Goal: Task Accomplishment & Management: Manage account settings

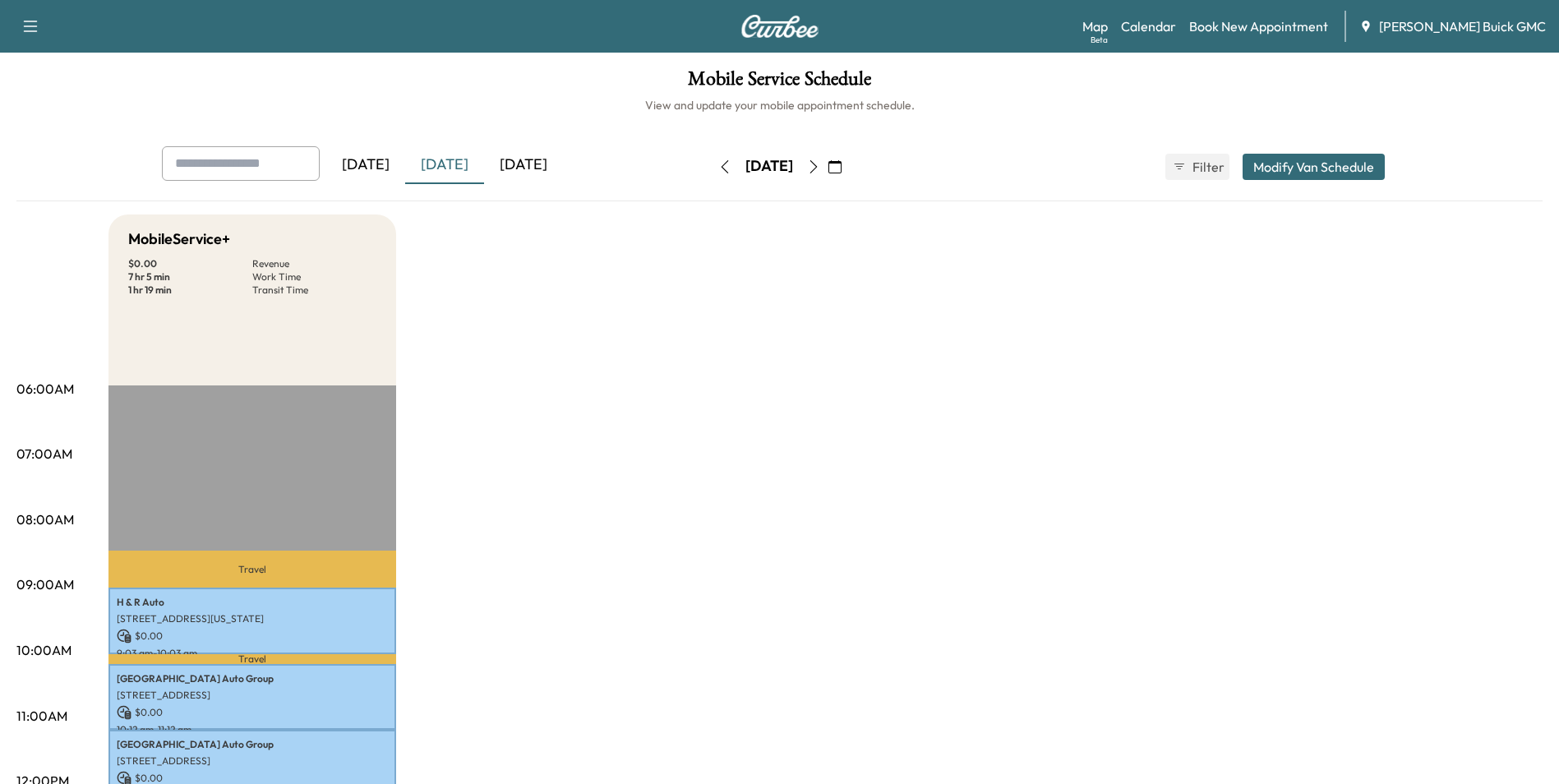
click at [530, 161] on div "[DATE]" at bounding box center [523, 164] width 78 height 37
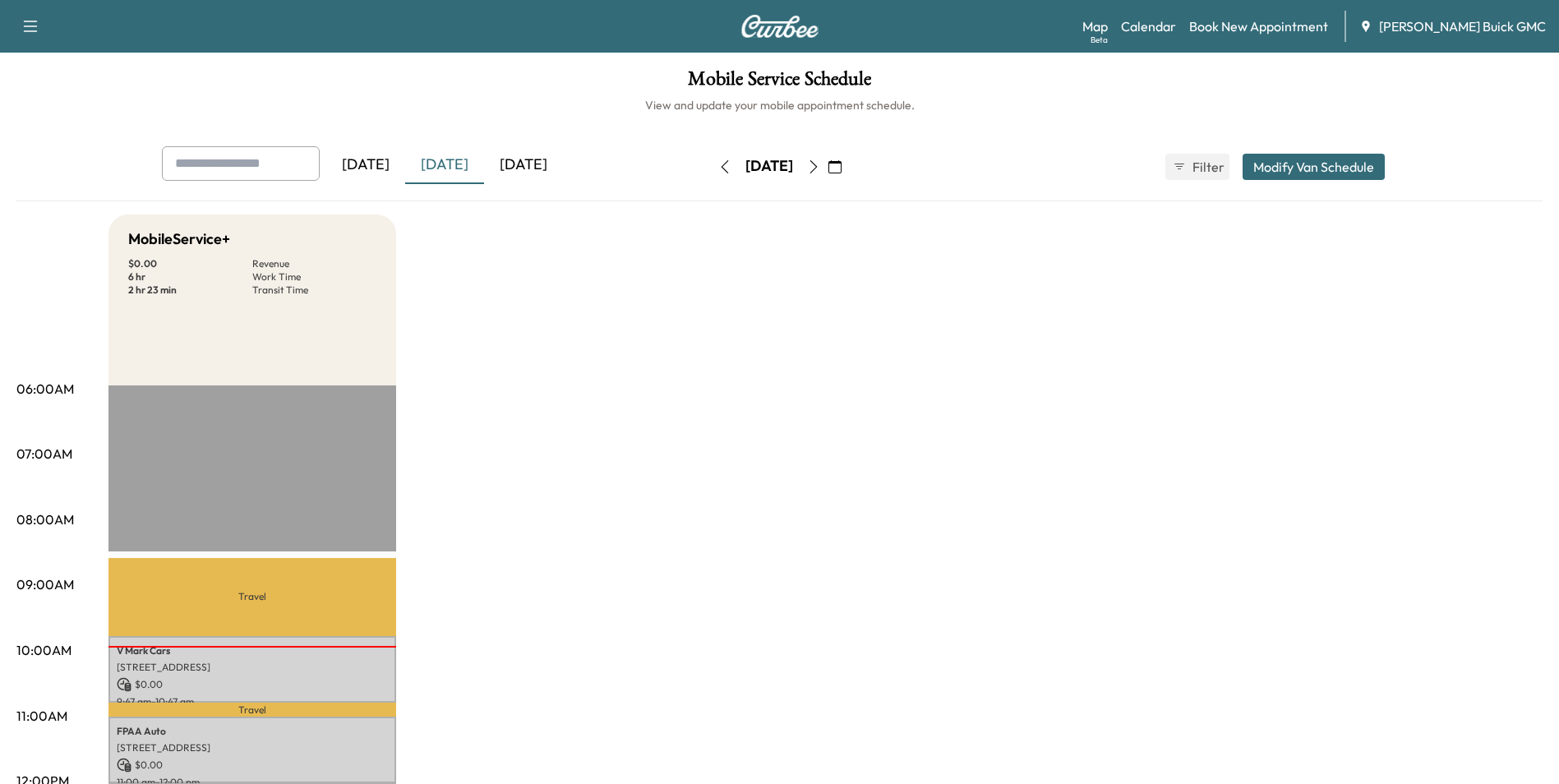
click at [1260, 22] on link "Book New Appointment" at bounding box center [1259, 26] width 139 height 20
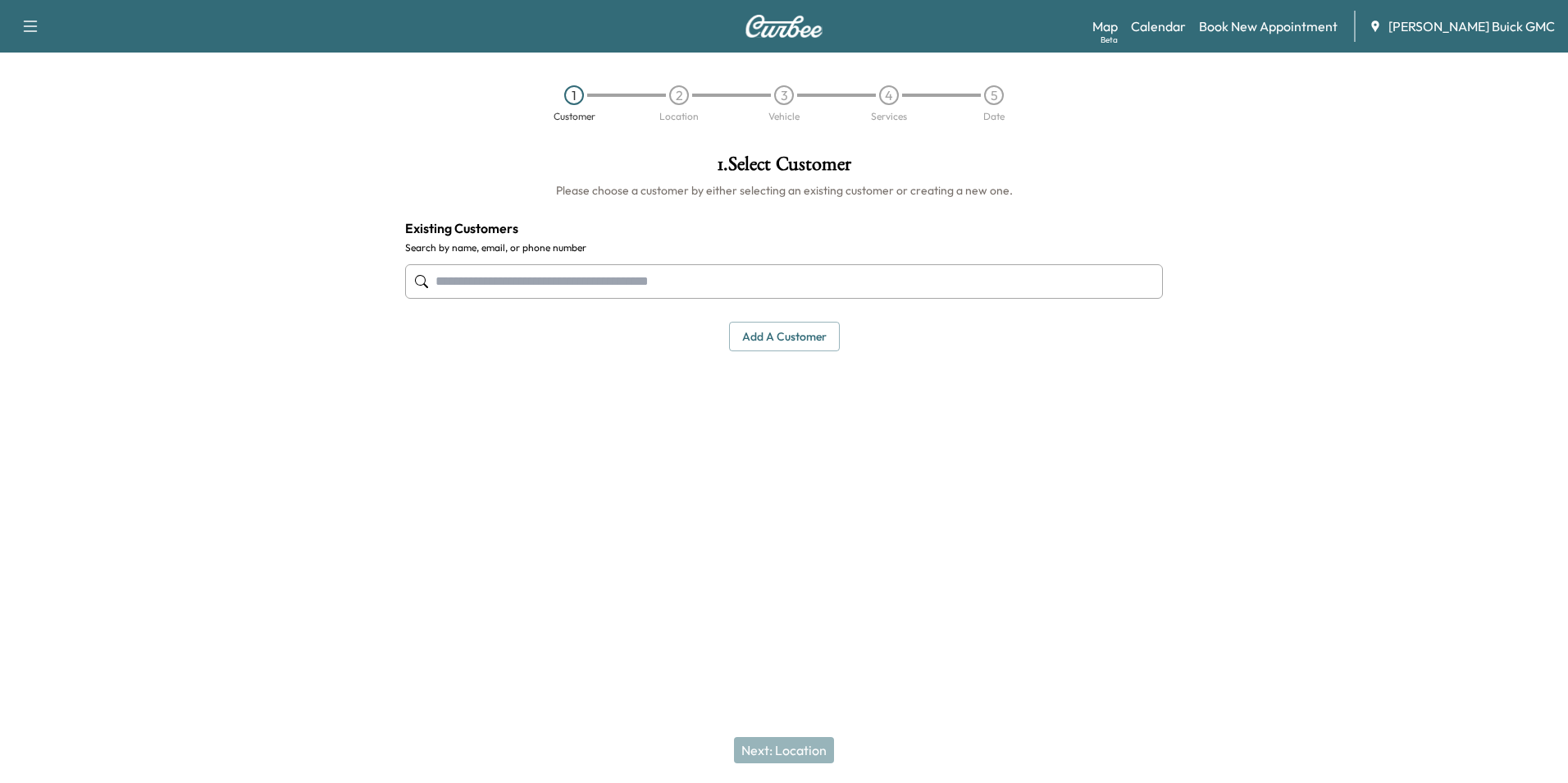
click at [583, 288] on input "text" at bounding box center [784, 282] width 758 height 35
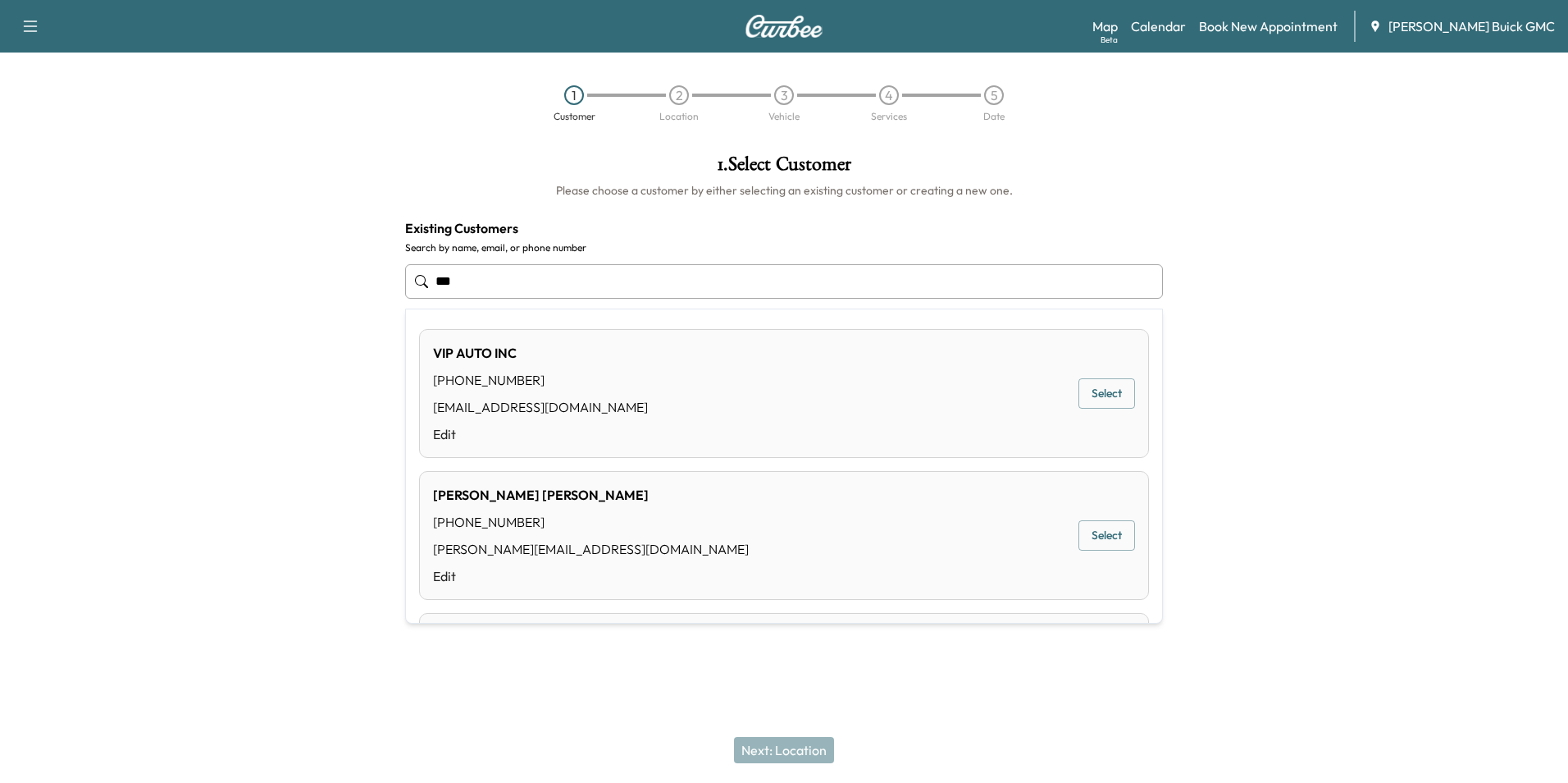
type input "***"
click at [1329, 181] on div at bounding box center [1372, 336] width 392 height 391
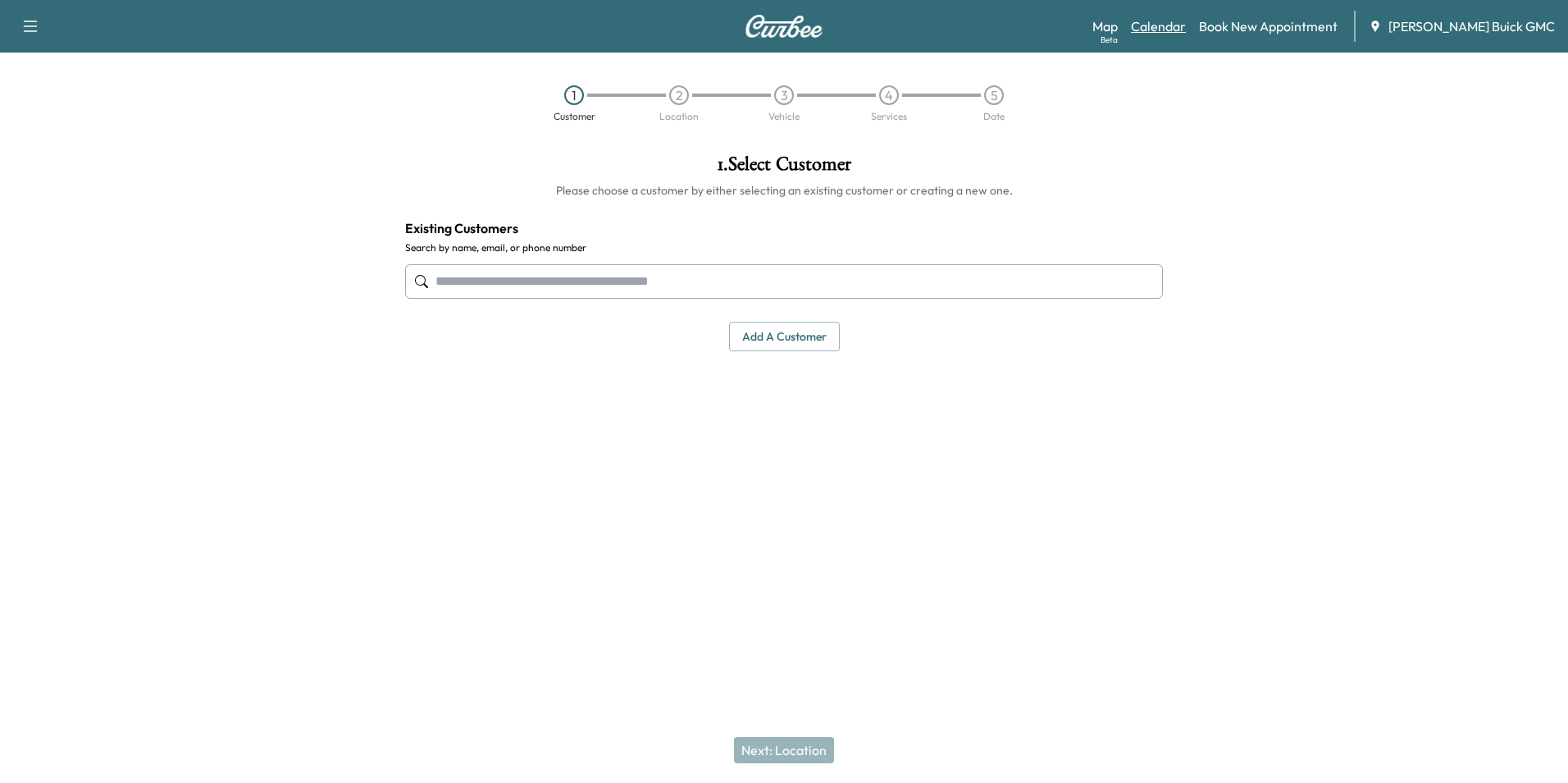
click at [1181, 23] on link "Calendar" at bounding box center [1158, 26] width 55 height 20
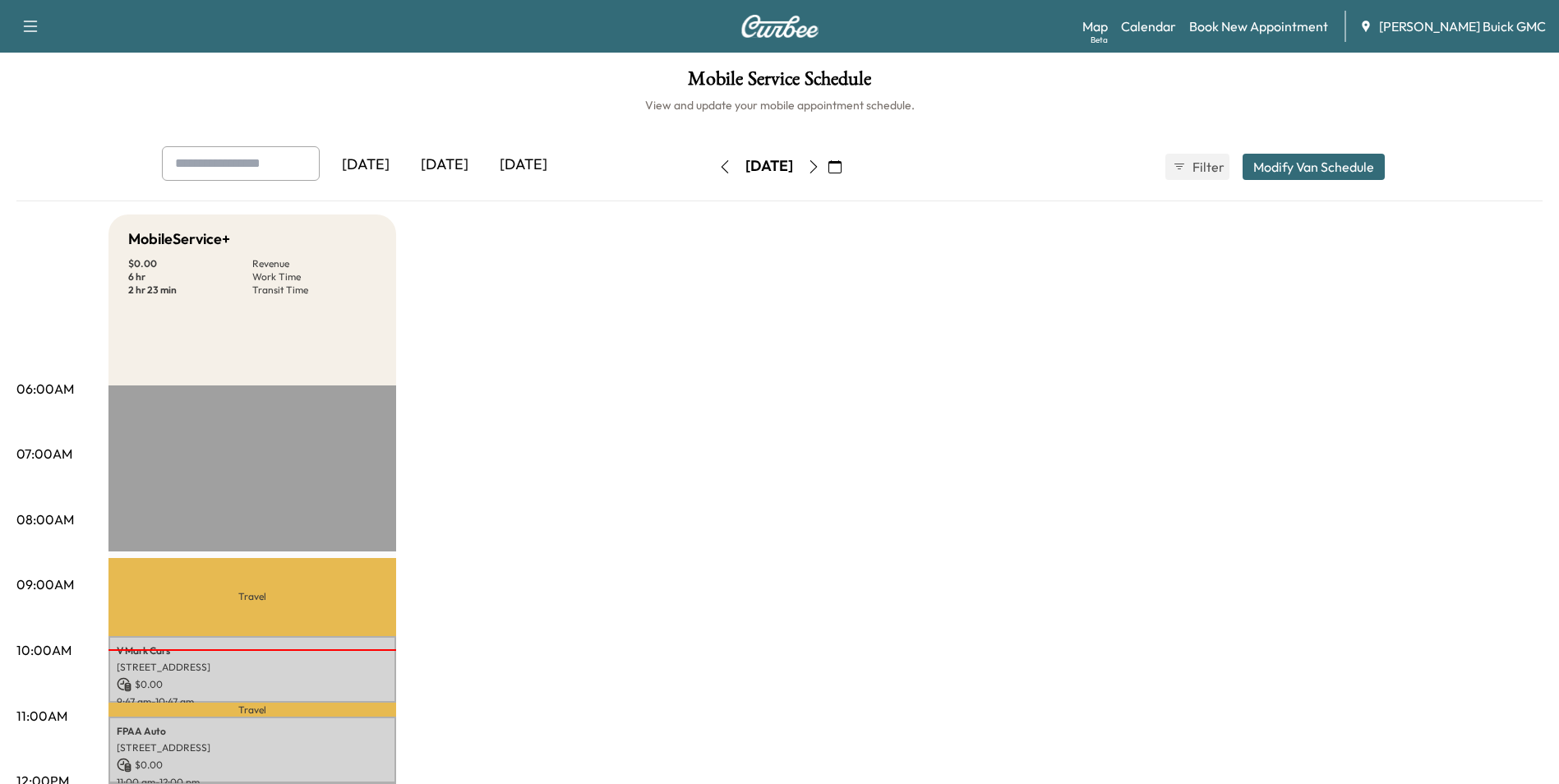
click at [544, 161] on div "[DATE]" at bounding box center [523, 164] width 78 height 37
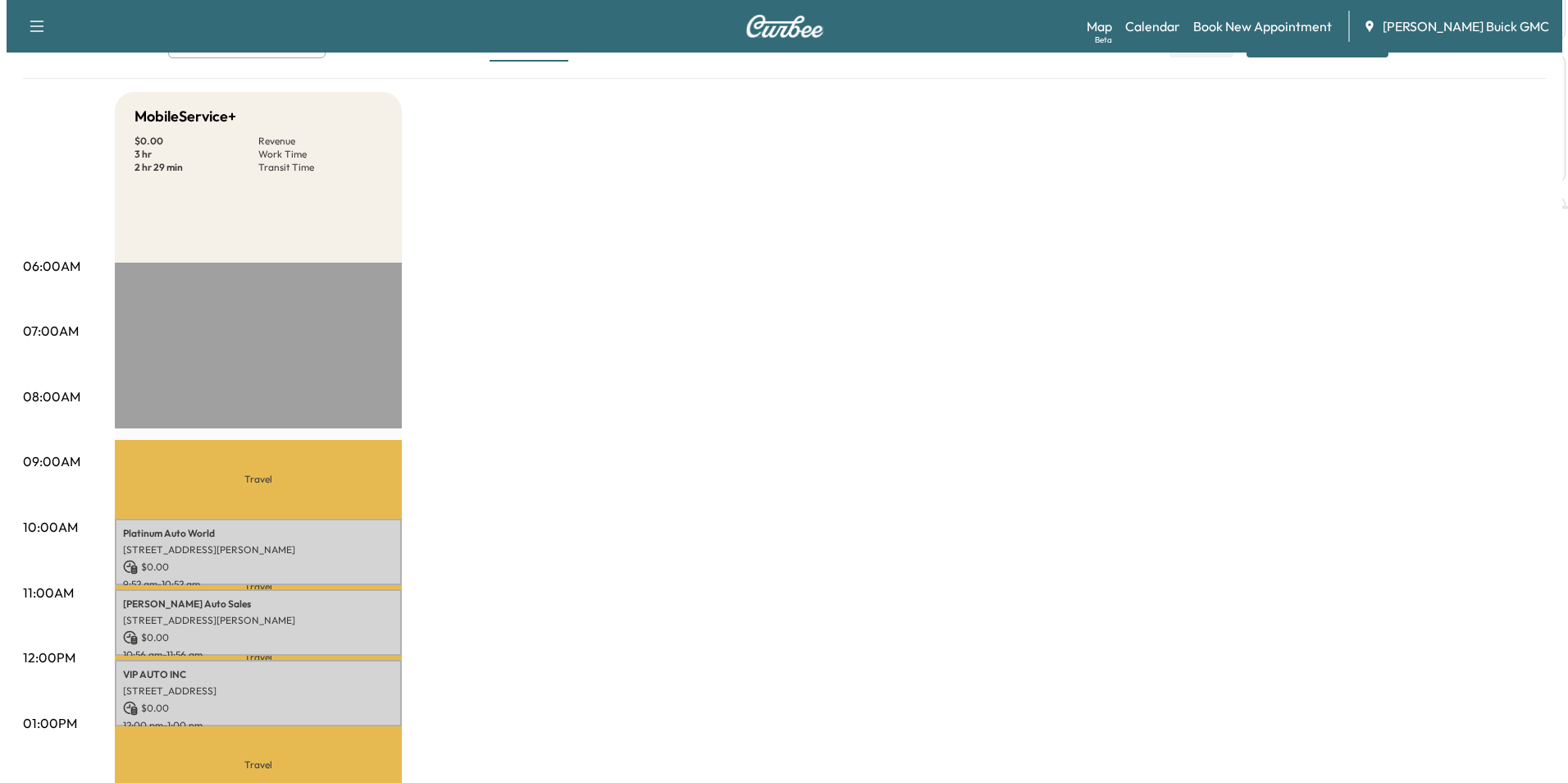
scroll to position [246, 0]
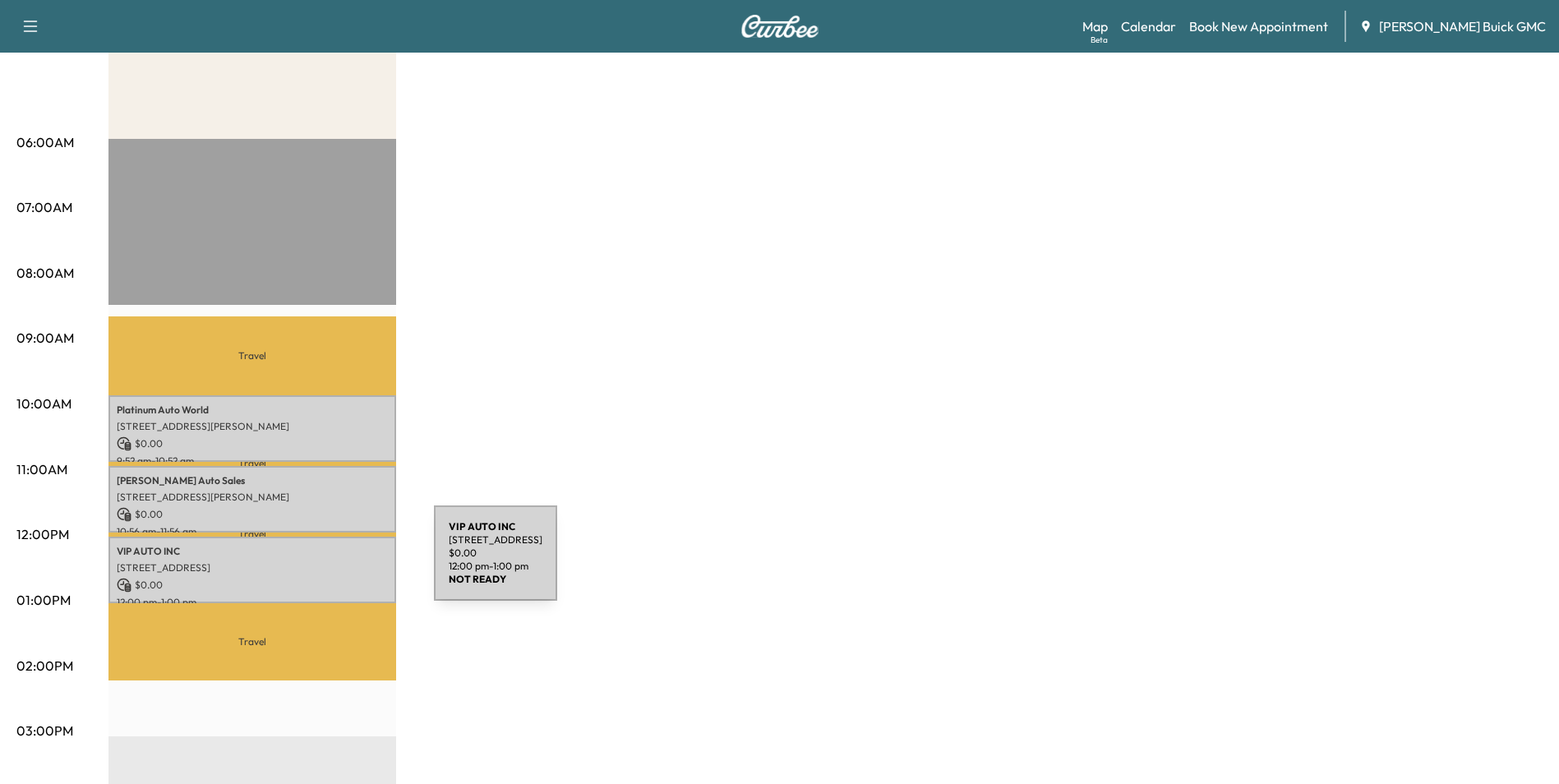
click at [310, 563] on p "[STREET_ADDRESS]" at bounding box center [252, 568] width 271 height 13
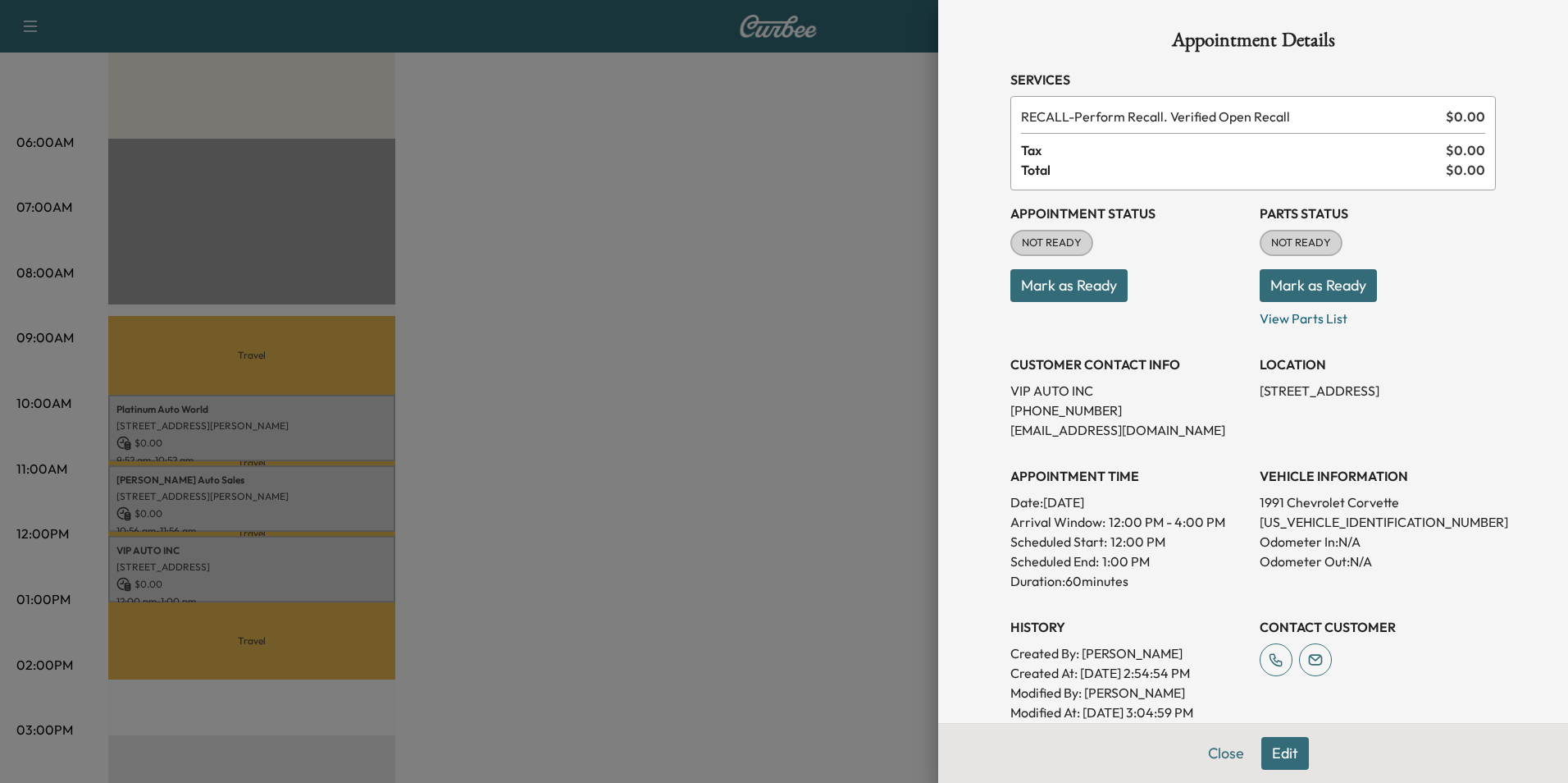
scroll to position [0, 0]
click at [1467, 250] on div "Parts Status NOT READY Mark as Ready View Parts List" at bounding box center [1378, 268] width 236 height 125
click at [1493, 233] on div "Appointment Details Services RECALL - Perform Recall. Verified Open Recall $ 0.…" at bounding box center [1253, 554] width 525 height 1108
click at [796, 287] on div at bounding box center [784, 391] width 1568 height 783
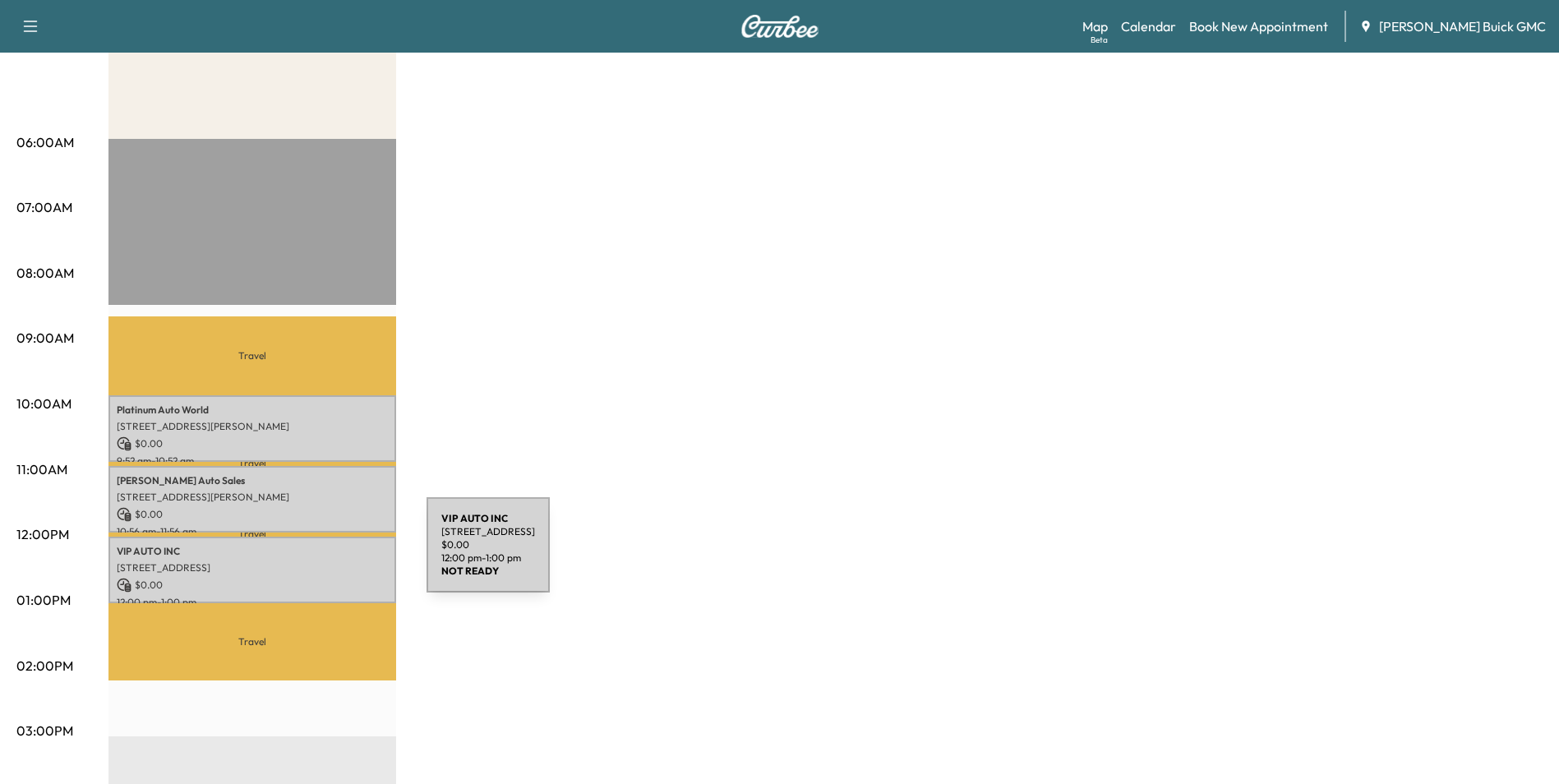
click at [303, 555] on div "VIP AUTO INC [STREET_ADDRESS] $ 0.00 12:00 pm - 1:00 pm" at bounding box center [252, 570] width 288 height 67
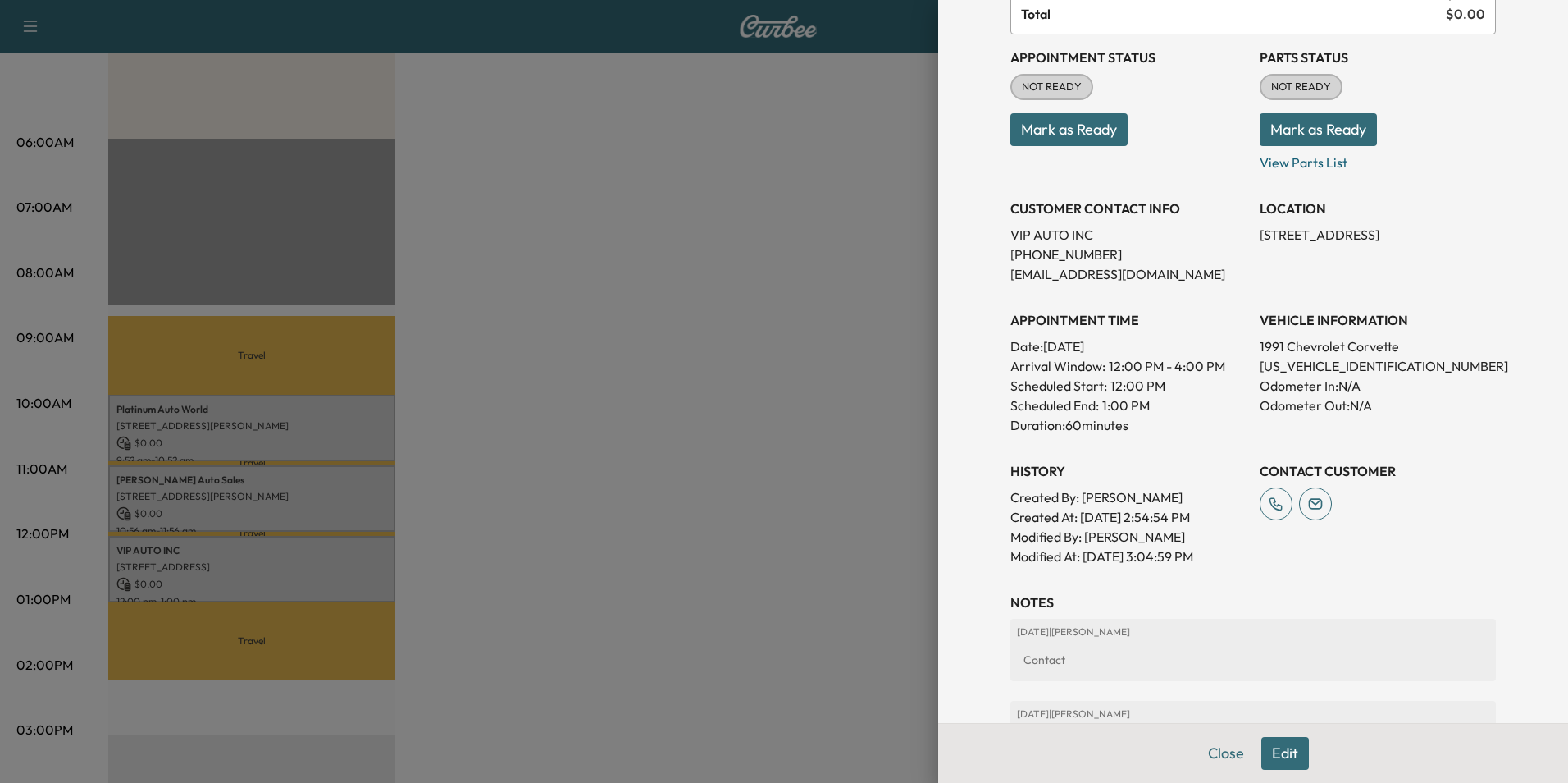
scroll to position [386, 0]
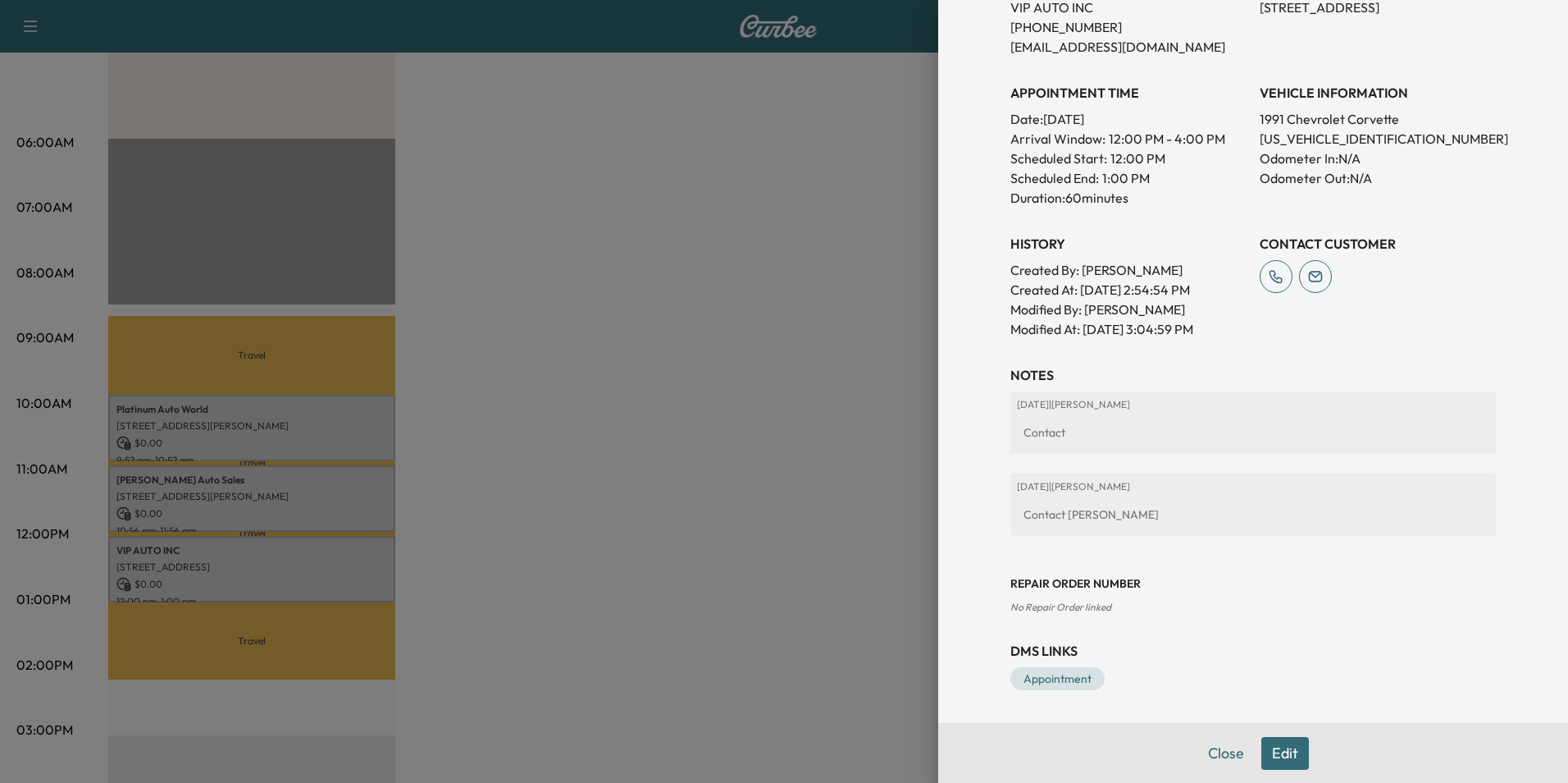
click at [1269, 751] on button "Edit" at bounding box center [1286, 753] width 47 height 33
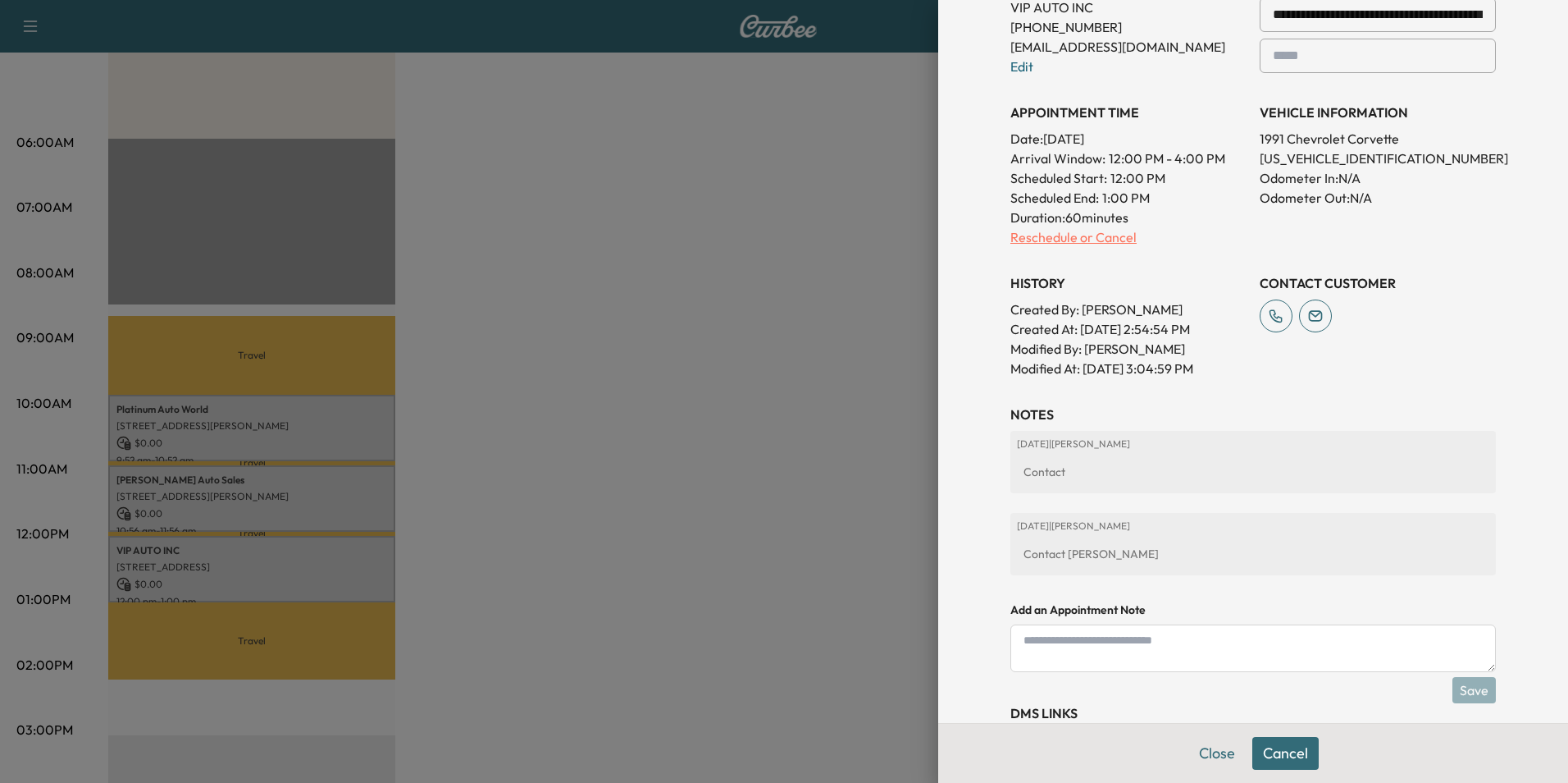
click at [1106, 235] on p "Reschedule or Cancel" at bounding box center [1128, 237] width 236 height 20
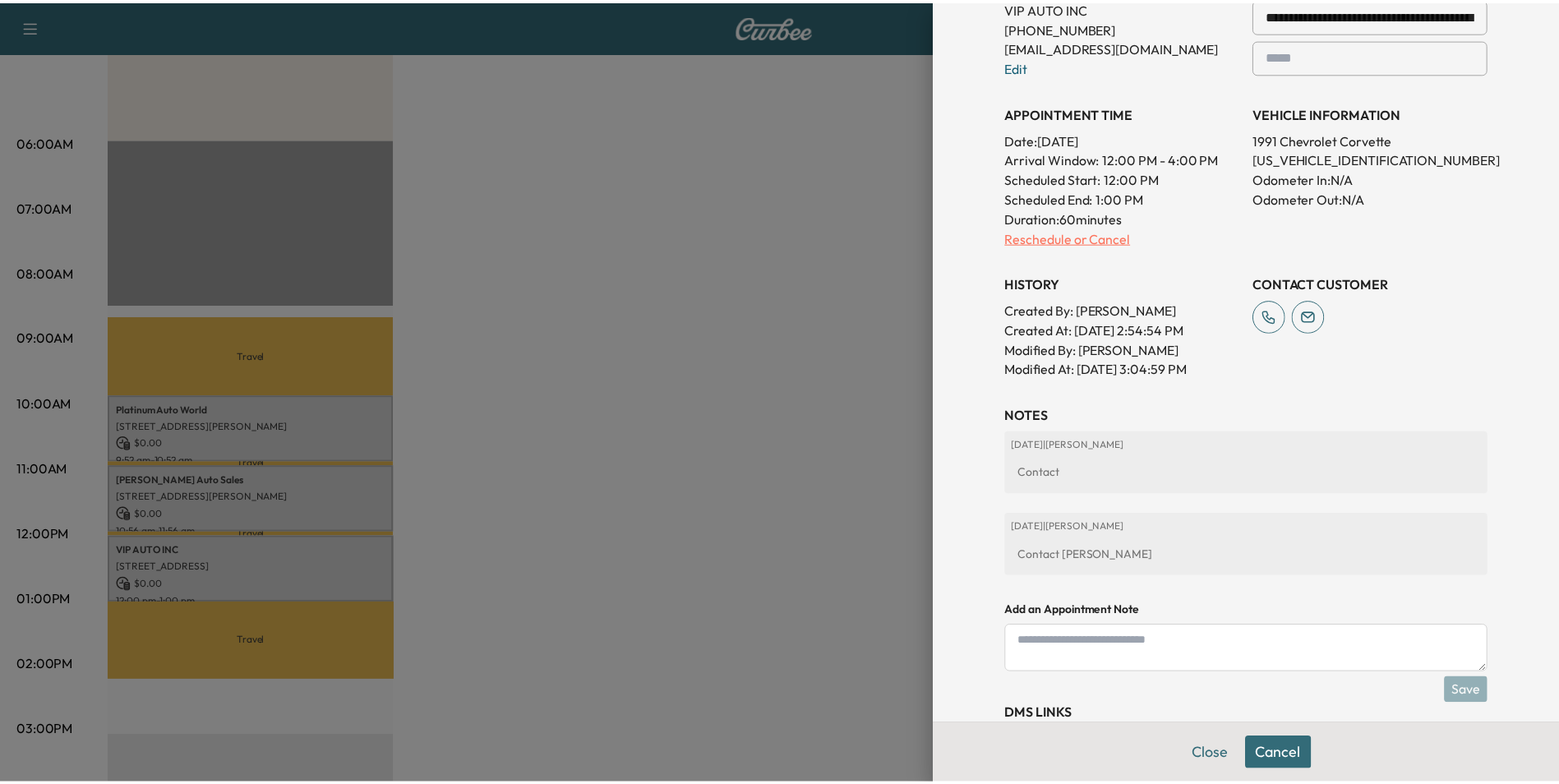
scroll to position [0, 0]
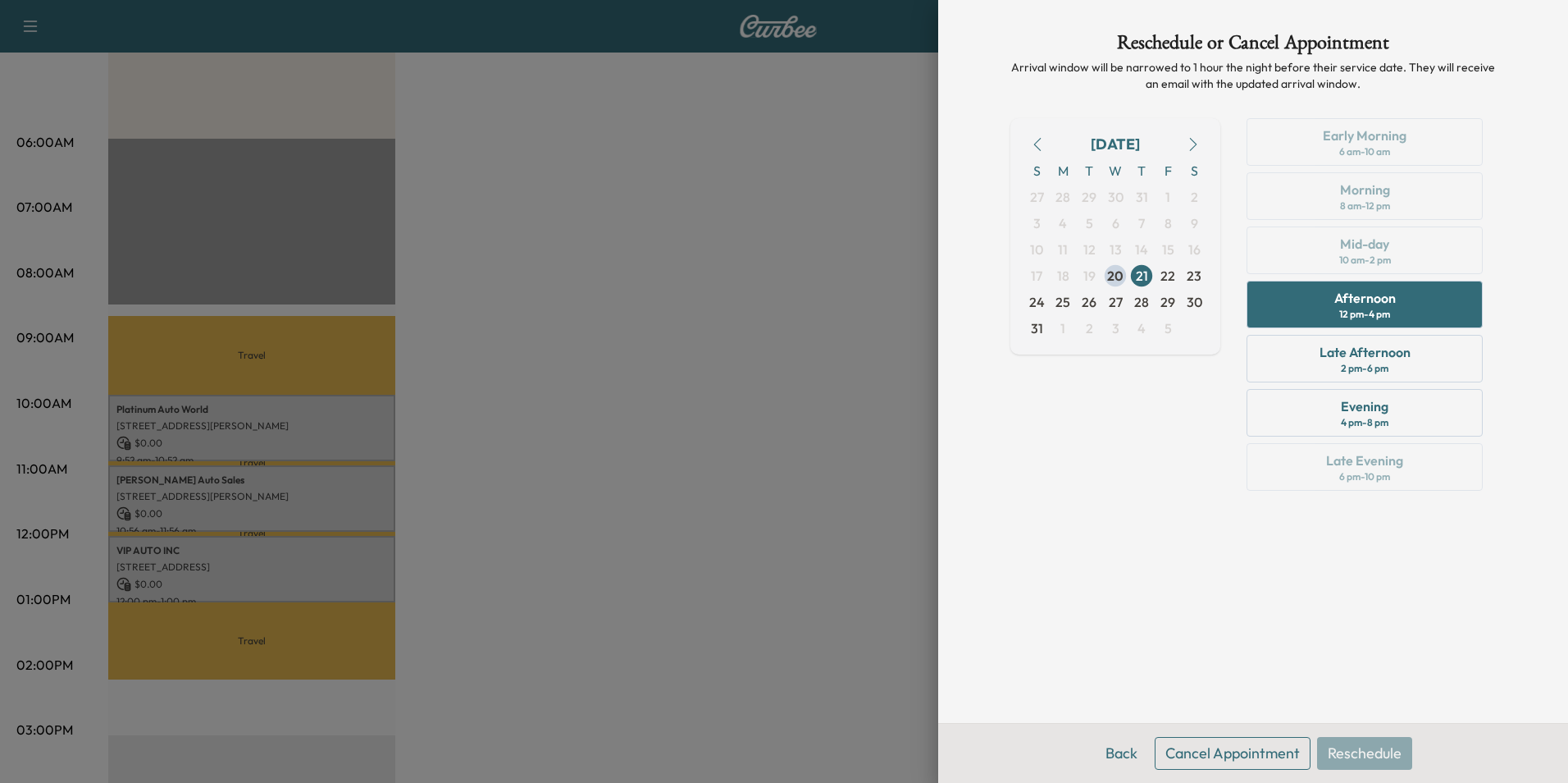
click at [1256, 752] on button "Cancel Appointment" at bounding box center [1233, 753] width 156 height 33
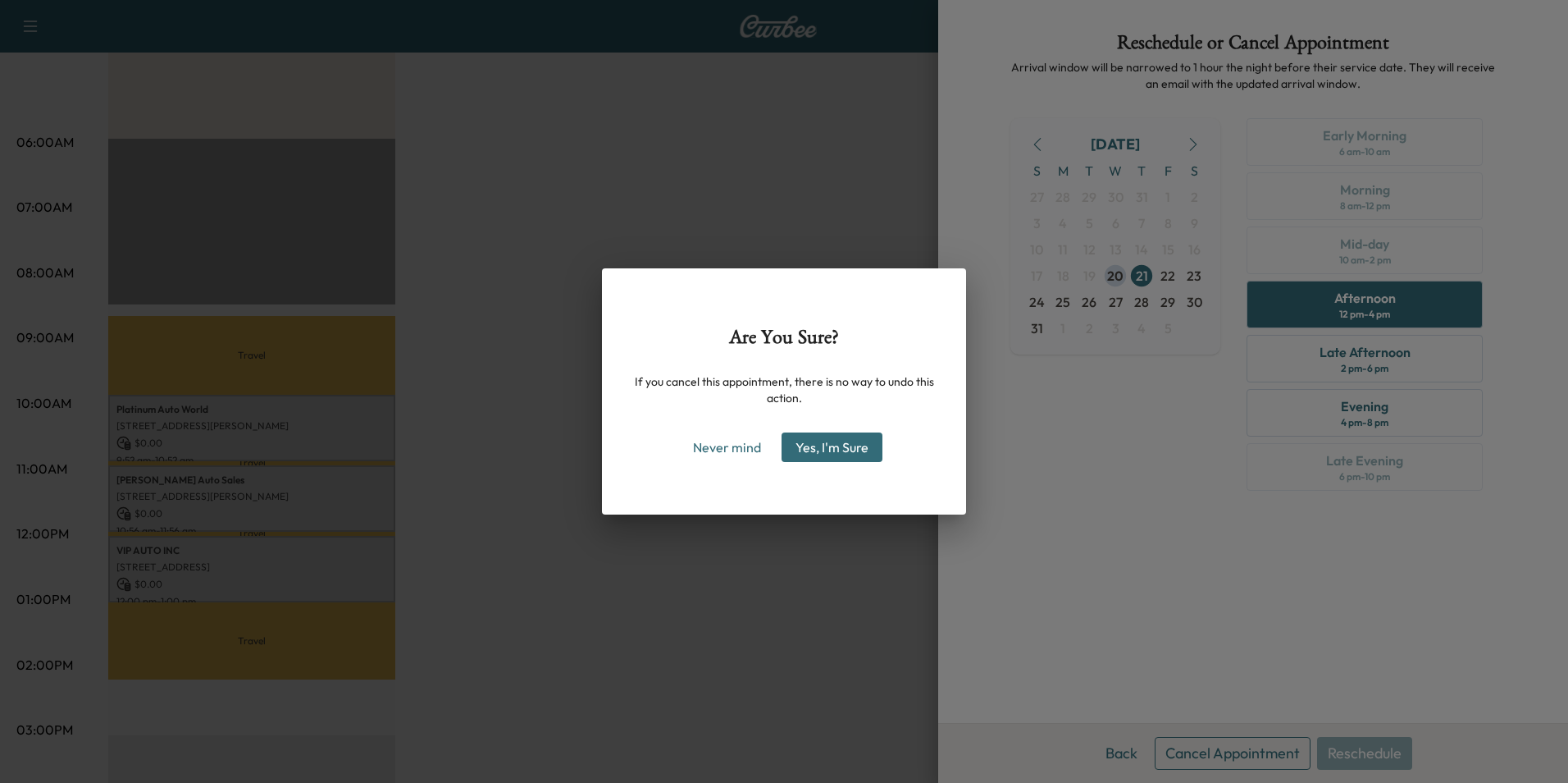
click at [851, 440] on button "Yes, I'm Sure" at bounding box center [832, 447] width 101 height 29
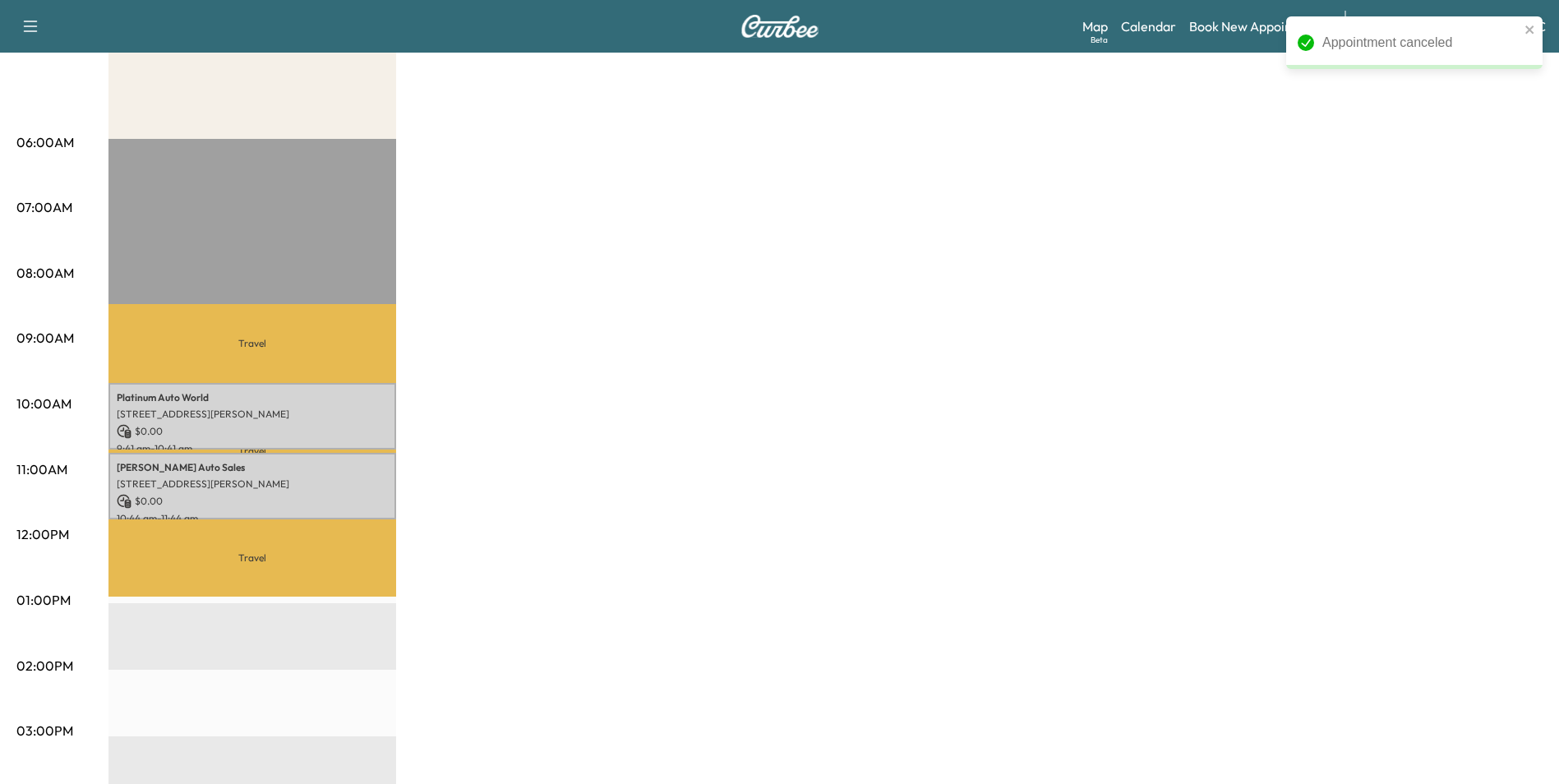
click at [1453, 173] on div "MobileService+ $ 0.00 Revenue 2 hr Work Time 2 hr 24 min Transit Time Travel Pl…" at bounding box center [825, 584] width 1434 height 1232
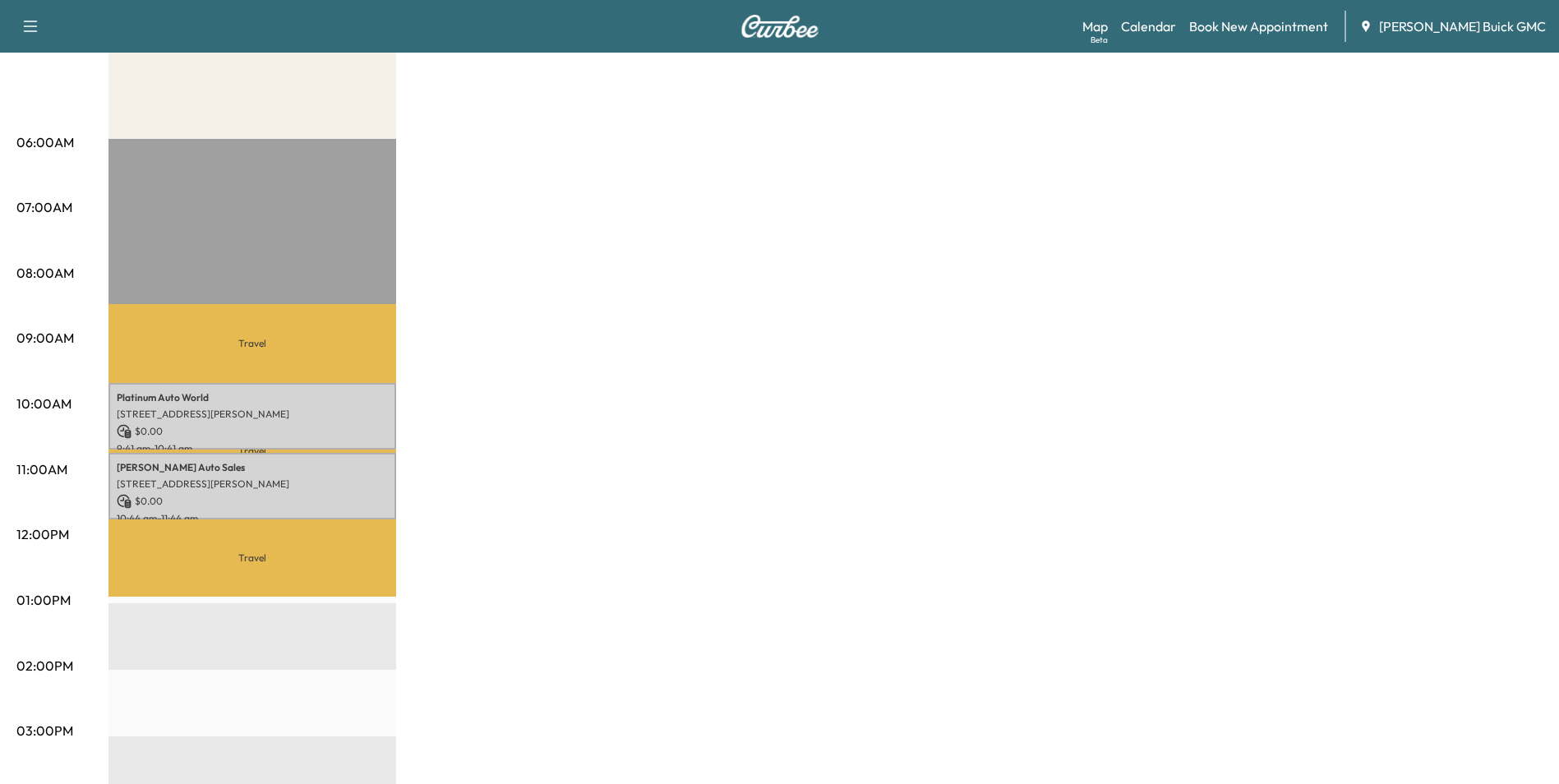
click at [1515, 76] on div "MobileService+ $ 0.00 Revenue 2 hr Work Time 2 hr 24 min Transit Time Travel Pl…" at bounding box center [825, 584] width 1434 height 1232
click at [1369, 165] on div "MobileService+ $ 0.00 Revenue 2 hr Work Time 2 hr 24 min Transit Time Travel Pl…" at bounding box center [825, 584] width 1434 height 1232
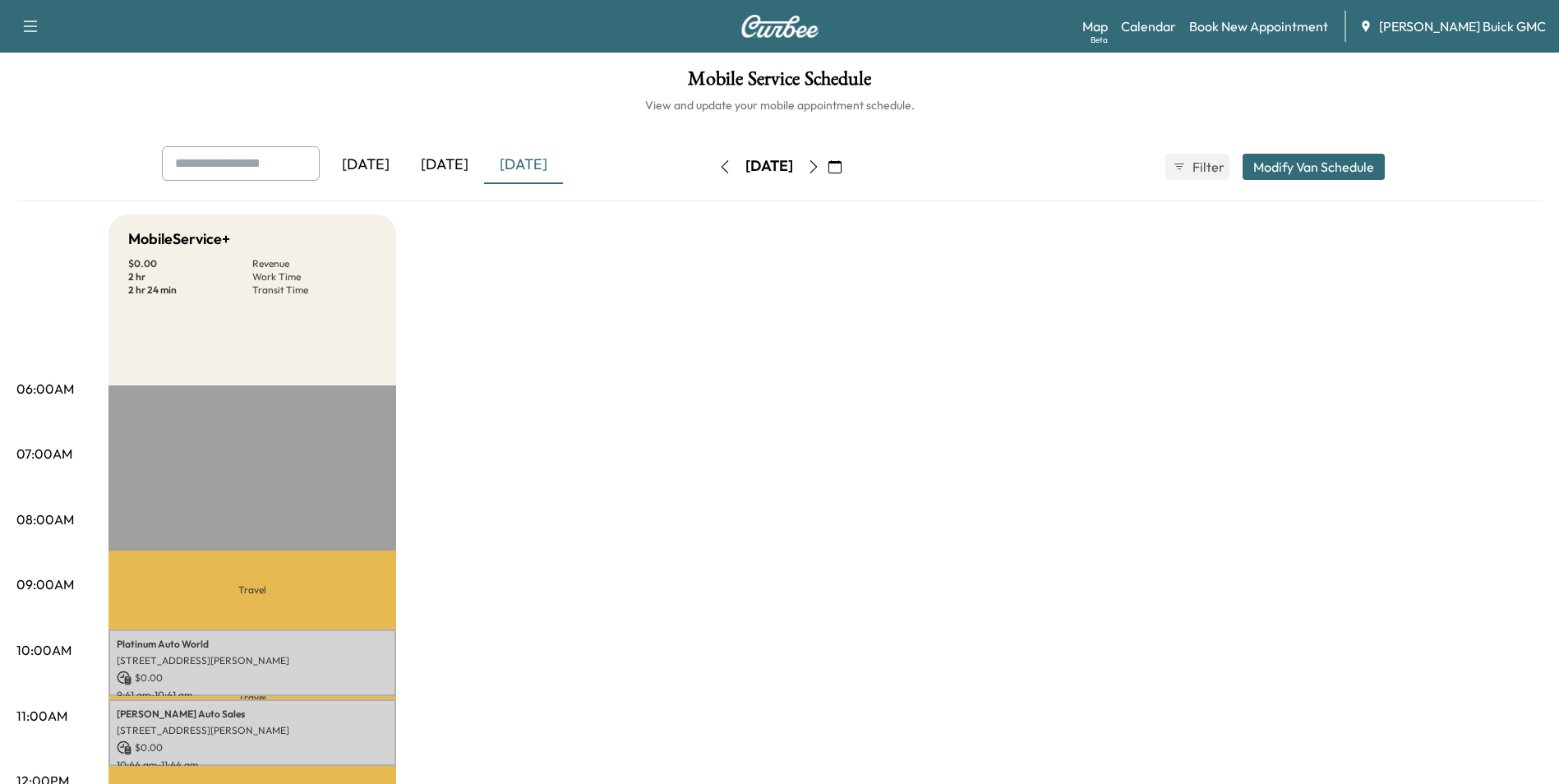
click at [1168, 27] on link "Calendar" at bounding box center [1148, 26] width 55 height 20
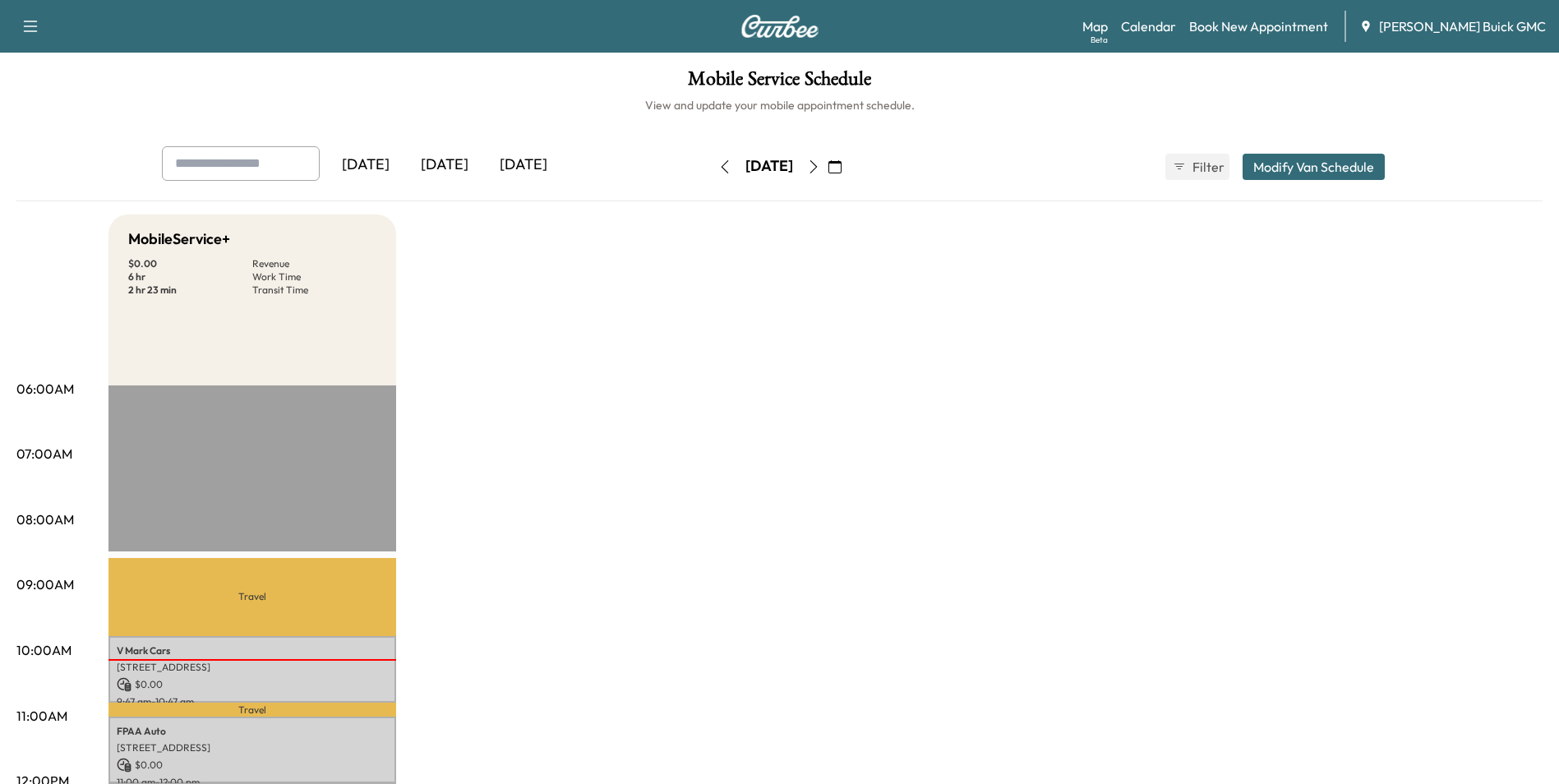
click at [548, 162] on div "[DATE]" at bounding box center [523, 164] width 78 height 37
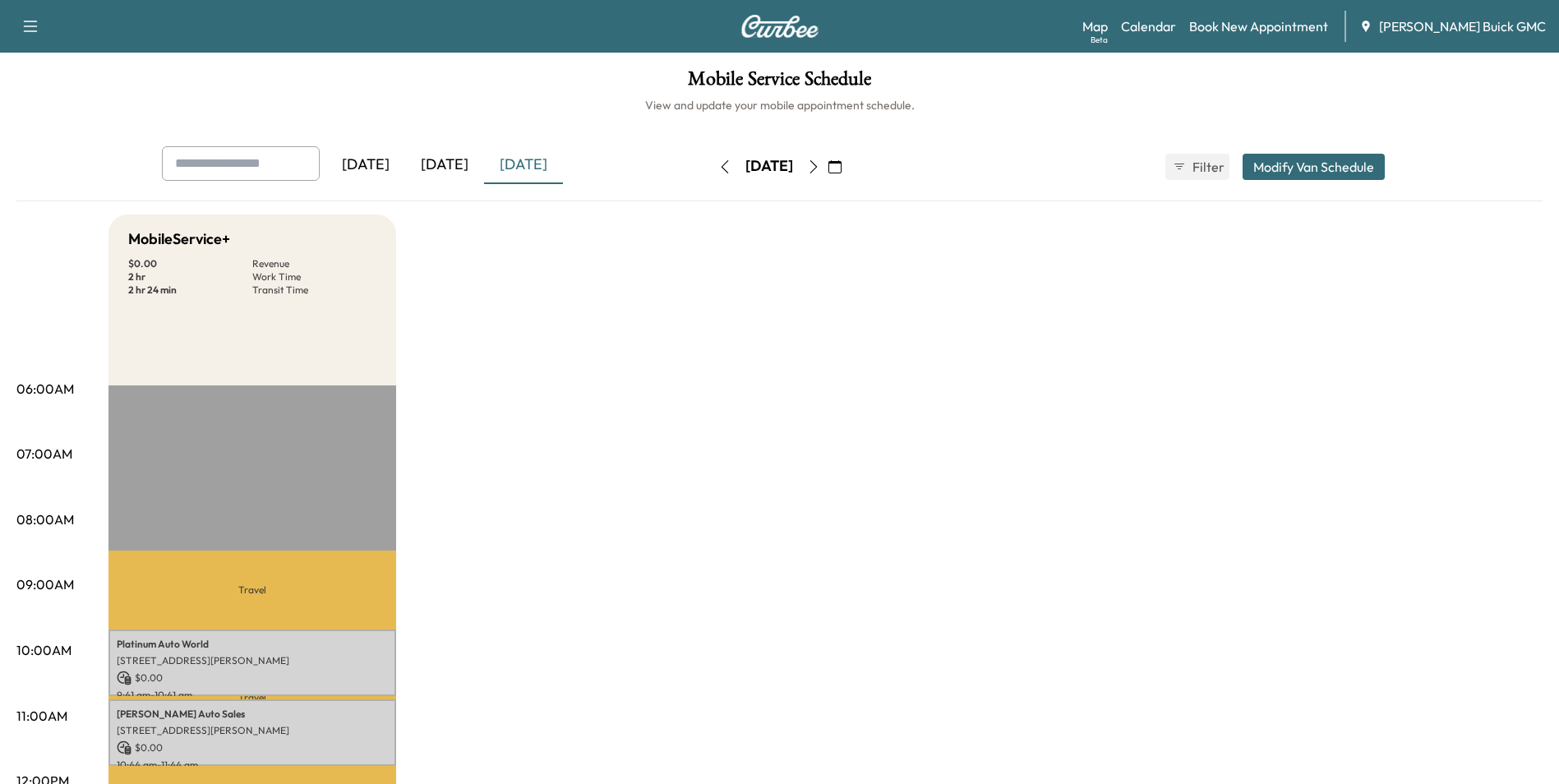
click at [1265, 25] on link "Book New Appointment" at bounding box center [1259, 26] width 139 height 20
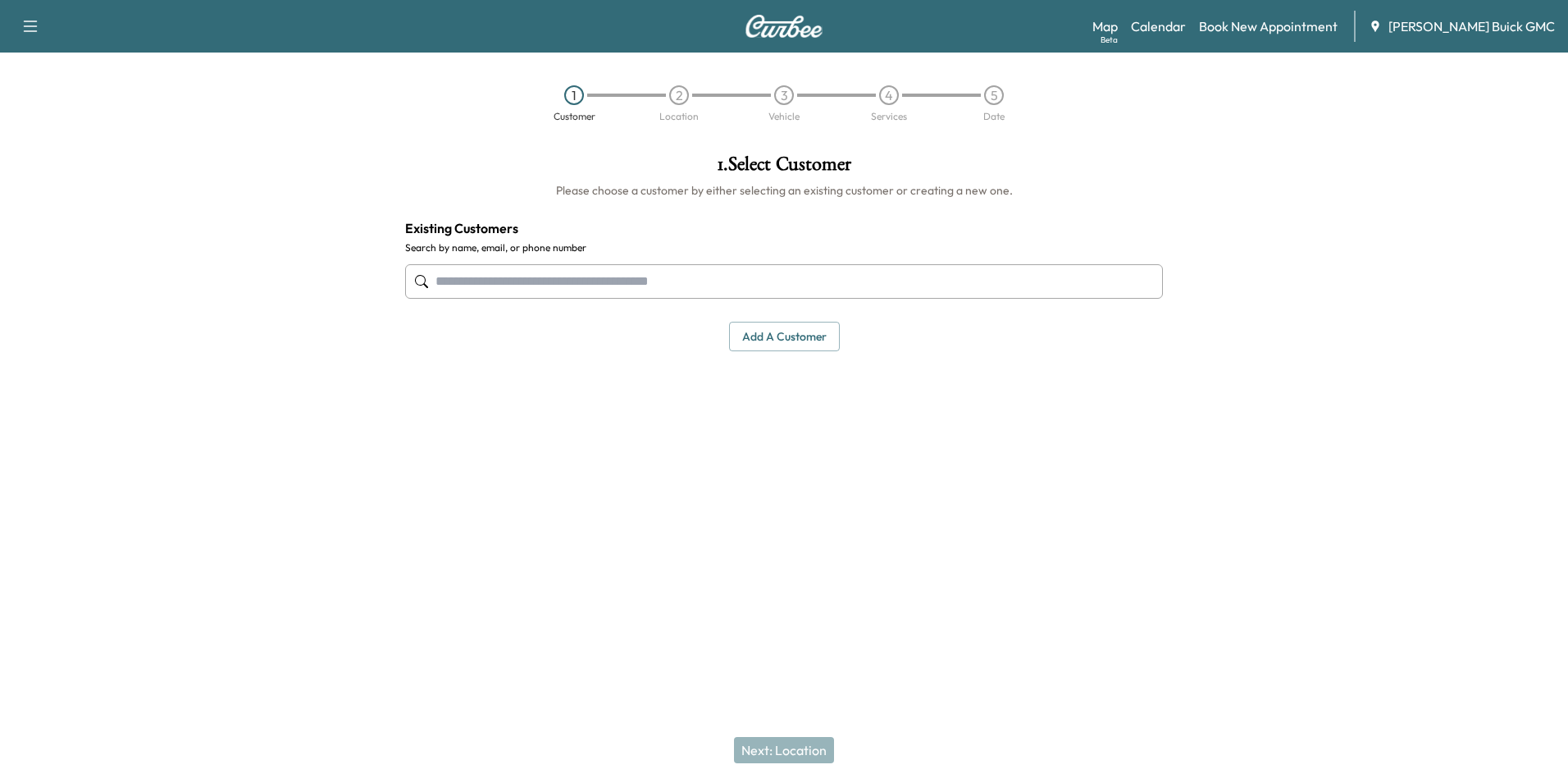
click at [701, 279] on input "text" at bounding box center [784, 282] width 758 height 35
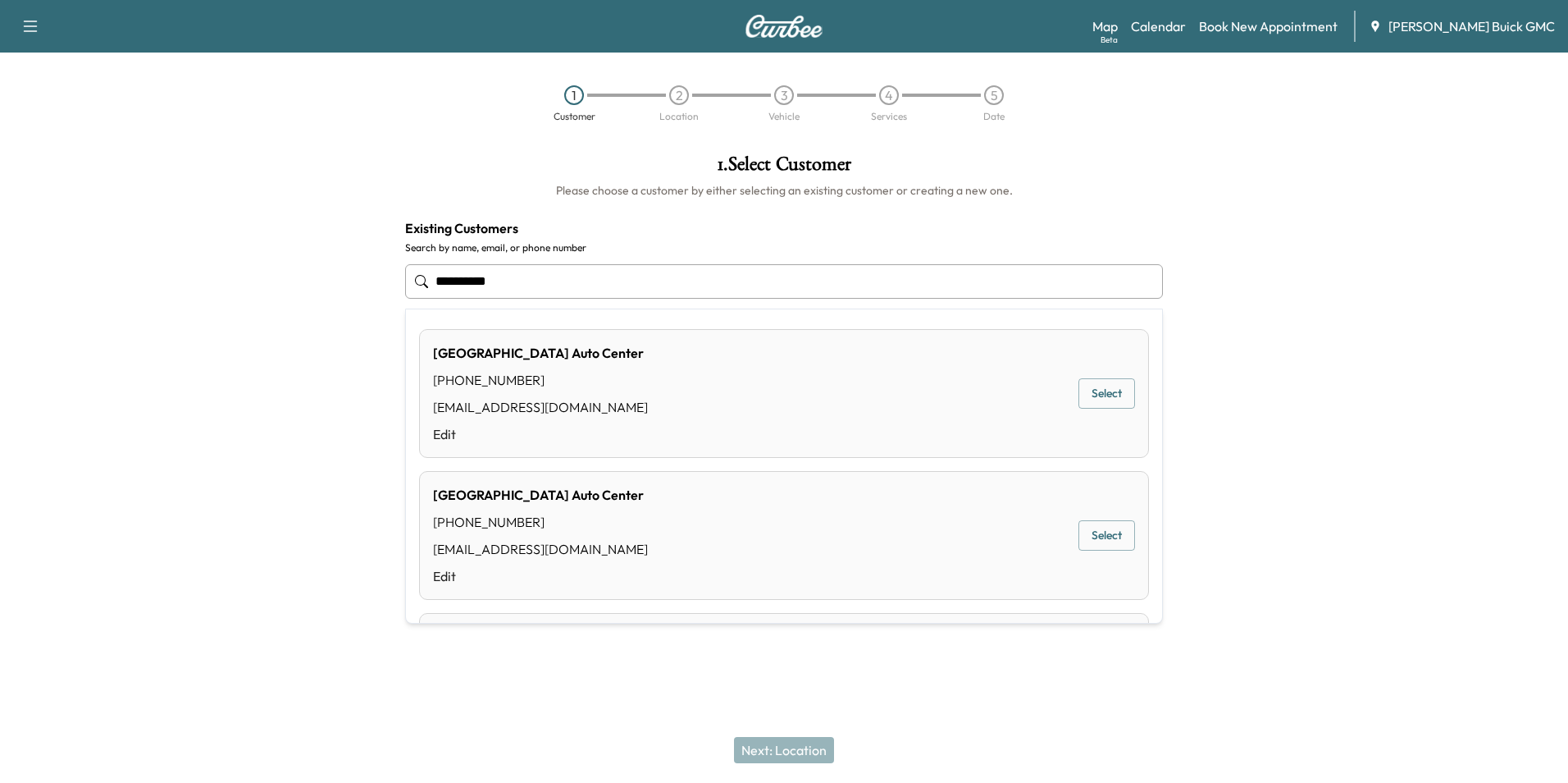
click at [1089, 392] on button "Select" at bounding box center [1107, 393] width 56 height 30
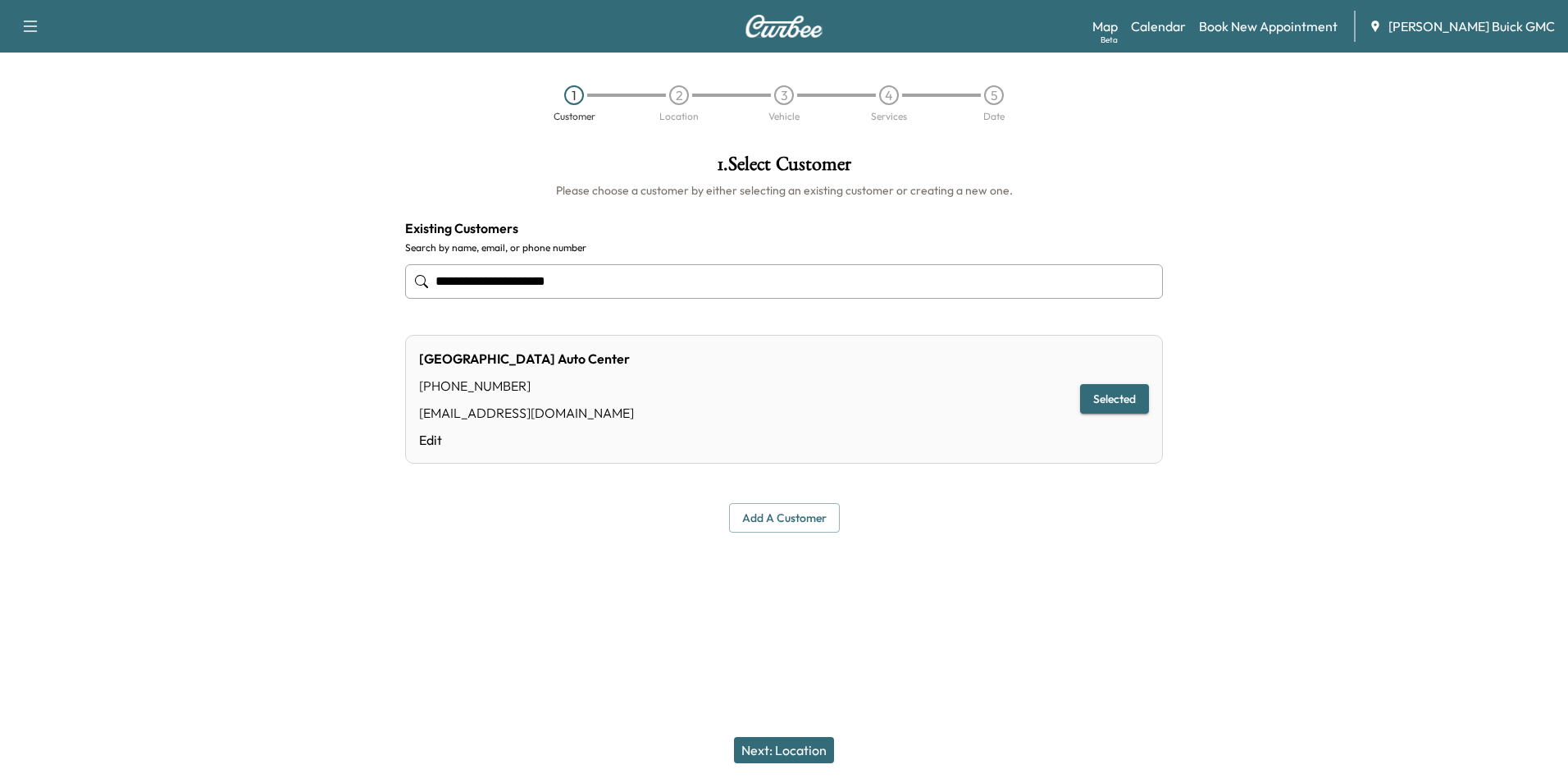
type input "**********"
click at [811, 747] on button "Next: Location" at bounding box center [784, 749] width 100 height 26
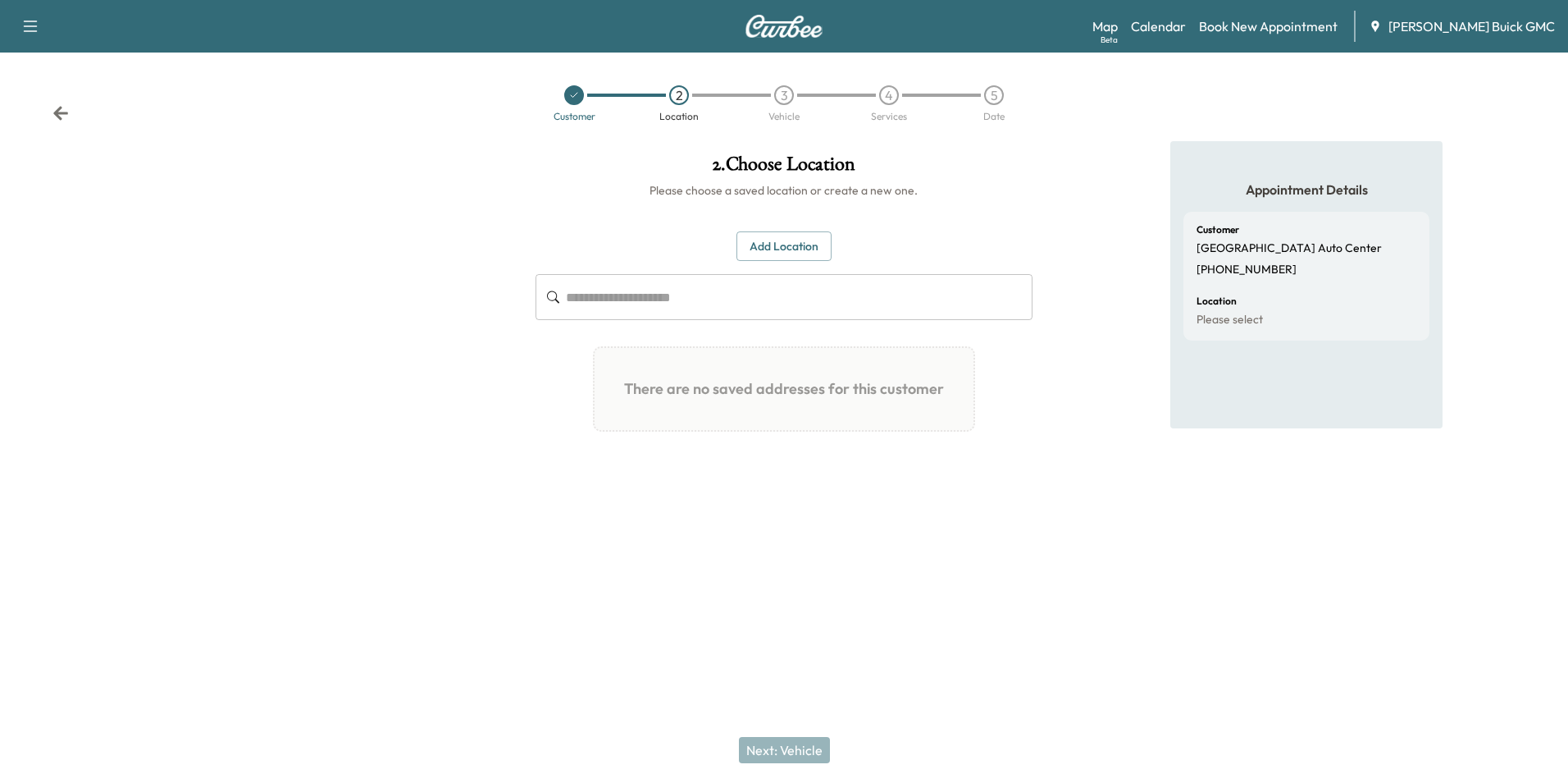
click at [966, 218] on div "2 . Choose Location Please choose a saved location or create a new one. Add Loc…" at bounding box center [783, 315] width 522 height 349
click at [701, 300] on input "text" at bounding box center [798, 297] width 466 height 46
click at [637, 304] on input "*****" at bounding box center [798, 297] width 466 height 46
type input "**********"
drag, startPoint x: 1062, startPoint y: 457, endPoint x: 1049, endPoint y: 440, distance: 21.4
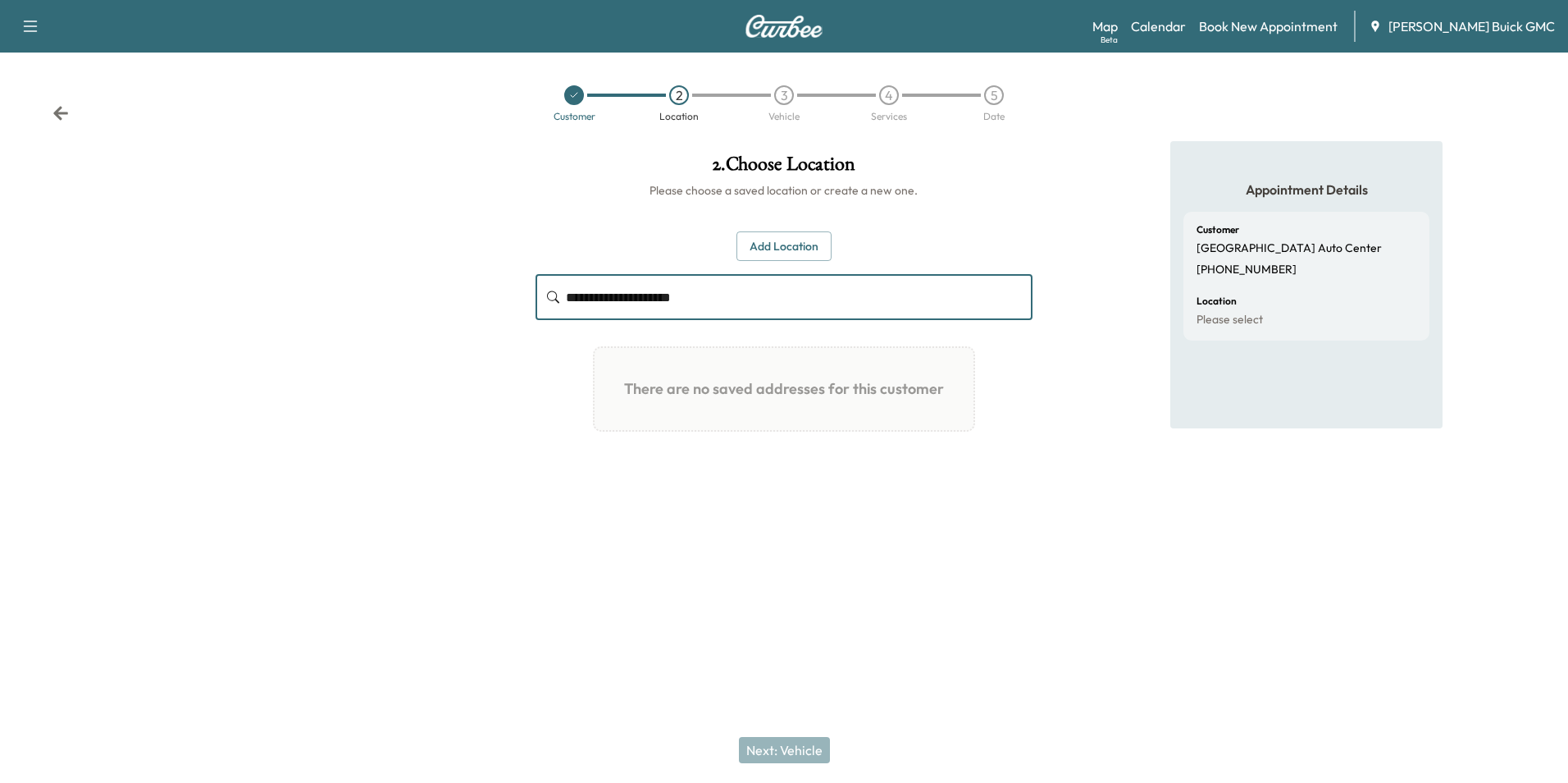
click at [1064, 457] on div "Appointment Details Customer [GEOGRAPHIC_DATA] [PHONE_NUMBER] Location Please s…" at bounding box center [1307, 336] width 522 height 391
click at [1097, 301] on div "Appointment Details Customer [GEOGRAPHIC_DATA] [PHONE_NUMBER] Location Please s…" at bounding box center [1307, 336] width 522 height 391
click at [1087, 233] on div "Appointment Details Customer [GEOGRAPHIC_DATA] [PHONE_NUMBER] Location Please s…" at bounding box center [1307, 336] width 522 height 391
drag, startPoint x: 1393, startPoint y: 574, endPoint x: 1388, endPoint y: 551, distance: 23.5
click at [1395, 567] on div at bounding box center [784, 559] width 1568 height 53
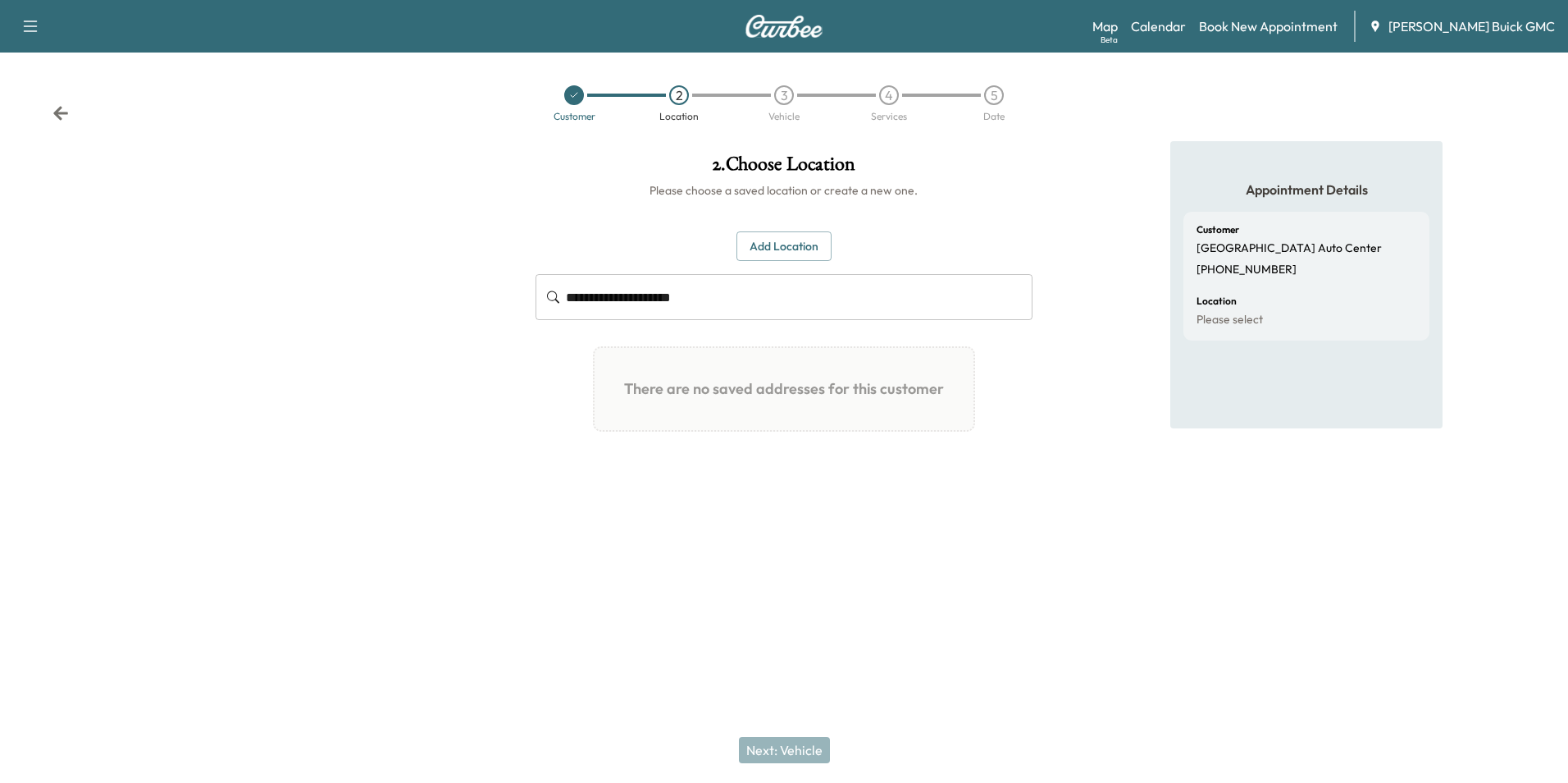
click at [1134, 114] on div "Customer 2 Location 3 Vehicle 4 Services 5 Date" at bounding box center [784, 103] width 1568 height 76
click at [1183, 26] on link "Calendar" at bounding box center [1158, 26] width 55 height 20
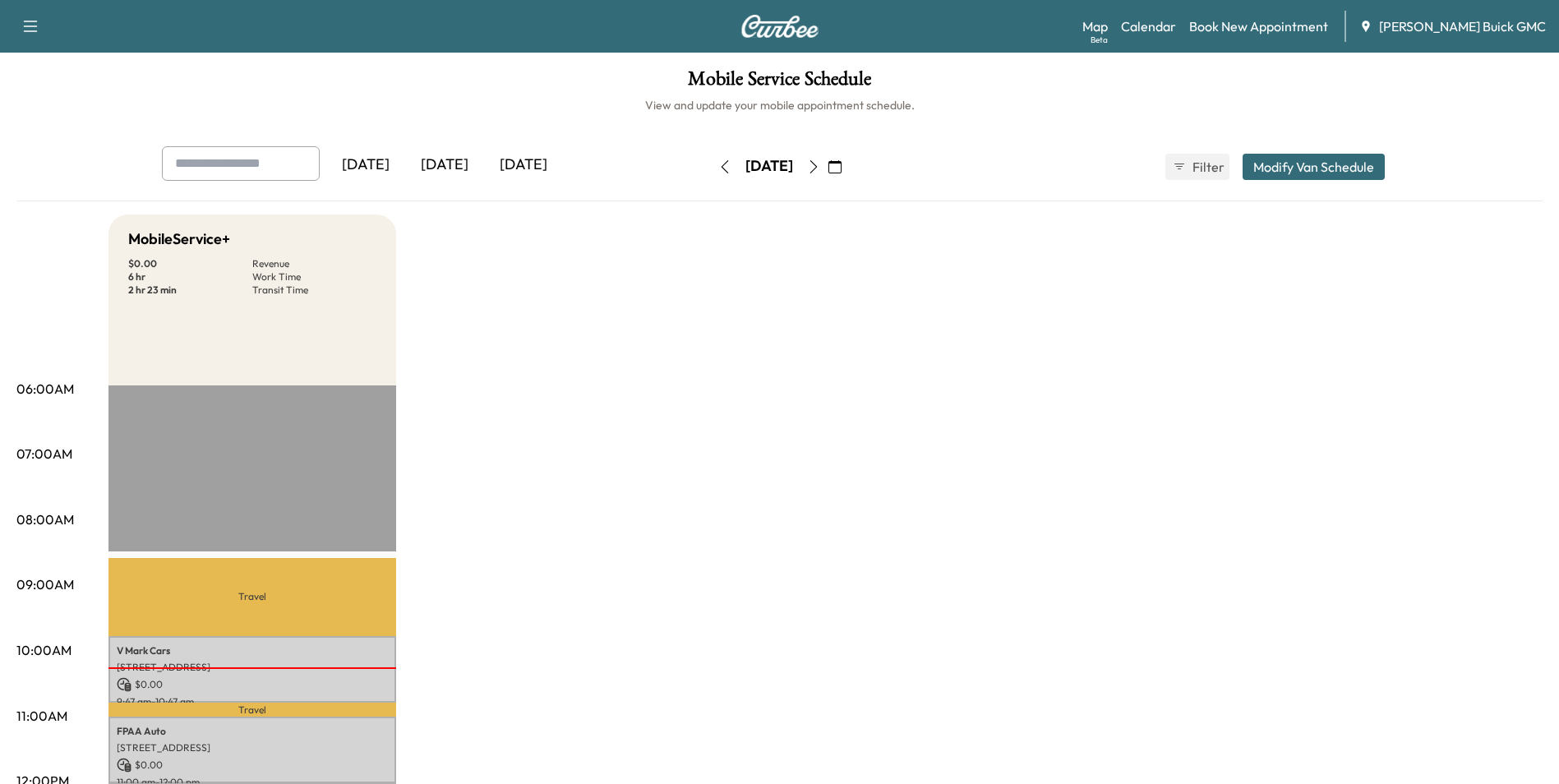
click at [453, 163] on div "[DATE]" at bounding box center [445, 164] width 78 height 37
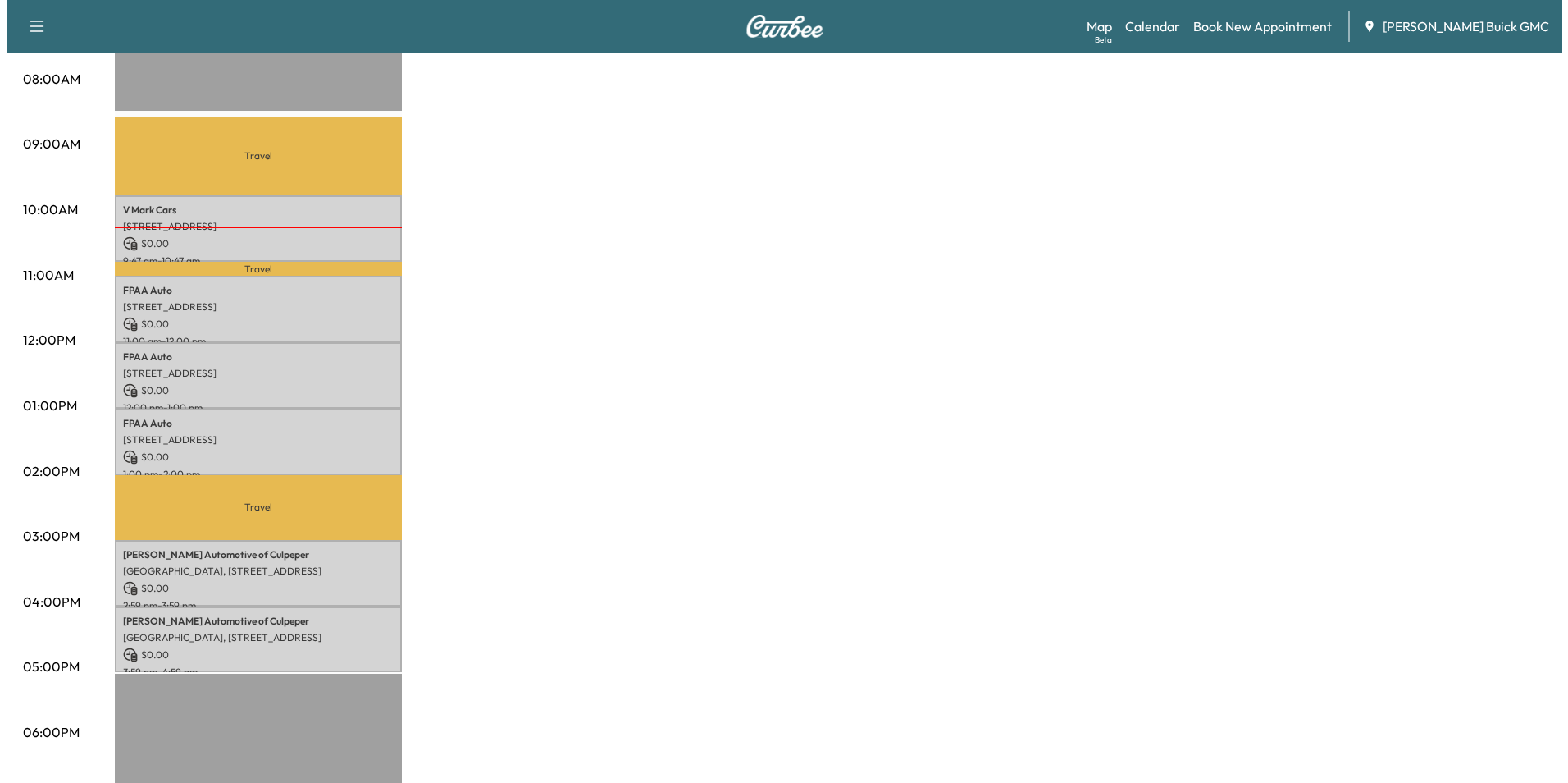
scroll to position [410, 0]
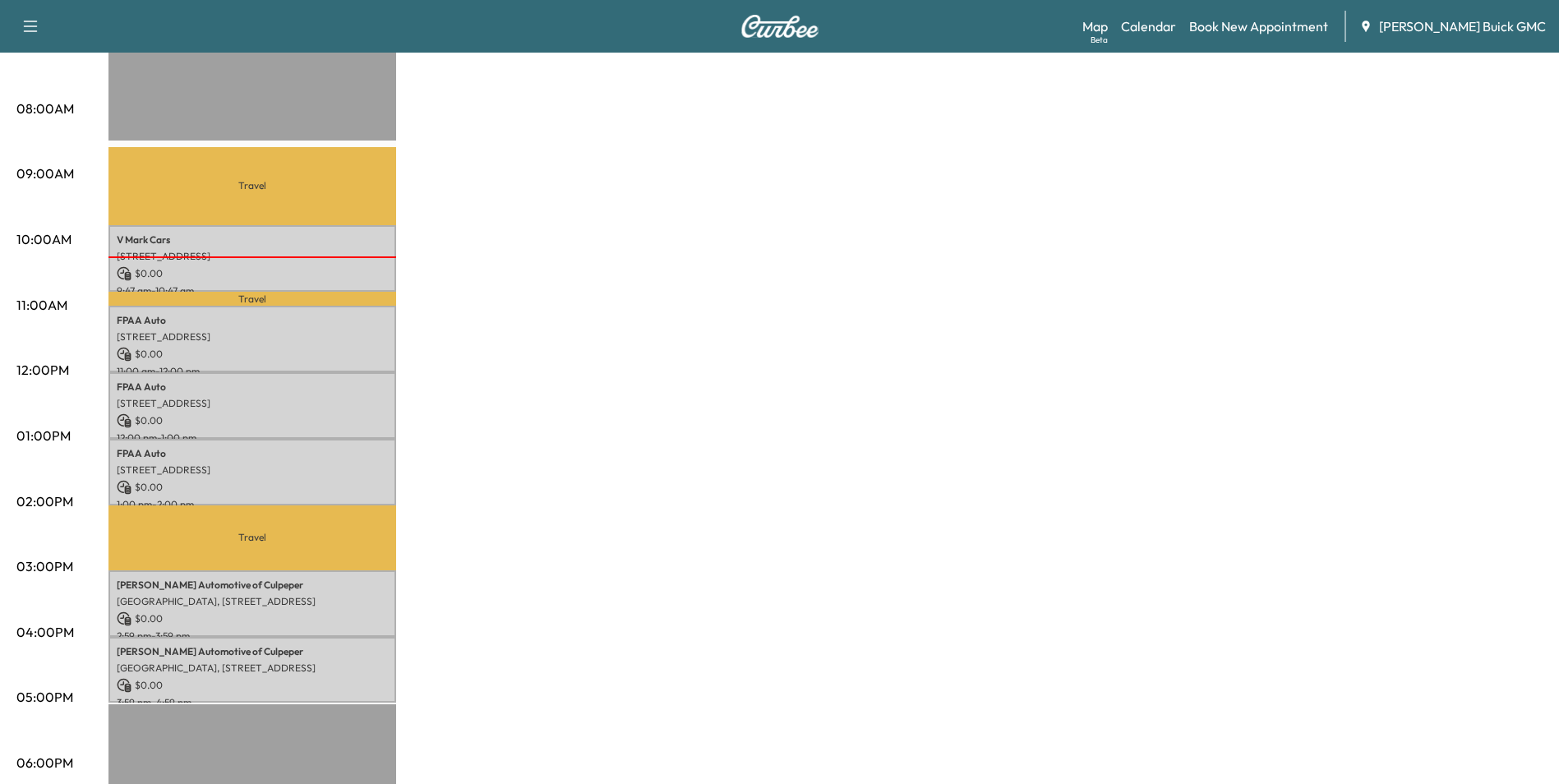
click at [1249, 484] on div "MobileService+ $ 0.00 Revenue 6 hr Work Time 2 hr 23 min Transit Time Travel V …" at bounding box center [825, 420] width 1434 height 1232
click at [1170, 385] on div "MobileService+ $ 0.00 Revenue 6 hr Work Time 2 hr 23 min Transit Time Travel V …" at bounding box center [825, 420] width 1434 height 1232
click at [1047, 428] on div "MobileService+ $ 0.00 Revenue 6 hr Work Time 2 hr 23 min Transit Time Travel V …" at bounding box center [825, 420] width 1434 height 1232
click at [998, 363] on div "MobileService+ $ 0.00 Revenue 6 hr Work Time 2 hr 23 min Transit Time Travel V …" at bounding box center [825, 420] width 1434 height 1232
click at [1278, 382] on div "MobileService+ $ 0.00 Revenue 6 hr Work Time 2 hr 23 min Transit Time Travel V …" at bounding box center [825, 420] width 1434 height 1232
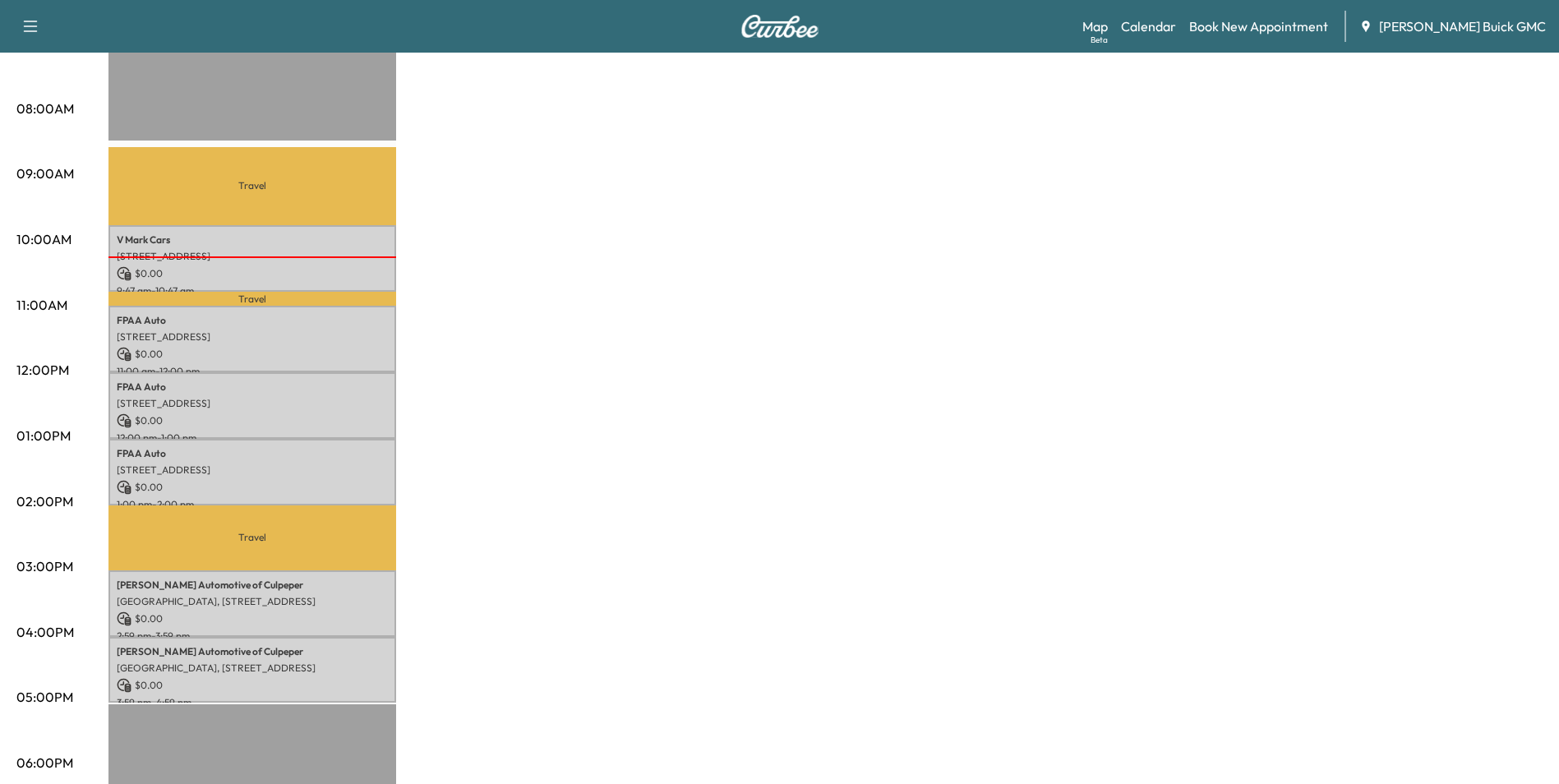
click at [1261, 375] on div "MobileService+ $ 0.00 Revenue 6 hr Work Time 2 hr 23 min Transit Time Travel V …" at bounding box center [825, 420] width 1434 height 1232
click at [855, 448] on div "MobileService+ $ 0.00 Revenue 6 hr Work Time 2 hr 23 min Transit Time Travel V …" at bounding box center [825, 420] width 1434 height 1232
click at [306, 337] on p "[STREET_ADDRESS]" at bounding box center [252, 337] width 271 height 13
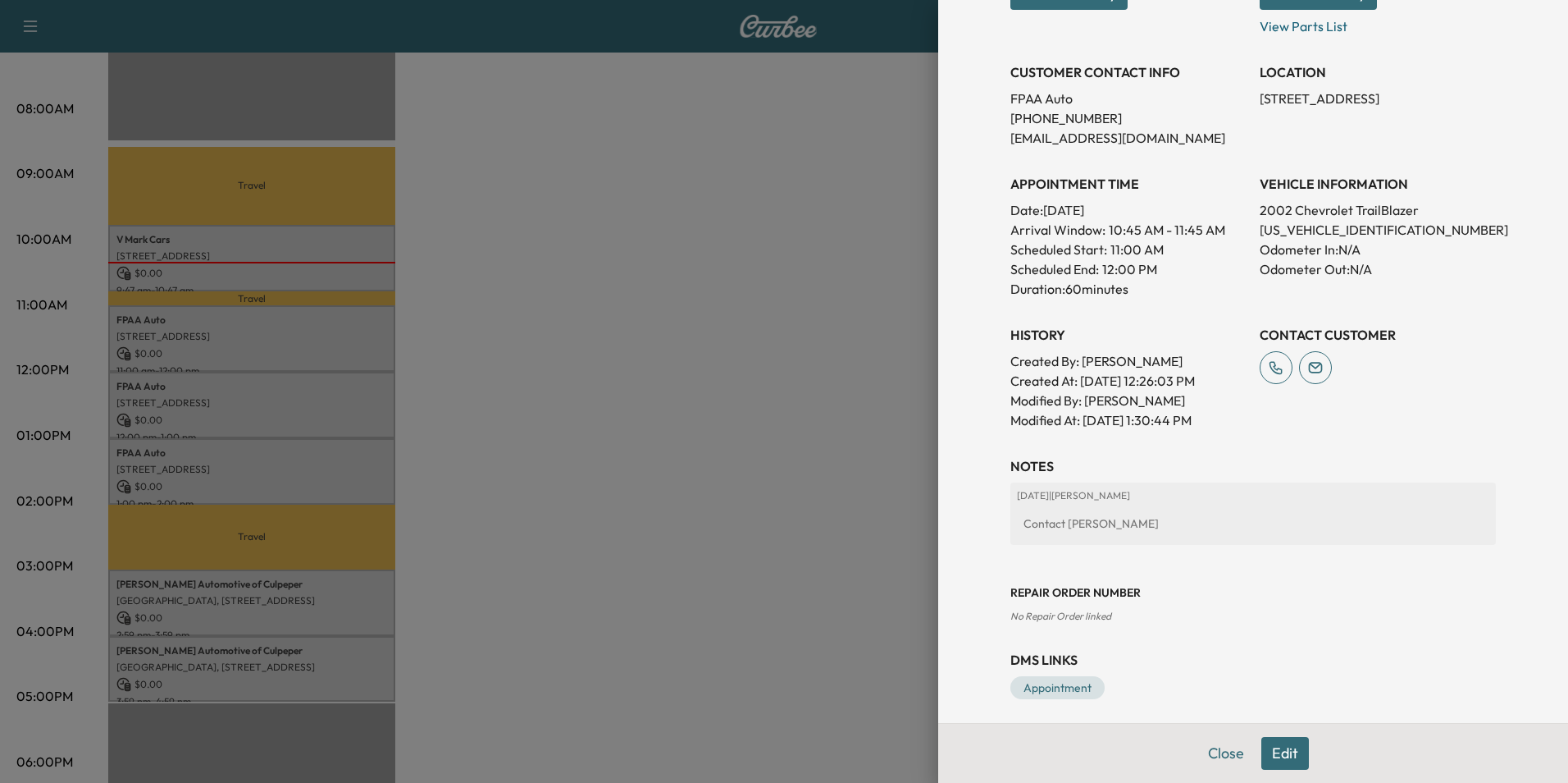
scroll to position [304, 0]
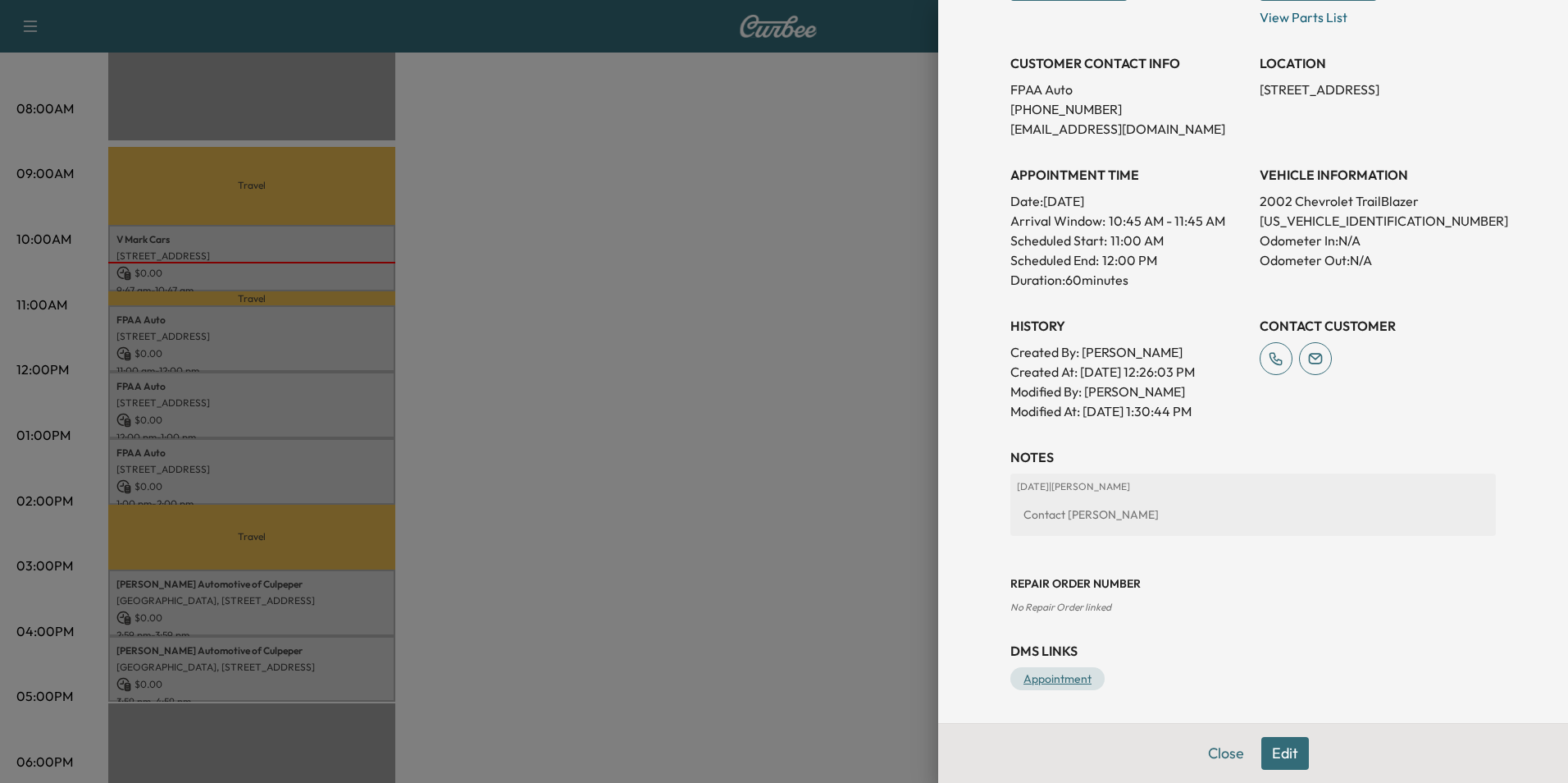
click at [1050, 675] on link "Appointment" at bounding box center [1058, 678] width 95 height 23
click at [1277, 750] on button "Edit" at bounding box center [1286, 753] width 47 height 33
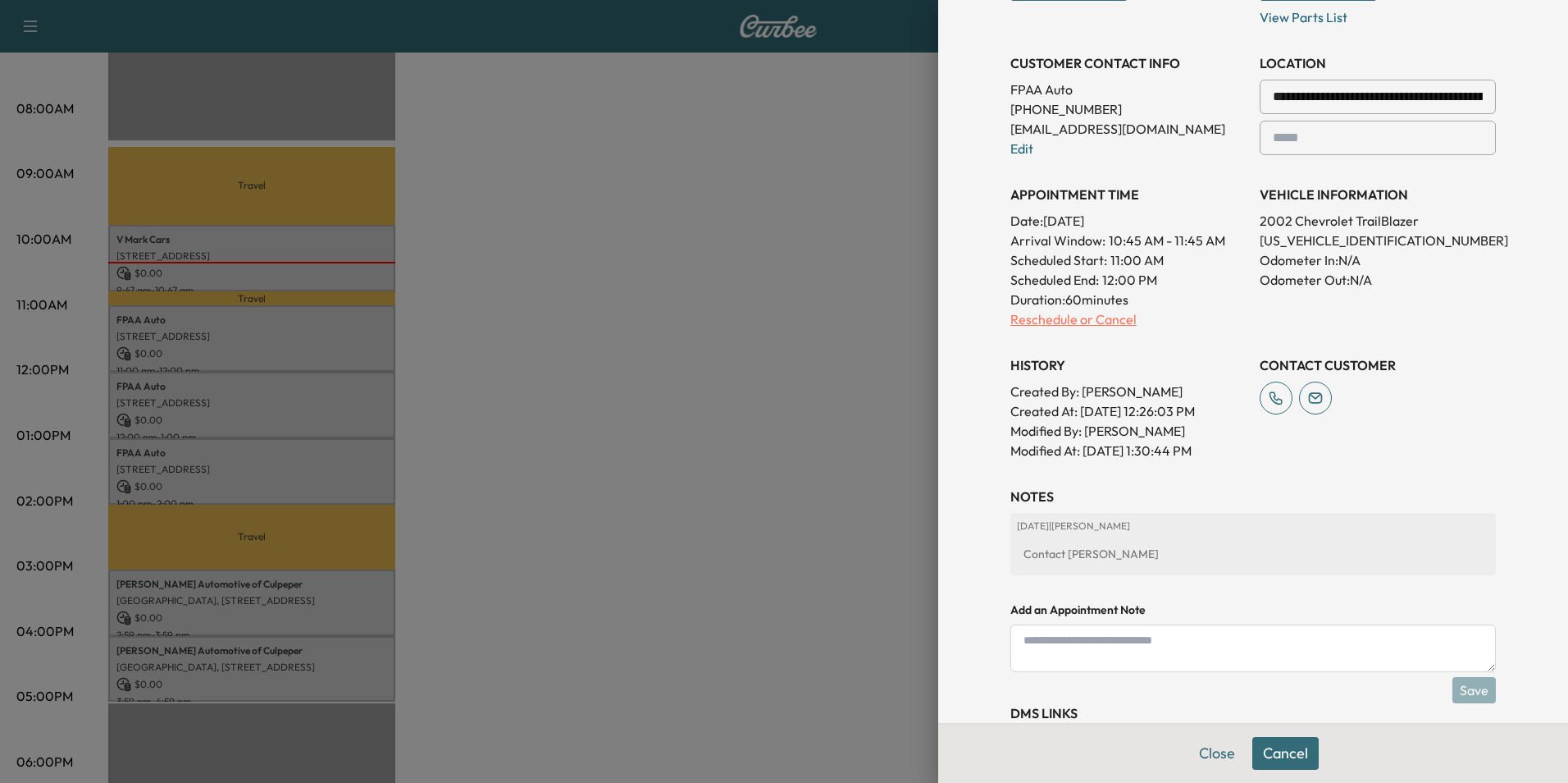
click at [1041, 318] on p "Reschedule or Cancel" at bounding box center [1128, 319] width 236 height 20
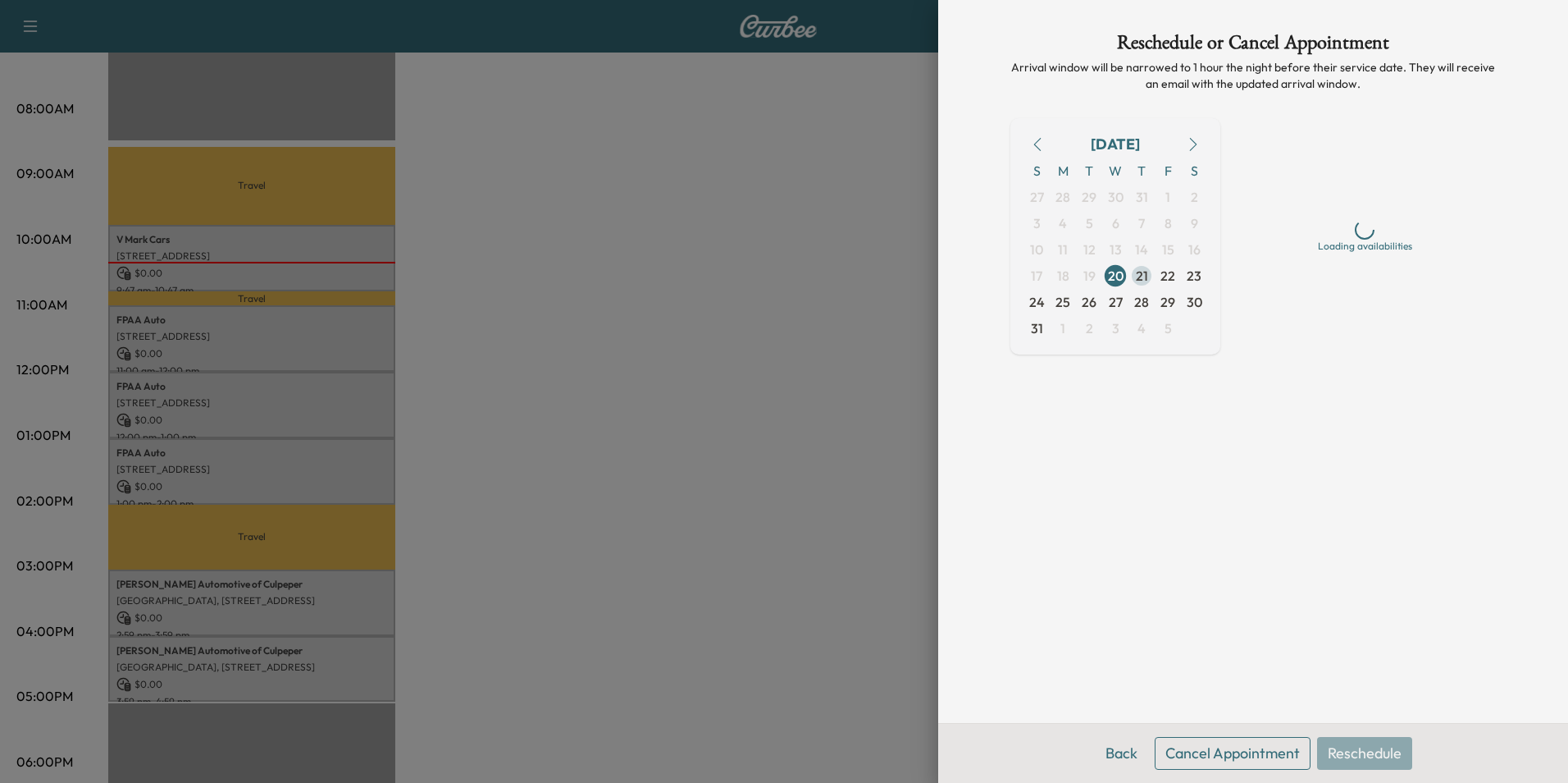
click at [1144, 273] on span "21" at bounding box center [1143, 276] width 13 height 20
click at [1373, 299] on div "Afternoon" at bounding box center [1366, 298] width 62 height 20
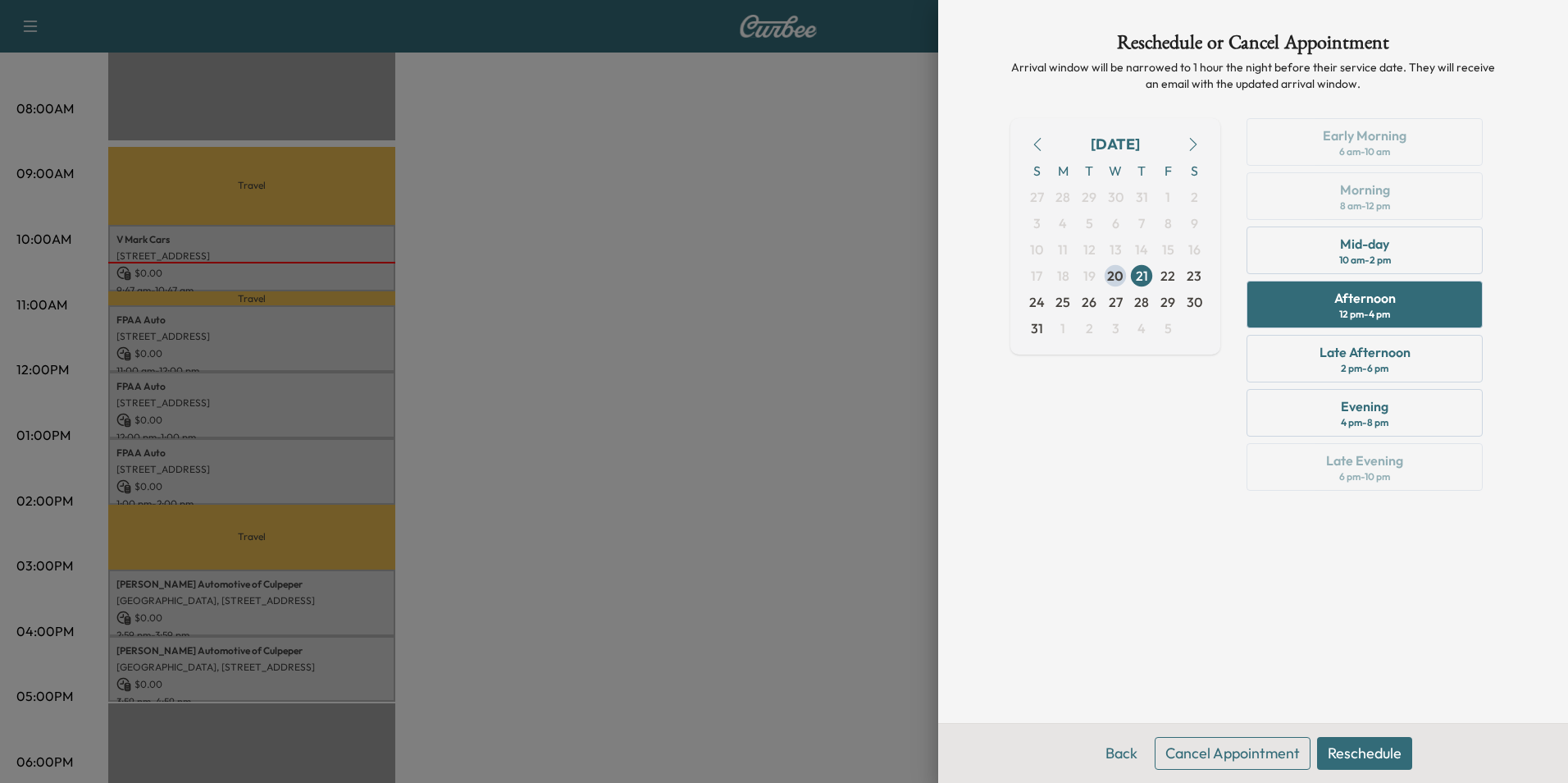
click at [1349, 747] on button "Reschedule" at bounding box center [1365, 753] width 95 height 33
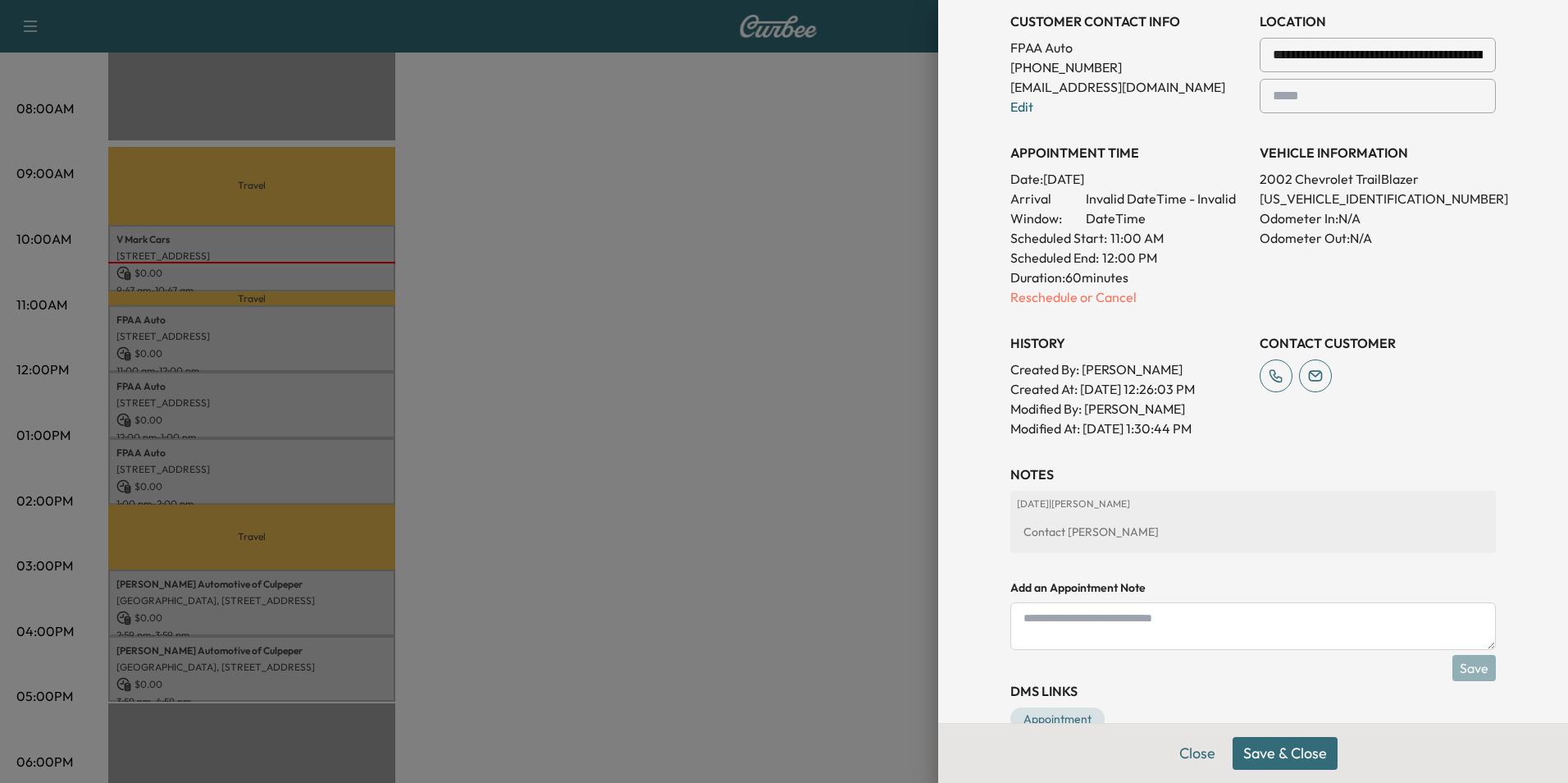
scroll to position [420, 0]
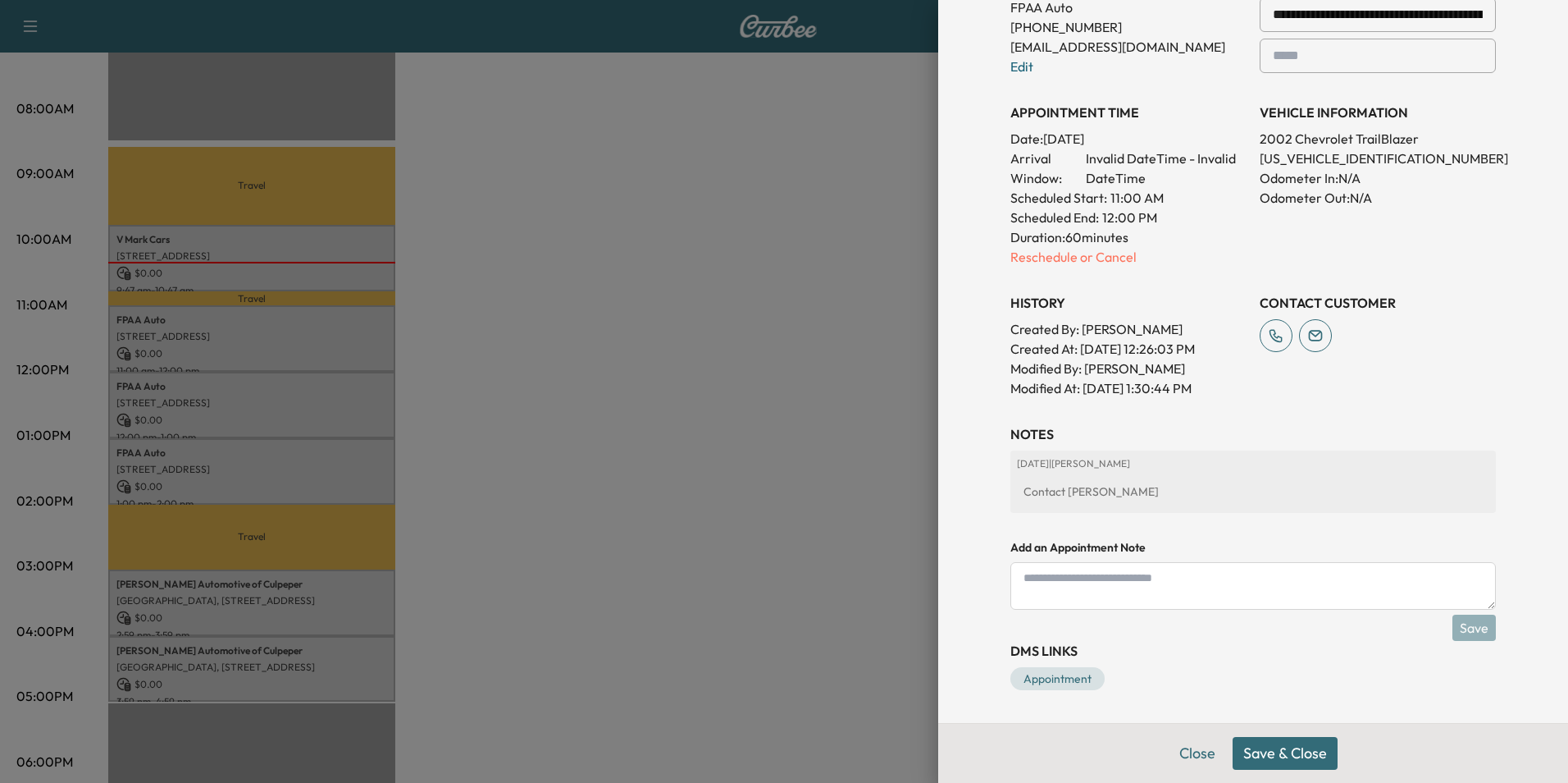
click at [1254, 752] on button "Save & Close" at bounding box center [1285, 753] width 105 height 33
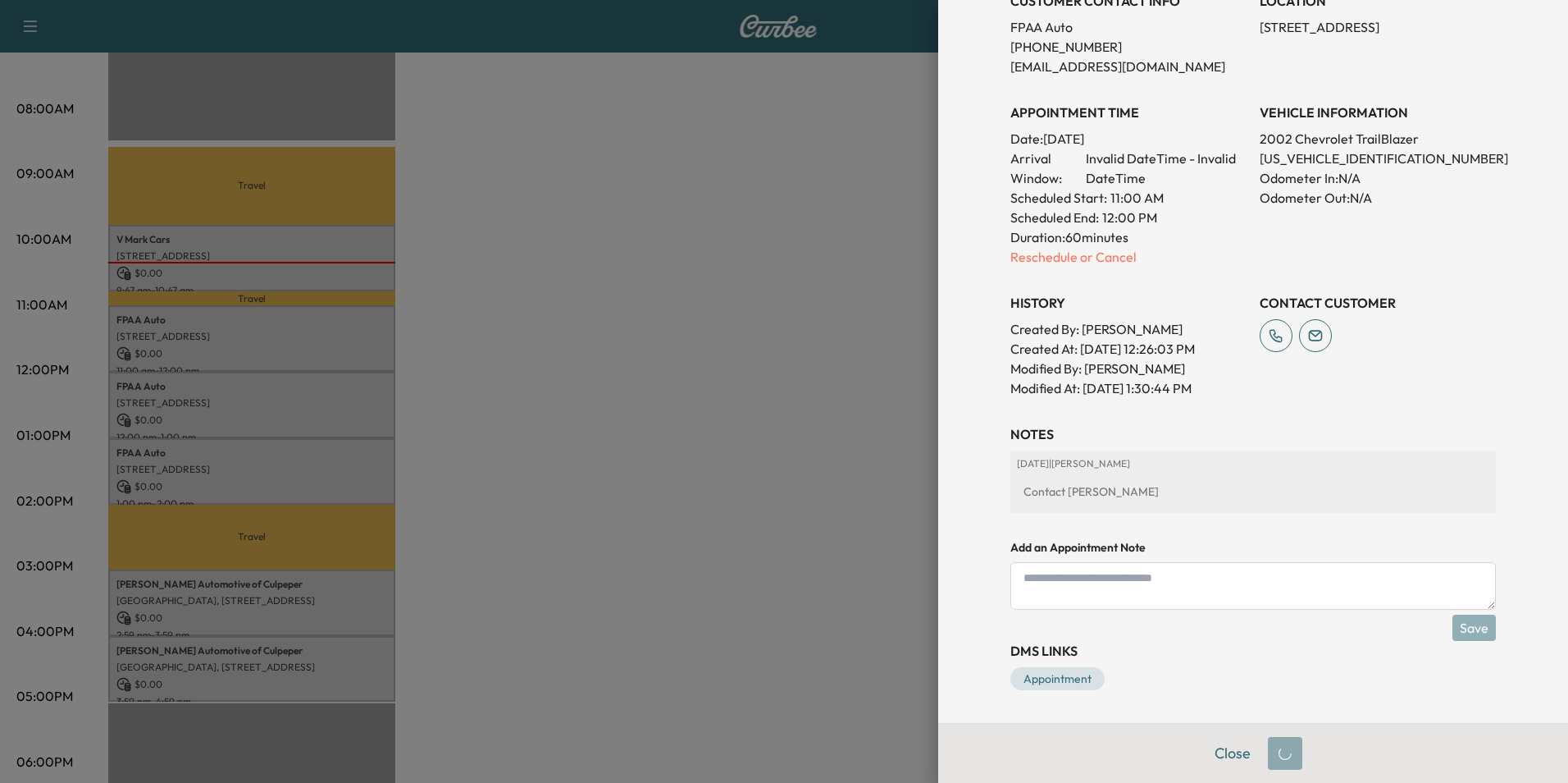
scroll to position [366, 0]
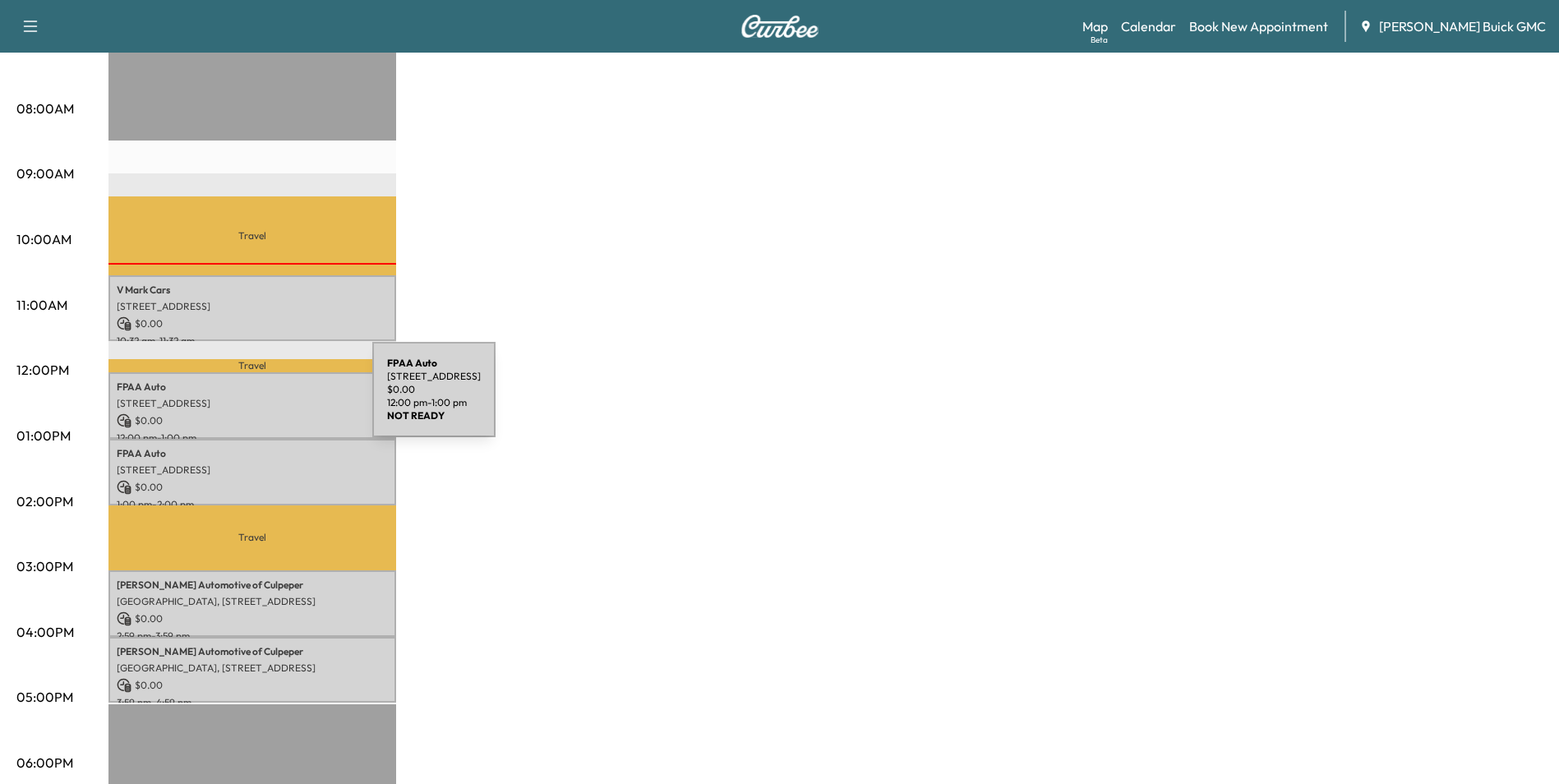
click at [249, 400] on p "[STREET_ADDRESS]" at bounding box center [252, 403] width 271 height 13
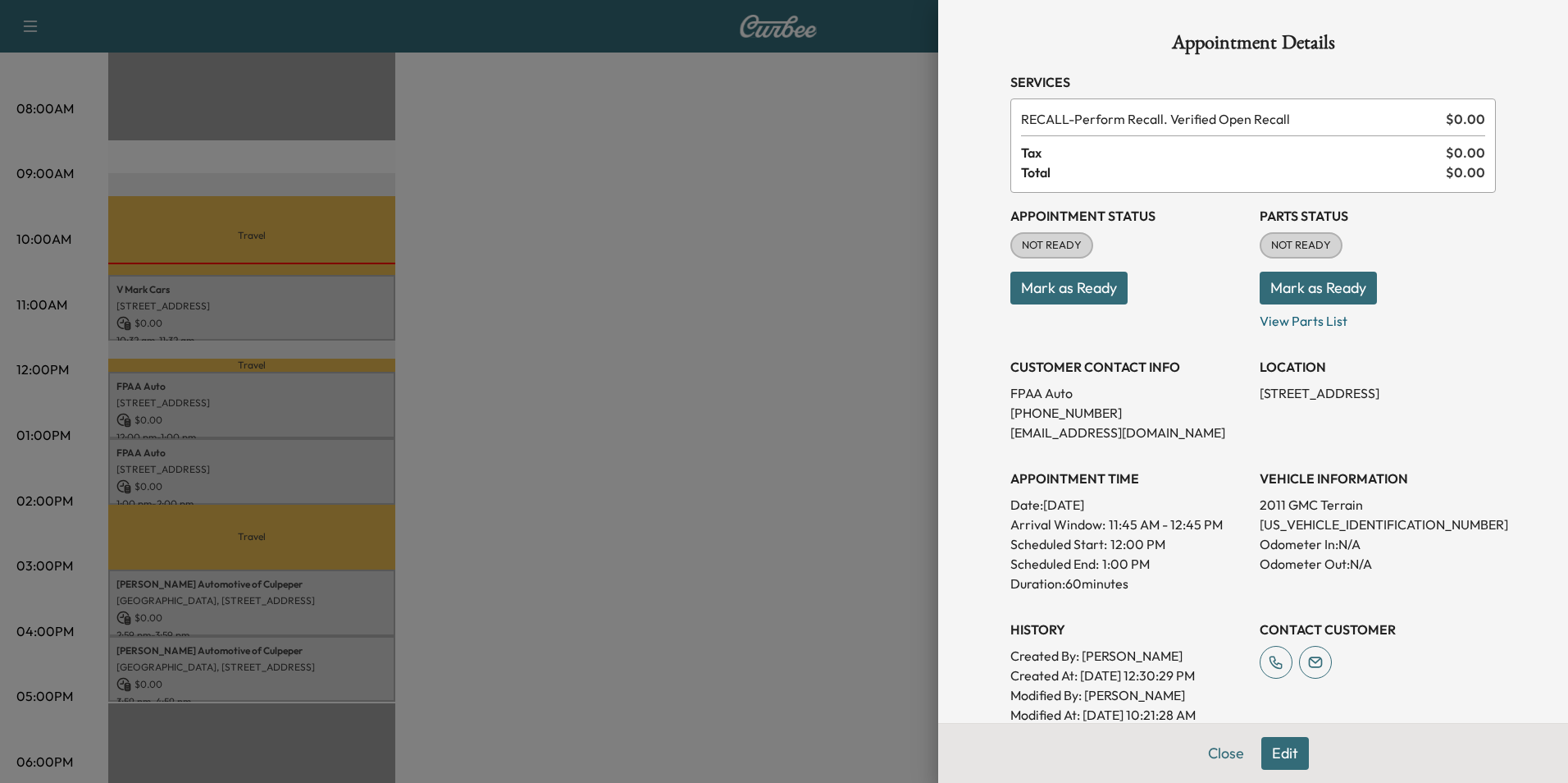
scroll to position [304, 0]
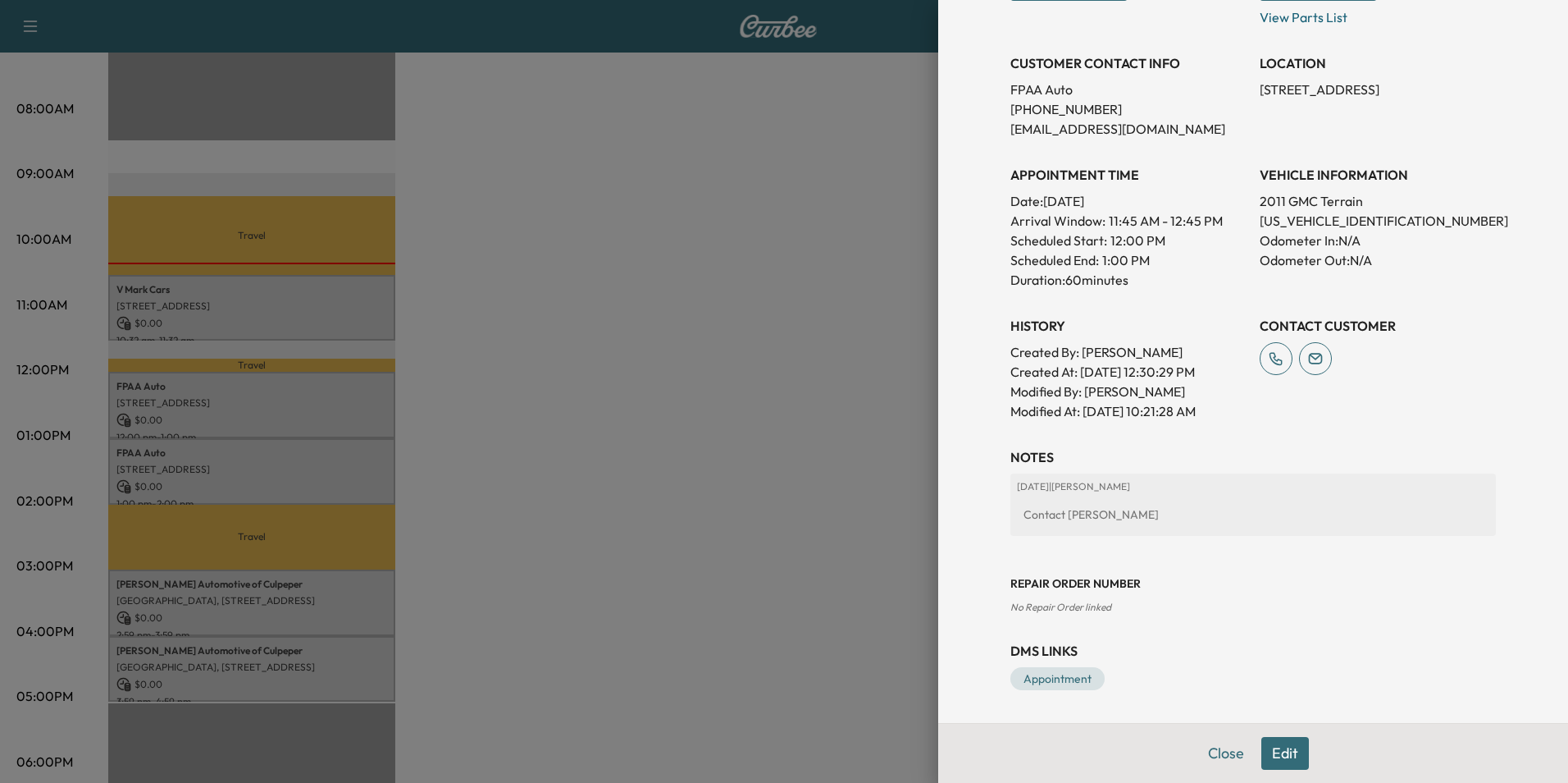
click at [1272, 751] on button "Edit" at bounding box center [1286, 753] width 47 height 33
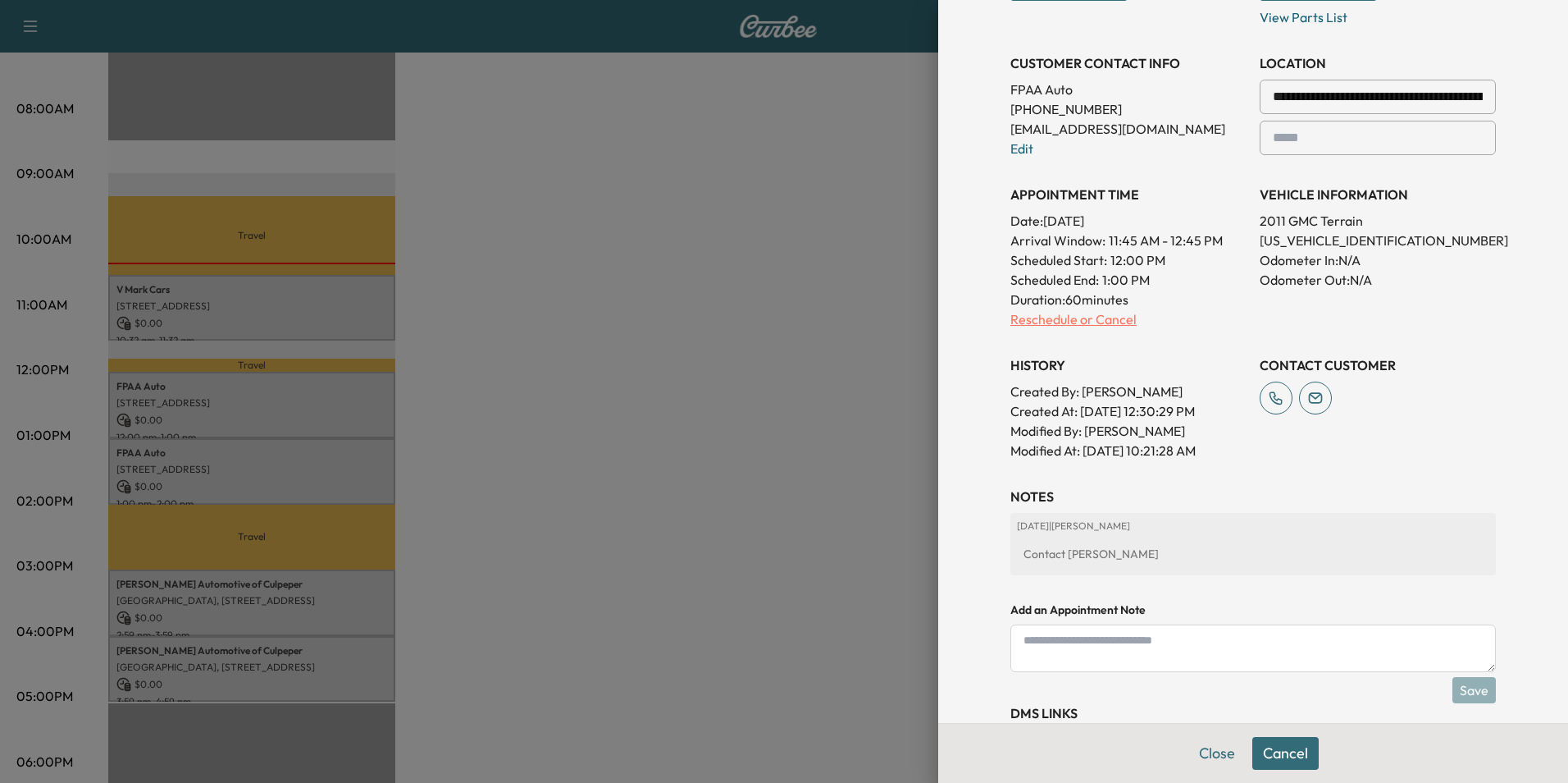
click at [1048, 318] on p "Reschedule or Cancel" at bounding box center [1128, 319] width 236 height 20
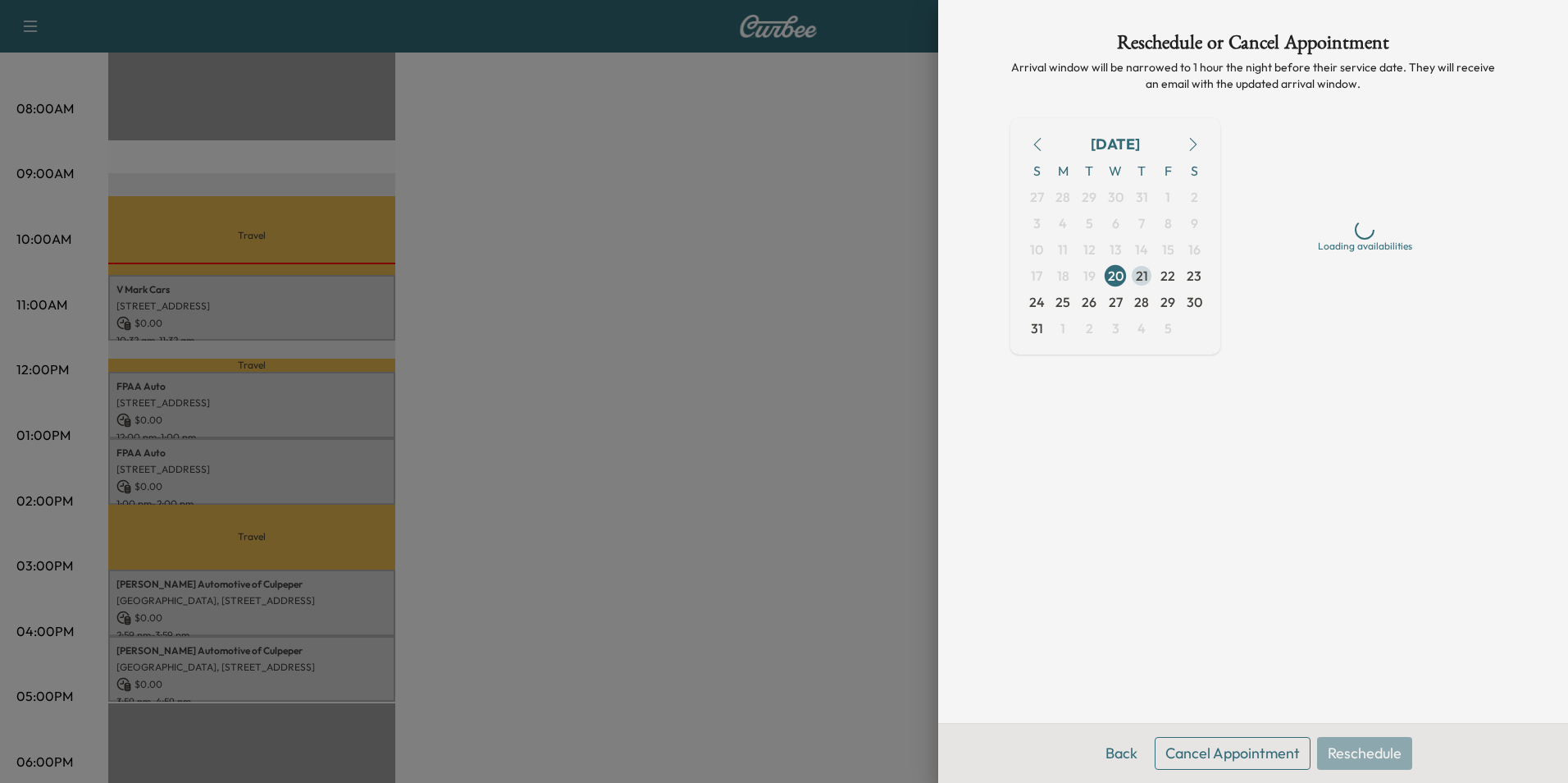
click at [1140, 274] on span "21" at bounding box center [1143, 276] width 13 height 20
click at [1356, 302] on div "Afternoon" at bounding box center [1366, 298] width 62 height 20
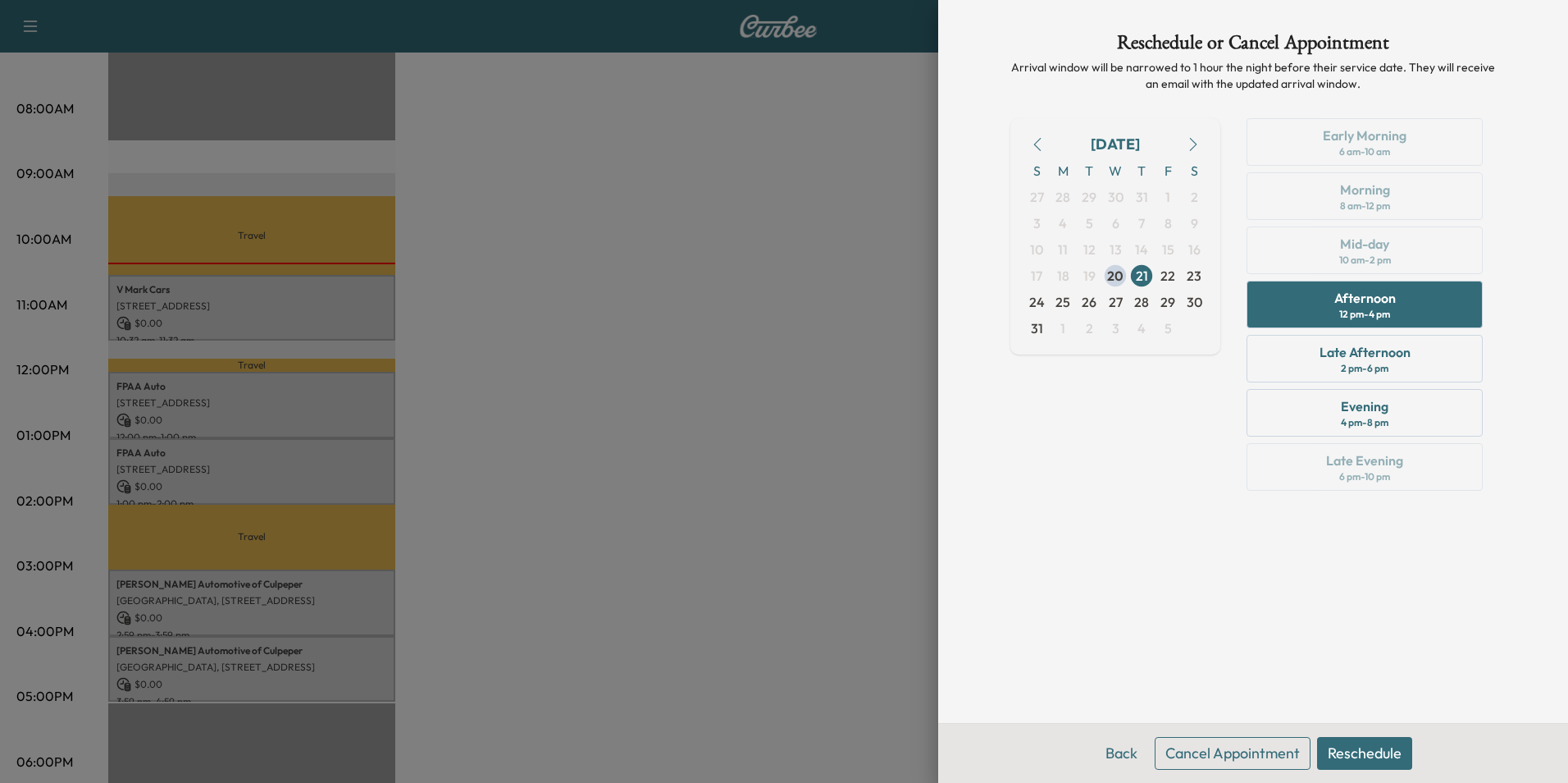
click at [1379, 750] on button "Reschedule" at bounding box center [1365, 753] width 95 height 33
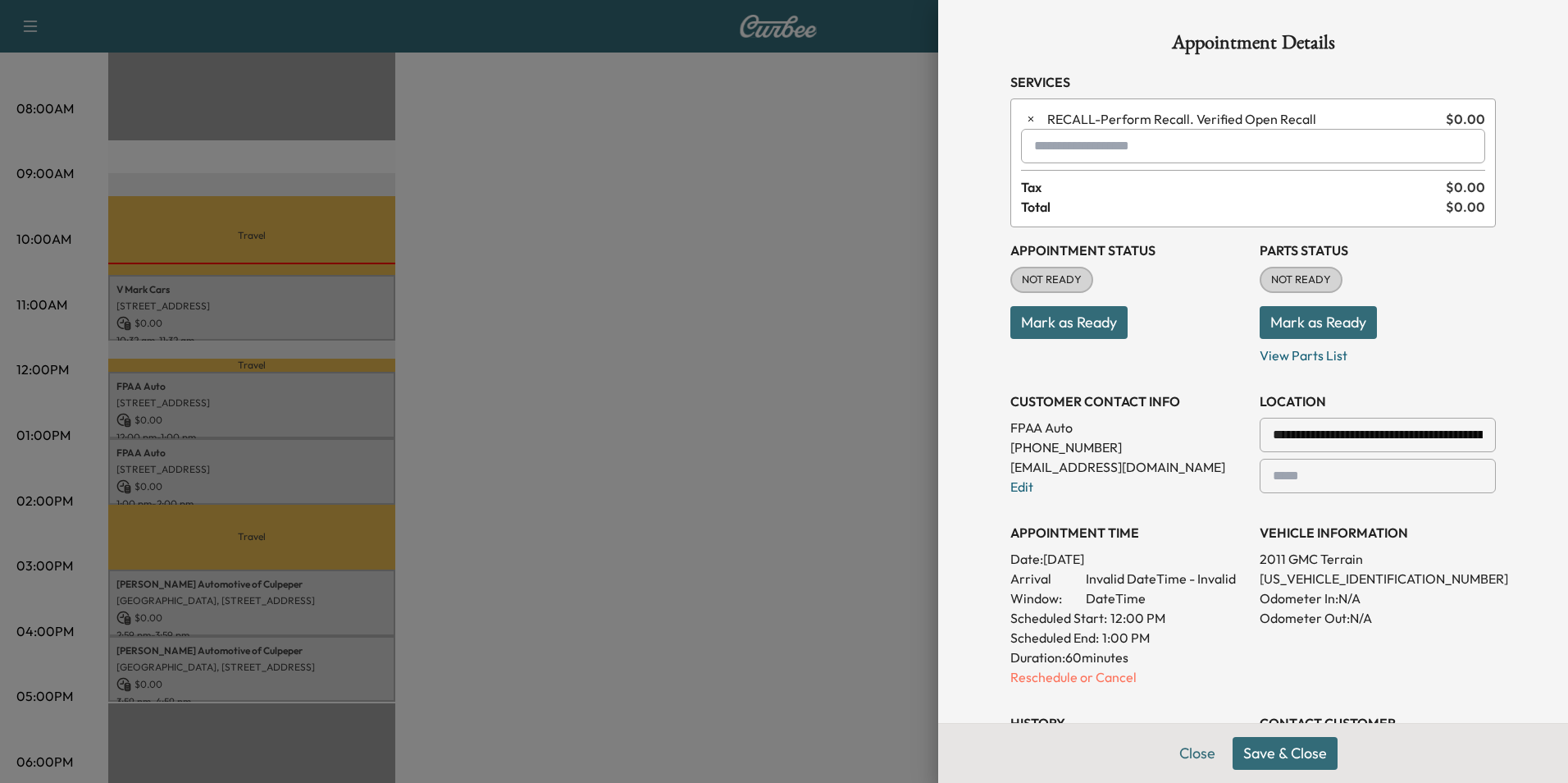
click at [1290, 750] on button "Save & Close" at bounding box center [1285, 753] width 105 height 33
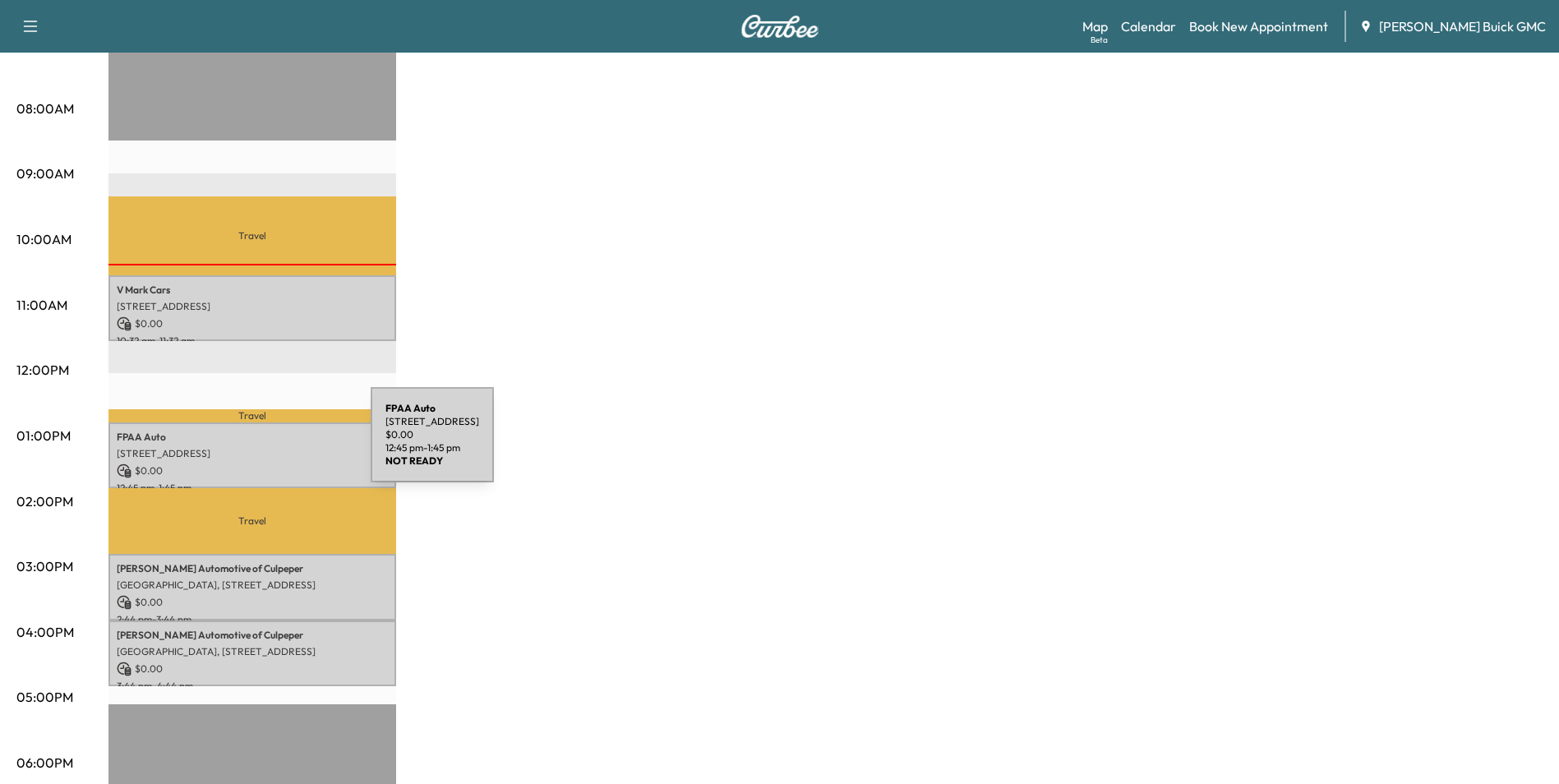
click at [247, 447] on p "[STREET_ADDRESS]" at bounding box center [252, 454] width 271 height 13
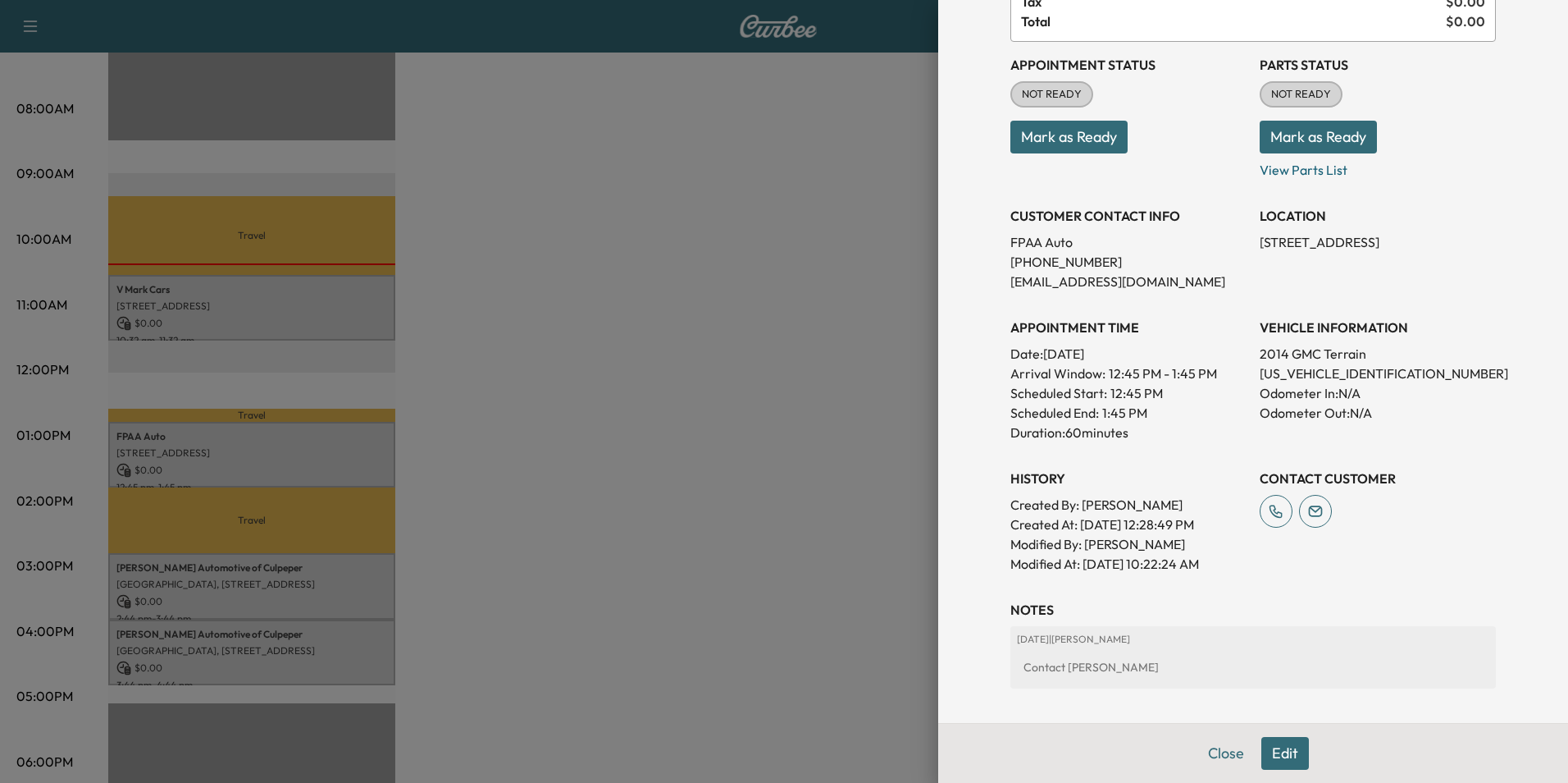
scroll to position [304, 0]
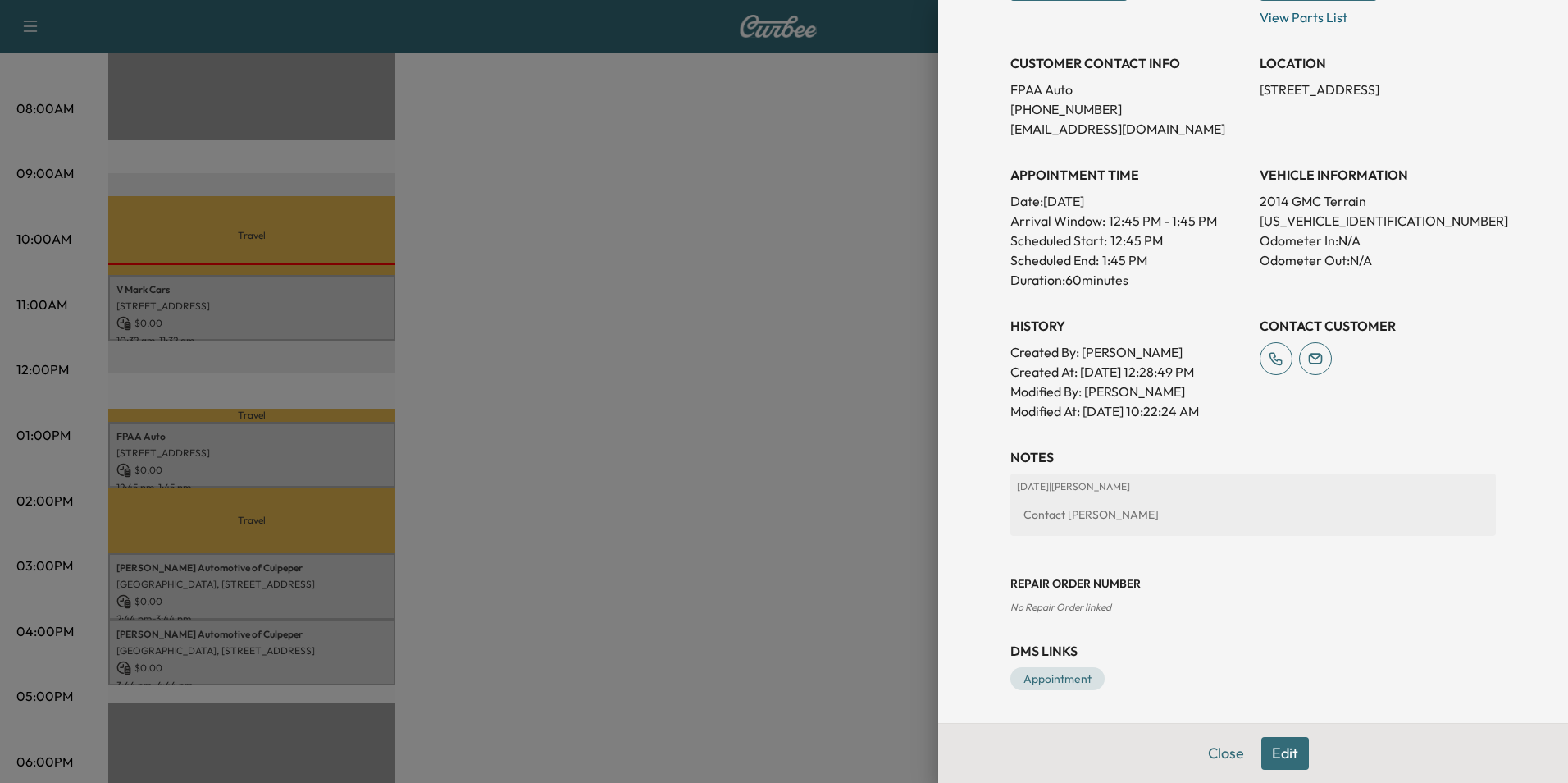
click at [1272, 752] on button "Edit" at bounding box center [1286, 753] width 47 height 33
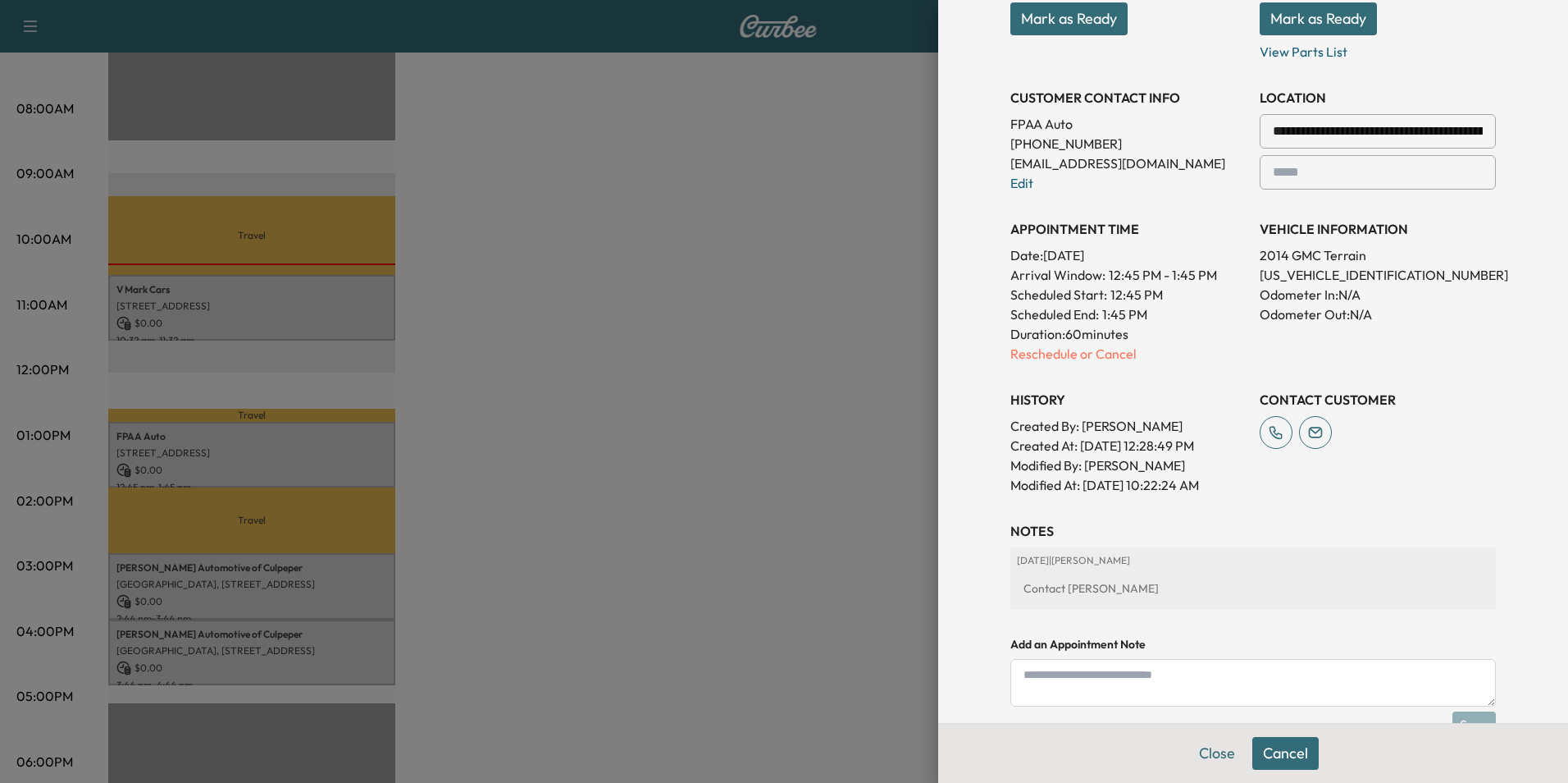
scroll to position [338, 0]
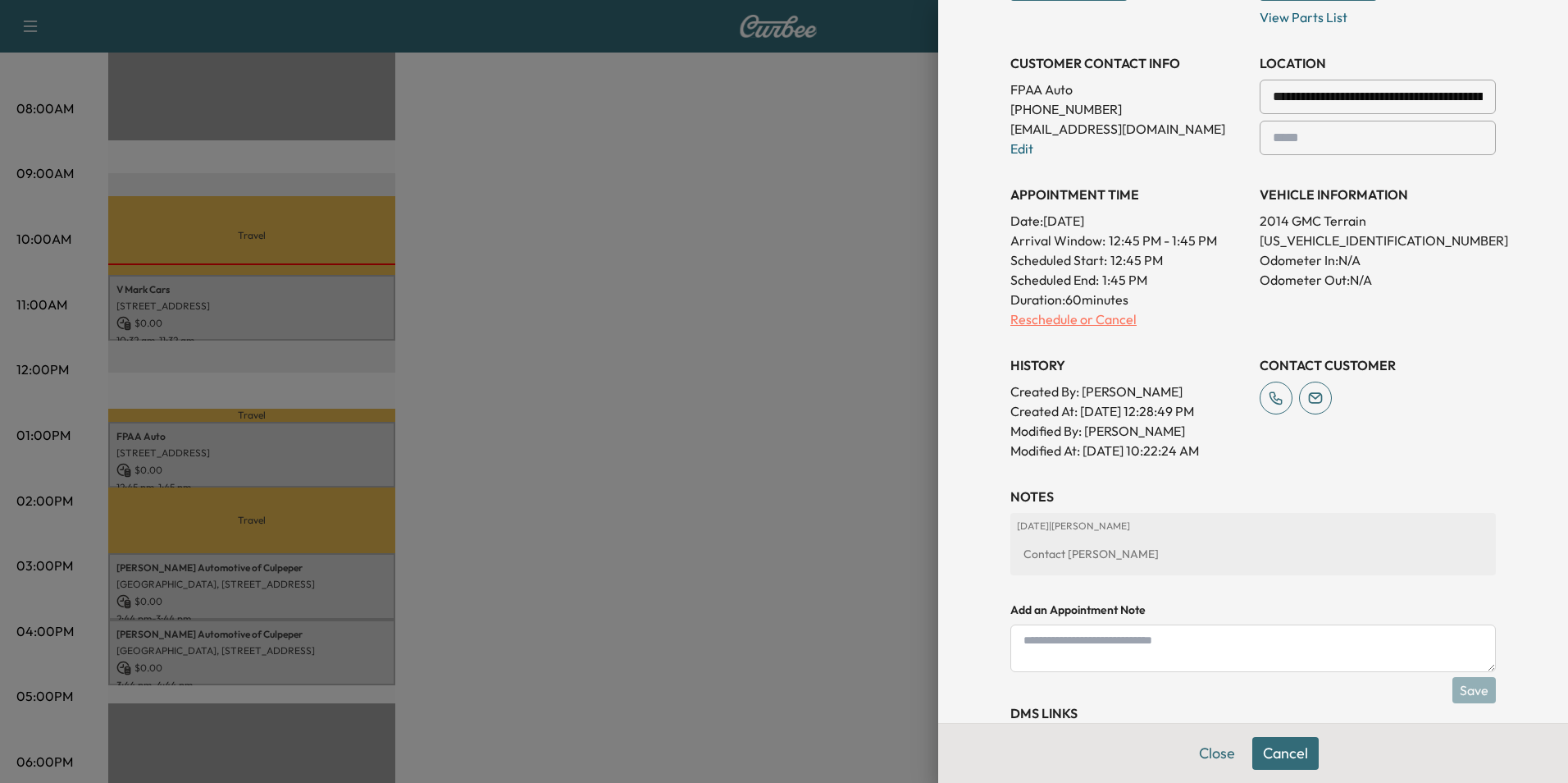
click at [1029, 316] on p "Reschedule or Cancel" at bounding box center [1128, 319] width 236 height 20
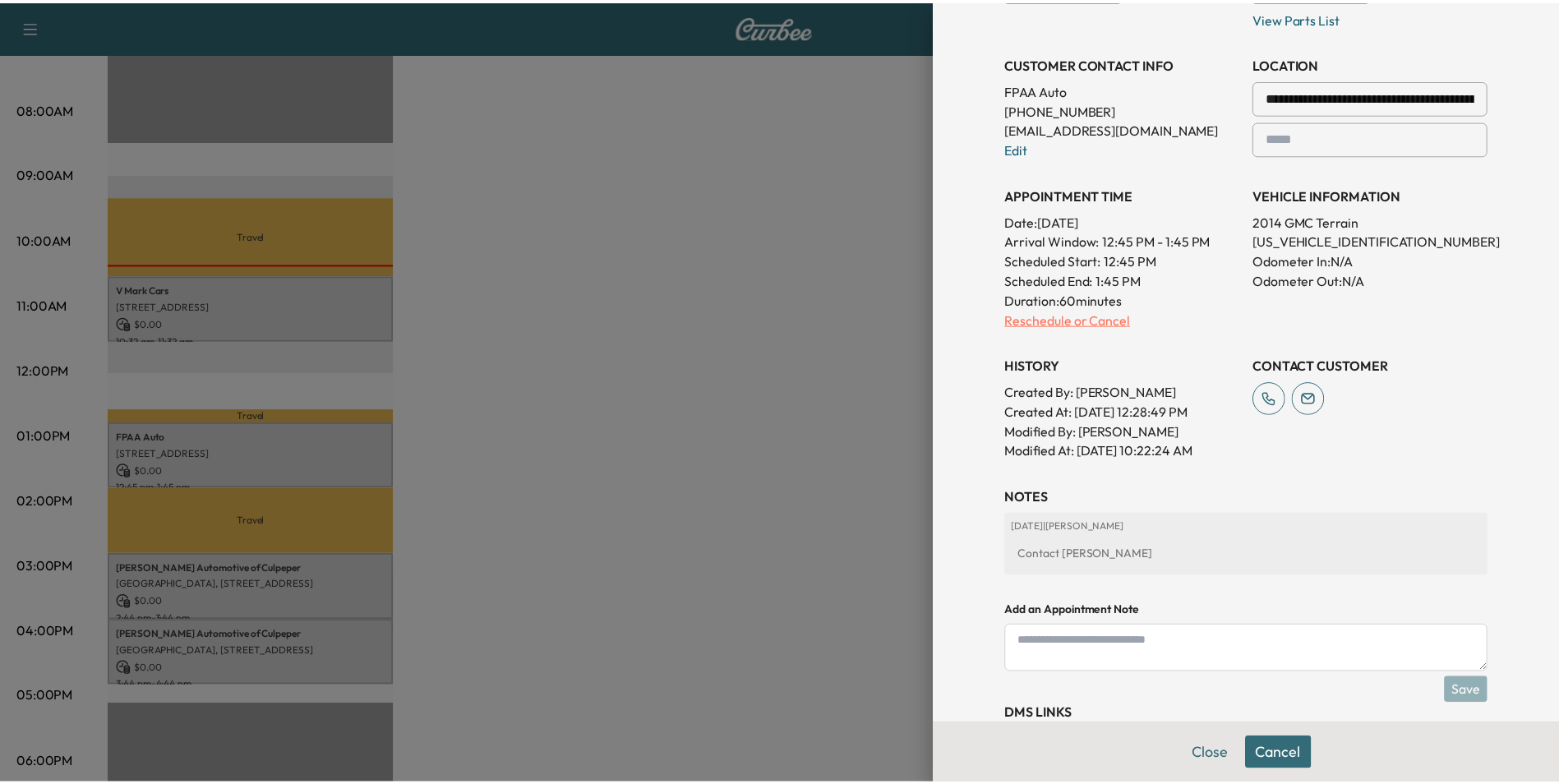
scroll to position [0, 0]
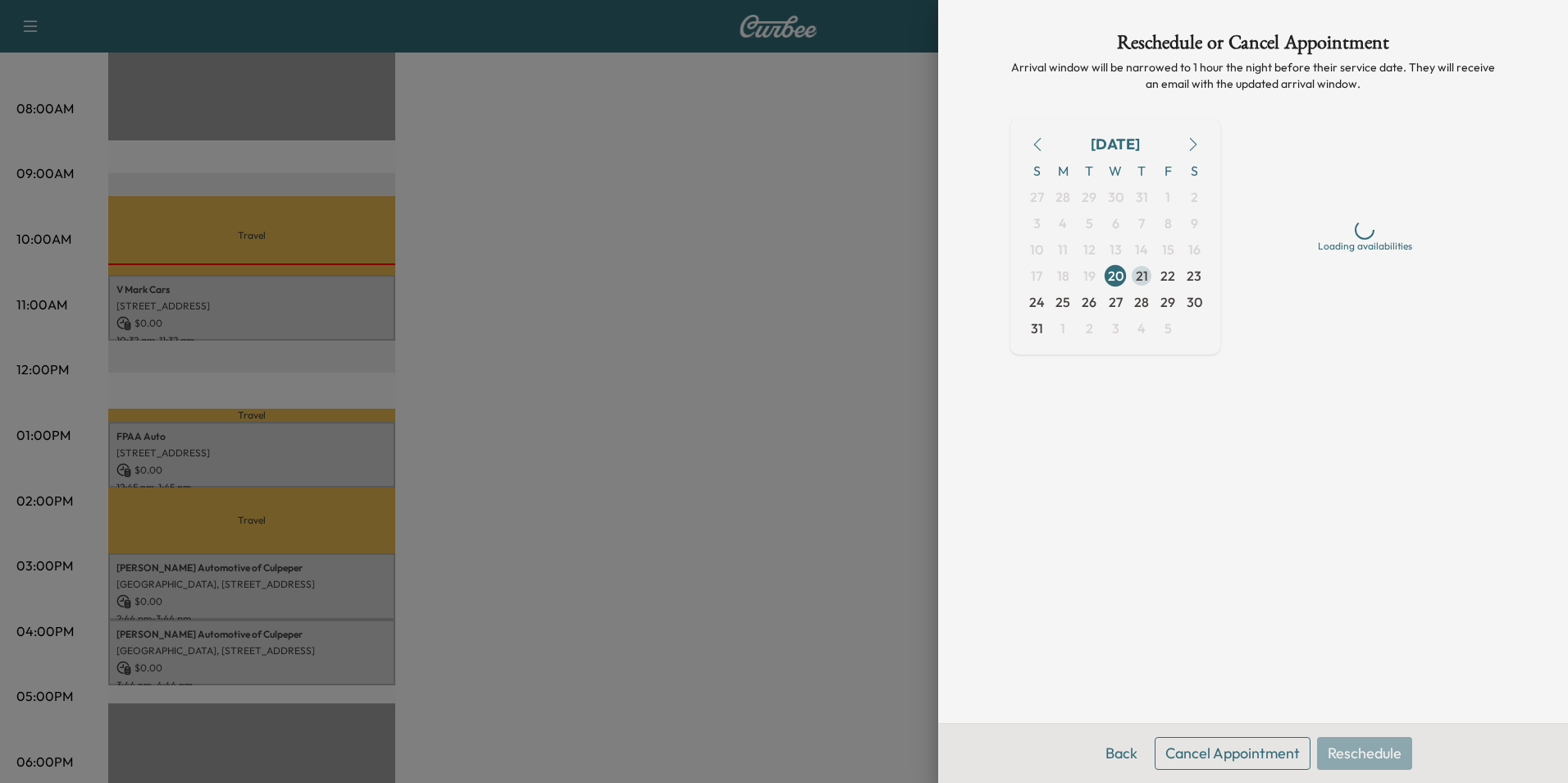
click at [1143, 275] on span "21" at bounding box center [1143, 276] width 13 height 20
click at [1375, 304] on div "Afternoon" at bounding box center [1366, 298] width 62 height 20
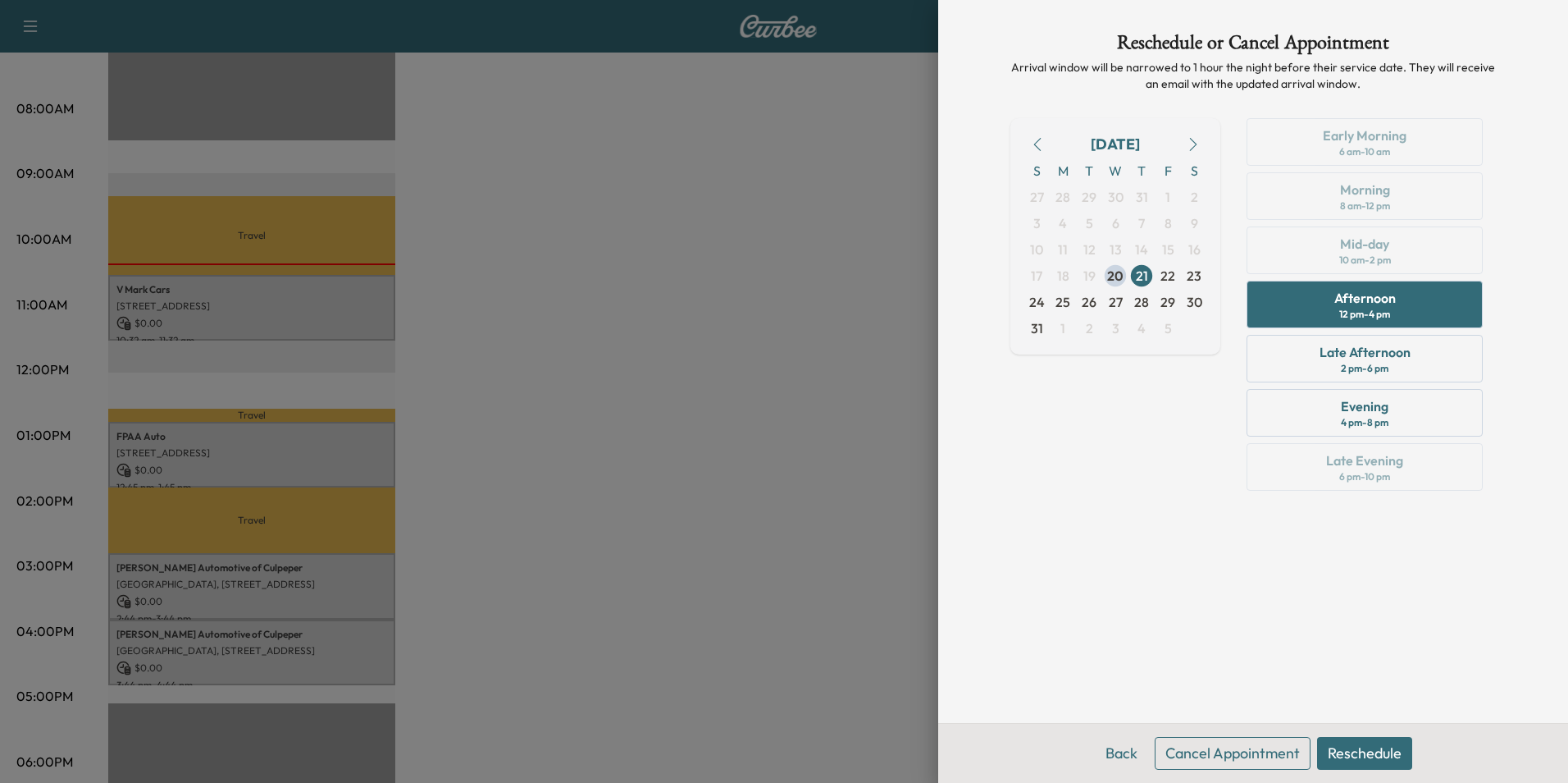
click at [1368, 752] on button "Reschedule" at bounding box center [1365, 753] width 95 height 33
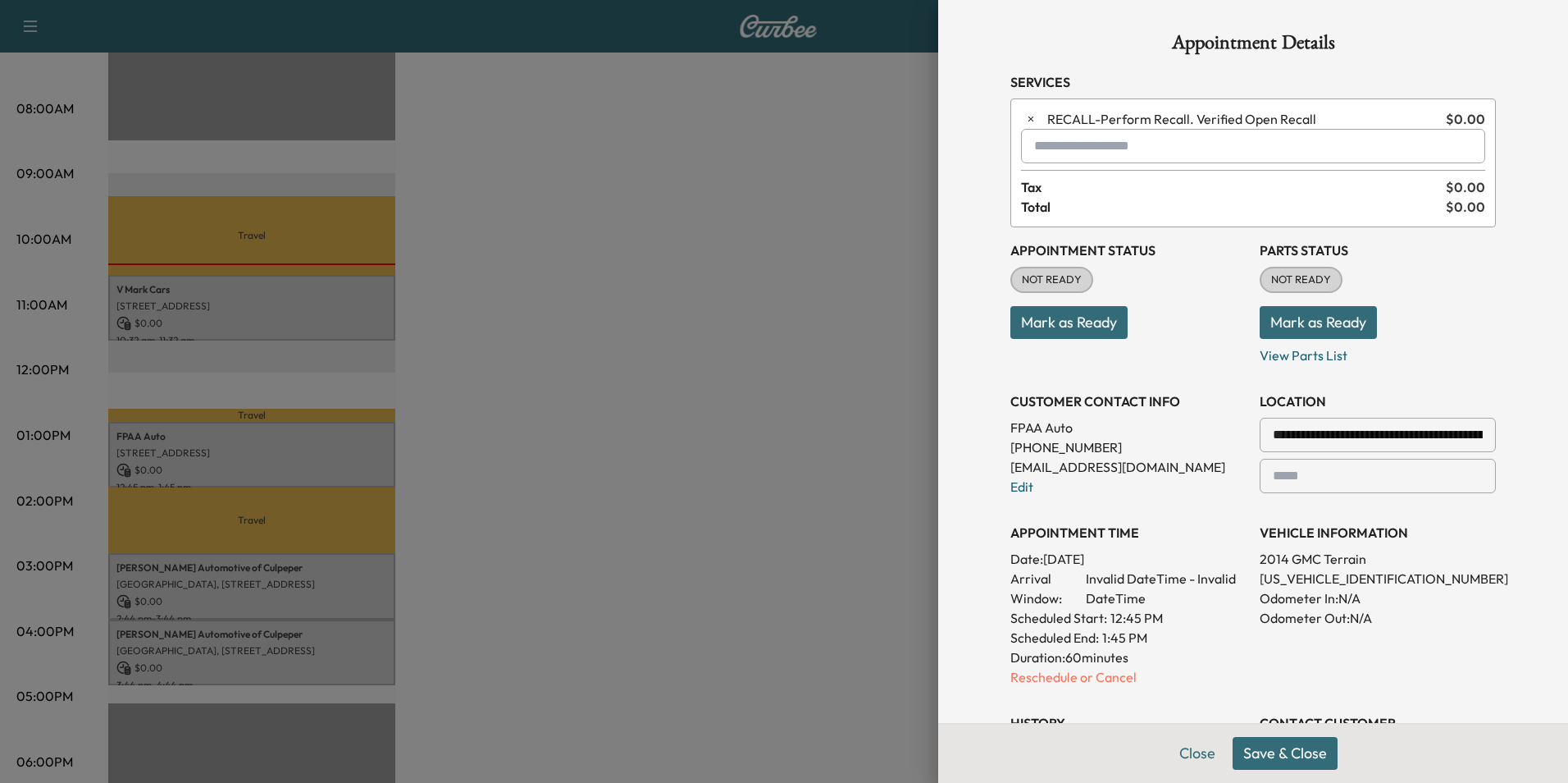
click at [1260, 744] on button "Save & Close" at bounding box center [1285, 753] width 105 height 33
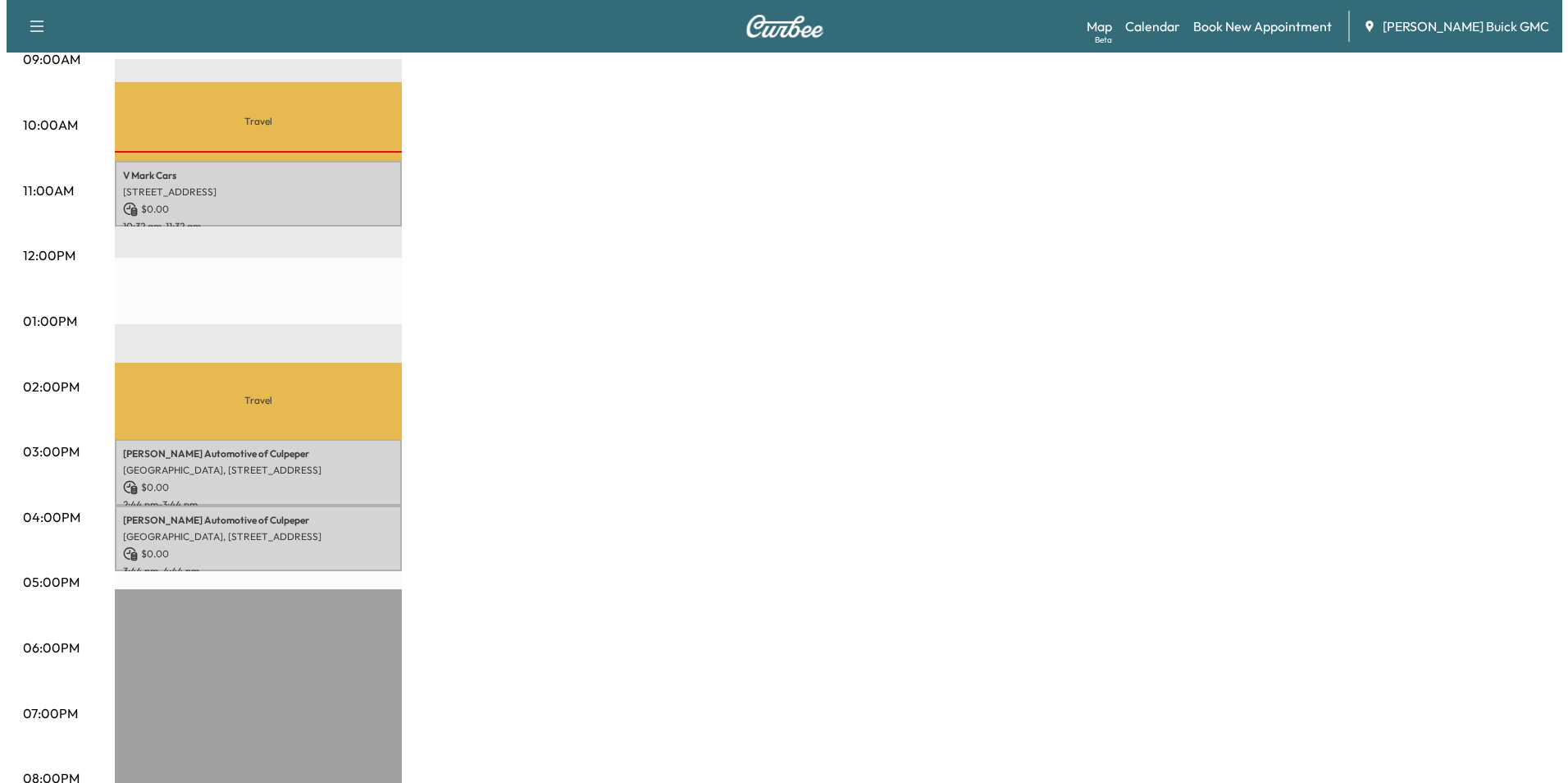
scroll to position [678, 0]
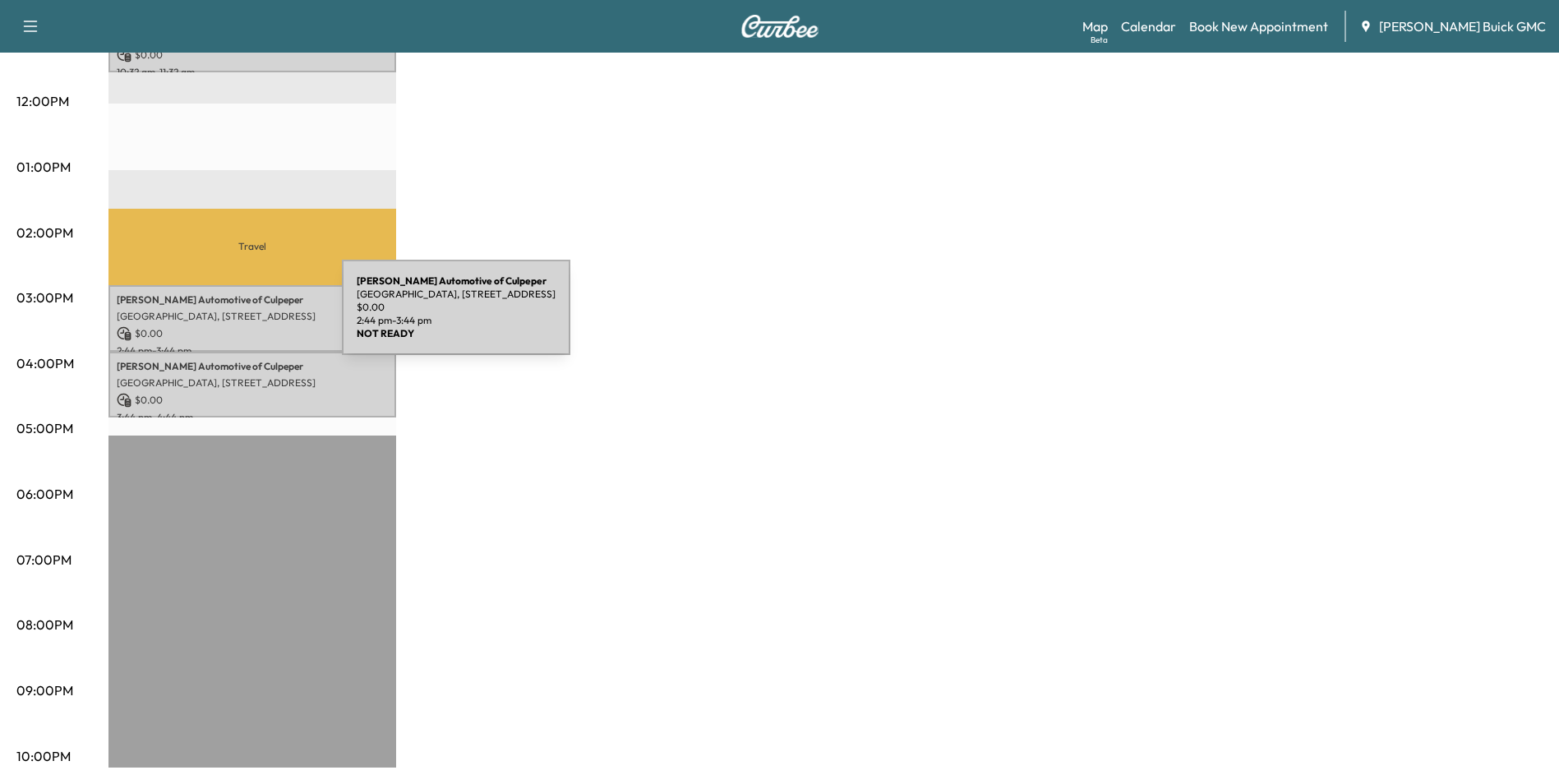
click at [218, 317] on div "[PERSON_NAME] Automotive of [GEOGRAPHIC_DATA], [STREET_ADDRESS] $ 0.00 2:44 pm …" at bounding box center [252, 318] width 288 height 67
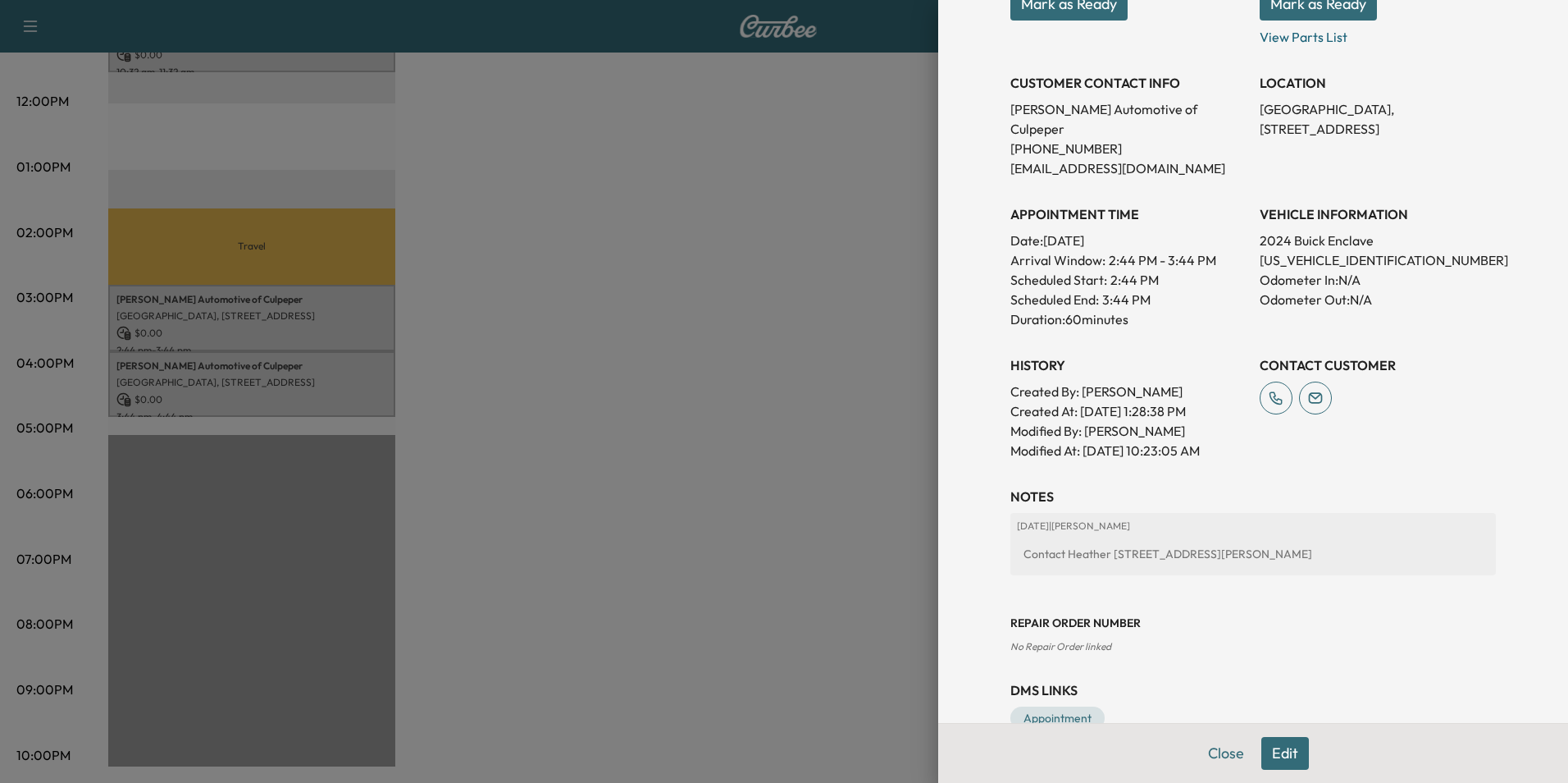
scroll to position [304, 0]
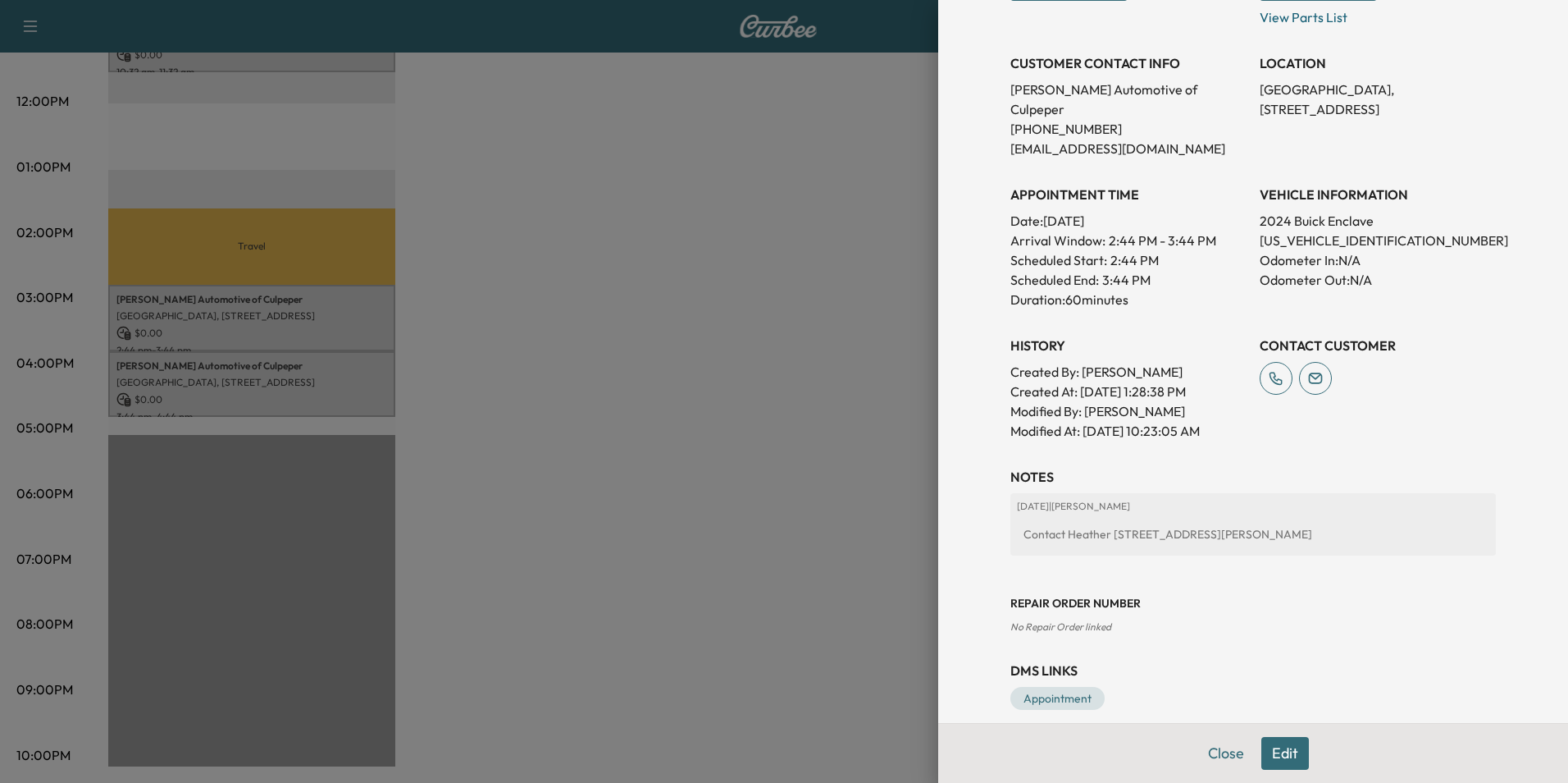
click at [1272, 749] on button "Edit" at bounding box center [1286, 753] width 47 height 33
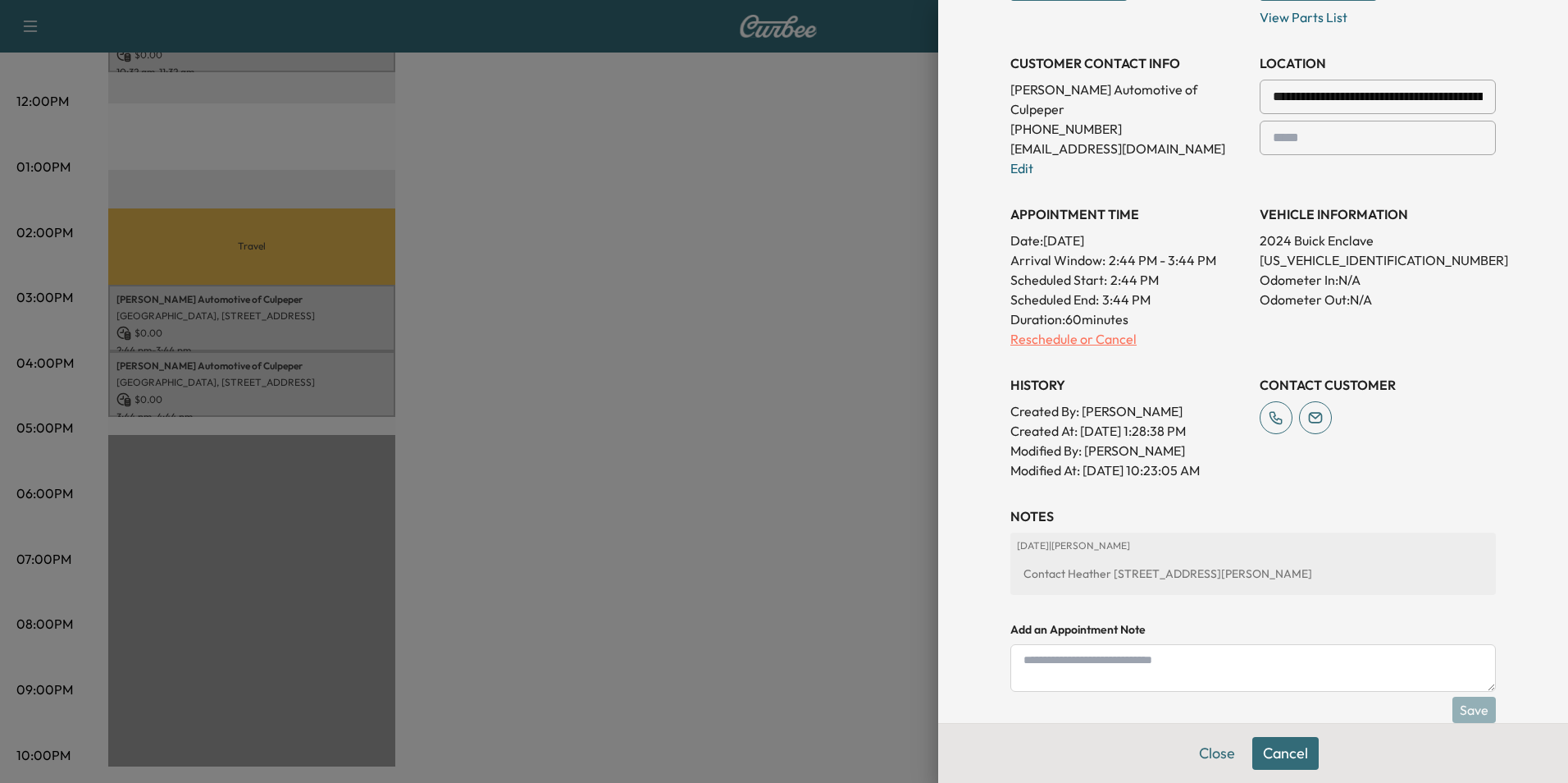
click at [1033, 329] on p "Reschedule or Cancel" at bounding box center [1128, 339] width 236 height 20
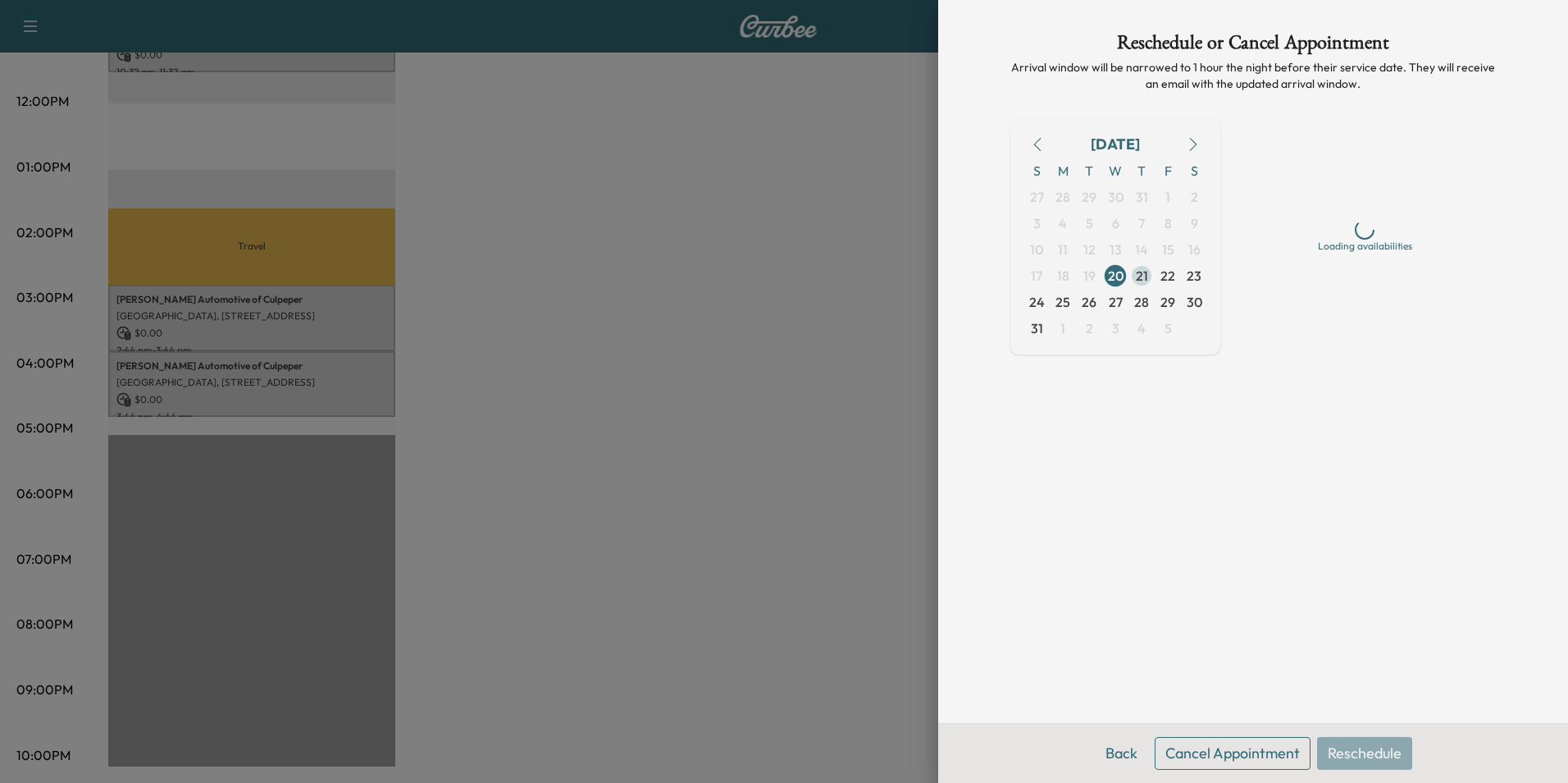
click at [1142, 276] on span "21" at bounding box center [1143, 276] width 13 height 20
click at [1366, 352] on div "Late Afternoon" at bounding box center [1365, 352] width 91 height 20
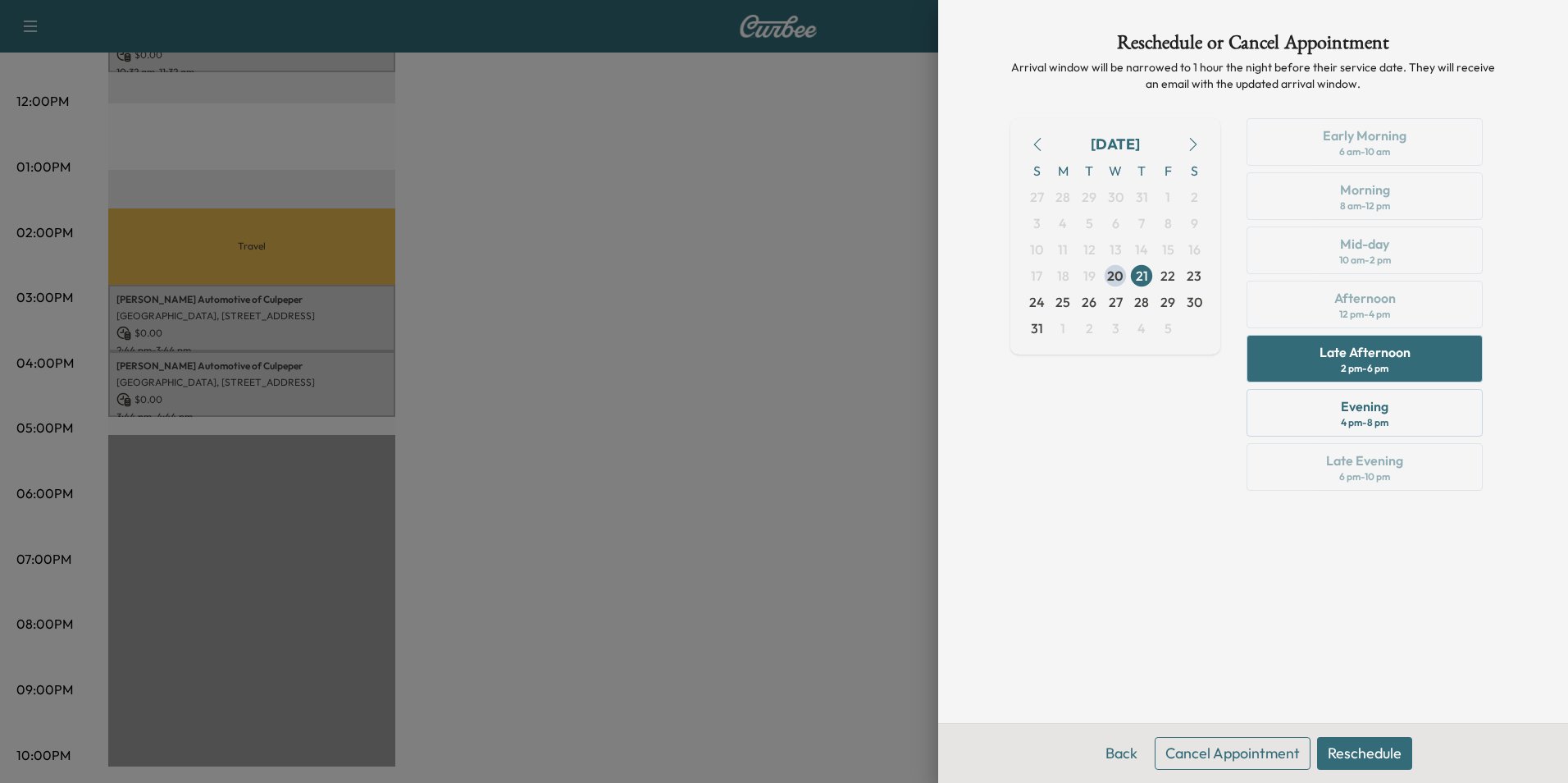
click at [1358, 747] on button "Reschedule" at bounding box center [1365, 753] width 95 height 33
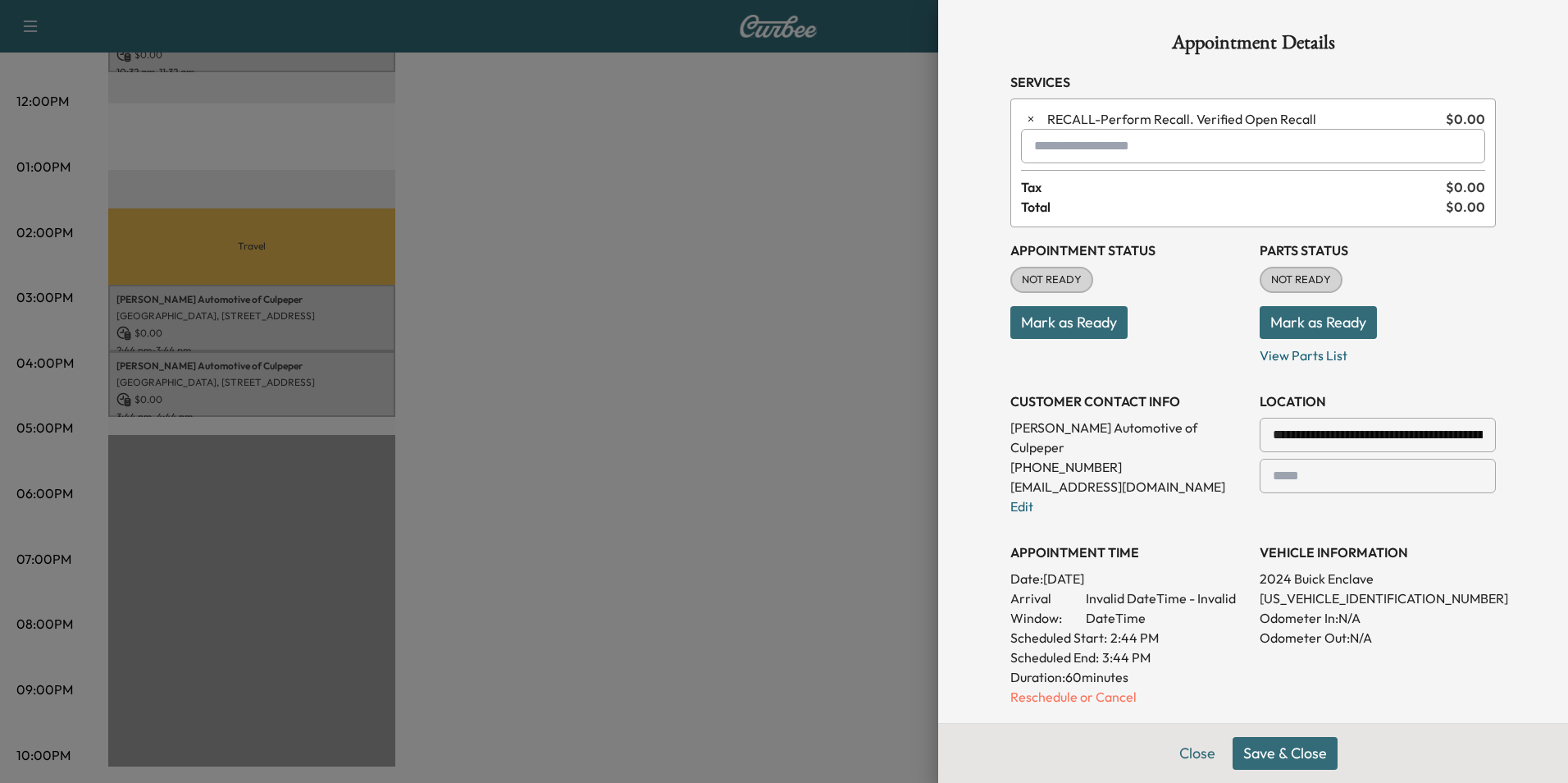
click at [1273, 751] on button "Save & Close" at bounding box center [1285, 753] width 105 height 33
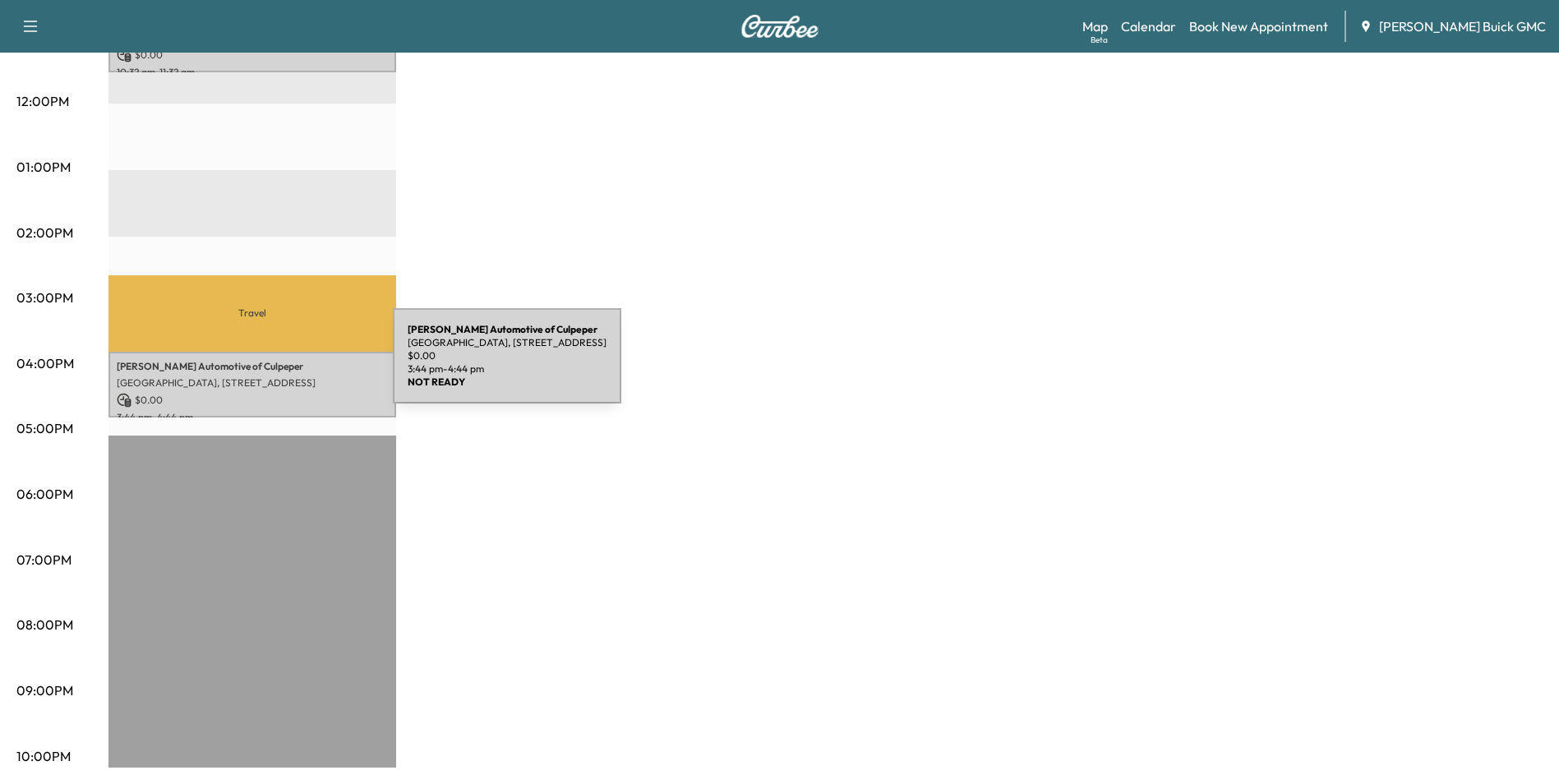
click at [269, 366] on div "[PERSON_NAME] Automotive of [GEOGRAPHIC_DATA], [STREET_ADDRESS] $ 0.00 3:44 pm …" at bounding box center [252, 384] width 288 height 67
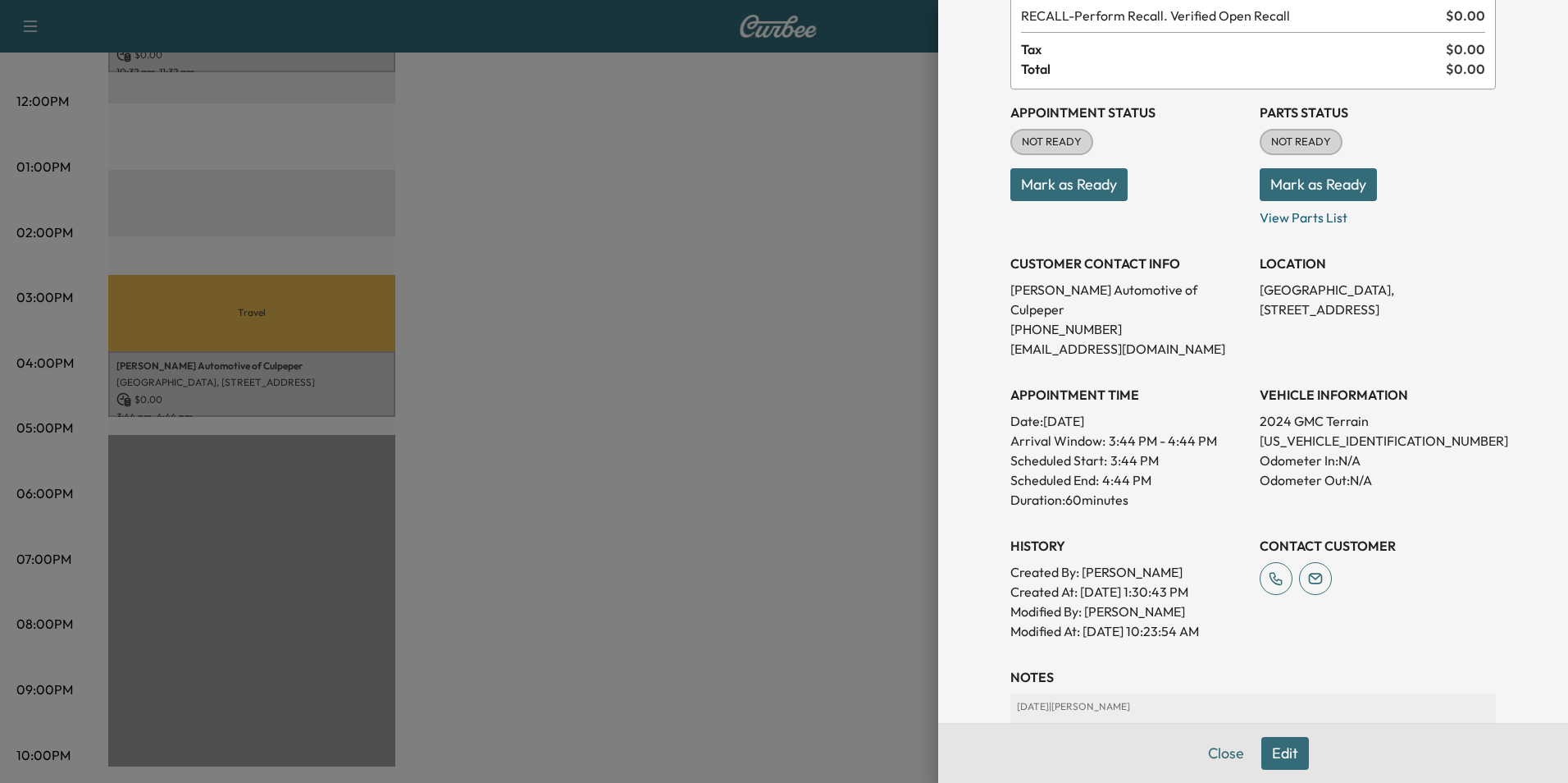
scroll to position [304, 0]
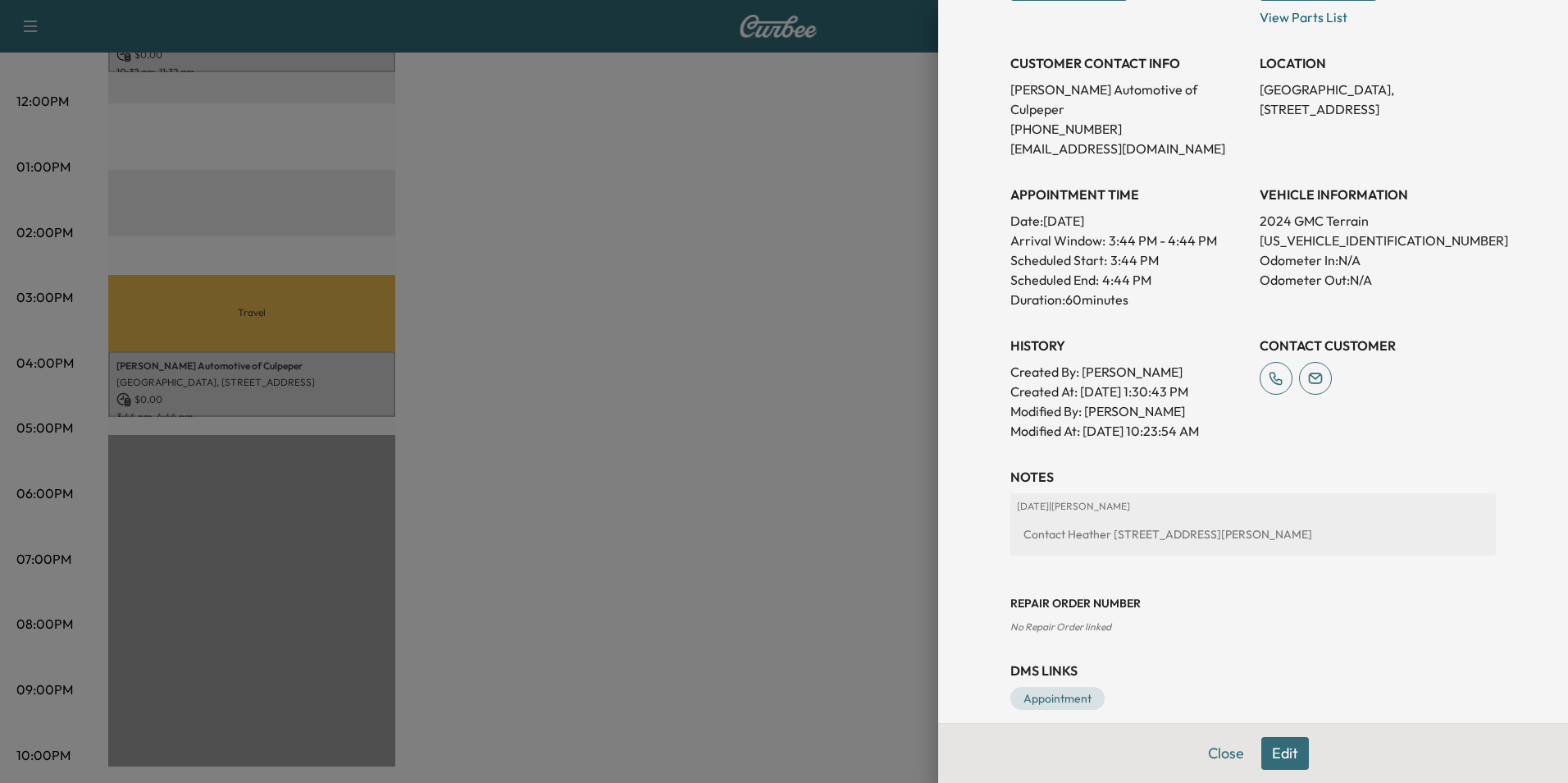
click at [1276, 749] on button "Edit" at bounding box center [1286, 753] width 47 height 33
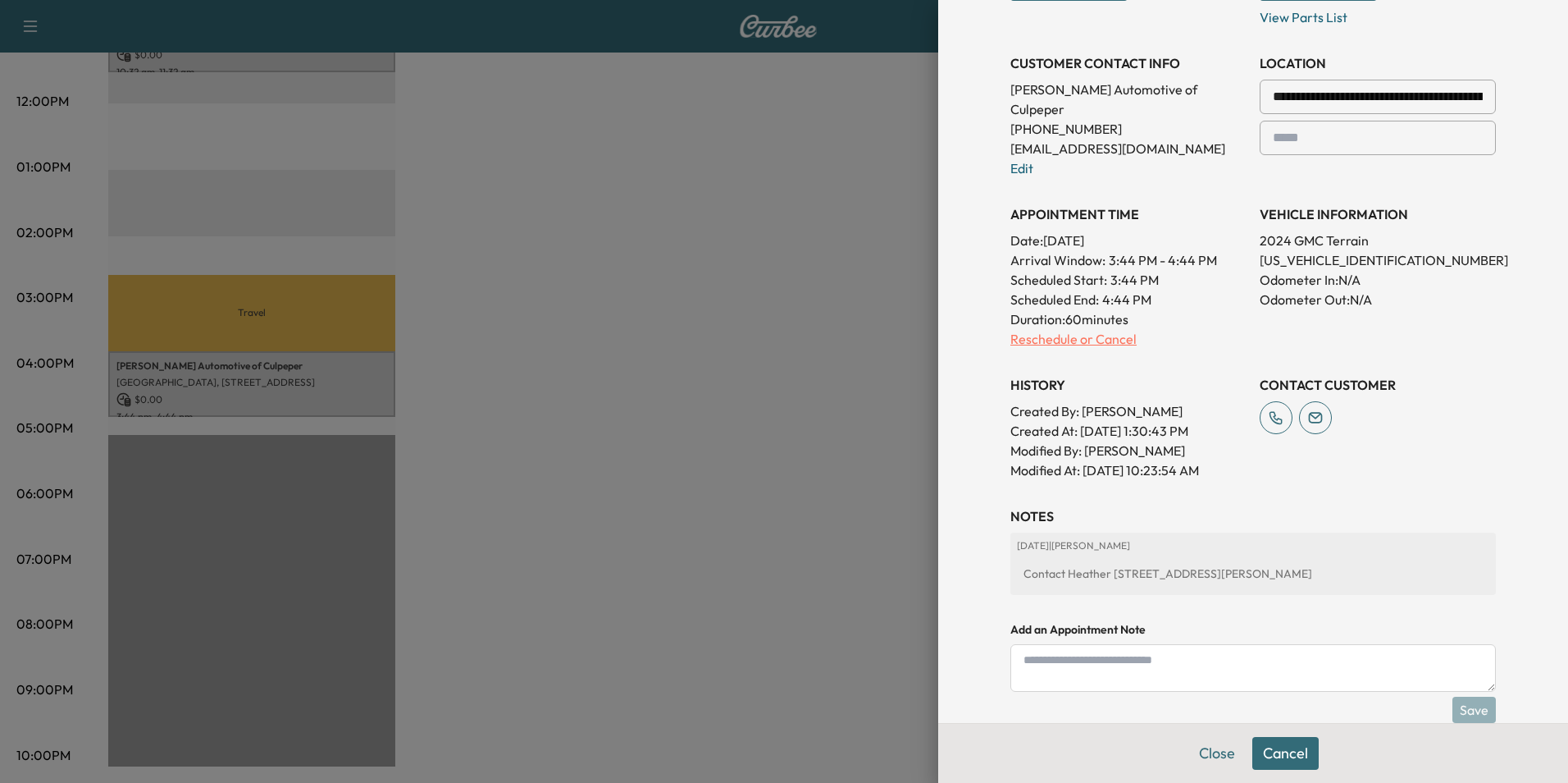
click at [1037, 329] on p "Reschedule or Cancel" at bounding box center [1128, 339] width 236 height 20
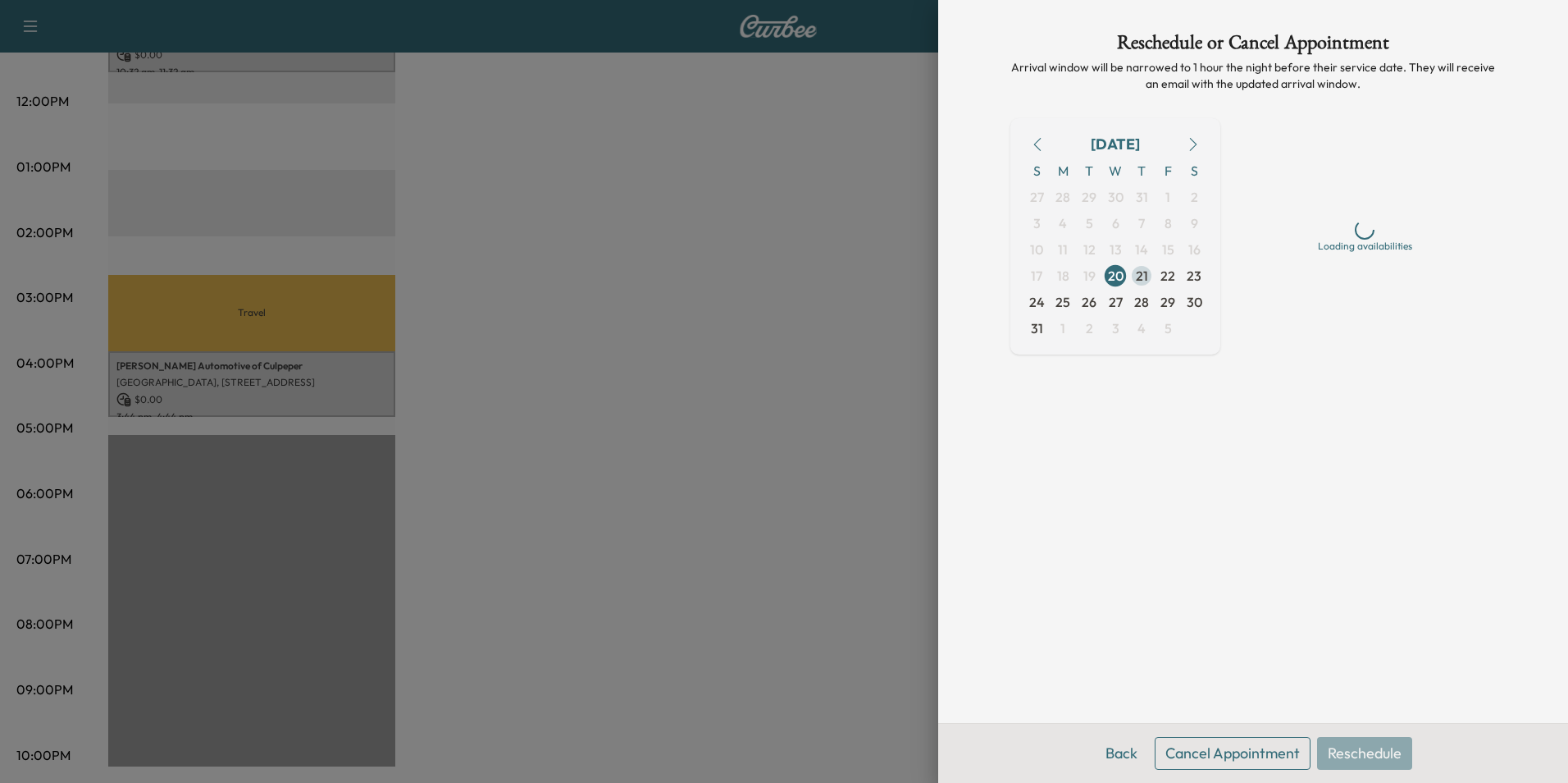
click at [1140, 272] on span "21" at bounding box center [1143, 276] width 13 height 20
click at [1383, 353] on div "Early Morning 6 am - 10 am Morning 8 am - 12 pm Mid-day 10 am - 2 pm Afternoon …" at bounding box center [1365, 308] width 262 height 379
click at [1140, 273] on span "21" at bounding box center [1143, 276] width 13 height 20
click at [1154, 514] on div "Reschedule or Cancel Appointment Arrival window will be narrowed to 1 hour the …" at bounding box center [1253, 361] width 525 height 723
click at [1352, 749] on div "Back Cancel Appointment Reschedule" at bounding box center [1253, 753] width 630 height 60
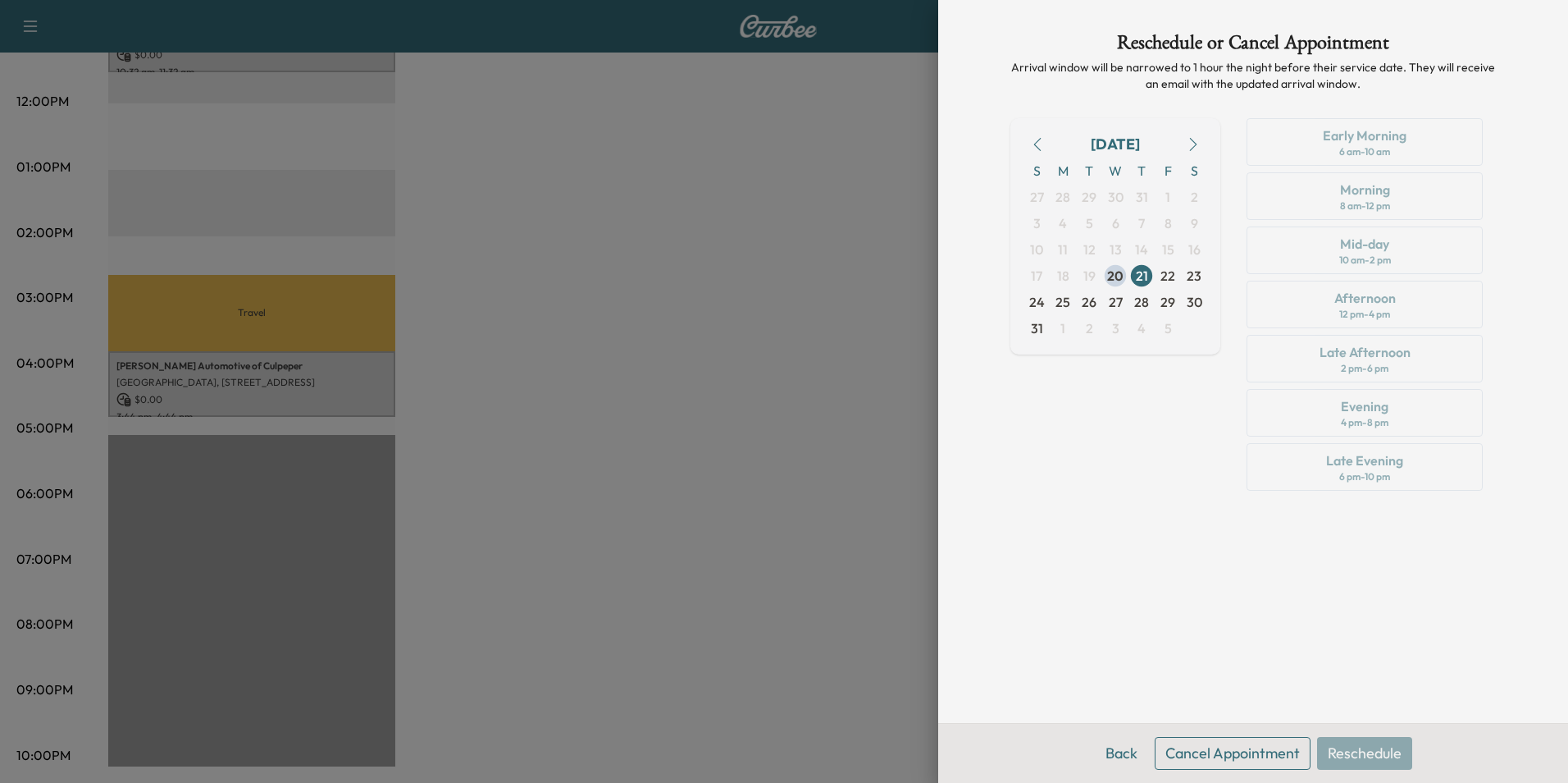
drag, startPoint x: 1273, startPoint y: 515, endPoint x: 1260, endPoint y: 514, distance: 13.0
click at [1272, 515] on div "Reschedule or Cancel Appointment Arrival window will be narrowed to 1 hour the …" at bounding box center [1253, 361] width 525 height 723
click at [1184, 386] on div "[DATE] S M T W T F S 27 28 29 30 31 1 2 3 4 5 6 7 8 9 10 11 12 13 14 15 16 17 1…" at bounding box center [1115, 308] width 210 height 379
click at [1143, 272] on span "21" at bounding box center [1143, 276] width 13 height 20
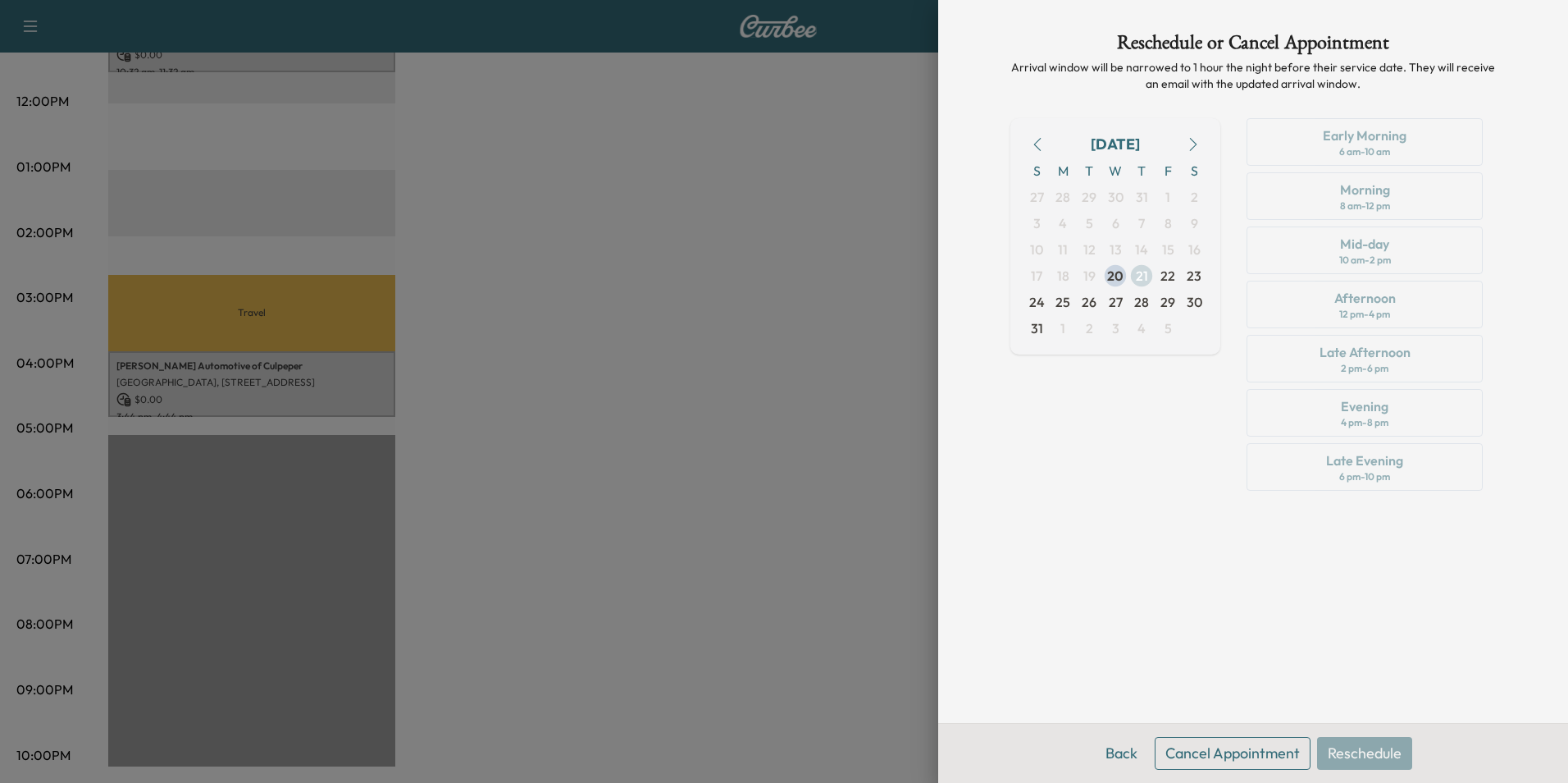
click at [1143, 272] on span "21" at bounding box center [1143, 276] width 13 height 20
click at [1172, 429] on div "[DATE] S M T W T F S 27 28 29 30 31 1 2 3 4 5 6 7 8 9 10 11 12 13 14 15 16 17 1…" at bounding box center [1115, 308] width 210 height 379
drag, startPoint x: 819, startPoint y: 103, endPoint x: 835, endPoint y: 99, distance: 16.5
click at [825, 103] on div at bounding box center [784, 391] width 1568 height 783
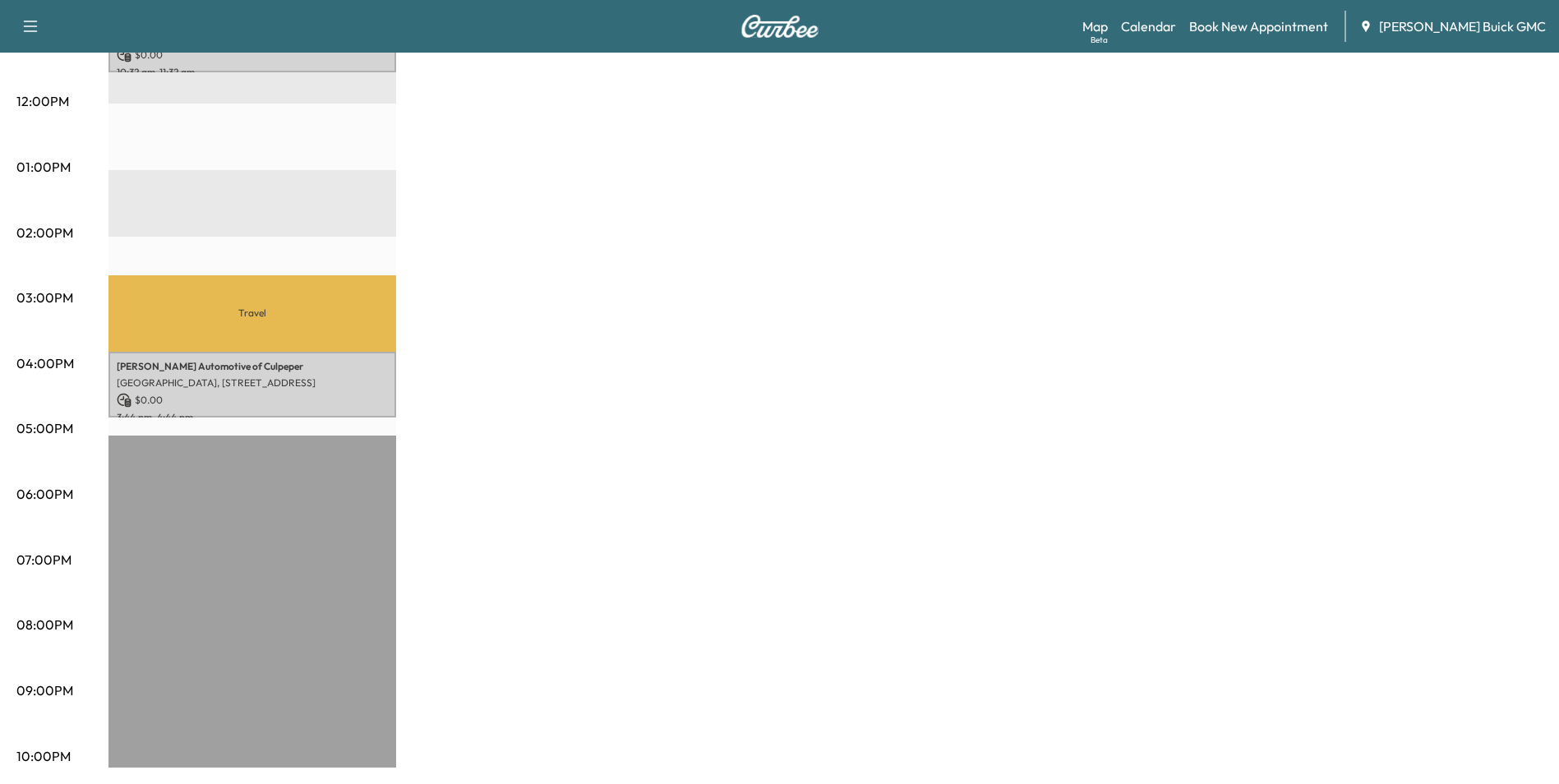
click at [548, 421] on div "MobileService+ $ 0.00 Revenue 2 hr Work Time 2 hr 20 min Transit Time Travel V …" at bounding box center [825, 151] width 1434 height 1232
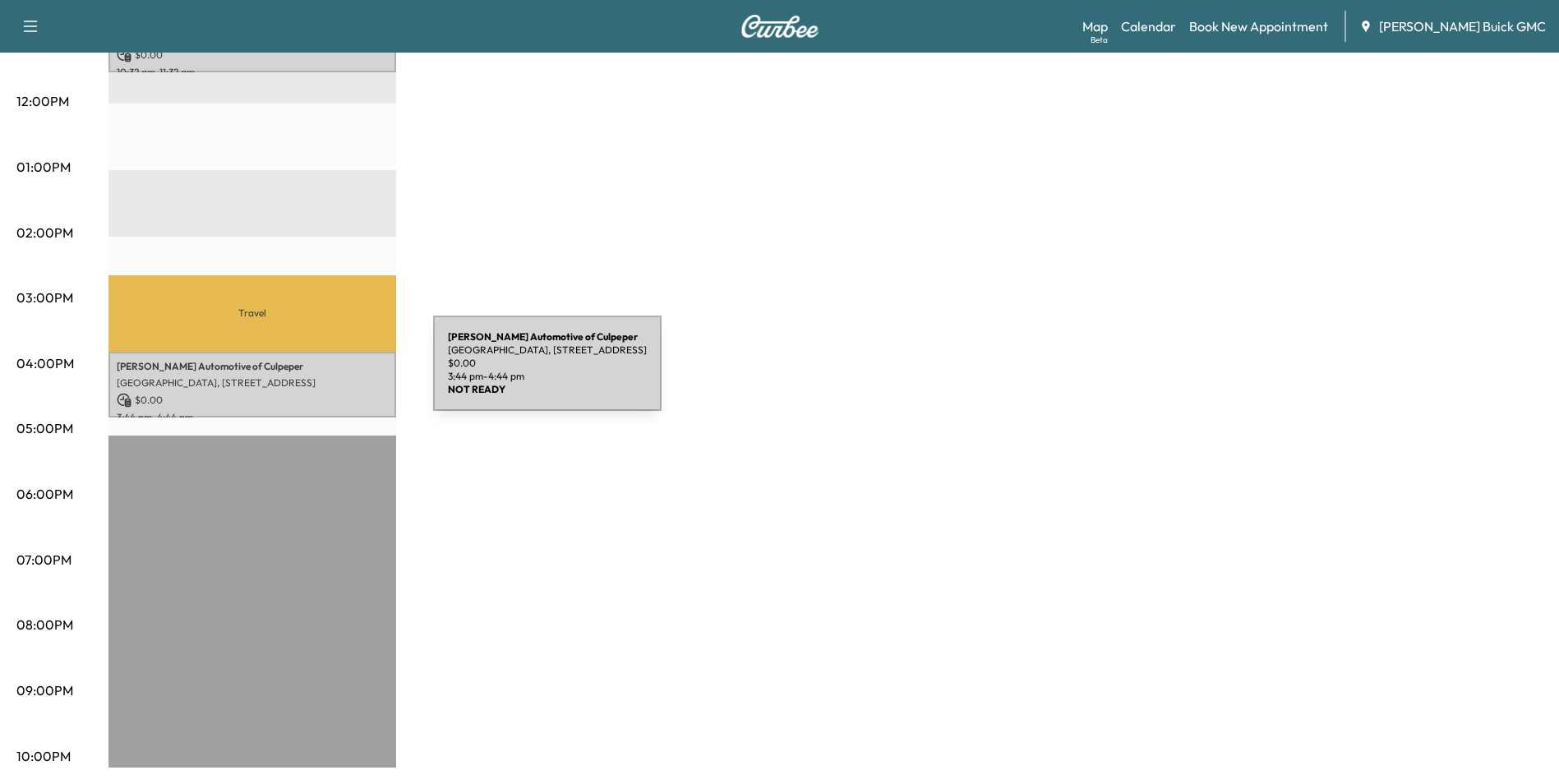
click at [309, 376] on p "[GEOGRAPHIC_DATA], [STREET_ADDRESS]" at bounding box center [252, 382] width 271 height 13
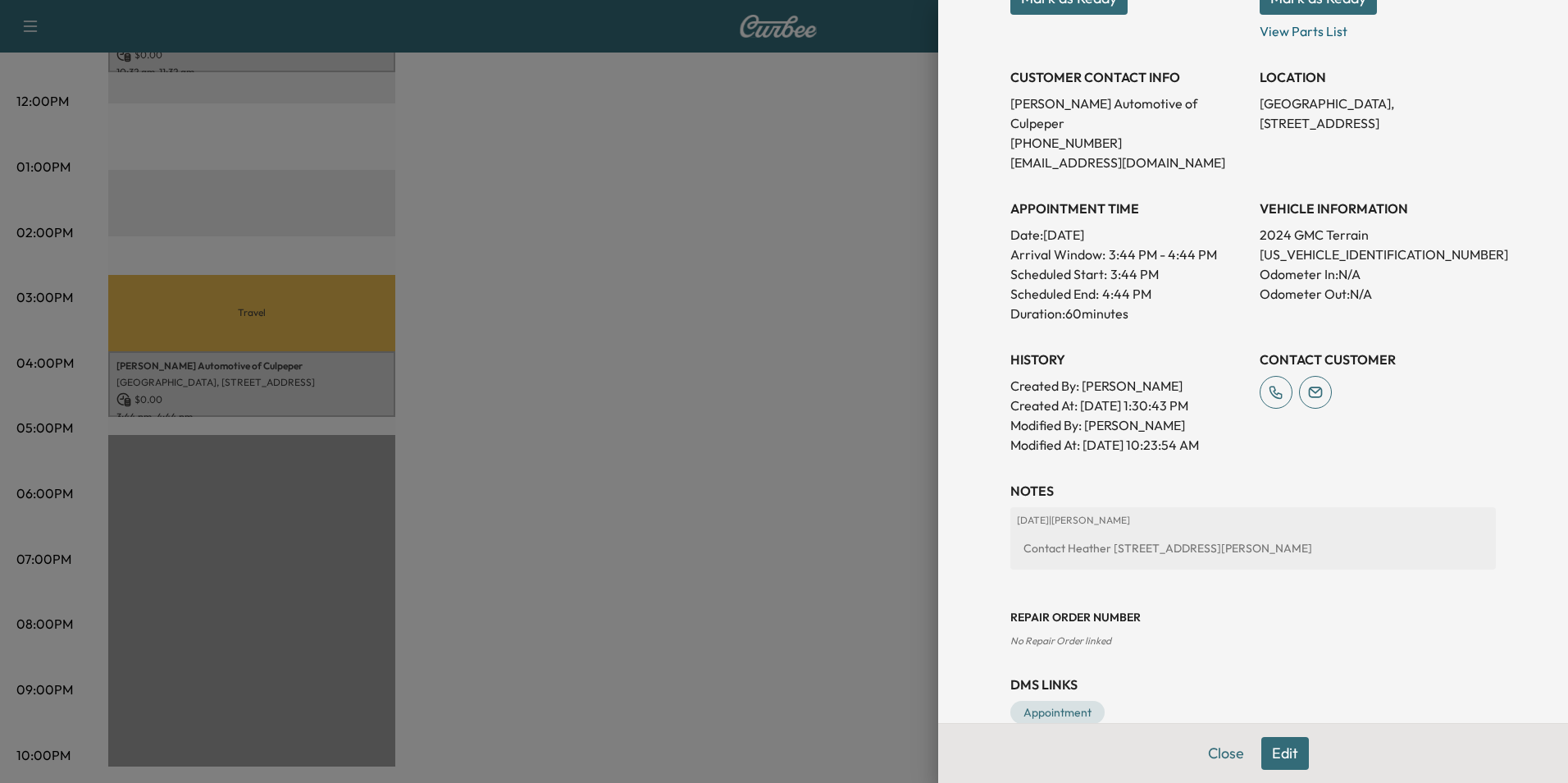
scroll to position [304, 0]
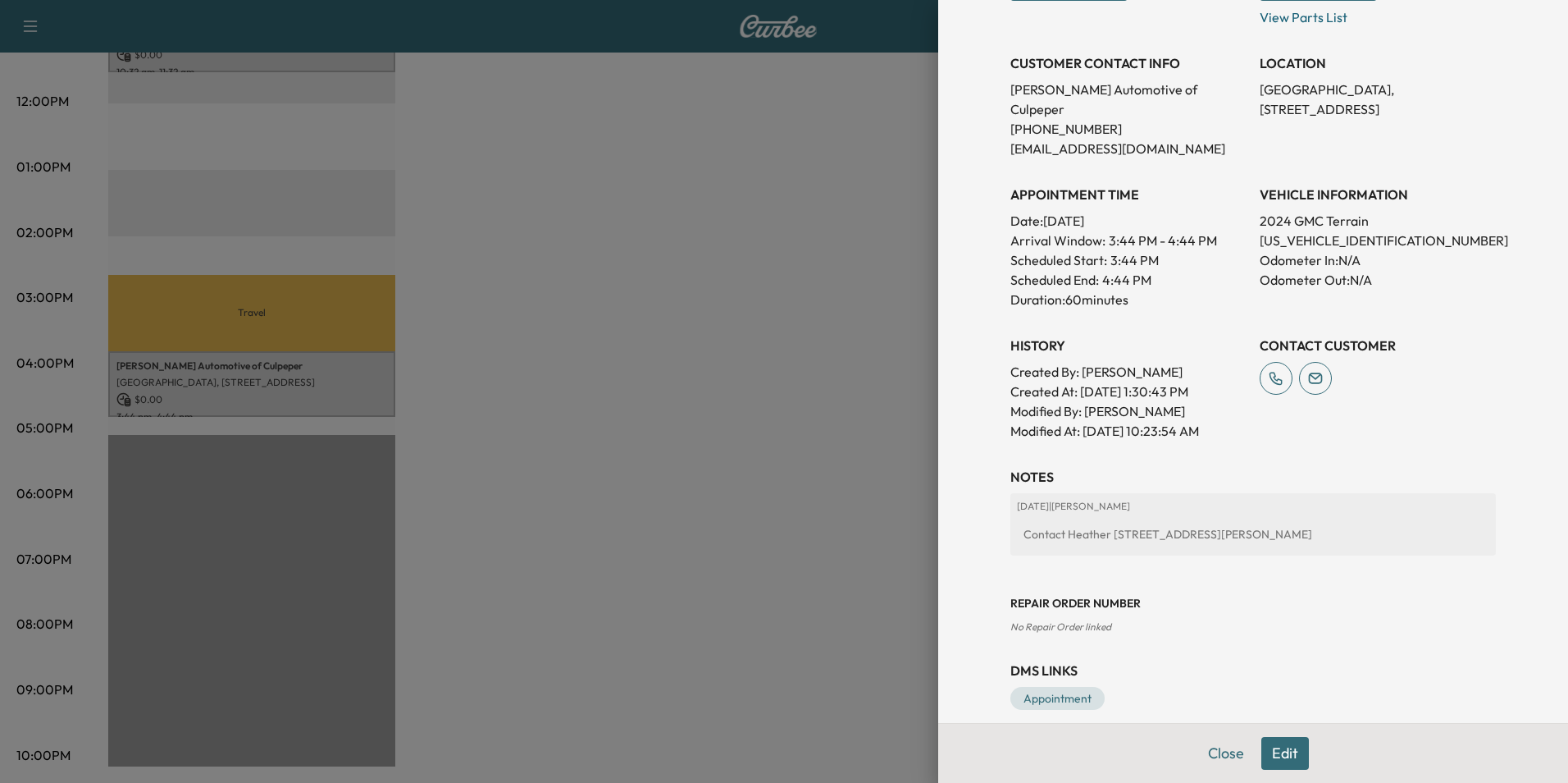
click at [1267, 747] on button "Edit" at bounding box center [1286, 753] width 47 height 33
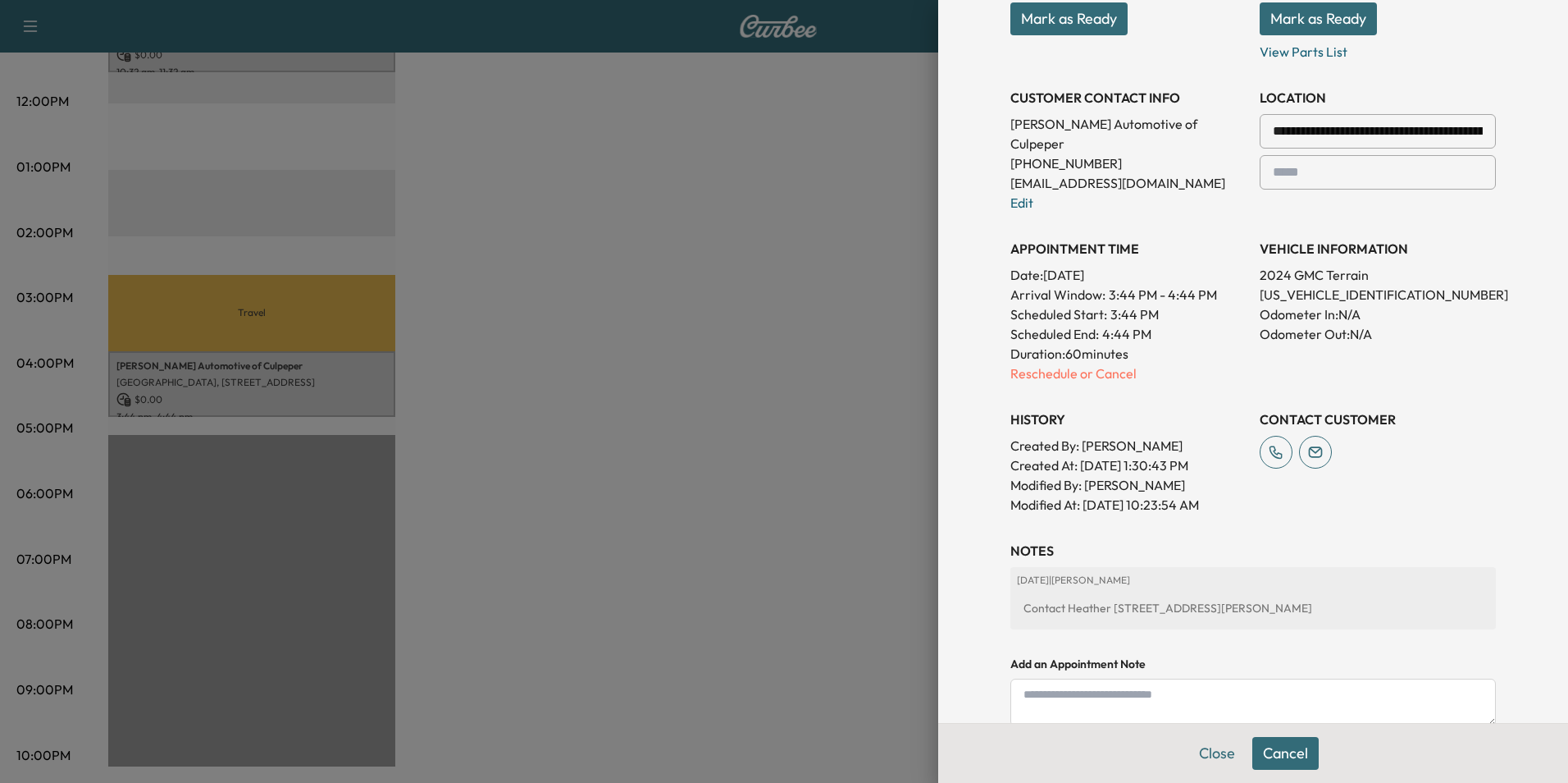
scroll to position [338, 0]
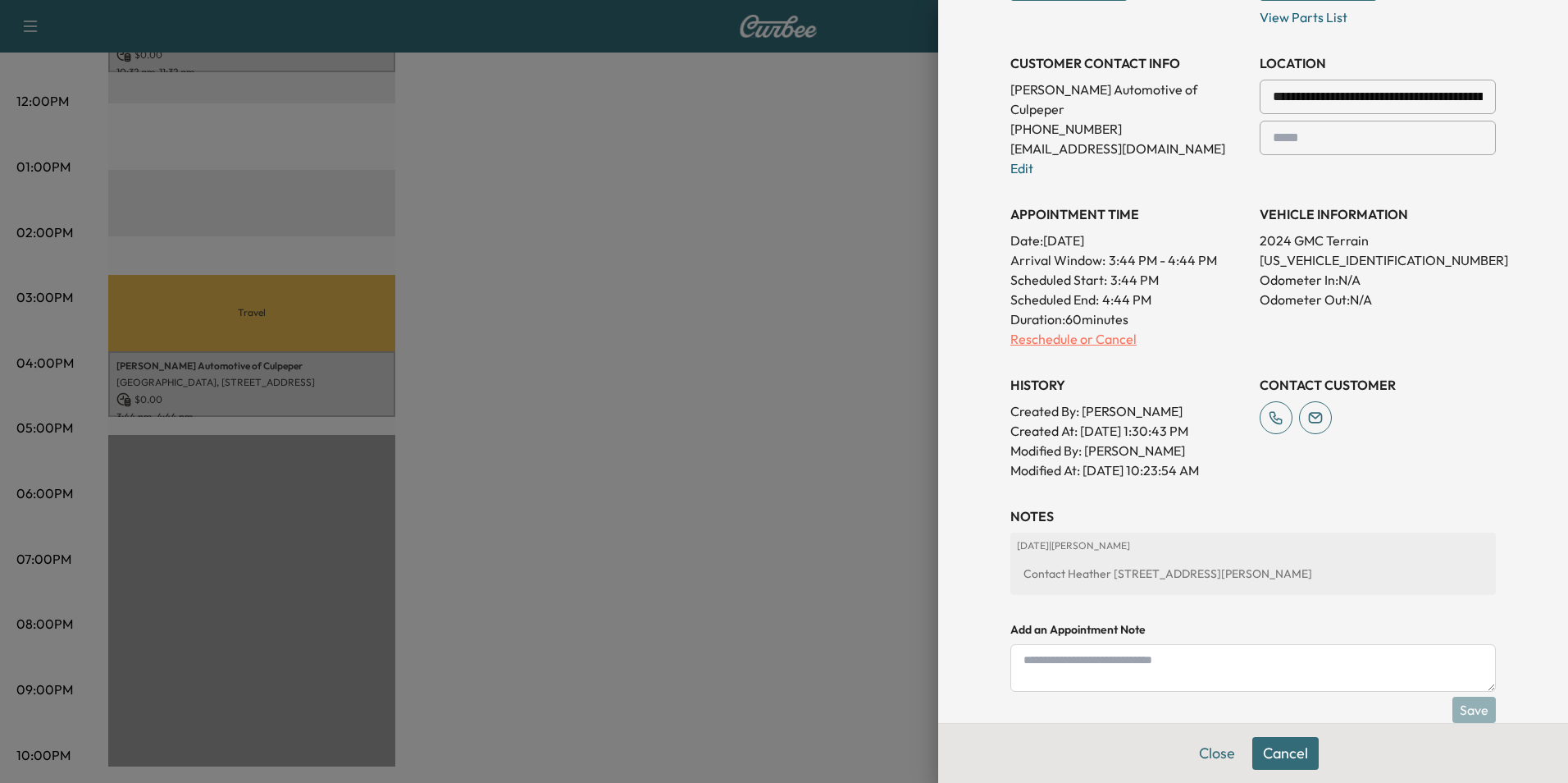
click at [1039, 329] on p "Reschedule or Cancel" at bounding box center [1128, 339] width 236 height 20
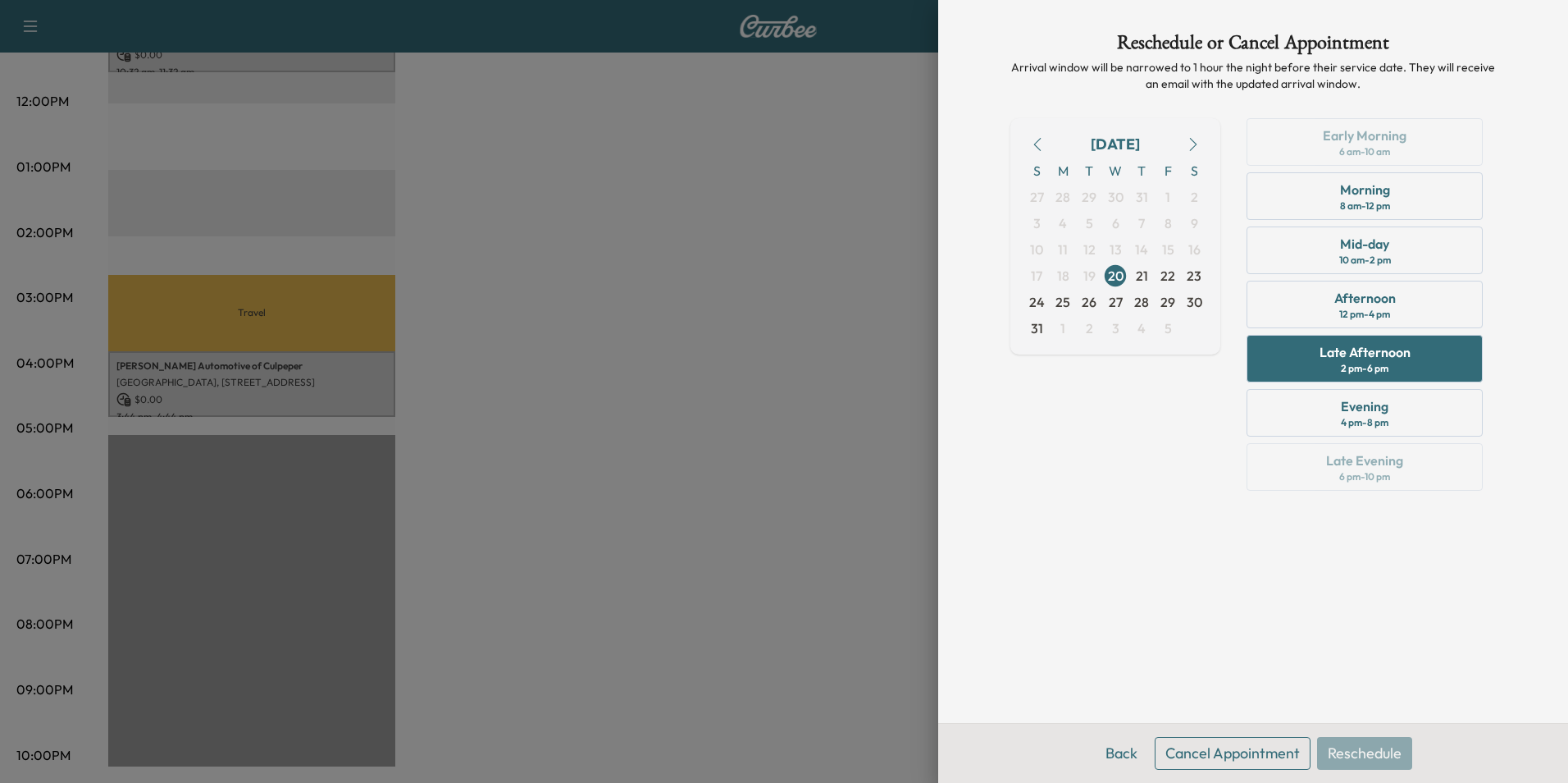
scroll to position [0, 0]
click at [1139, 273] on span "21" at bounding box center [1143, 276] width 13 height 20
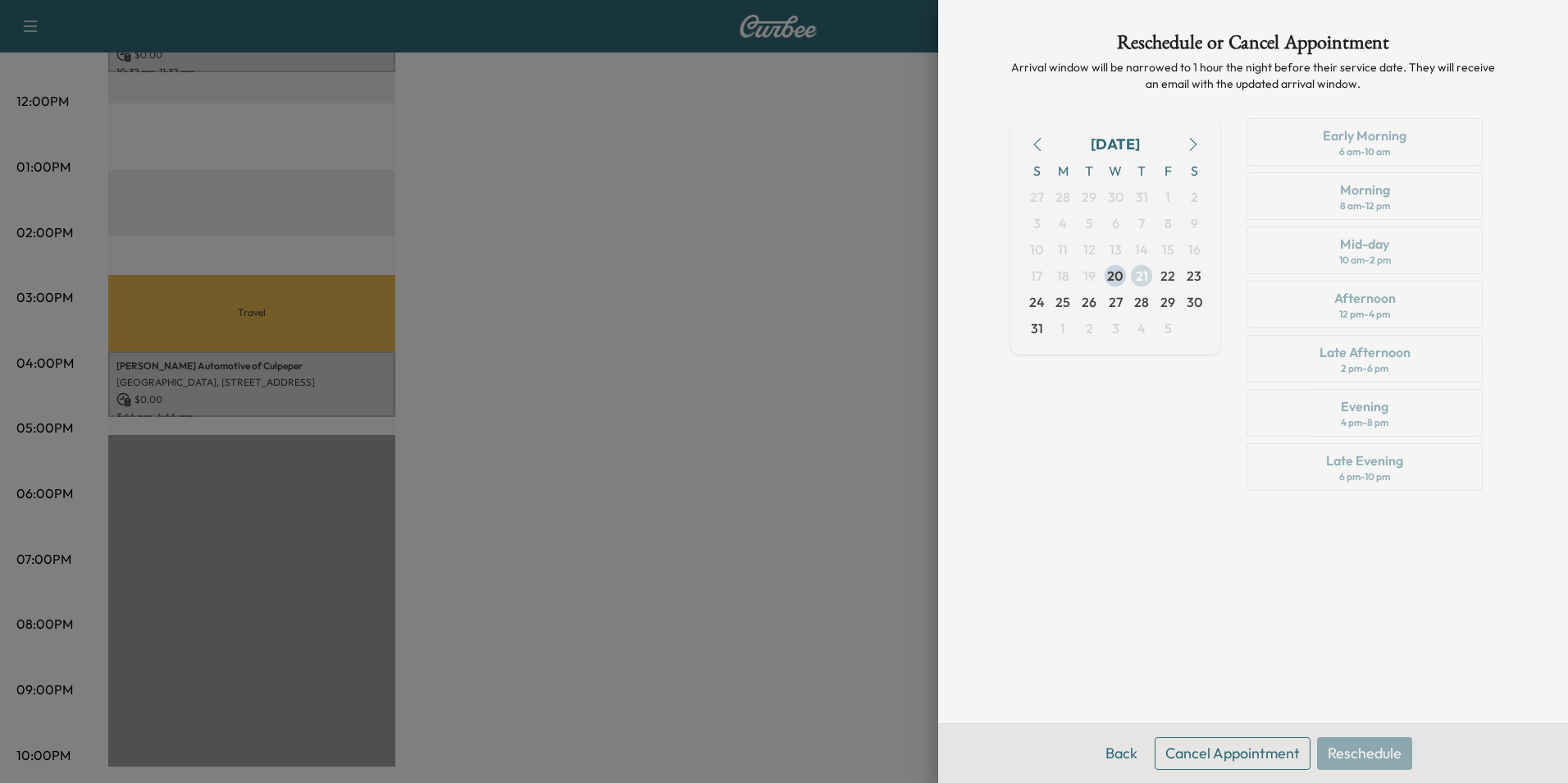
click at [1139, 273] on span "21" at bounding box center [1143, 276] width 13 height 20
click at [1155, 506] on div "Reschedule or Cancel Appointment Arrival window will be narrowed to 1 hour the …" at bounding box center [1253, 361] width 525 height 723
drag, startPoint x: 1155, startPoint y: 506, endPoint x: 1251, endPoint y: 609, distance: 140.8
click at [1251, 609] on div "Reschedule or Cancel Appointment Arrival window will be narrowed to 1 hour the …" at bounding box center [1253, 361] width 525 height 723
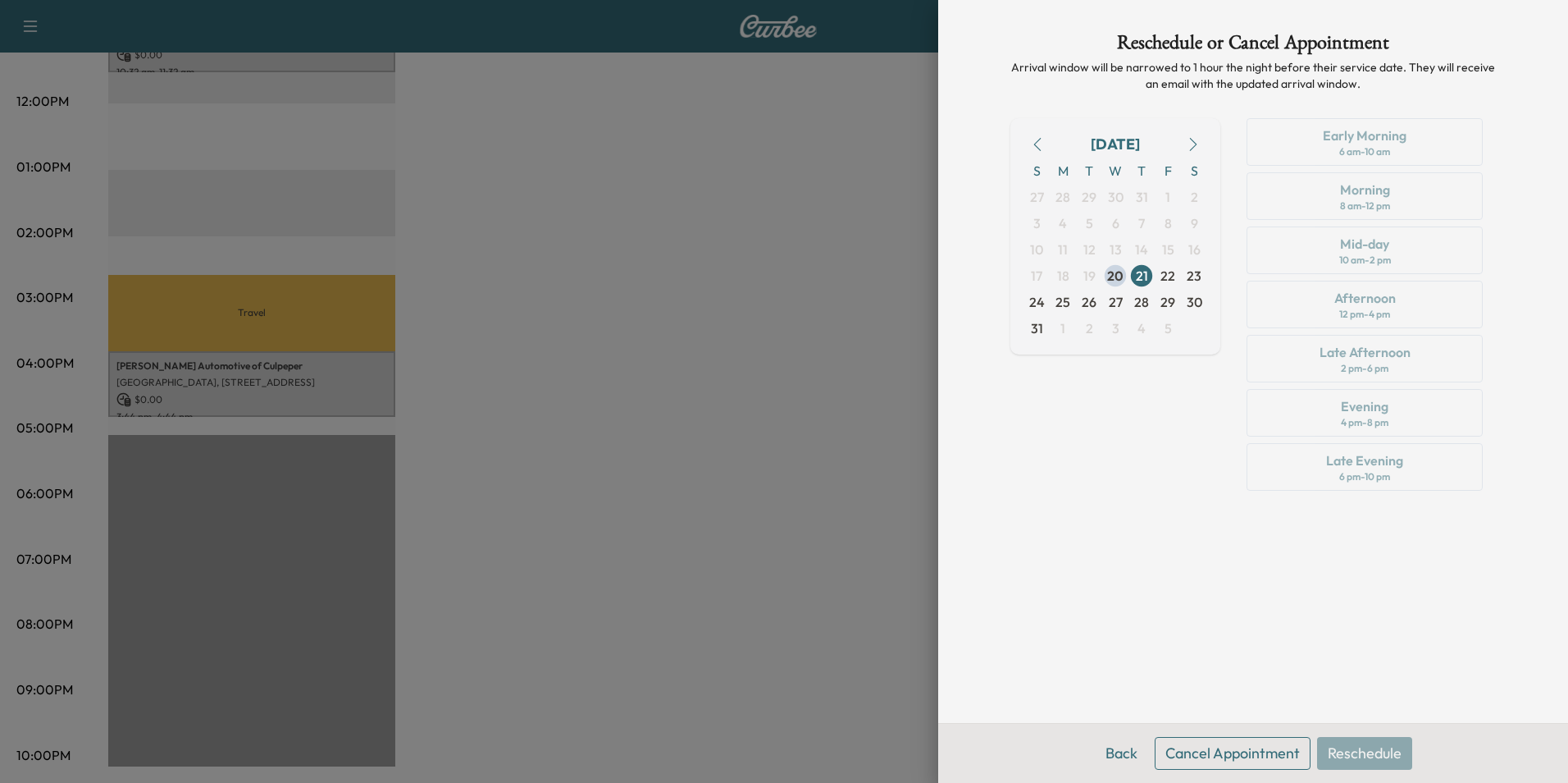
click at [843, 233] on div at bounding box center [784, 391] width 1568 height 783
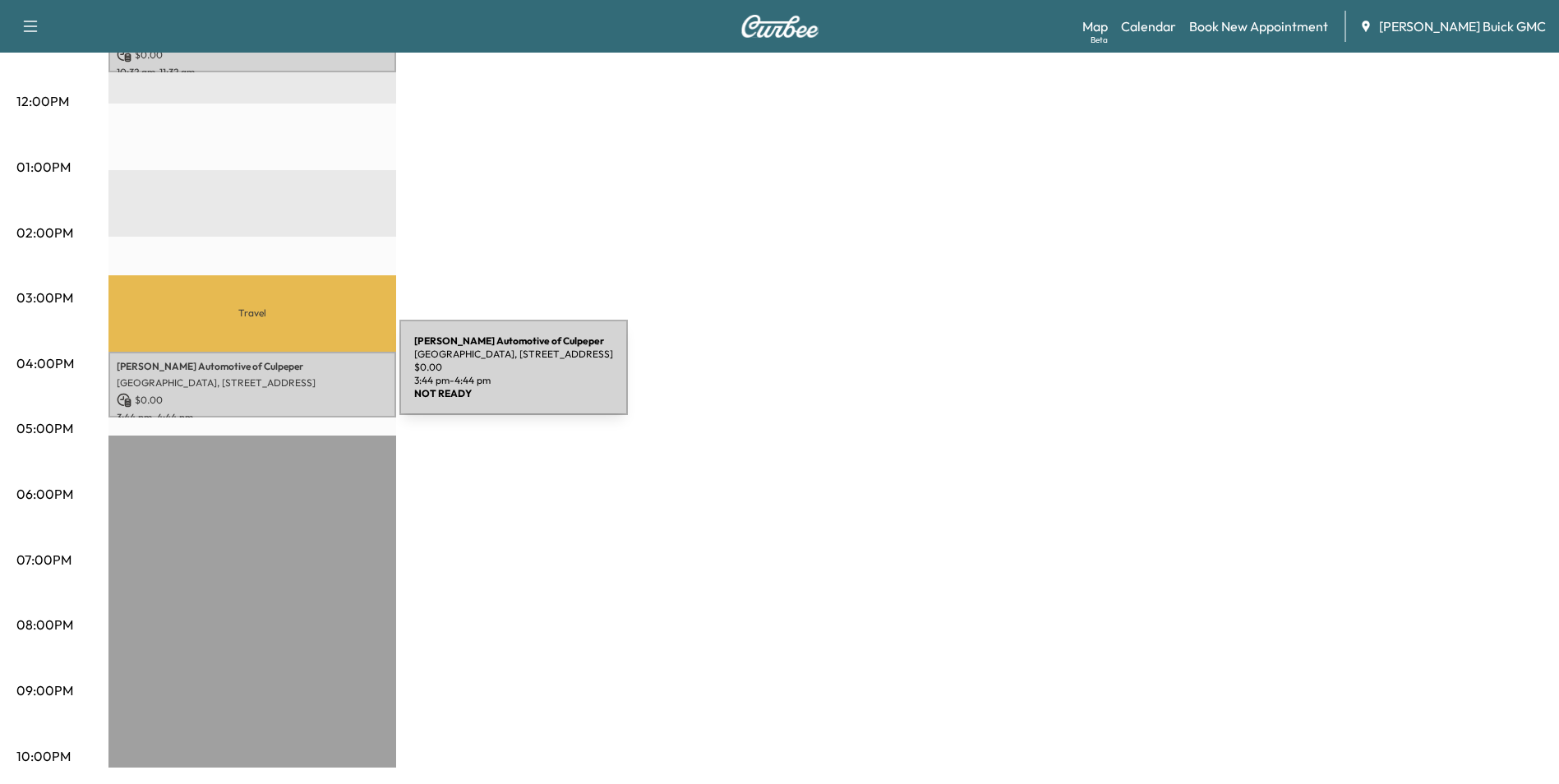
click at [276, 377] on p "[GEOGRAPHIC_DATA], [STREET_ADDRESS]" at bounding box center [252, 382] width 271 height 13
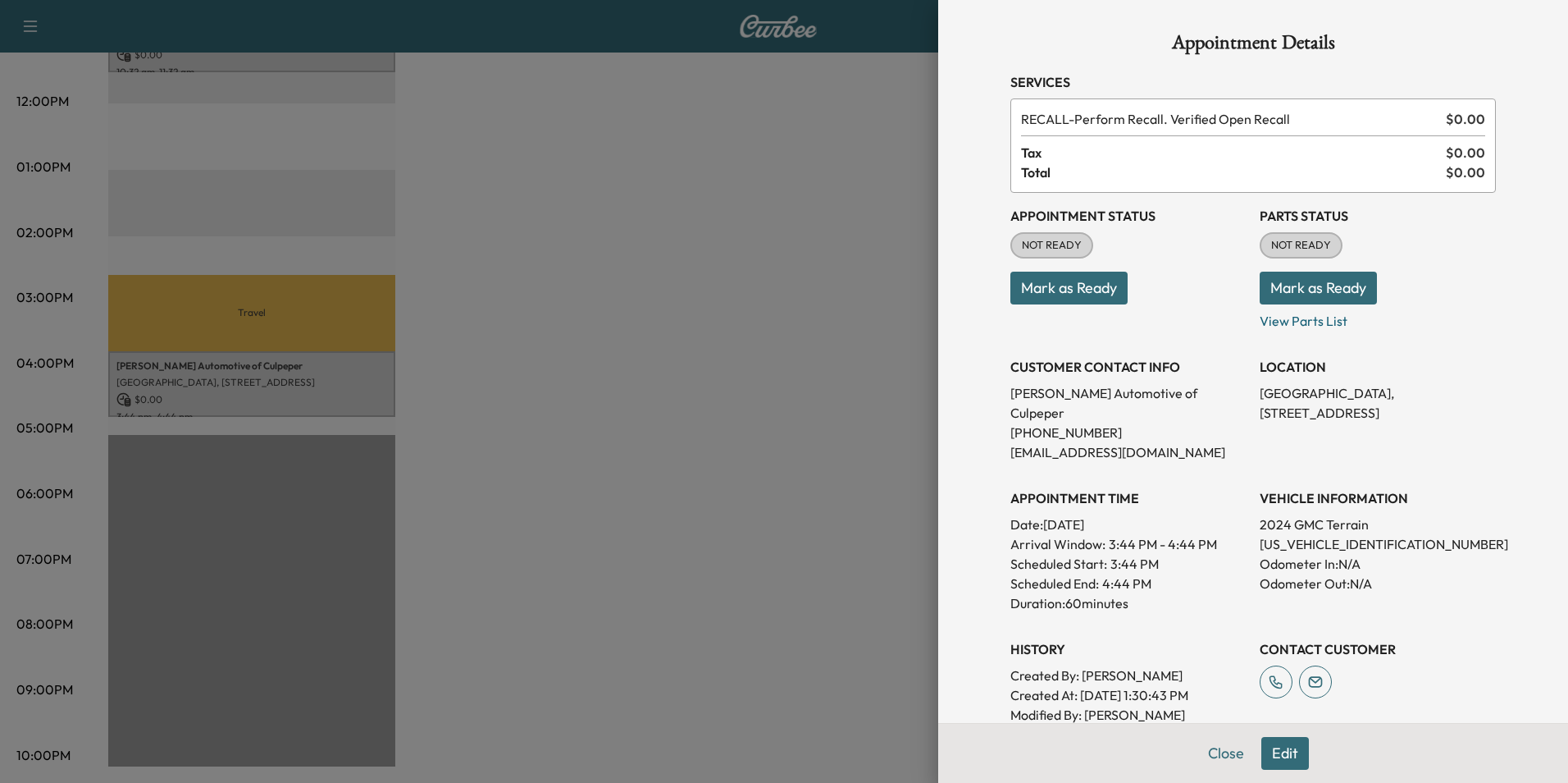
click at [1474, 259] on p "Mark as Ready" at bounding box center [1378, 282] width 236 height 46
click at [689, 246] on div at bounding box center [784, 391] width 1568 height 783
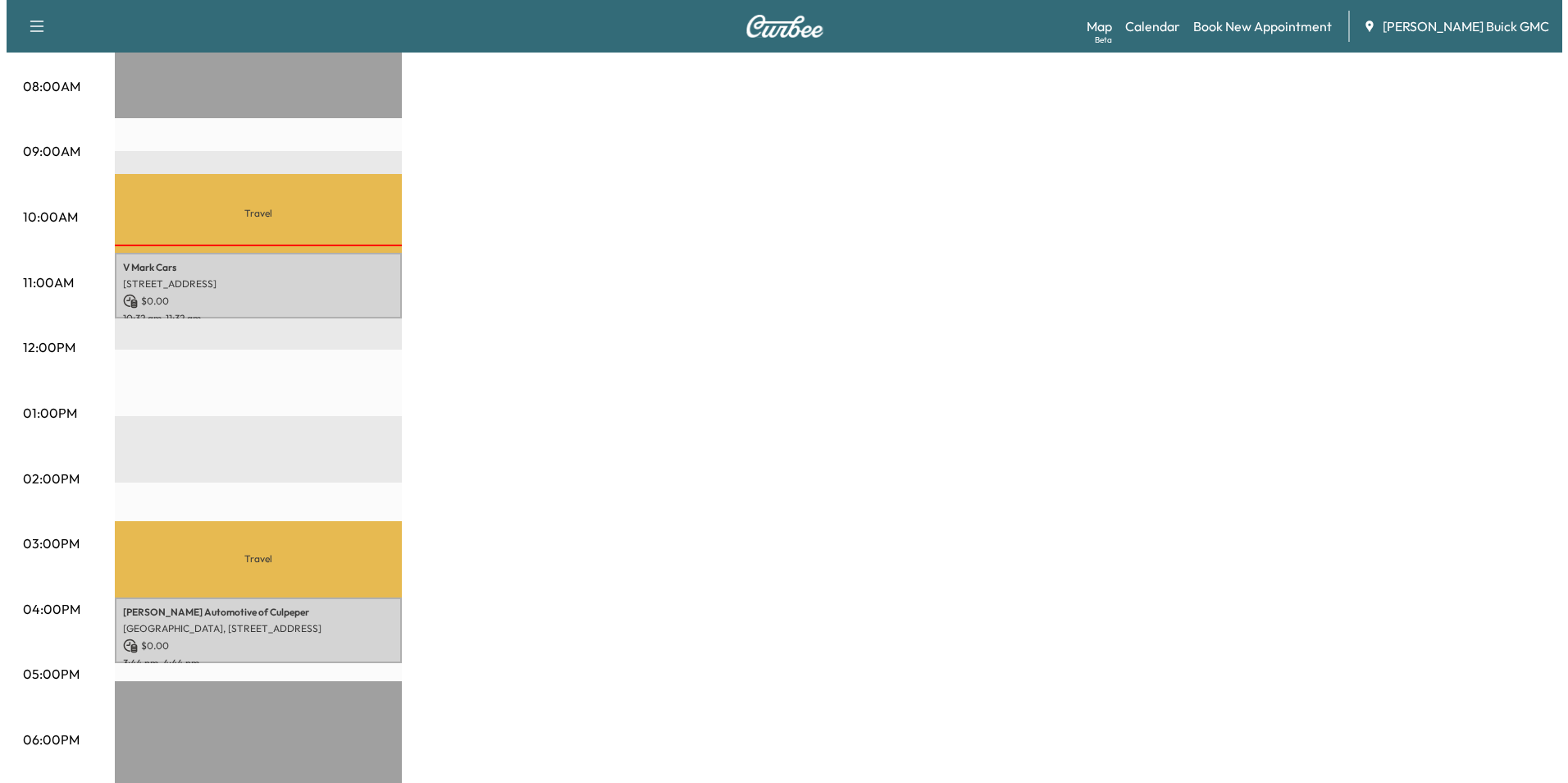
scroll to position [596, 0]
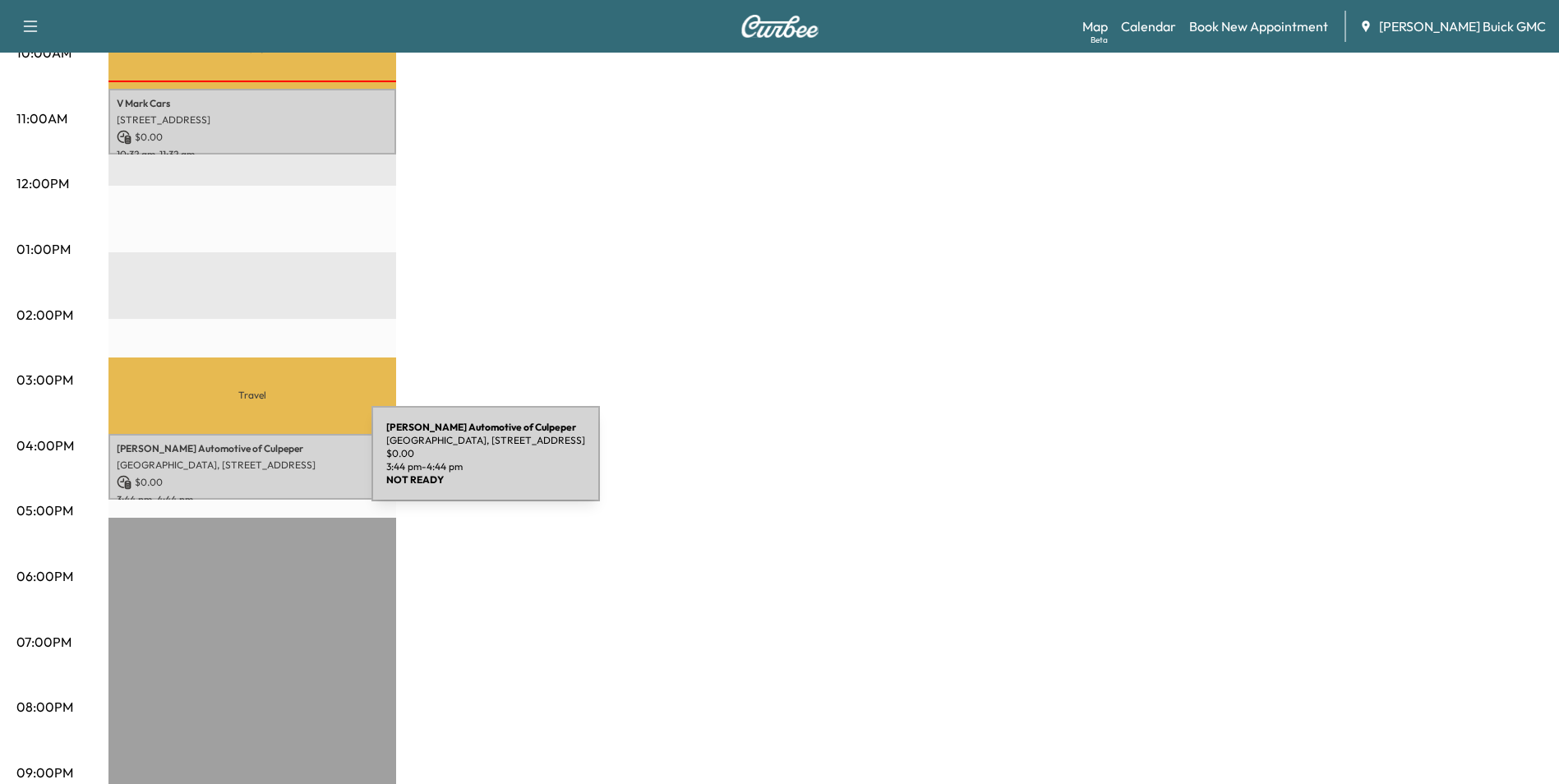
click at [248, 464] on p "[GEOGRAPHIC_DATA], [STREET_ADDRESS]" at bounding box center [252, 465] width 271 height 13
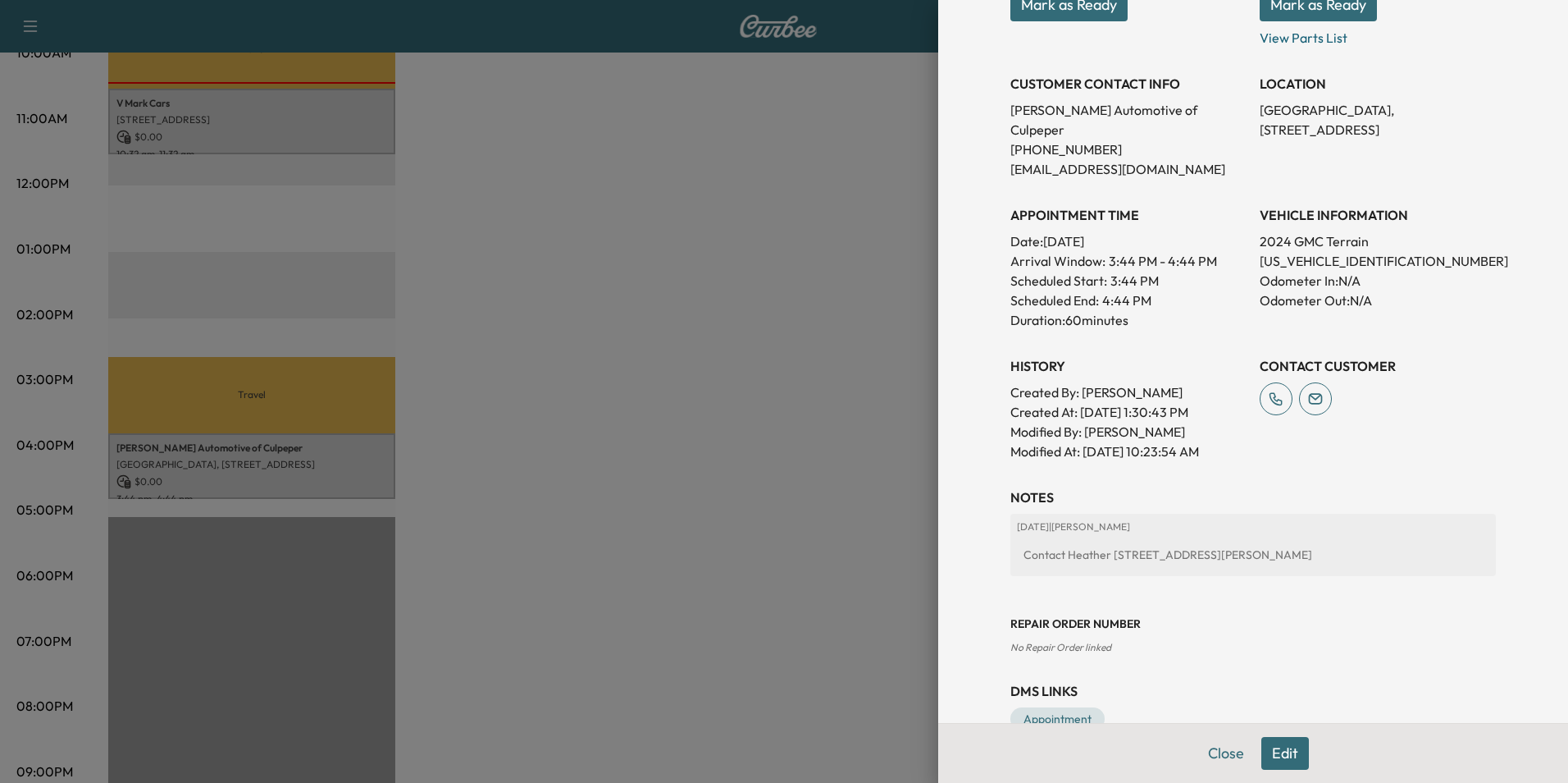
scroll to position [304, 0]
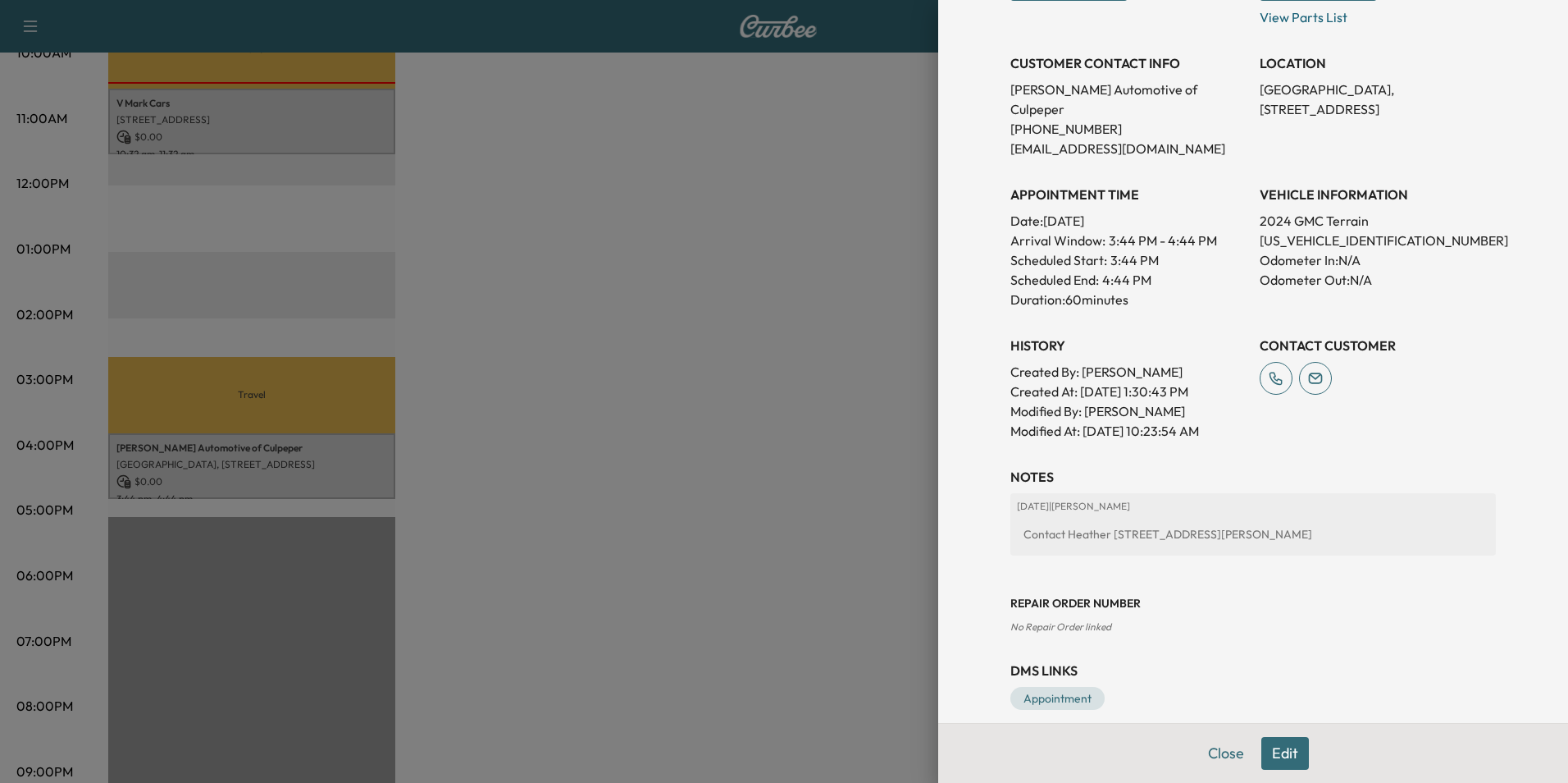
click at [1270, 744] on button "Edit" at bounding box center [1286, 753] width 47 height 33
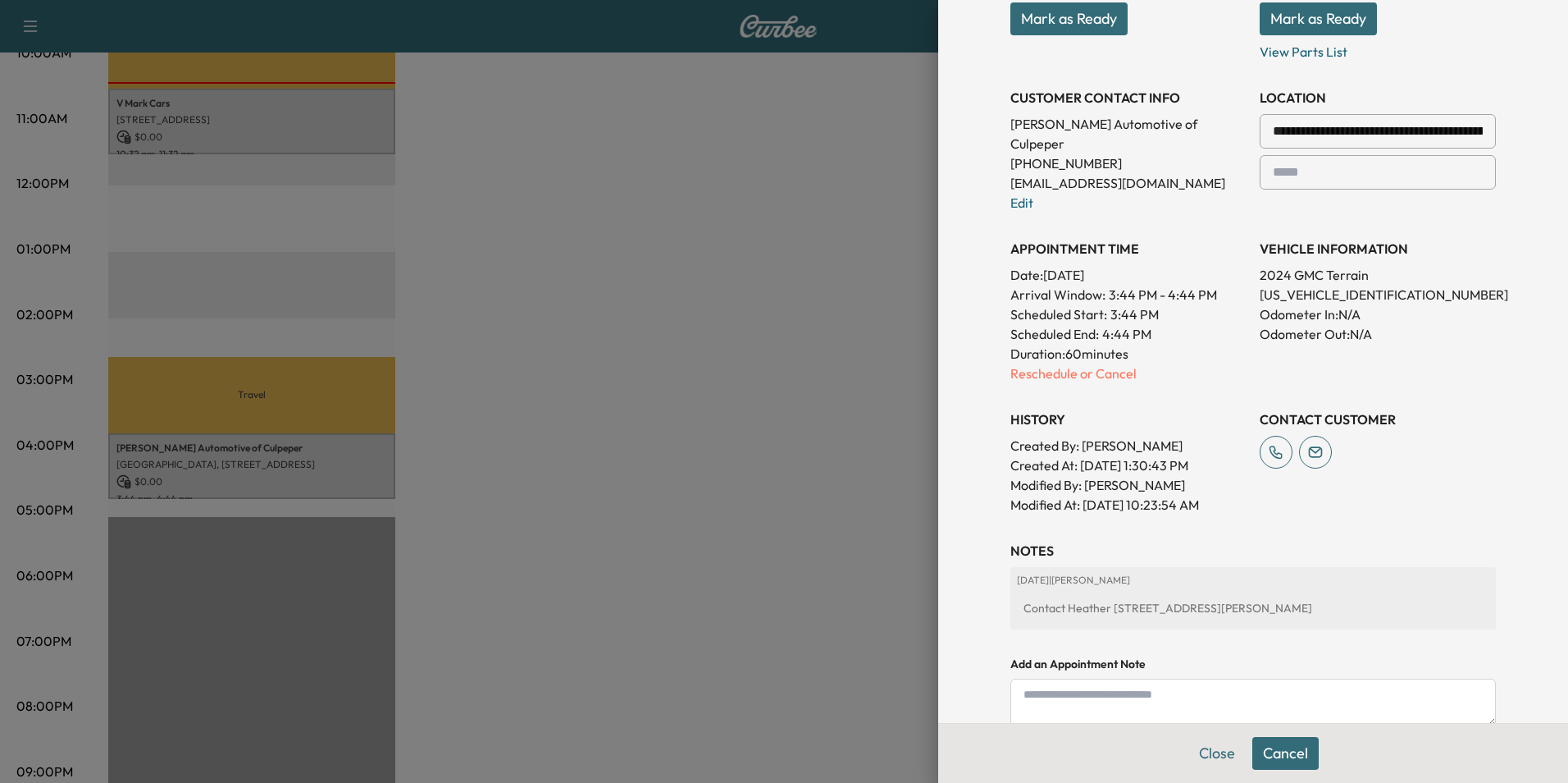
scroll to position [338, 0]
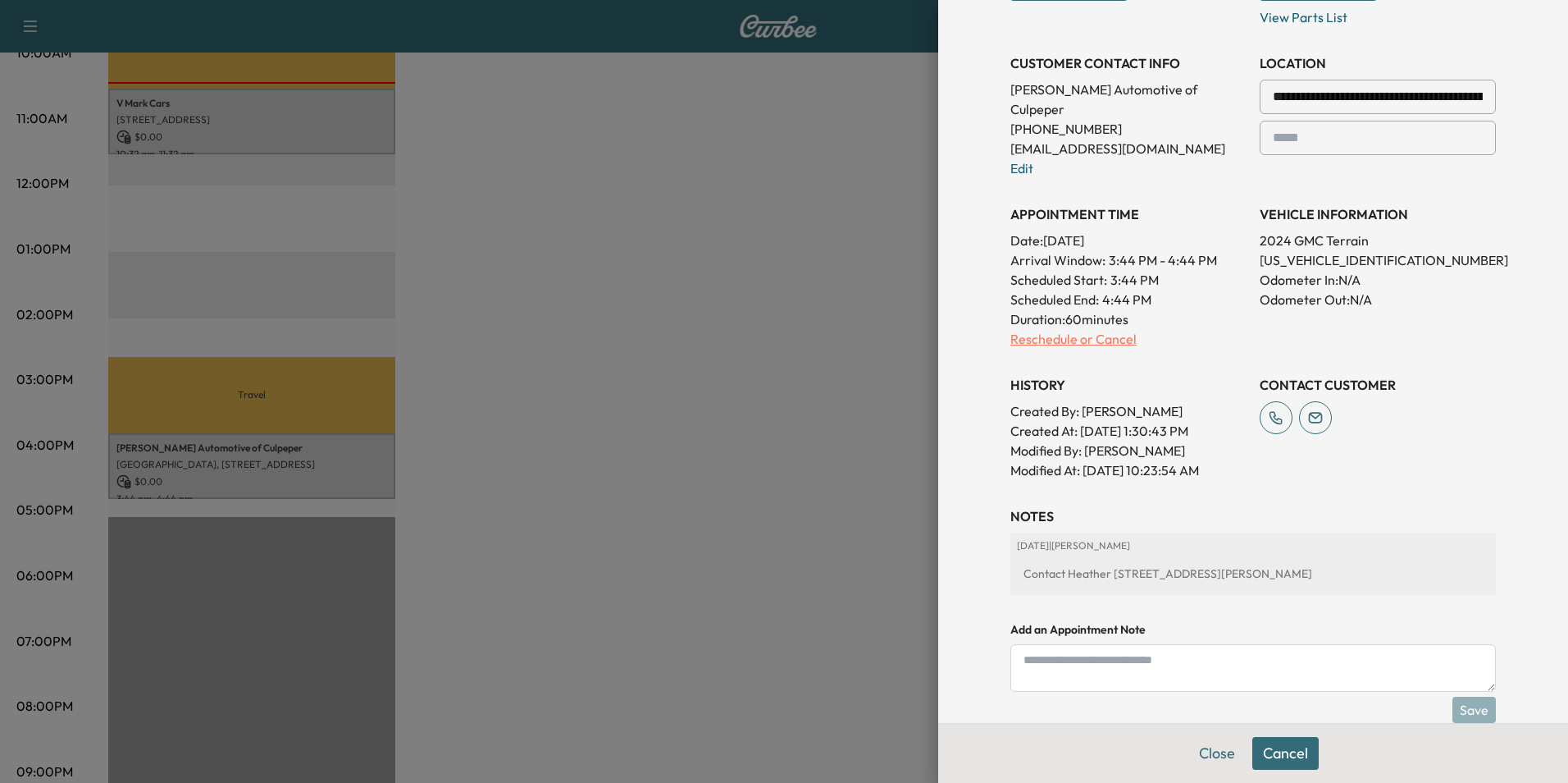
click at [1105, 329] on p "Reschedule or Cancel" at bounding box center [1128, 339] width 236 height 20
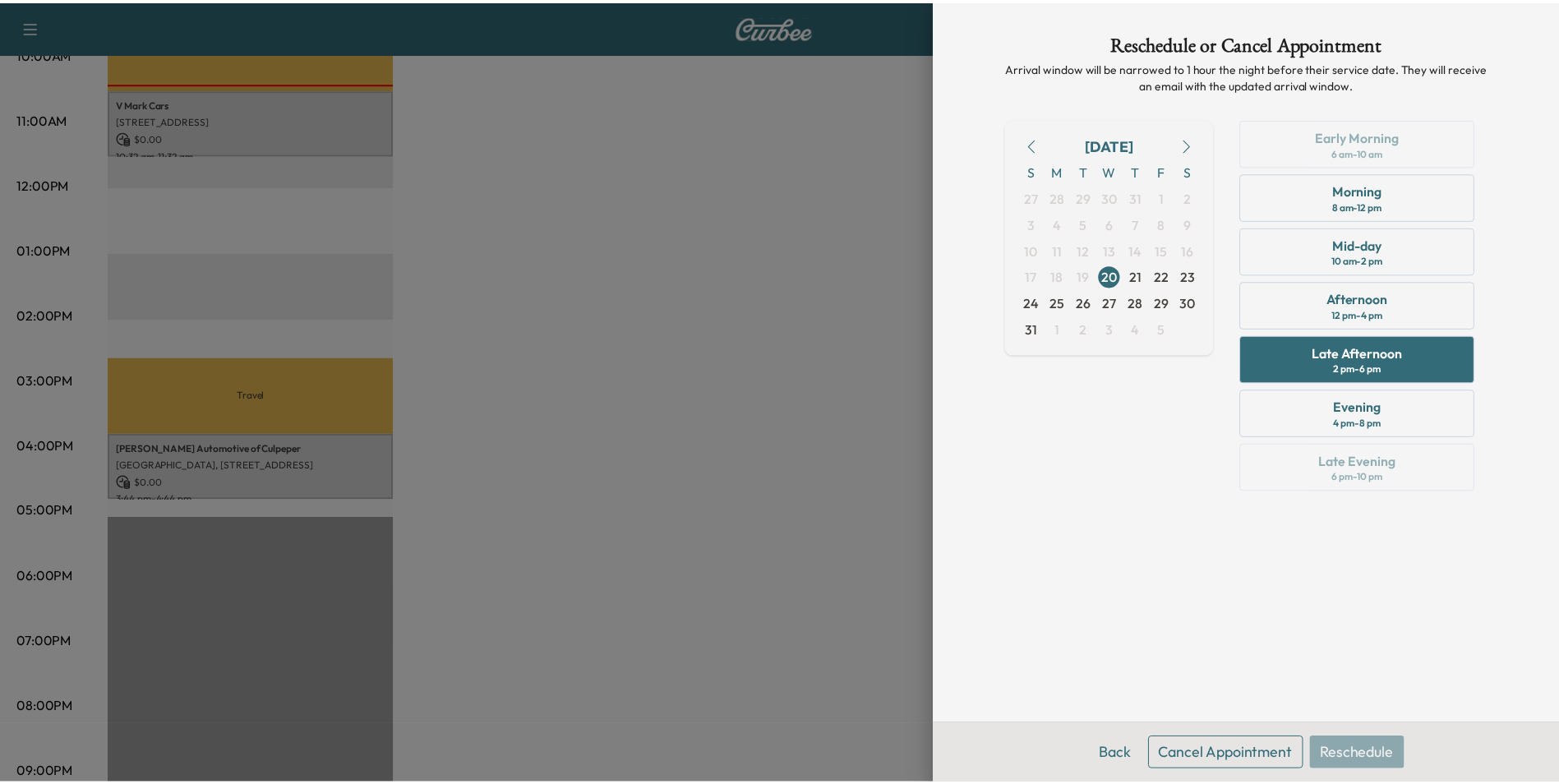
scroll to position [0, 0]
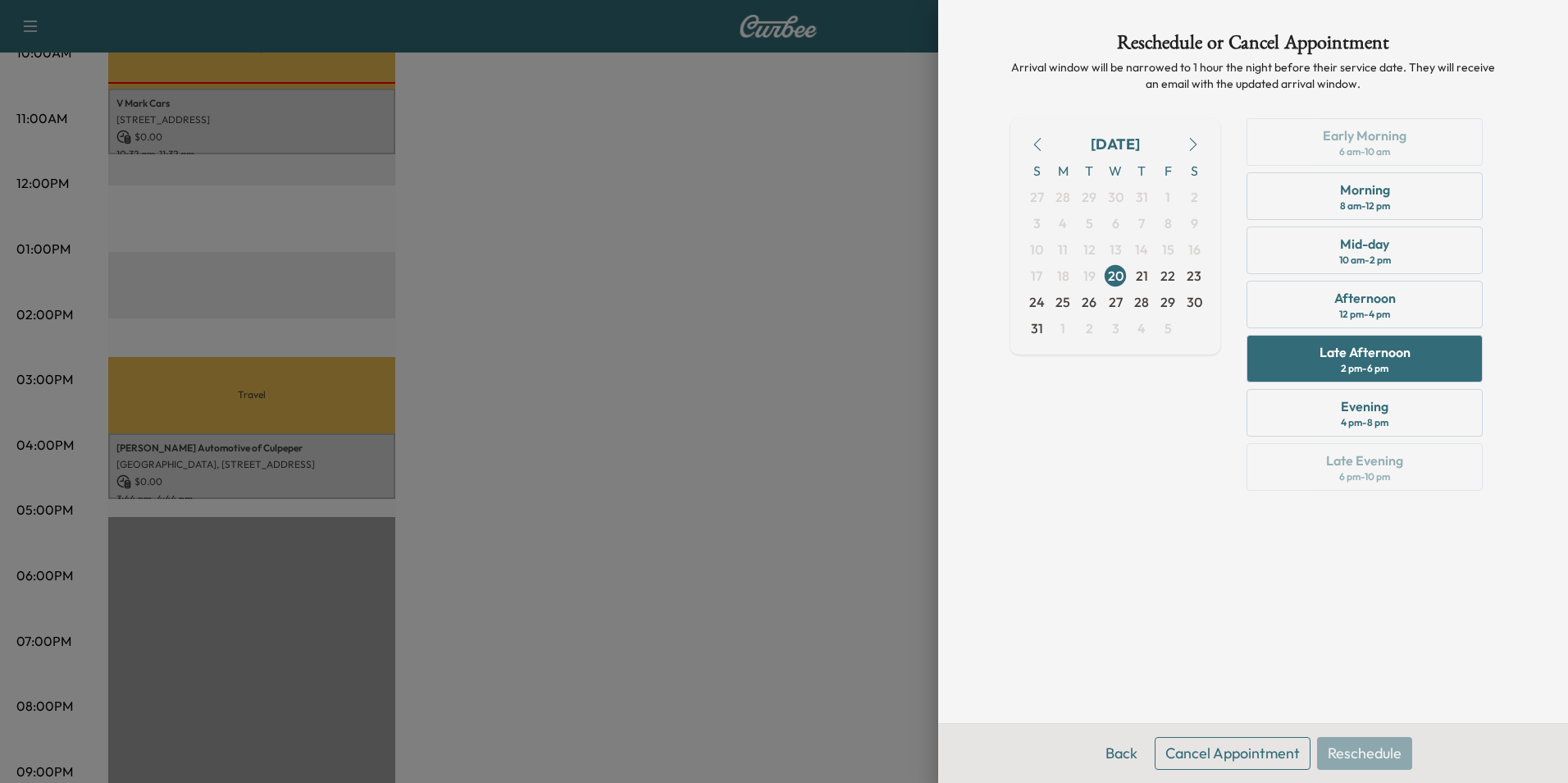
click at [1243, 747] on button "Cancel Appointment" at bounding box center [1233, 753] width 156 height 33
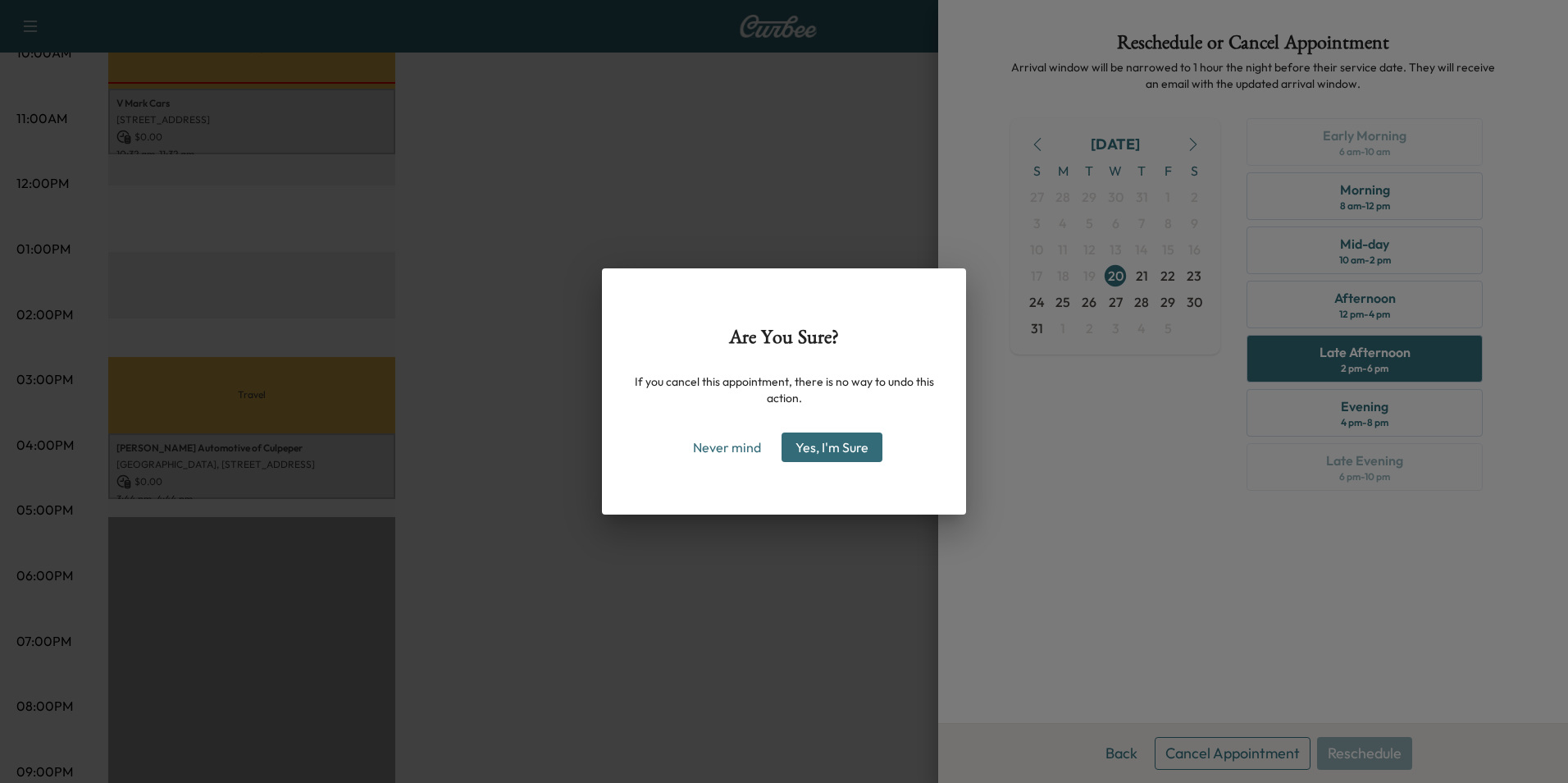
click at [828, 439] on button "Yes, I'm Sure" at bounding box center [832, 447] width 101 height 29
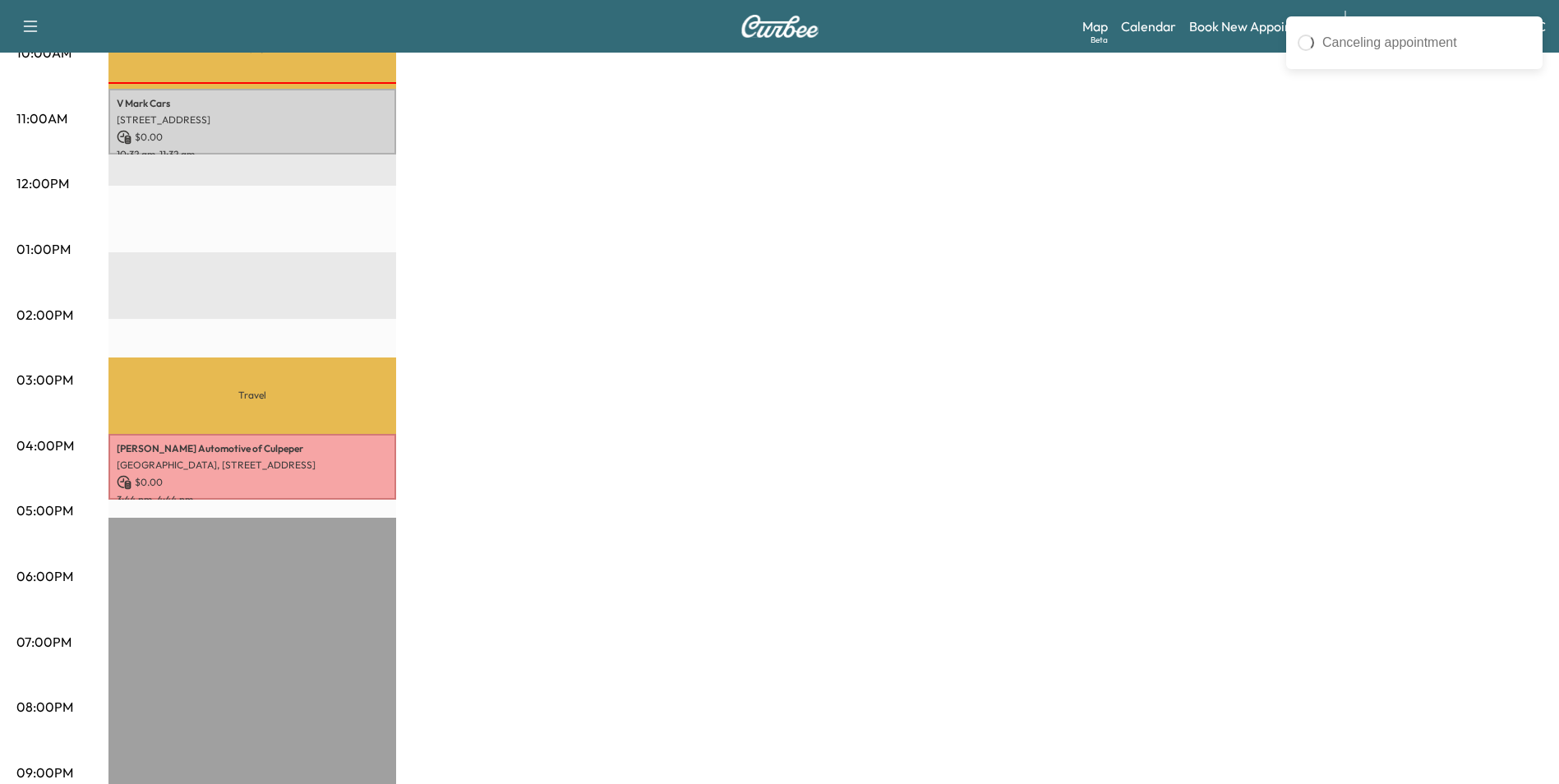
click at [751, 424] on div "MobileService+ $ 0.00 Revenue 2 hr Work Time 2 hr 20 min Transit Time Travel V …" at bounding box center [825, 234] width 1434 height 1232
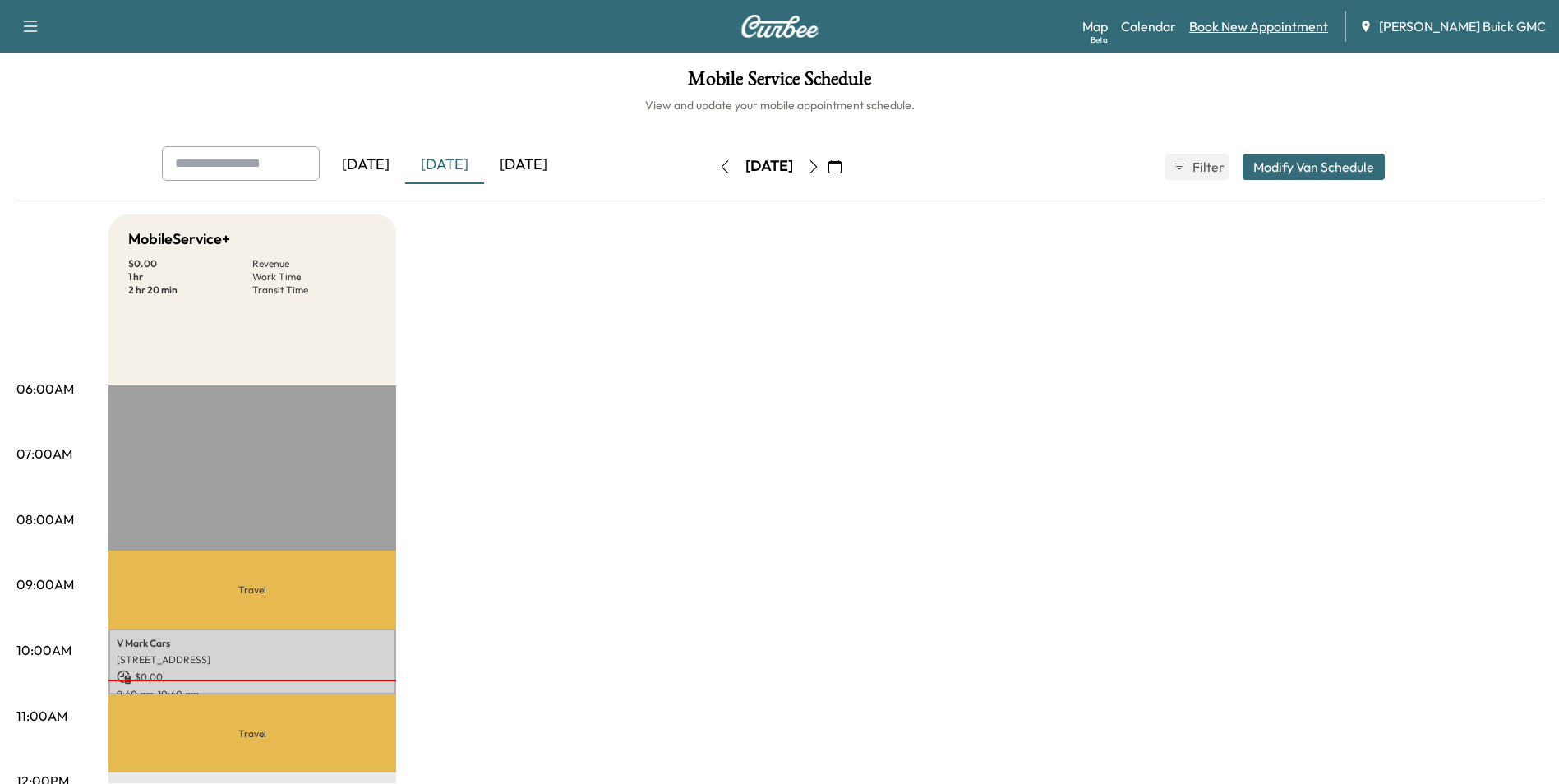
click at [1271, 24] on link "Book New Appointment" at bounding box center [1259, 26] width 139 height 20
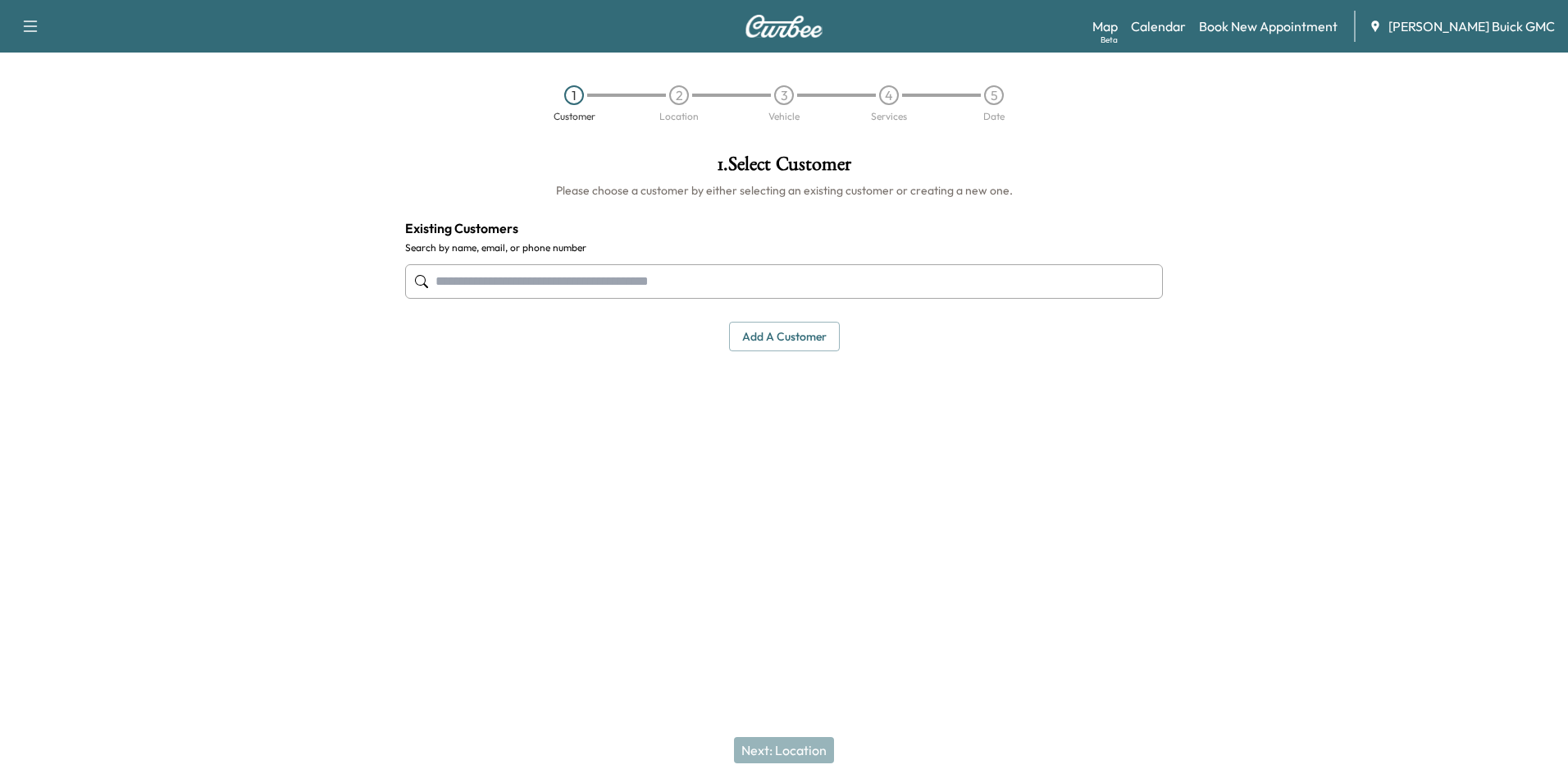
click at [548, 283] on input "text" at bounding box center [784, 282] width 758 height 35
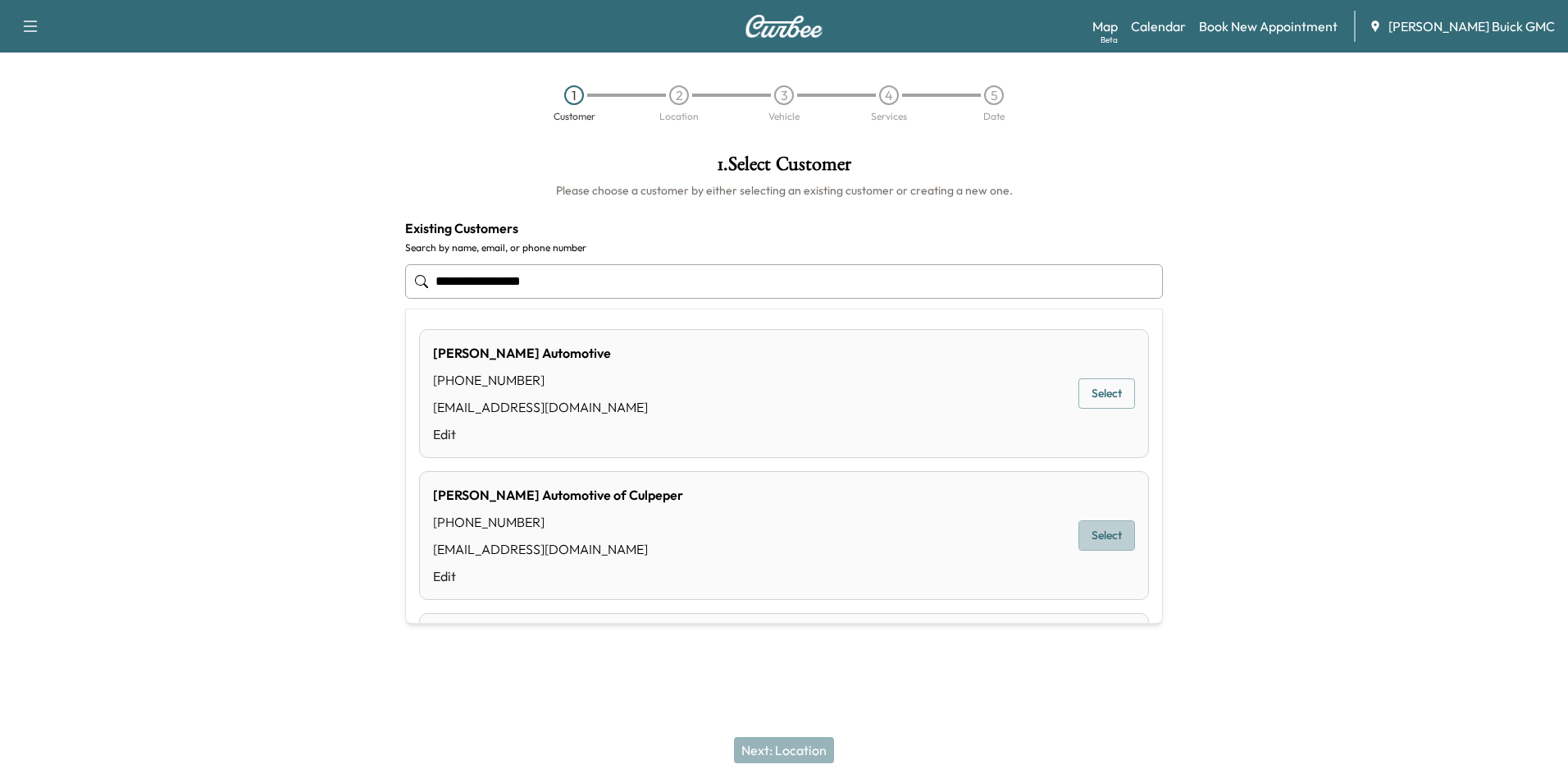
click at [1091, 529] on button "Select" at bounding box center [1107, 535] width 56 height 30
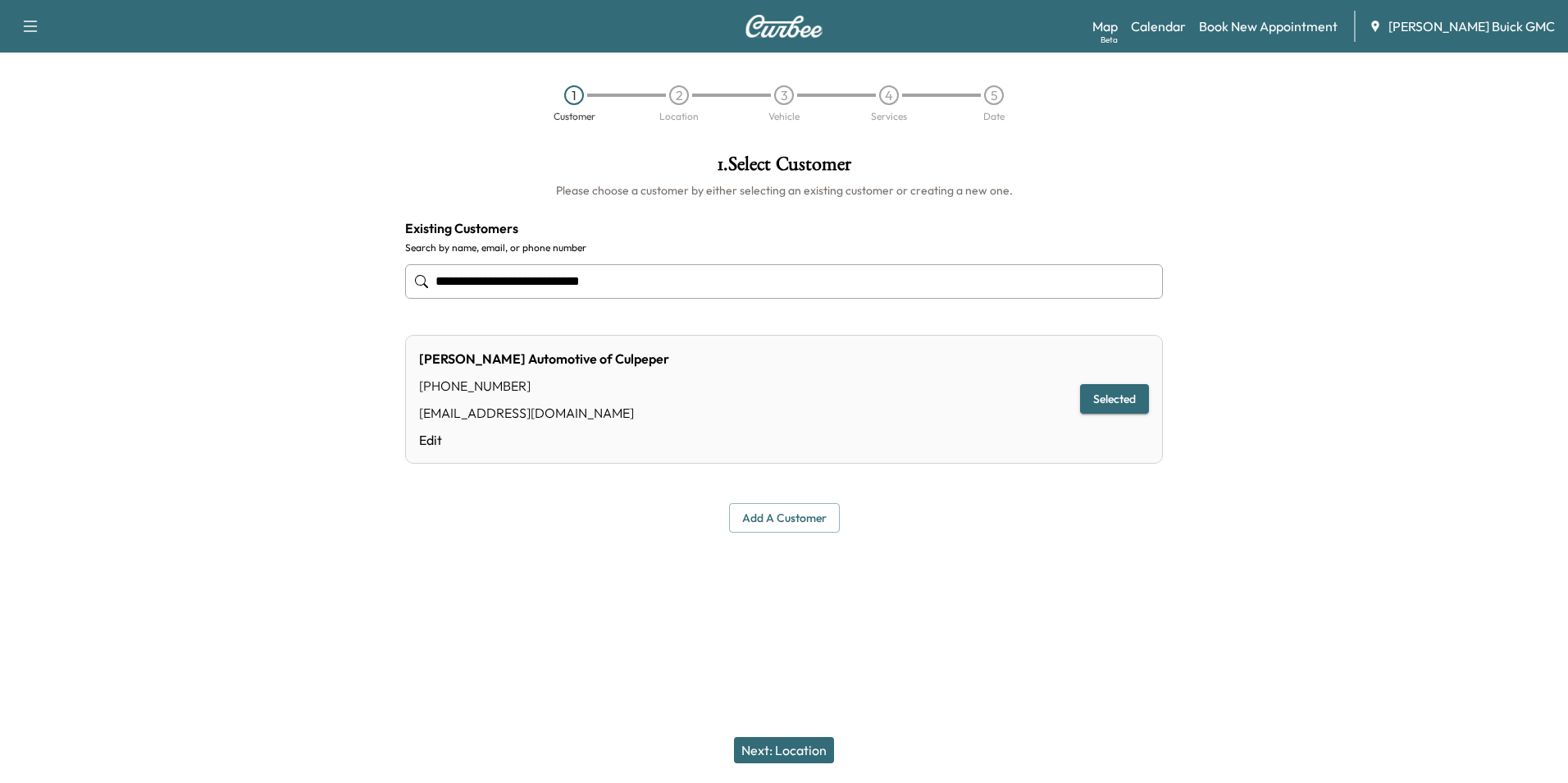
type input "**********"
click at [792, 743] on button "Next: Location" at bounding box center [784, 749] width 100 height 26
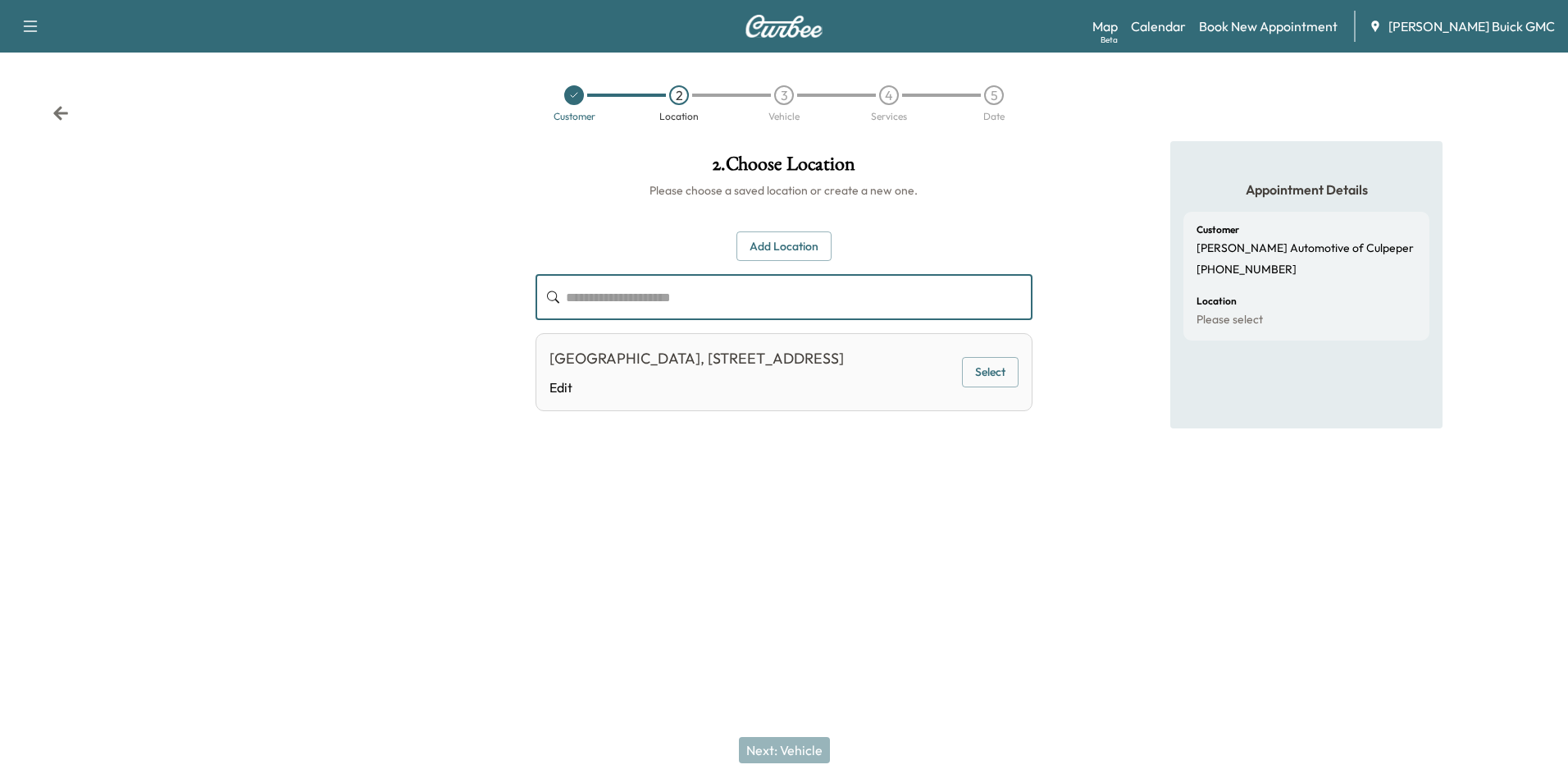
click at [605, 300] on input "text" at bounding box center [798, 297] width 466 height 46
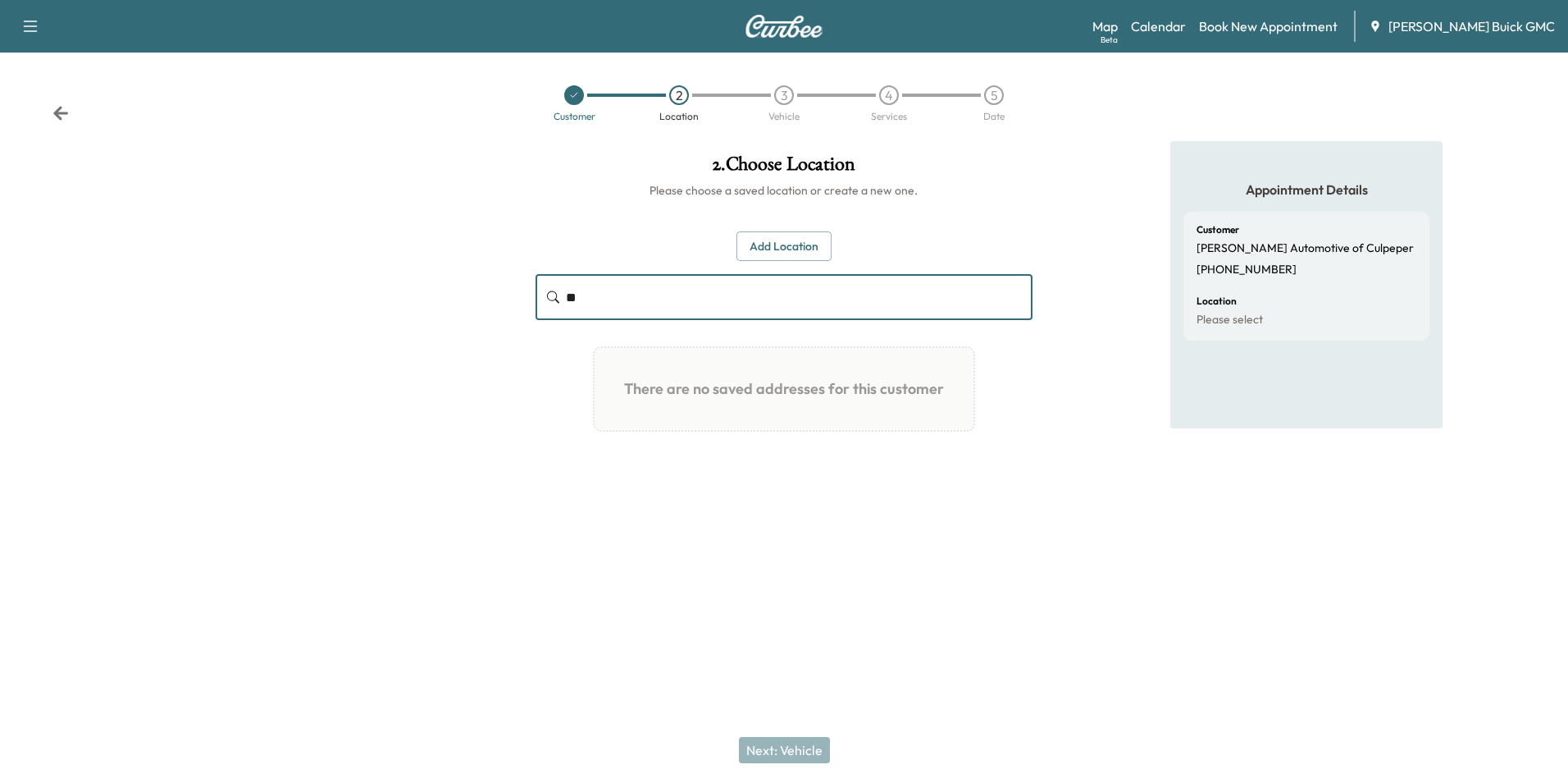
type input "*"
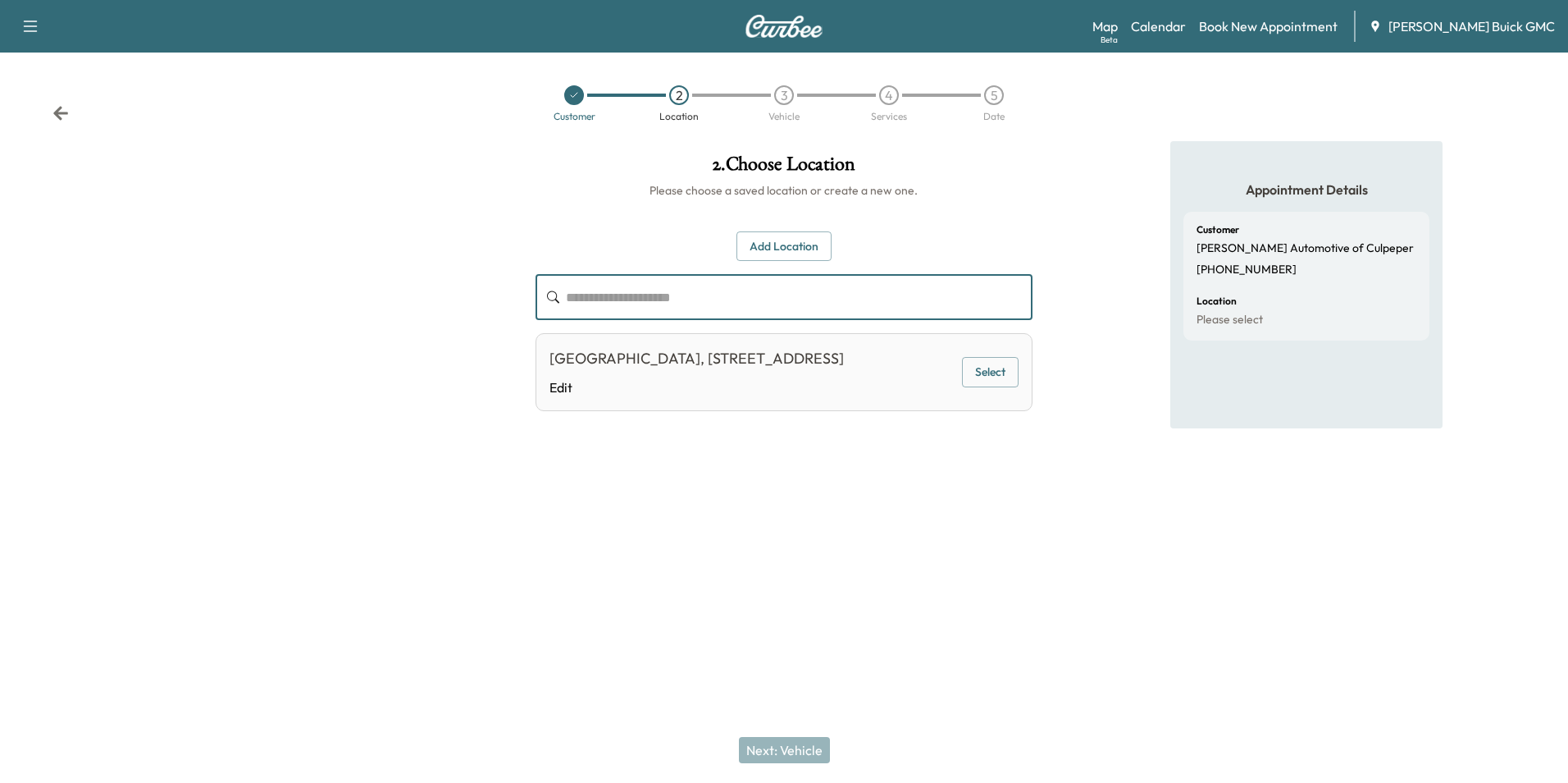
click at [835, 358] on div "[GEOGRAPHIC_DATA], [STREET_ADDRESS]" at bounding box center [696, 358] width 294 height 23
click at [995, 386] on button "Select" at bounding box center [990, 372] width 56 height 30
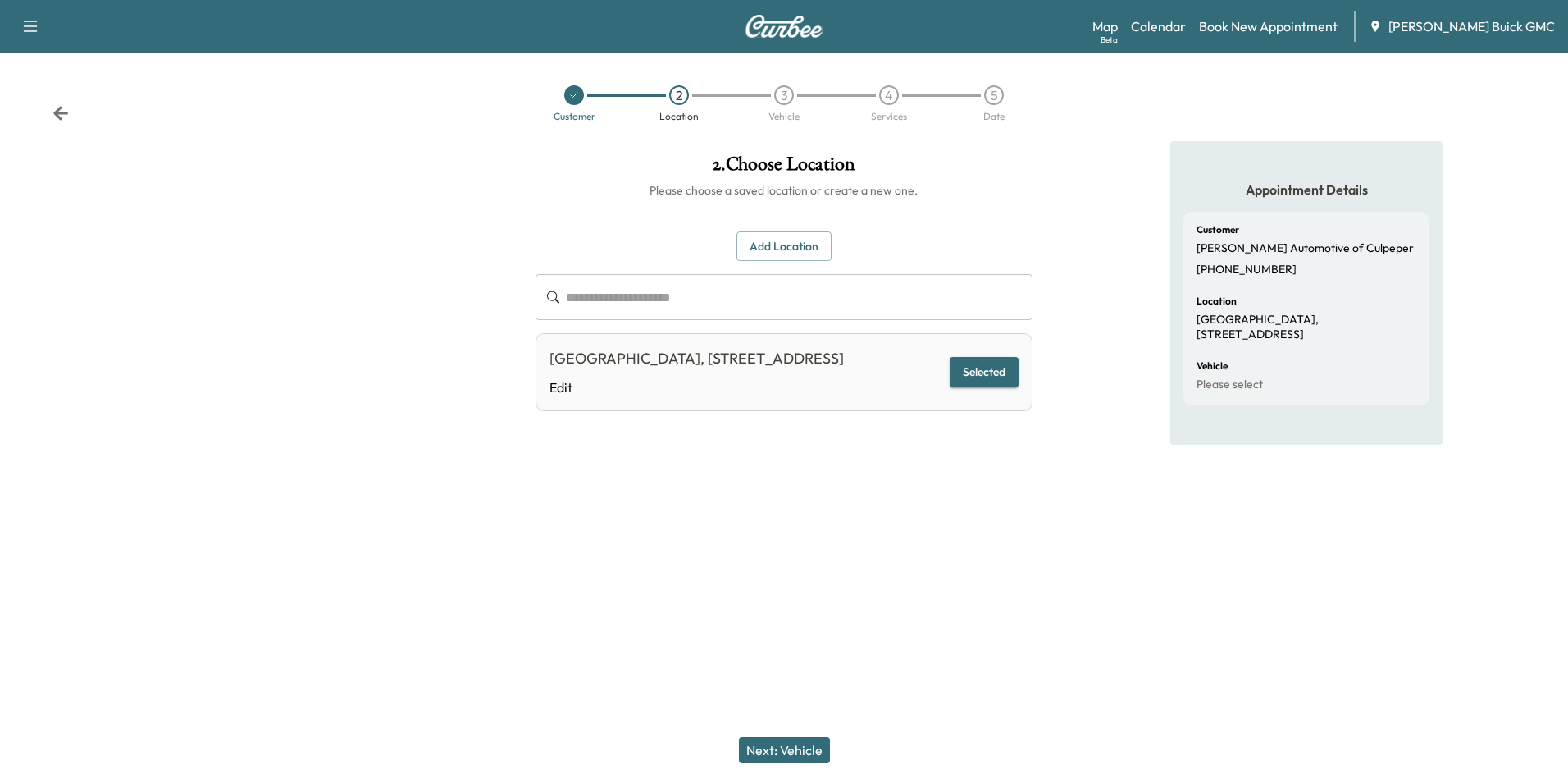
click at [810, 749] on button "Next: Vehicle" at bounding box center [784, 749] width 91 height 26
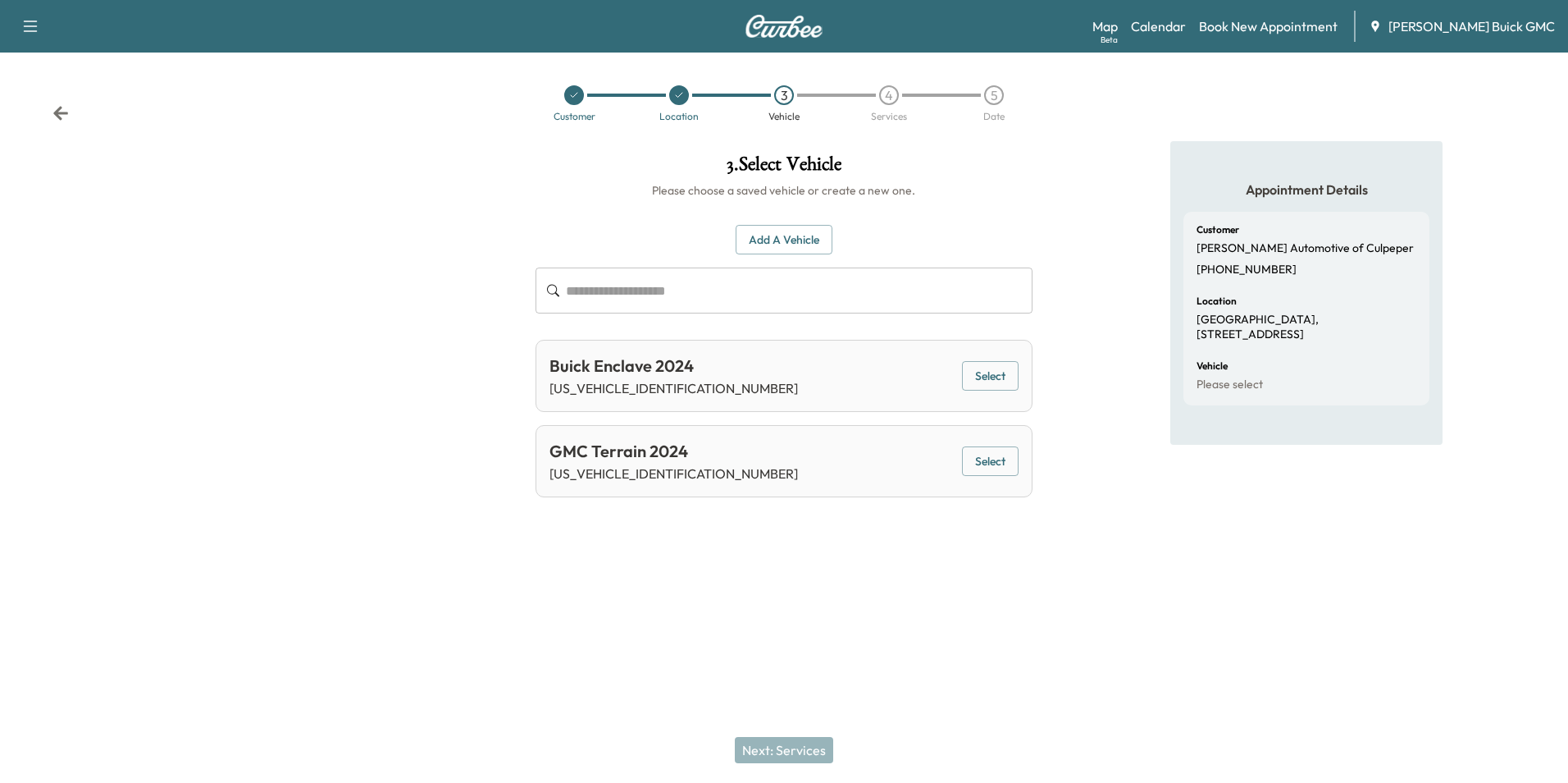
click at [878, 558] on div at bounding box center [784, 559] width 1568 height 53
click at [876, 551] on div at bounding box center [784, 559] width 1568 height 53
click at [990, 456] on button "Select" at bounding box center [990, 461] width 56 height 30
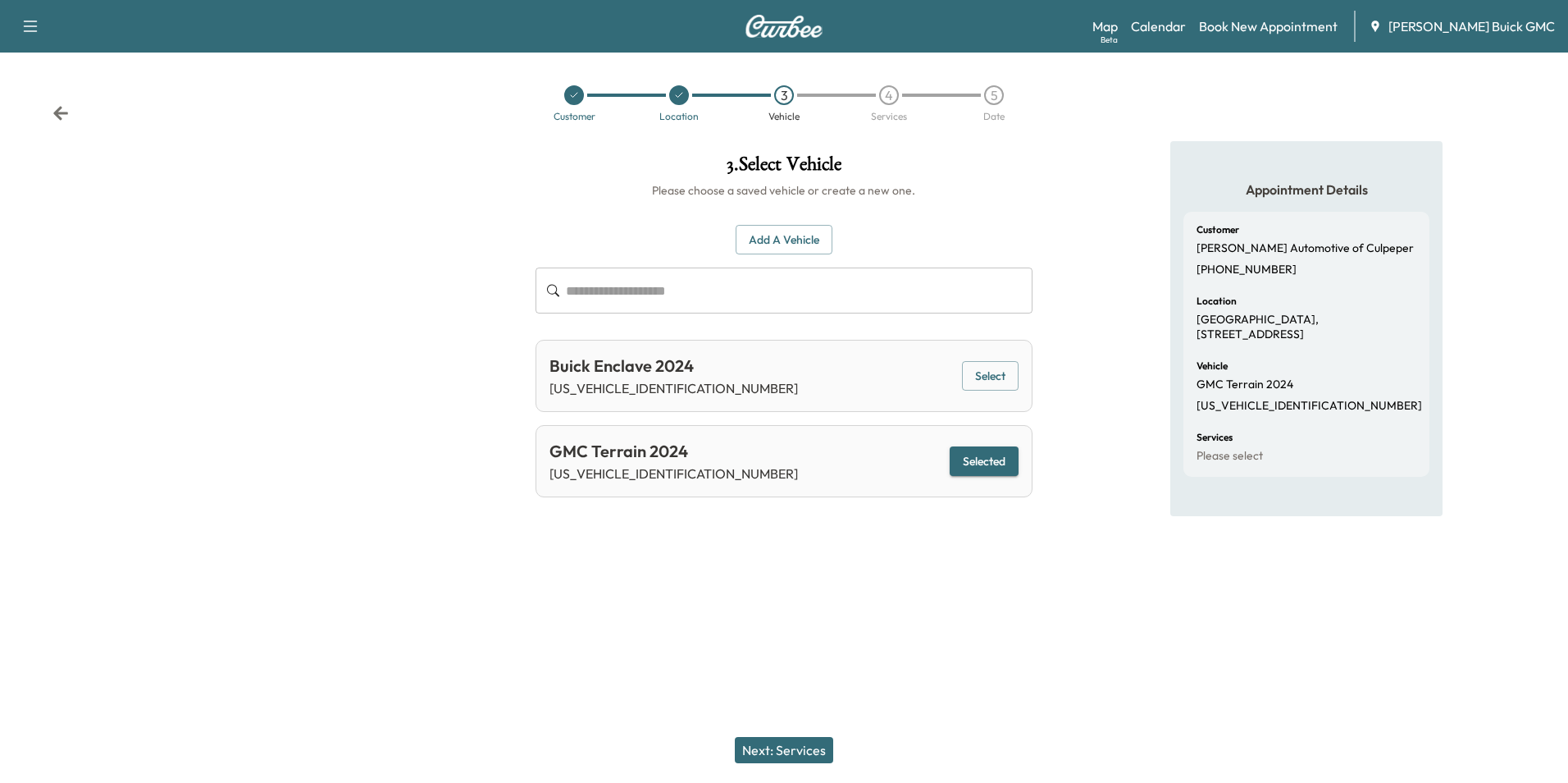
click at [801, 749] on button "Next: Services" at bounding box center [784, 749] width 98 height 26
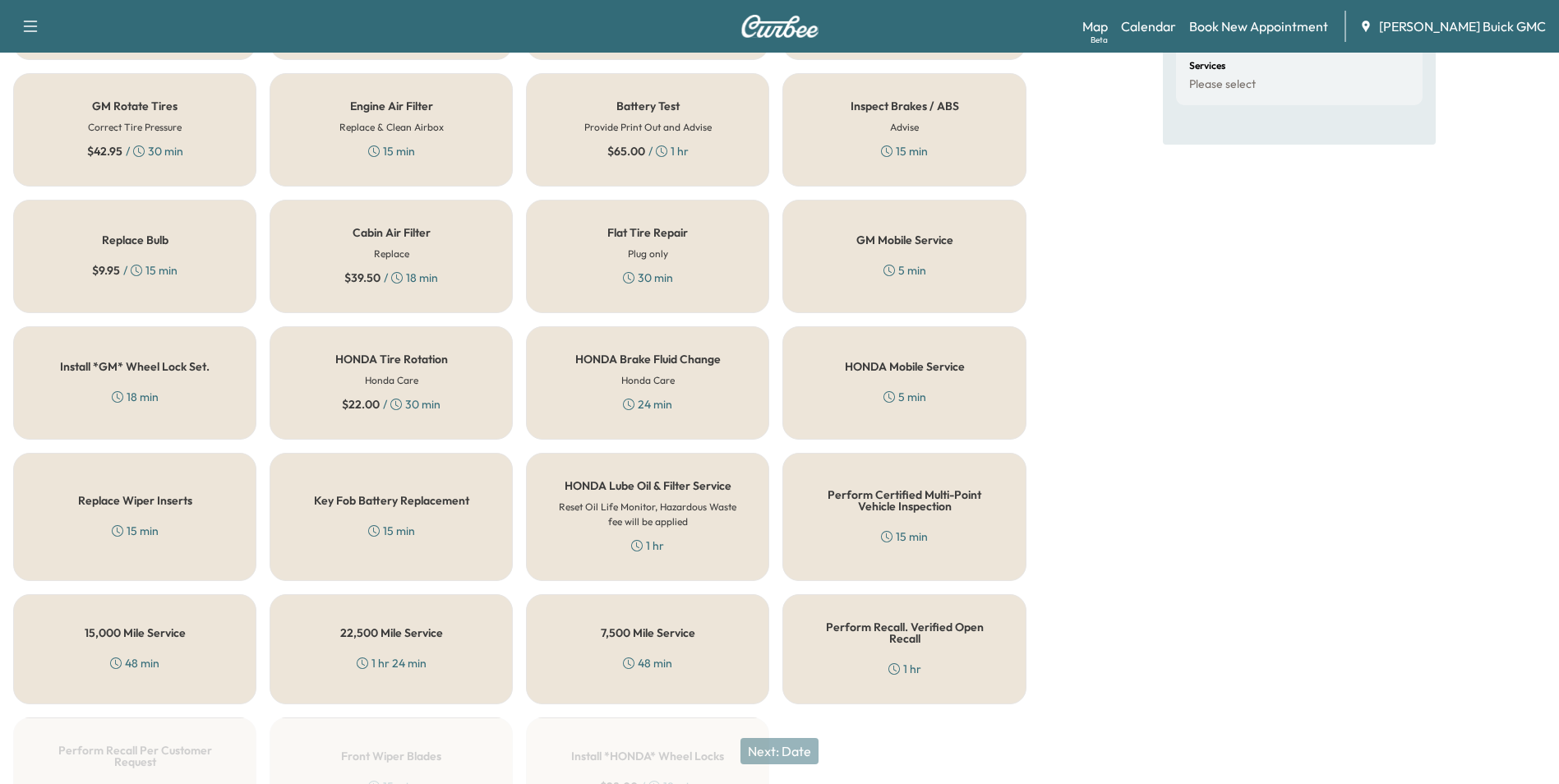
scroll to position [470, 0]
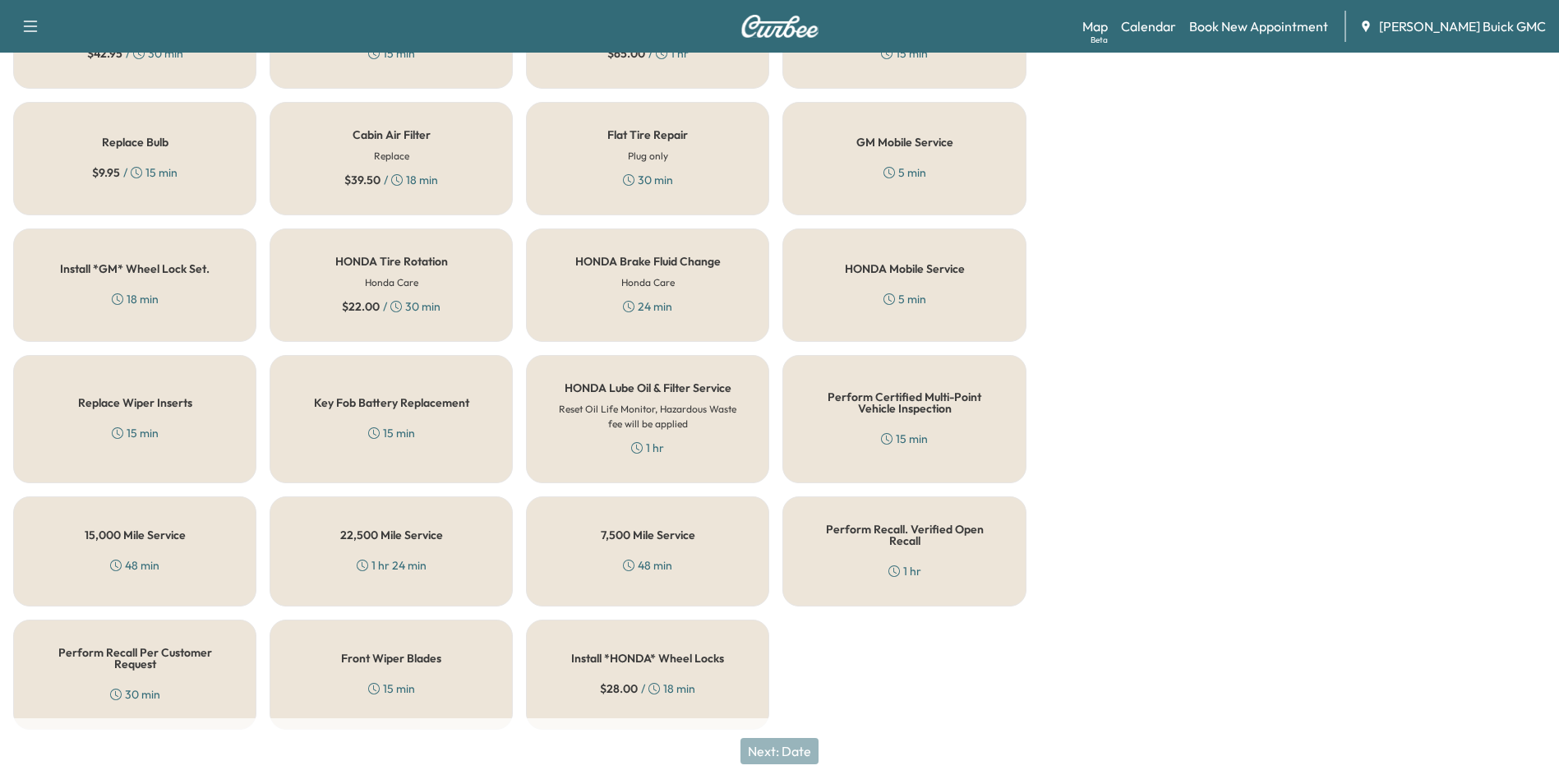
click at [884, 536] on h5 "Perform Recall. Verified Open Recall" at bounding box center [904, 534] width 189 height 23
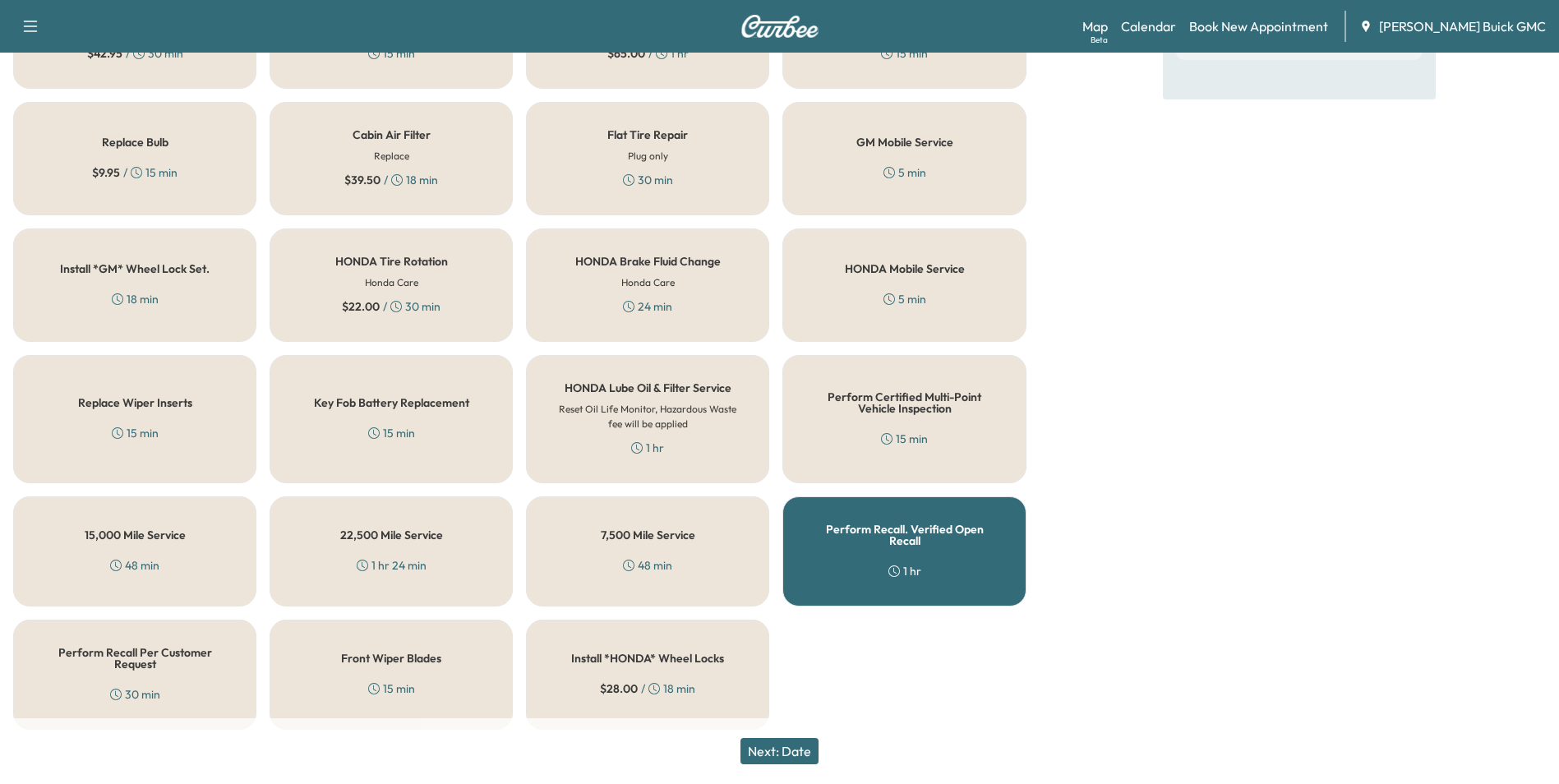
click at [807, 750] on button "Next: Date" at bounding box center [780, 750] width 78 height 26
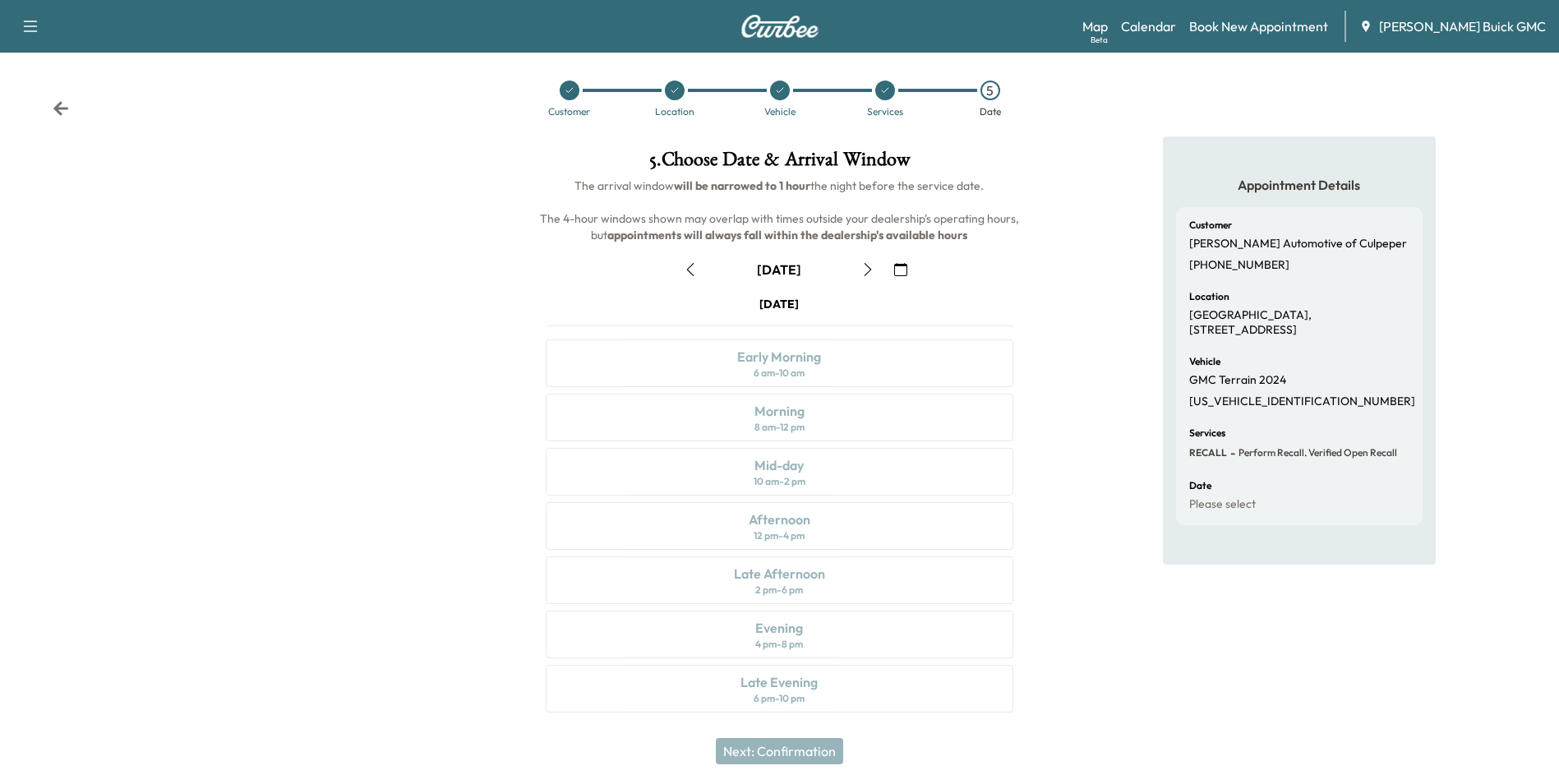
scroll to position [5, 0]
click at [901, 267] on icon "button" at bounding box center [900, 268] width 13 height 13
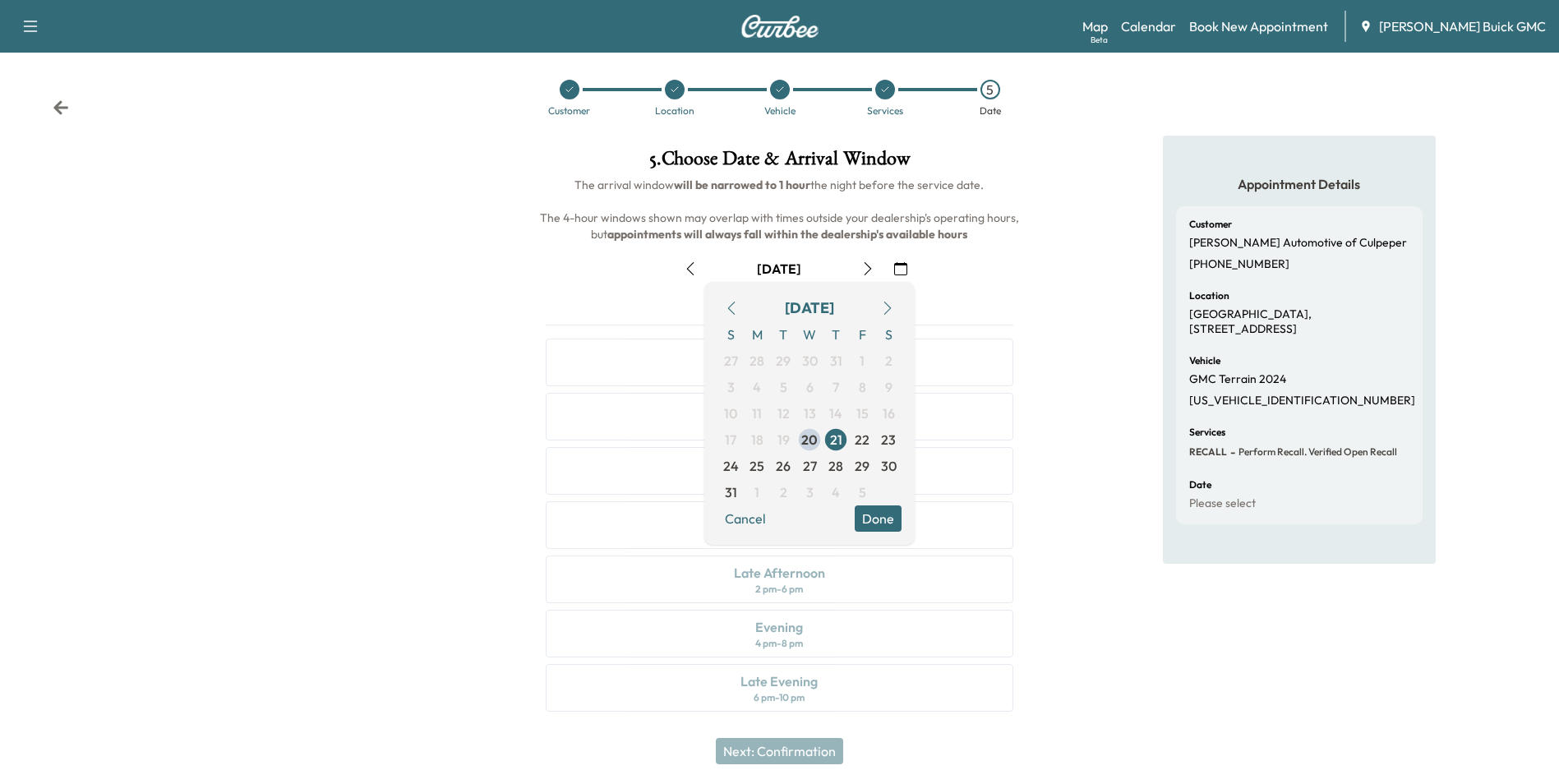
click at [1015, 291] on div "August [DATE] S M T W T F S 27 28 29 30 31 1 2 3 4 5 6 7 8 9 10 11 12 13 14 15 …" at bounding box center [779, 480] width 493 height 476
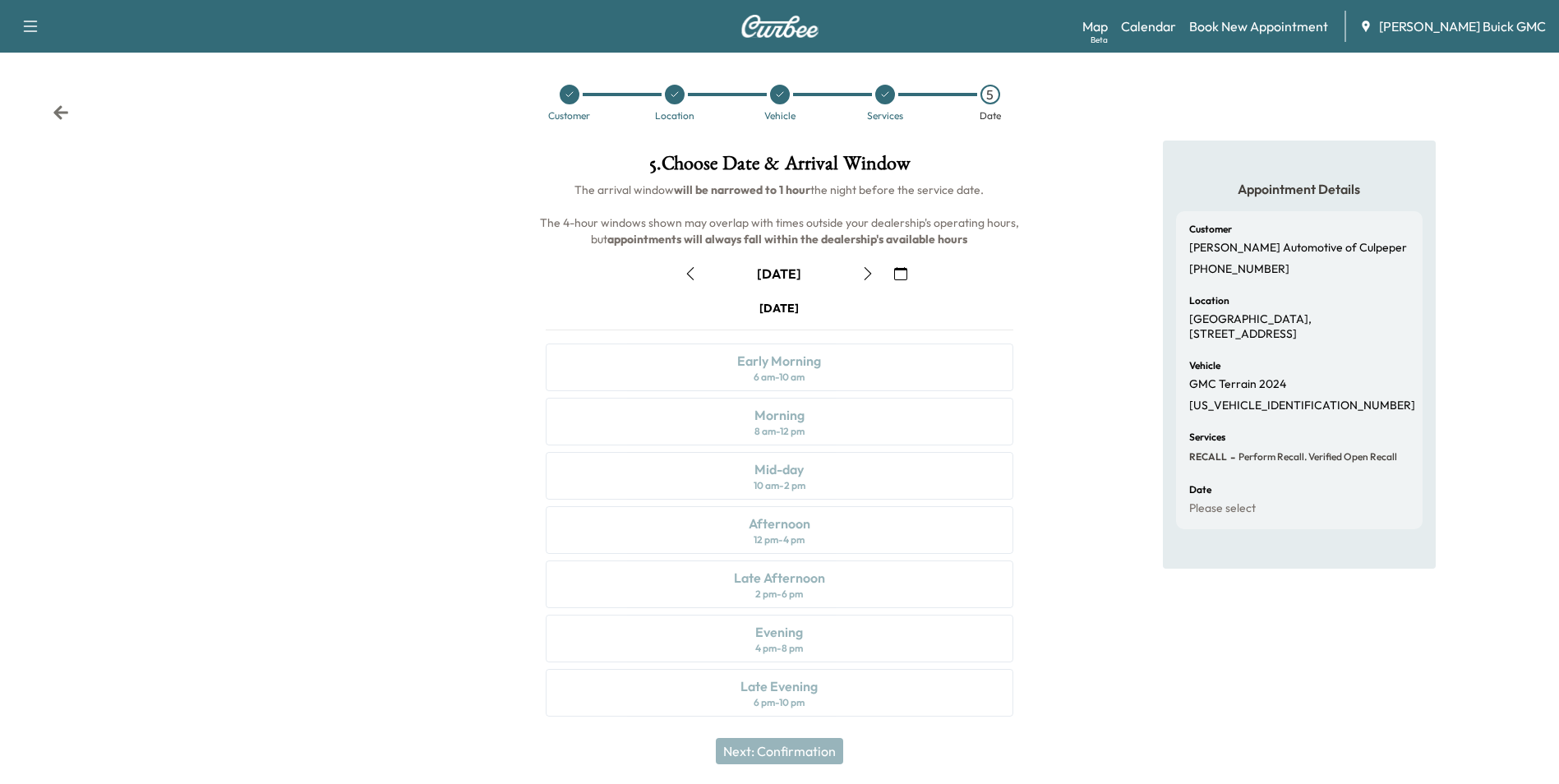
scroll to position [0, 0]
click at [57, 113] on icon at bounding box center [61, 112] width 15 height 14
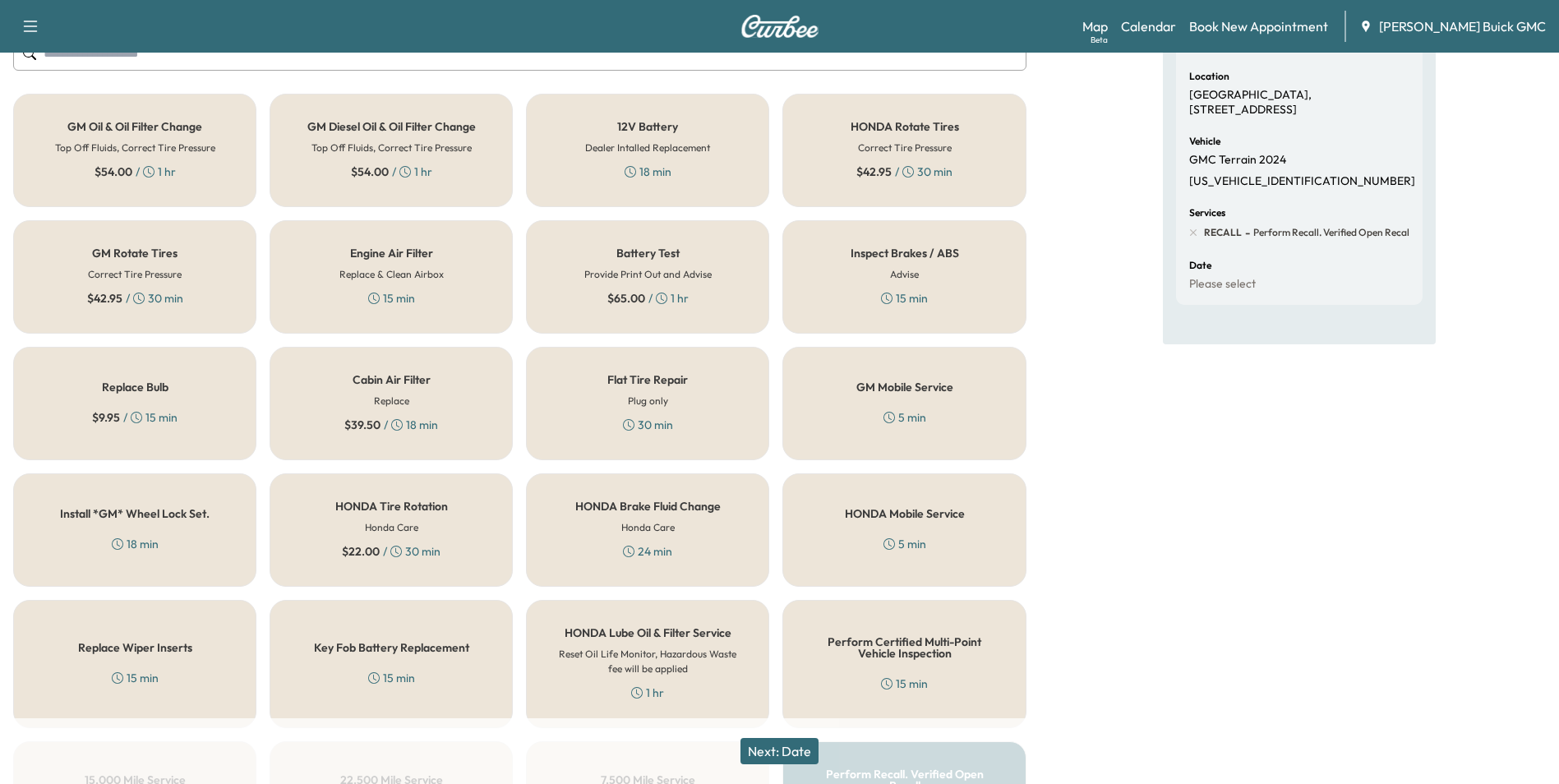
scroll to position [224, 0]
click at [954, 401] on div "GM Mobile Service 5 min" at bounding box center [904, 405] width 243 height 113
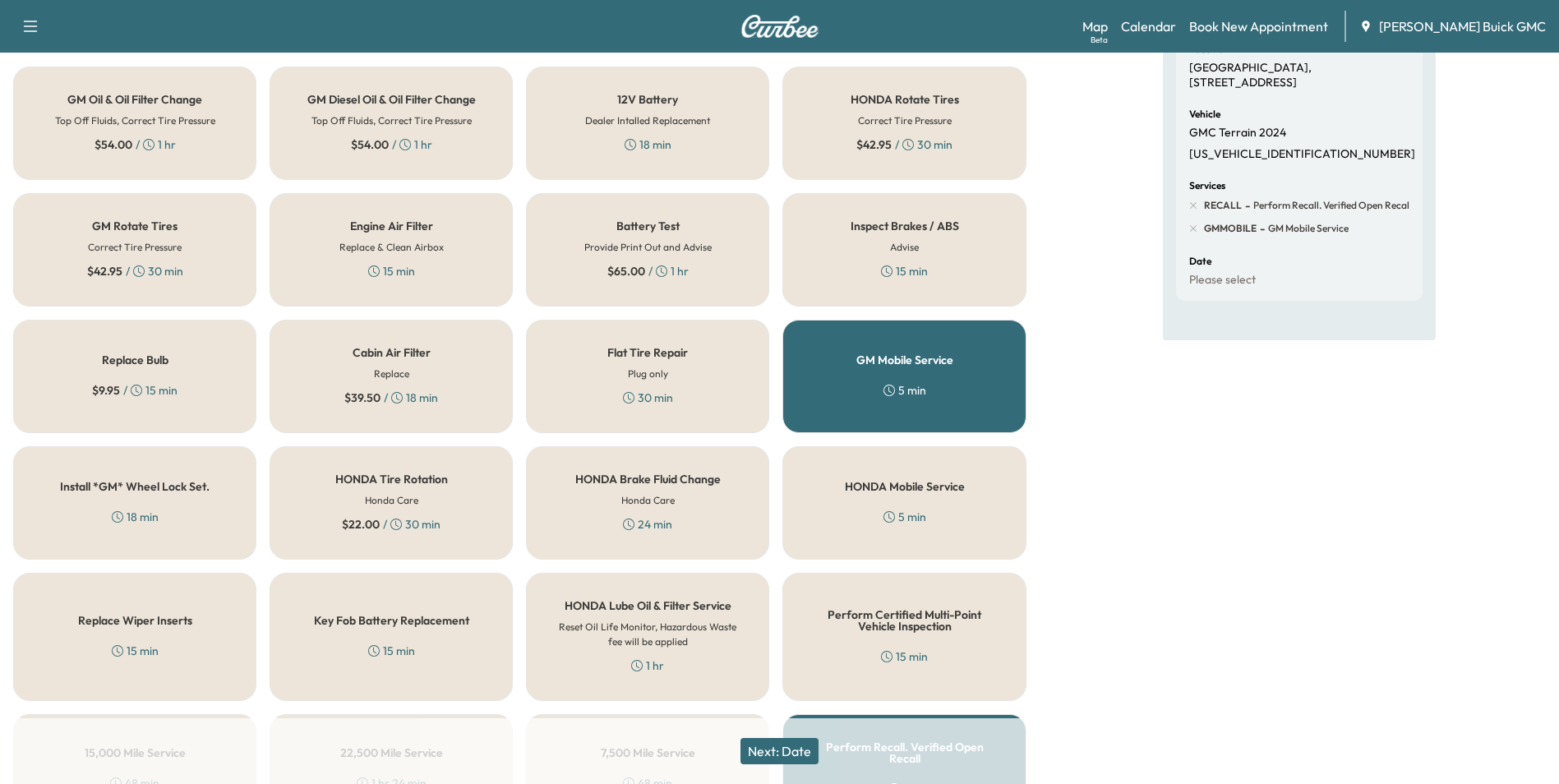
scroll to position [470, 0]
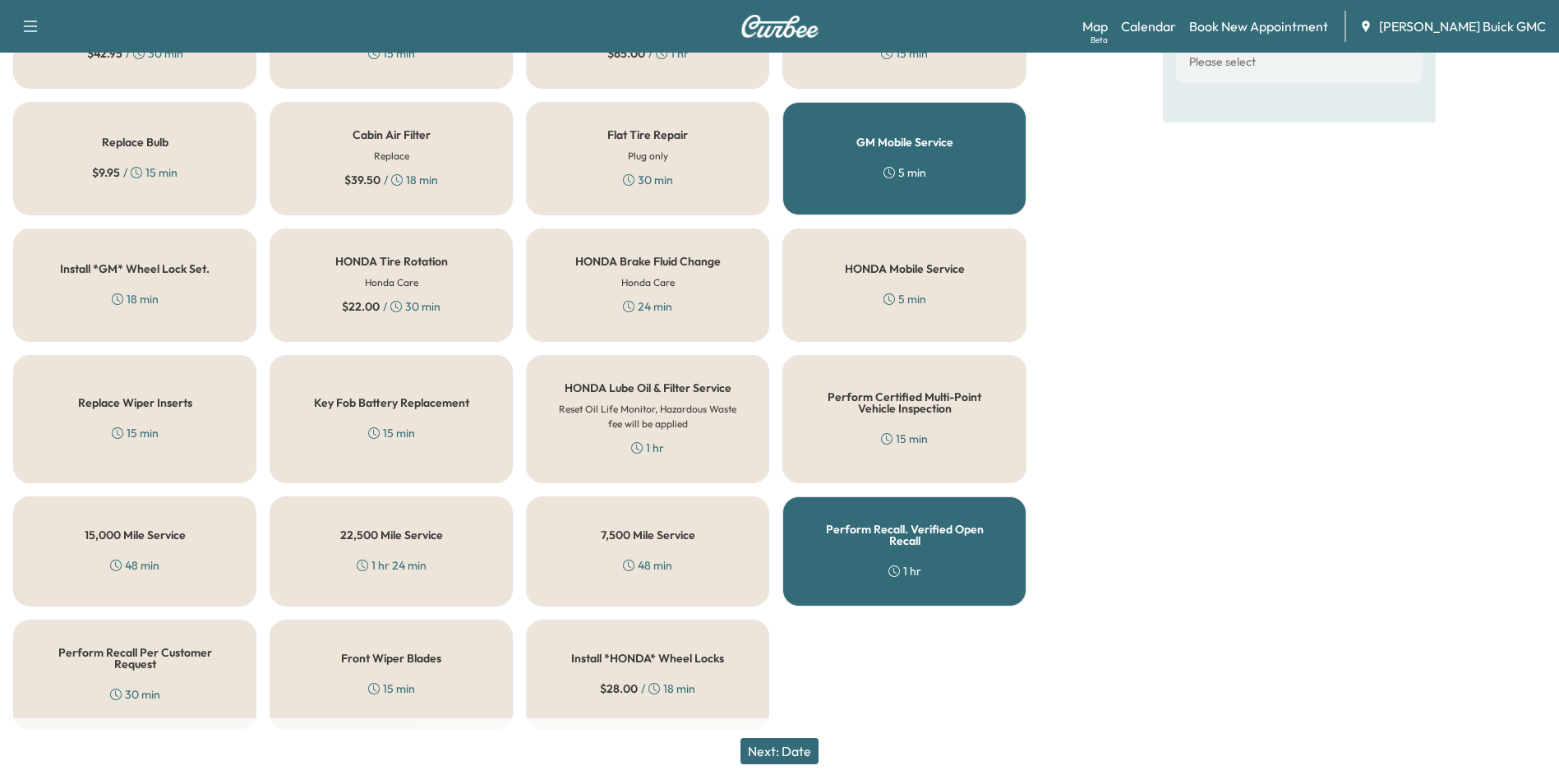
click at [803, 750] on button "Next: Date" at bounding box center [780, 750] width 78 height 26
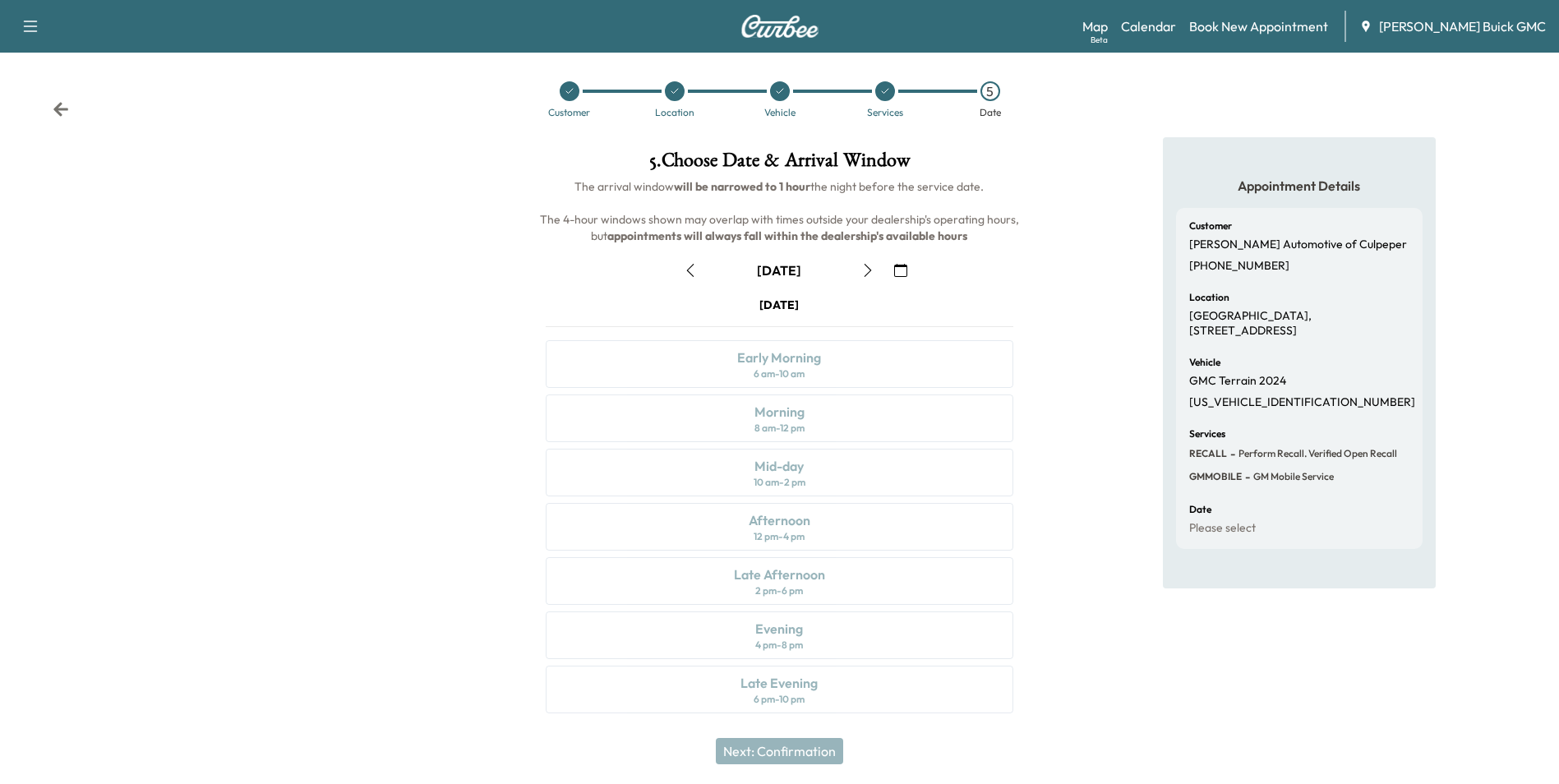
scroll to position [5, 0]
click at [1052, 271] on div "Appointment Details Customer [PERSON_NAME] Automotive of Culpeper [PHONE_NUMBER…" at bounding box center [1299, 434] width 519 height 596
click at [58, 104] on icon at bounding box center [61, 107] width 15 height 14
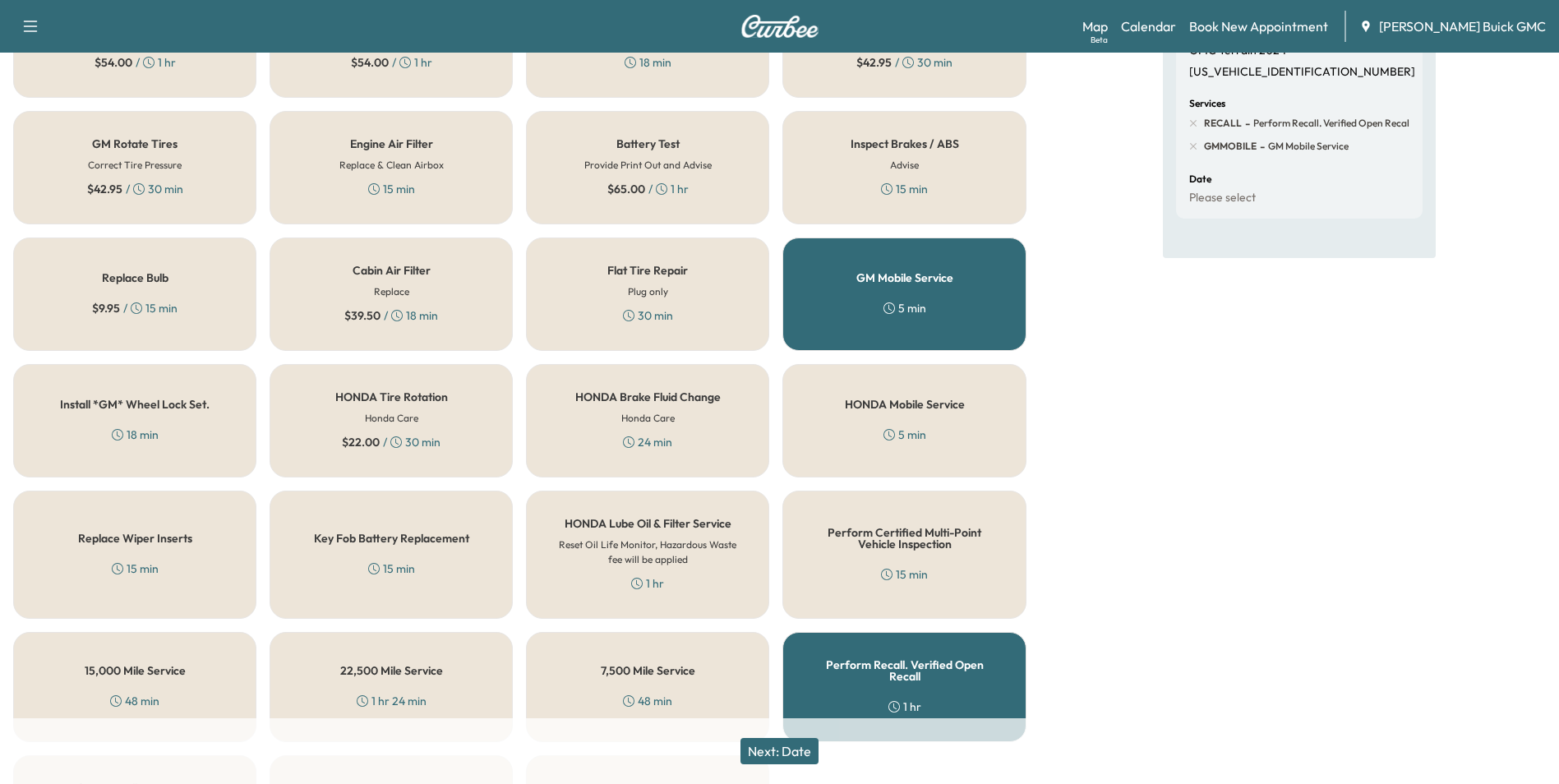
scroll to position [416, 0]
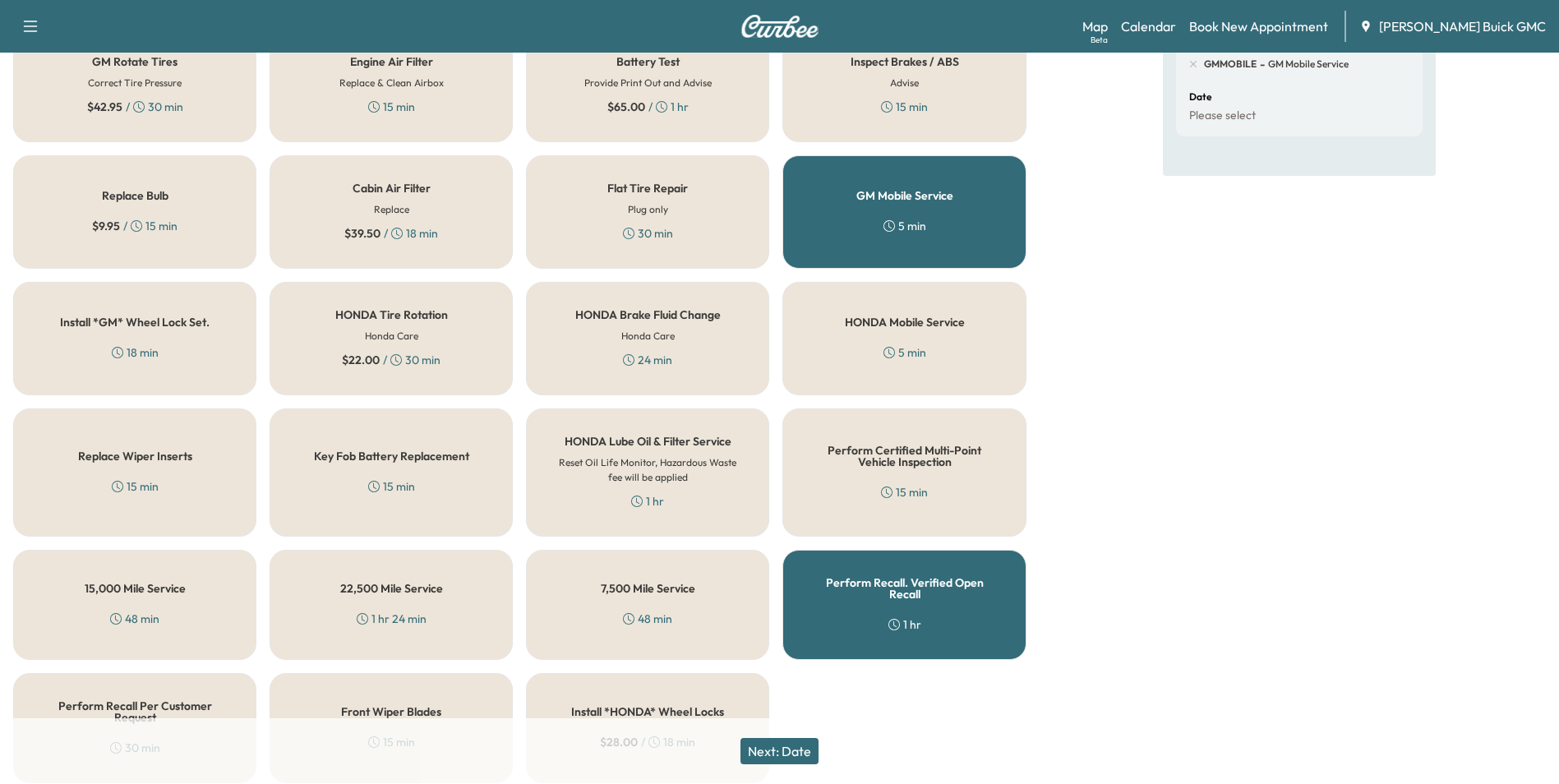
click at [940, 594] on div "Perform Recall. Verified Open Recall 1 hr" at bounding box center [904, 604] width 243 height 110
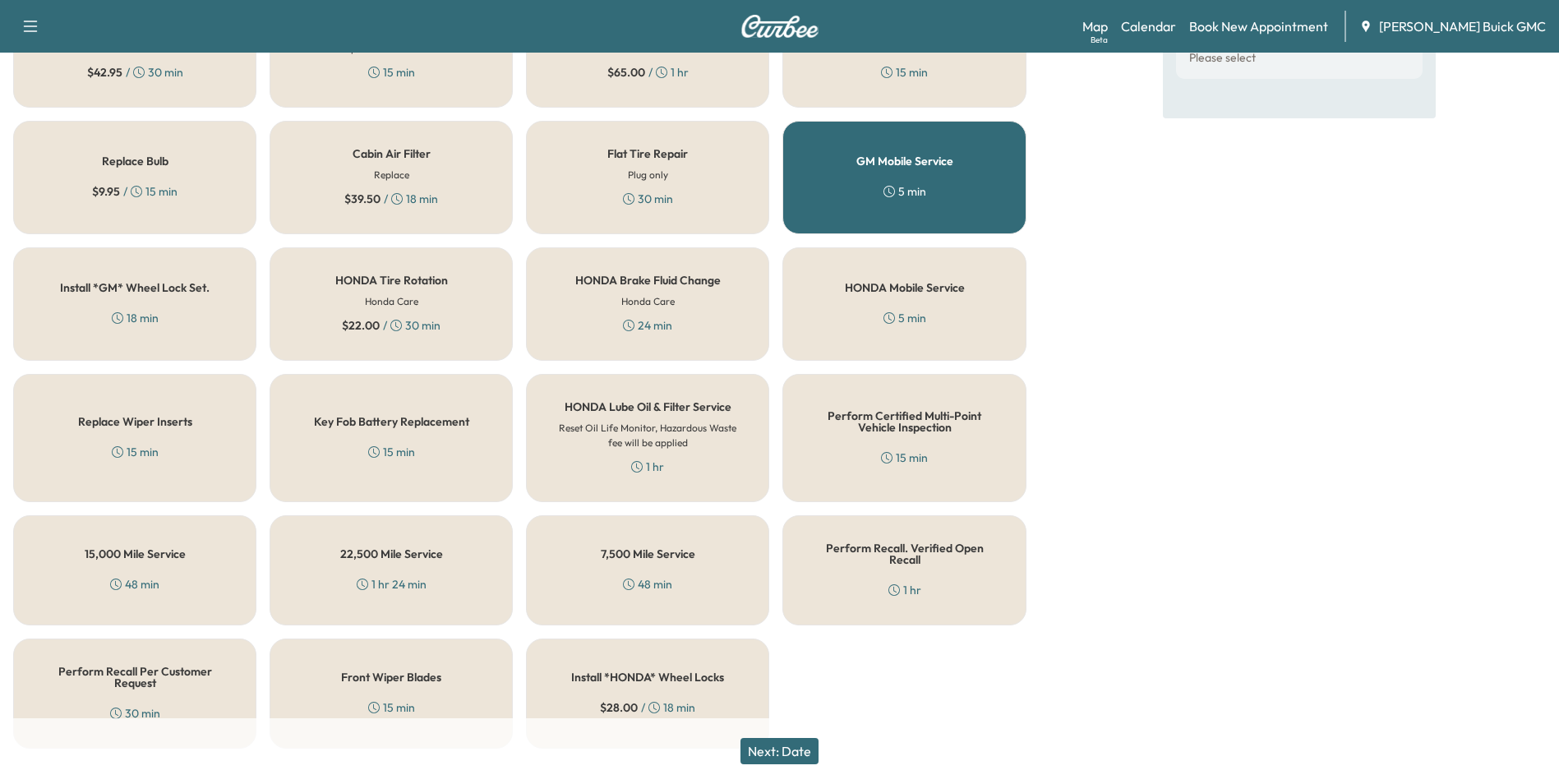
scroll to position [470, 0]
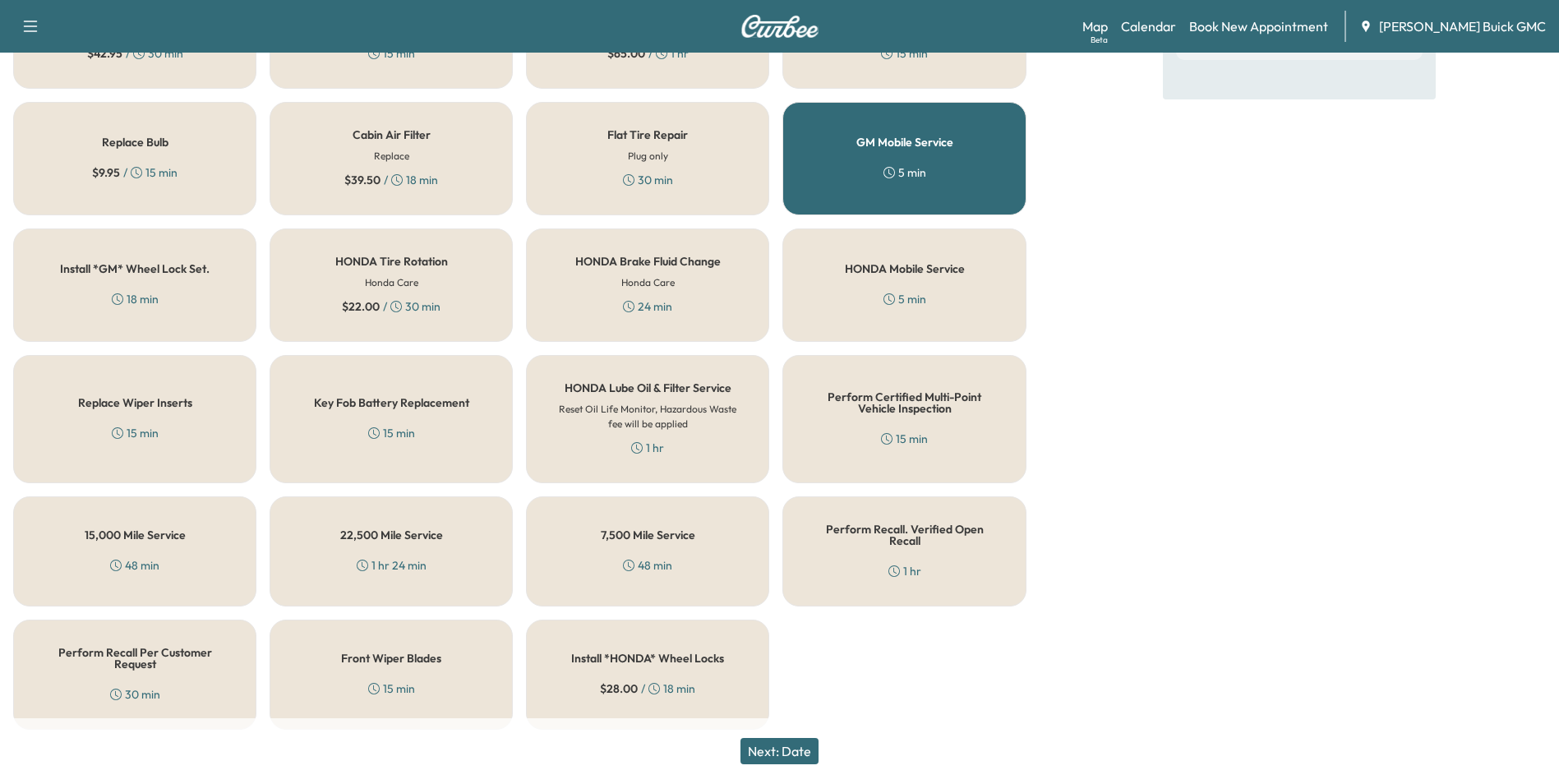
click at [798, 745] on button "Next: Date" at bounding box center [780, 750] width 78 height 26
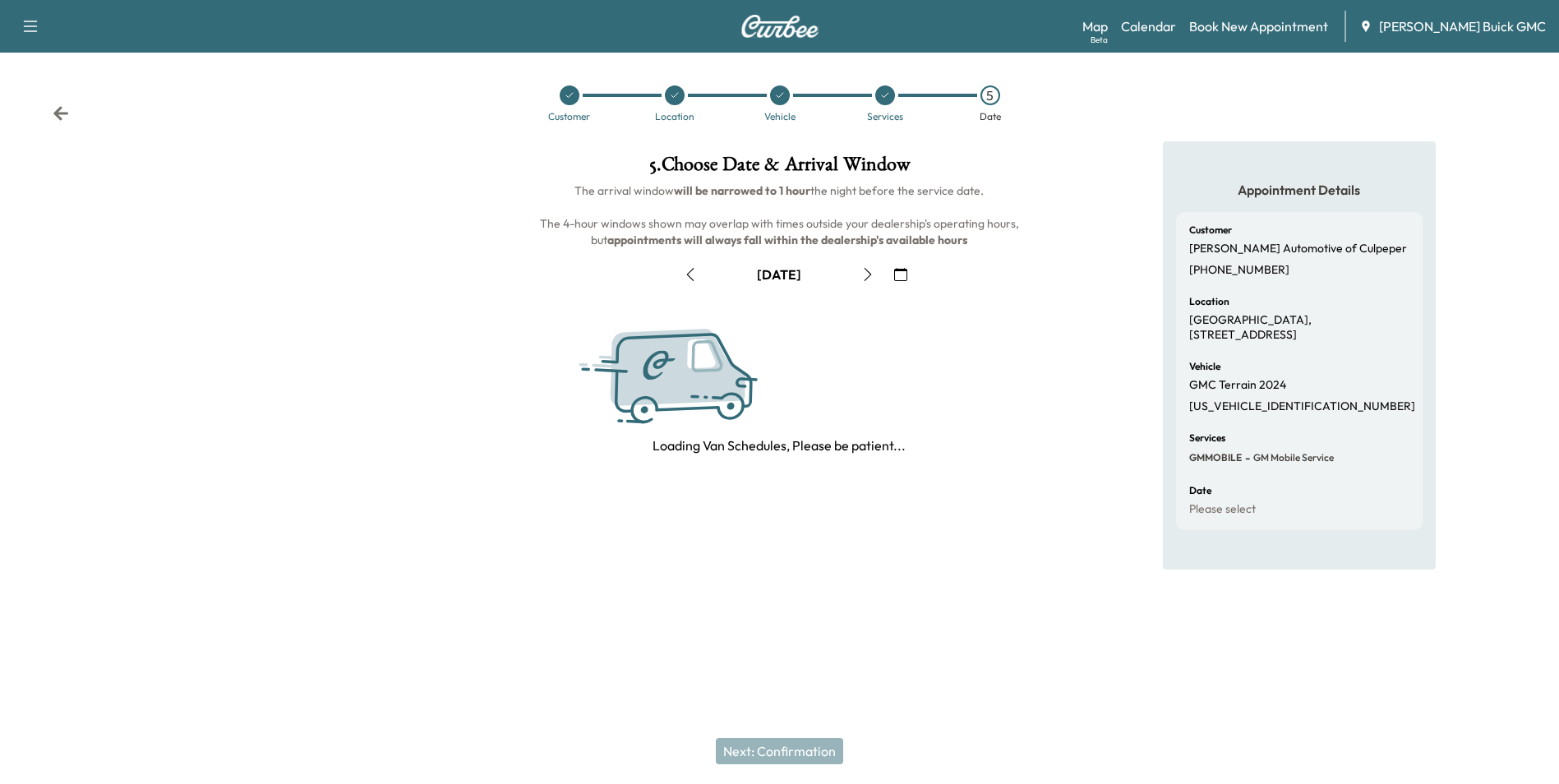
scroll to position [0, 0]
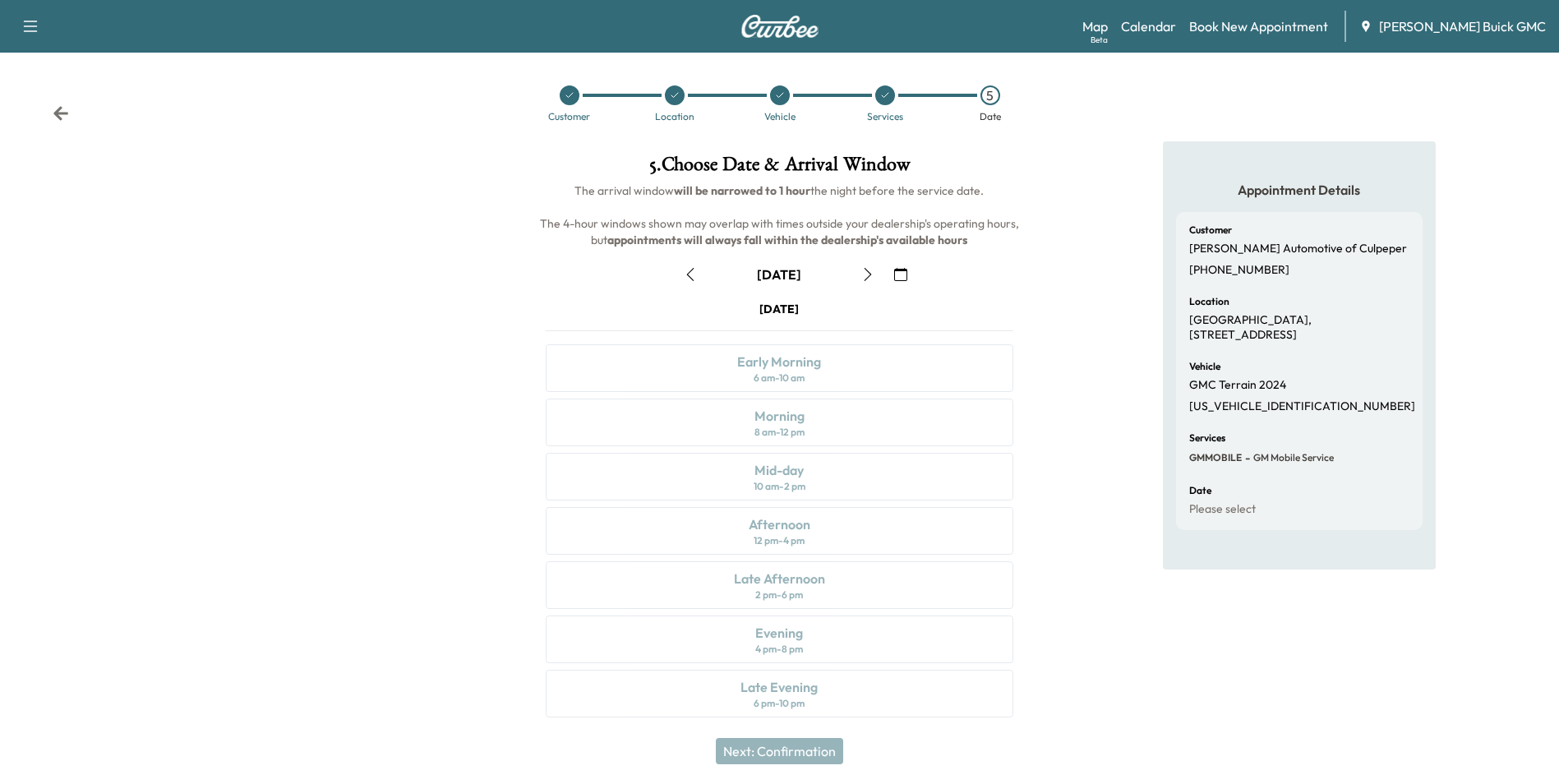
click at [939, 505] on div "[DATE] Early Morning 6 am - 10 am Morning 8 am - 12 pm Mid-day 10 am - 2 pm Aft…" at bounding box center [779, 512] width 493 height 423
click at [894, 520] on div "[DATE] Early Morning 6 am - 10 am Morning 8 am - 12 pm Mid-day 10 am - 2 pm Aft…" at bounding box center [779, 512] width 493 height 423
drag, startPoint x: 897, startPoint y: 517, endPoint x: 902, endPoint y: 509, distance: 9.4
click at [898, 516] on div "[DATE] Early Morning 6 am - 10 am Morning 8 am - 12 pm Mid-day 10 am - 2 pm Aft…" at bounding box center [779, 512] width 493 height 423
click at [1062, 208] on div "Appointment Details Customer [PERSON_NAME] Automotive of Culpeper [PHONE_NUMBER…" at bounding box center [1299, 439] width 519 height 596
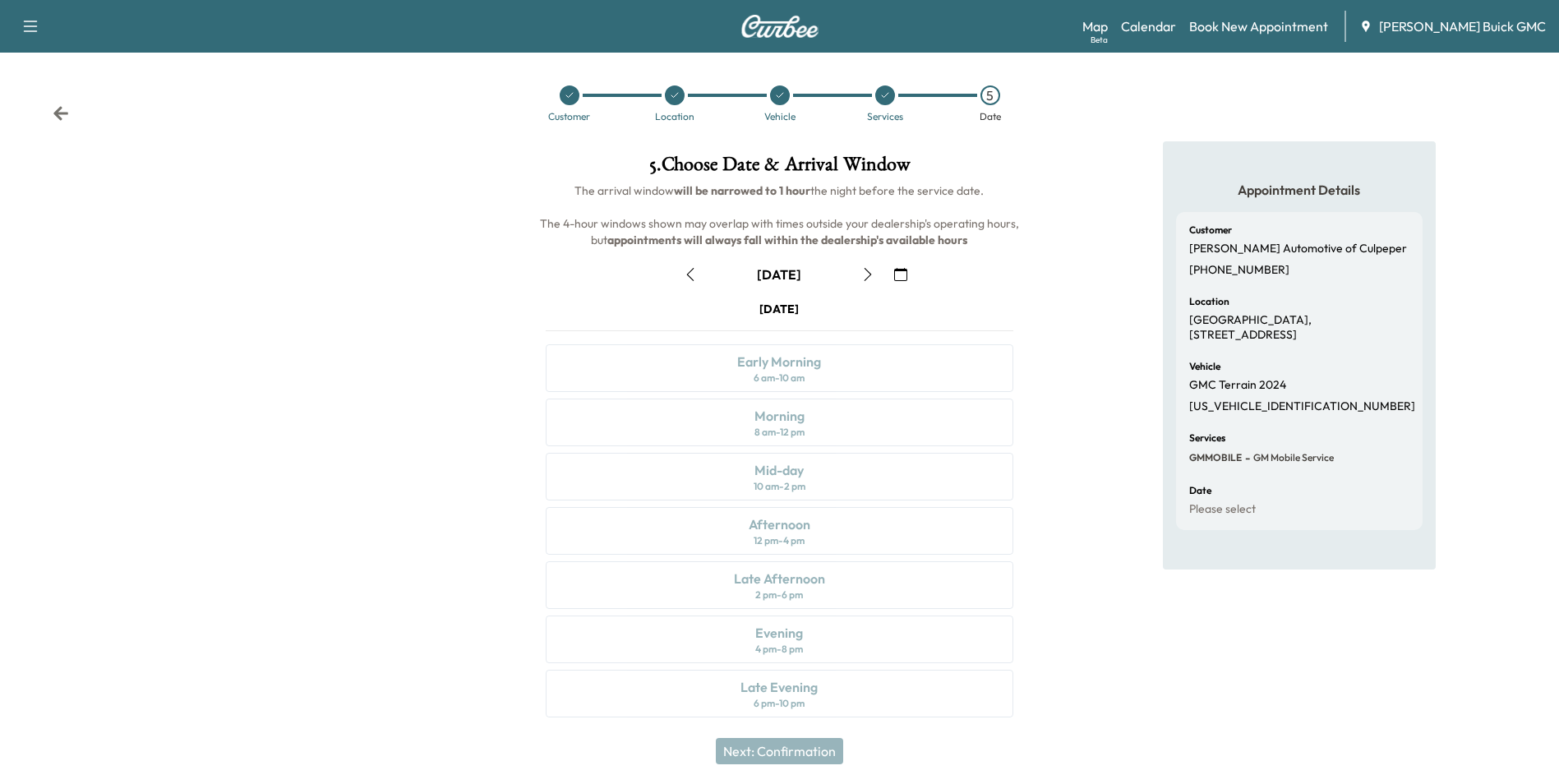
click at [58, 107] on icon at bounding box center [61, 113] width 16 height 16
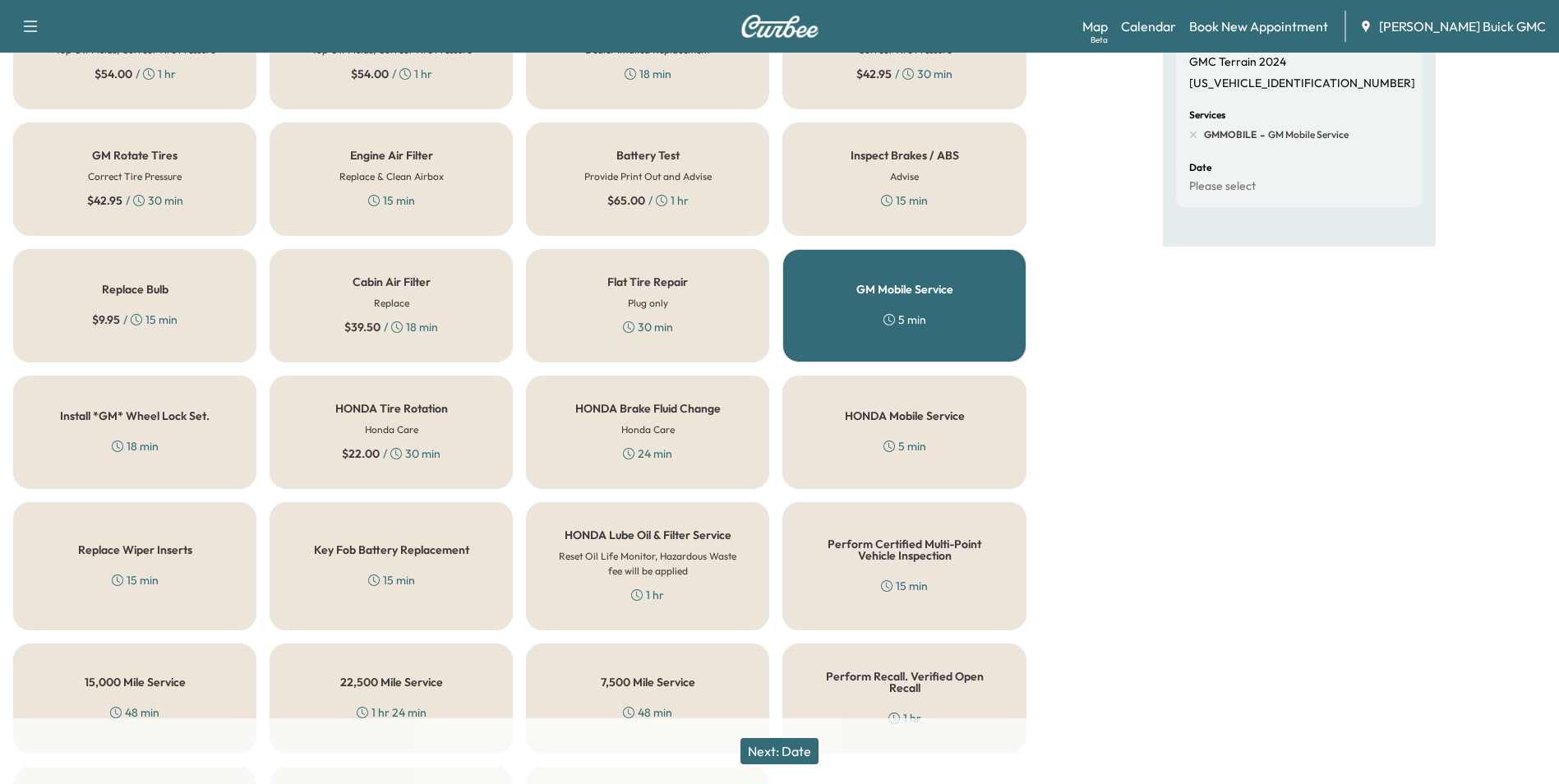
scroll to position [470, 0]
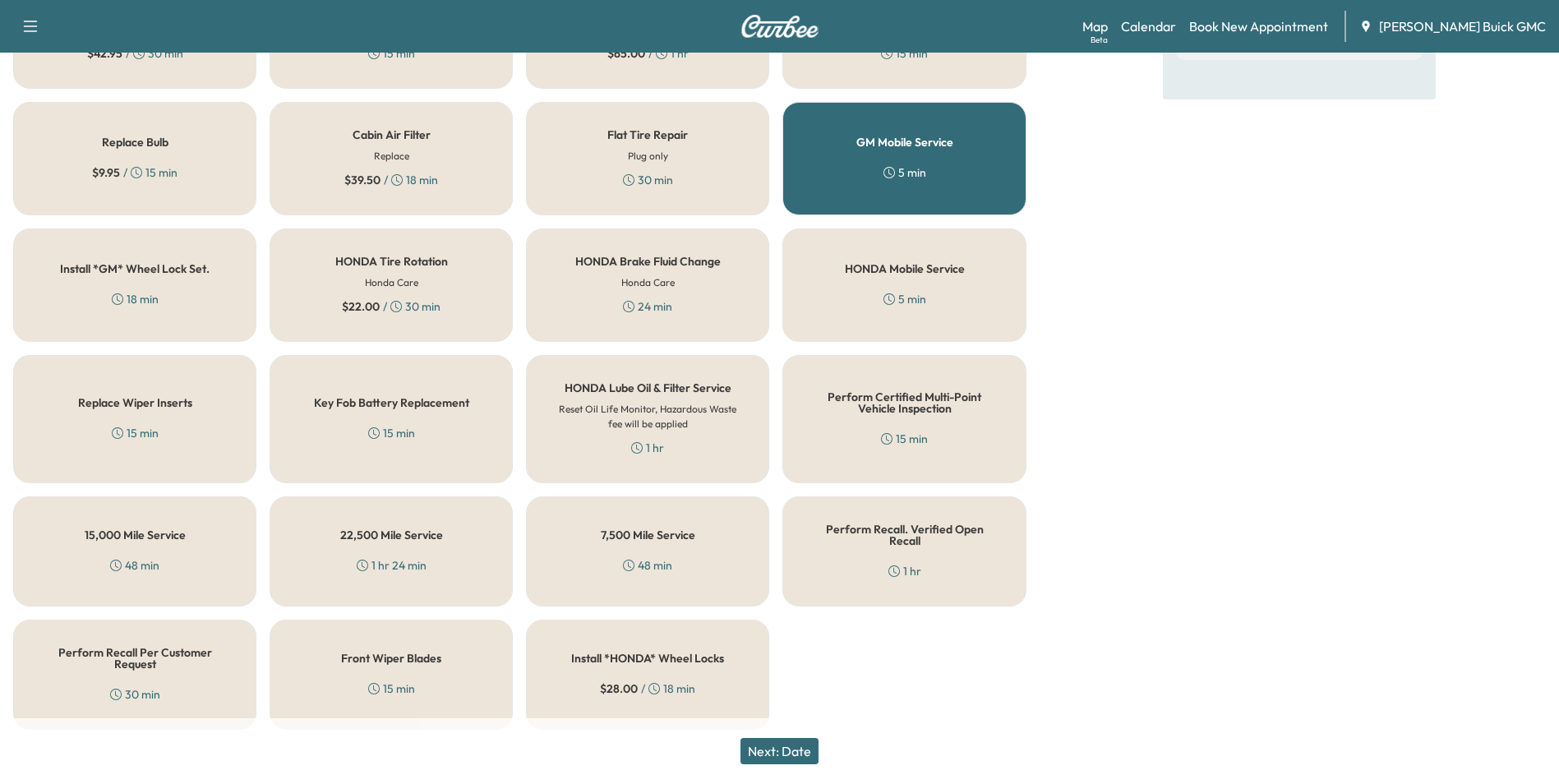
click at [907, 296] on div "5 min" at bounding box center [905, 299] width 43 height 16
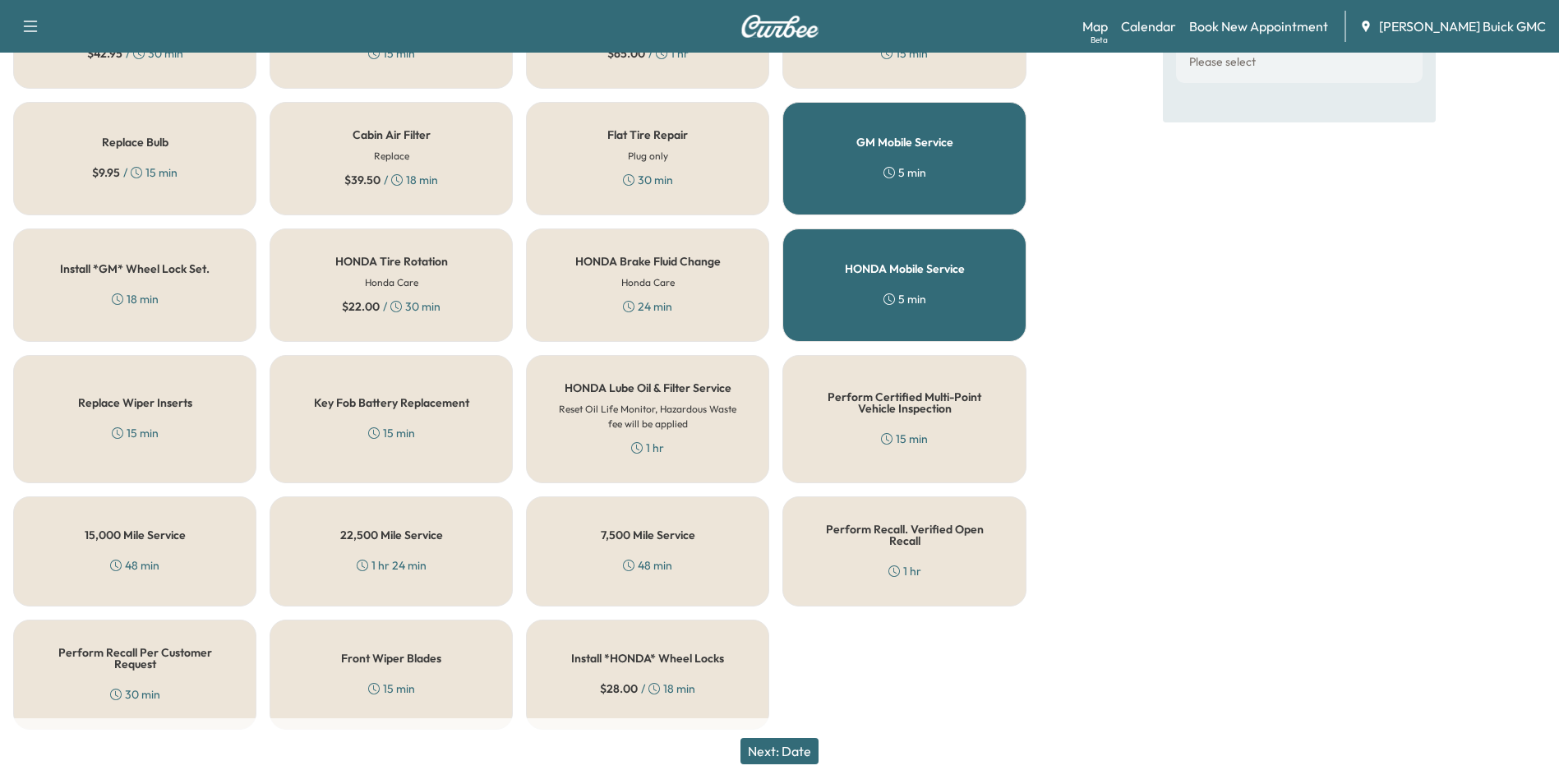
click at [933, 166] on div "GM Mobile Service 5 min" at bounding box center [904, 159] width 243 height 113
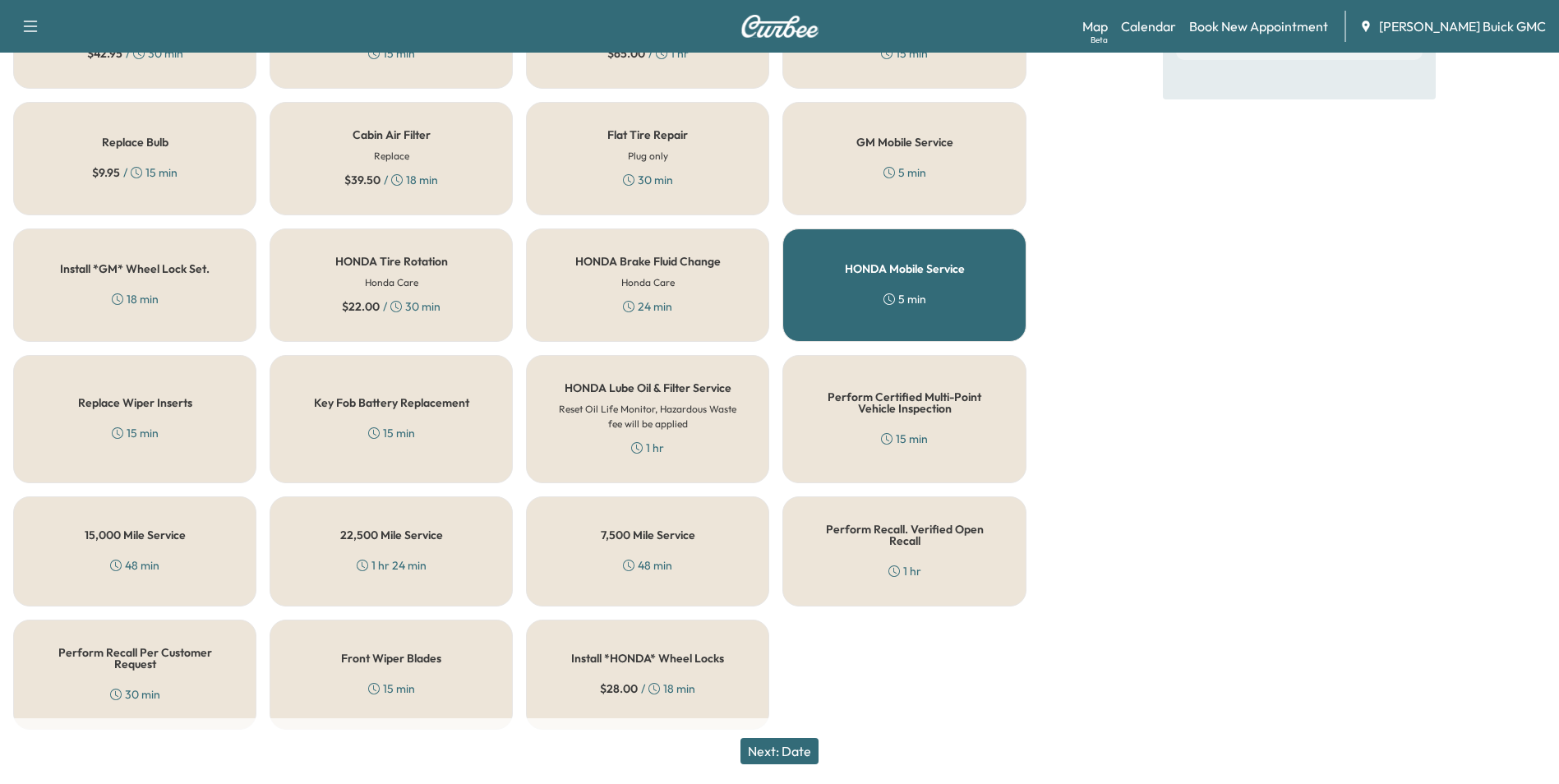
click at [957, 661] on div "GM Oil & Oil Filter Change Top Off Fluids, Correct Tire Pressure $ 54.00 / 1 hr…" at bounding box center [519, 288] width 1013 height 881
click at [792, 750] on button "Next: Date" at bounding box center [780, 750] width 78 height 26
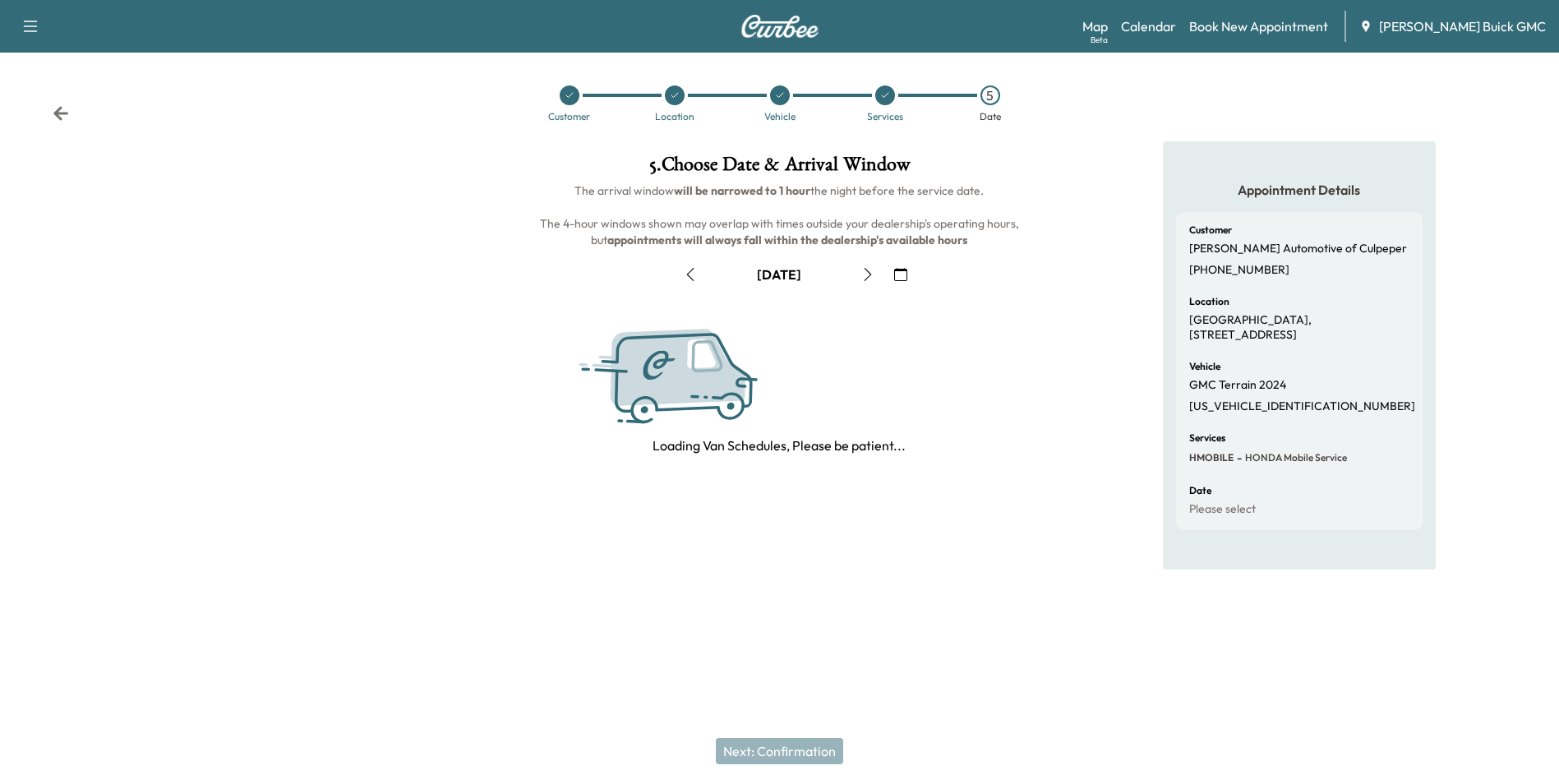
scroll to position [0, 0]
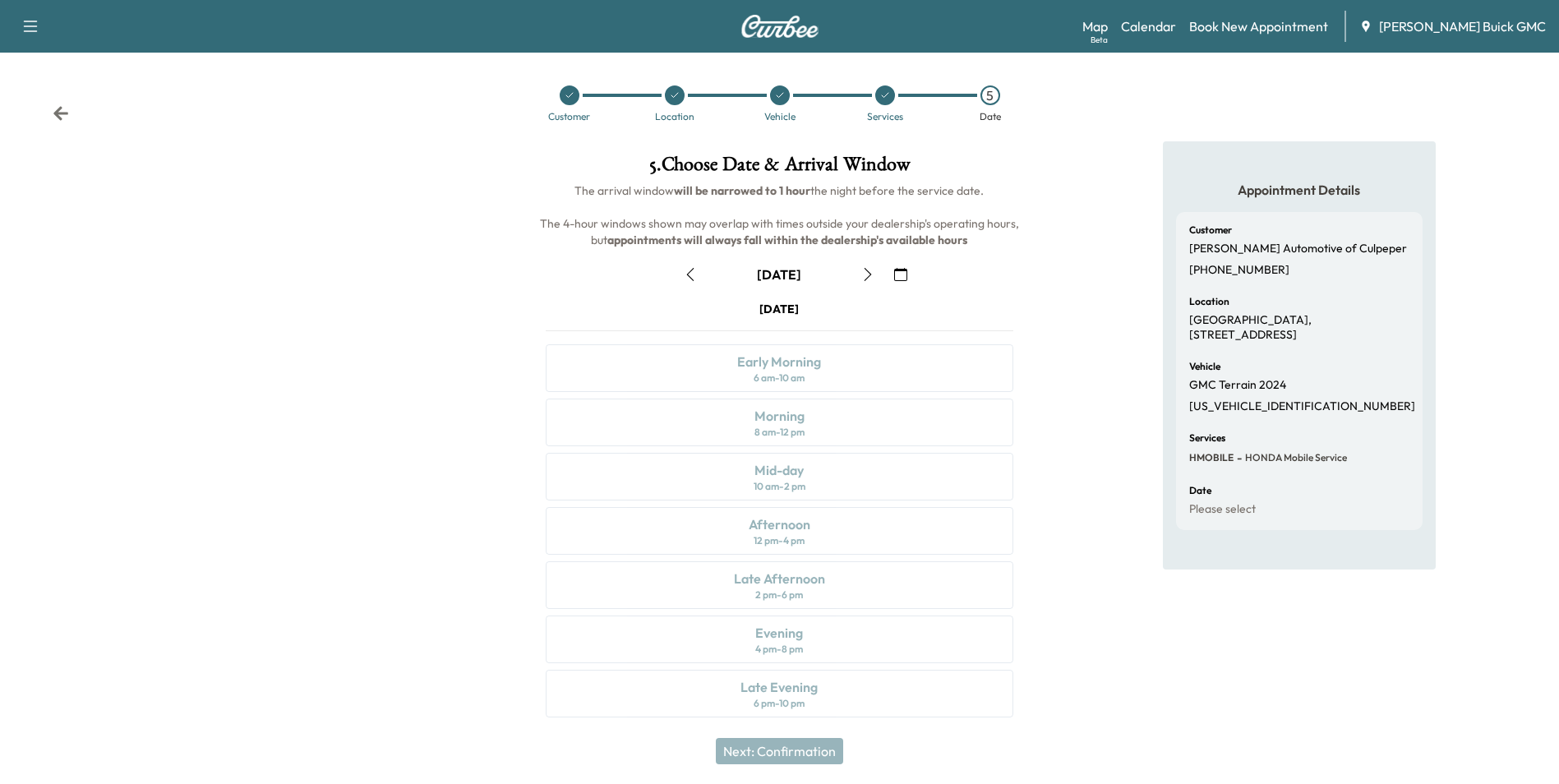
click at [58, 108] on icon at bounding box center [61, 113] width 16 height 16
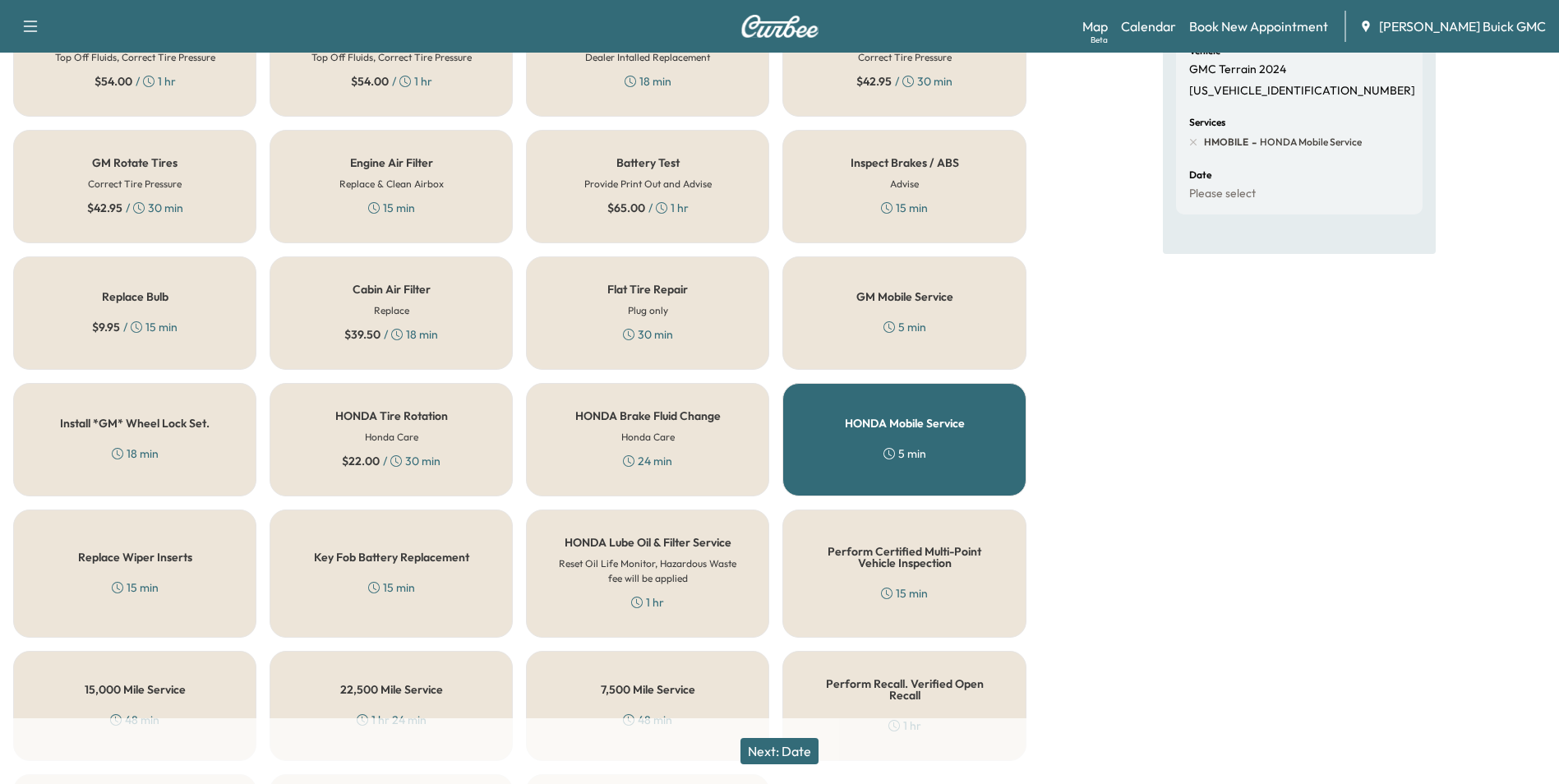
scroll to position [329, 0]
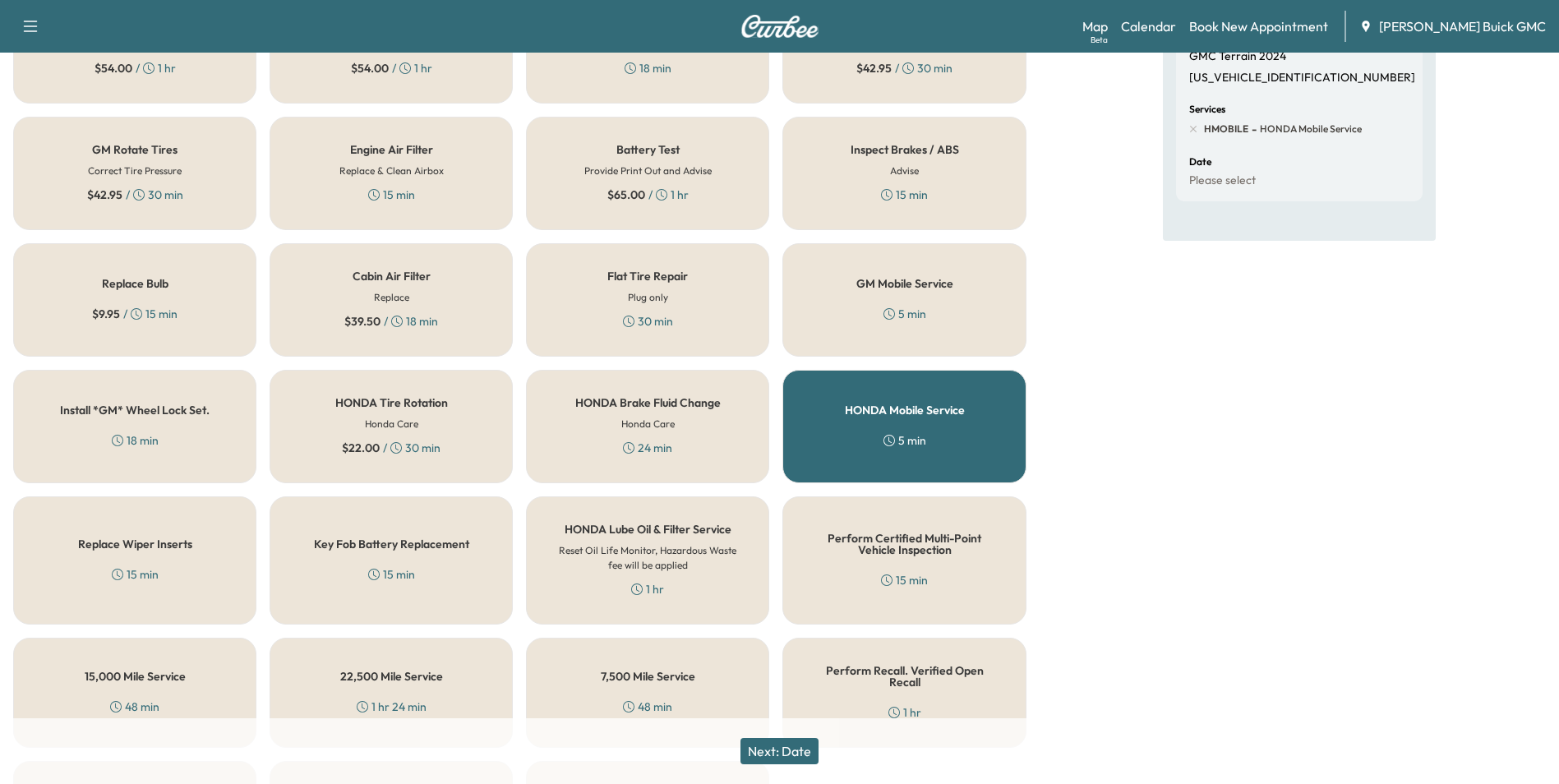
click at [1120, 466] on div "Appointment Details Customer [PERSON_NAME] Automotive of Culpeper [PHONE_NUMBER…" at bounding box center [1299, 349] width 519 height 1071
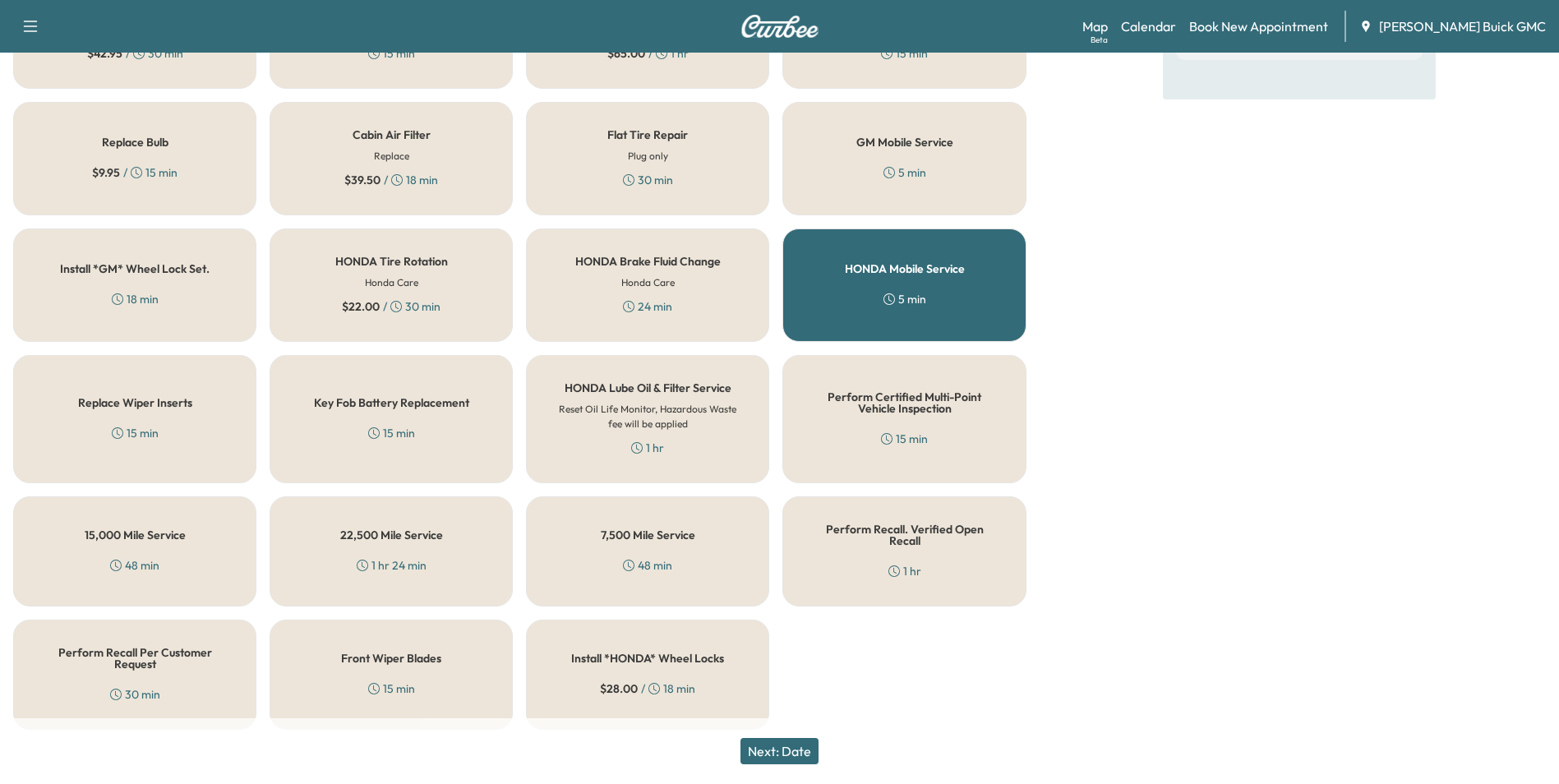
click at [811, 747] on button "Next: Date" at bounding box center [780, 750] width 78 height 26
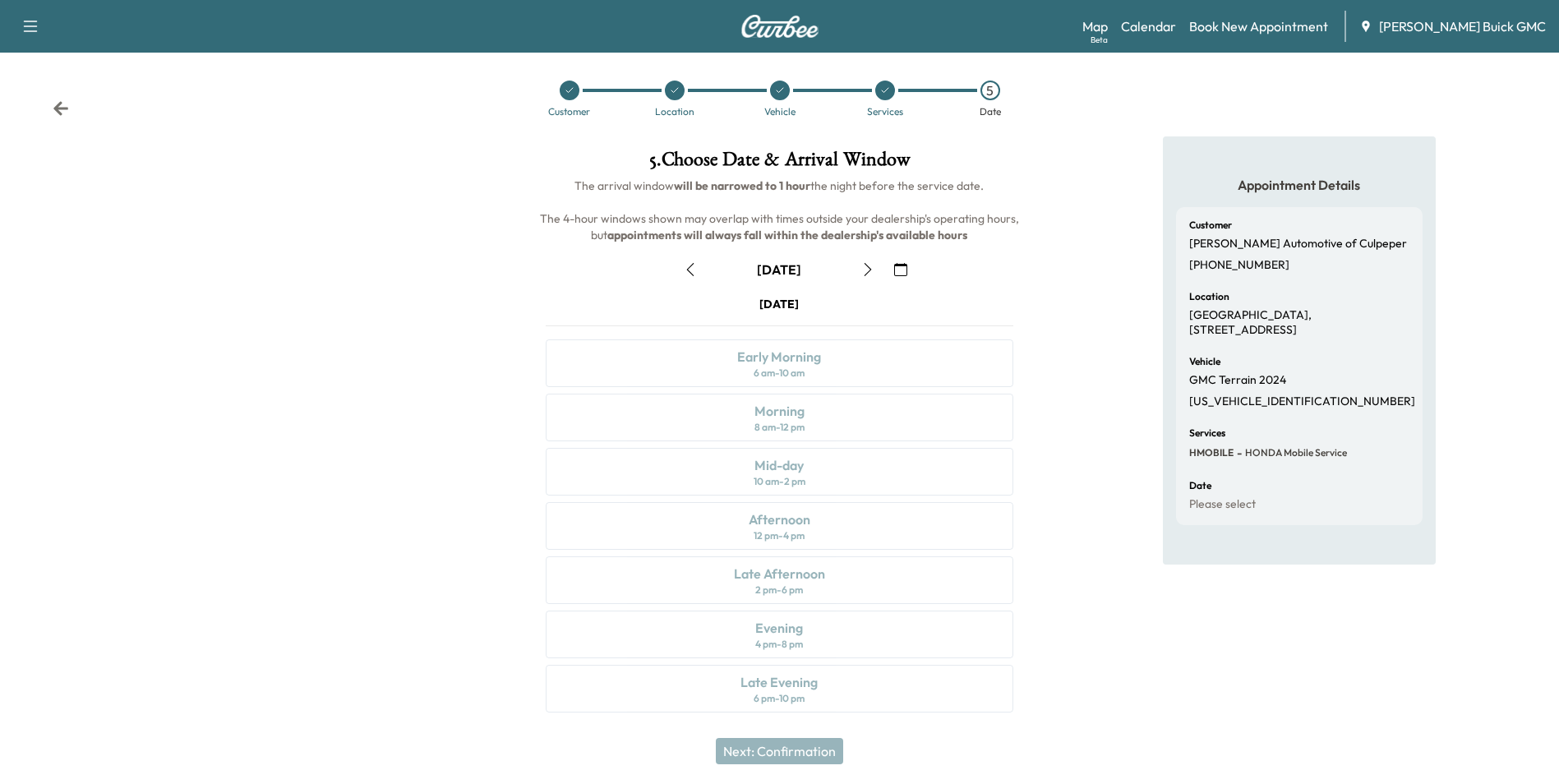
scroll to position [5, 0]
click at [58, 104] on icon at bounding box center [61, 107] width 15 height 14
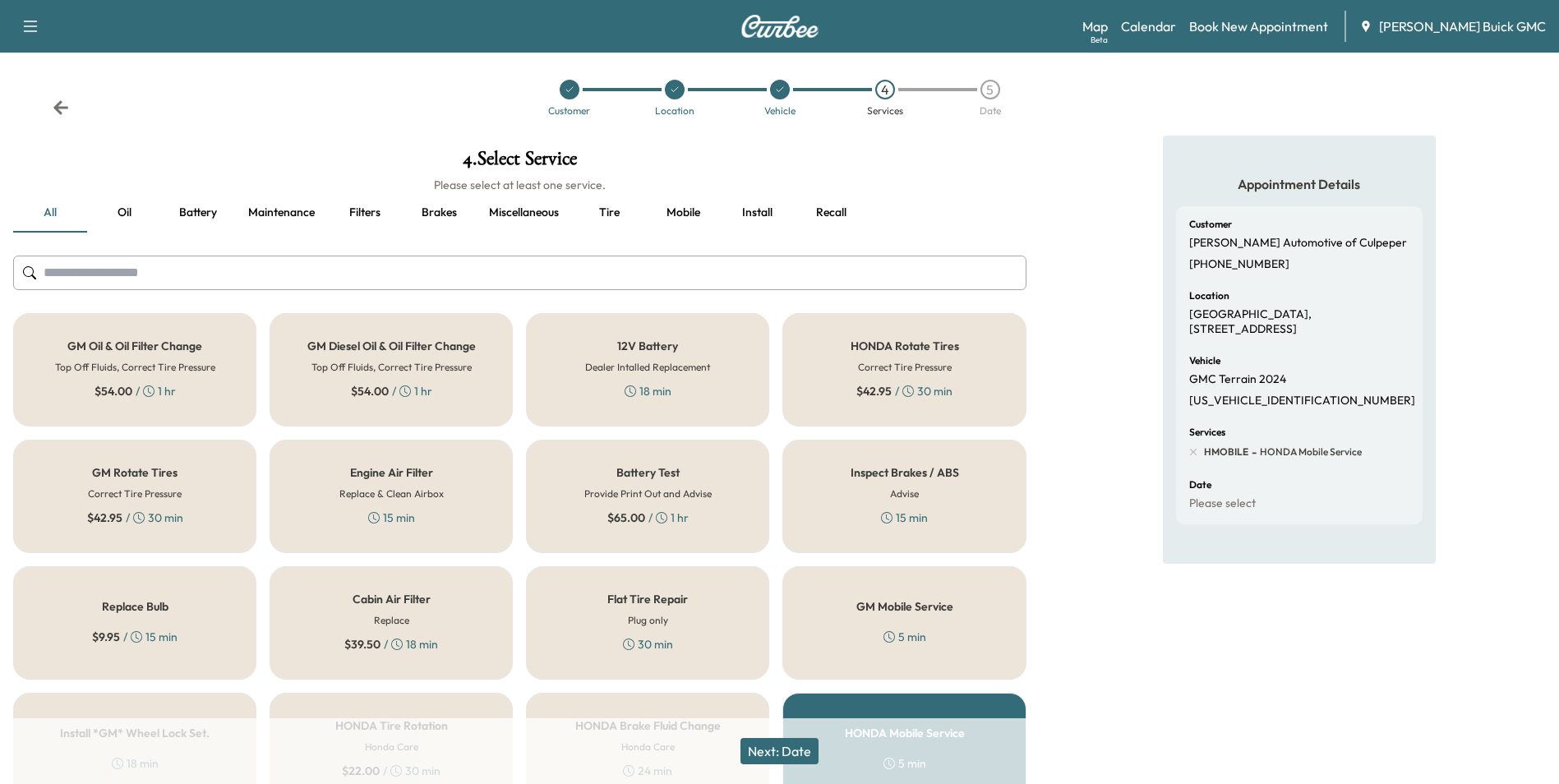
click at [1091, 182] on div "Appointment Details Customer [PERSON_NAME] Automotive of Culpeper [PHONE_NUMBER…" at bounding box center [1299, 672] width 519 height 1071
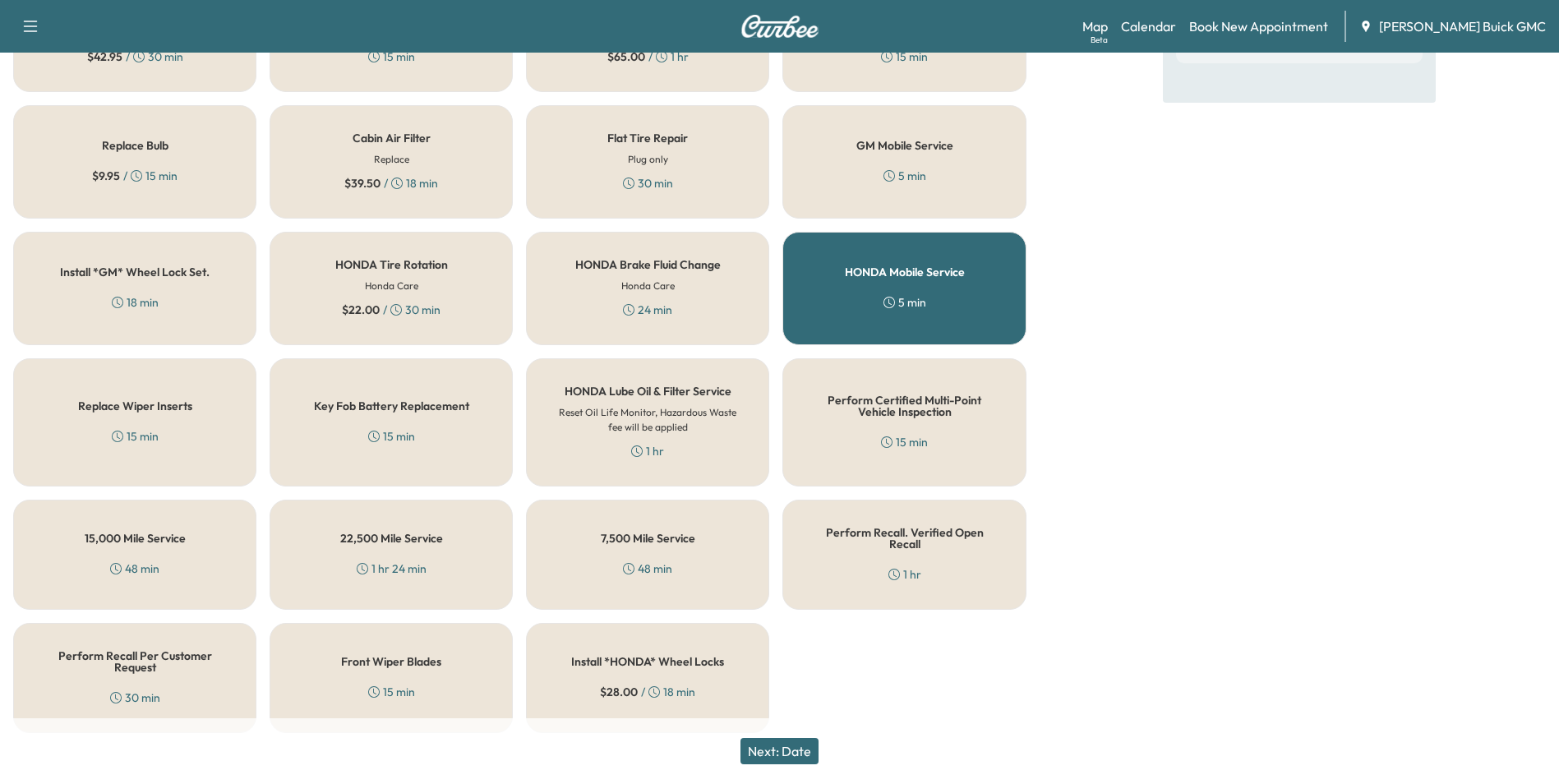
scroll to position [470, 0]
click at [981, 301] on div "HONDA Mobile Service 5 min" at bounding box center [904, 285] width 243 height 113
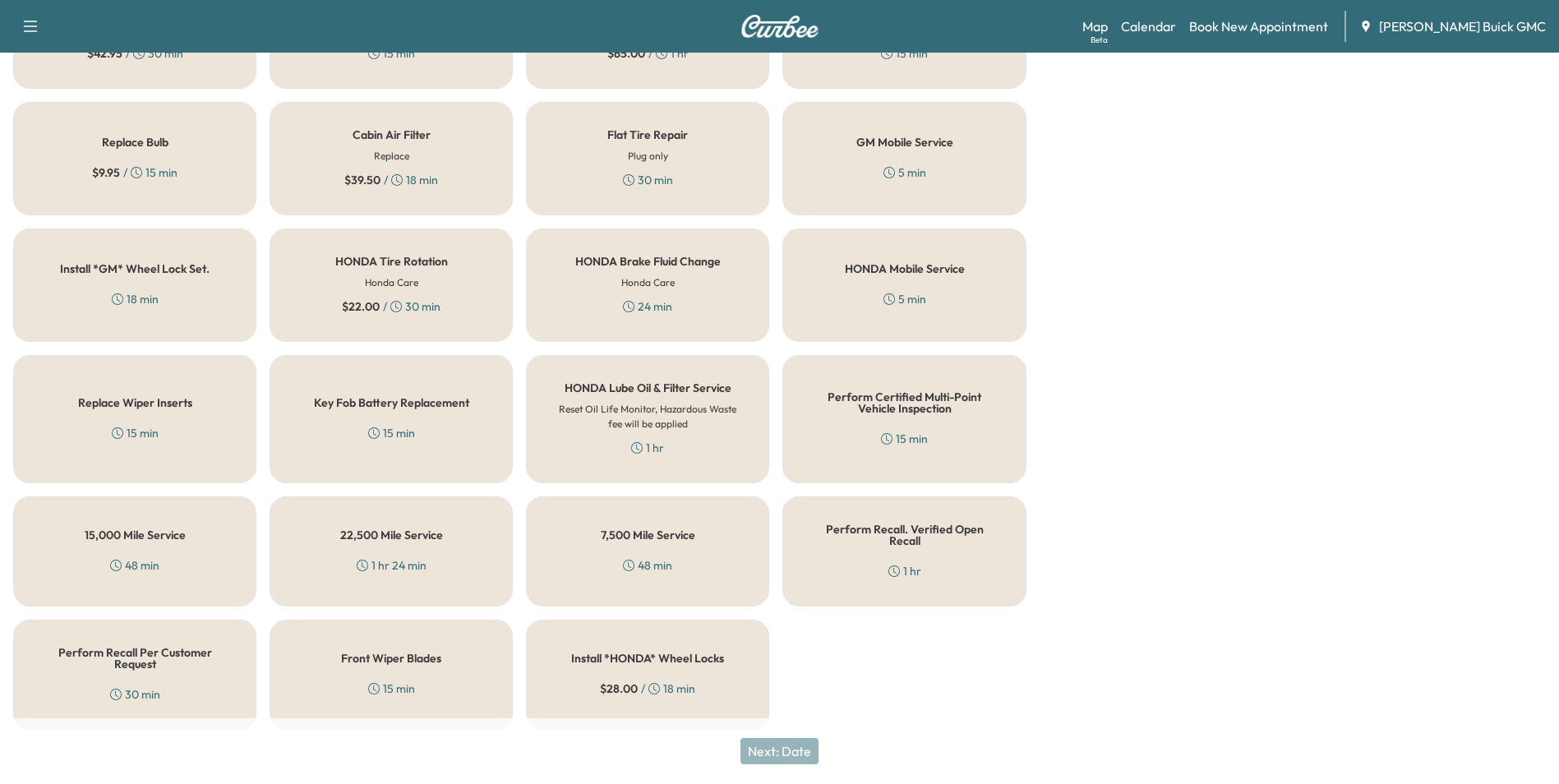
click at [1176, 325] on div "Appointment Details Customer [PERSON_NAME] Automotive of Culpeper [PHONE_NUMBER…" at bounding box center [1299, 207] width 273 height 1071
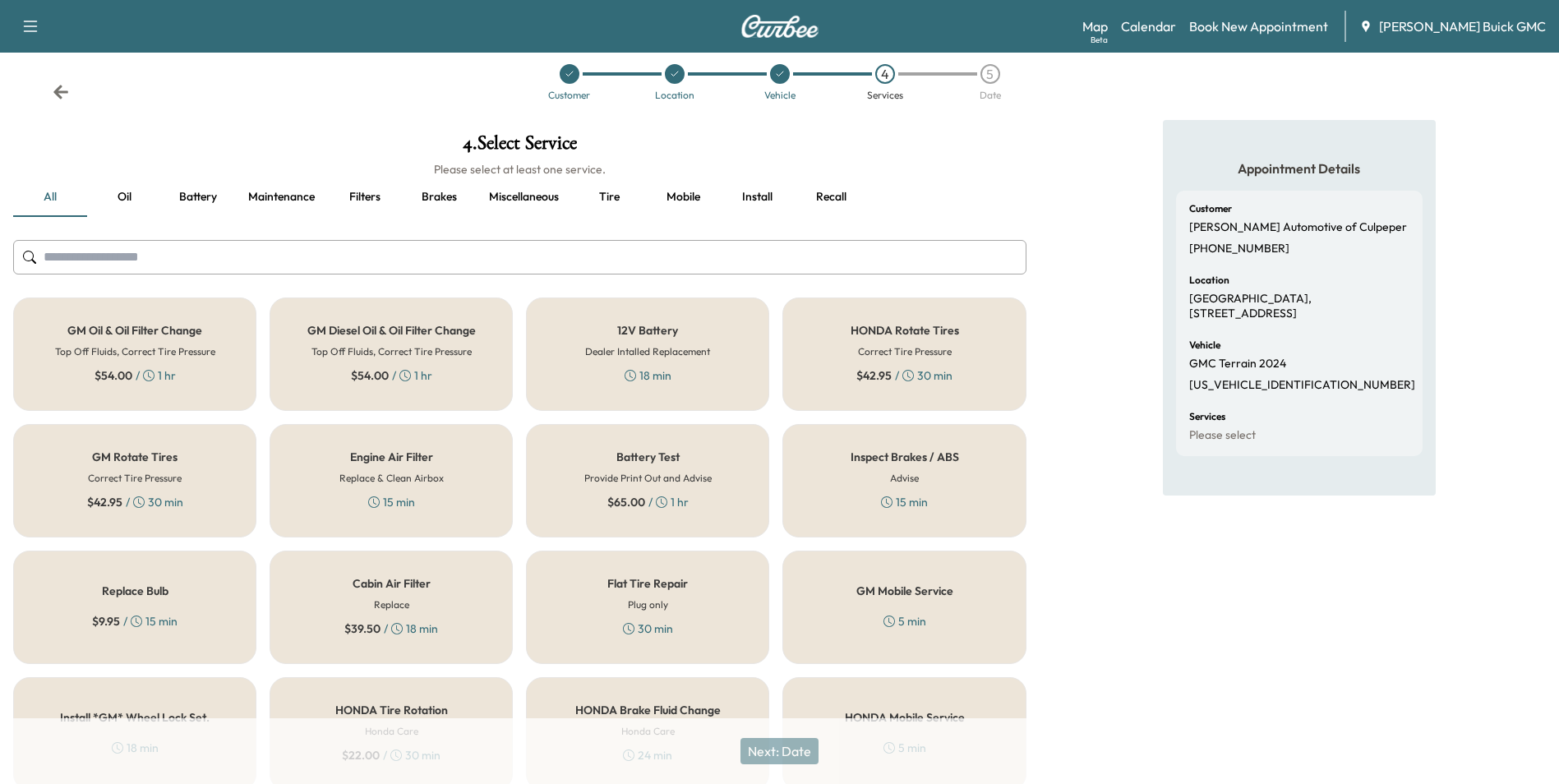
scroll to position [0, 0]
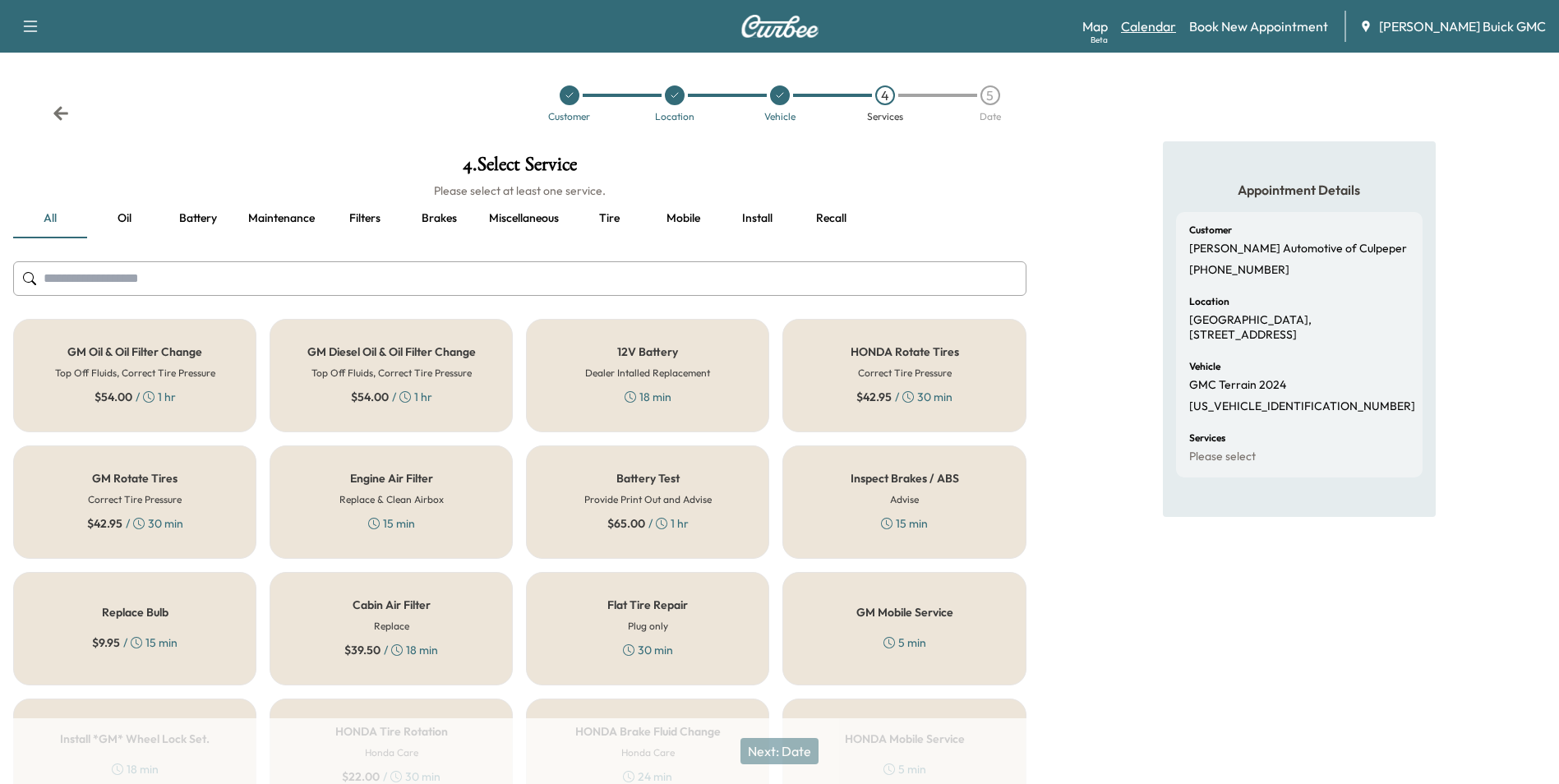
click at [1176, 23] on link "Calendar" at bounding box center [1148, 26] width 55 height 20
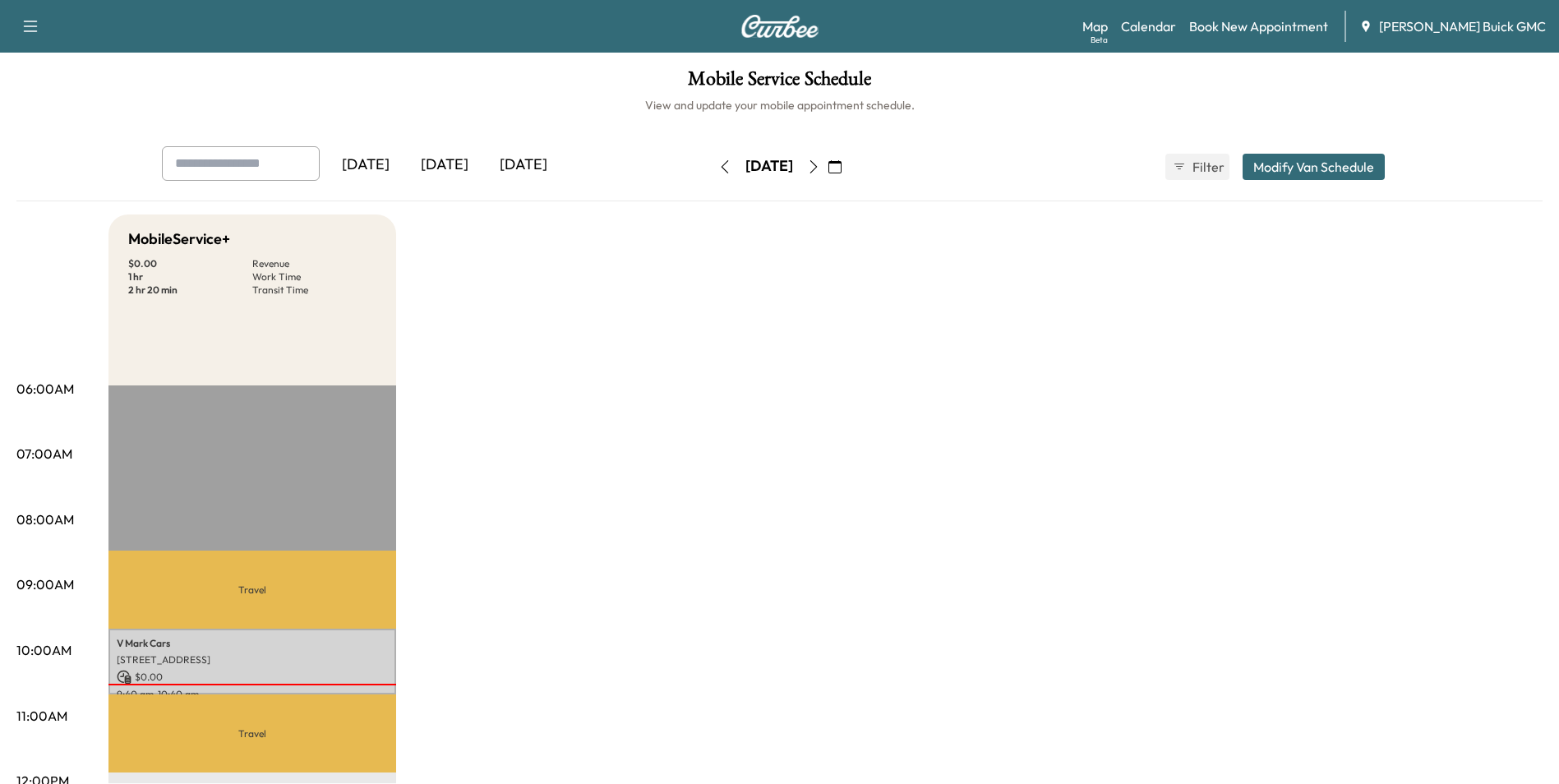
click at [457, 161] on div "[DATE]" at bounding box center [445, 164] width 78 height 37
click at [537, 161] on div "[DATE]" at bounding box center [523, 164] width 78 height 37
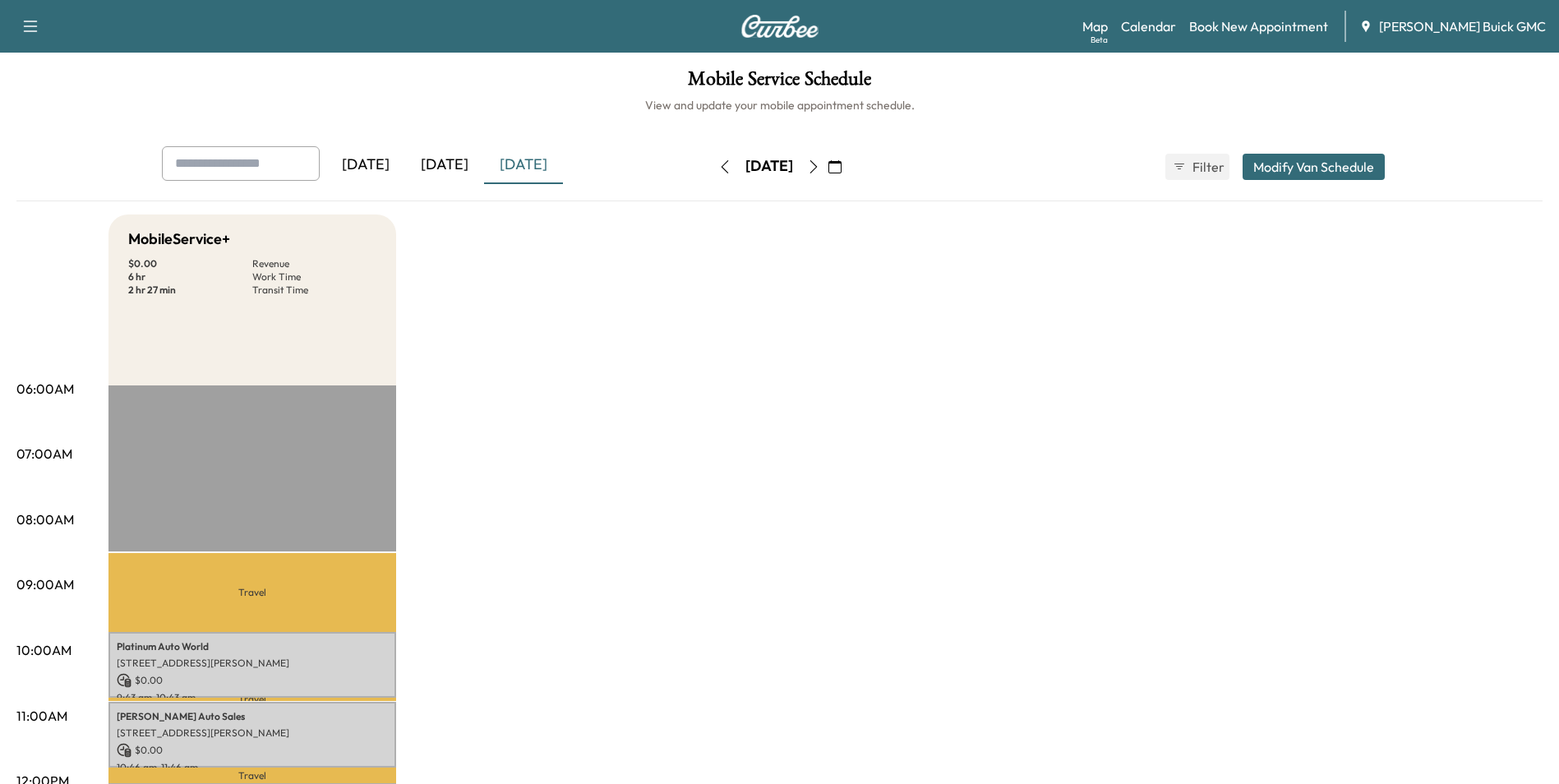
click at [450, 160] on div "[DATE]" at bounding box center [445, 164] width 78 height 37
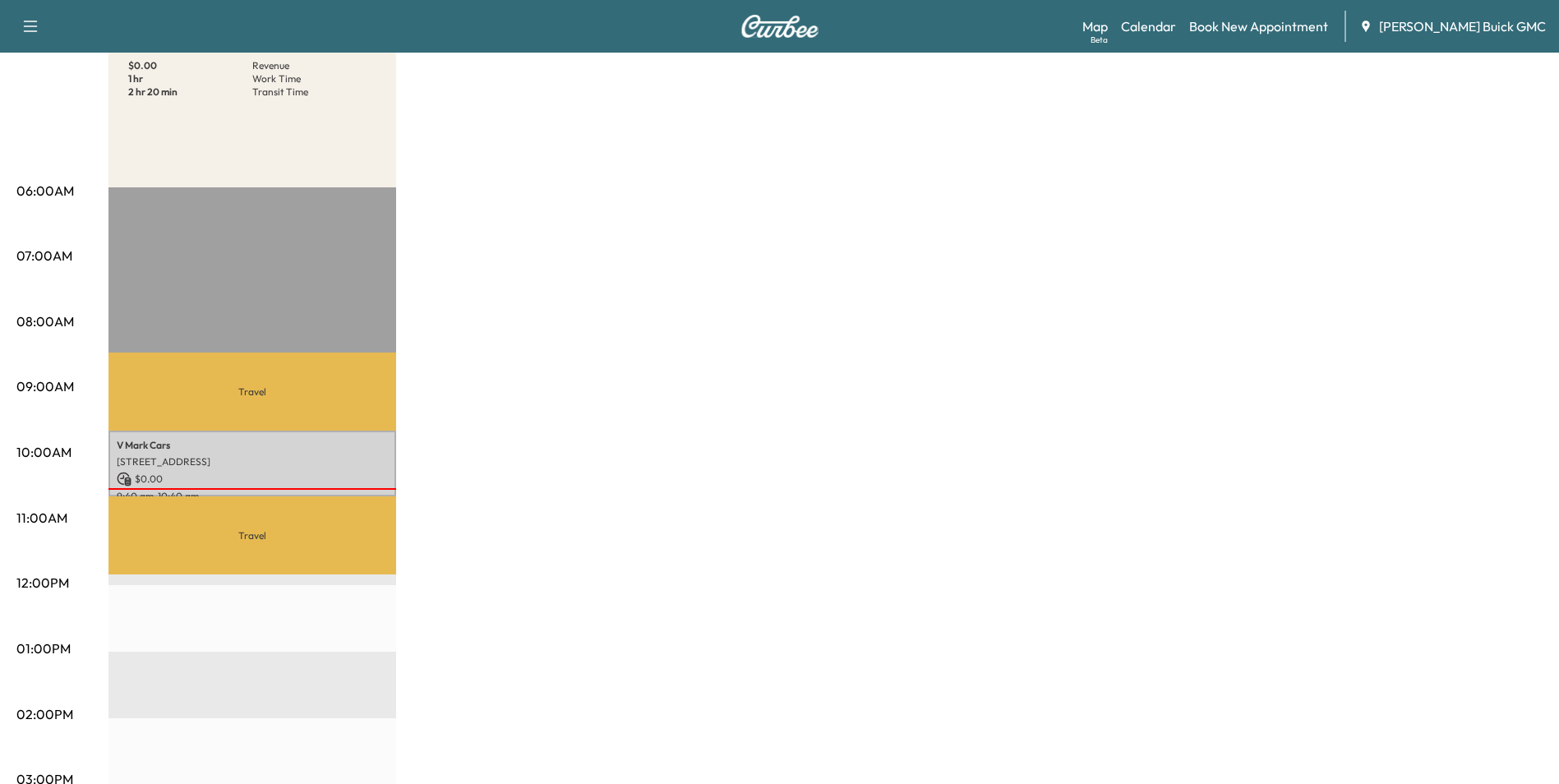
scroll to position [246, 0]
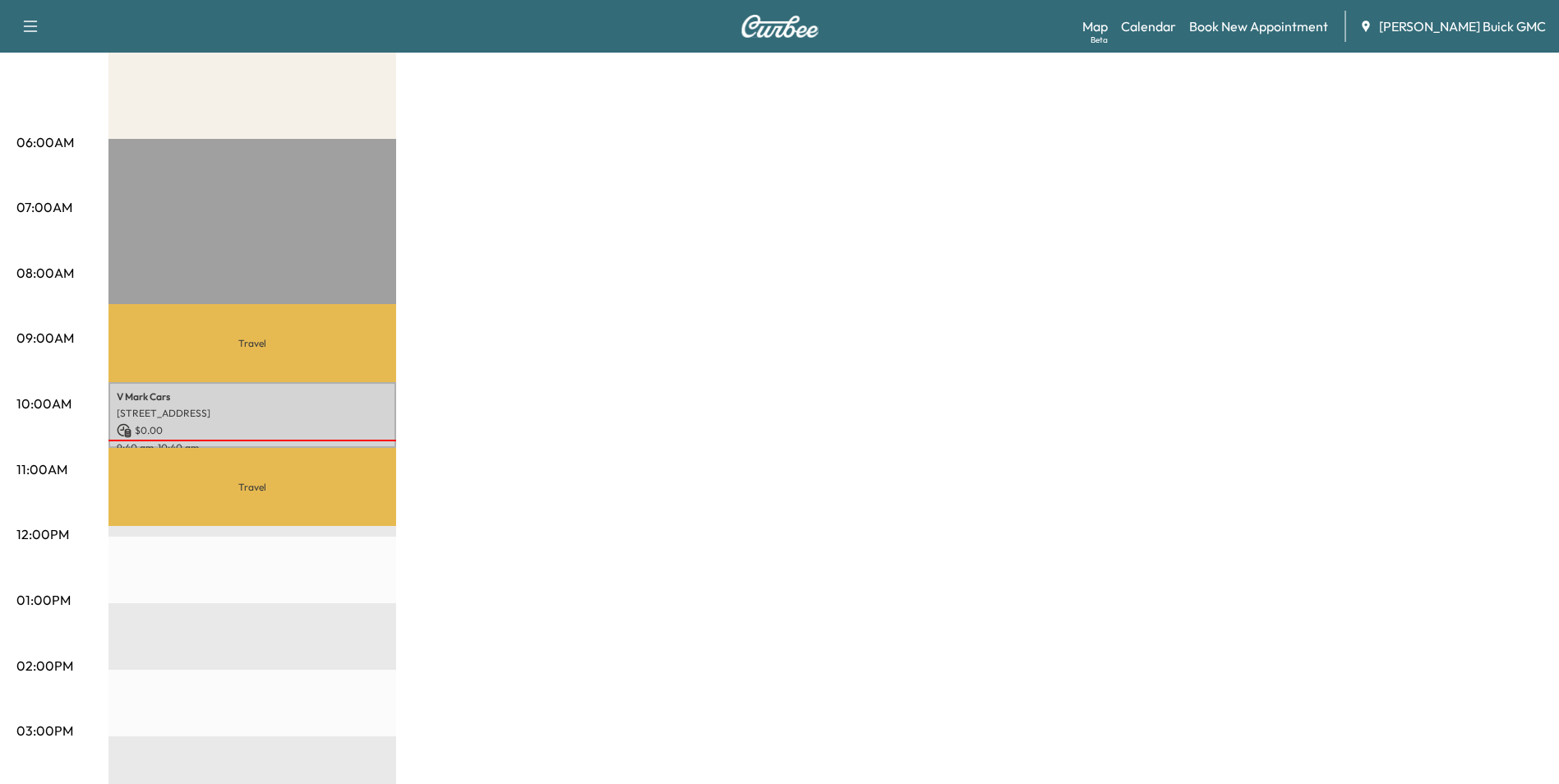
click at [897, 263] on div "MobileService+ $ 0.00 Revenue 1 hr Work Time 2 hr 20 min Transit Time Travel V …" at bounding box center [825, 584] width 1434 height 1232
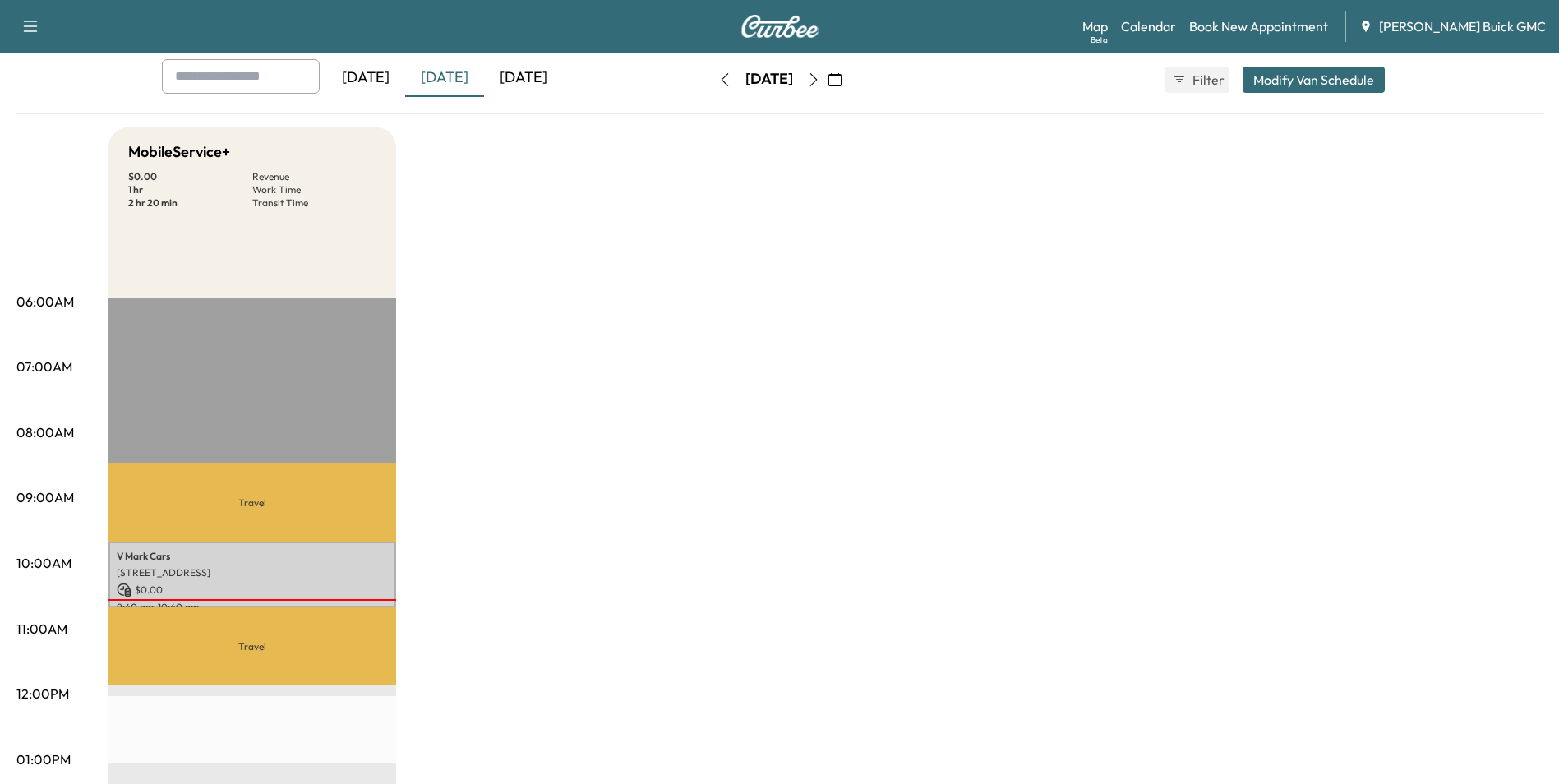
scroll to position [0, 0]
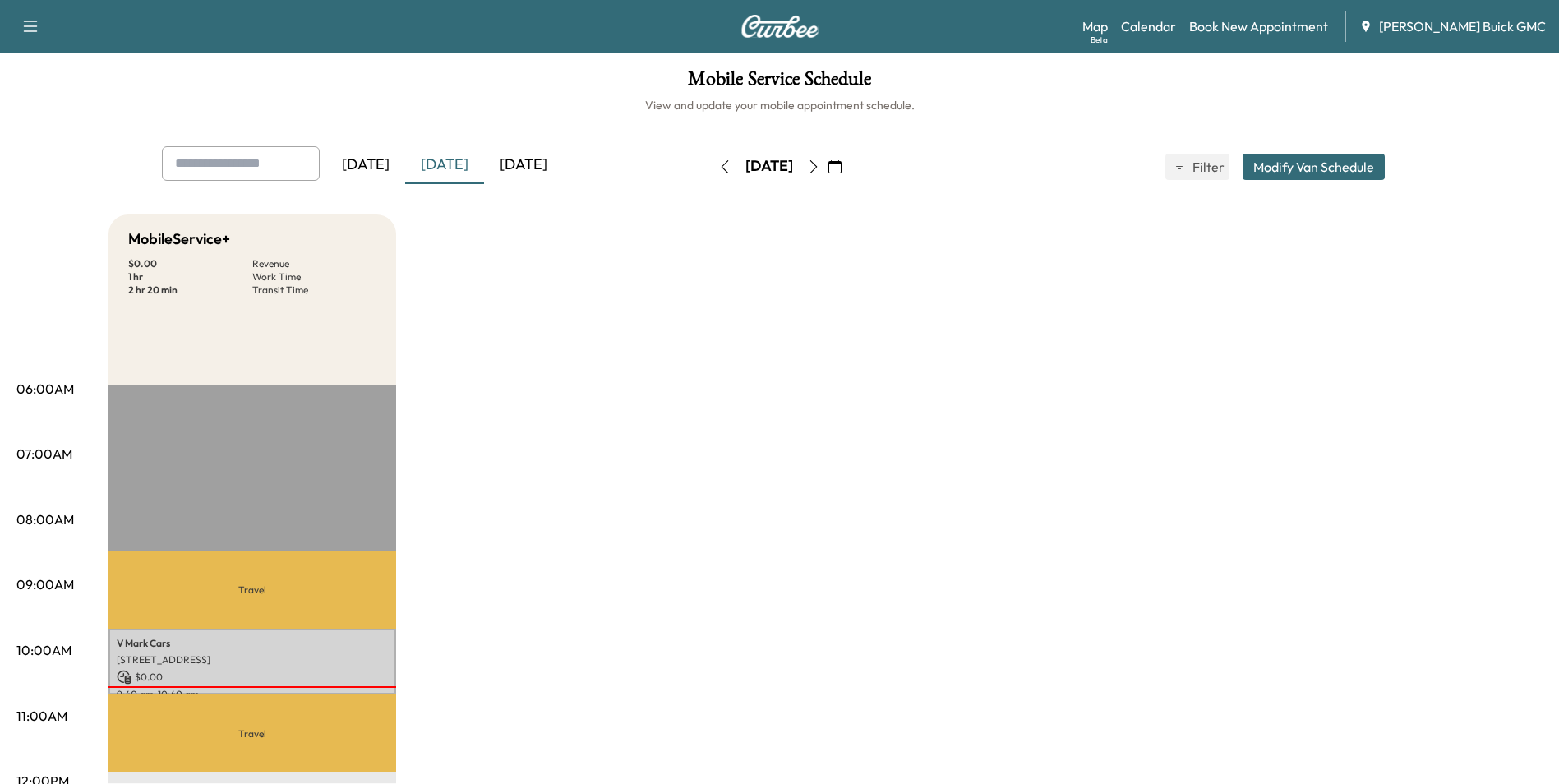
click at [531, 161] on div "[DATE]" at bounding box center [523, 164] width 78 height 37
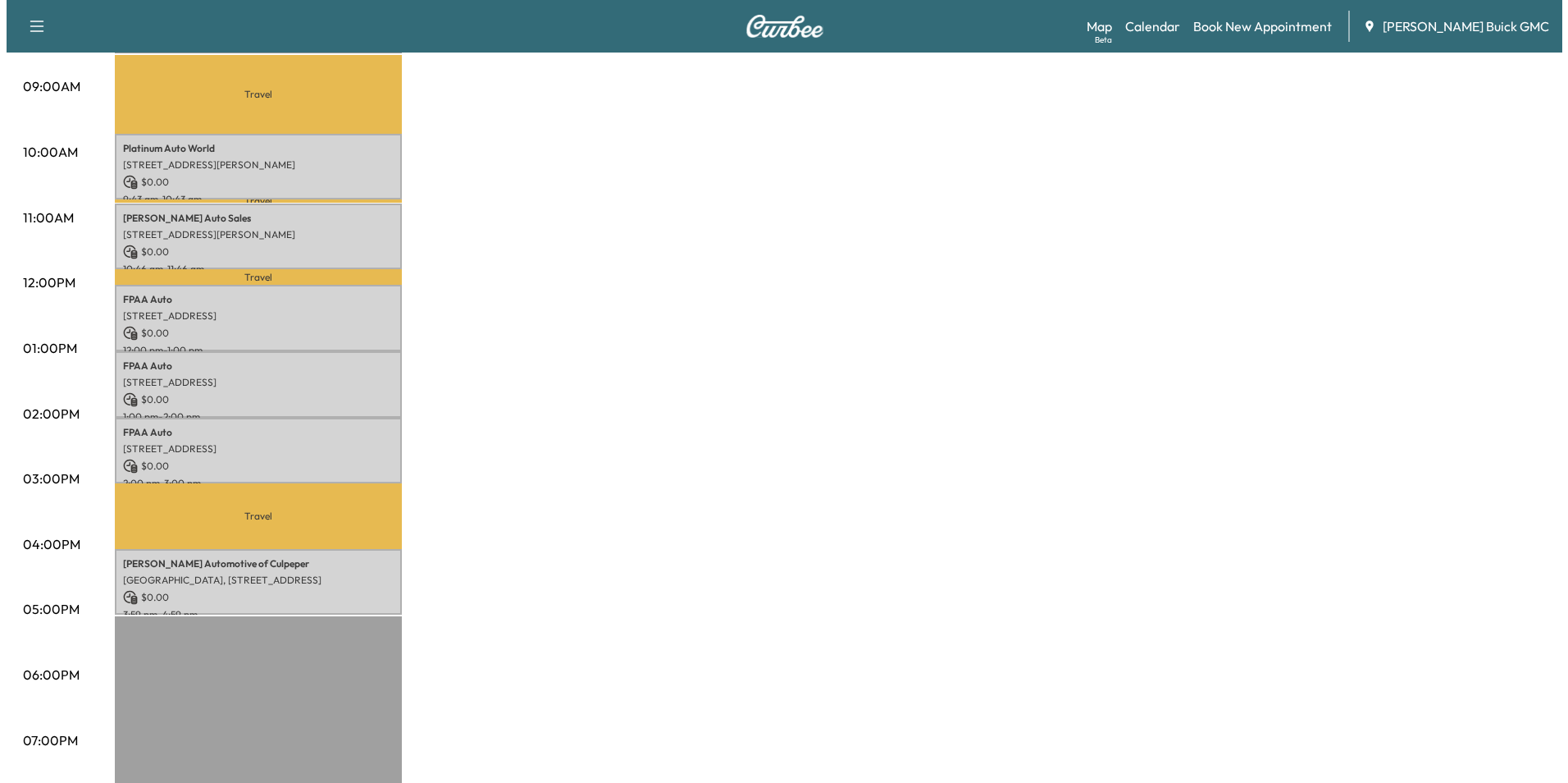
scroll to position [656, 0]
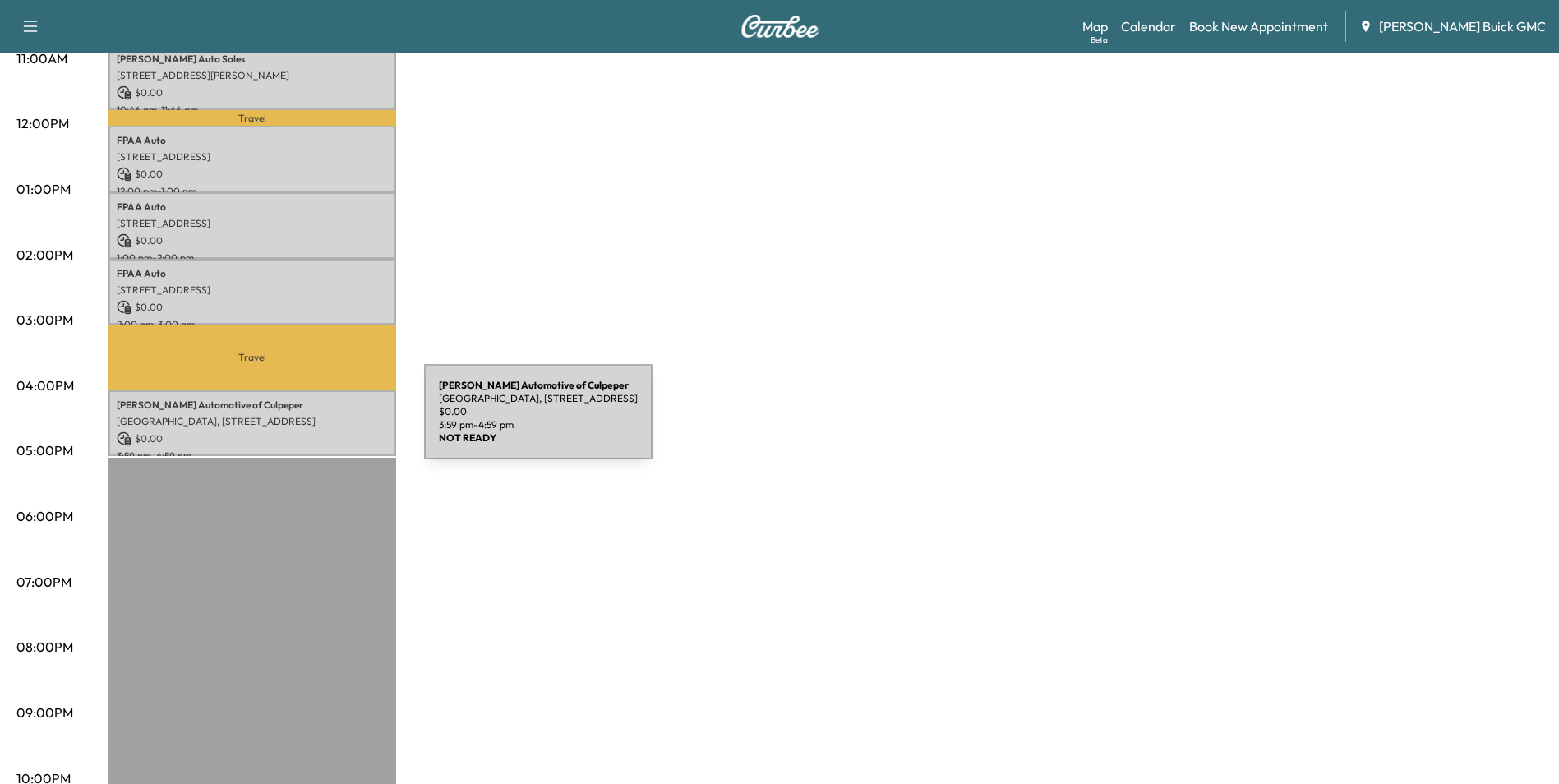
click at [300, 422] on div "[PERSON_NAME] Automotive of [GEOGRAPHIC_DATA], [STREET_ADDRESS] $ 0.00 3:59 pm …" at bounding box center [252, 423] width 288 height 67
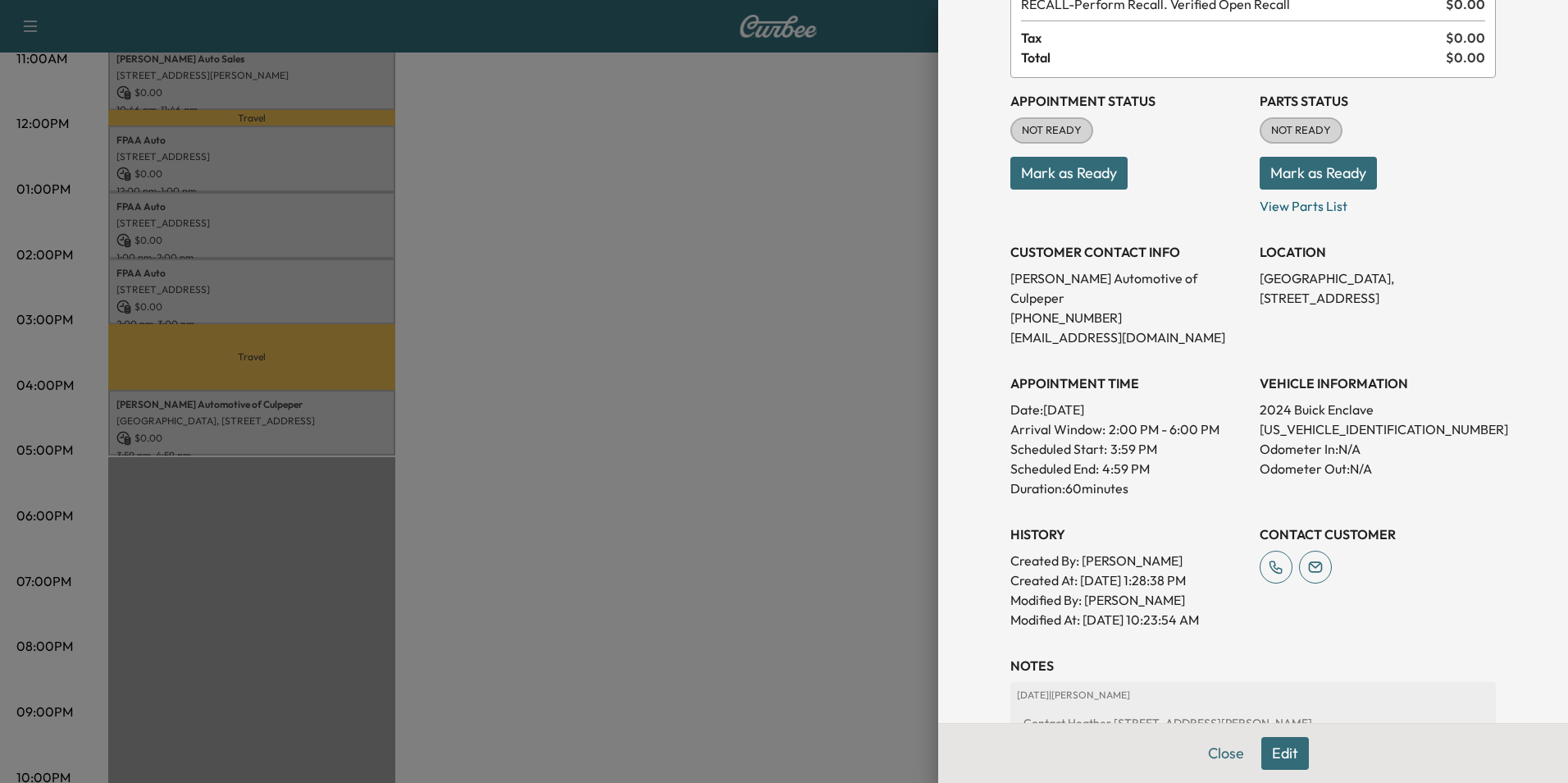
scroll to position [304, 0]
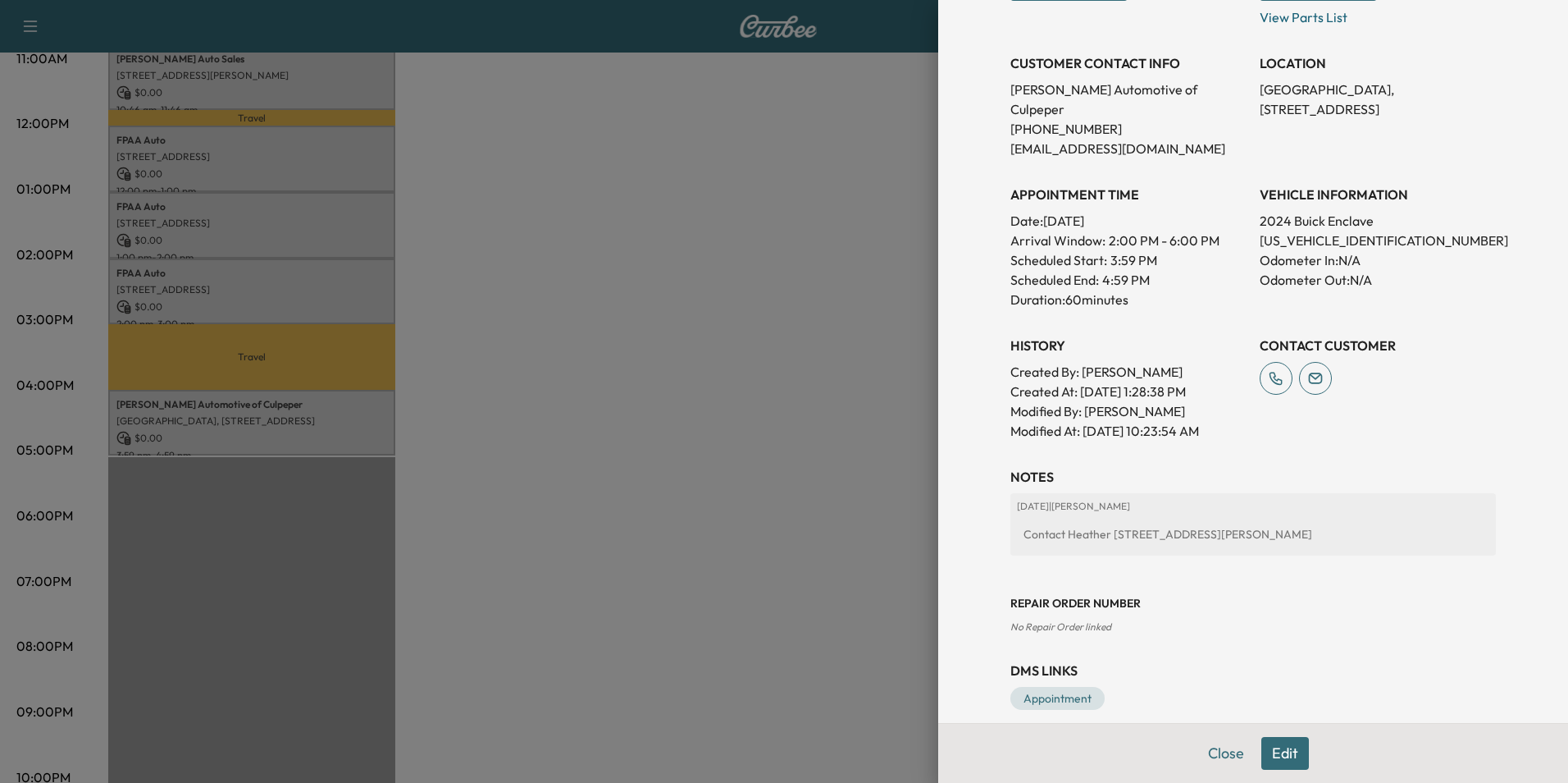
click at [1266, 747] on button "Edit" at bounding box center [1286, 753] width 47 height 33
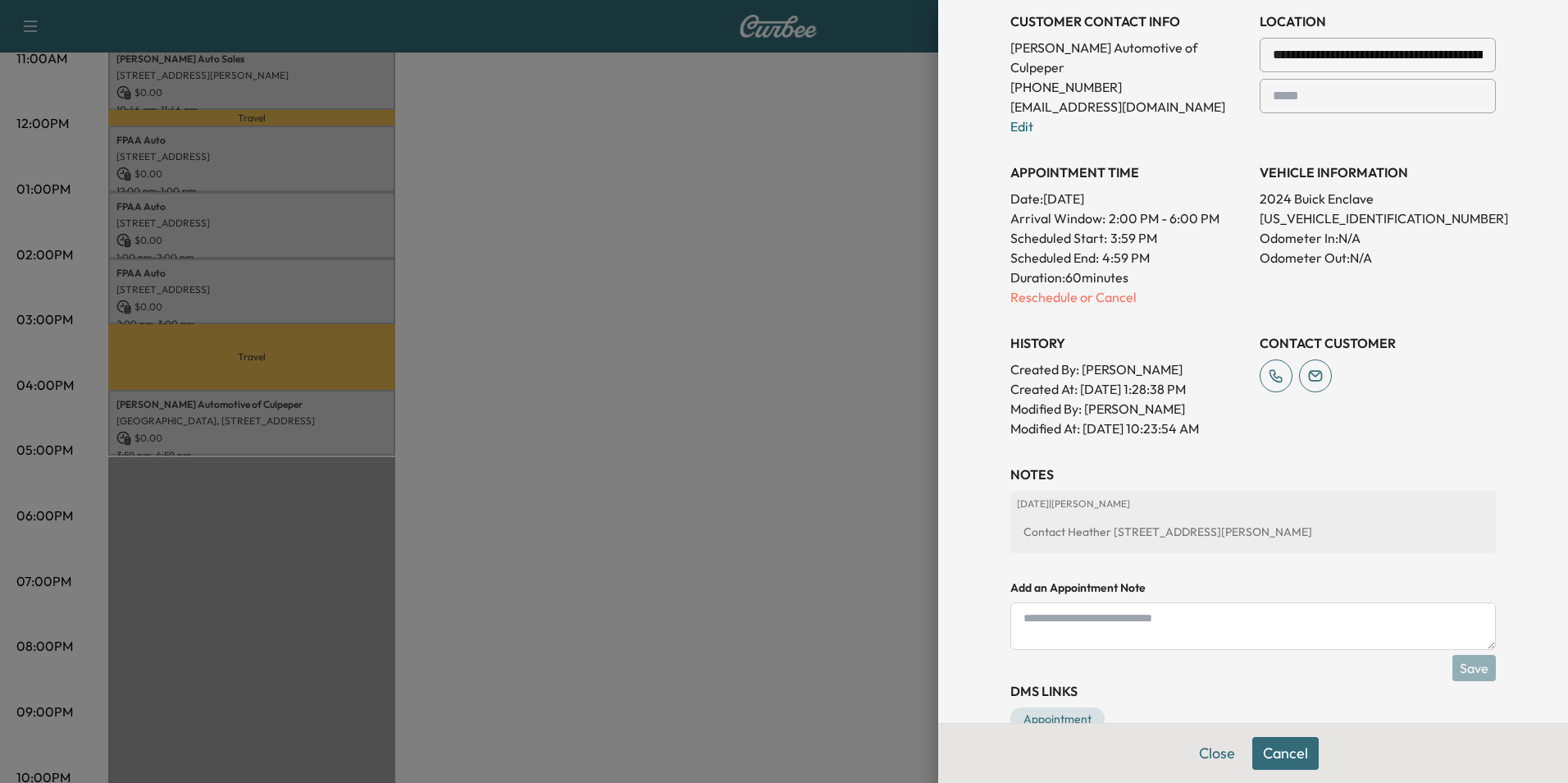
scroll to position [400, 0]
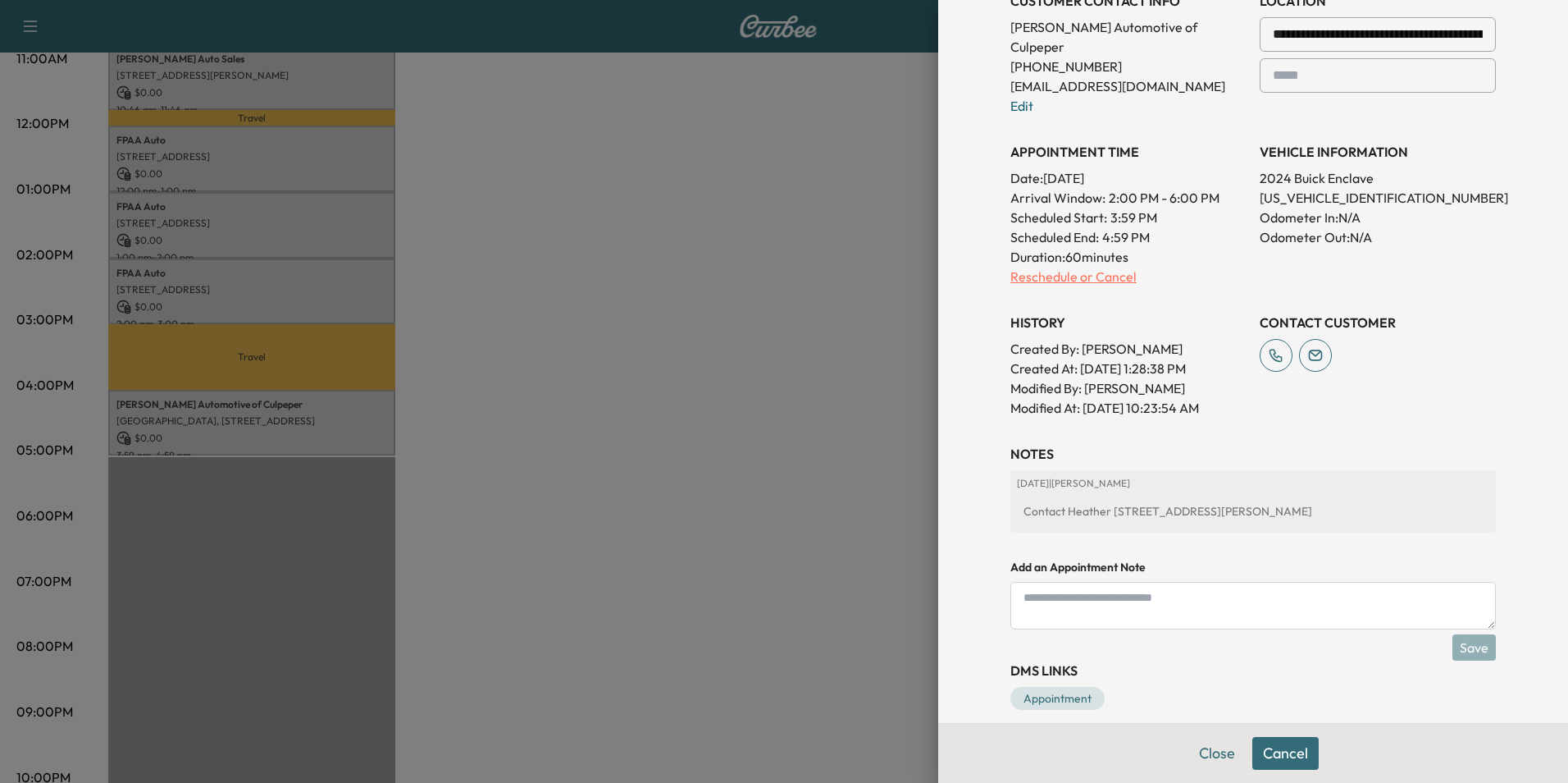
click at [1100, 267] on p "Reschedule or Cancel" at bounding box center [1128, 277] width 236 height 20
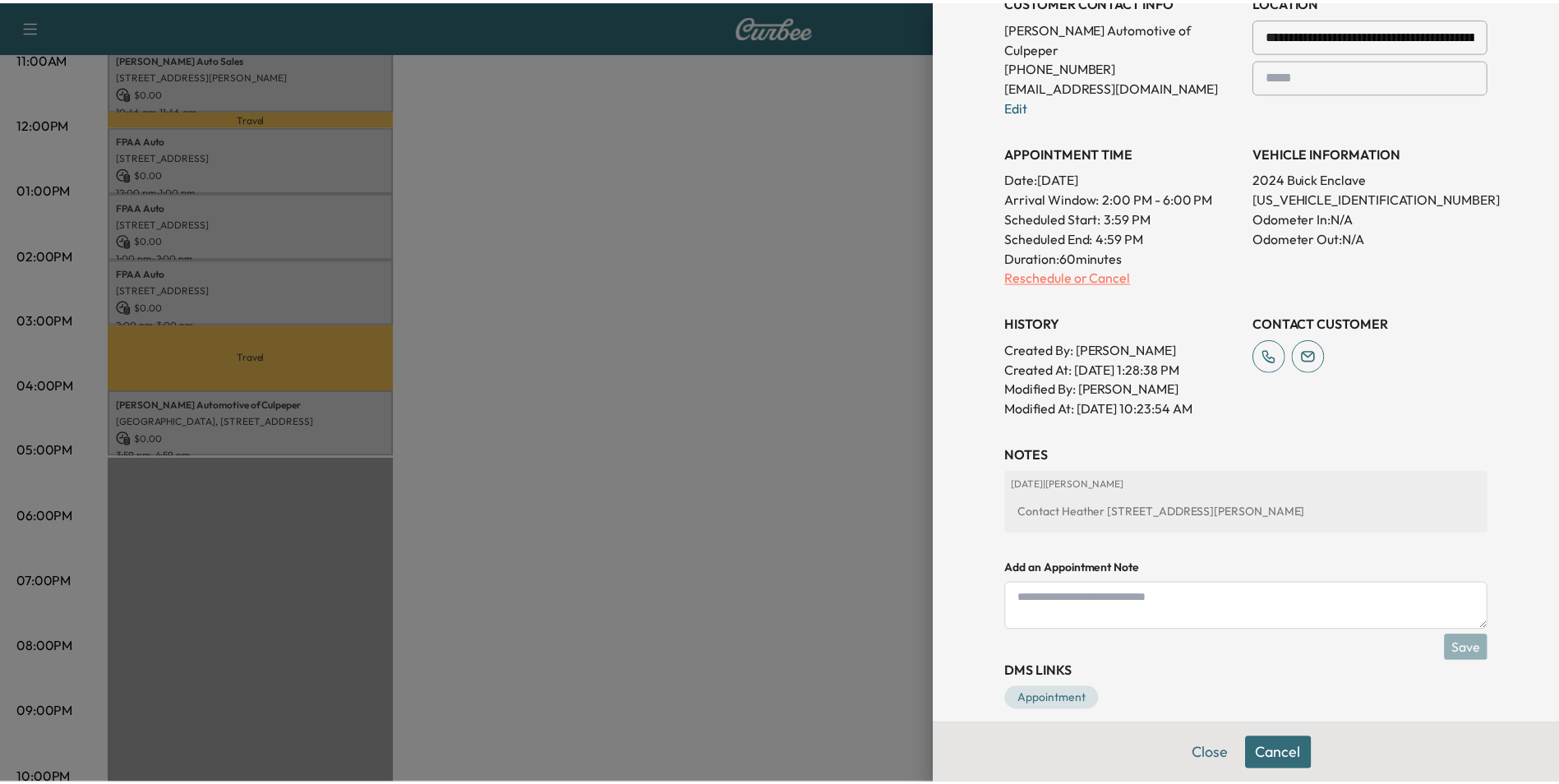
scroll to position [0, 0]
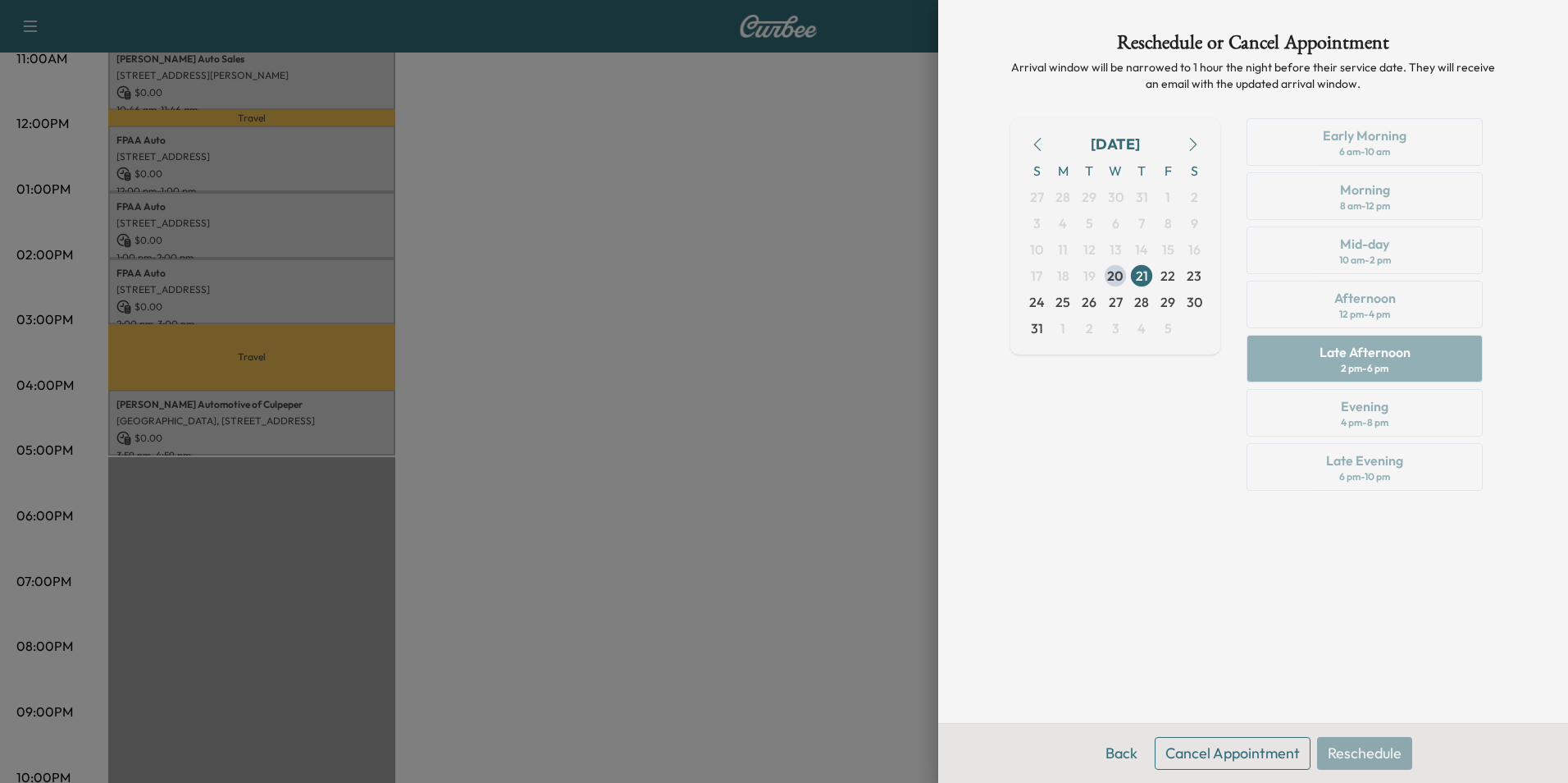
click at [1255, 747] on button "Cancel Appointment" at bounding box center [1233, 753] width 156 height 33
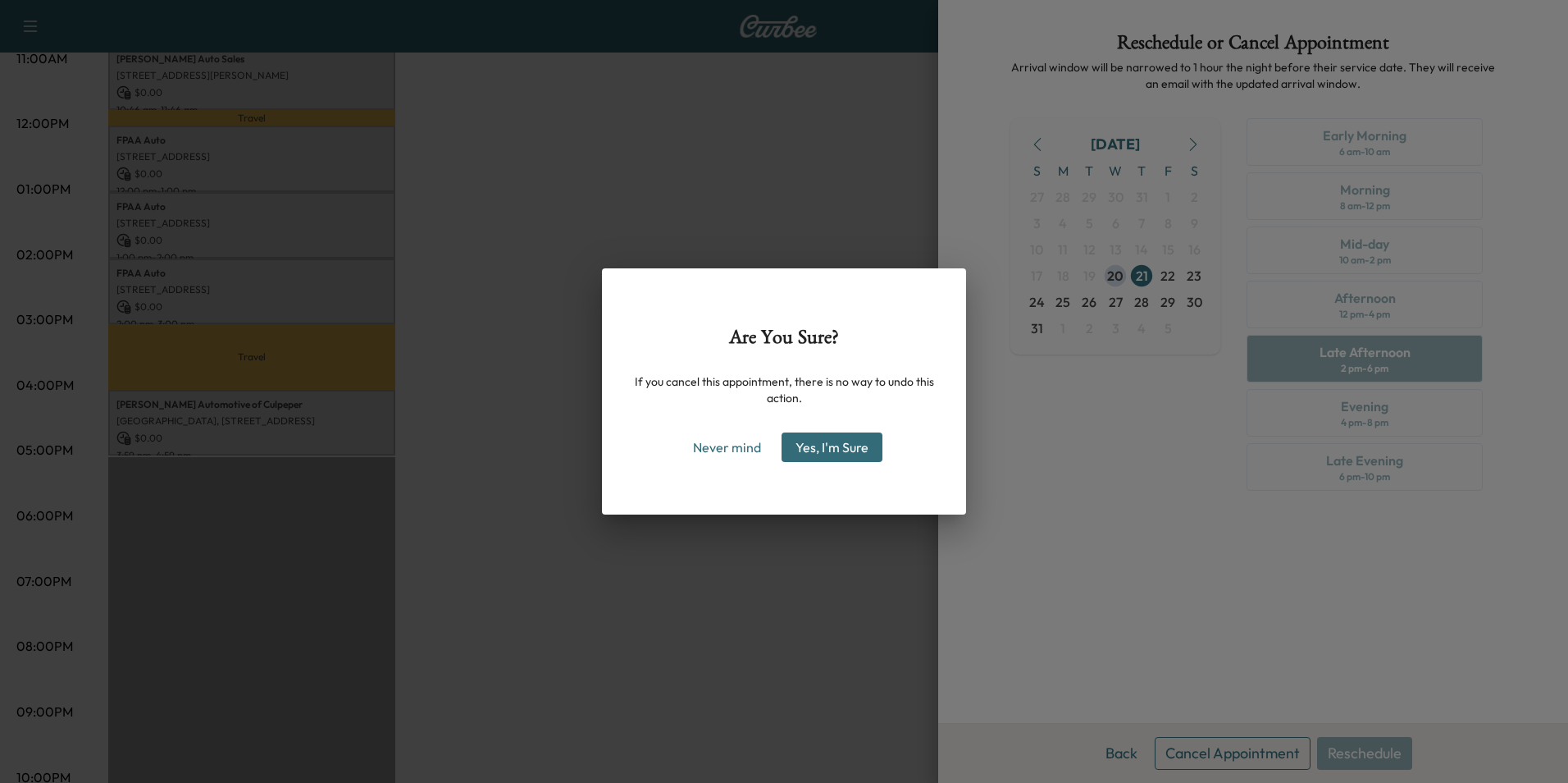
click at [845, 440] on button "Yes, I'm Sure" at bounding box center [832, 447] width 101 height 29
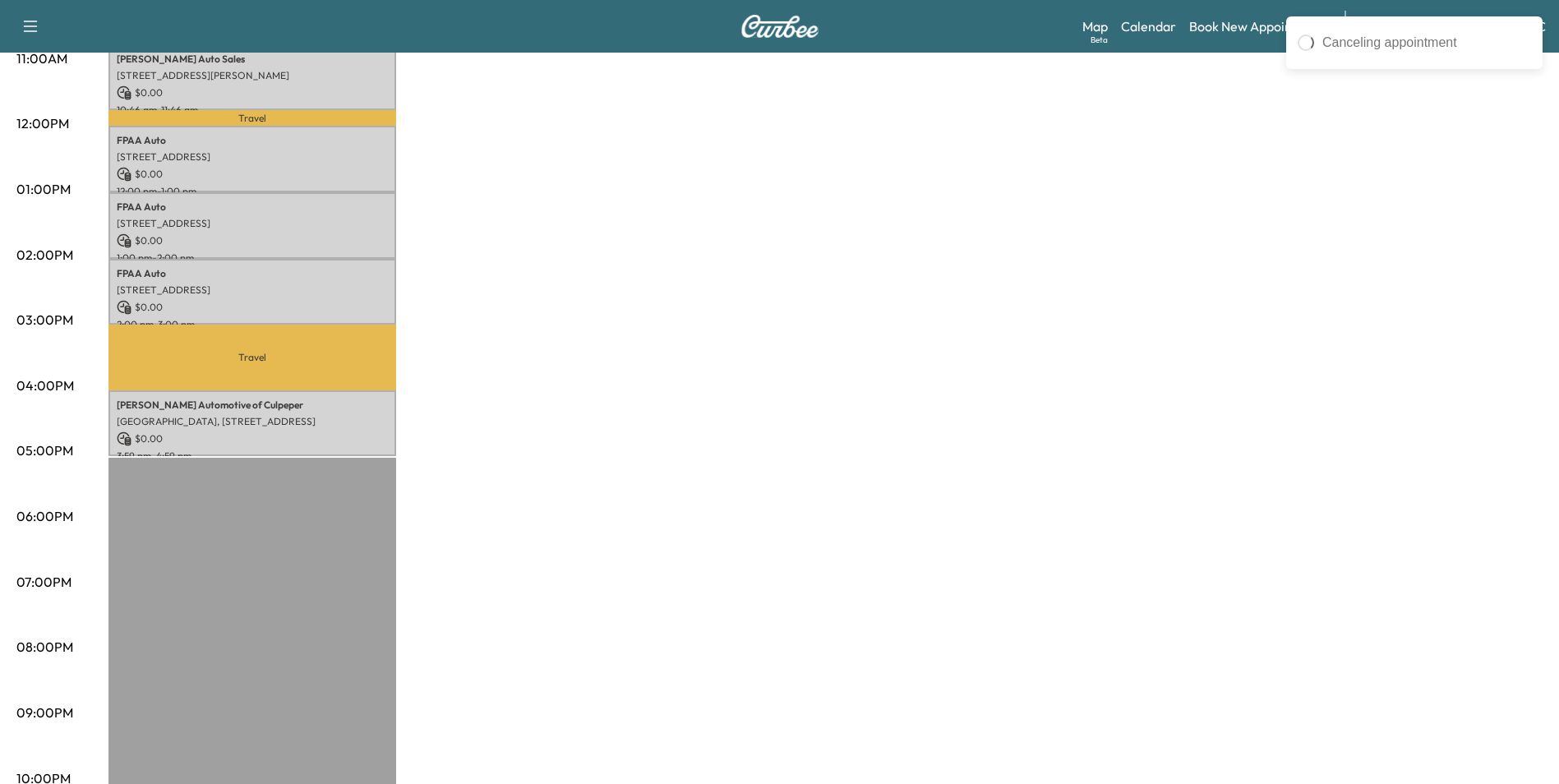
click at [1024, 340] on div "MobileService+ $ 0.00 Revenue 6 hr Work Time 2 hr 27 min Transit Time Travel Pl…" at bounding box center [825, 173] width 1434 height 1232
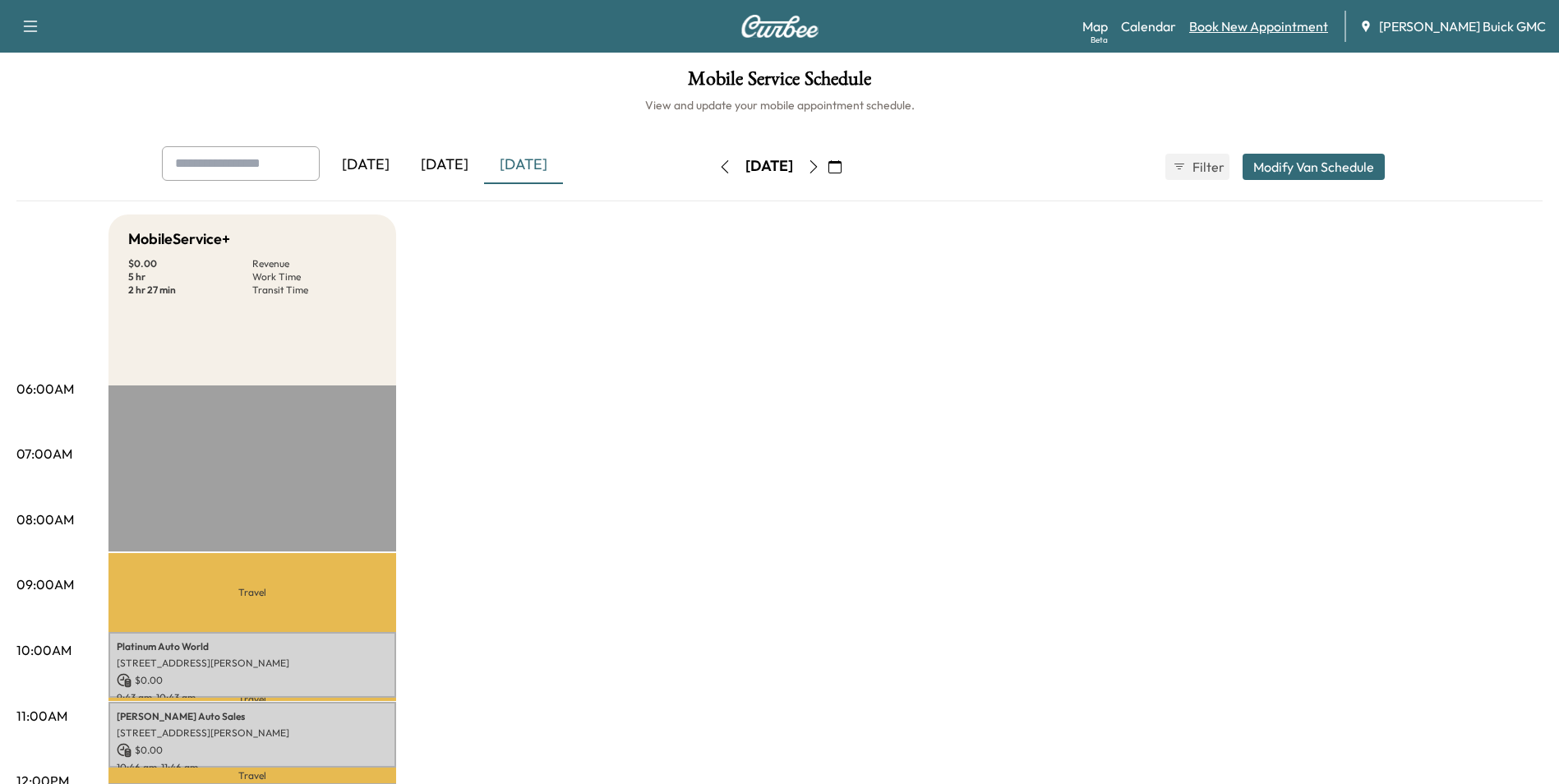
click at [1261, 23] on link "Book New Appointment" at bounding box center [1259, 26] width 139 height 20
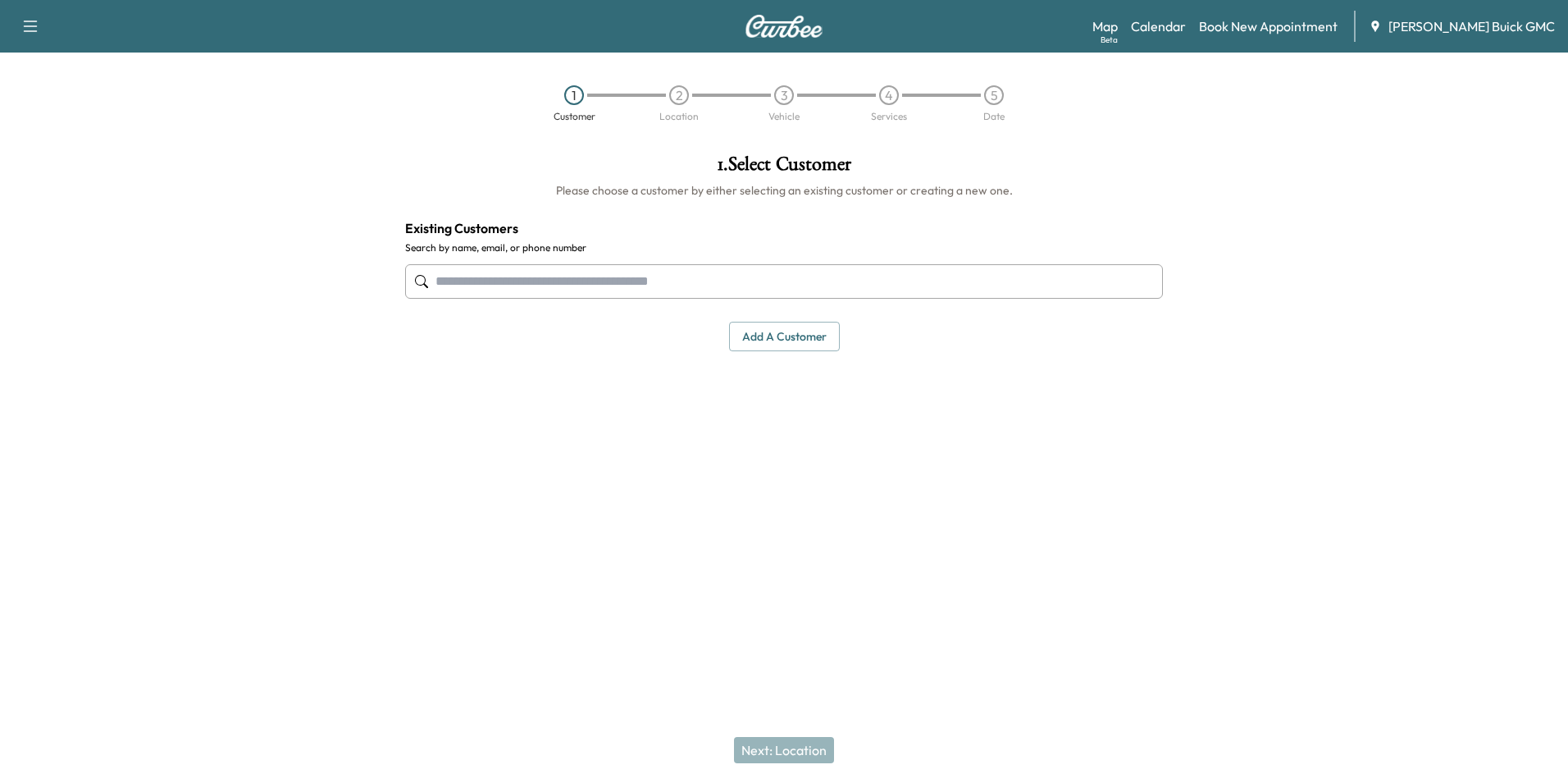
click at [571, 283] on input "text" at bounding box center [784, 282] width 758 height 35
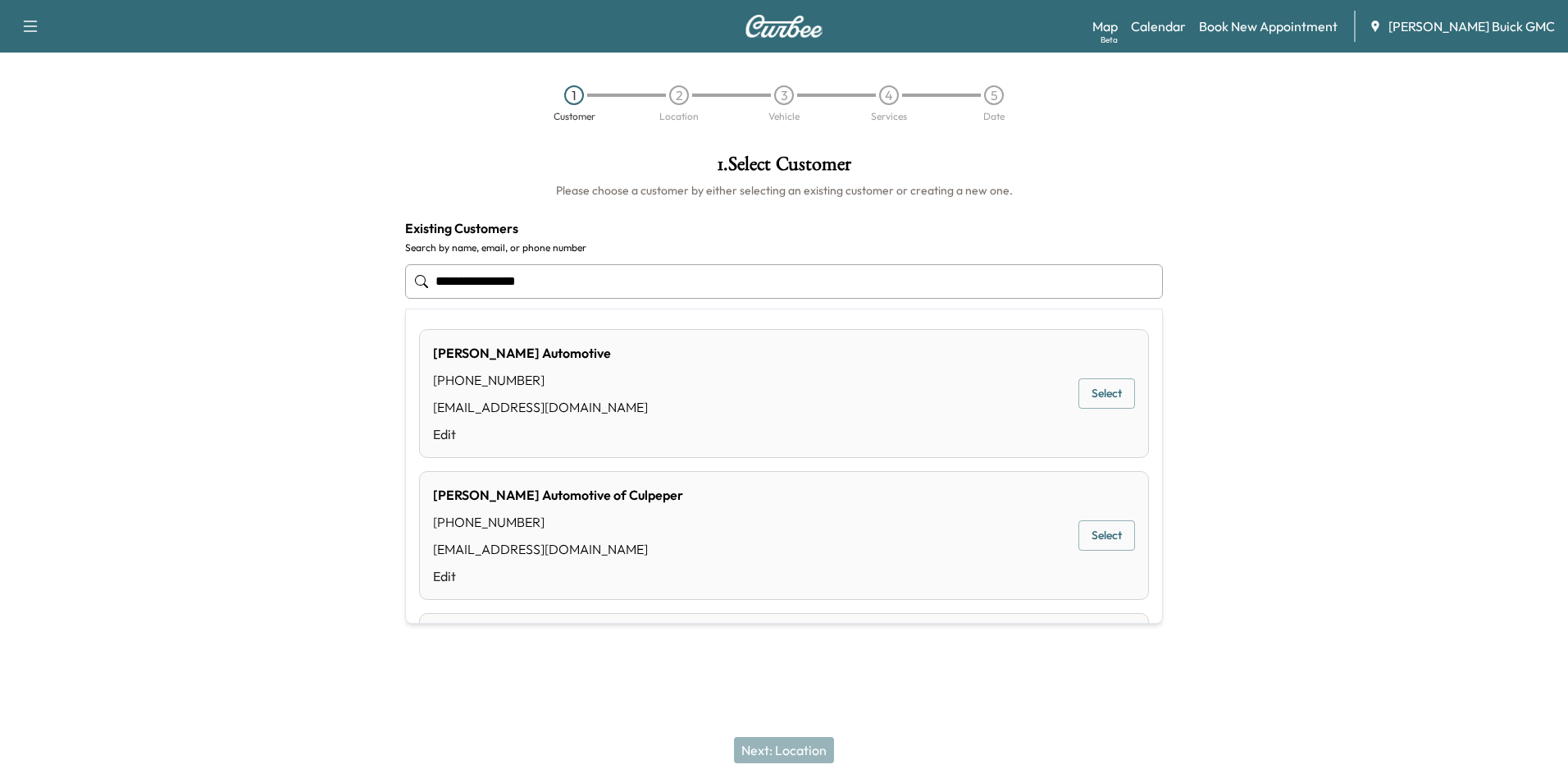
click at [1089, 531] on button "Select" at bounding box center [1107, 535] width 56 height 30
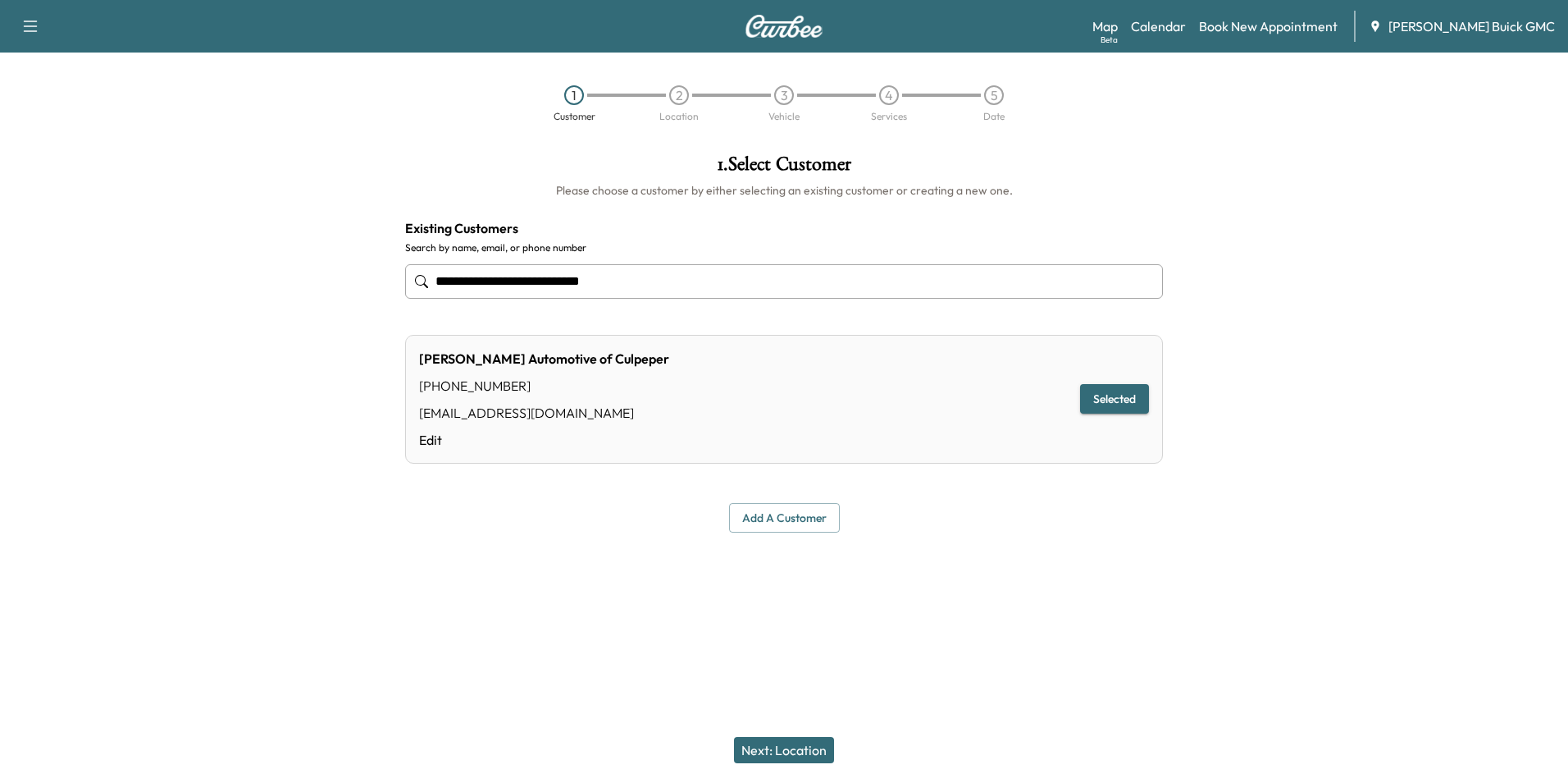
type input "**********"
click at [801, 752] on button "Next: Location" at bounding box center [784, 749] width 100 height 26
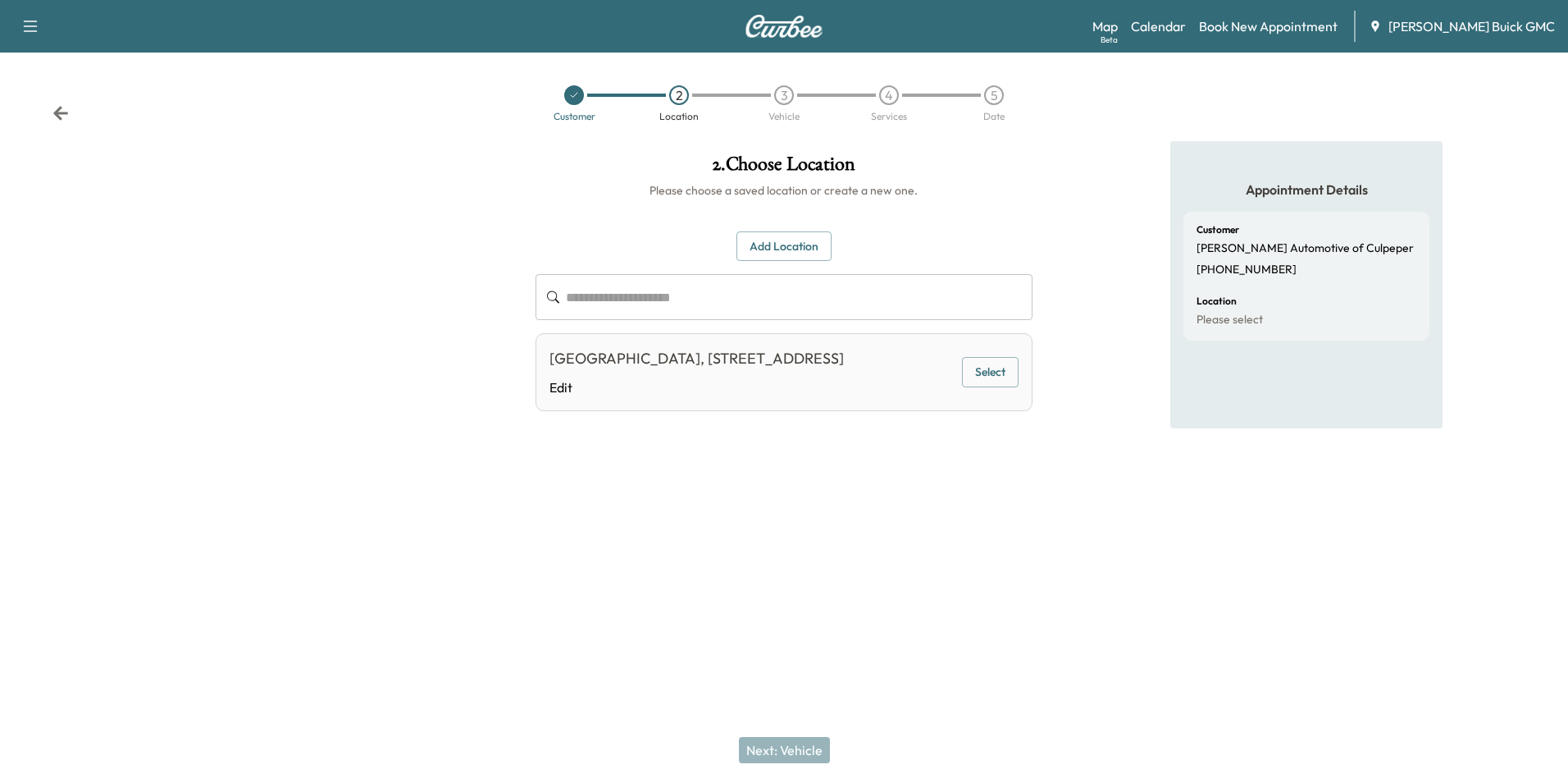
click at [639, 290] on input "text" at bounding box center [798, 297] width 466 height 46
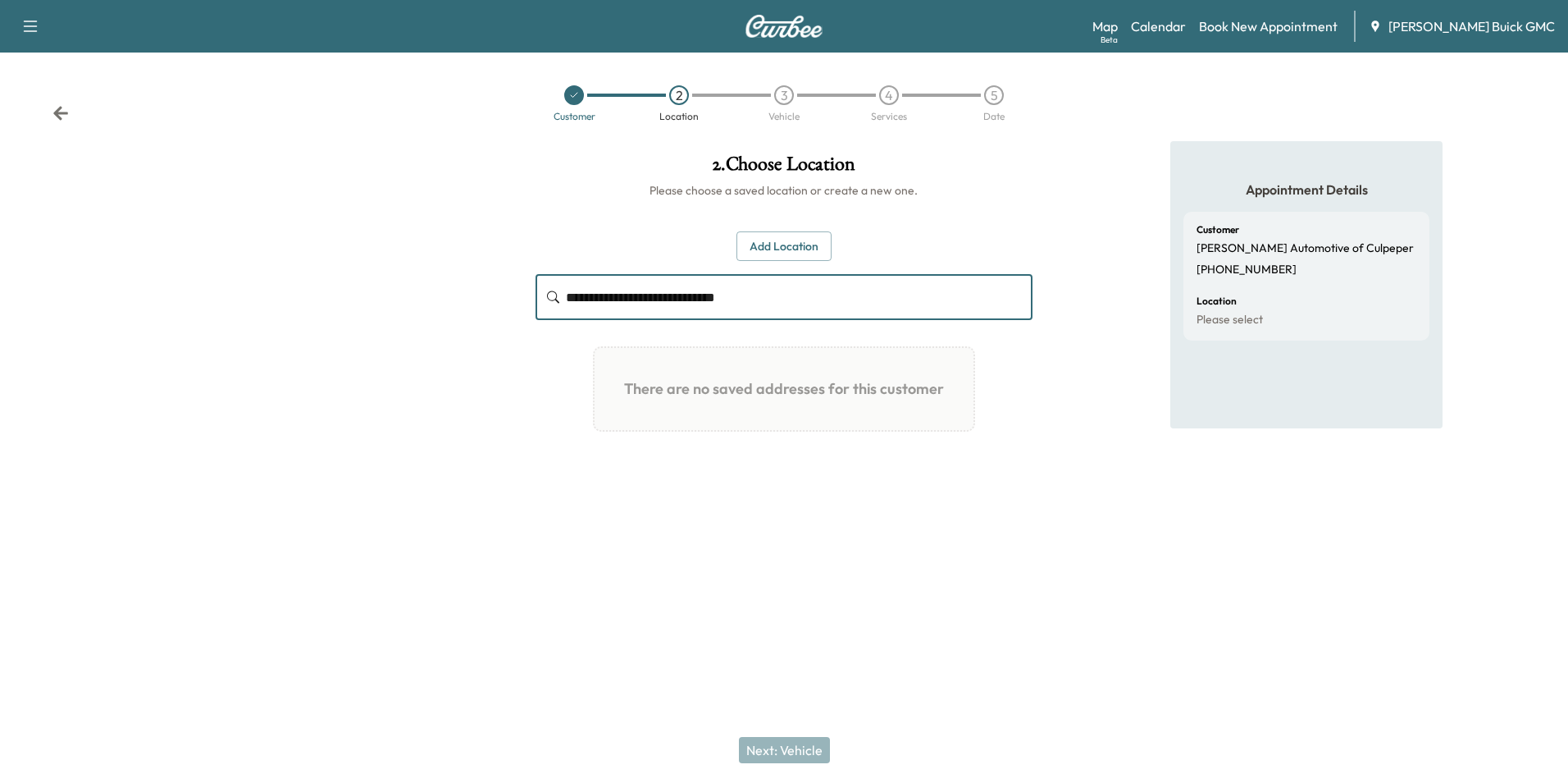
click at [835, 298] on input "**********" at bounding box center [798, 297] width 466 height 46
type input "*"
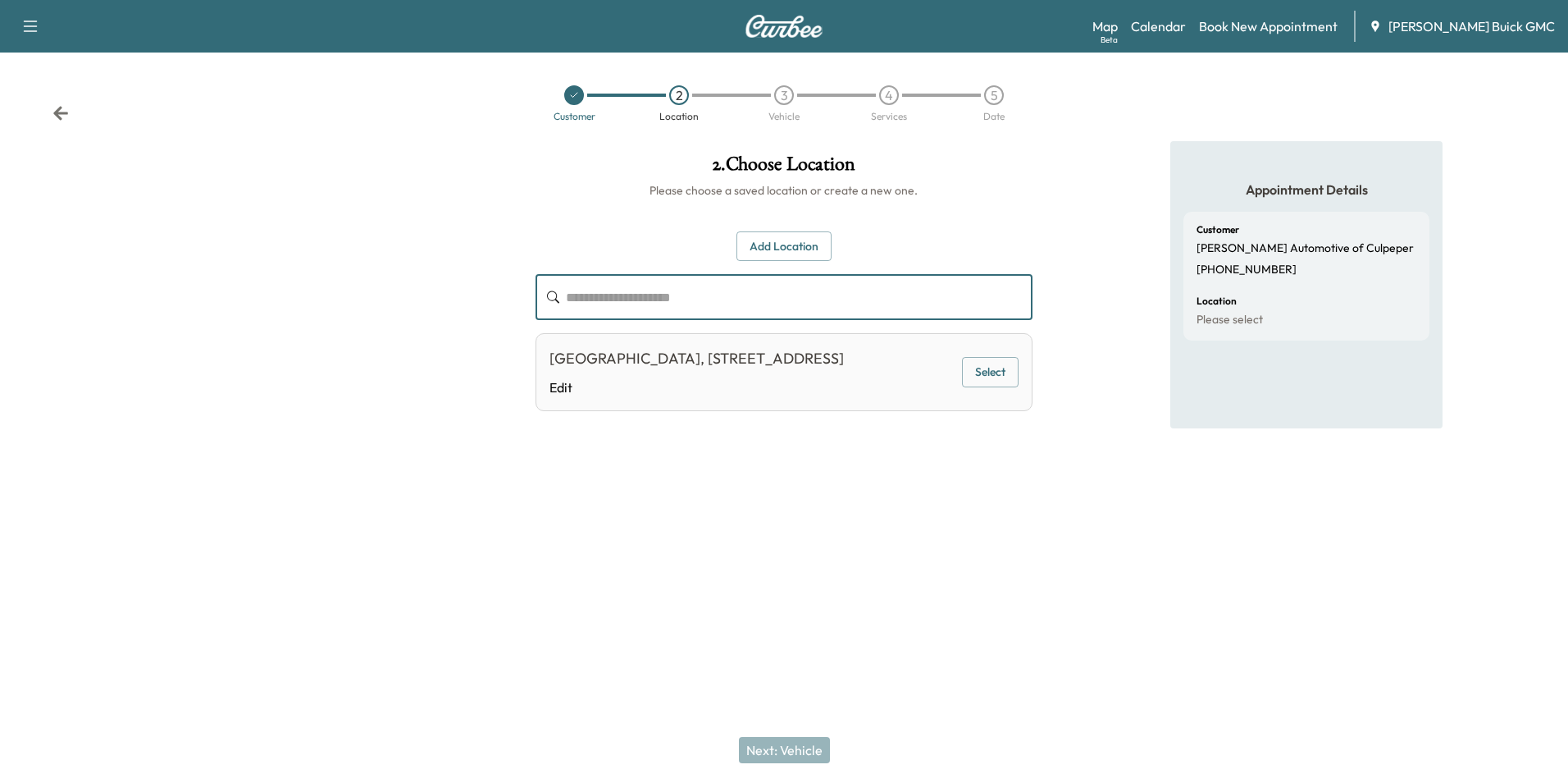
click at [844, 358] on div "[GEOGRAPHIC_DATA], [STREET_ADDRESS]" at bounding box center [696, 358] width 294 height 23
click at [985, 379] on button "Select" at bounding box center [990, 372] width 56 height 30
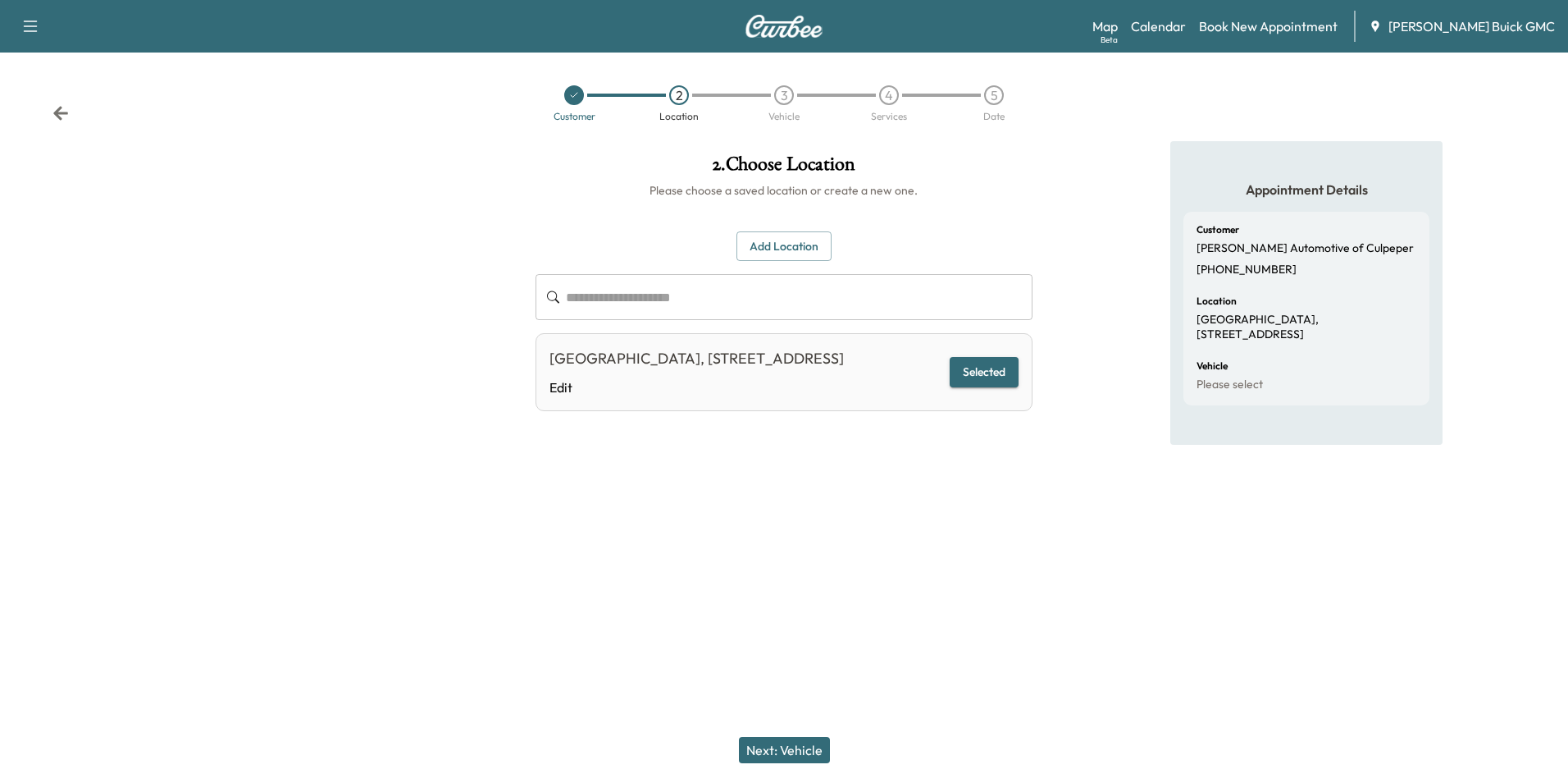
click at [810, 749] on button "Next: Vehicle" at bounding box center [784, 749] width 91 height 26
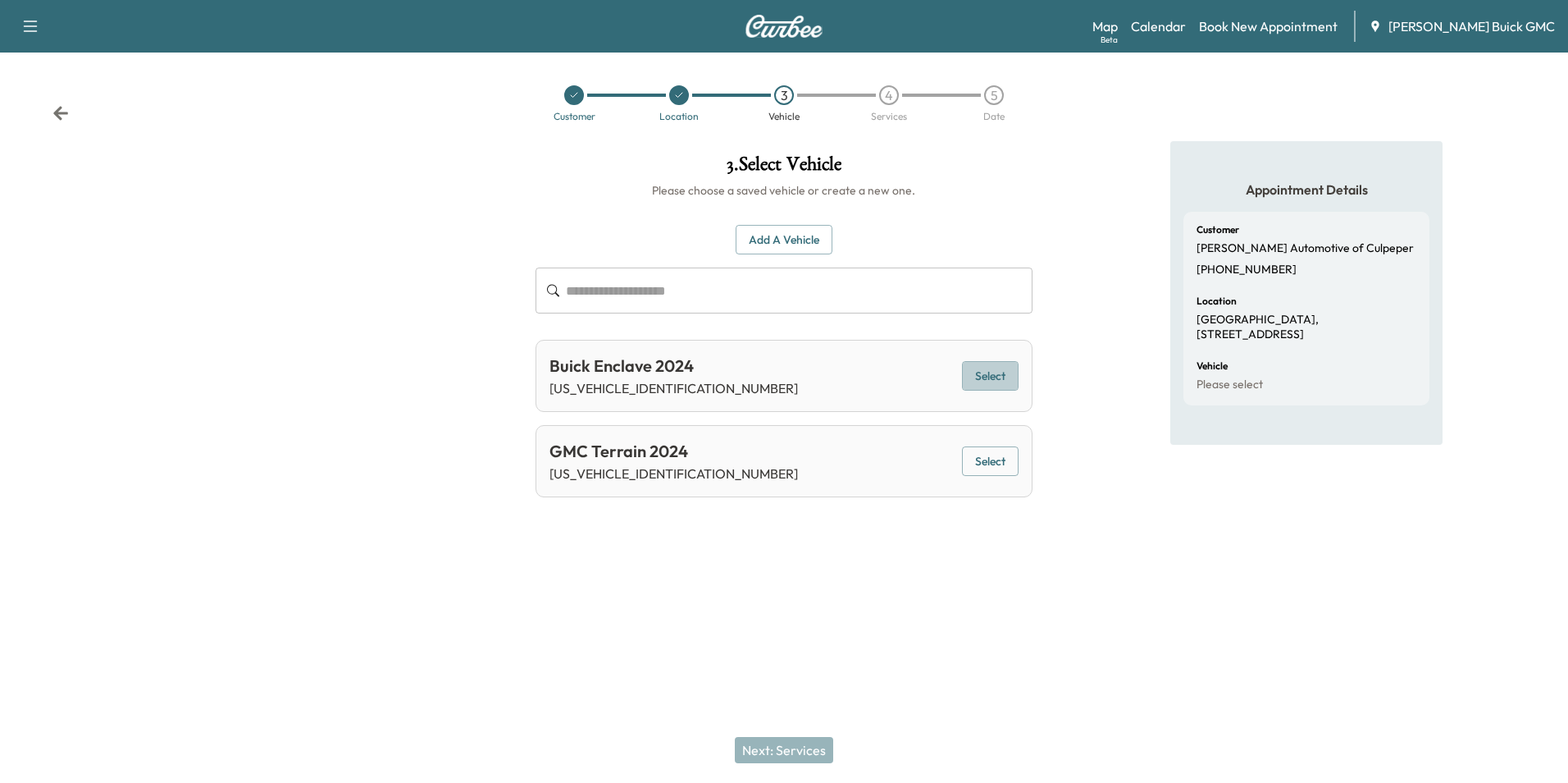
click at [992, 371] on button "Select" at bounding box center [990, 376] width 56 height 30
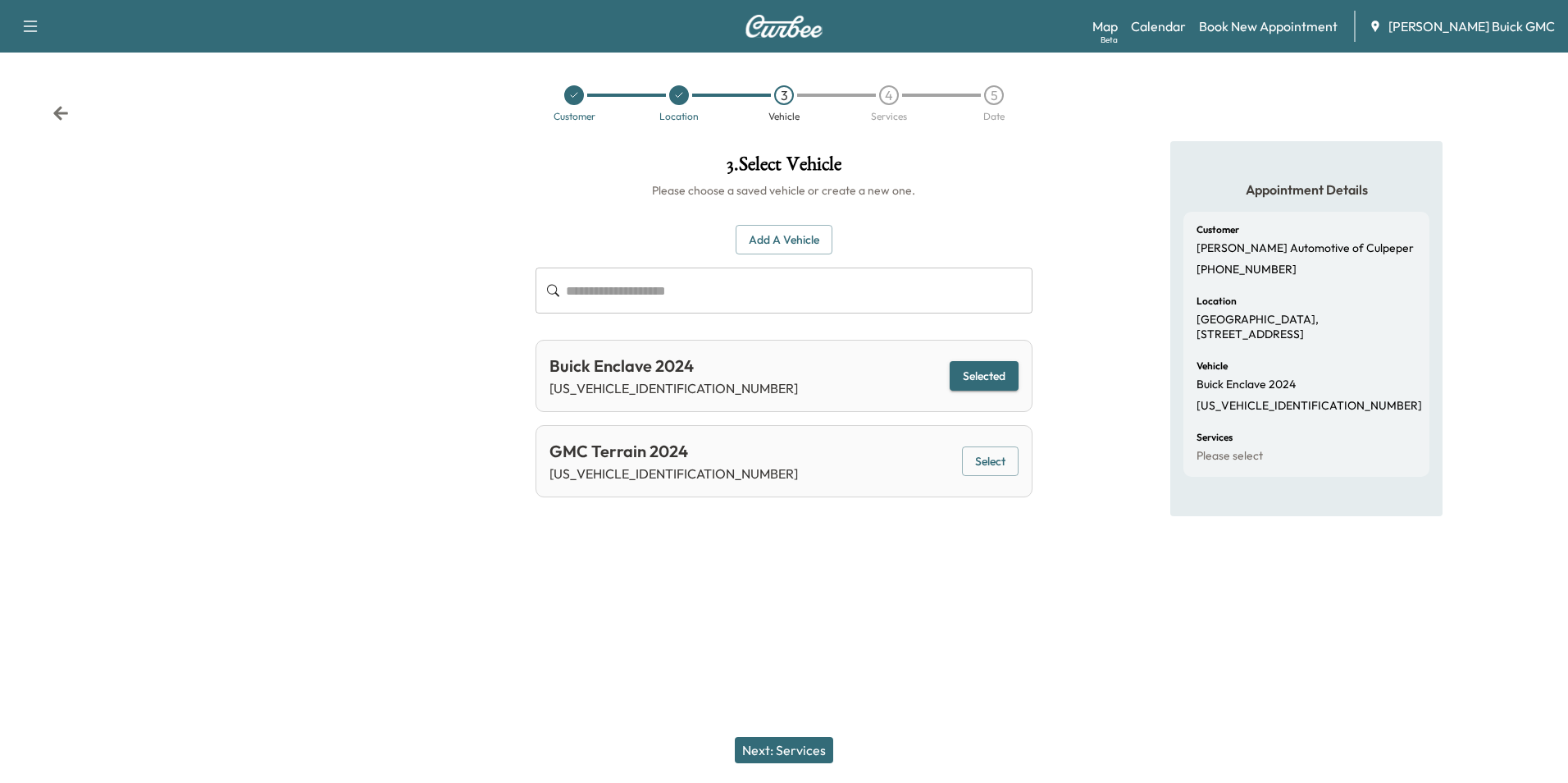
click at [808, 748] on button "Next: Services" at bounding box center [784, 749] width 98 height 26
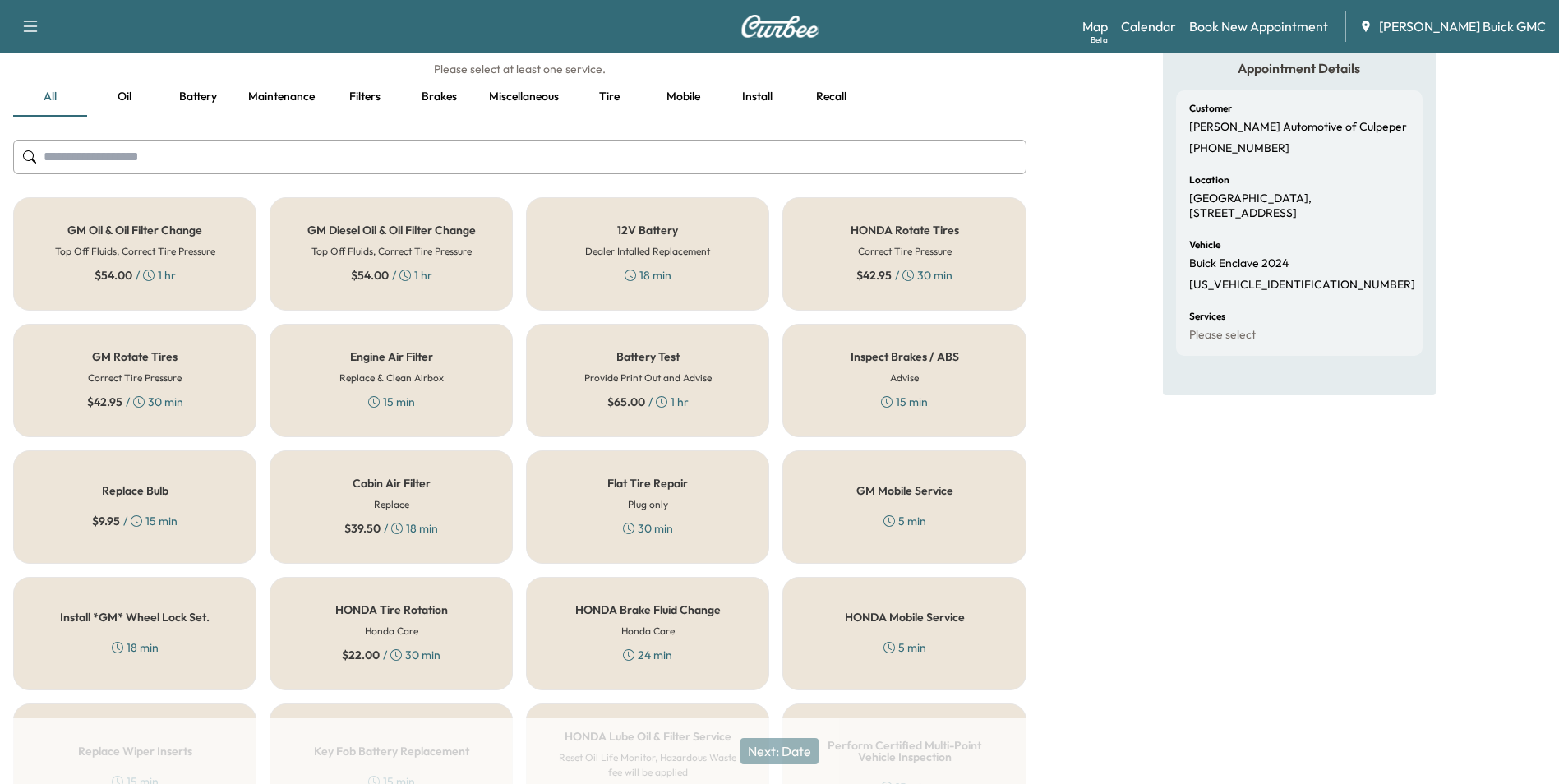
scroll to position [329, 0]
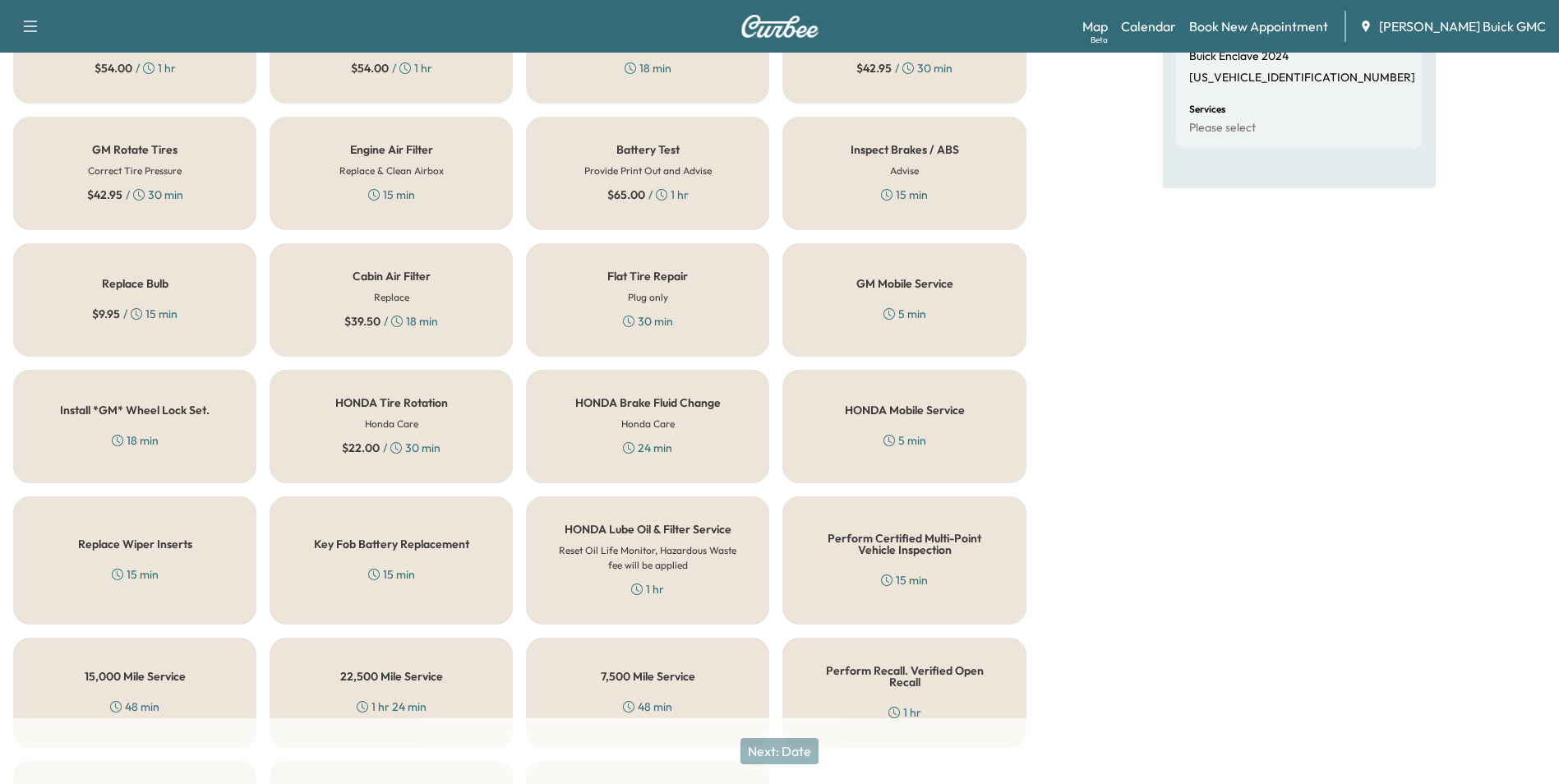
click at [880, 289] on h5 "GM Mobile Service" at bounding box center [905, 283] width 97 height 12
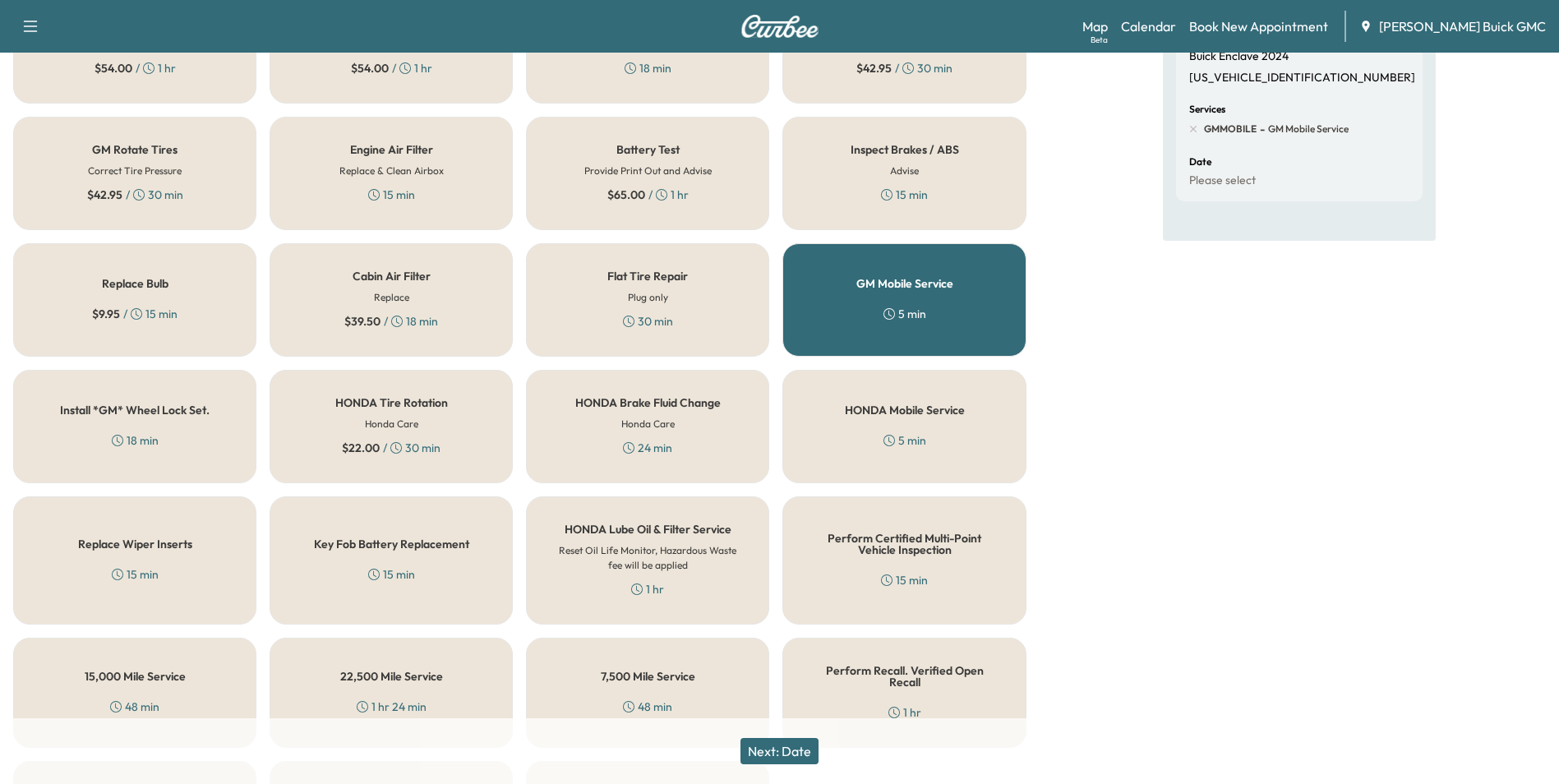
click at [800, 745] on button "Next: Date" at bounding box center [780, 750] width 78 height 26
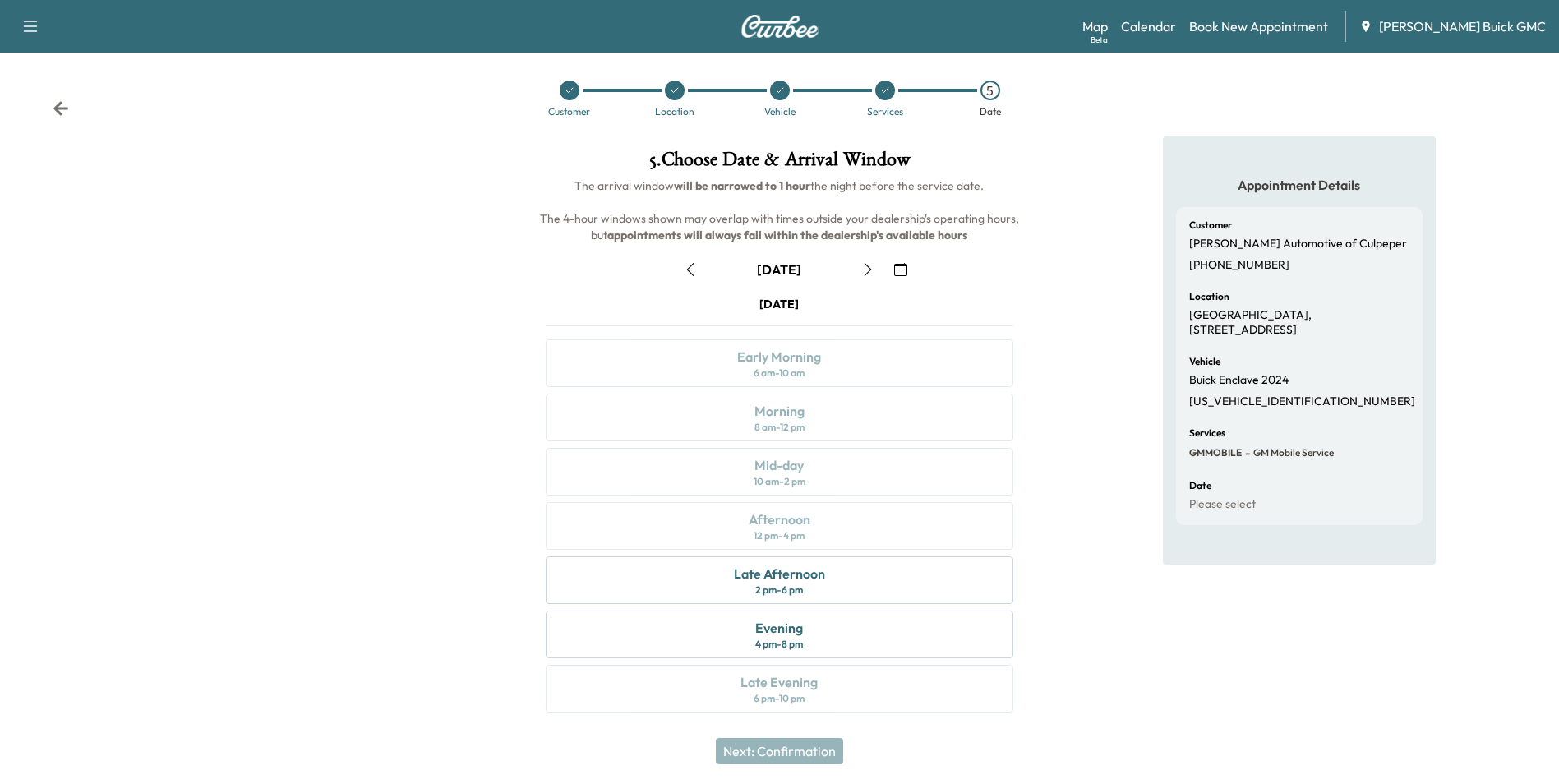
scroll to position [5, 0]
click at [822, 572] on div "Late Afternoon" at bounding box center [780, 573] width 91 height 20
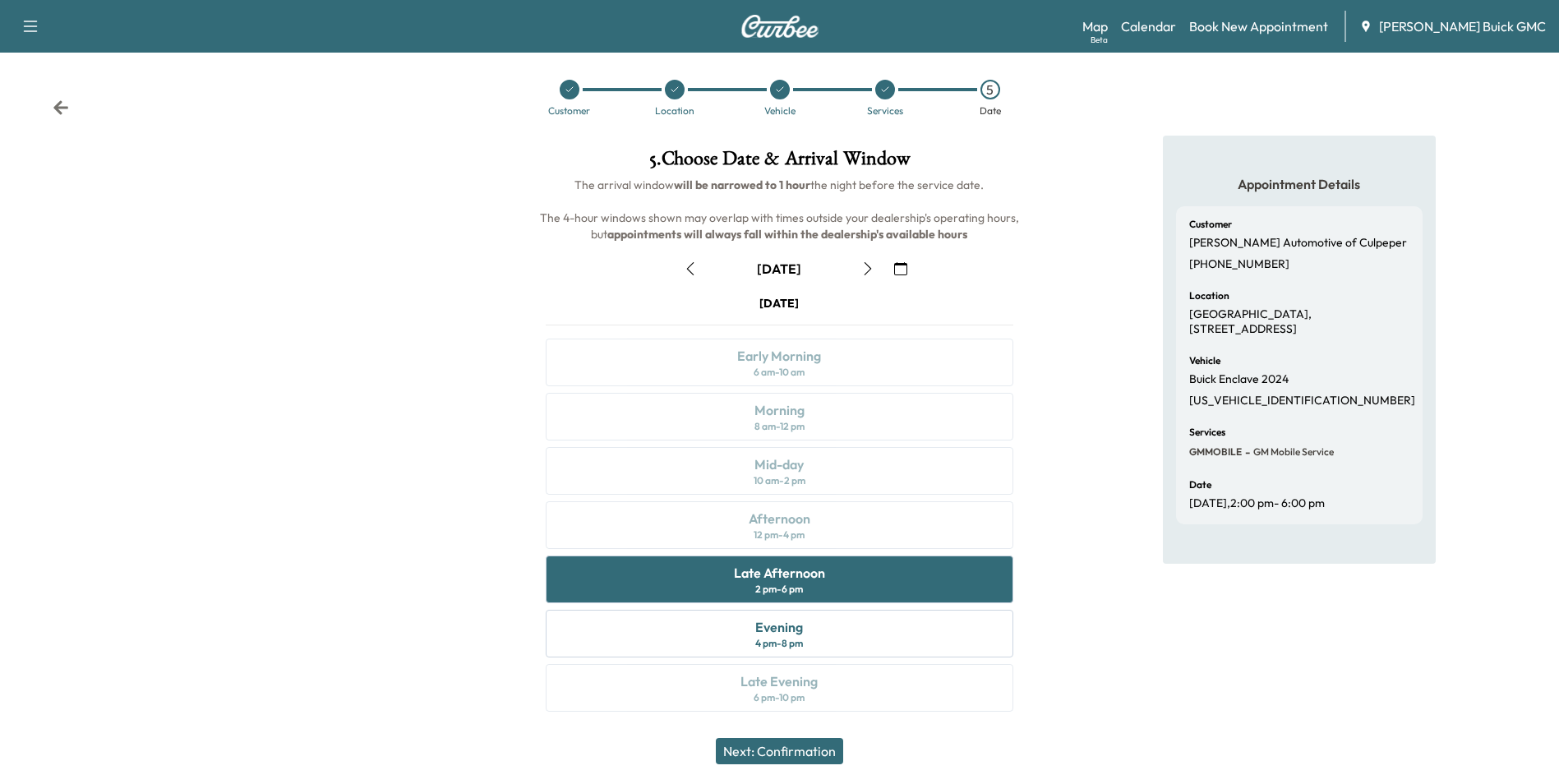
click at [800, 745] on button "Next: Confirmation" at bounding box center [780, 750] width 128 height 26
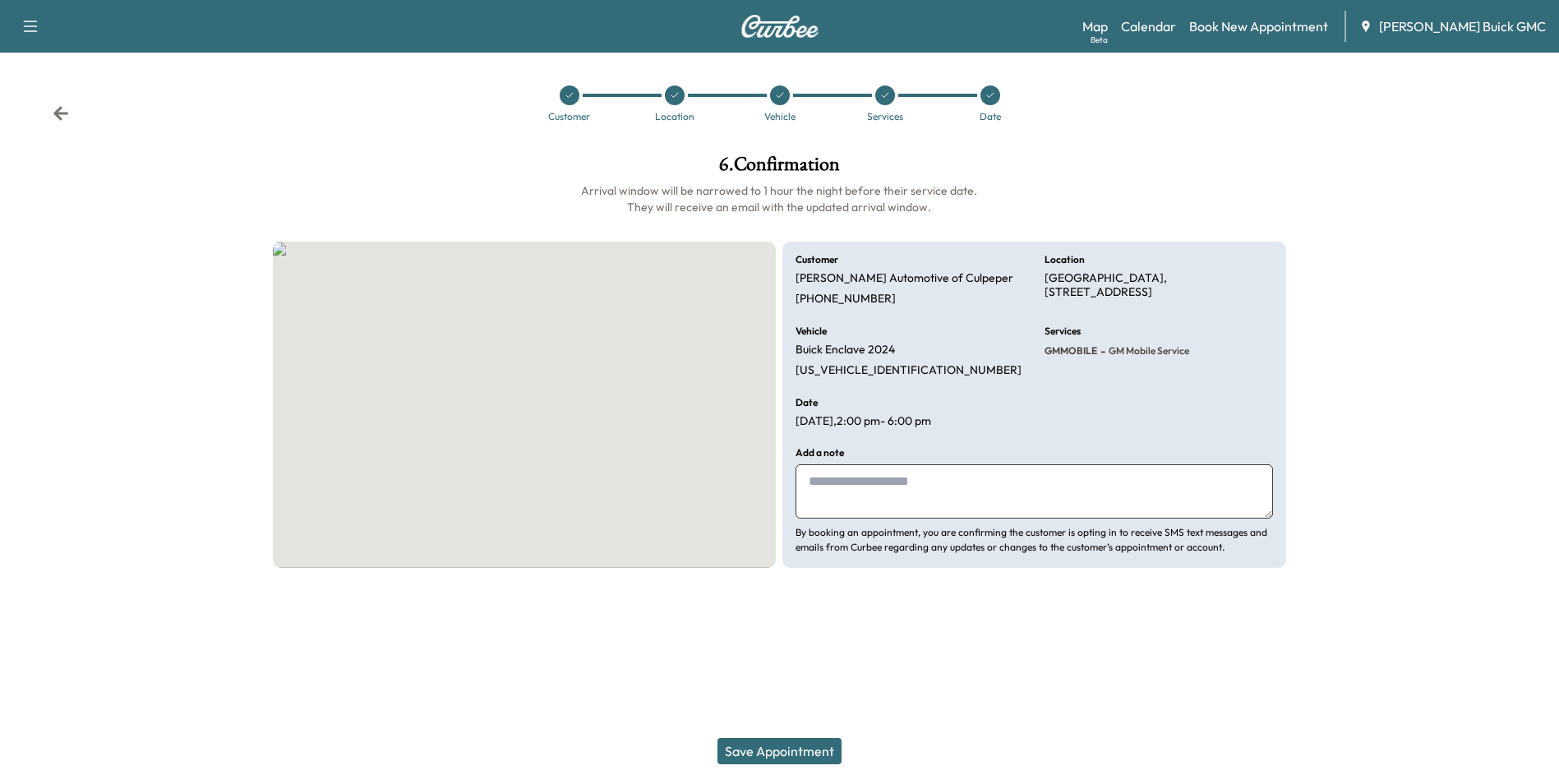
scroll to position [0, 0]
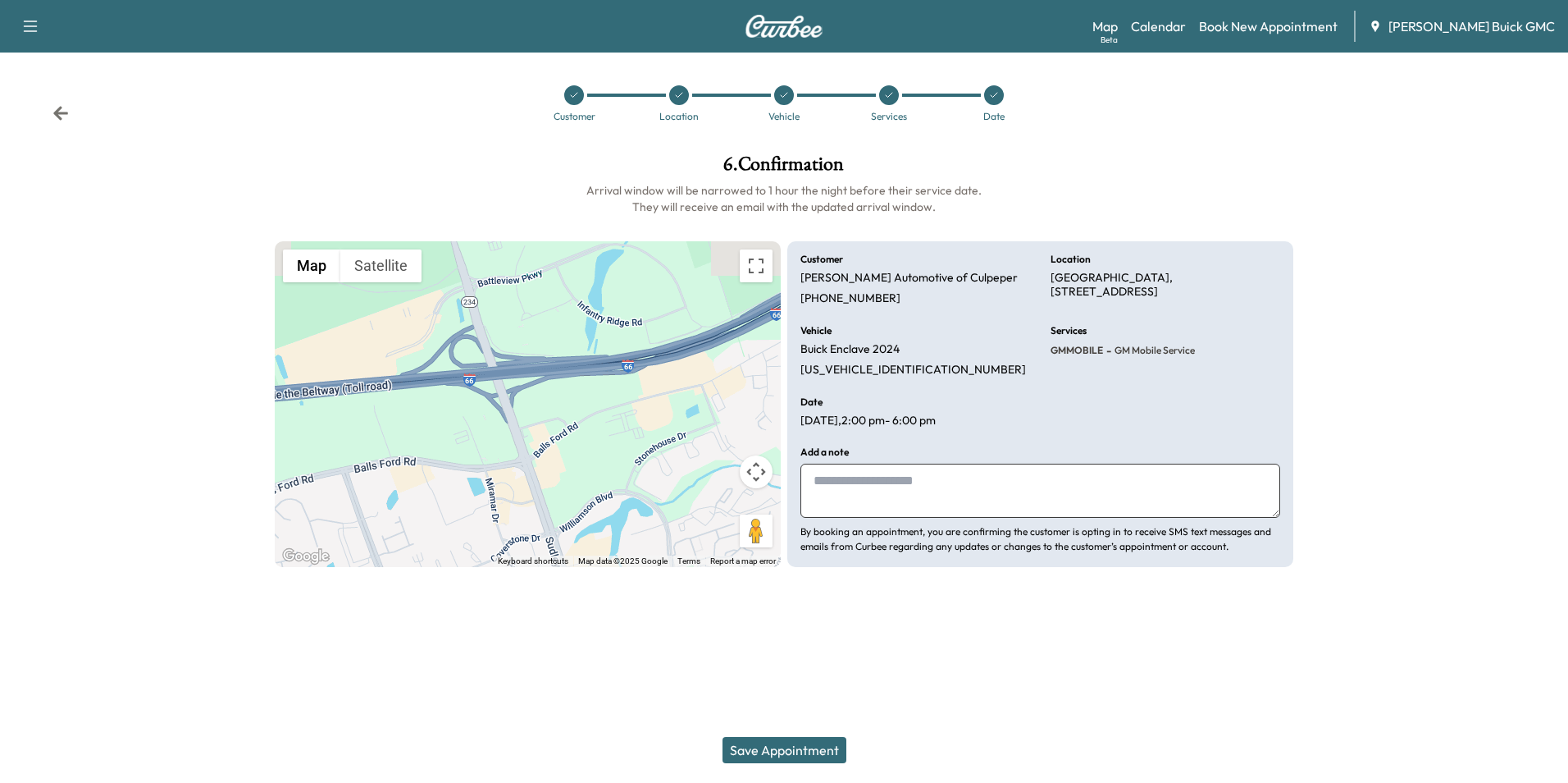
click at [892, 483] on textarea at bounding box center [1040, 490] width 480 height 54
type textarea "**********"
click at [815, 747] on button "Save Appointment" at bounding box center [784, 749] width 124 height 26
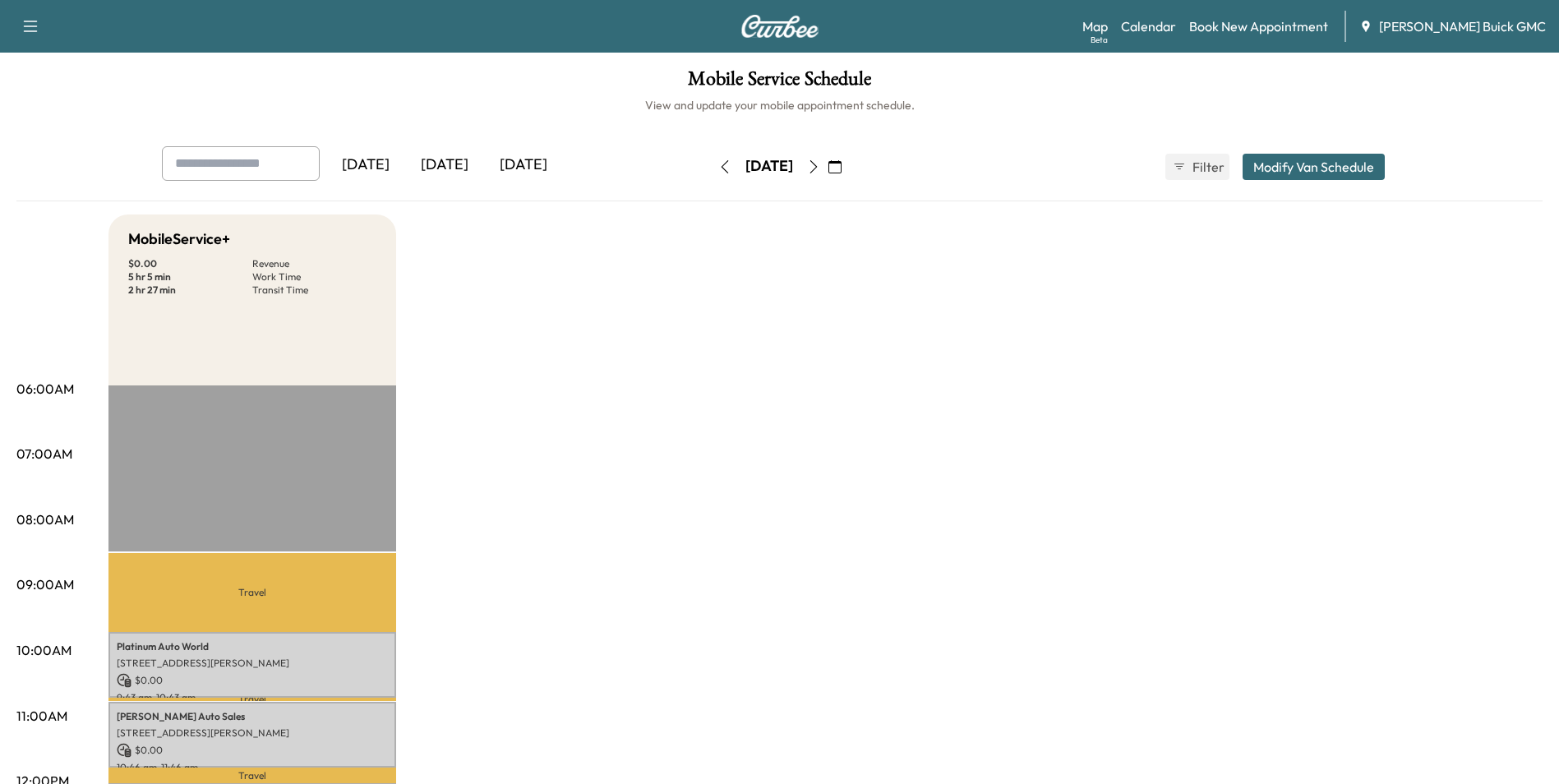
click at [539, 162] on div "[DATE]" at bounding box center [523, 164] width 78 height 37
click at [1175, 26] on link "Calendar" at bounding box center [1148, 26] width 55 height 20
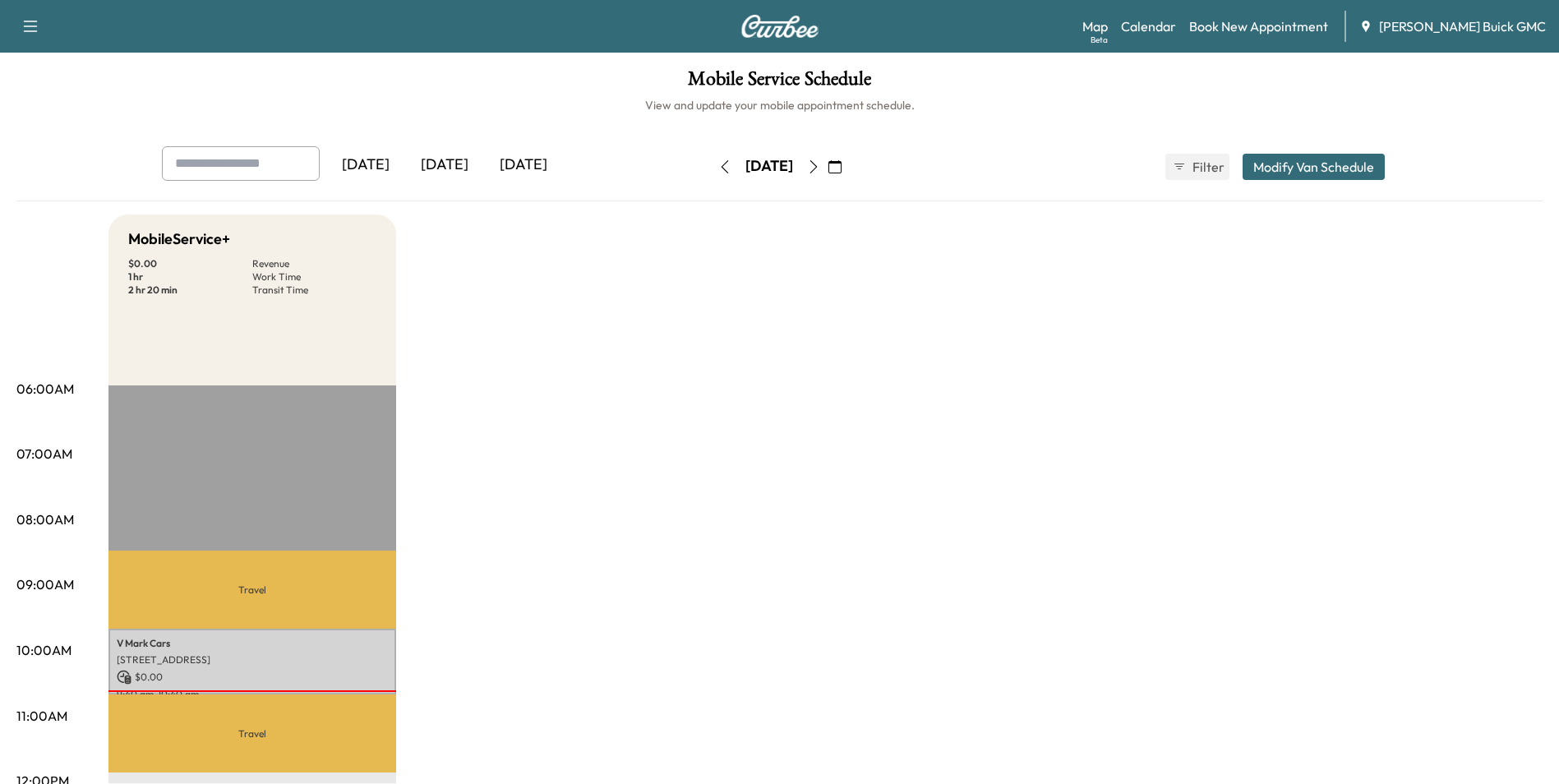
click at [524, 162] on div "[DATE]" at bounding box center [523, 164] width 78 height 37
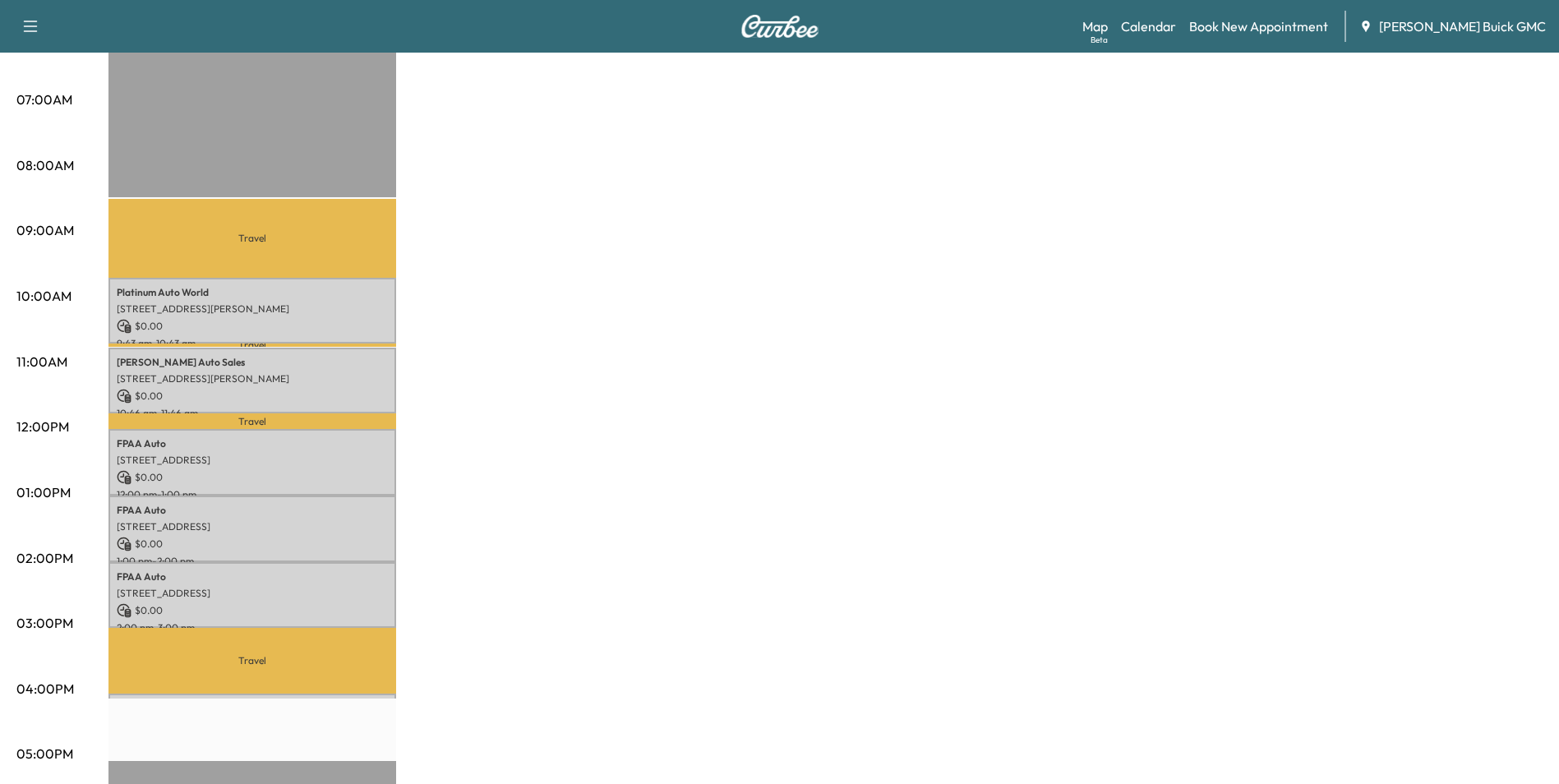
scroll to position [329, 0]
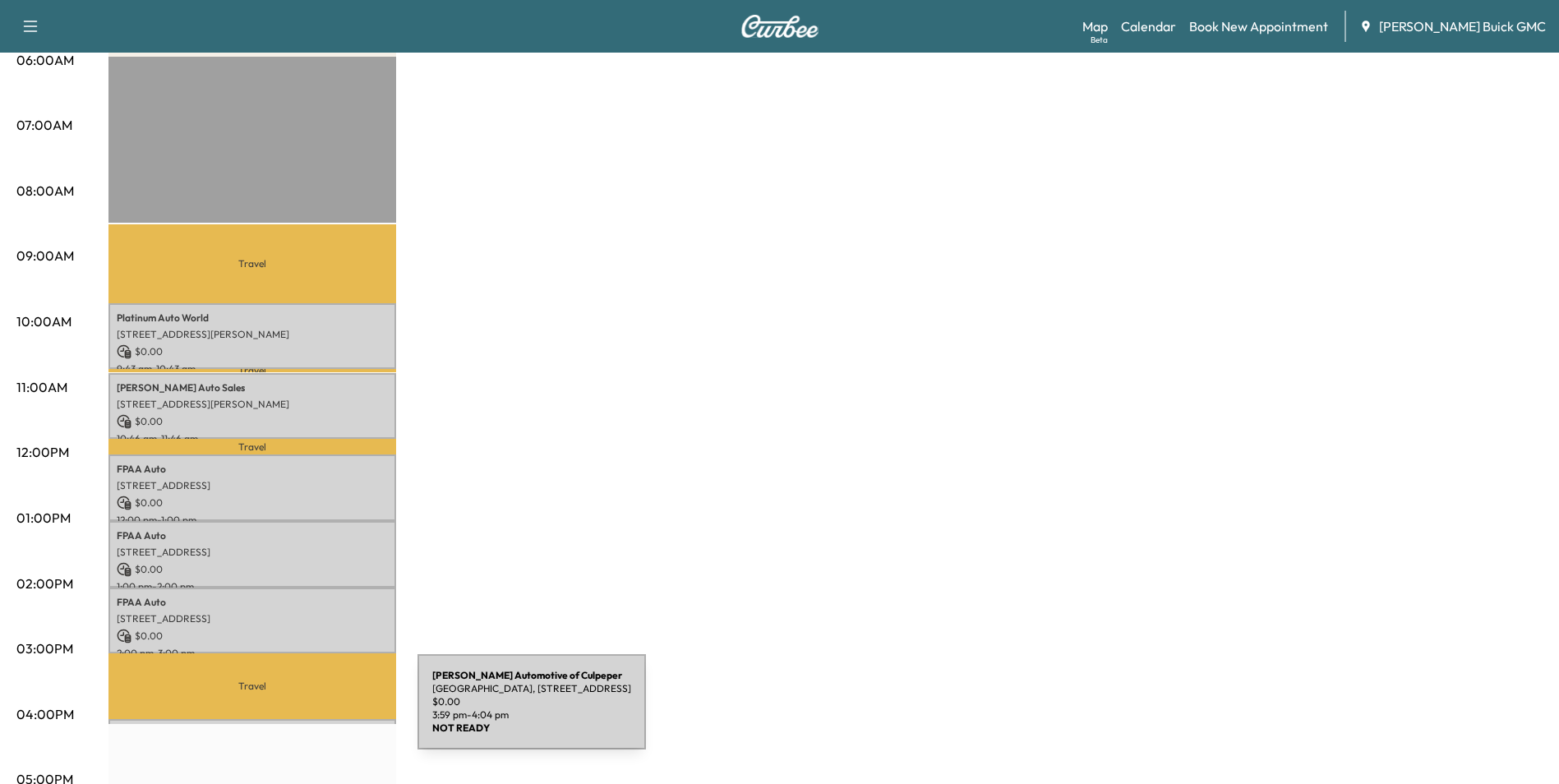
click at [292, 719] on div "Koons Automotive of Culpeper Historic District, 10660 Automotive Dr, Manassas, …" at bounding box center [252, 727] width 288 height 16
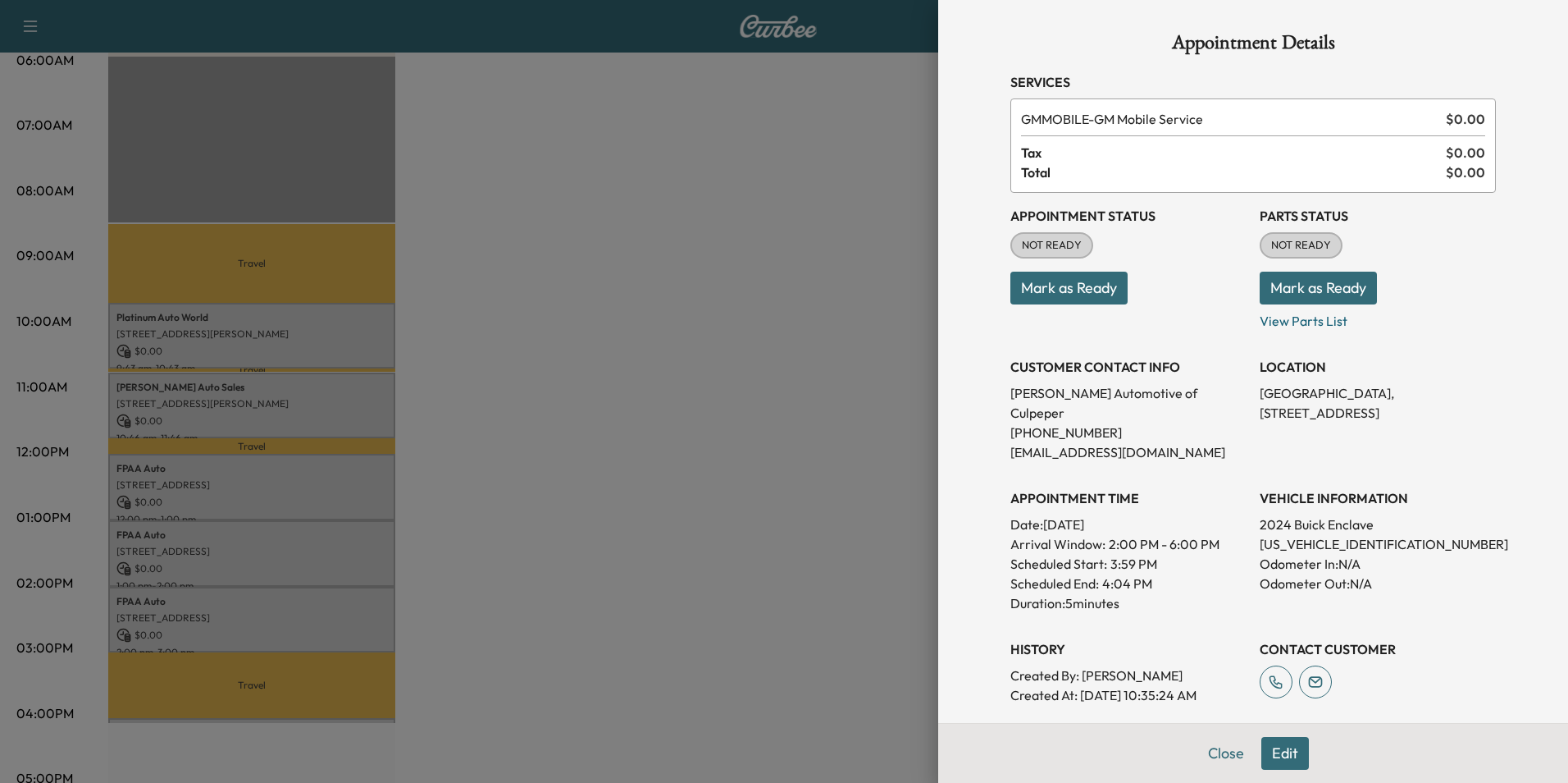
click at [291, 709] on div at bounding box center [784, 391] width 1568 height 783
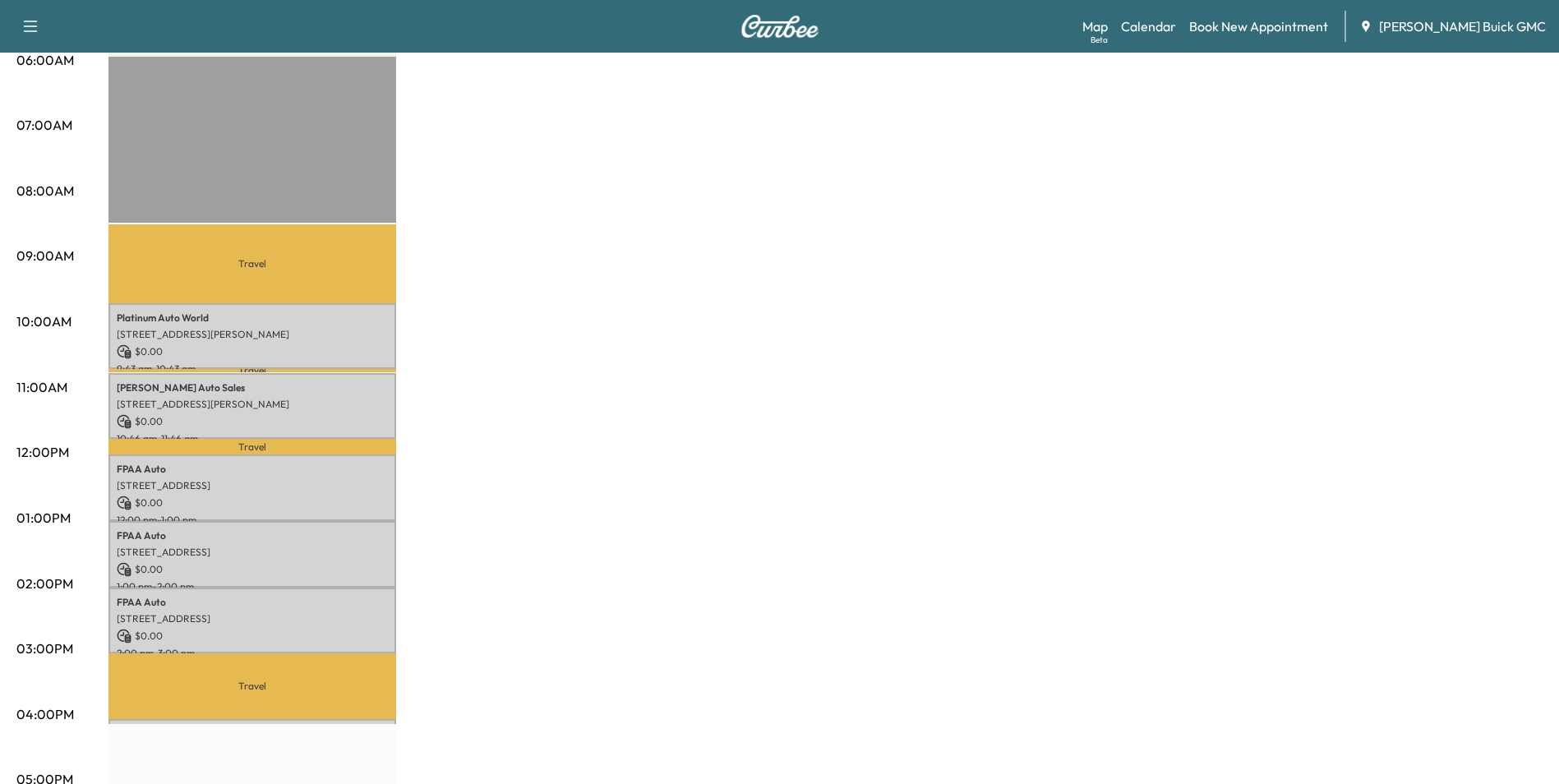
click at [706, 429] on div "MobileService+ $ 0.00 Revenue 5 hr 5 min Work Time 2 hr 27 min Transit Time Tra…" at bounding box center [825, 502] width 1434 height 1232
click at [701, 430] on div "MobileService+ $ 0.00 Revenue 5 hr 5 min Work Time 2 hr 27 min Transit Time Tra…" at bounding box center [825, 502] width 1434 height 1232
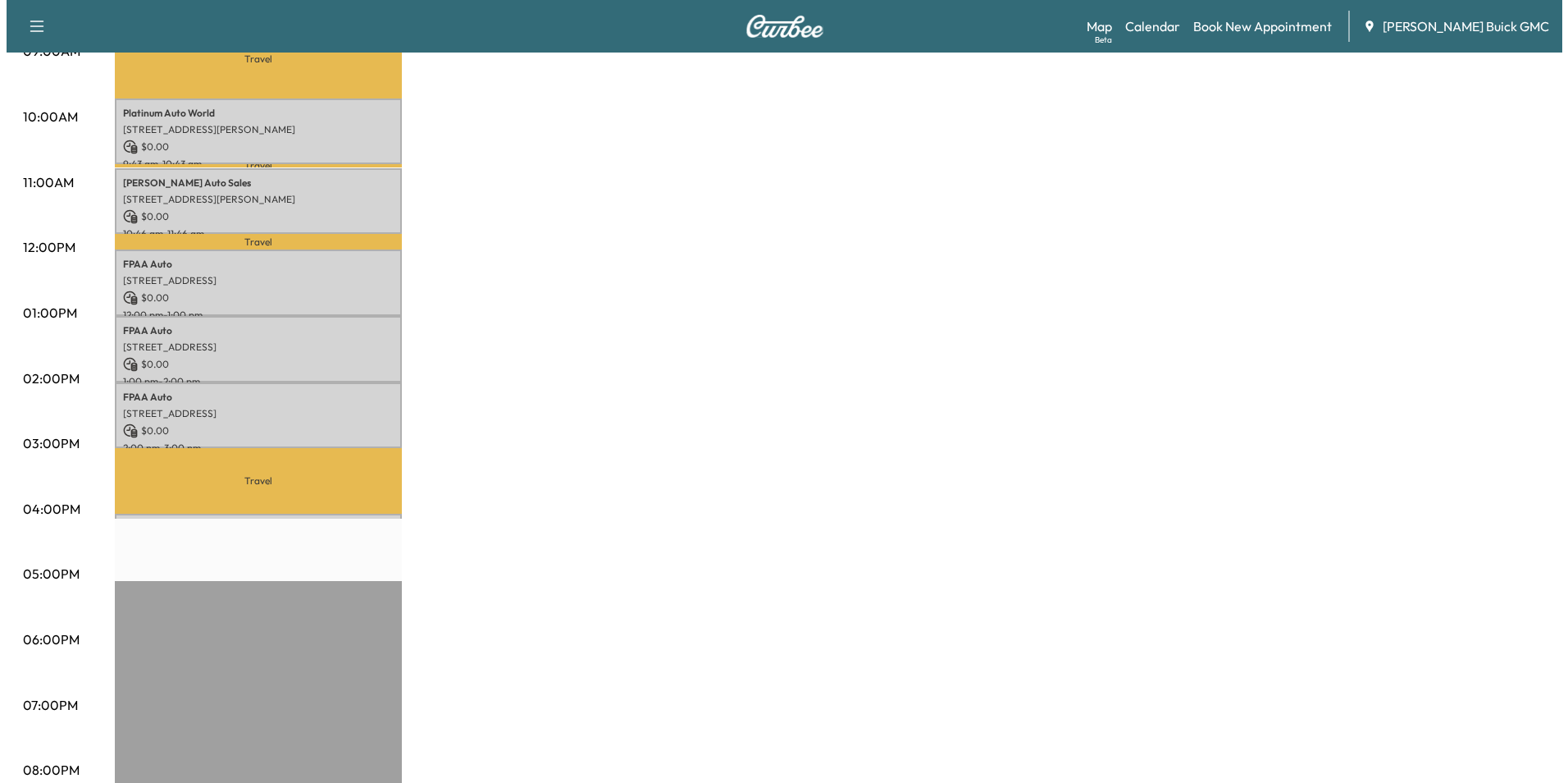
scroll to position [656, 0]
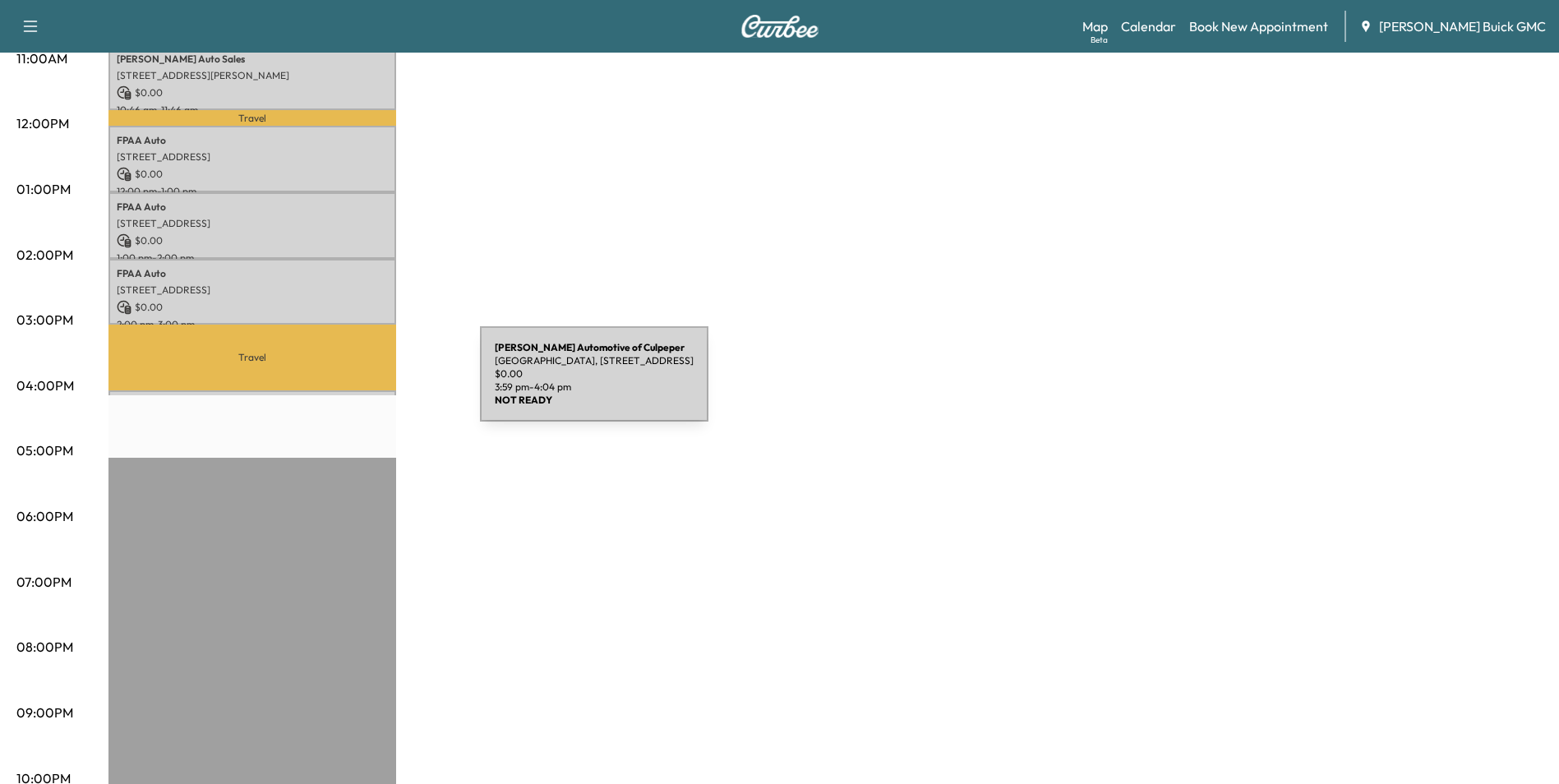
click at [357, 391] on div "Koons Automotive of Culpeper Historic District, 10660 Automotive Dr, Manassas, …" at bounding box center [252, 399] width 288 height 16
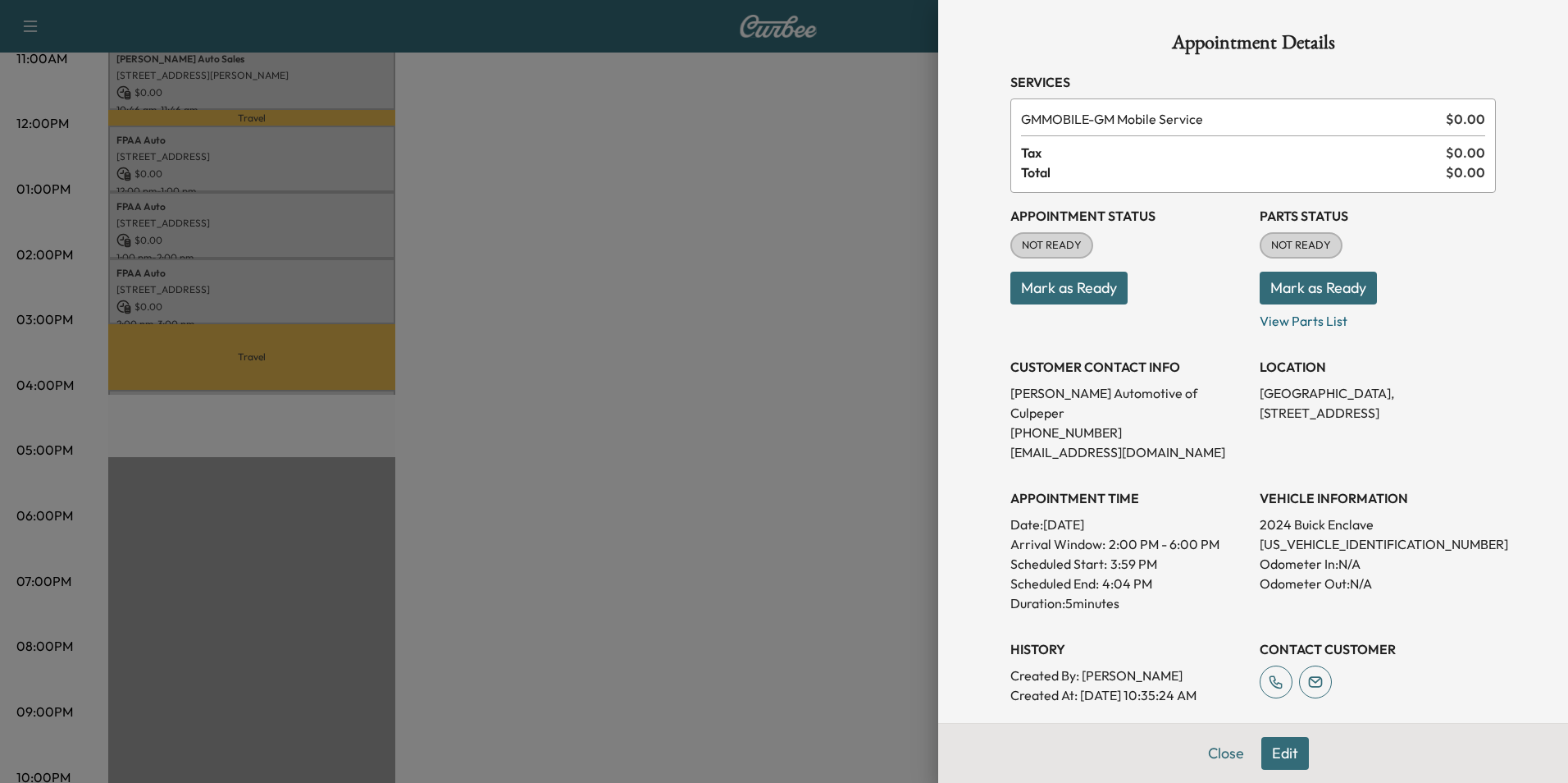
scroll to position [264, 0]
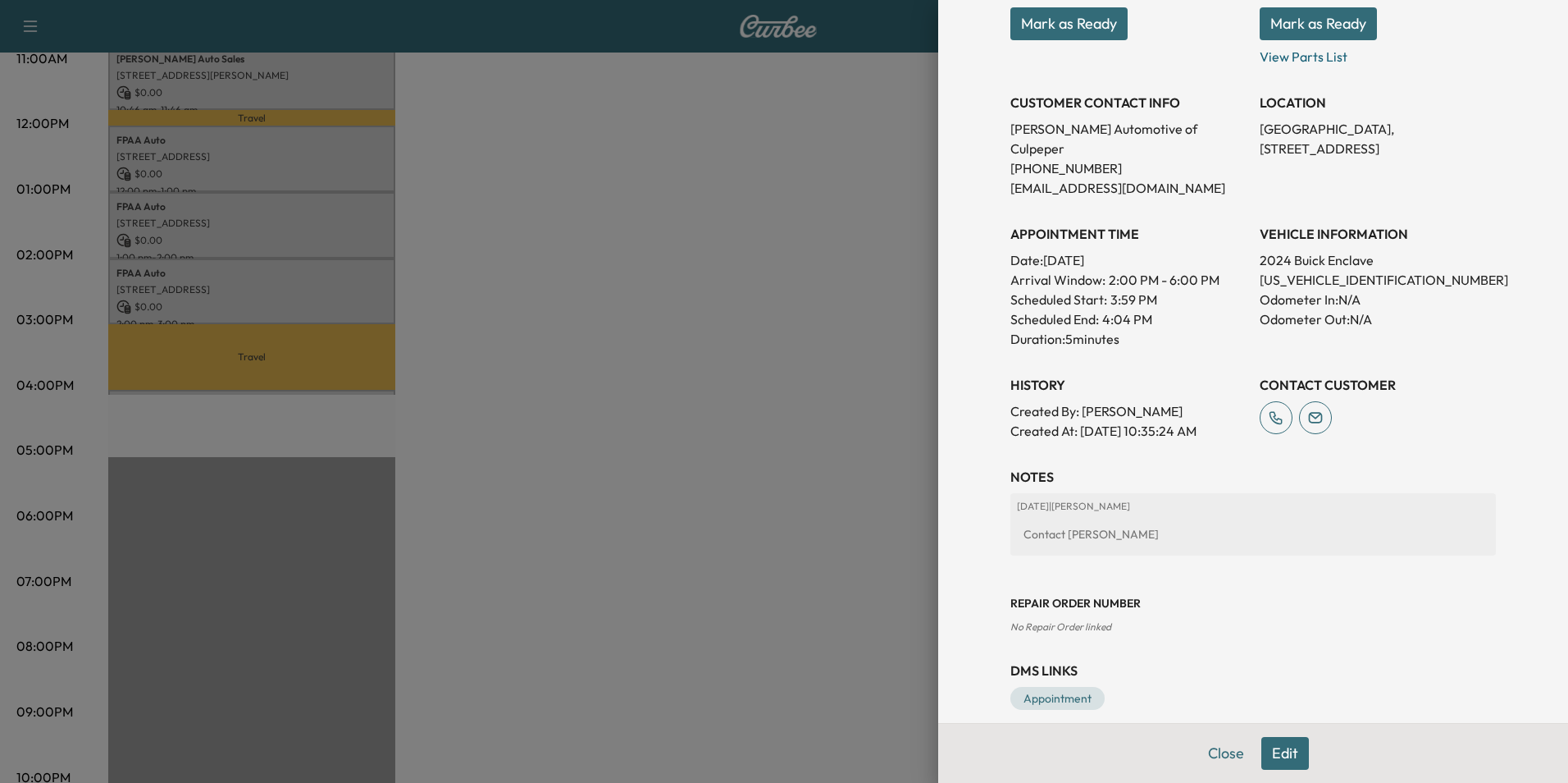
click at [1266, 752] on button "Edit" at bounding box center [1286, 753] width 47 height 33
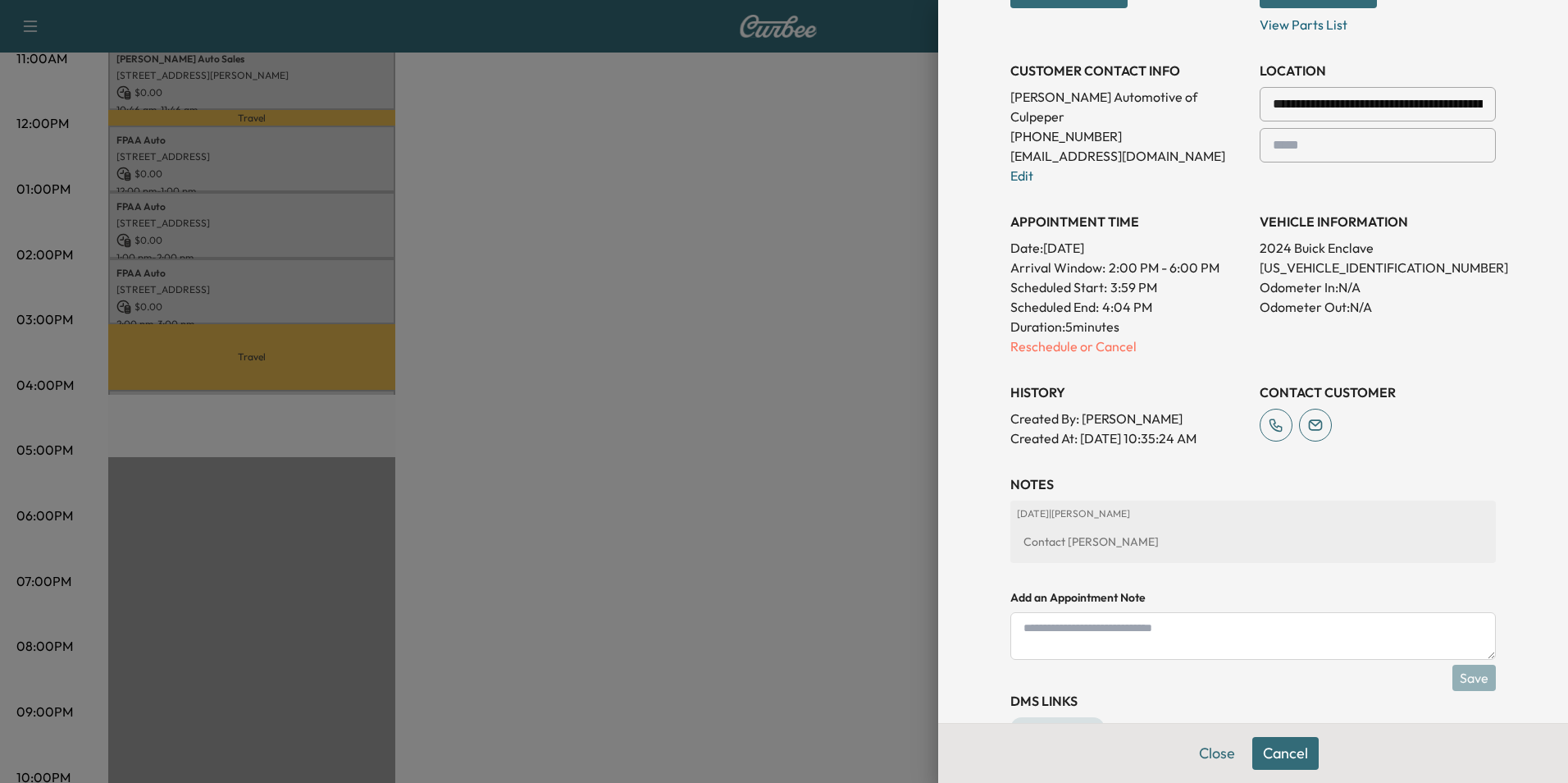
scroll to position [361, 0]
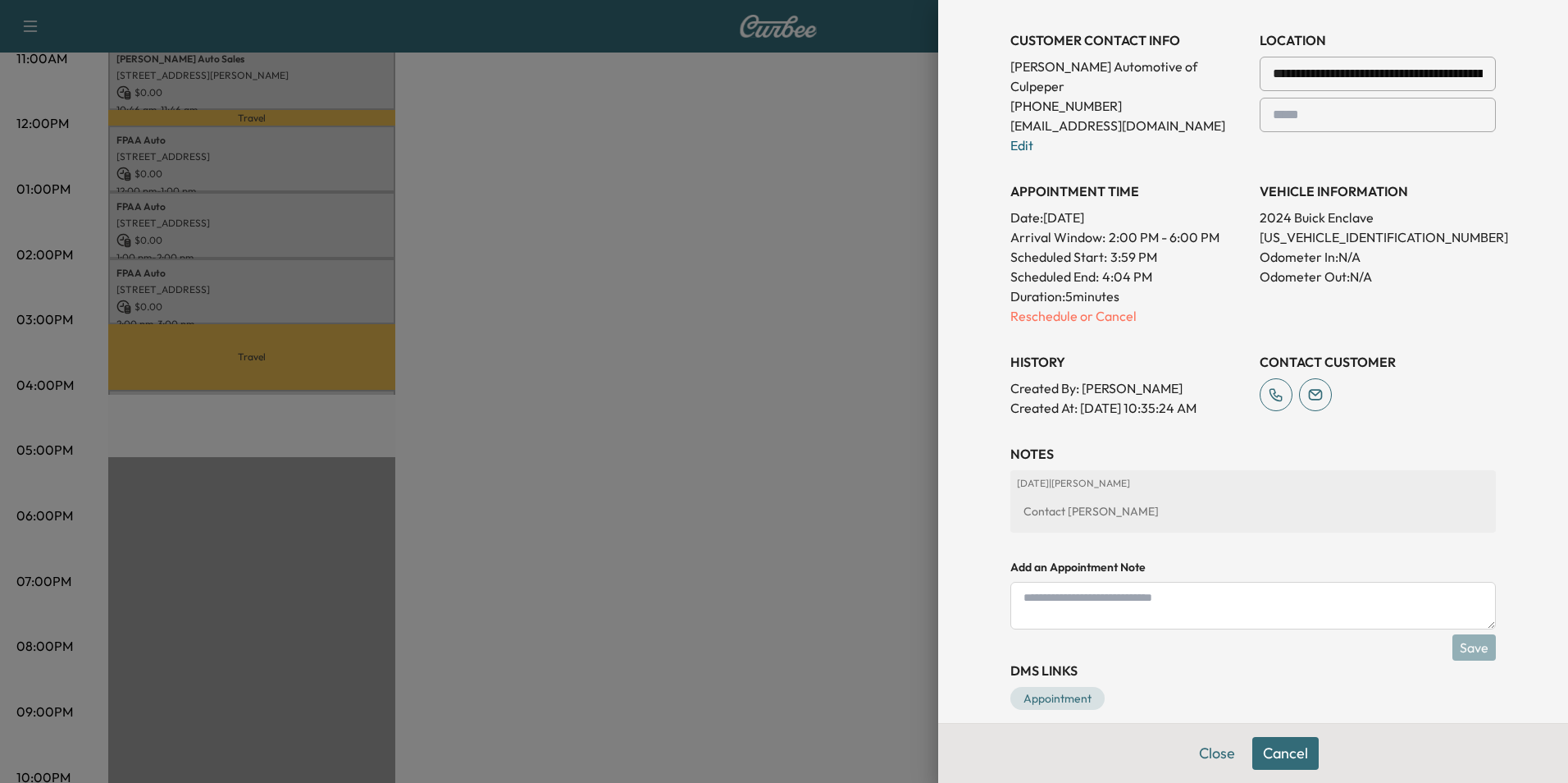
click at [1079, 586] on textarea at bounding box center [1253, 605] width 486 height 47
click at [1134, 497] on div "Contact Heather" at bounding box center [1253, 511] width 473 height 29
drag, startPoint x: 1131, startPoint y: 489, endPoint x: 1109, endPoint y: 522, distance: 39.7
click at [1132, 497] on div "Contact Heather" at bounding box center [1253, 511] width 473 height 29
click at [1058, 582] on textarea at bounding box center [1253, 605] width 486 height 47
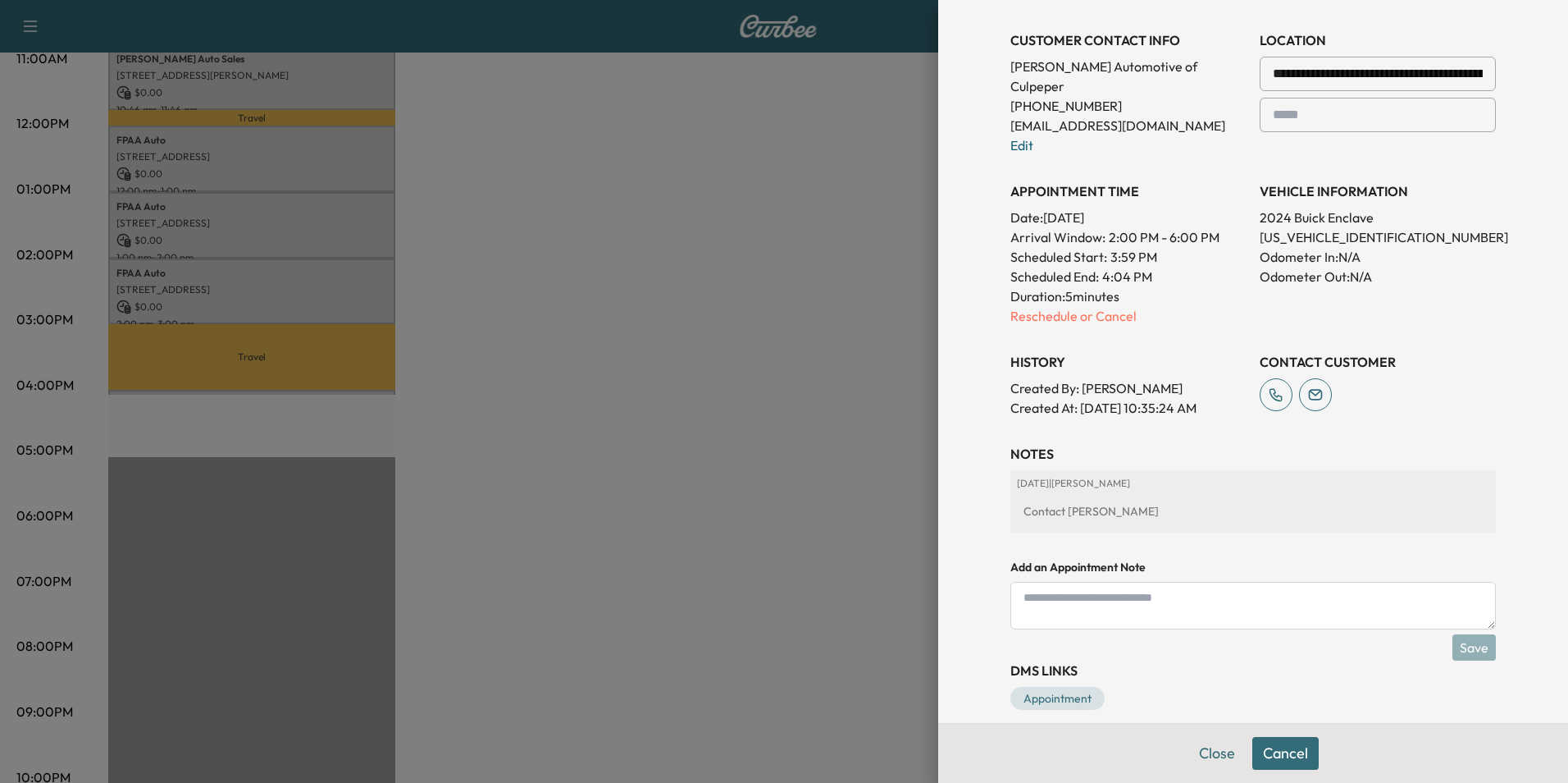
click at [1074, 582] on textarea at bounding box center [1253, 605] width 486 height 47
click at [1069, 582] on textarea "**********" at bounding box center [1253, 605] width 486 height 47
click at [1259, 582] on textarea "**********" at bounding box center [1253, 605] width 486 height 47
type textarea "**********"
click at [1460, 634] on button "Save" at bounding box center [1474, 647] width 44 height 26
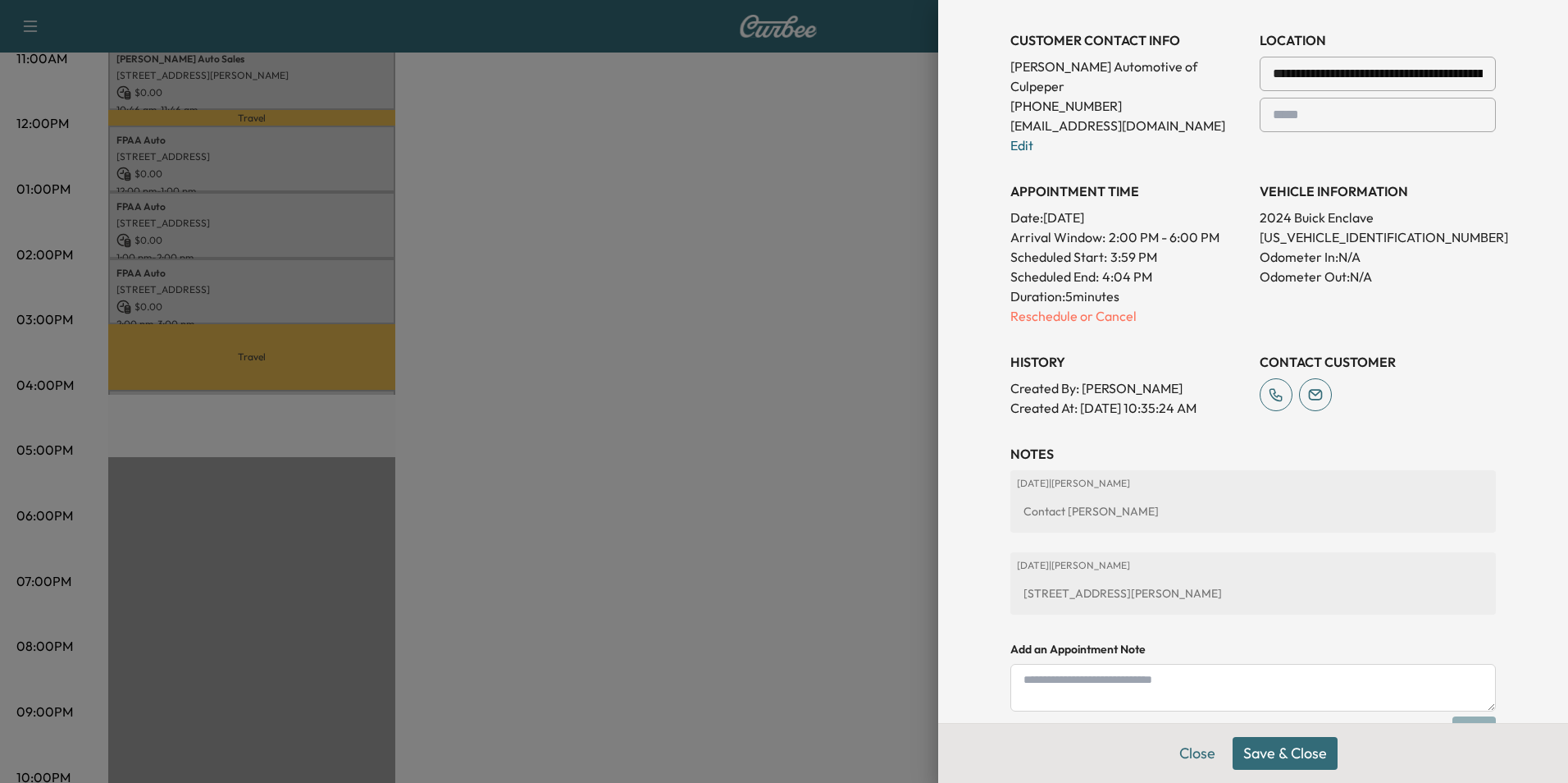
click at [1266, 752] on button "Save & Close" at bounding box center [1285, 753] width 105 height 33
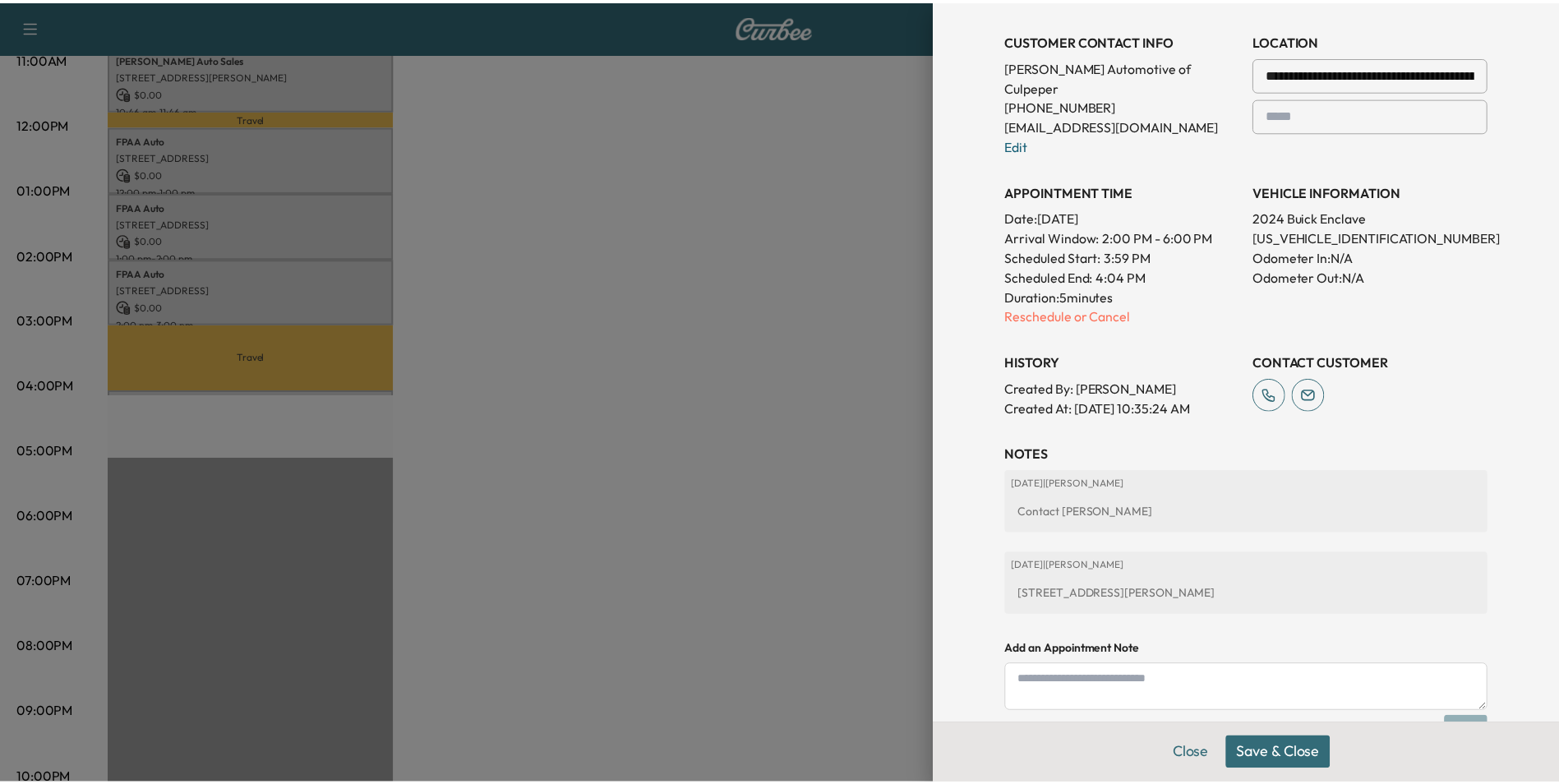
scroll to position [327, 0]
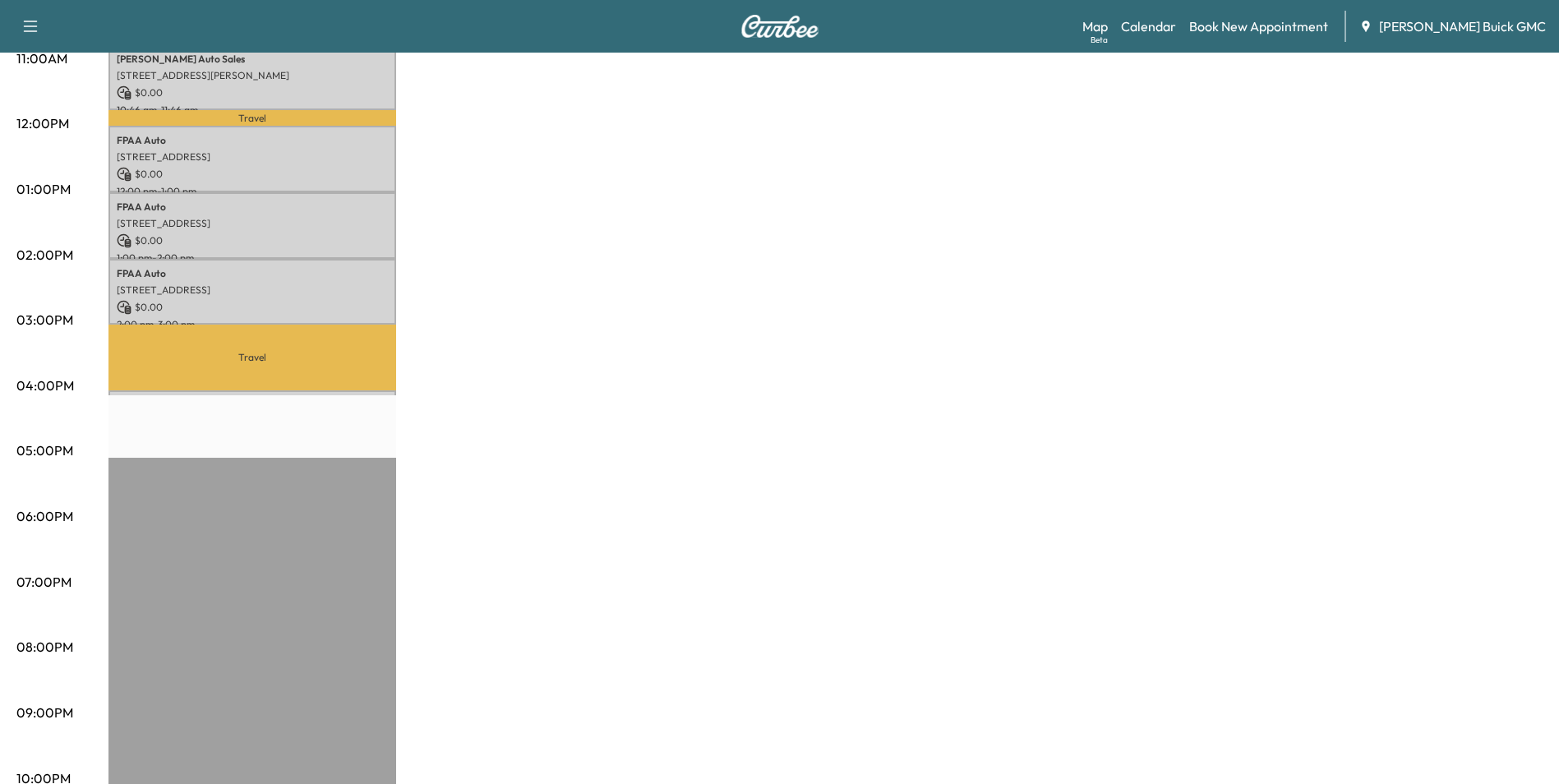
click at [970, 382] on div "MobileService+ $ 0.00 Revenue 5 hr 5 min Work Time 2 hr 27 min Transit Time Tra…" at bounding box center [825, 173] width 1434 height 1232
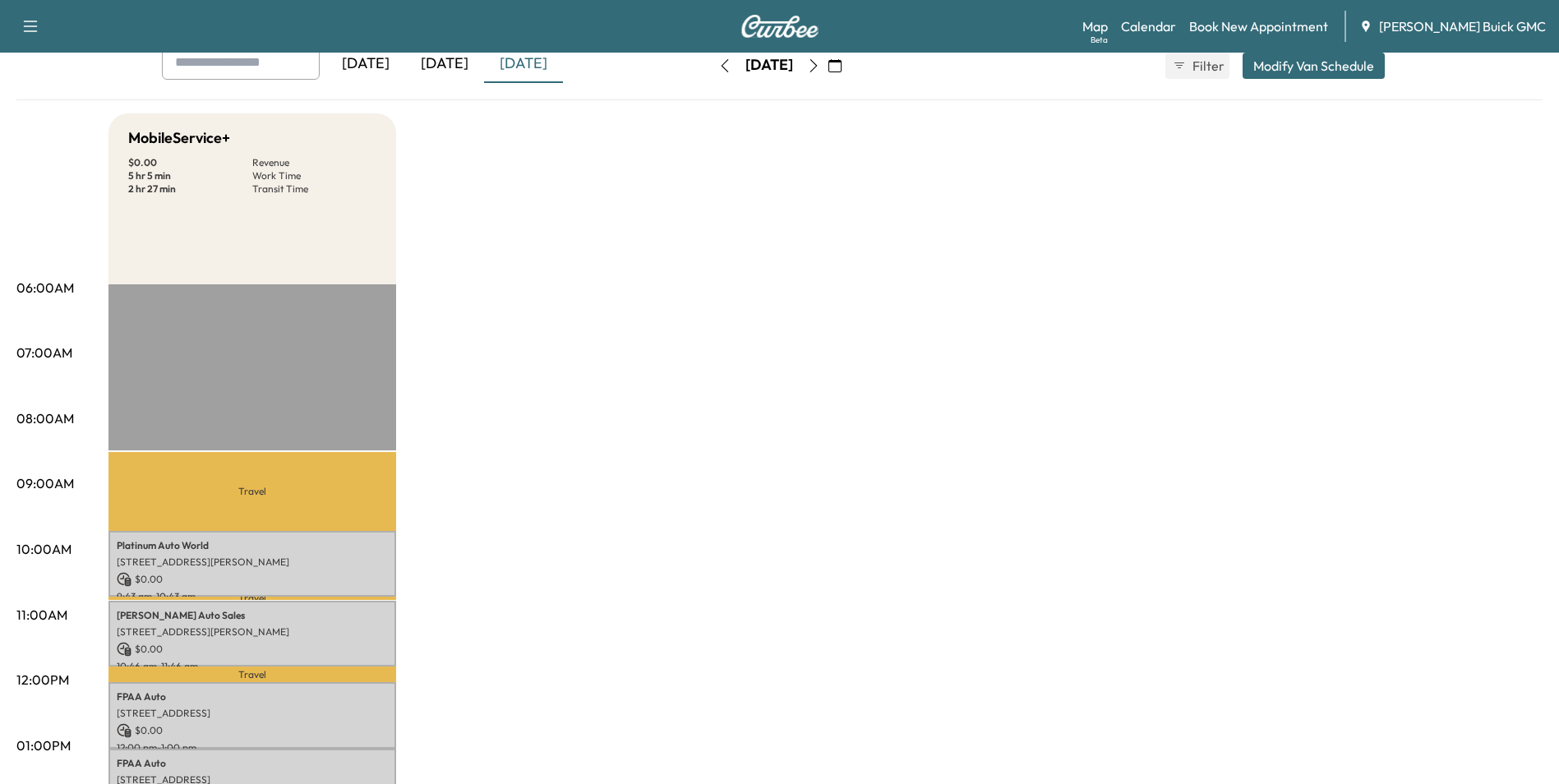
scroll to position [0, 0]
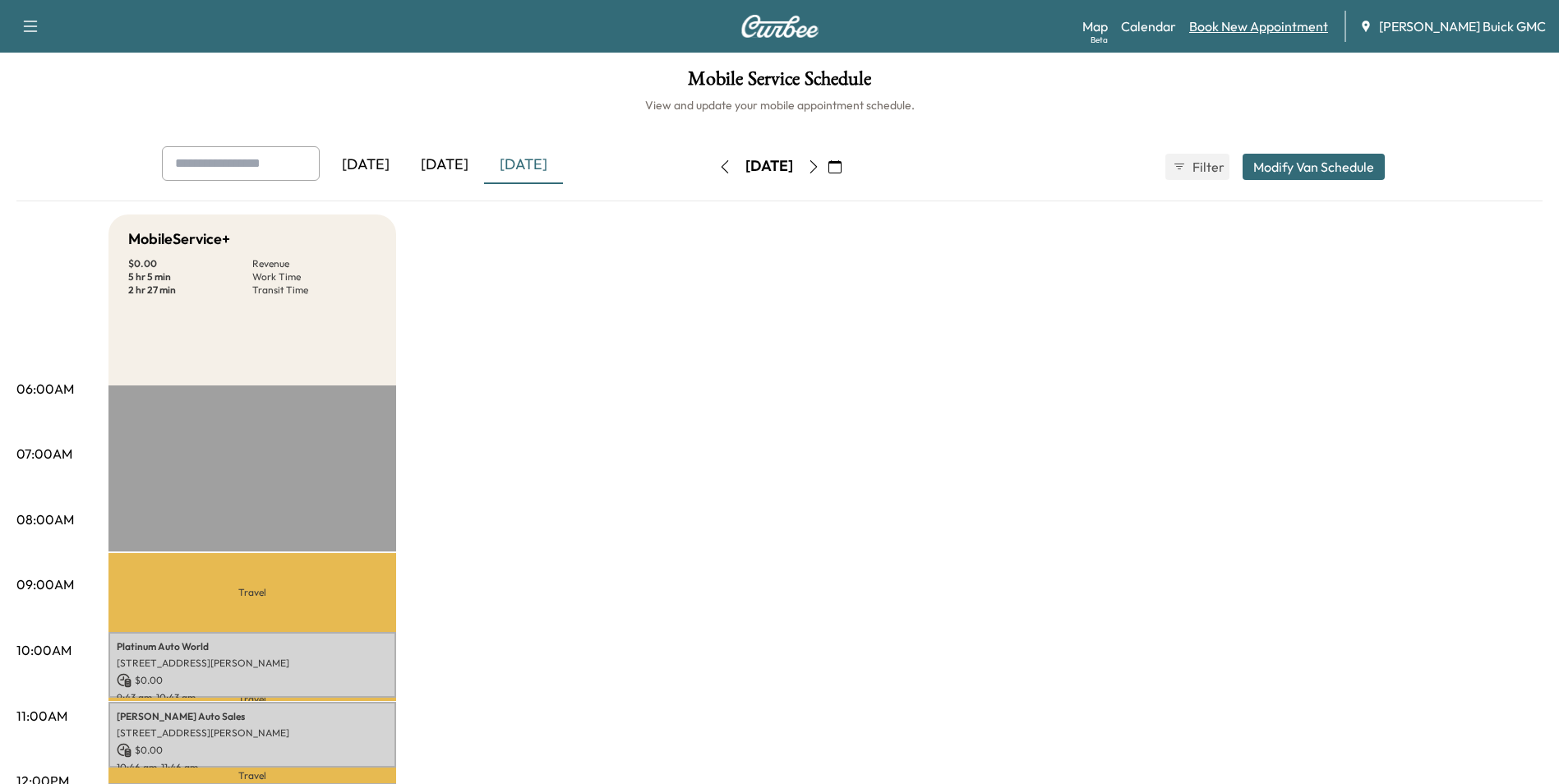
click at [1272, 25] on link "Book New Appointment" at bounding box center [1259, 26] width 139 height 20
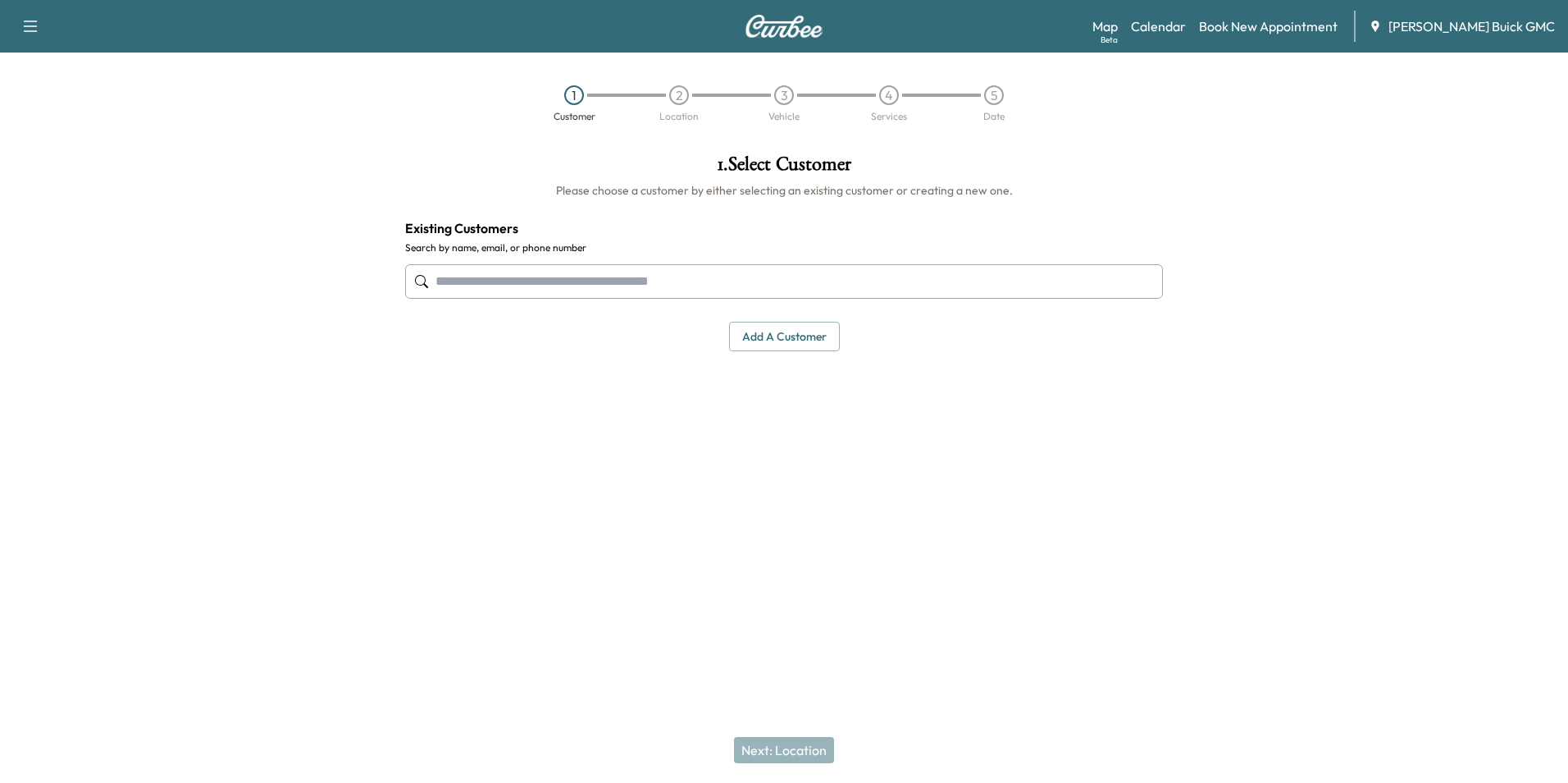
click at [752, 273] on input "text" at bounding box center [784, 282] width 758 height 35
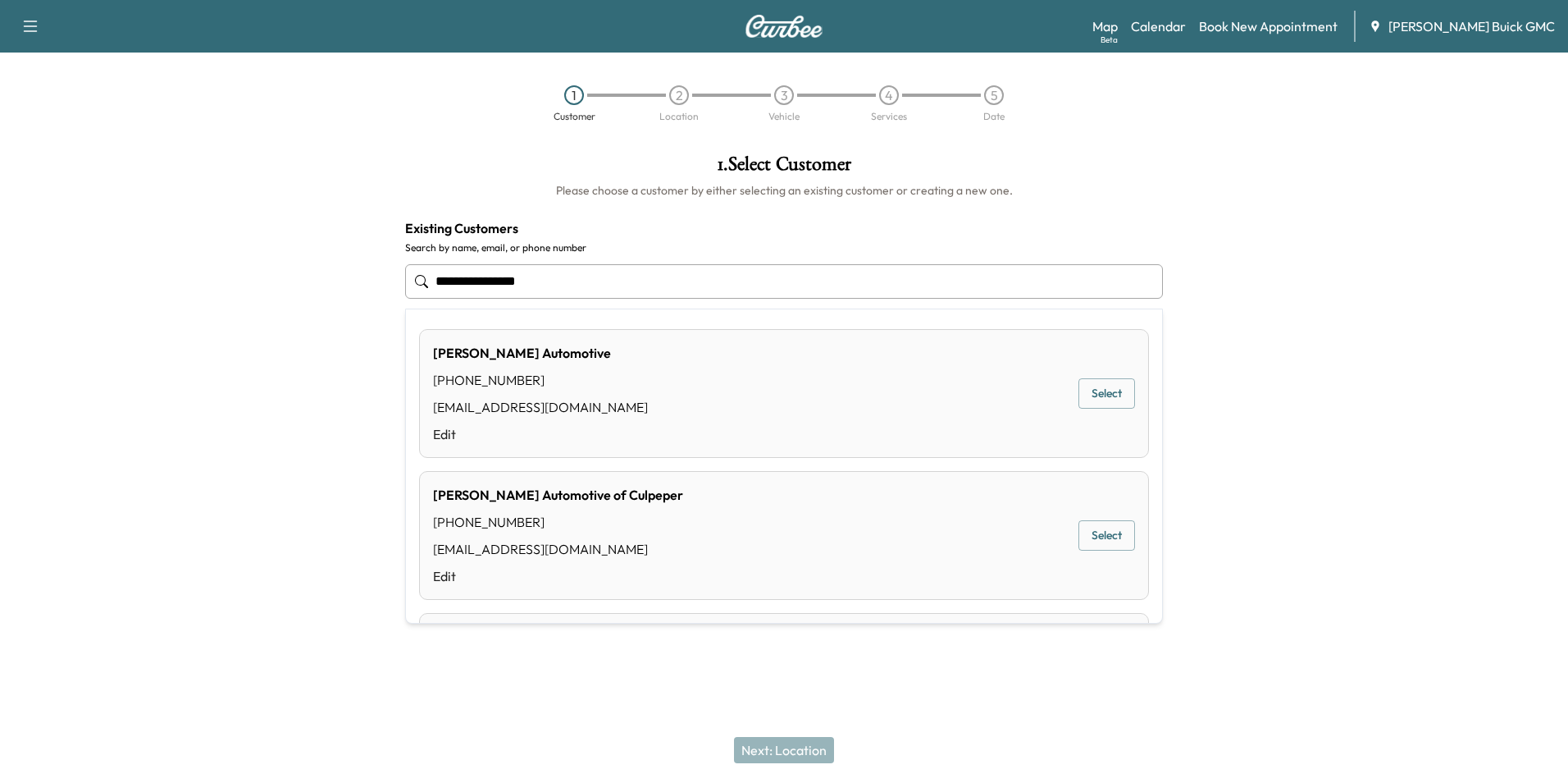
click at [1085, 531] on button "Select" at bounding box center [1107, 535] width 56 height 30
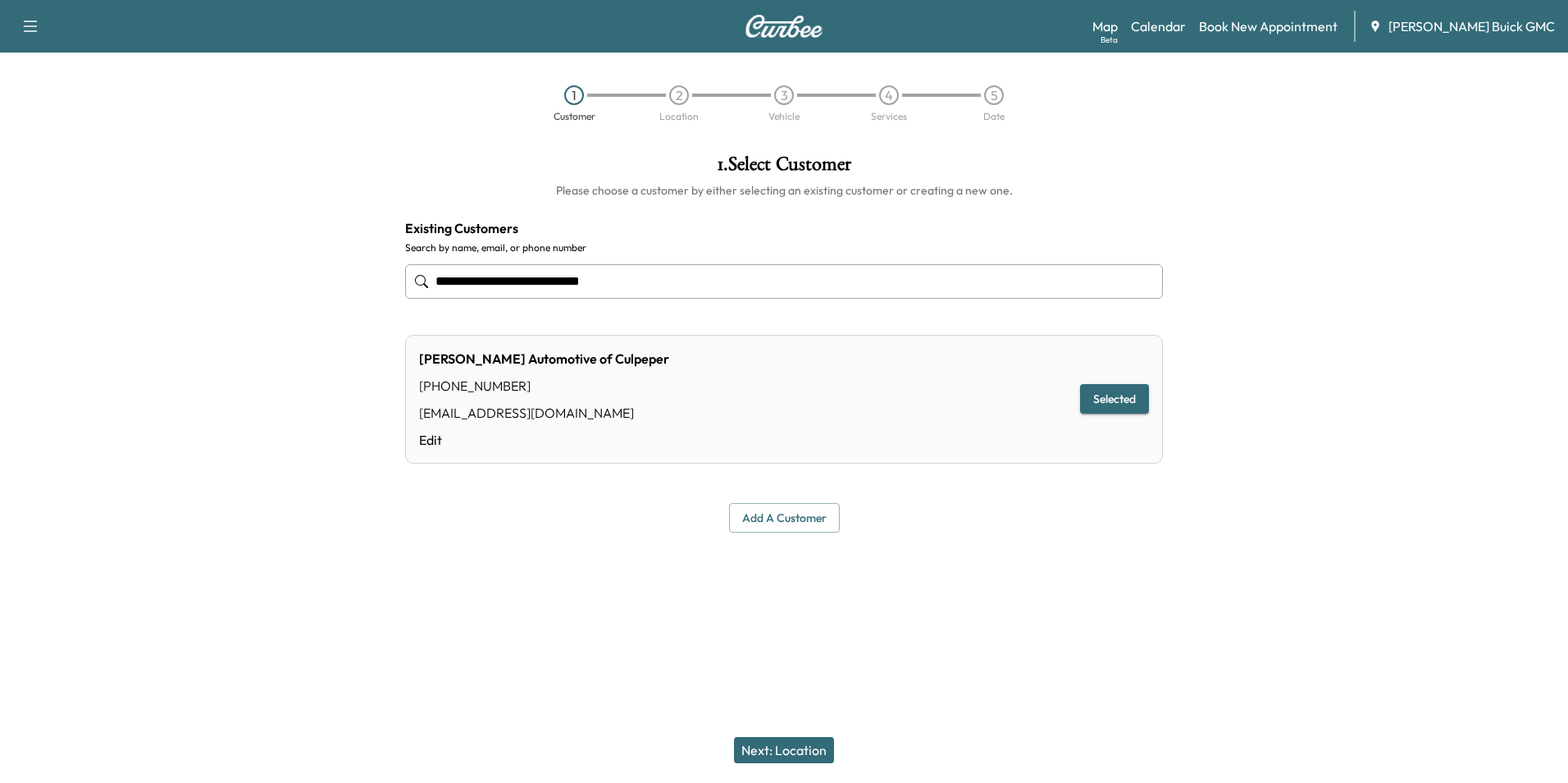
type input "**********"
click at [818, 746] on button "Next: Location" at bounding box center [784, 749] width 100 height 26
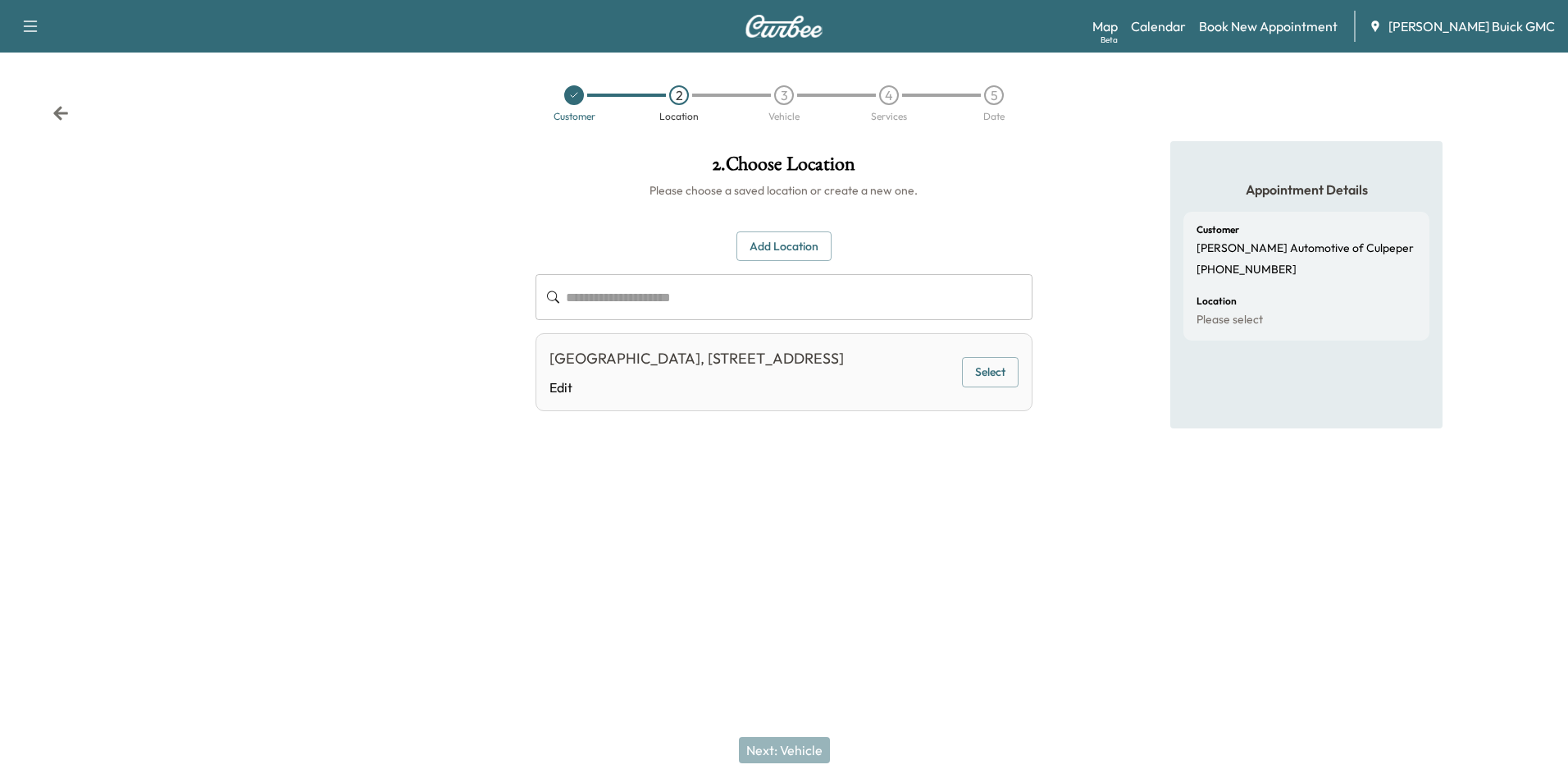
click at [990, 381] on button "Select" at bounding box center [990, 372] width 56 height 30
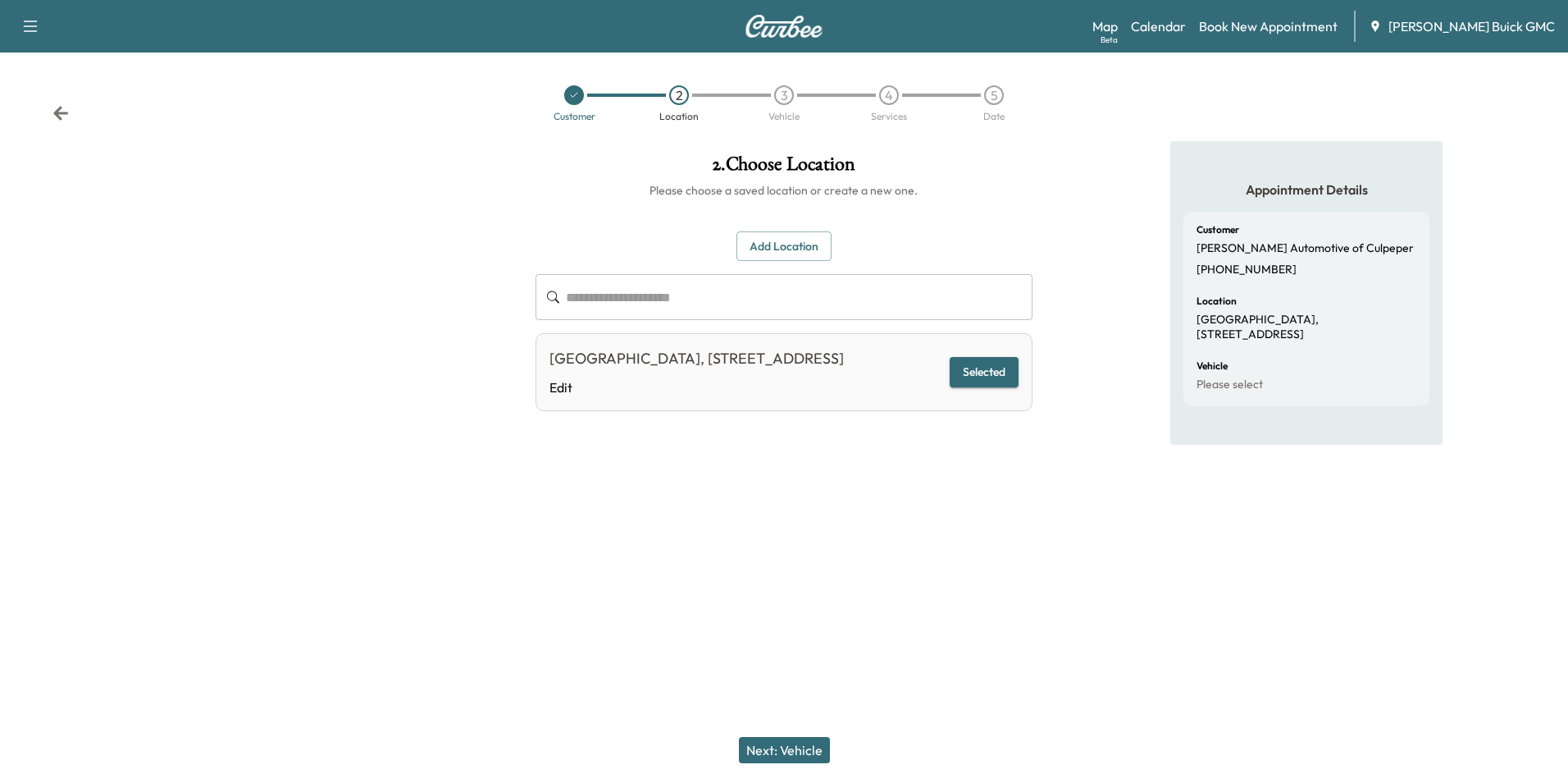
click at [802, 744] on button "Next: Vehicle" at bounding box center [784, 749] width 91 height 26
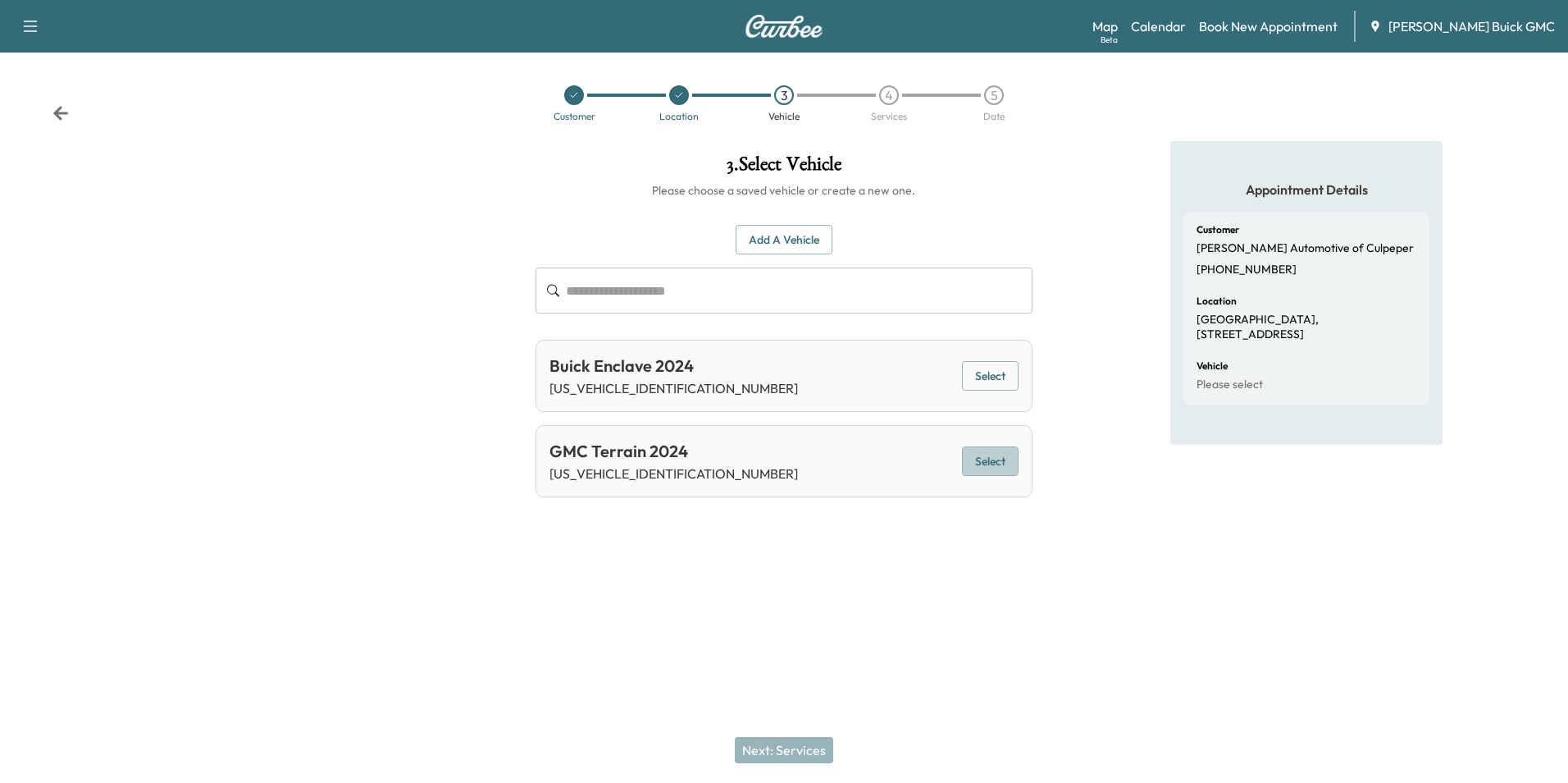
click at [988, 457] on button "Select" at bounding box center [990, 461] width 56 height 30
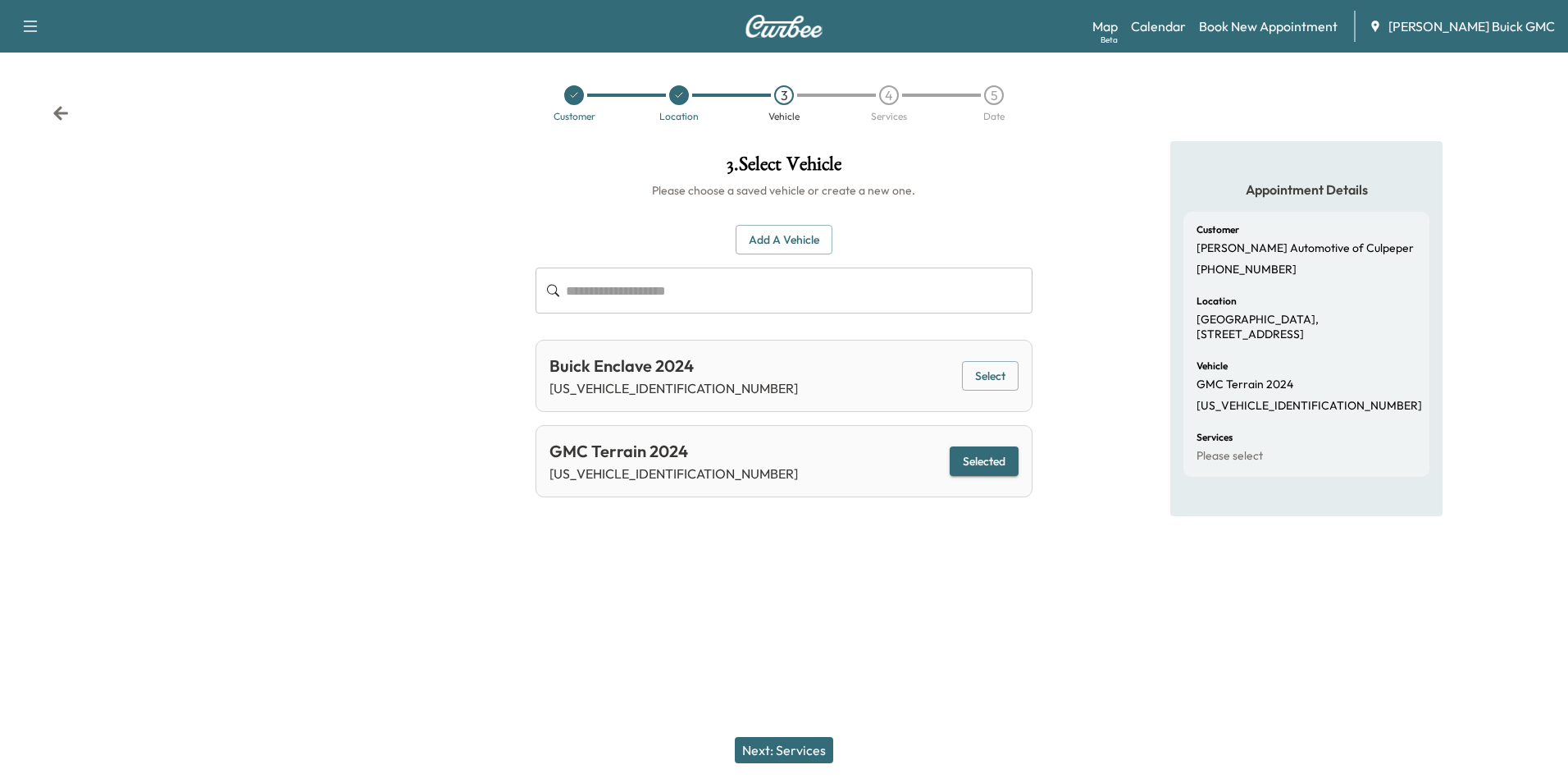
click at [794, 745] on button "Next: Services" at bounding box center [784, 749] width 98 height 26
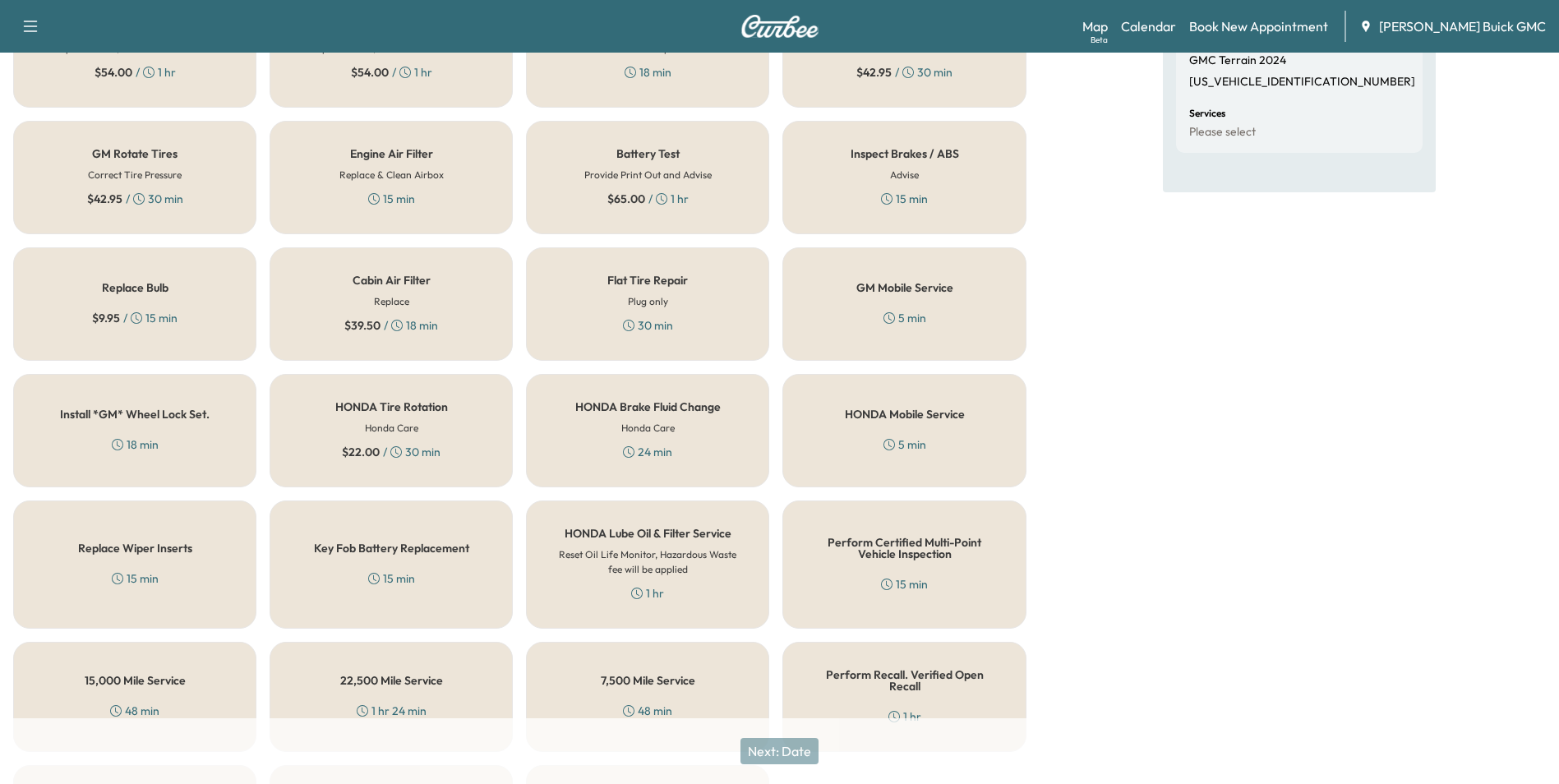
scroll to position [329, 0]
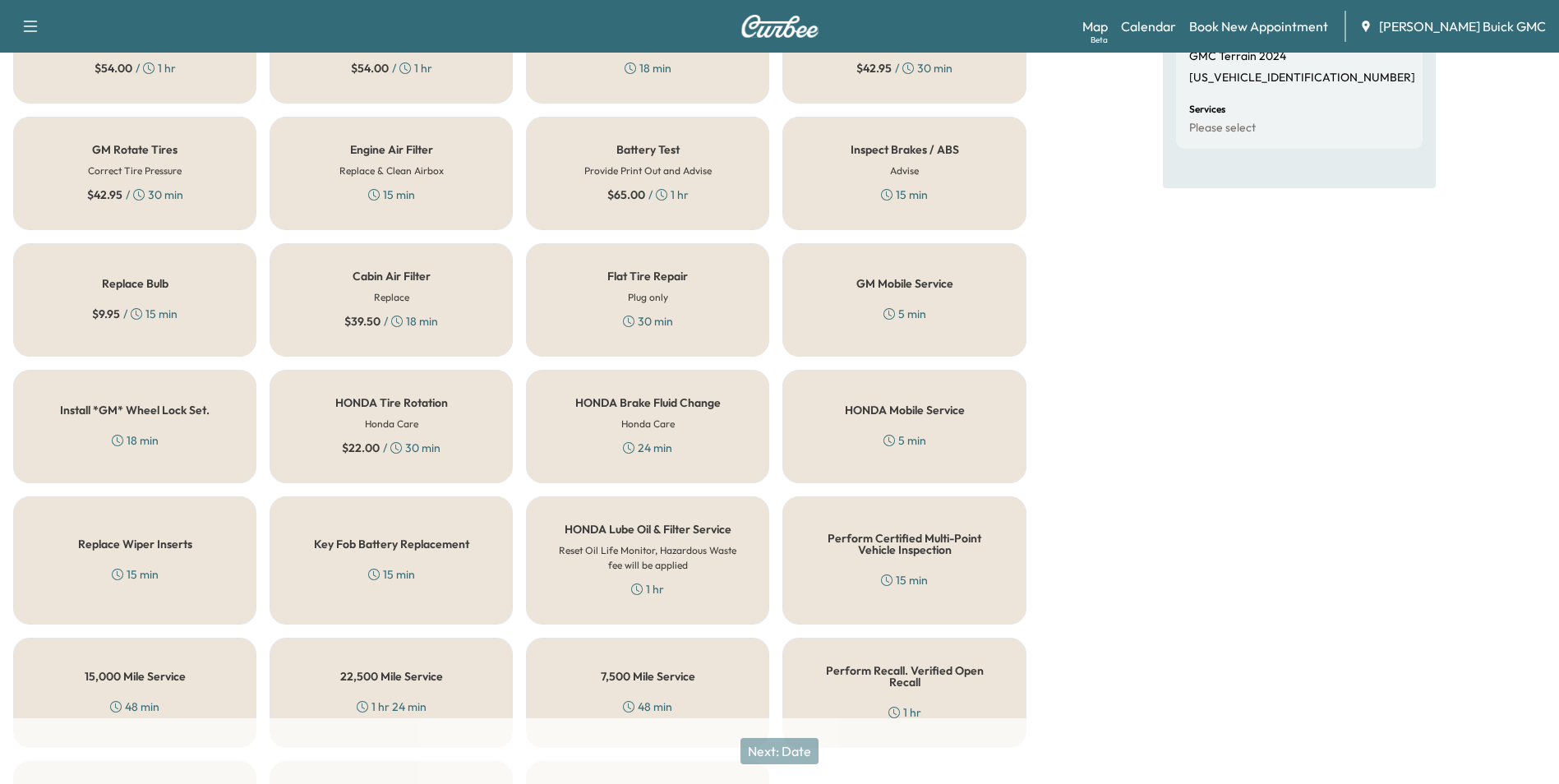
click at [883, 286] on h5 "GM Mobile Service" at bounding box center [905, 283] width 97 height 12
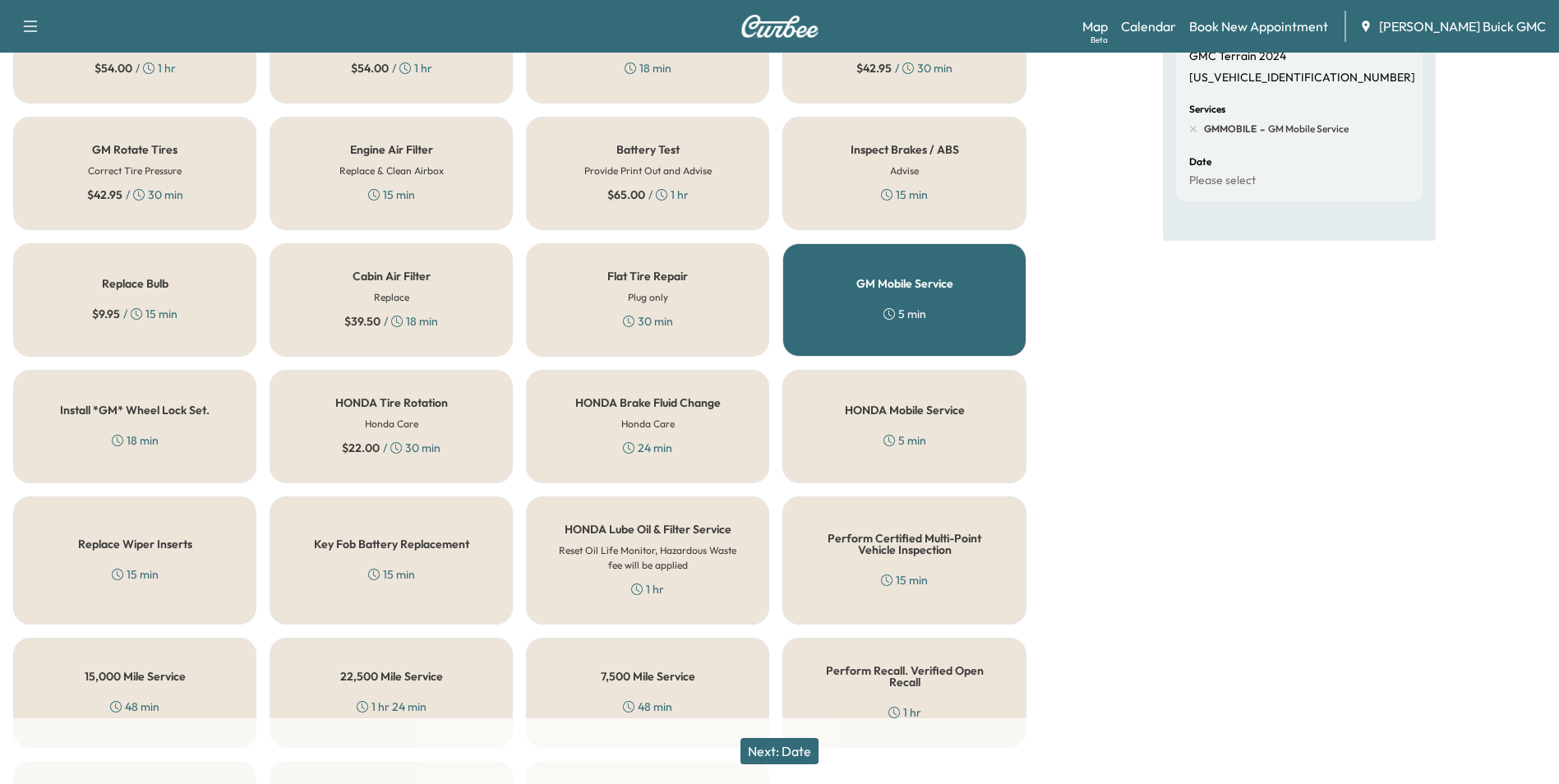
click at [795, 748] on button "Next: Date" at bounding box center [780, 750] width 78 height 26
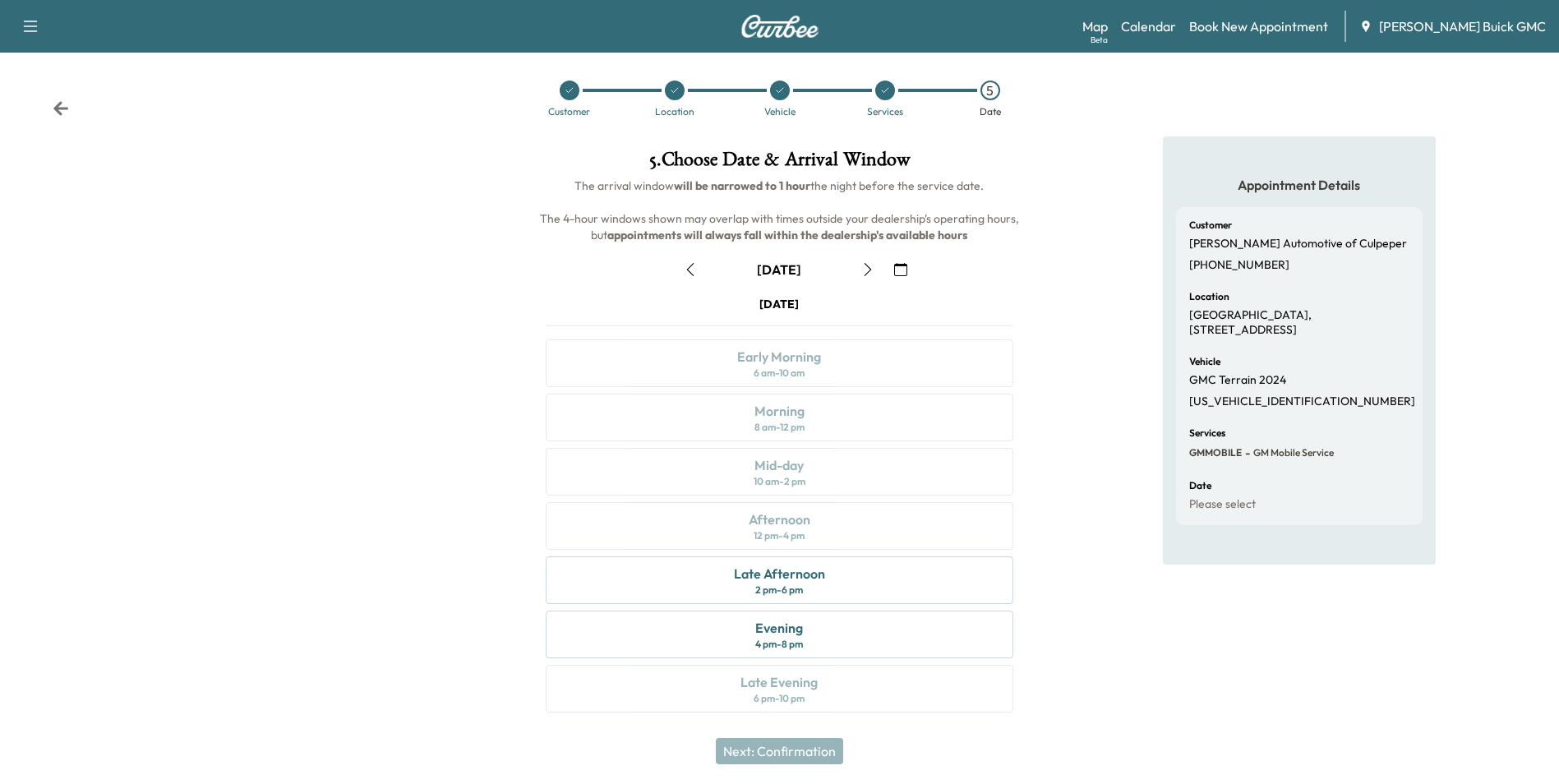
scroll to position [5, 0]
click at [1099, 491] on div "Appointment Details Customer [PERSON_NAME] Automotive of Culpeper [PHONE_NUMBER…" at bounding box center [1299, 434] width 519 height 596
click at [785, 576] on div "Late Afternoon" at bounding box center [780, 573] width 91 height 20
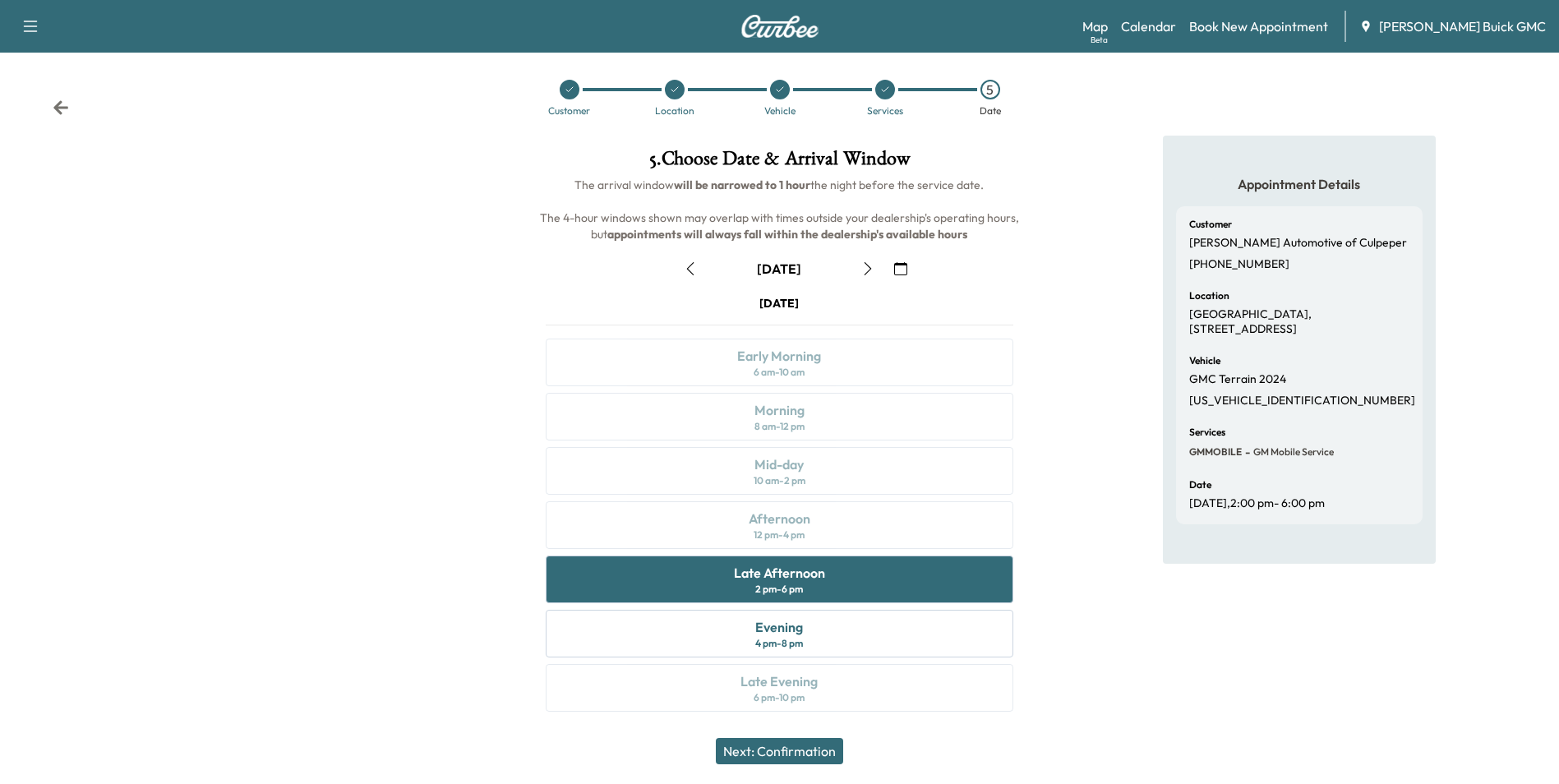
click at [795, 747] on button "Next: Confirmation" at bounding box center [780, 750] width 128 height 26
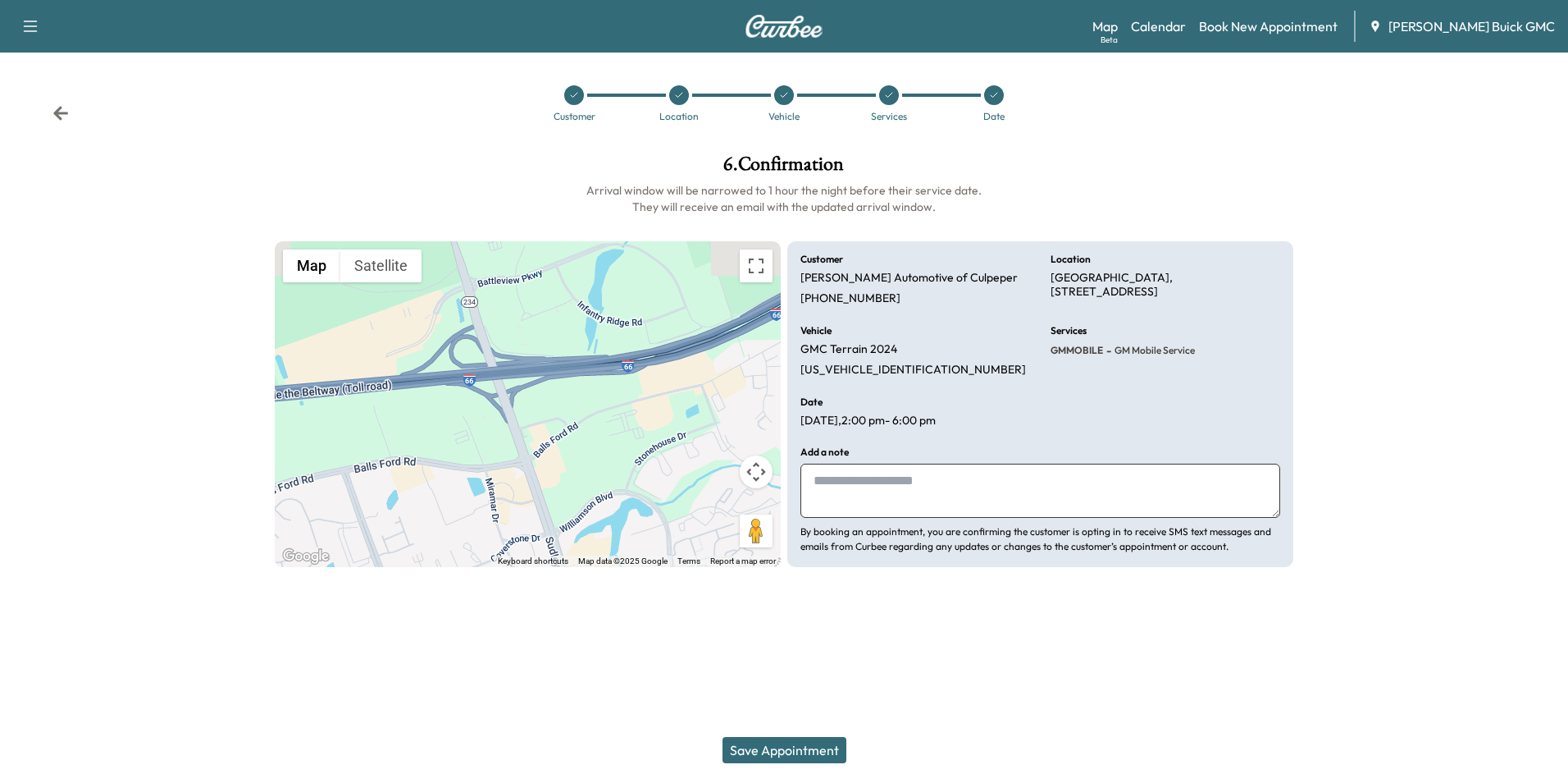
click at [897, 489] on textarea at bounding box center [1040, 490] width 480 height 54
drag, startPoint x: 899, startPoint y: 484, endPoint x: 980, endPoint y: 476, distance: 81.4
click at [980, 476] on textarea "**********" at bounding box center [1040, 490] width 480 height 54
type textarea "**********"
click at [805, 748] on button "Save Appointment" at bounding box center [784, 749] width 124 height 26
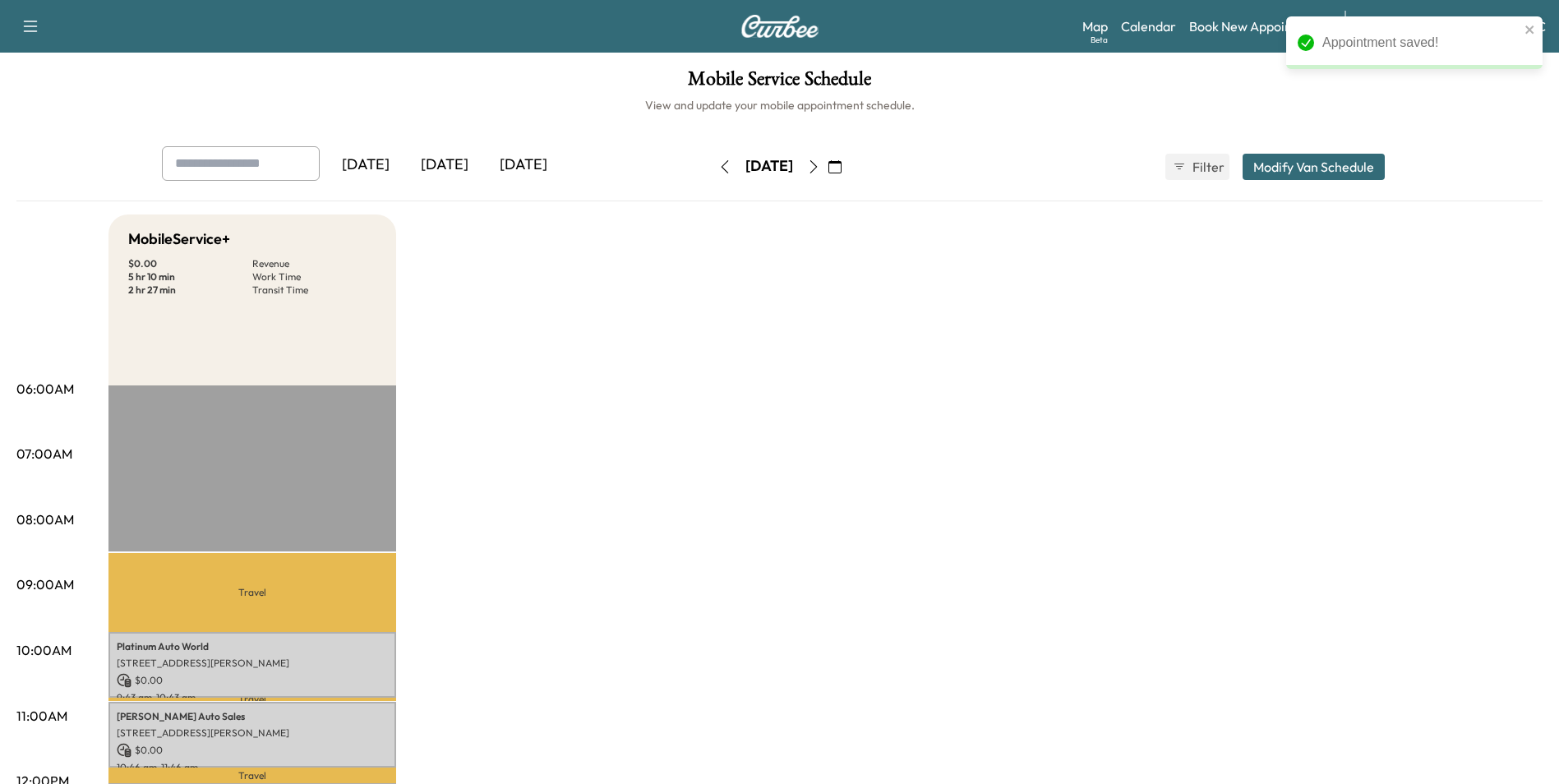
click at [539, 162] on div "[DATE]" at bounding box center [523, 164] width 78 height 37
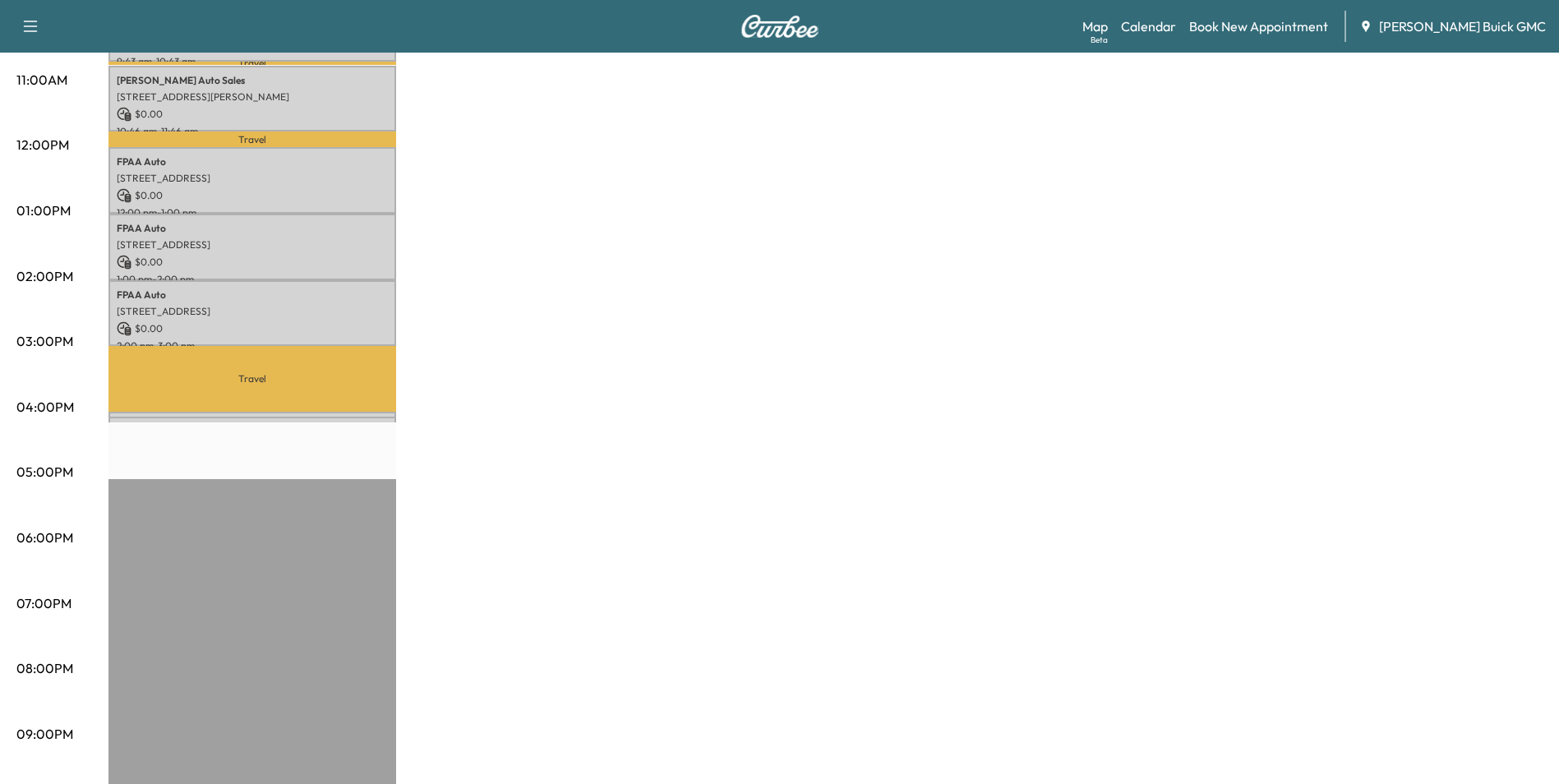
scroll to position [657, 0]
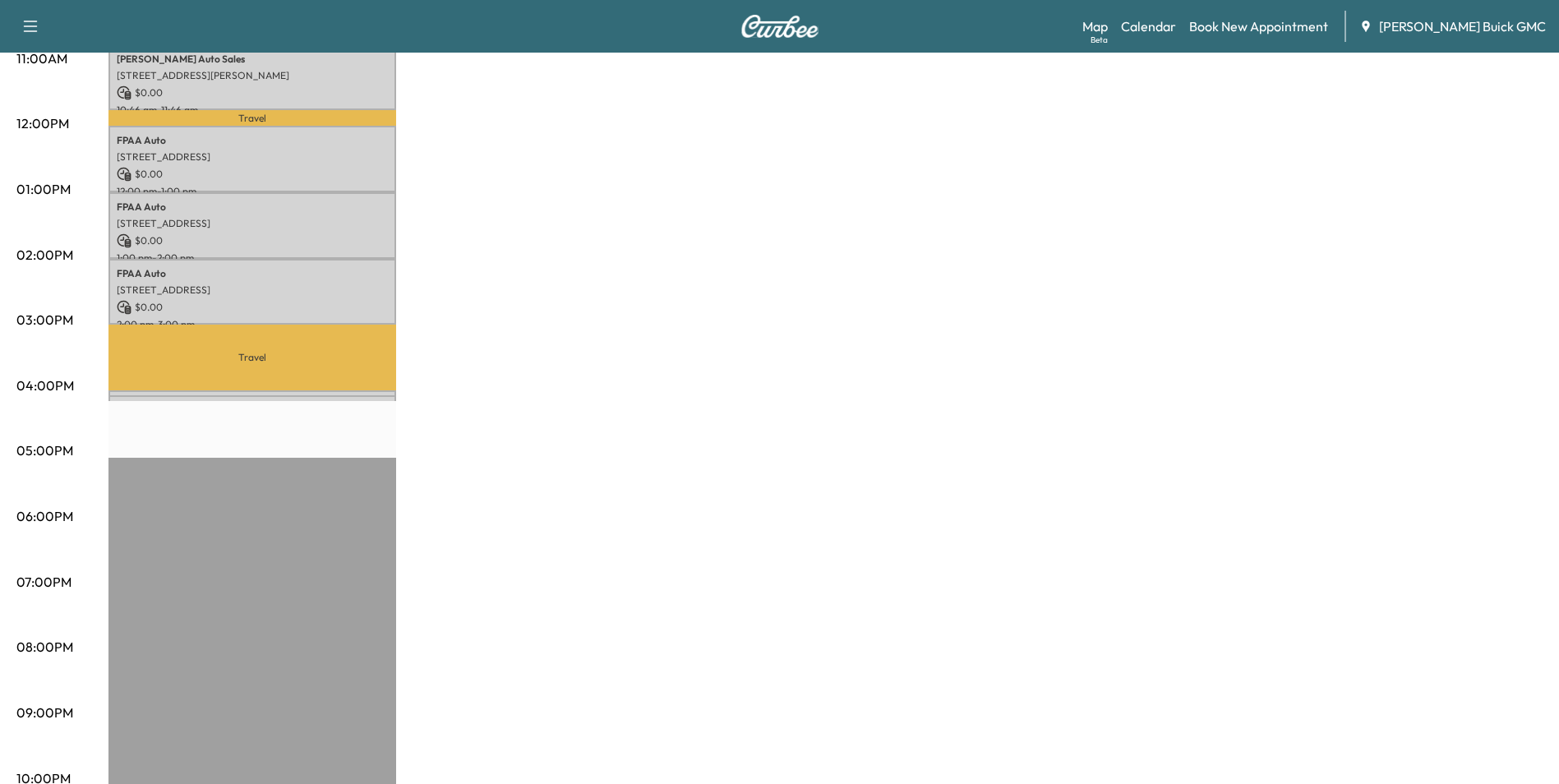
click at [543, 238] on div "MobileService+ $ 0.00 Revenue 5 hr 10 min Work Time 2 hr 27 min Transit Time Tr…" at bounding box center [825, 173] width 1434 height 1232
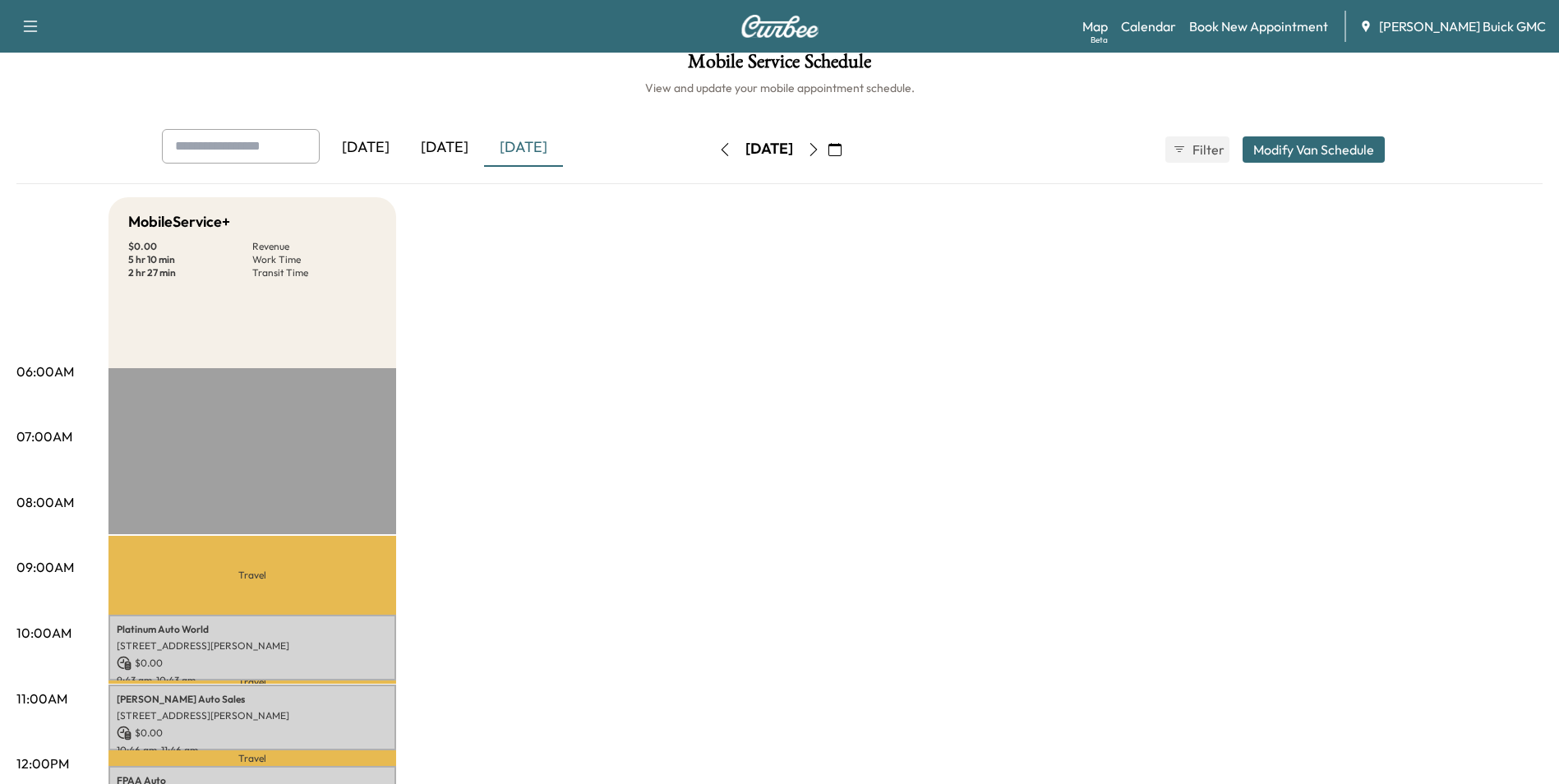
scroll to position [0, 0]
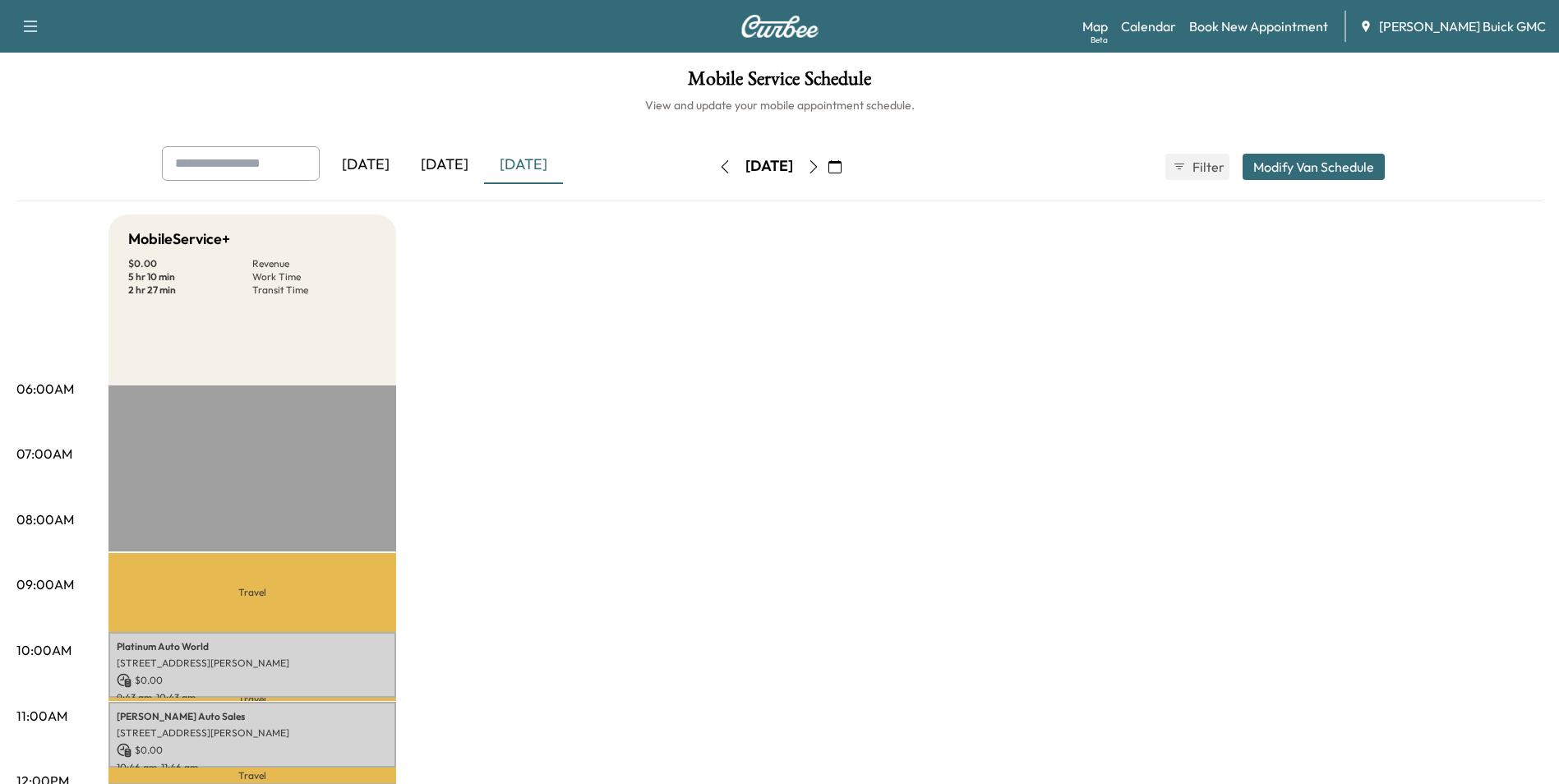
click at [452, 161] on div "[DATE]" at bounding box center [445, 164] width 78 height 37
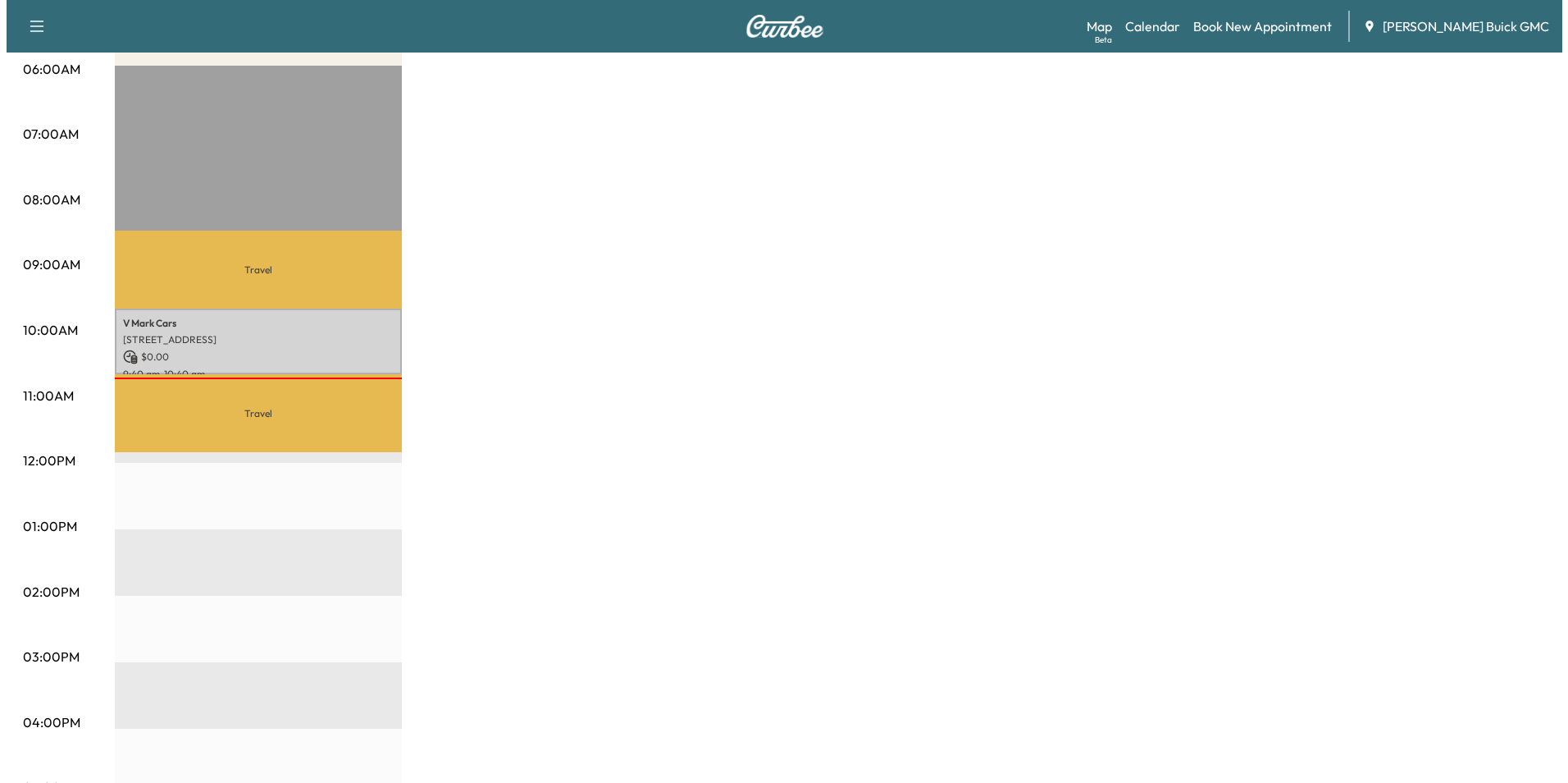
scroll to position [328, 0]
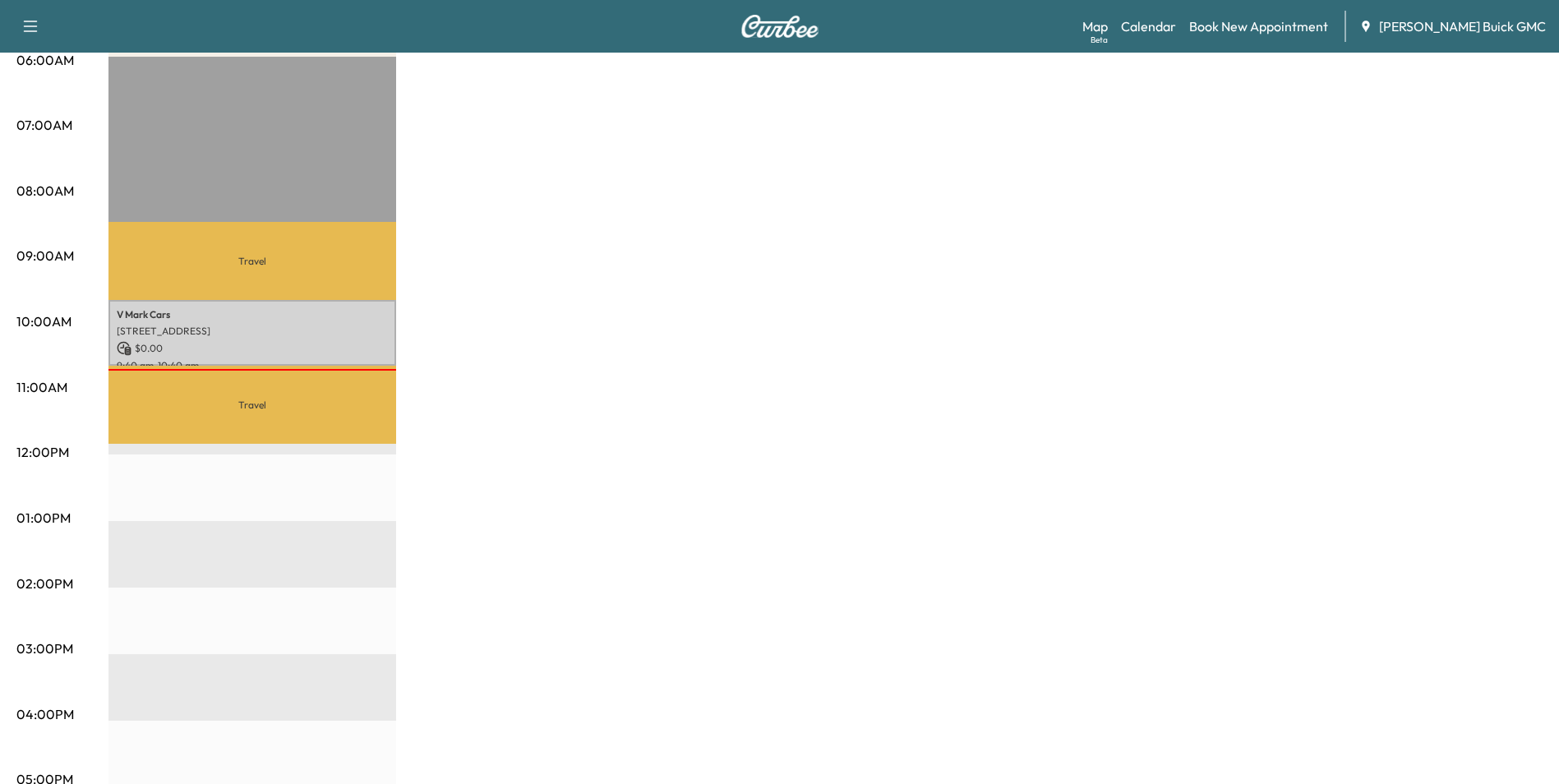
click at [505, 371] on div "MobileService+ $ 0.00 Revenue 1 hr Work Time 2 hr 20 min Transit Time Travel V …" at bounding box center [825, 502] width 1434 height 1232
click at [626, 437] on div "MobileService+ $ 0.00 Revenue 1 hr Work Time 2 hr 20 min Transit Time Travel V …" at bounding box center [825, 502] width 1434 height 1232
click at [321, 330] on p "[STREET_ADDRESS]" at bounding box center [252, 331] width 271 height 13
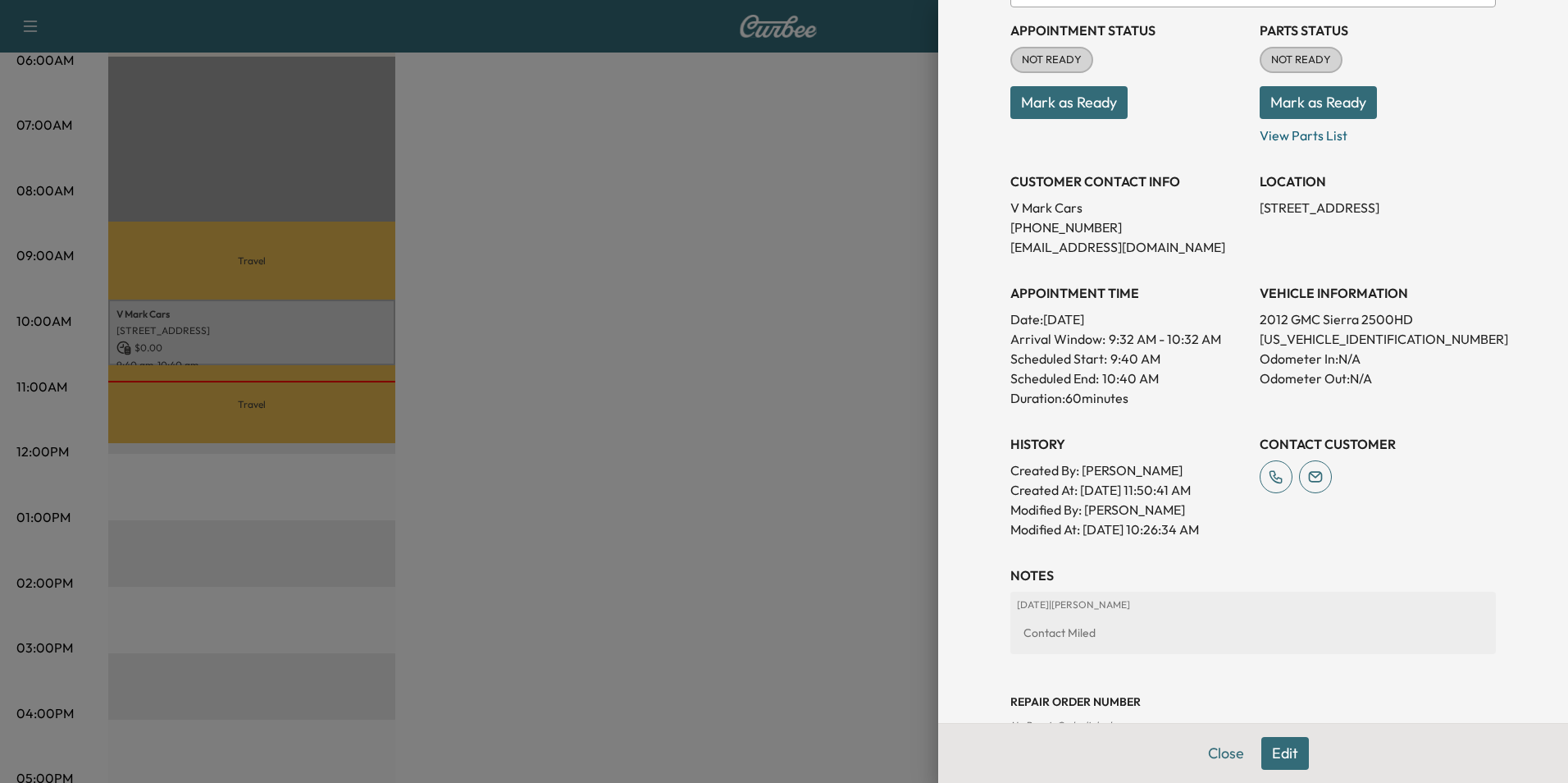
scroll to position [304, 0]
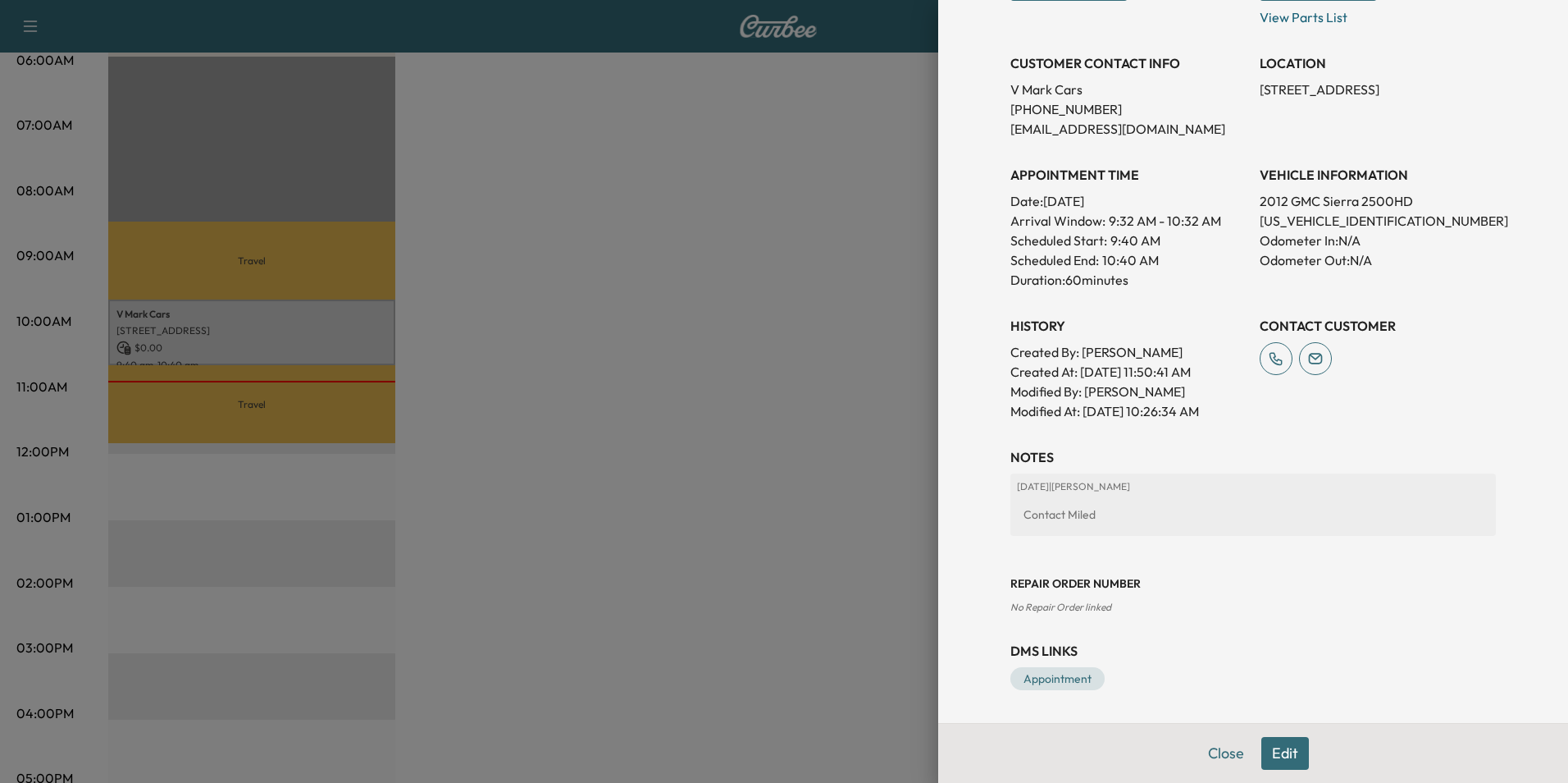
click at [1270, 751] on button "Edit" at bounding box center [1286, 753] width 47 height 33
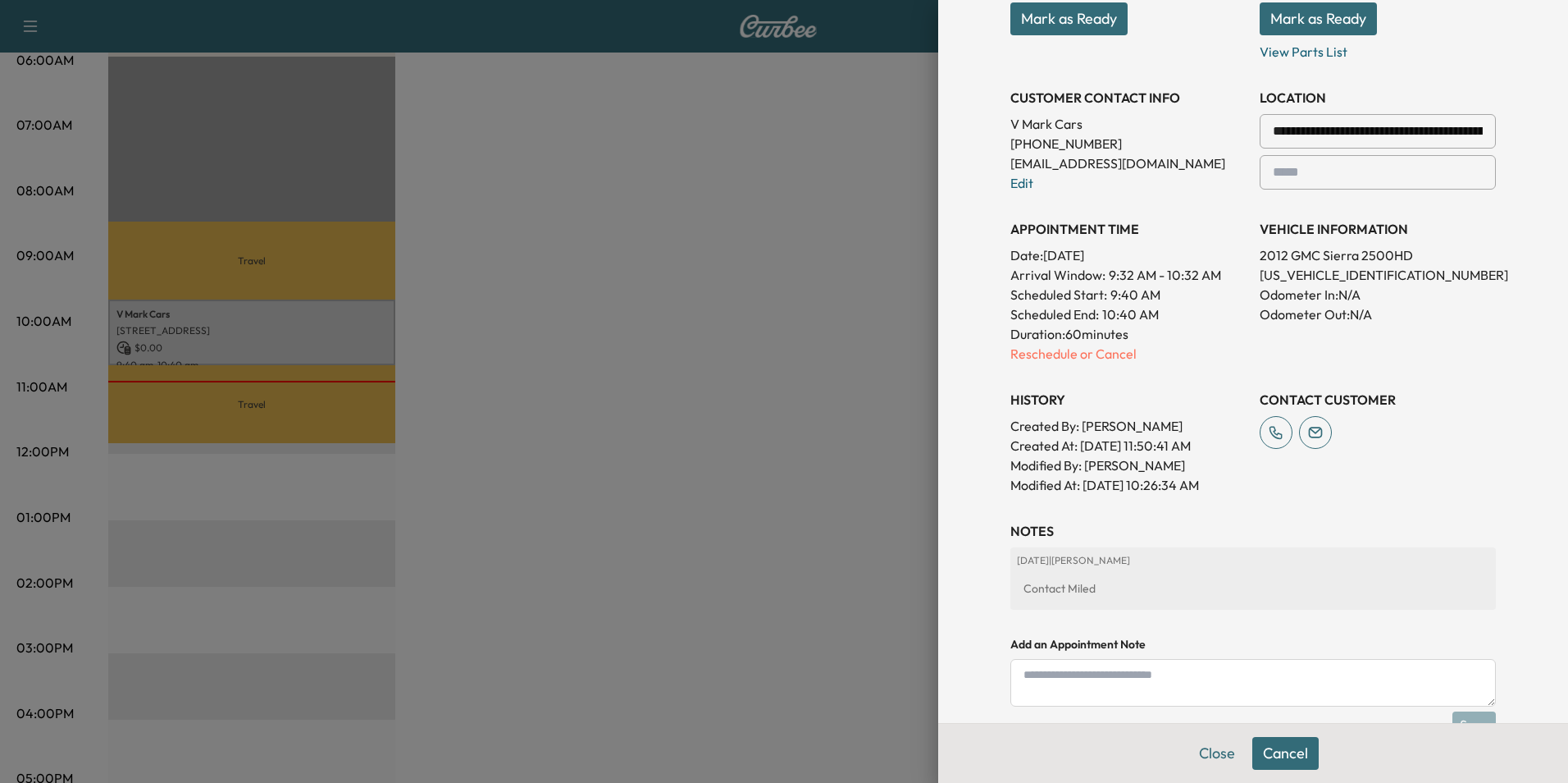
scroll to position [338, 0]
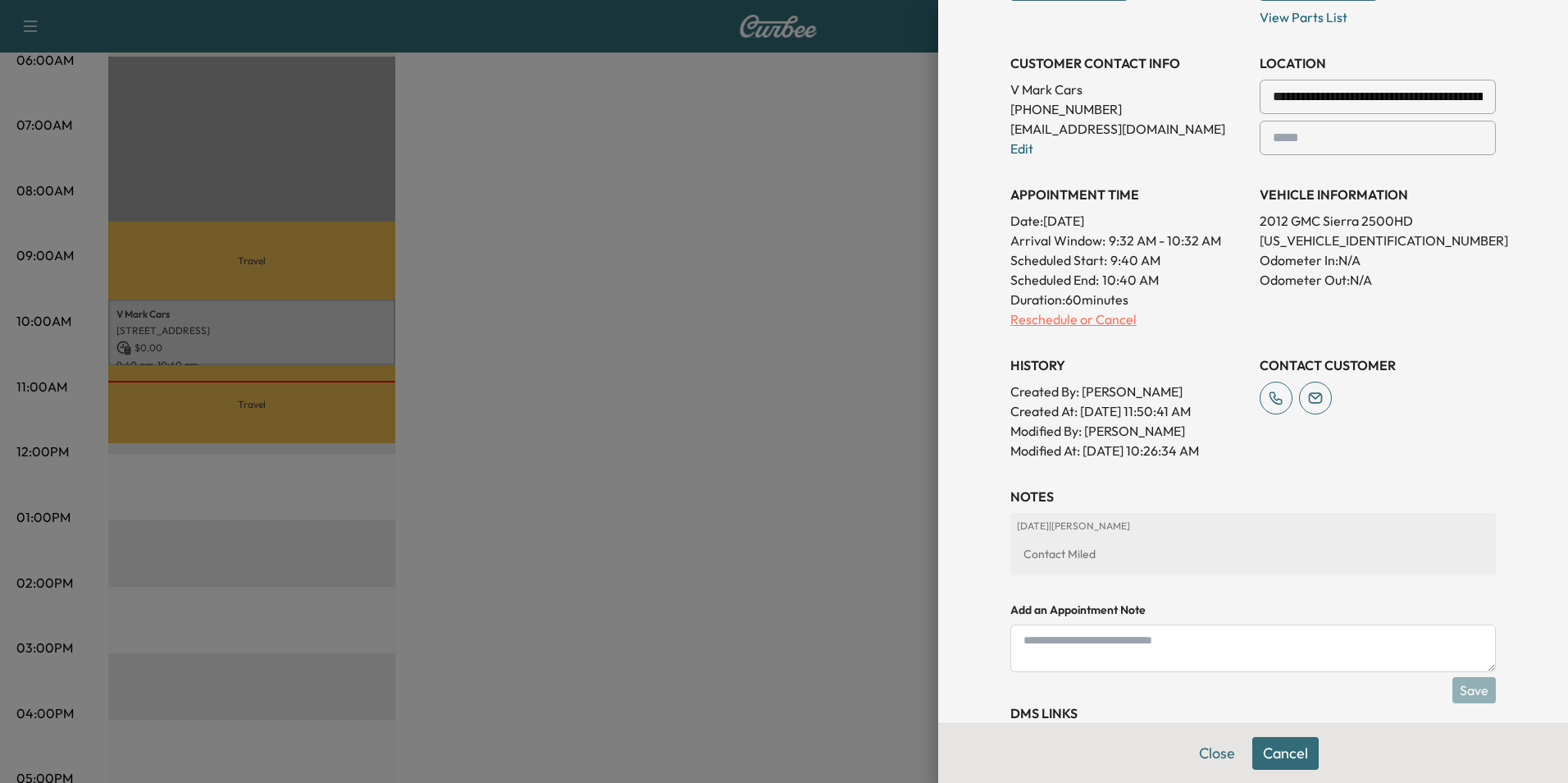
click at [1050, 316] on p "Reschedule or Cancel" at bounding box center [1128, 319] width 236 height 20
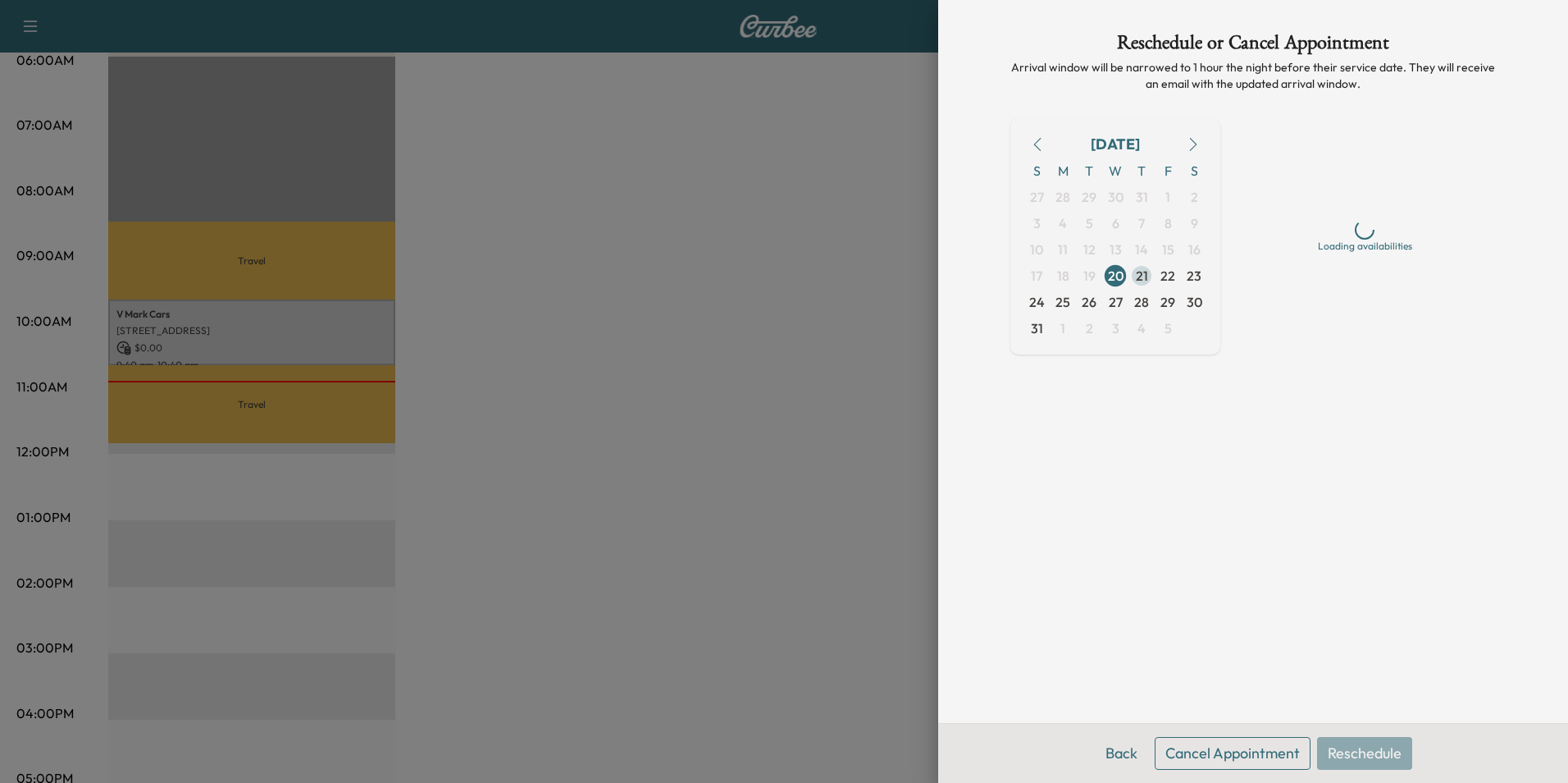
click at [1144, 274] on span "21" at bounding box center [1143, 276] width 13 height 20
click at [1186, 391] on div "[DATE] S M T W T F S 27 28 29 30 31 1 2 3 4 5 6 7 8 9 10 11 12 13 14 15 16 17 1…" at bounding box center [1115, 308] width 210 height 379
click at [1190, 583] on div "Reschedule or Cancel Appointment Arrival window will be narrowed to 1 hour the …" at bounding box center [1253, 361] width 525 height 723
click at [1186, 545] on div "Reschedule or Cancel Appointment Arrival window will be narrowed to 1 hour the …" at bounding box center [1253, 361] width 525 height 723
click at [815, 199] on div at bounding box center [784, 391] width 1568 height 783
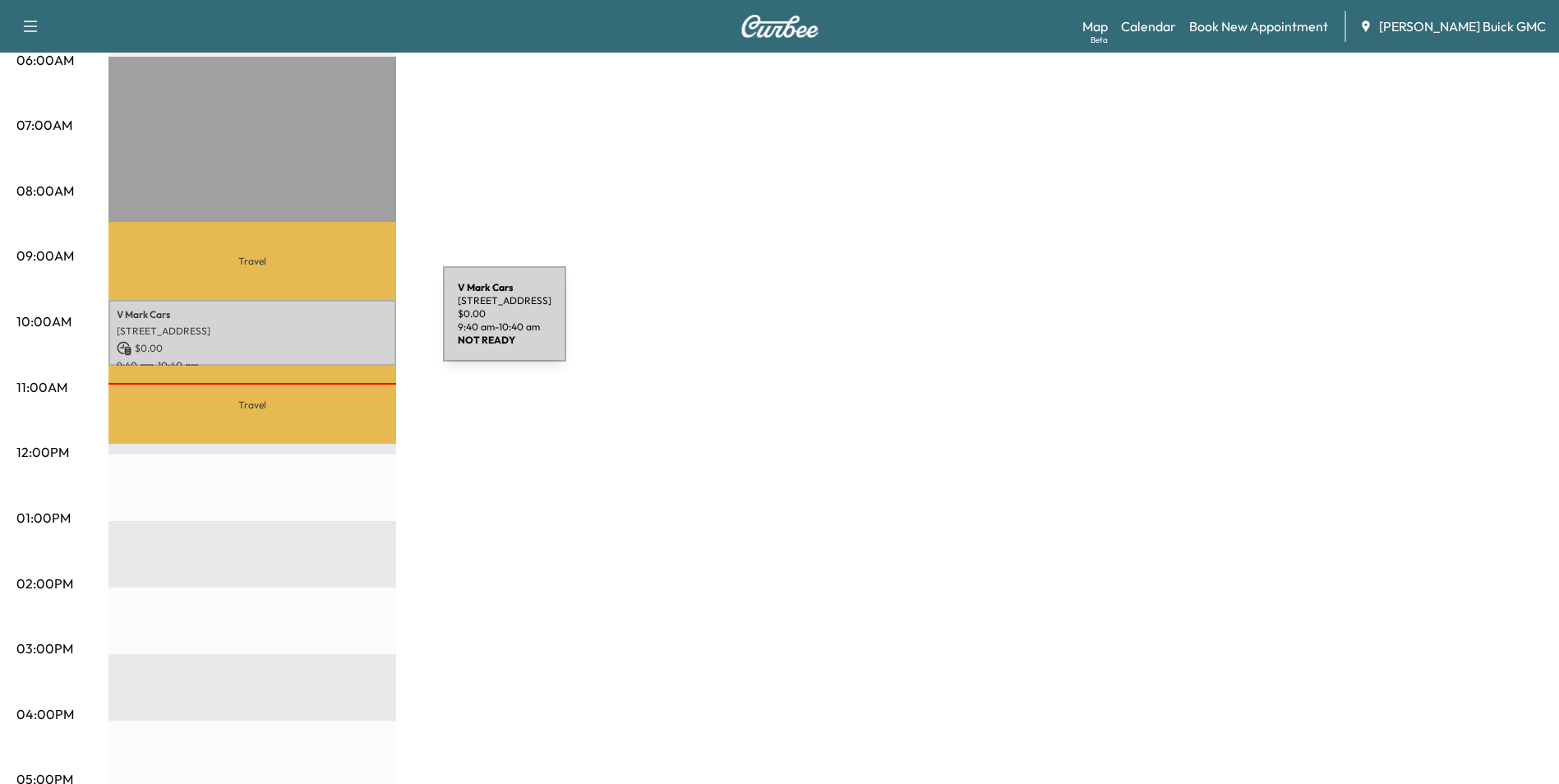
click at [319, 325] on p "[STREET_ADDRESS]" at bounding box center [252, 331] width 271 height 13
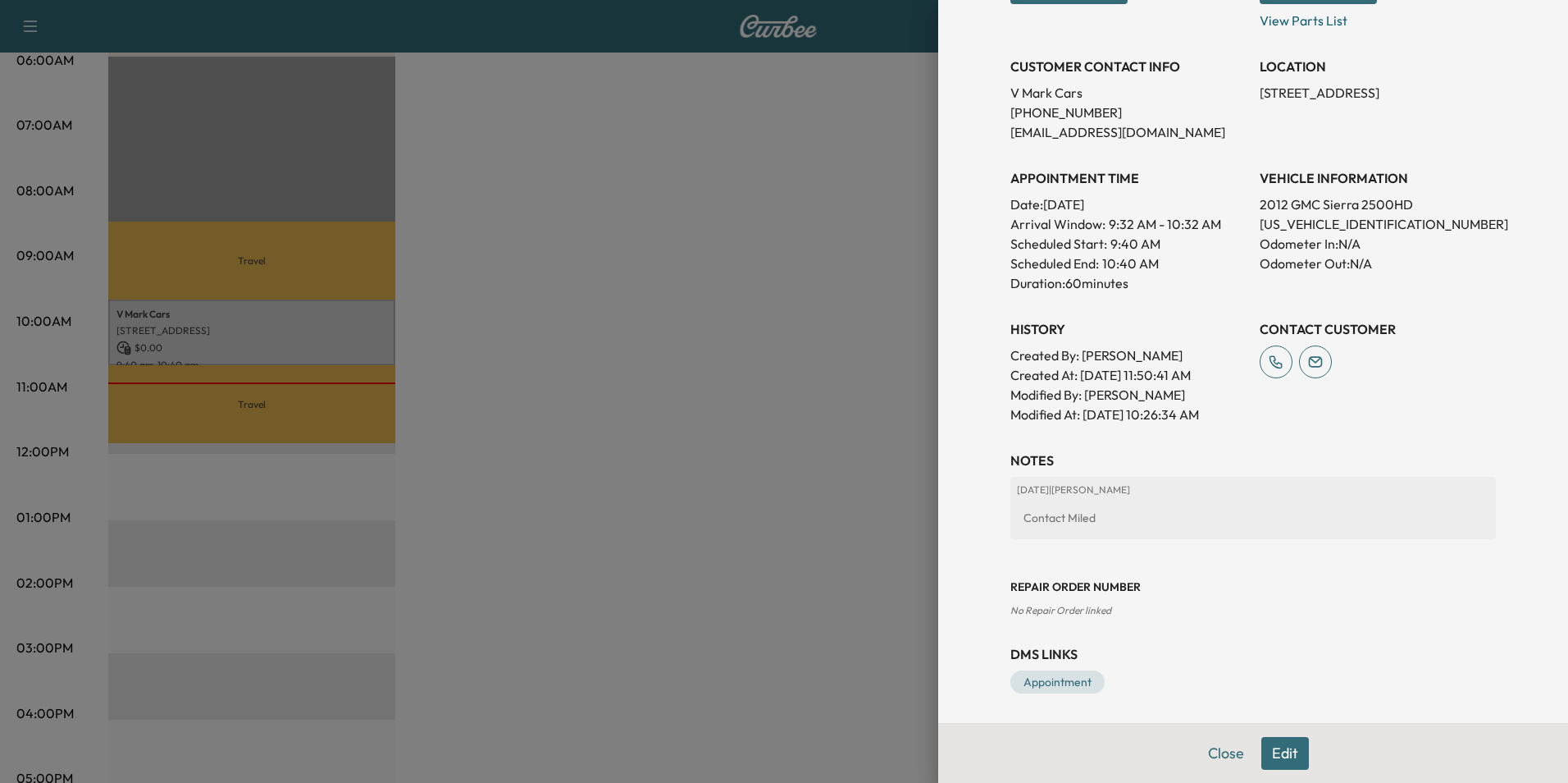
scroll to position [304, 0]
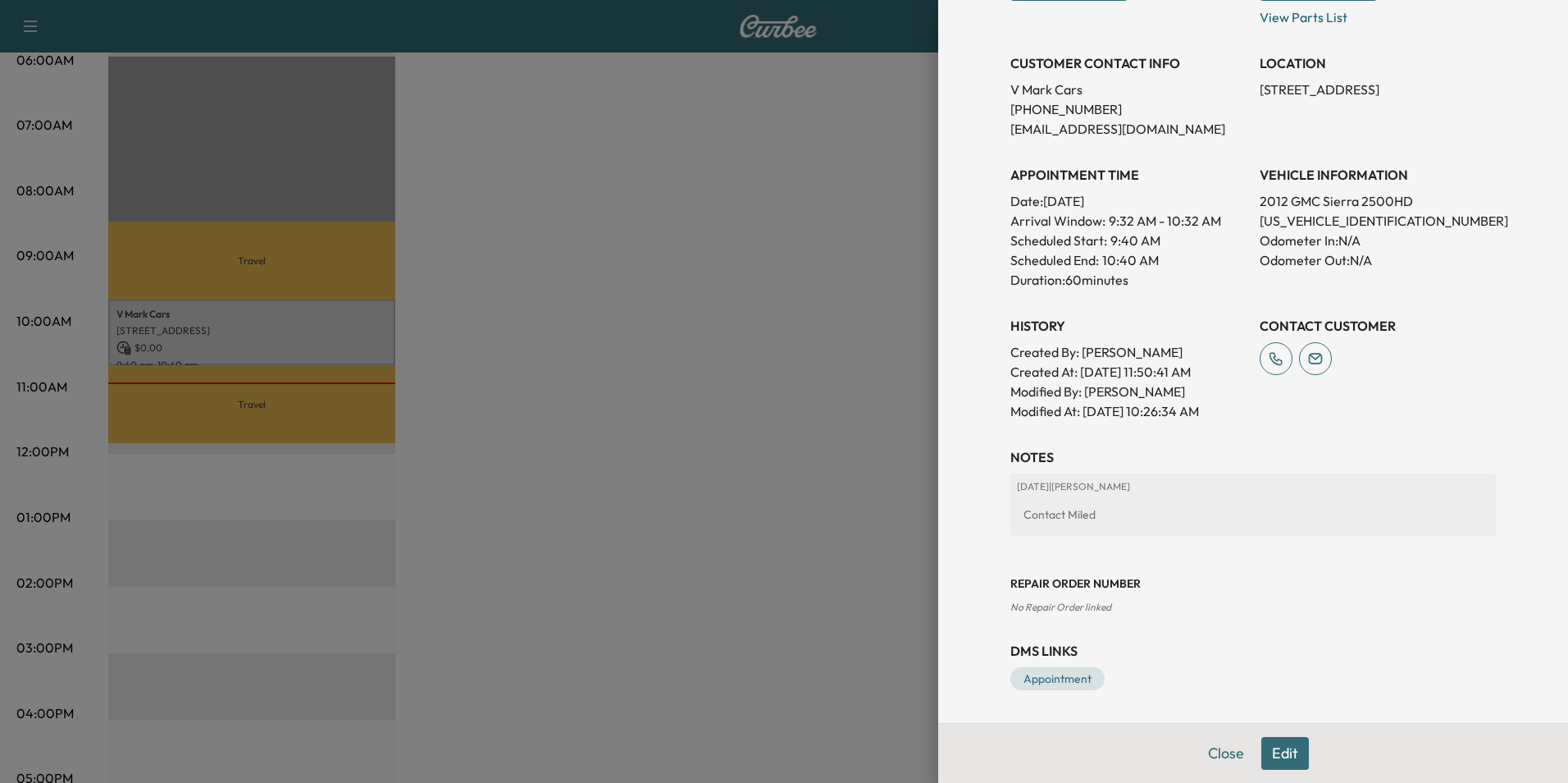
click at [1272, 752] on button "Edit" at bounding box center [1286, 753] width 47 height 33
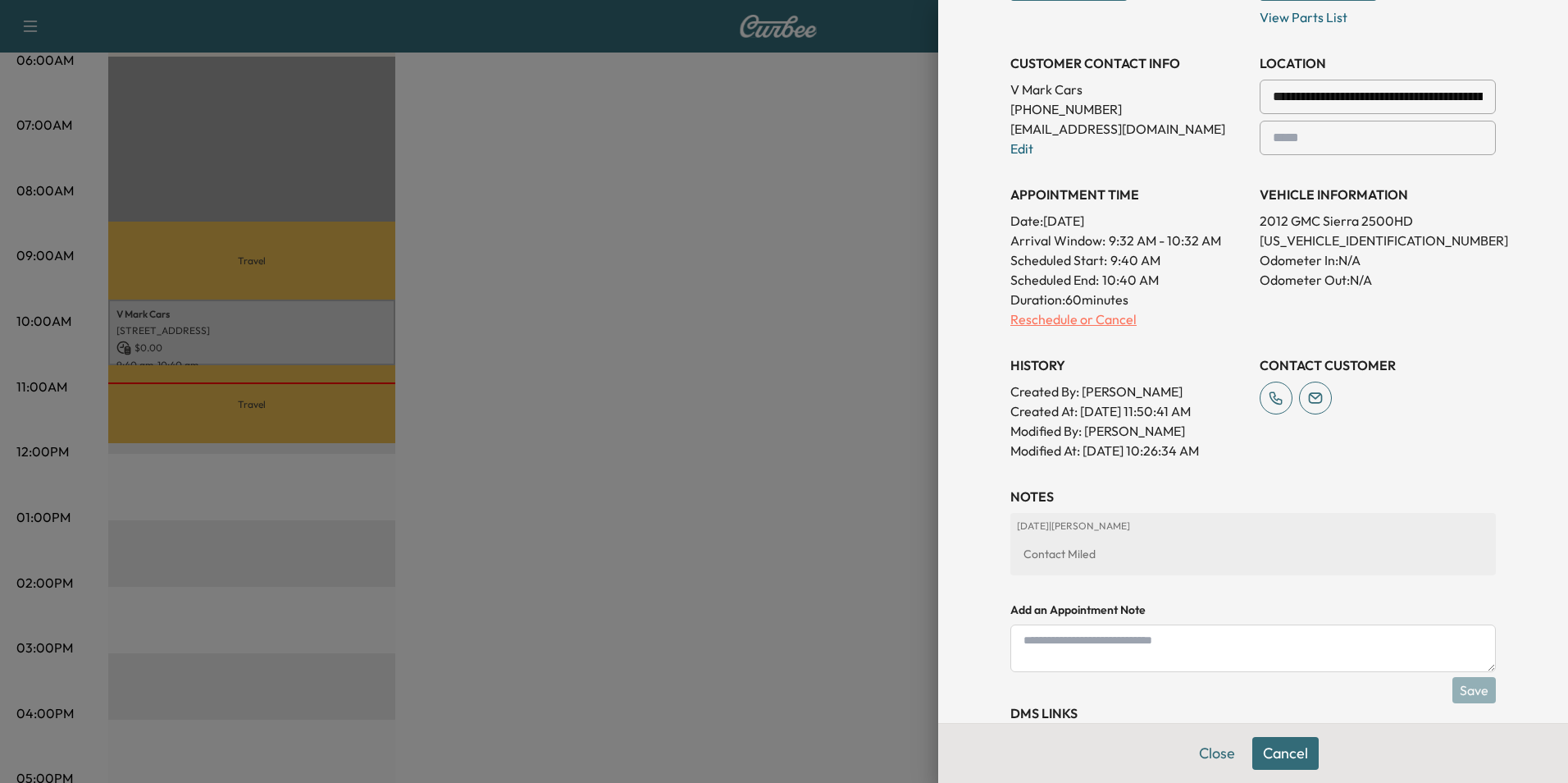
click at [1102, 318] on p "Reschedule or Cancel" at bounding box center [1128, 319] width 236 height 20
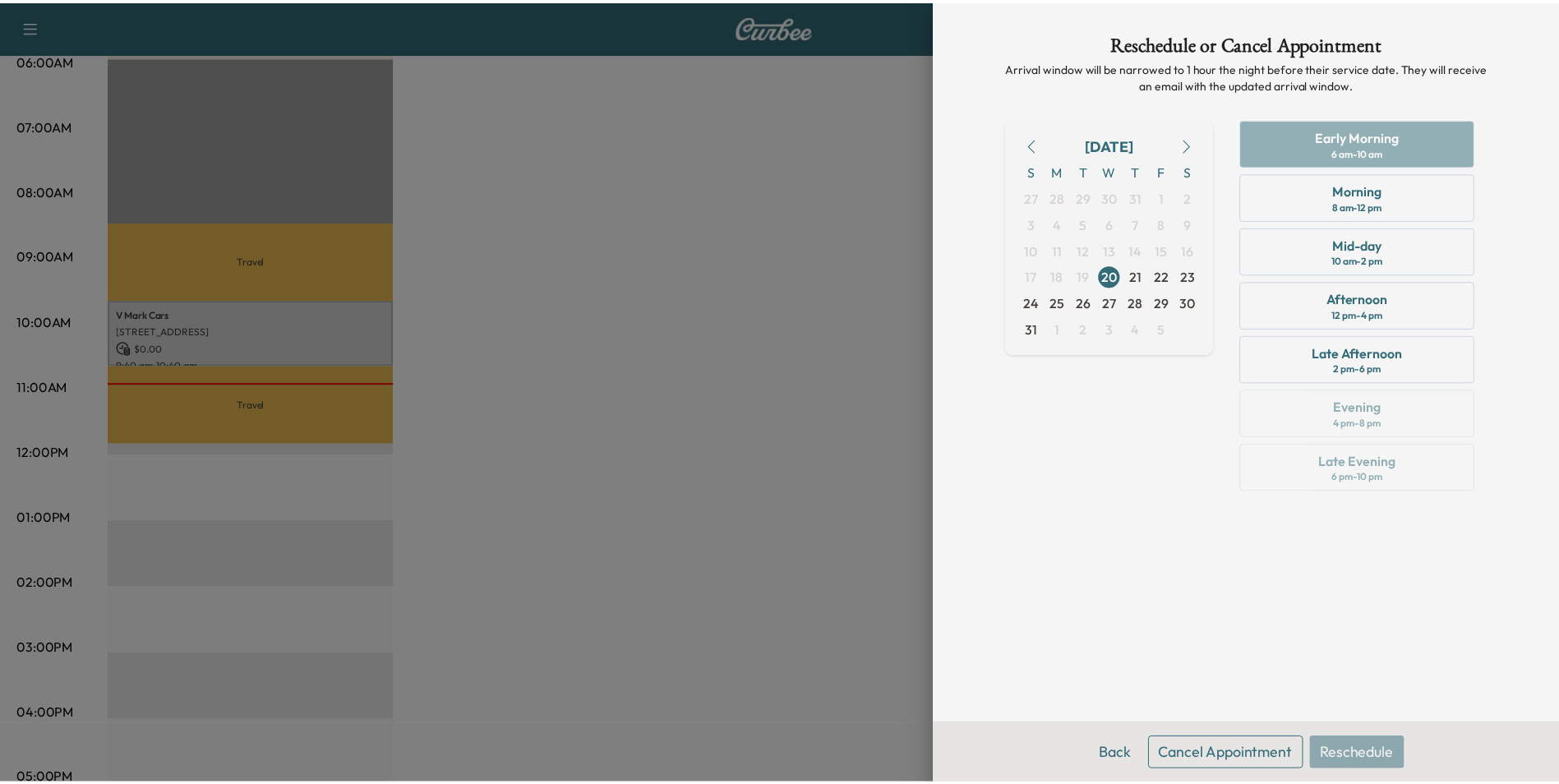
scroll to position [0, 0]
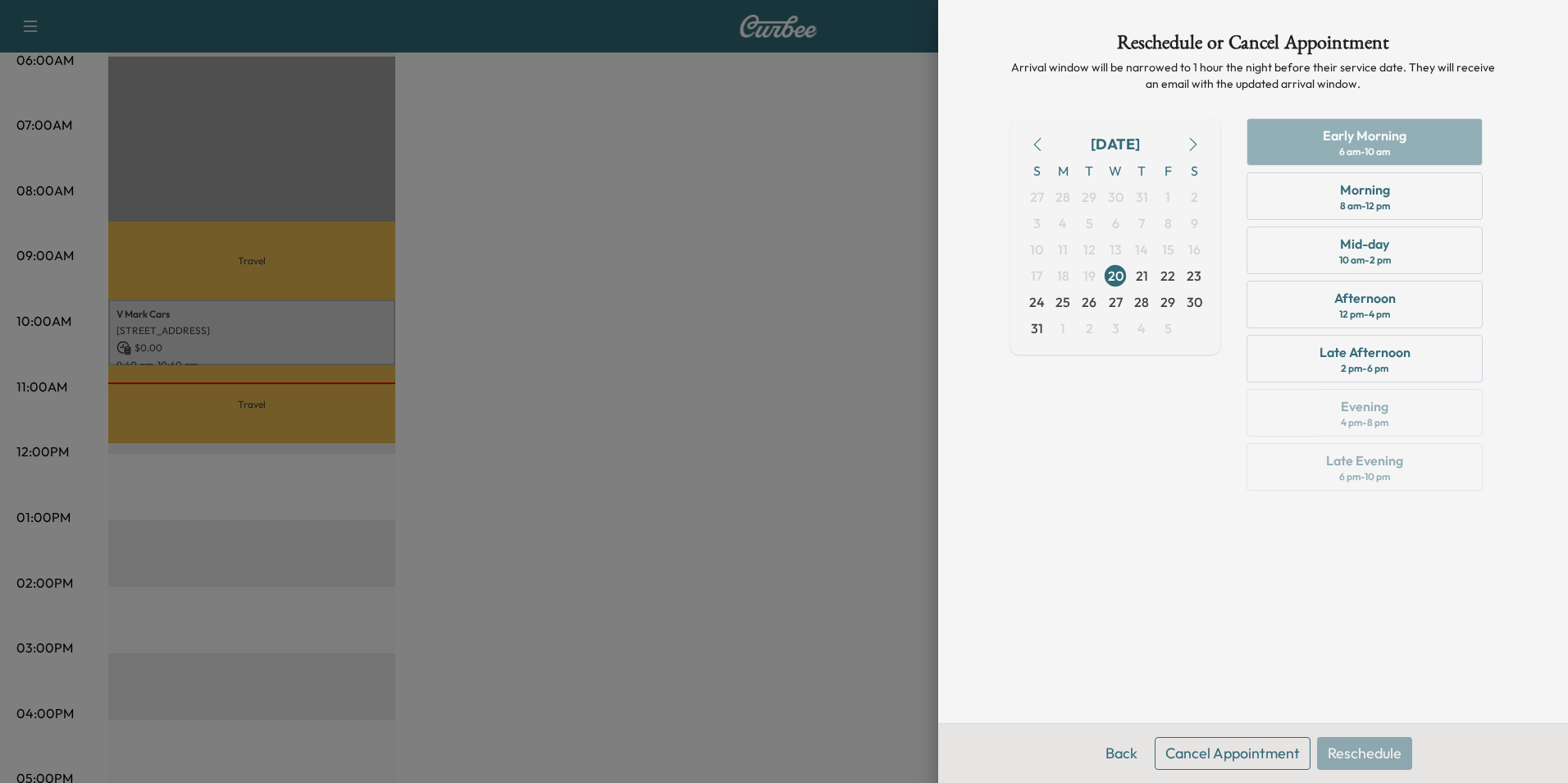
click at [1243, 750] on button "Cancel Appointment" at bounding box center [1233, 753] width 156 height 33
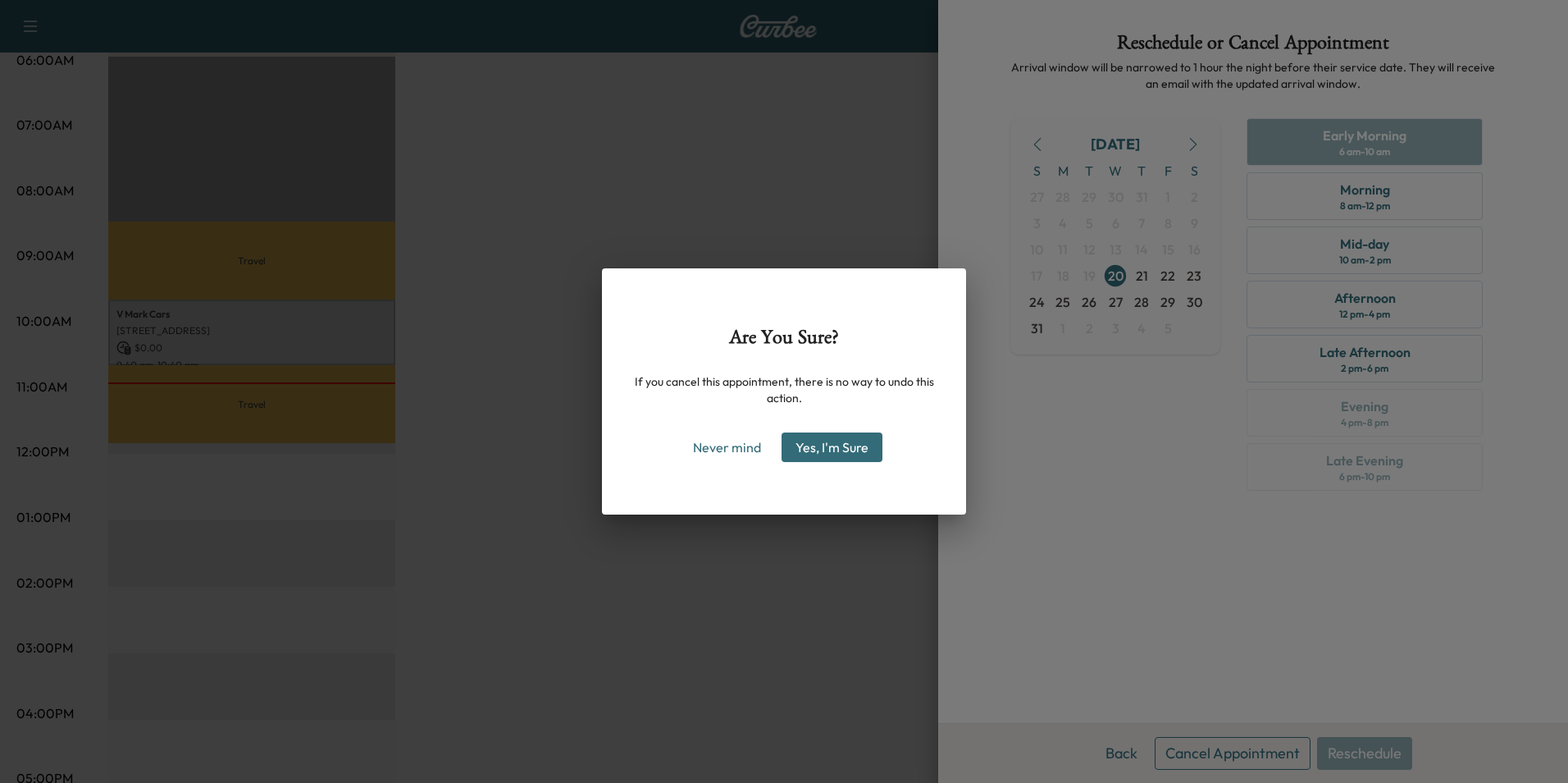
click at [820, 440] on button "Yes, I'm Sure" at bounding box center [832, 447] width 101 height 29
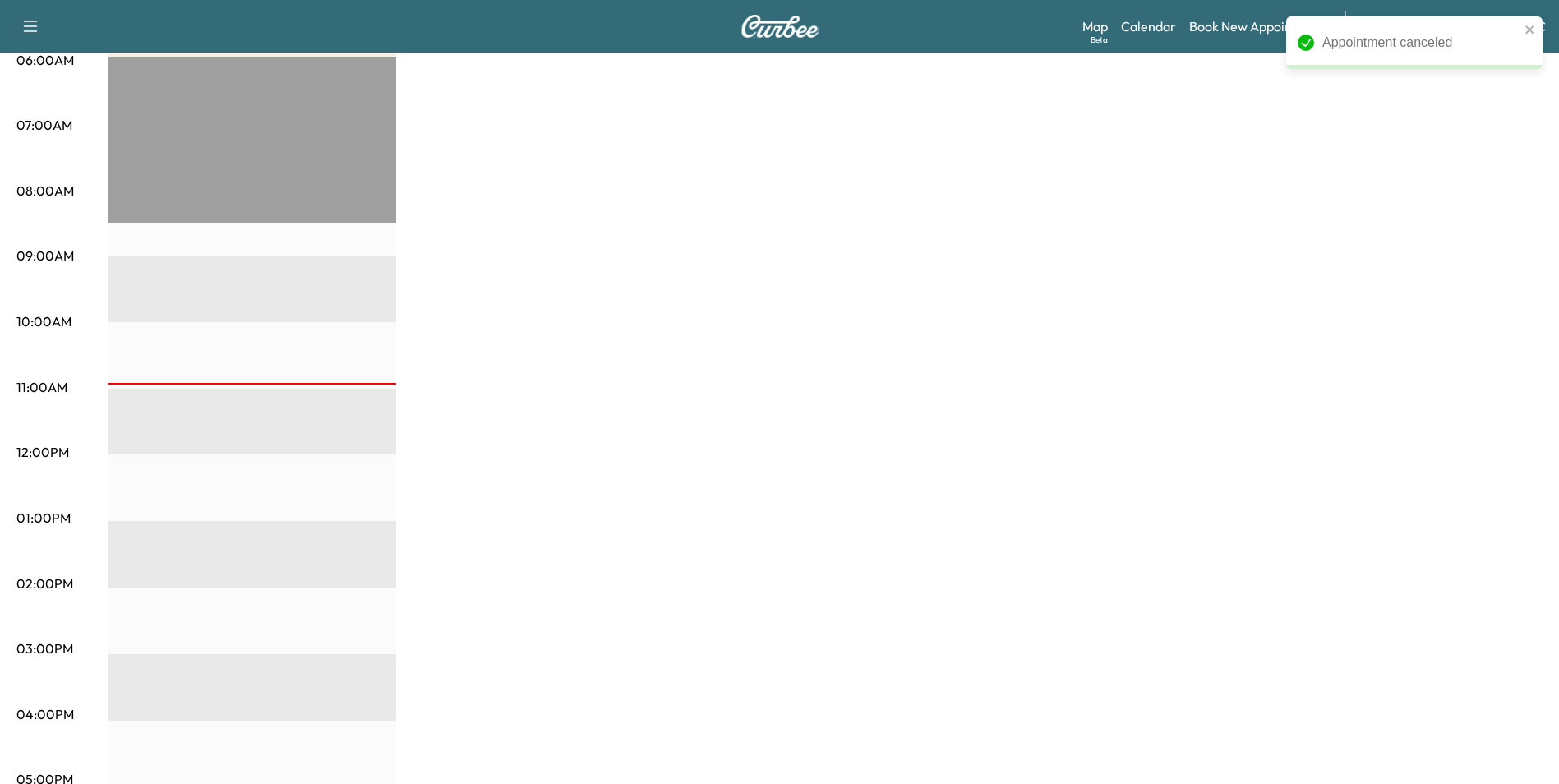
click at [792, 351] on div "MobileService+ $ 0.00 Revenue EST Start" at bounding box center [825, 502] width 1434 height 1232
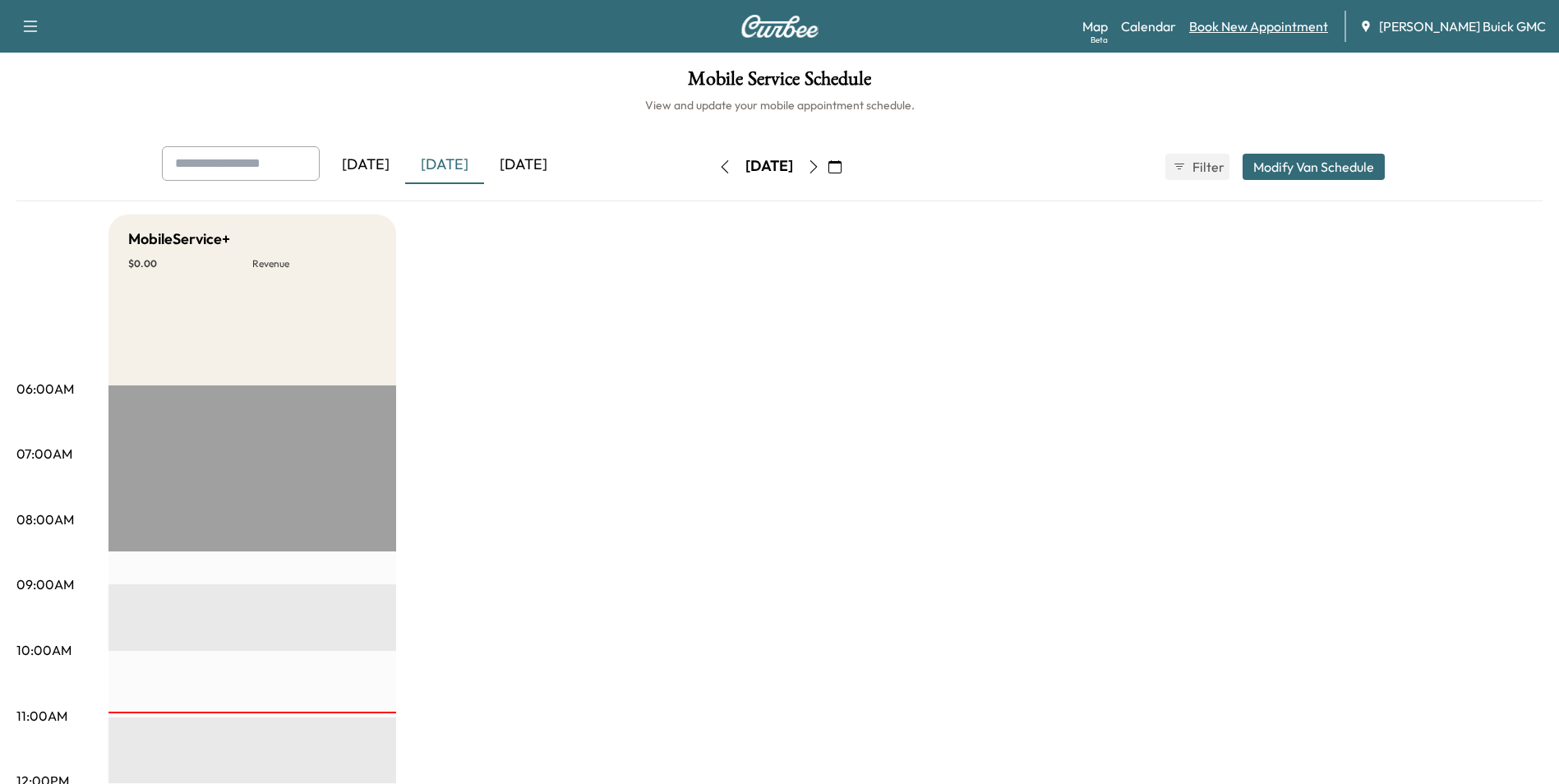
click at [1285, 23] on link "Book New Appointment" at bounding box center [1259, 26] width 139 height 20
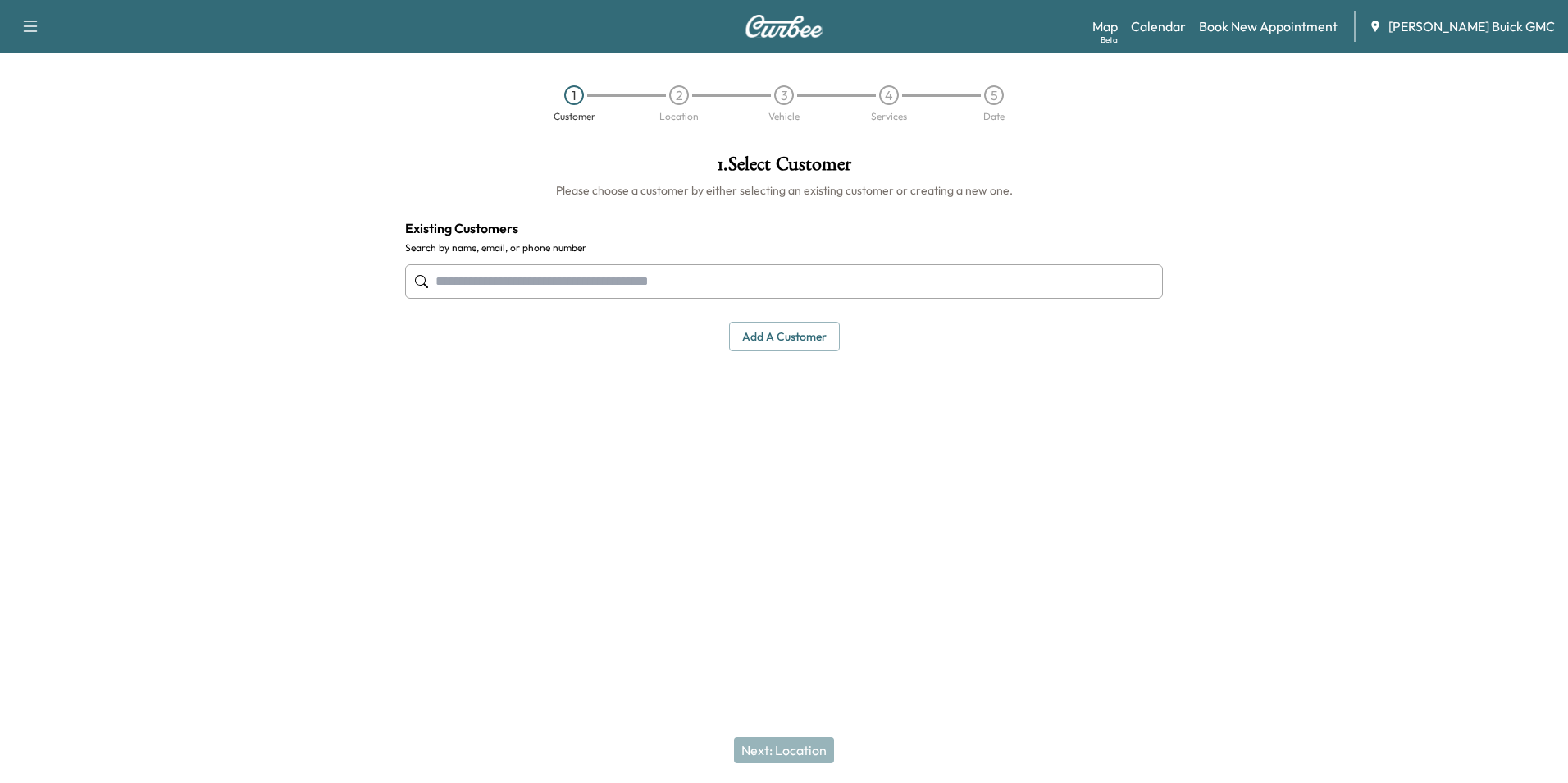
click at [613, 286] on input "text" at bounding box center [784, 282] width 758 height 35
type input "*"
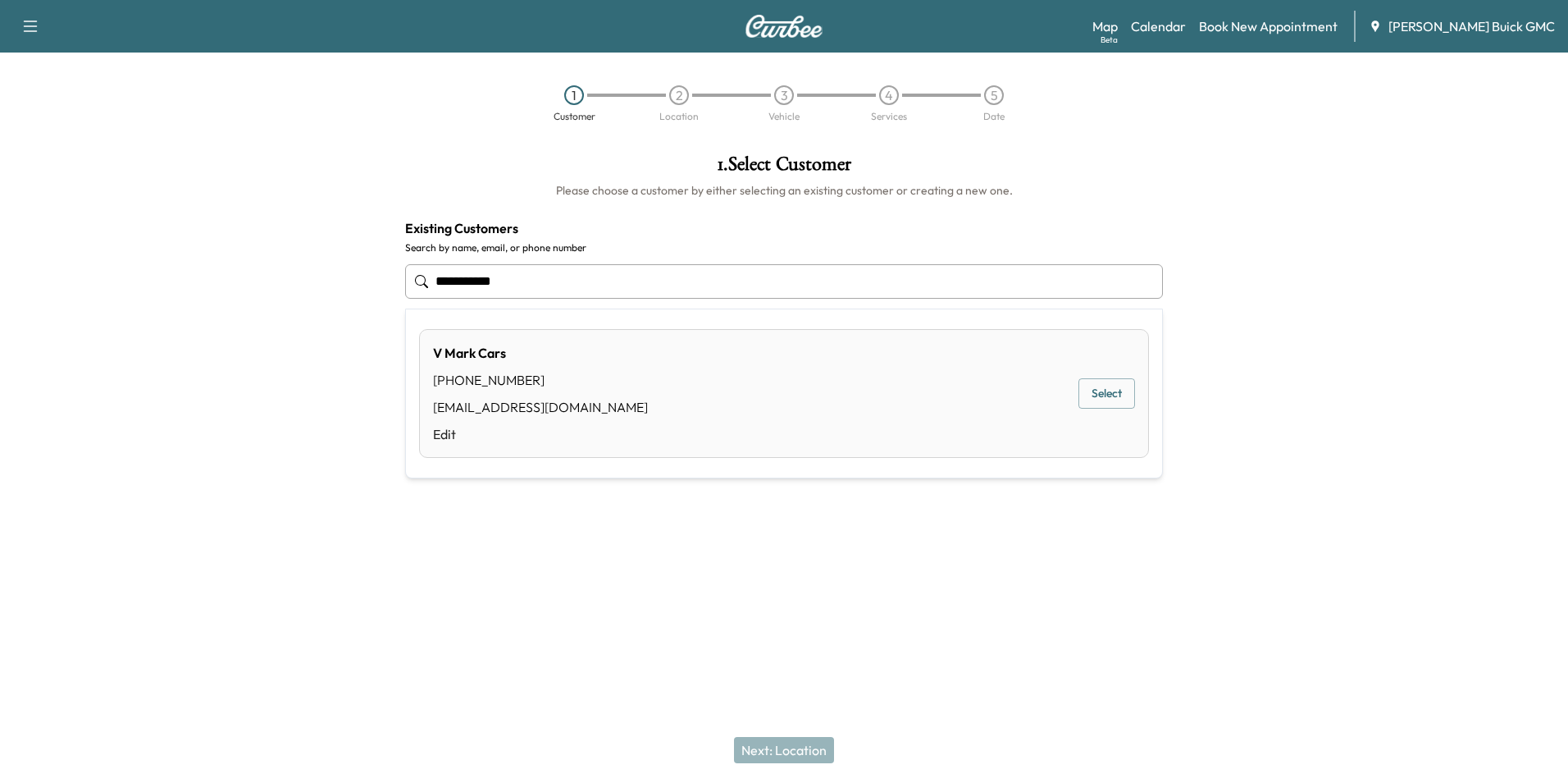
click at [1102, 391] on button "Select" at bounding box center [1107, 393] width 56 height 30
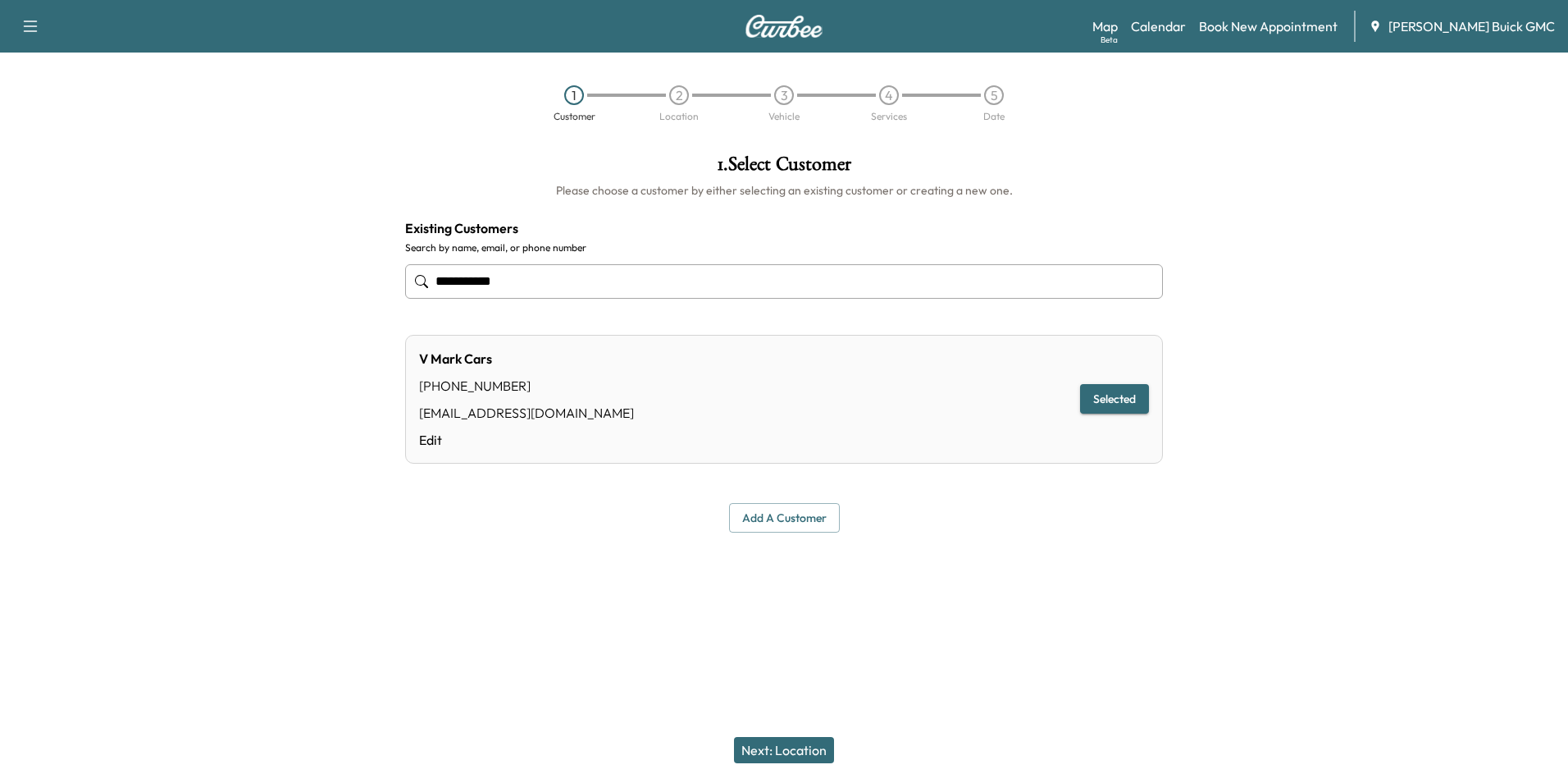
type input "**********"
click at [787, 746] on button "Next: Location" at bounding box center [784, 749] width 100 height 26
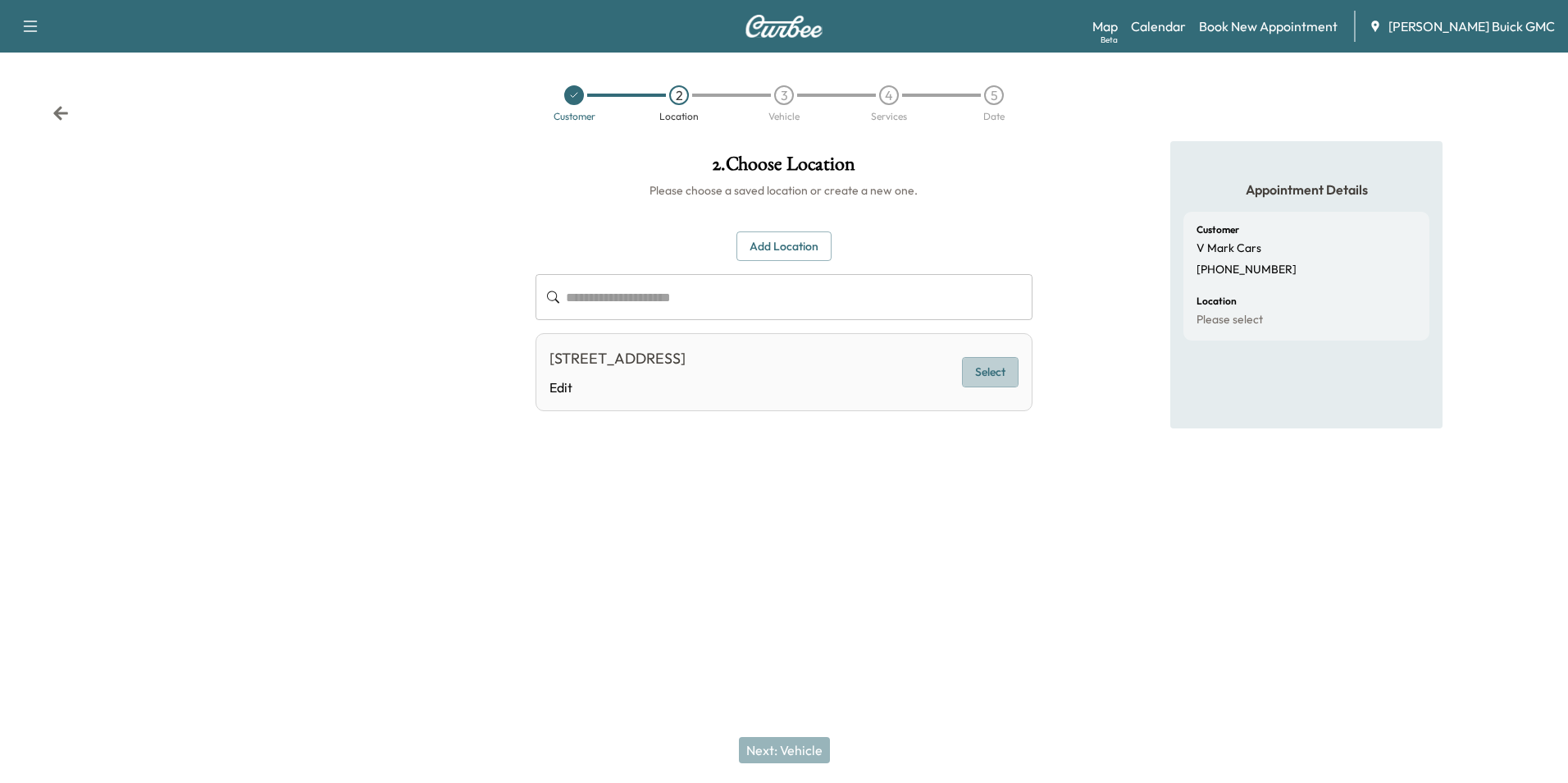
click at [987, 369] on button "Select" at bounding box center [990, 372] width 56 height 30
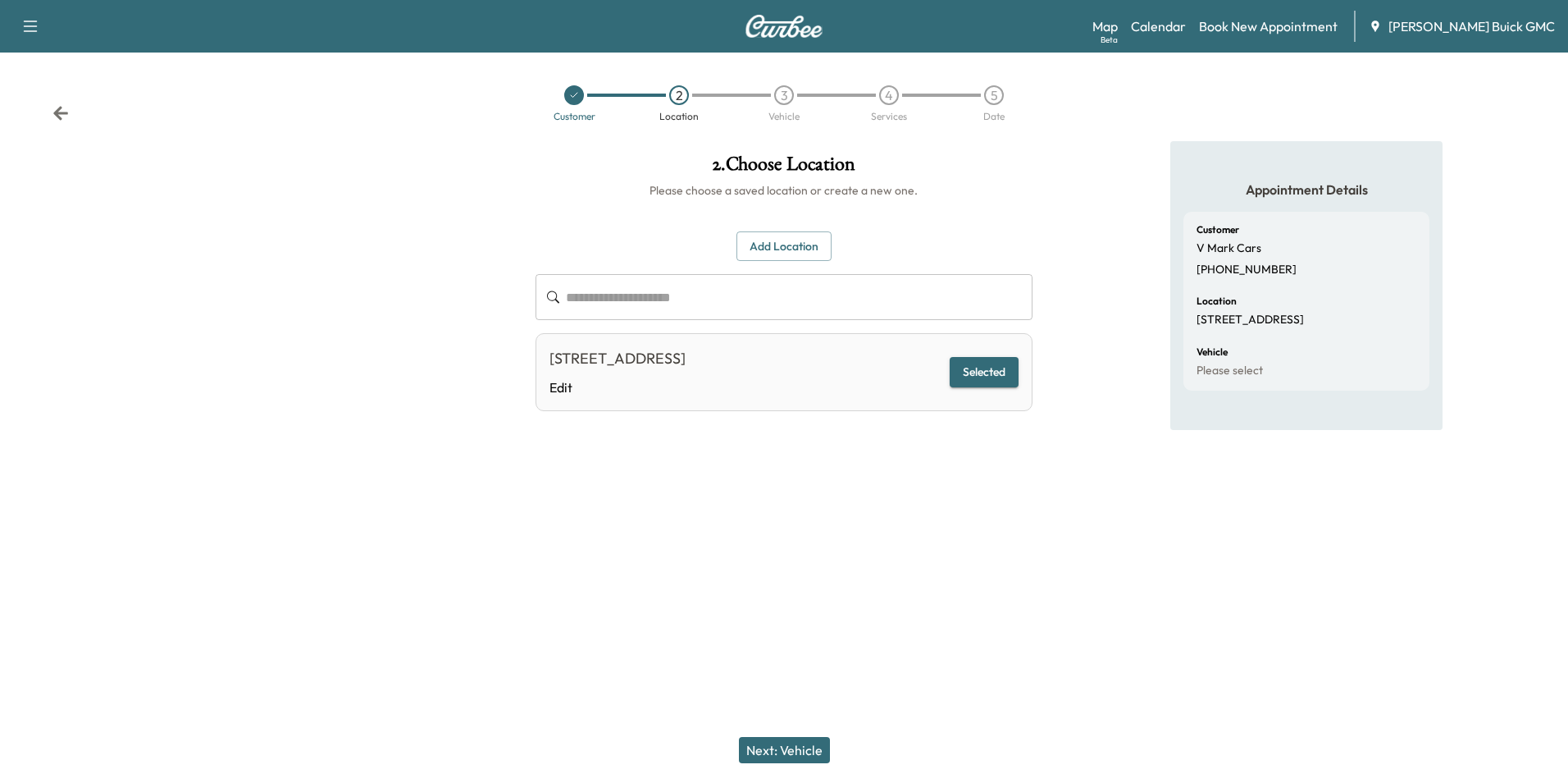
click at [804, 747] on button "Next: Vehicle" at bounding box center [784, 749] width 91 height 26
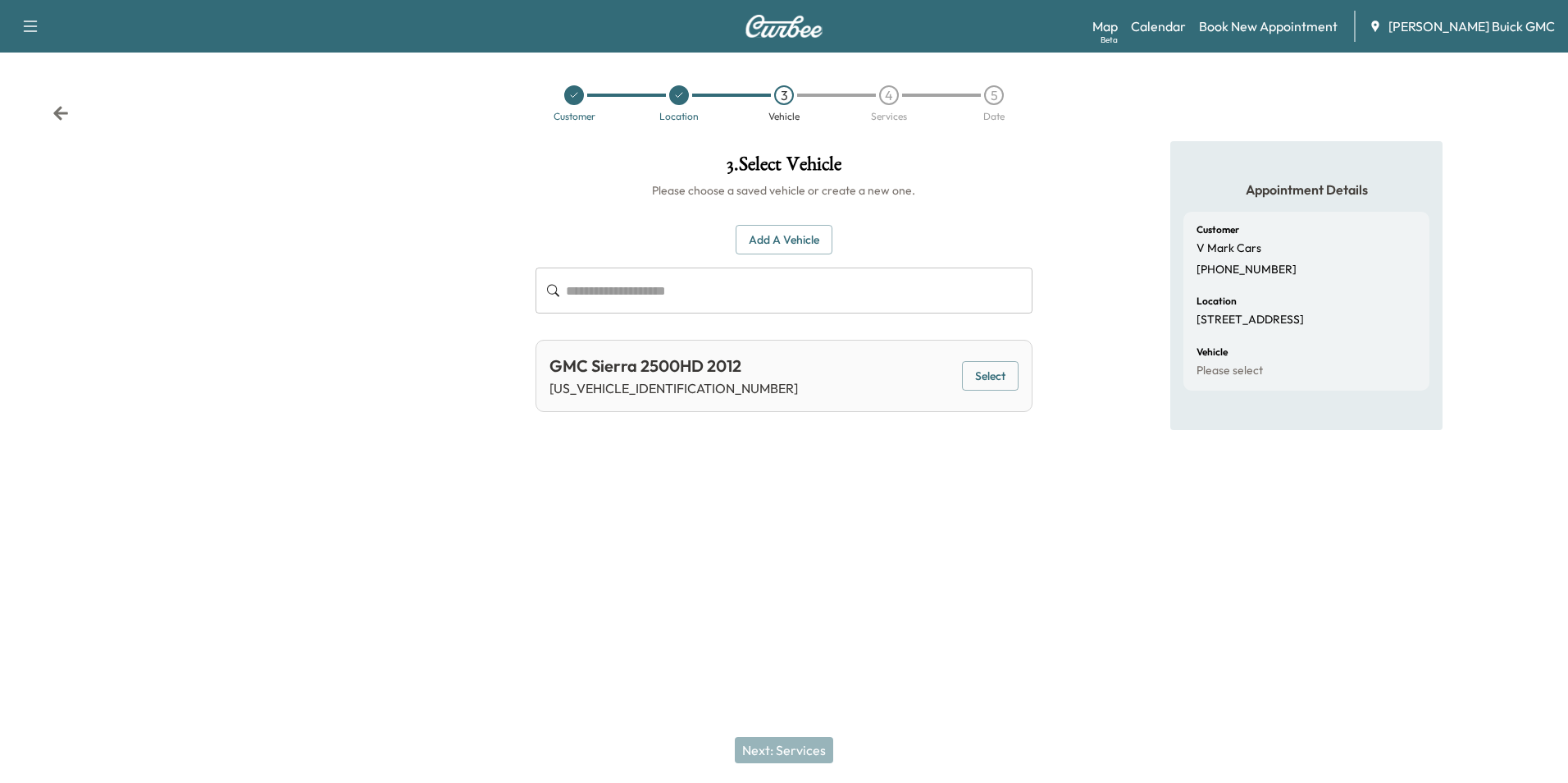
click at [992, 371] on button "Select" at bounding box center [990, 376] width 56 height 30
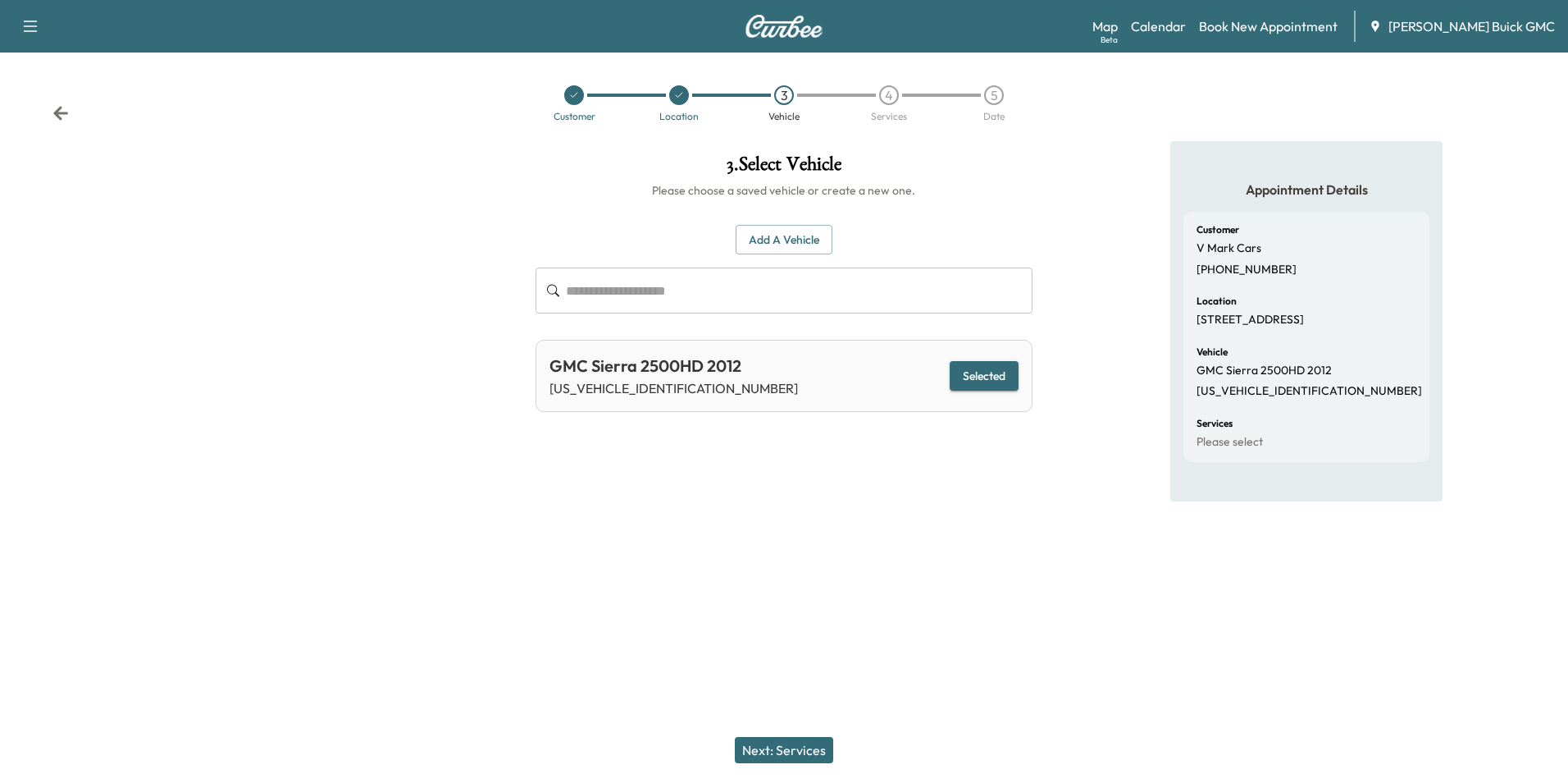
click at [794, 746] on button "Next: Services" at bounding box center [784, 749] width 98 height 26
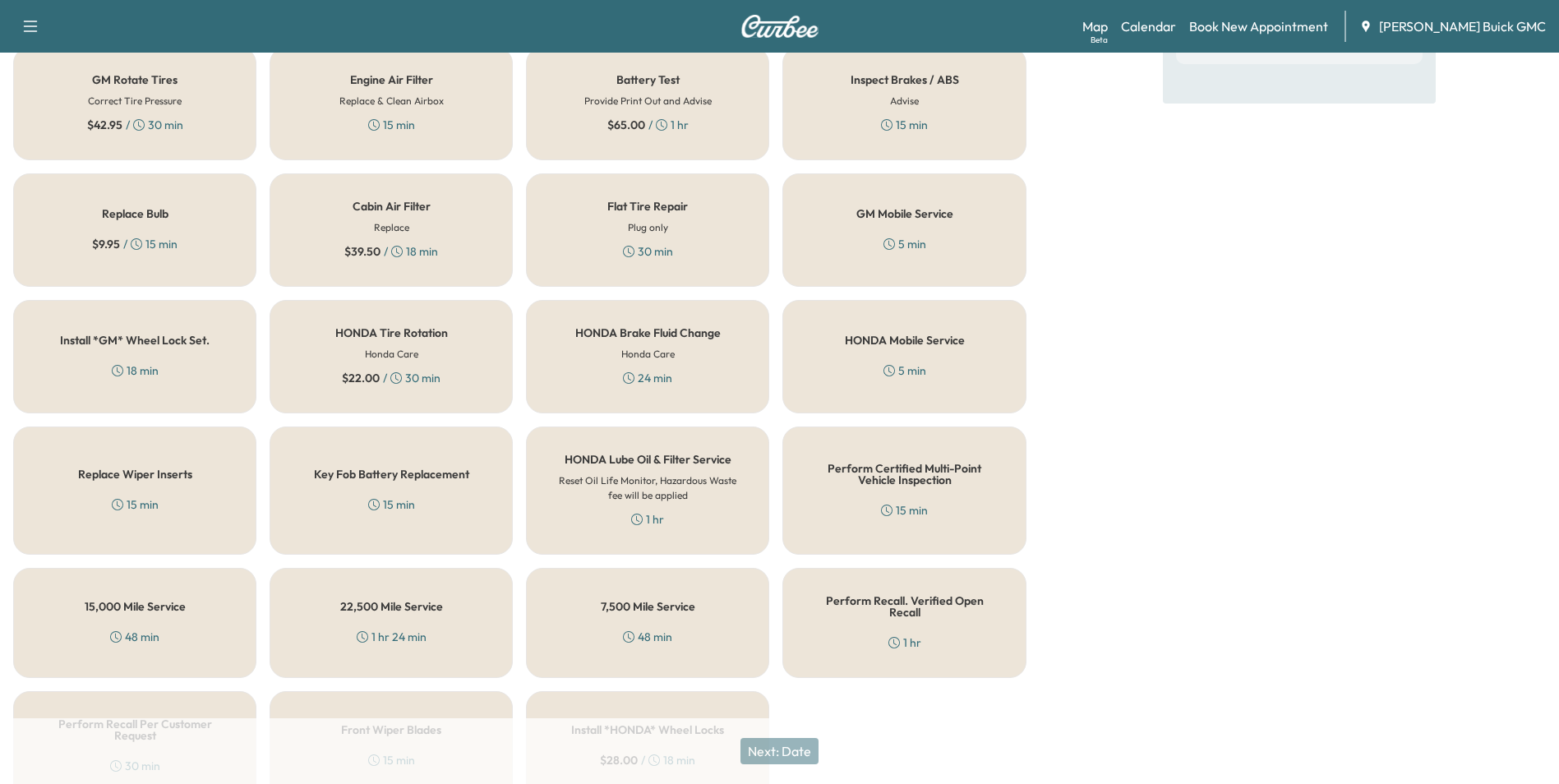
scroll to position [470, 0]
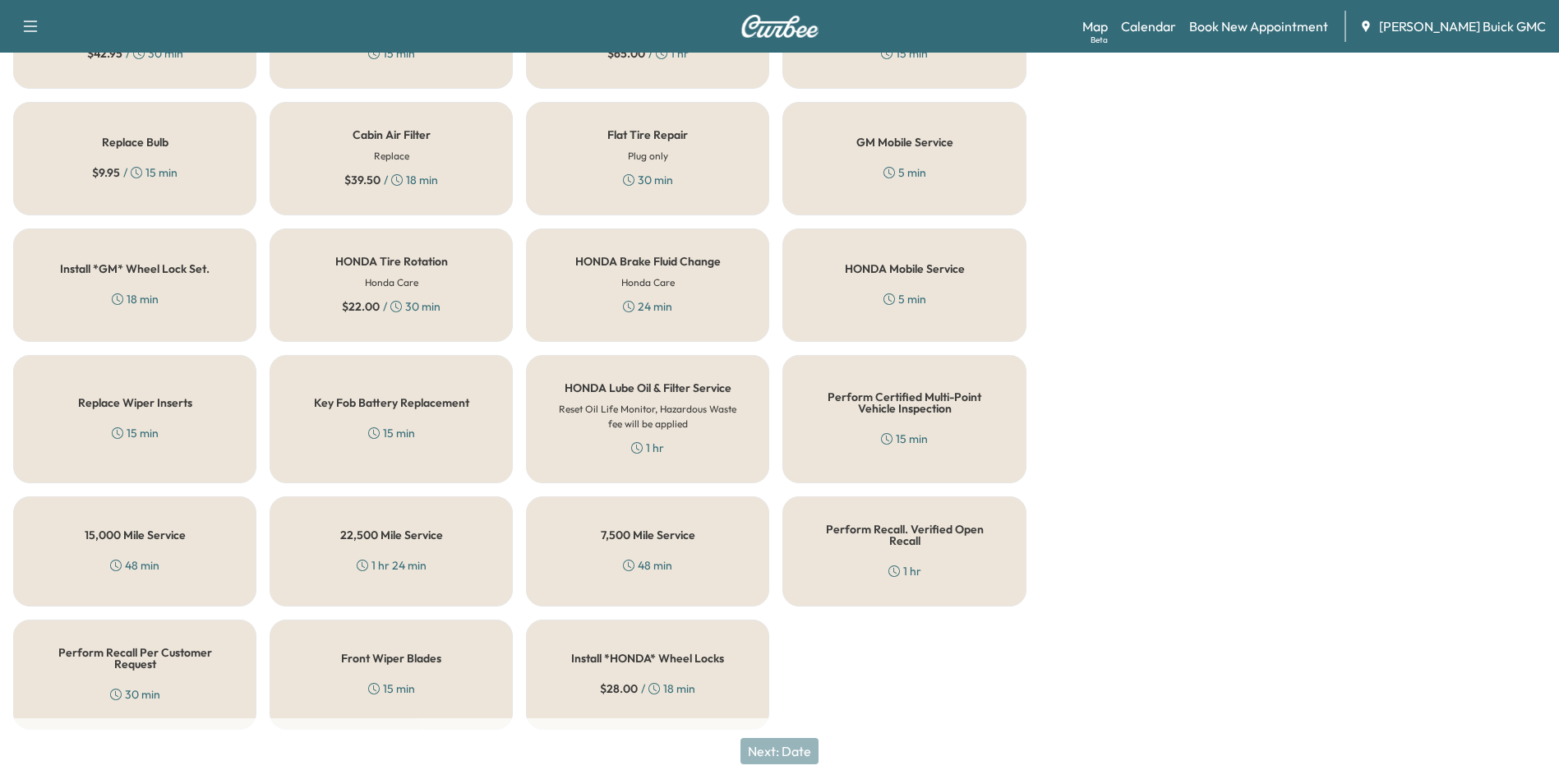
click at [913, 282] on div "HONDA Mobile Service 5 min" at bounding box center [904, 285] width 243 height 113
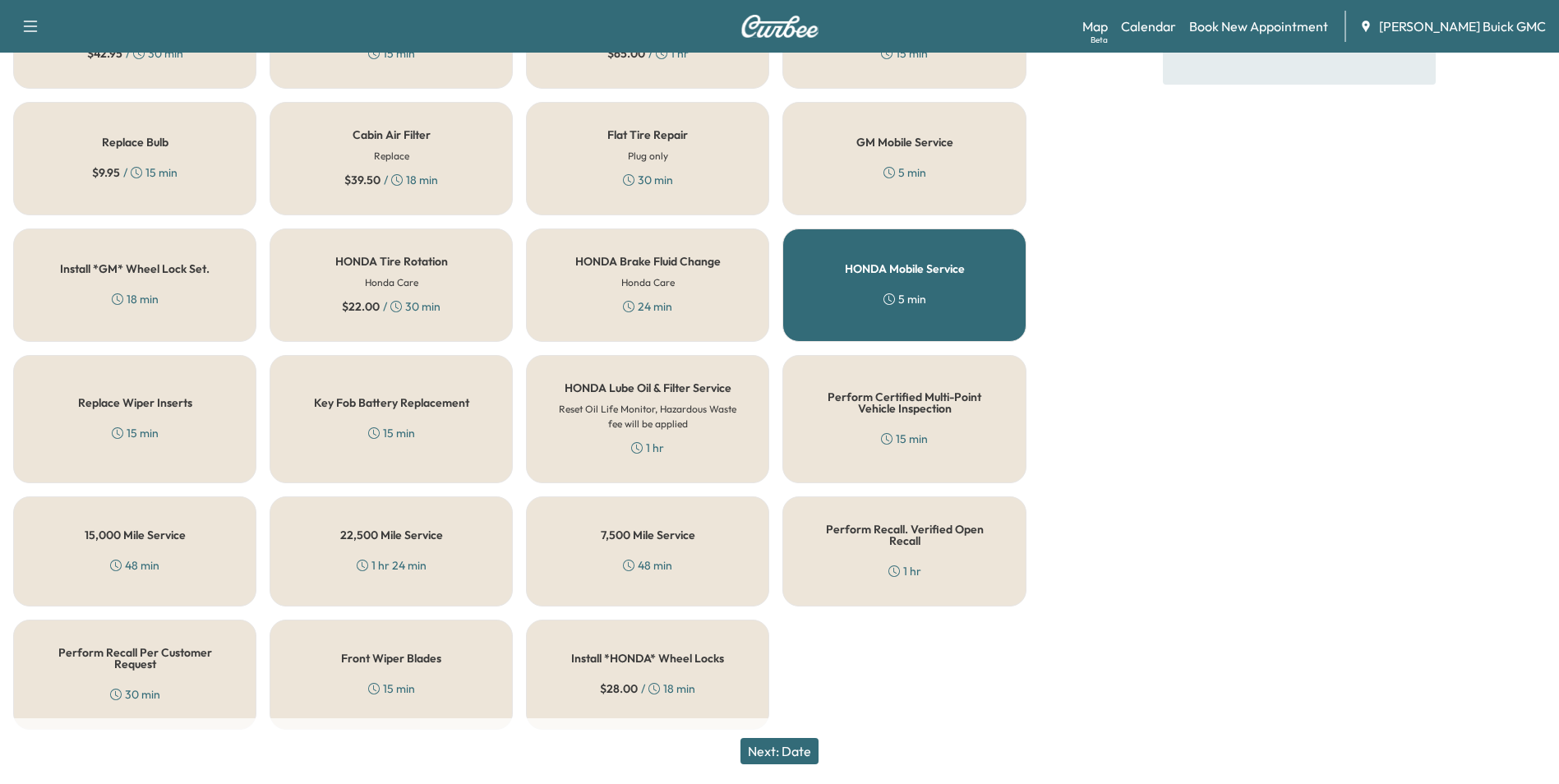
click at [798, 750] on button "Next: Date" at bounding box center [780, 750] width 78 height 26
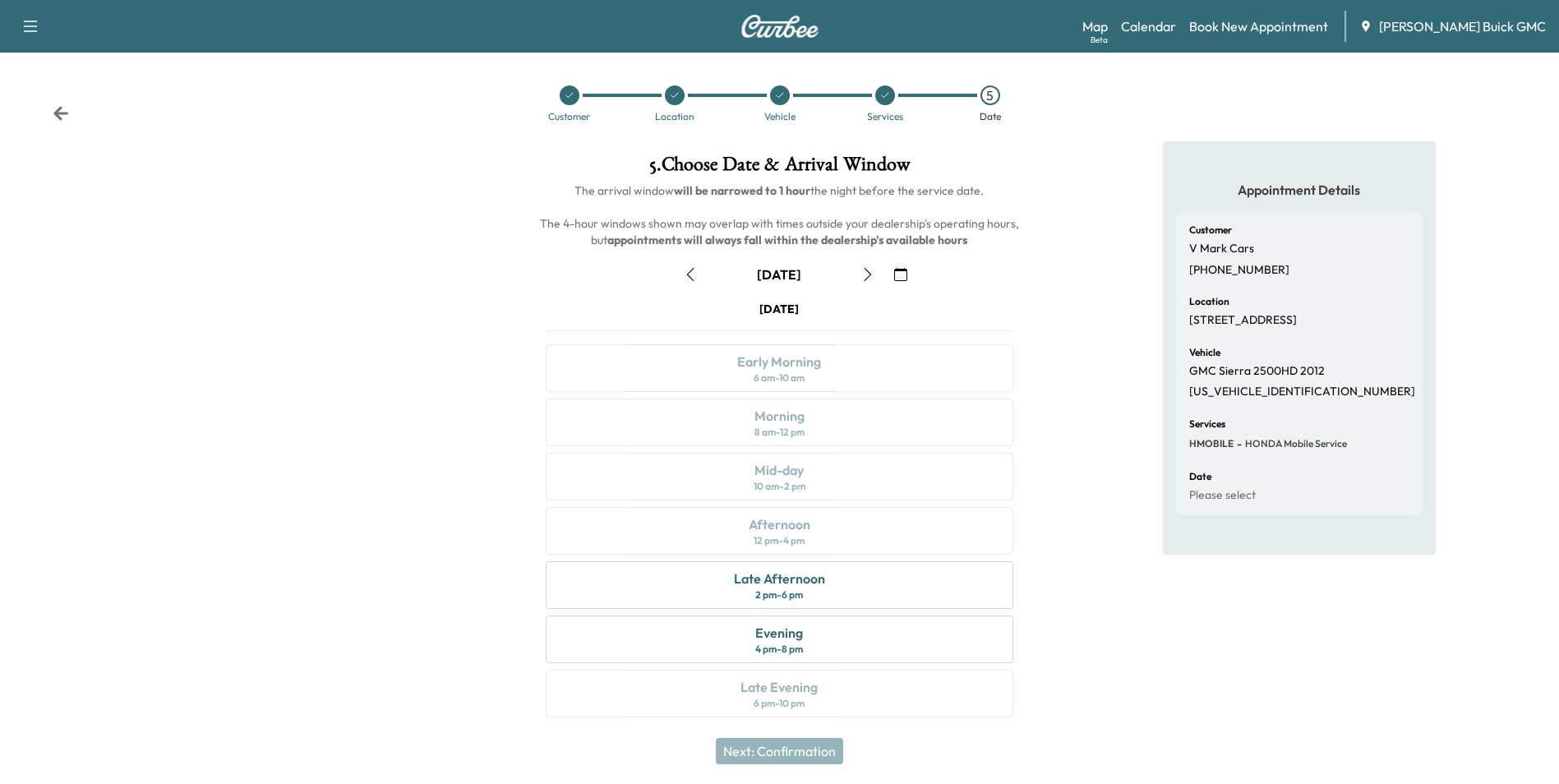
click at [1086, 528] on div "Appointment Details Customer V Mark Cars +15406931872 Location 106 Falcon Dr, F…" at bounding box center [1299, 439] width 519 height 596
click at [810, 580] on div "Late Afternoon" at bounding box center [780, 579] width 91 height 20
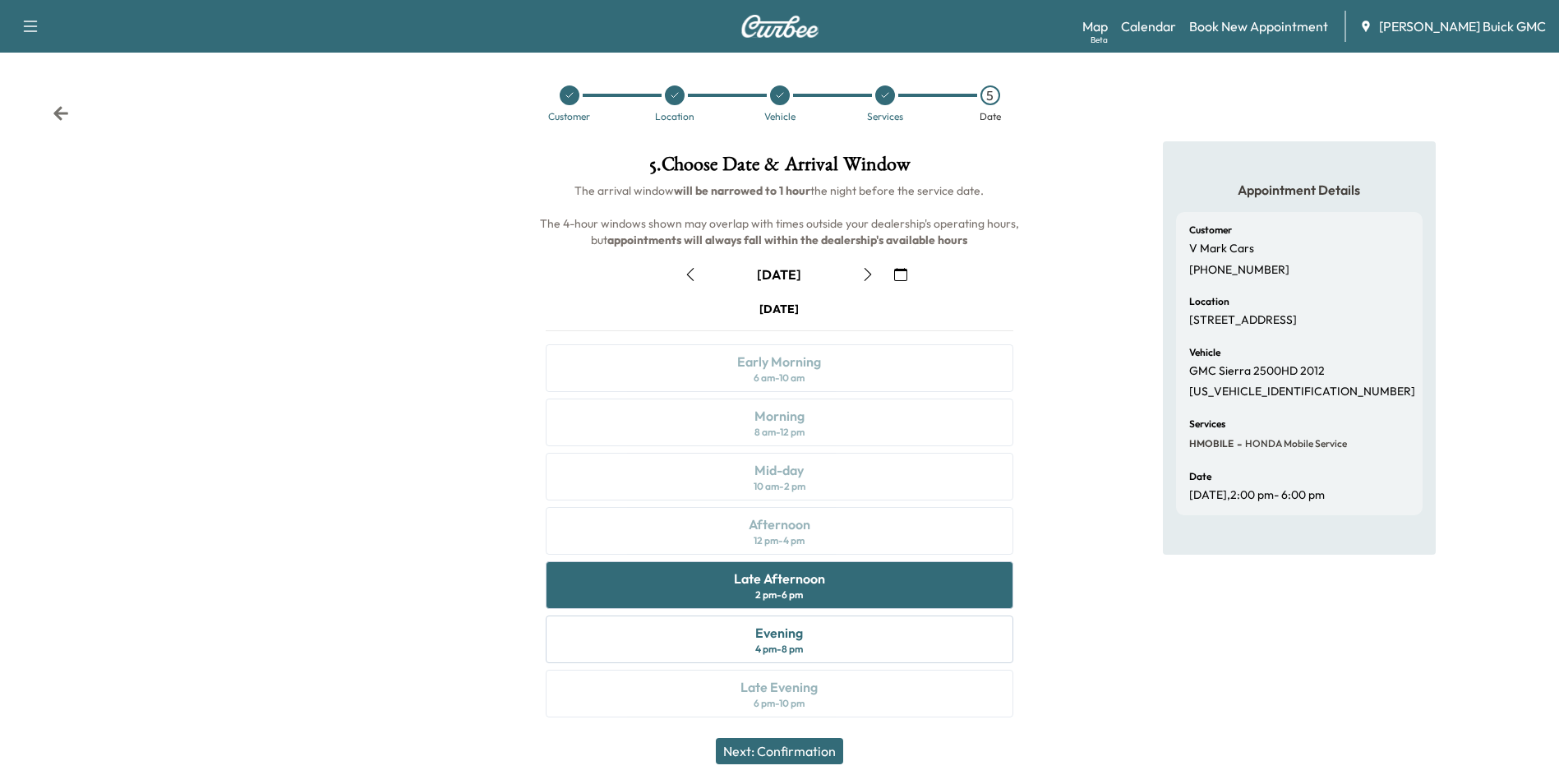
click at [808, 746] on button "Next: Confirmation" at bounding box center [780, 750] width 128 height 26
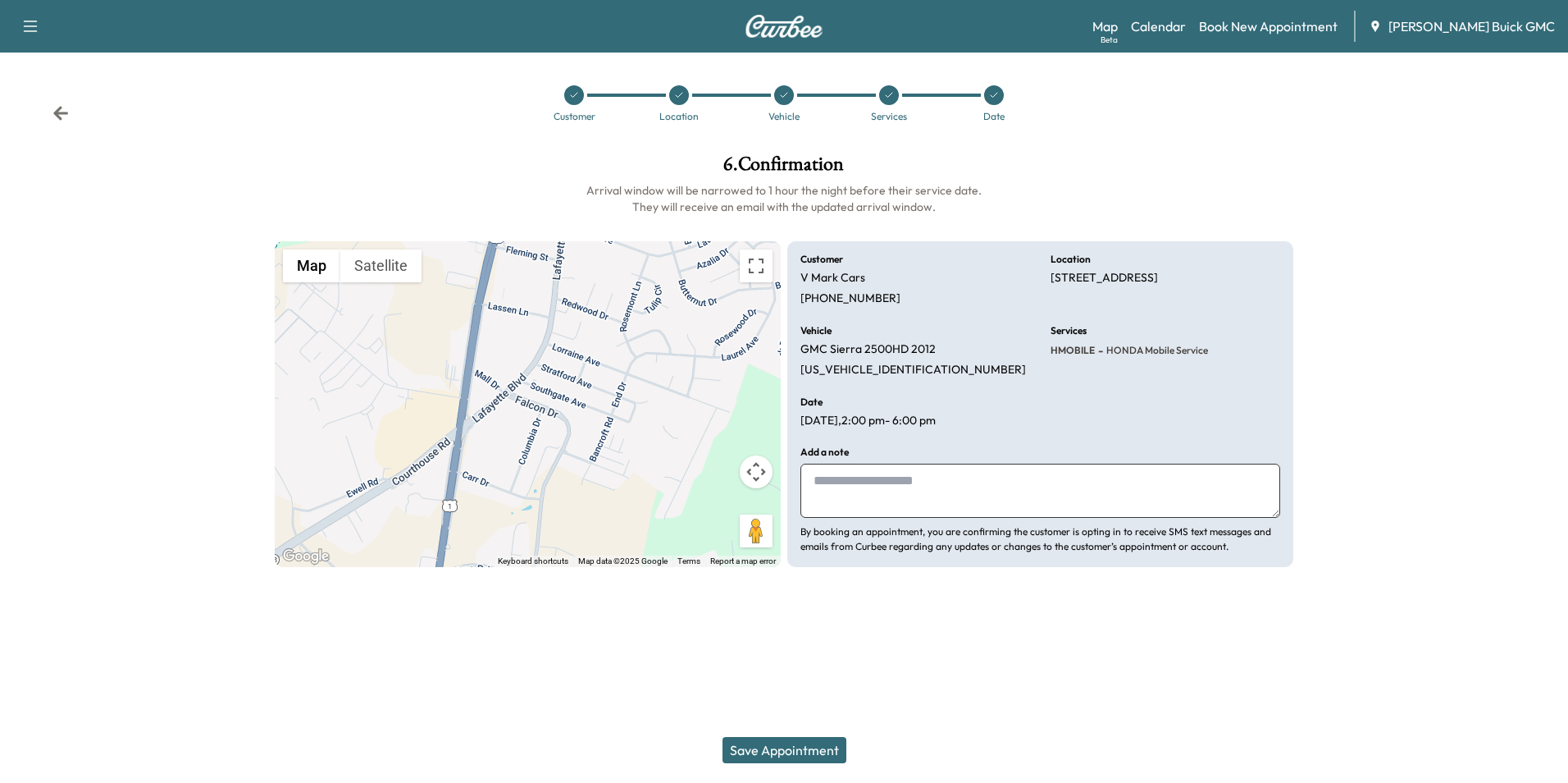
click at [880, 489] on textarea at bounding box center [1040, 490] width 480 height 54
click at [949, 492] on textarea at bounding box center [1040, 490] width 480 height 54
type textarea "**********"
click at [887, 654] on div "Support Log Out Map Beta Calendar Book New Appointment Joyce Koons Buick GMC Cu…" at bounding box center [784, 391] width 1568 height 783
click at [807, 753] on button "Save Appointment" at bounding box center [784, 749] width 124 height 26
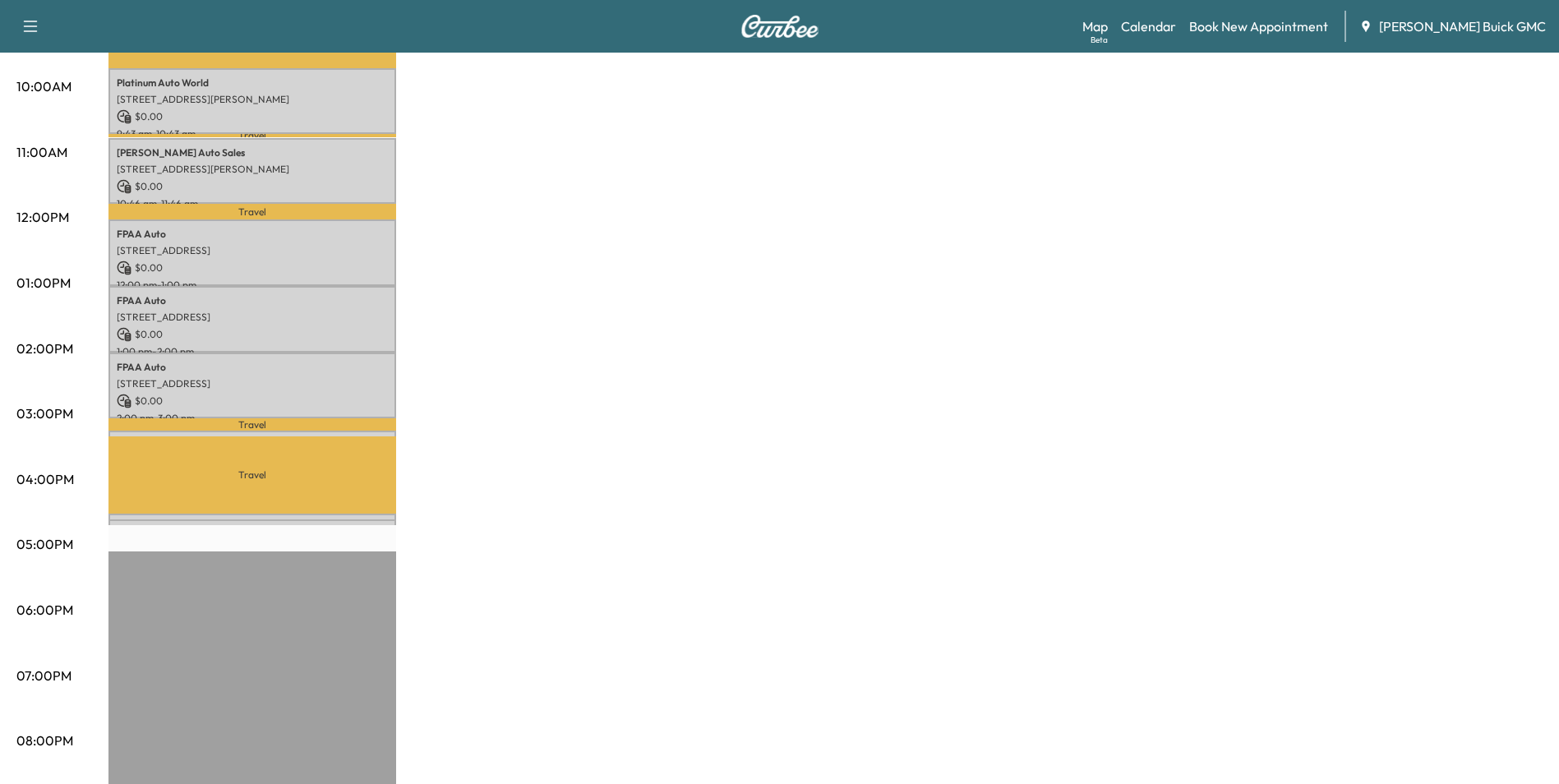
scroll to position [575, 0]
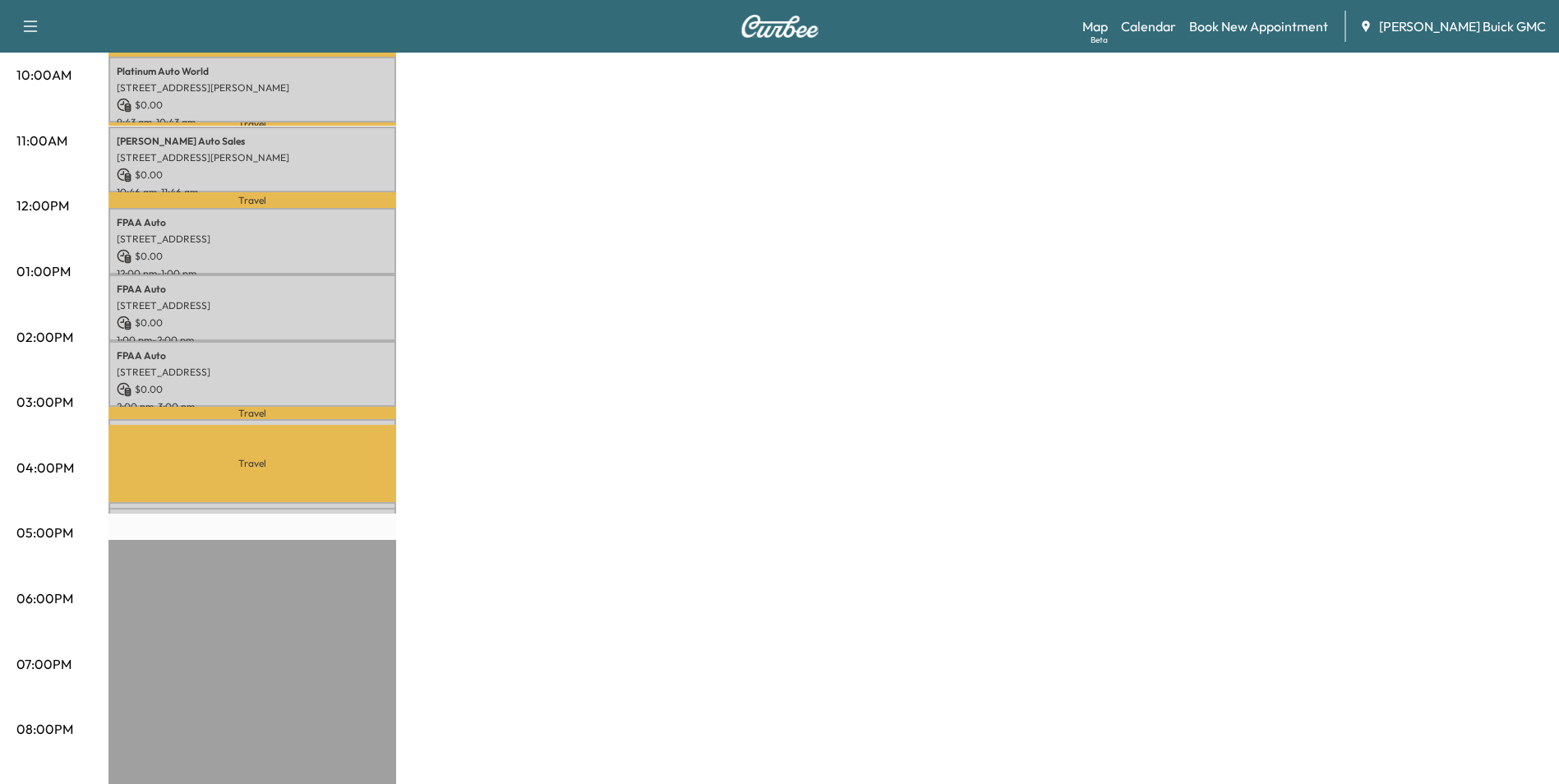
click at [613, 507] on div "MobileService+ $ 0.00 Revenue 5 hr 15 min Work Time 2 hr 49 min Transit Time Tr…" at bounding box center [825, 256] width 1434 height 1232
click at [701, 282] on div "MobileService+ $ 0.00 Revenue 5 hr 15 min Work Time 2 hr 49 min Transit Time Tr…" at bounding box center [825, 256] width 1434 height 1232
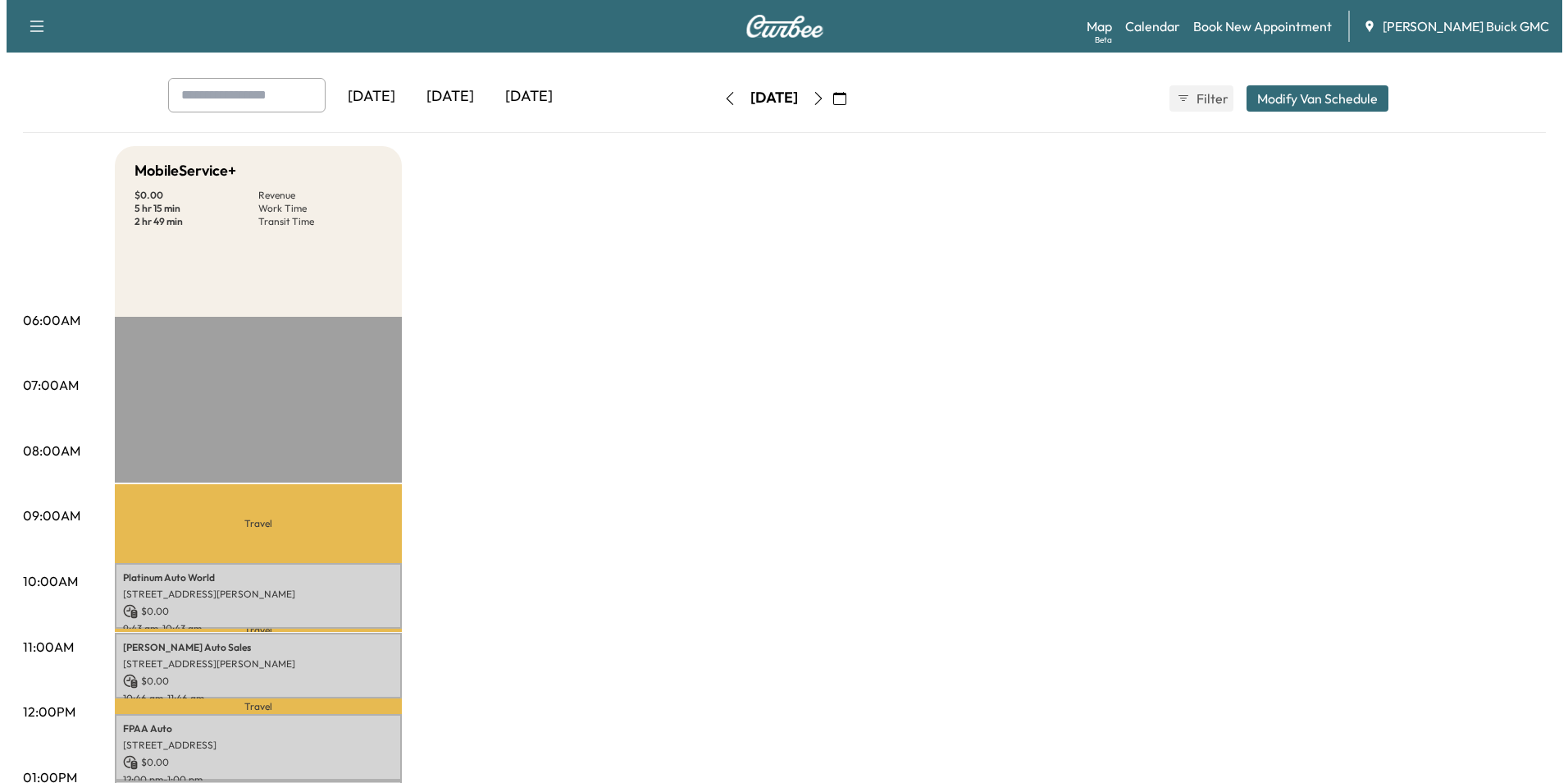
scroll to position [0, 0]
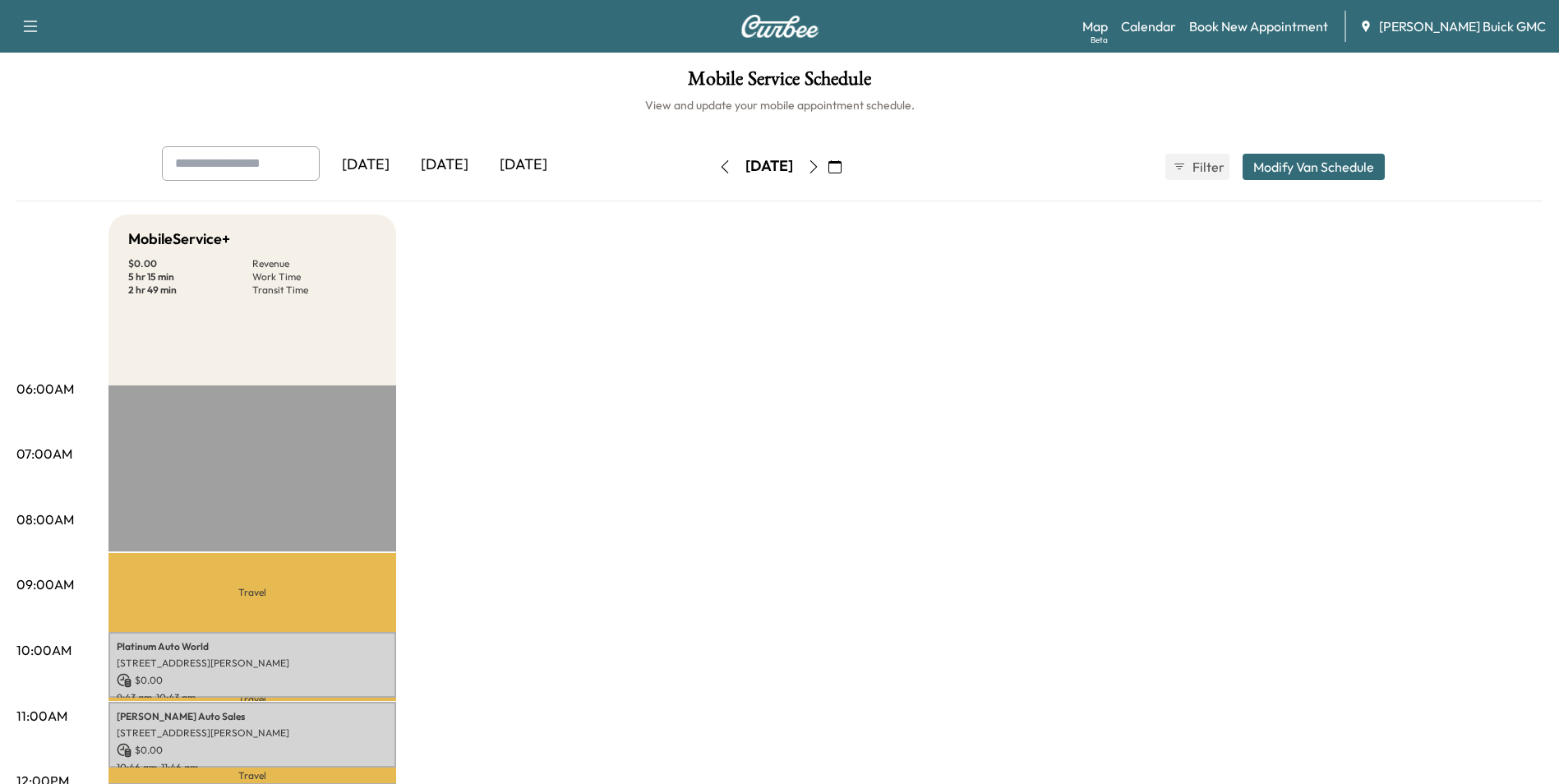
drag, startPoint x: 978, startPoint y: 560, endPoint x: 980, endPoint y: 570, distance: 10.2
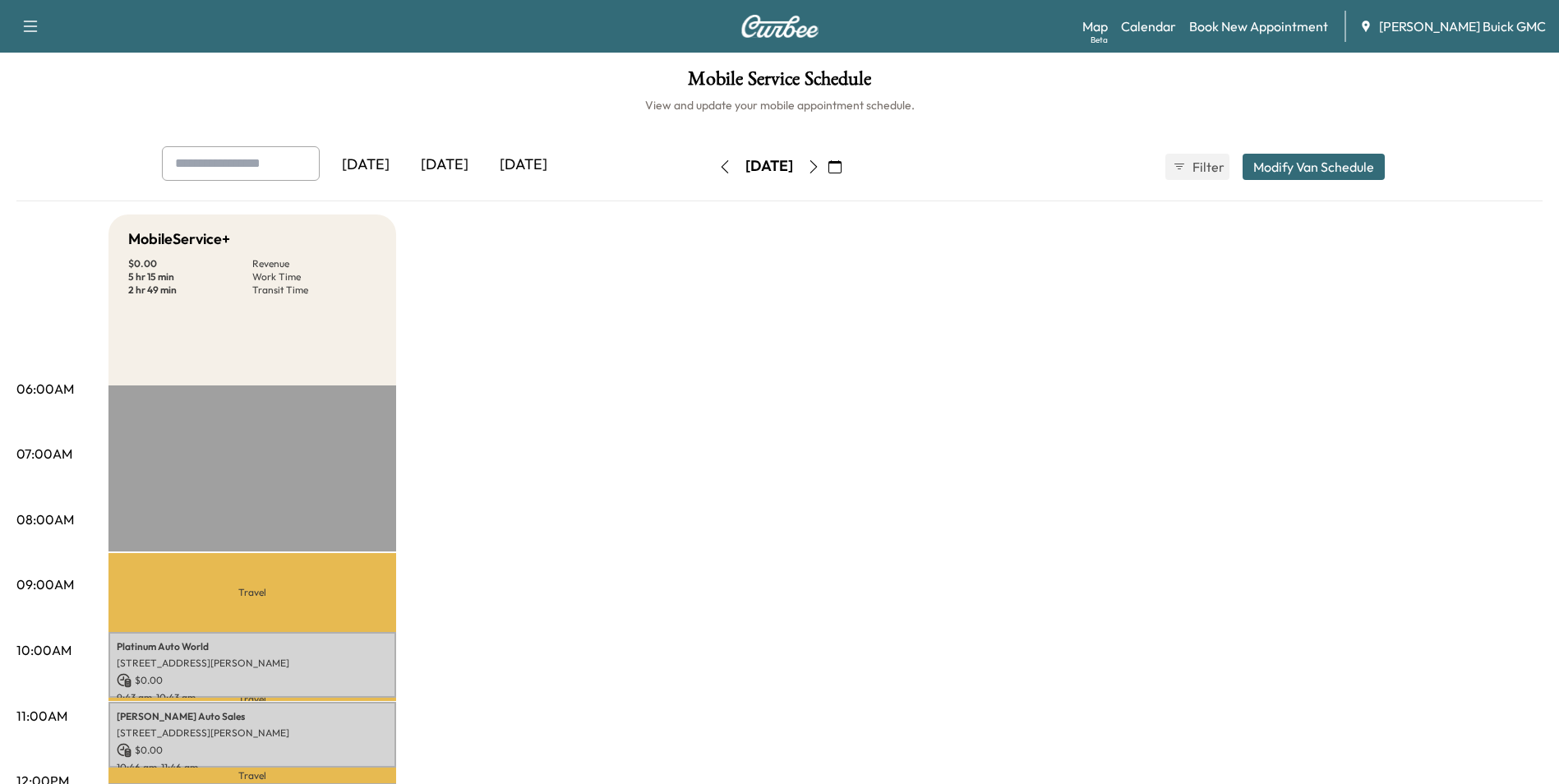
click at [1322, 24] on link "Book New Appointment" at bounding box center [1259, 26] width 139 height 20
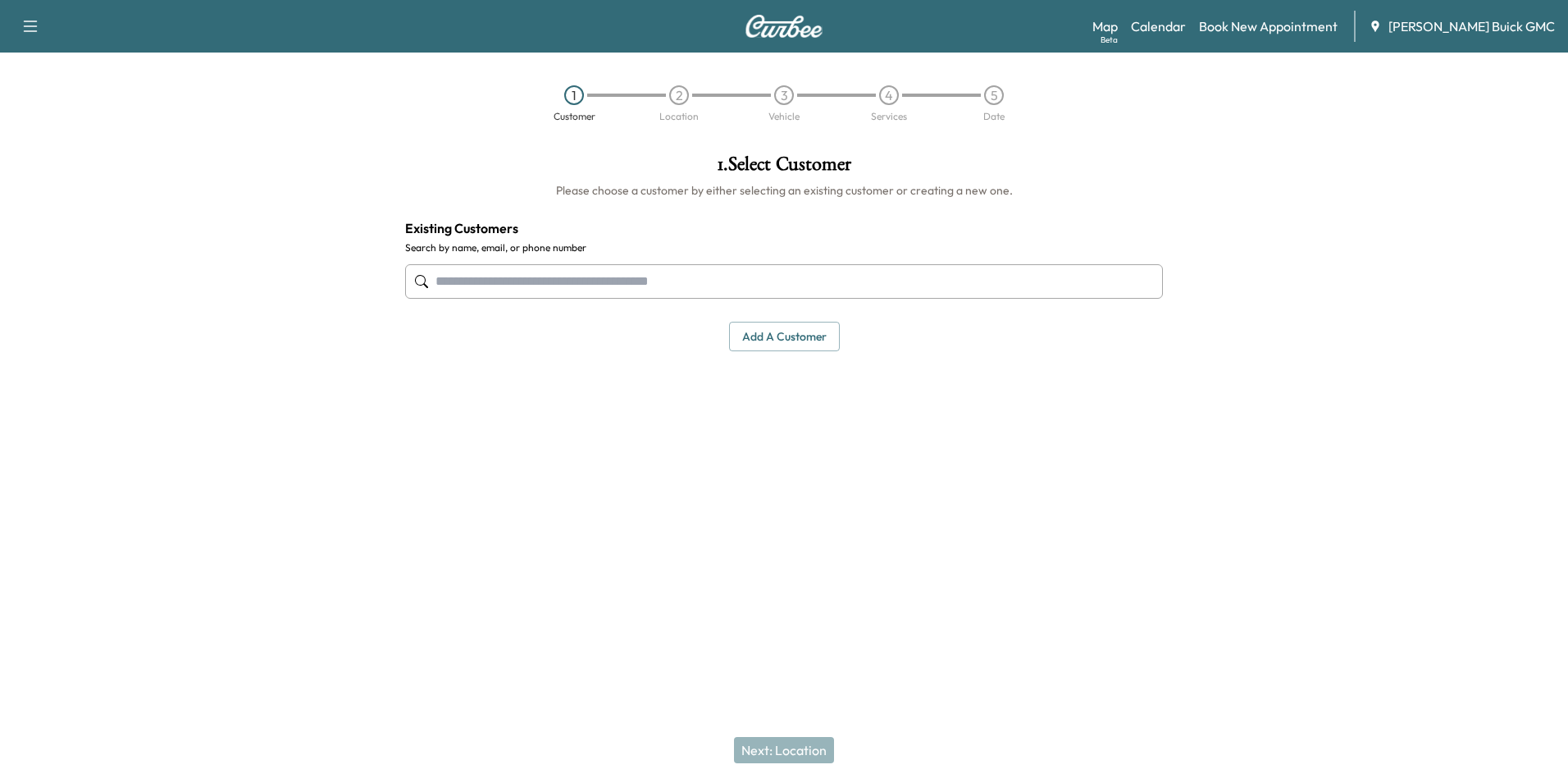
click at [523, 273] on input "text" at bounding box center [784, 282] width 758 height 35
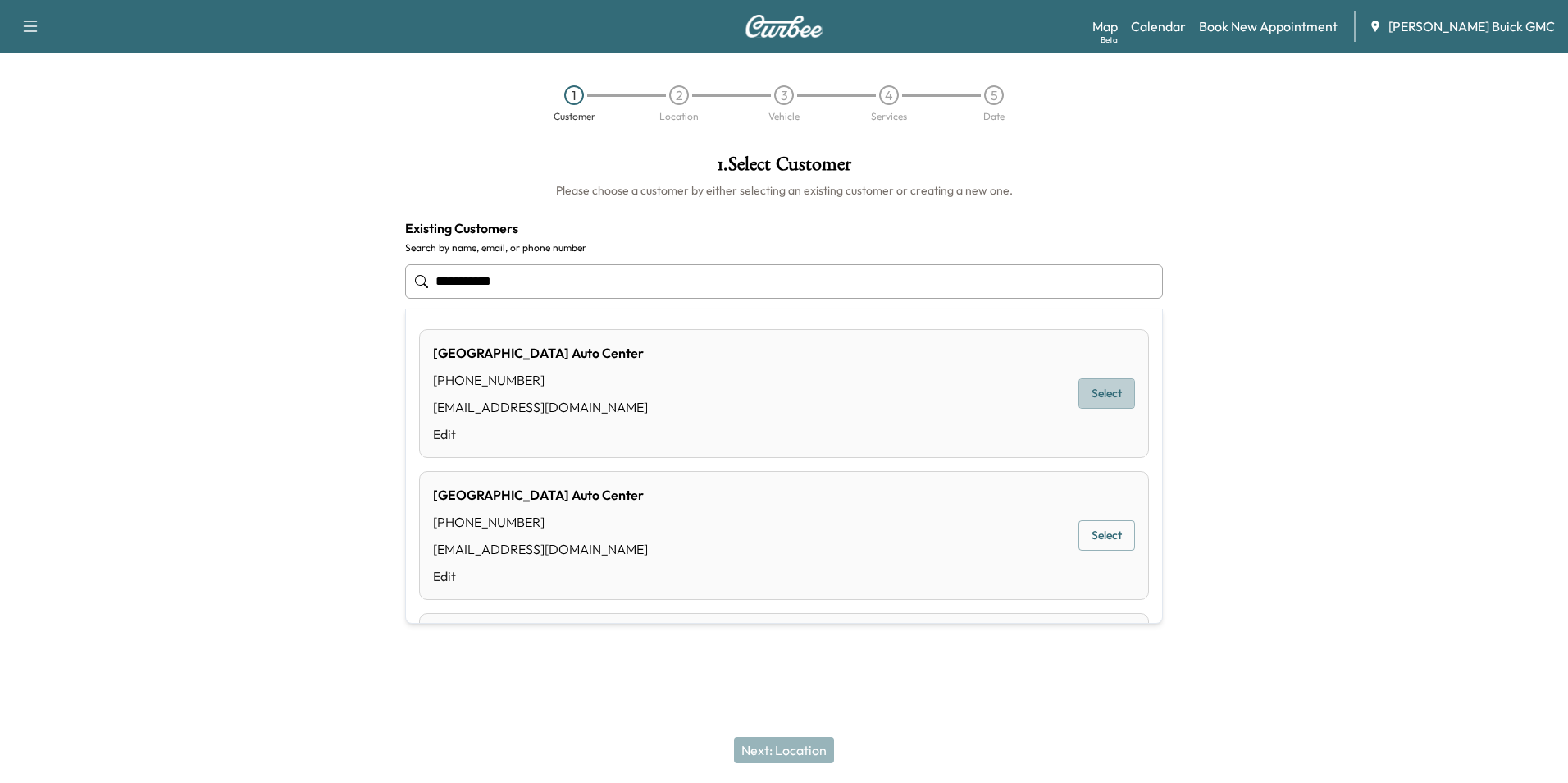
click at [1081, 390] on button "Select" at bounding box center [1107, 393] width 56 height 30
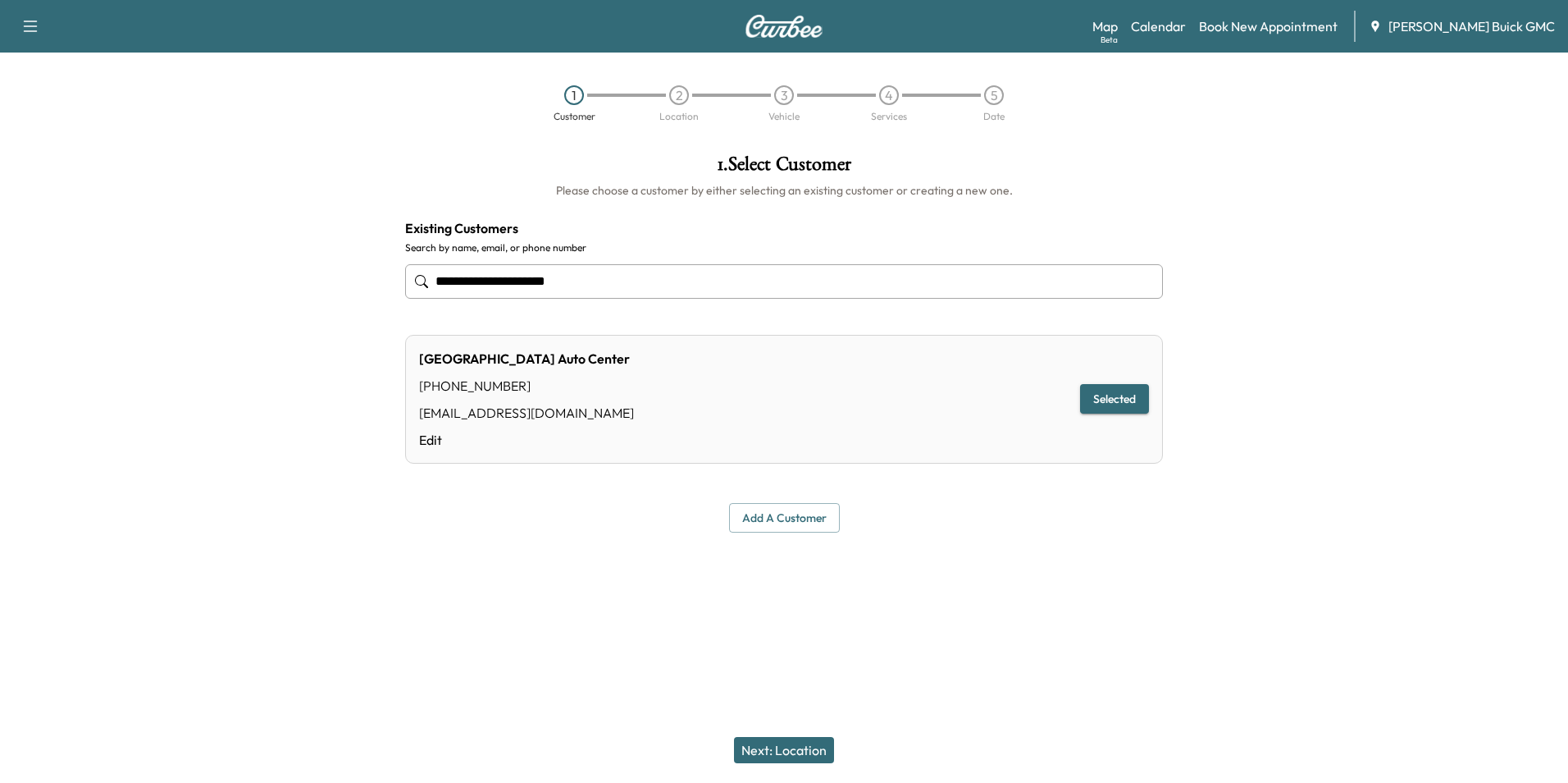
type input "**********"
click at [777, 642] on div "**********" at bounding box center [784, 391] width 1568 height 783
click at [788, 747] on button "Next: Location" at bounding box center [784, 749] width 100 height 26
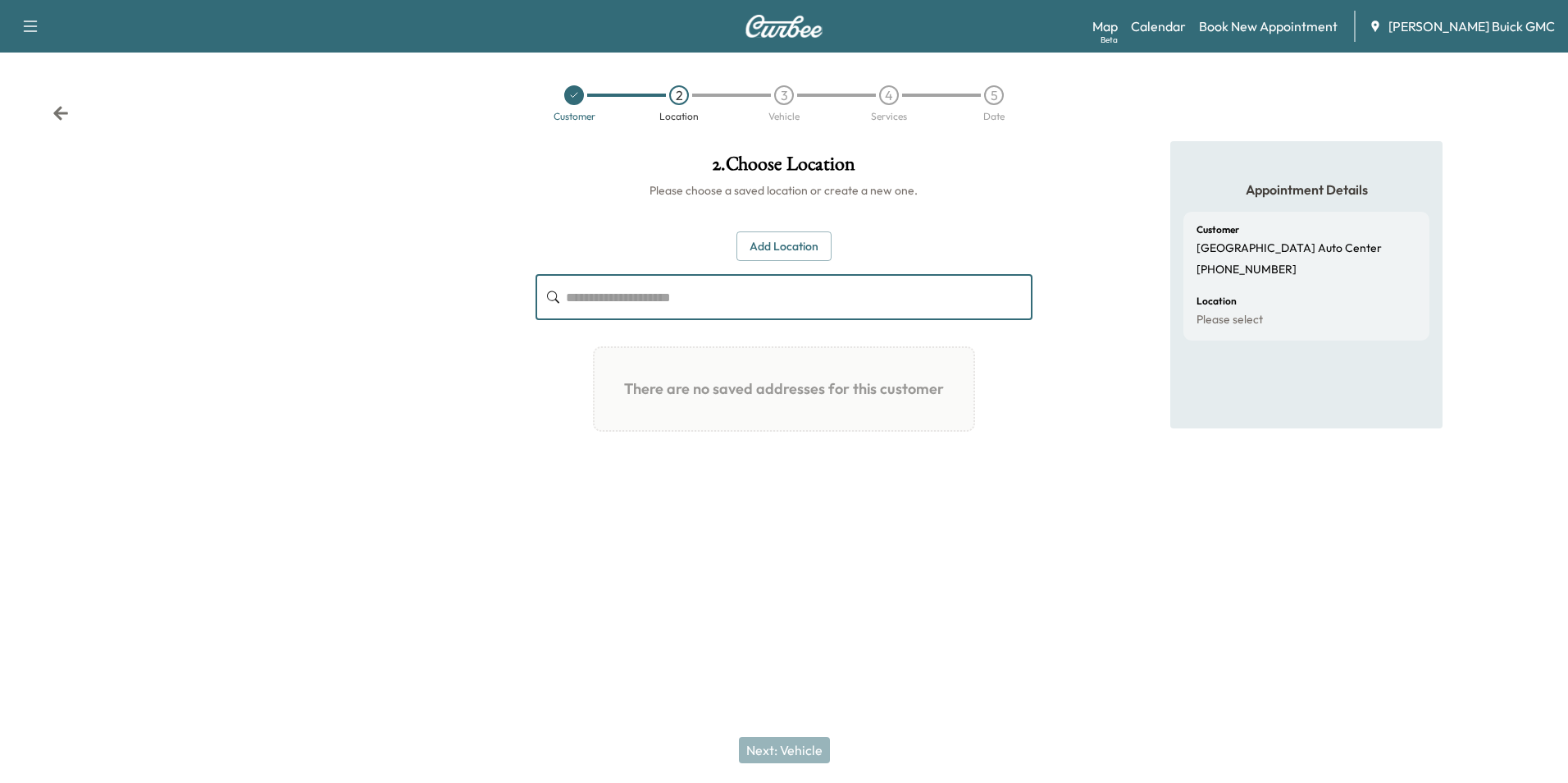
click at [643, 294] on input "text" at bounding box center [798, 297] width 466 height 46
click at [641, 285] on input "*****" at bounding box center [798, 297] width 466 height 46
type input "**********"
